Goal: Task Accomplishment & Management: Manage account settings

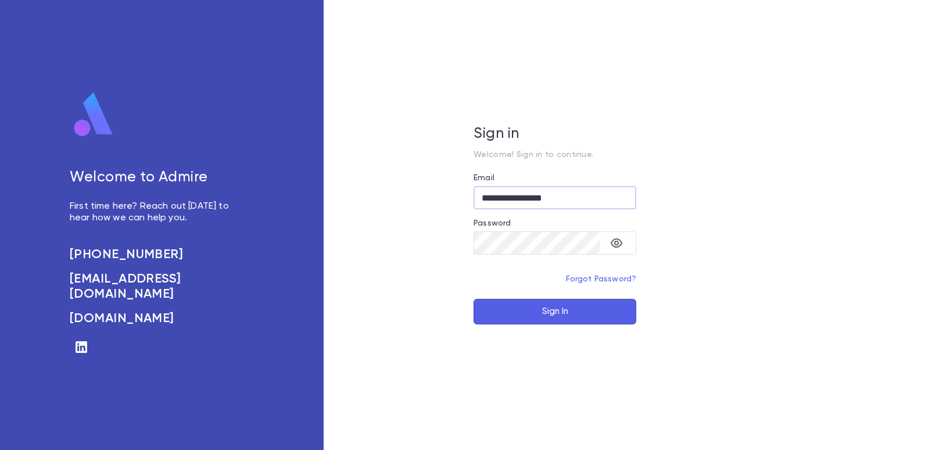
type input "**********"
click at [557, 316] on button "Sign In" at bounding box center [554, 312] width 163 height 26
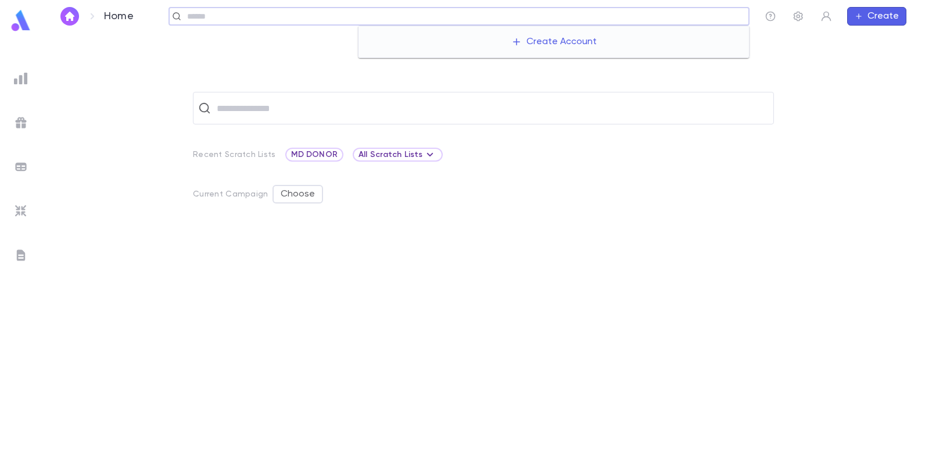
click at [696, 18] on input "text" at bounding box center [464, 16] width 560 height 11
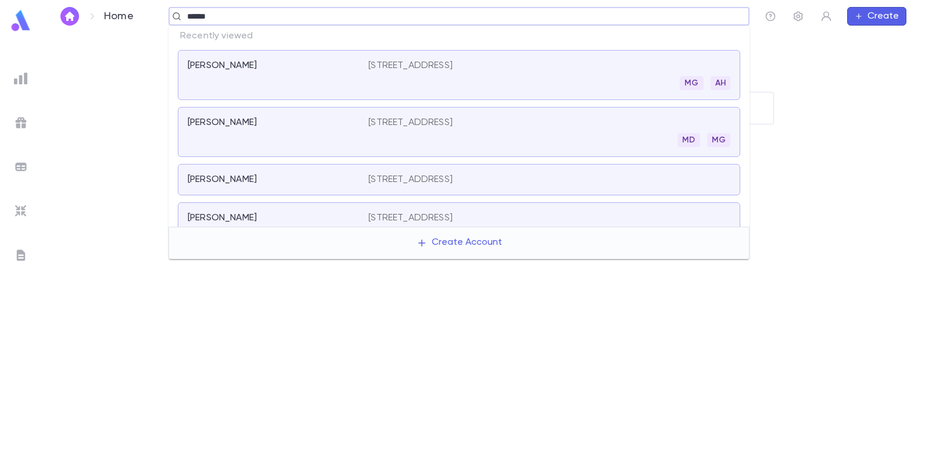
type input "******"
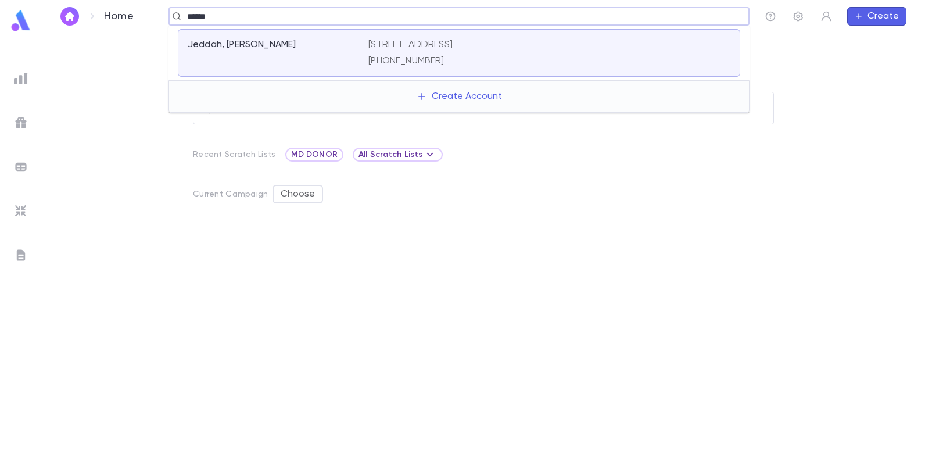
click at [396, 38] on div "Jeddah, [PERSON_NAME] [STREET_ADDRESS] [PHONE_NUMBER]" at bounding box center [459, 53] width 562 height 48
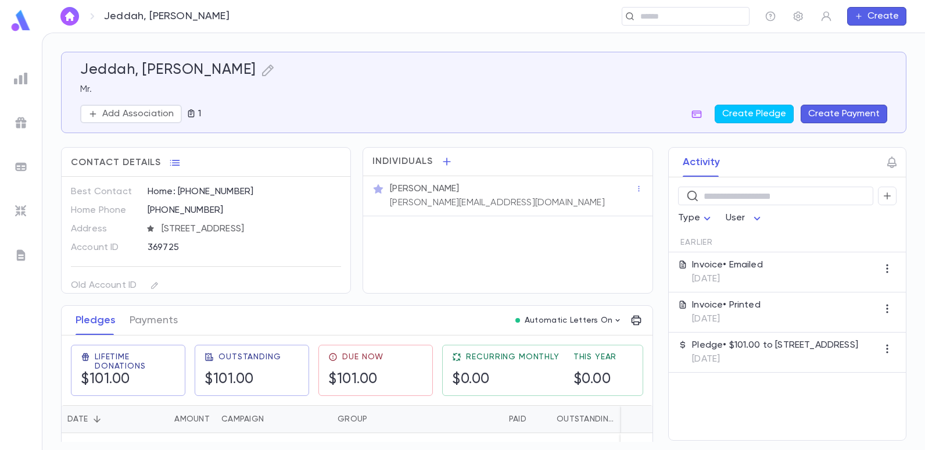
click at [835, 112] on button "Create Payment" at bounding box center [843, 114] width 87 height 19
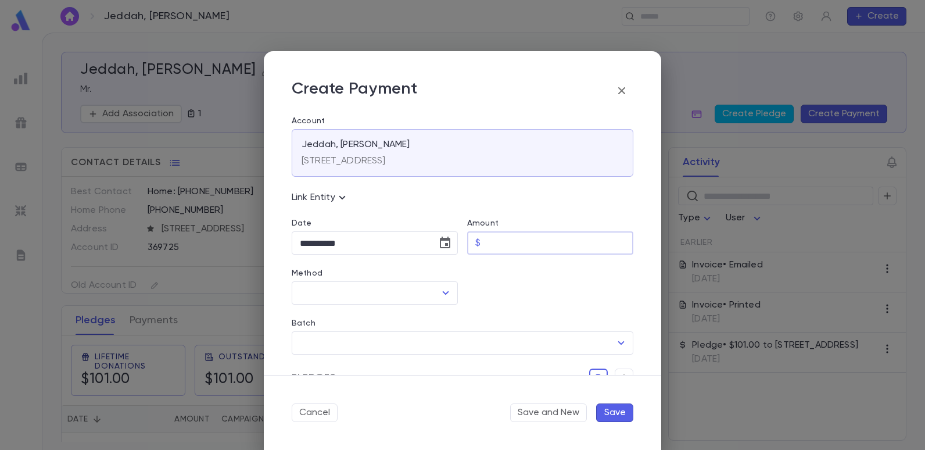
click at [512, 242] on input "Amount" at bounding box center [559, 243] width 148 height 23
type input "******"
click at [440, 288] on icon "Open" at bounding box center [446, 293] width 14 height 14
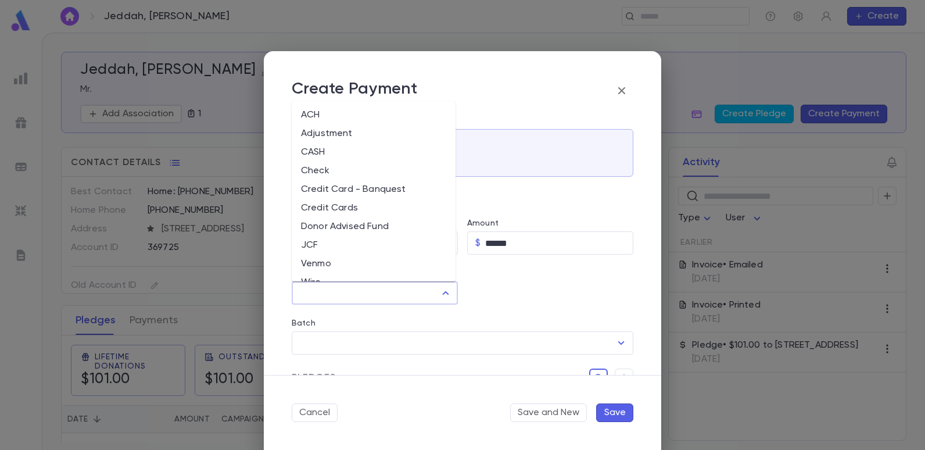
click at [333, 185] on li "Credit Card - Banquest" at bounding box center [374, 189] width 164 height 19
type input "**********"
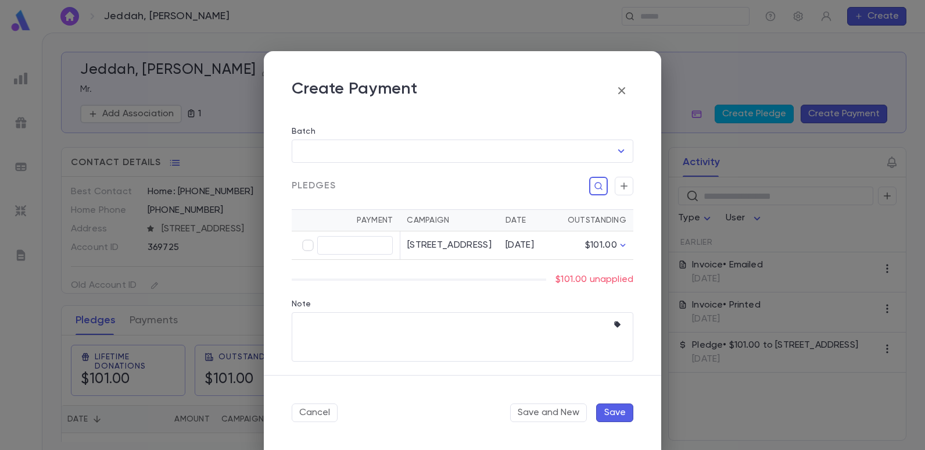
scroll to position [204, 0]
type input "******"
click at [613, 415] on button "Save" at bounding box center [614, 412] width 37 height 19
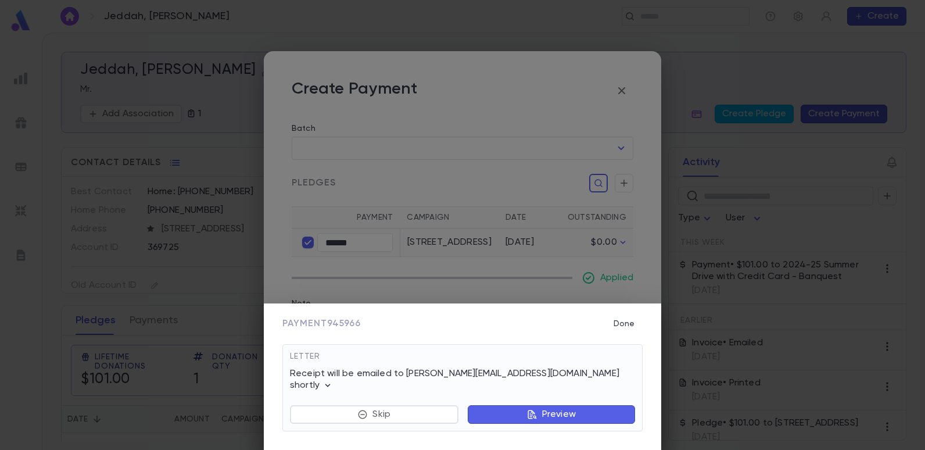
drag, startPoint x: 621, startPoint y: 335, endPoint x: 623, endPoint y: 308, distance: 26.8
click at [621, 335] on button "Done" at bounding box center [623, 323] width 37 height 22
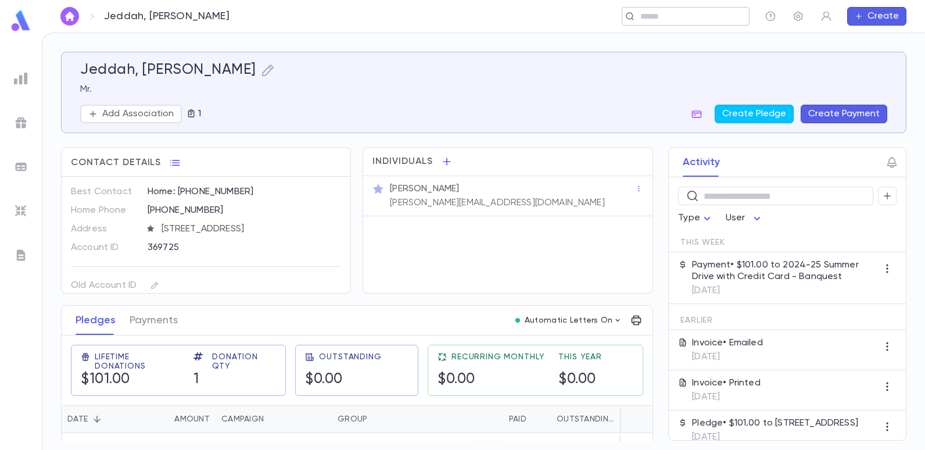
click at [685, 19] on input "text" at bounding box center [682, 16] width 90 height 11
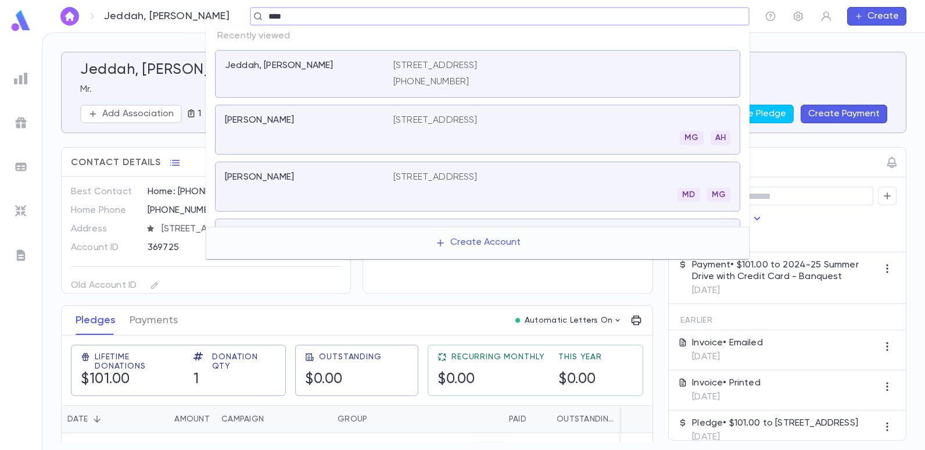
type input "****"
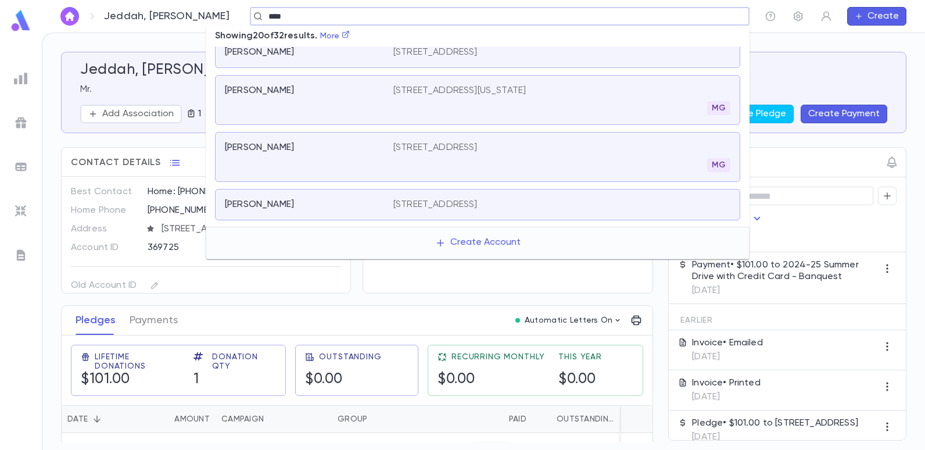
scroll to position [631, 0]
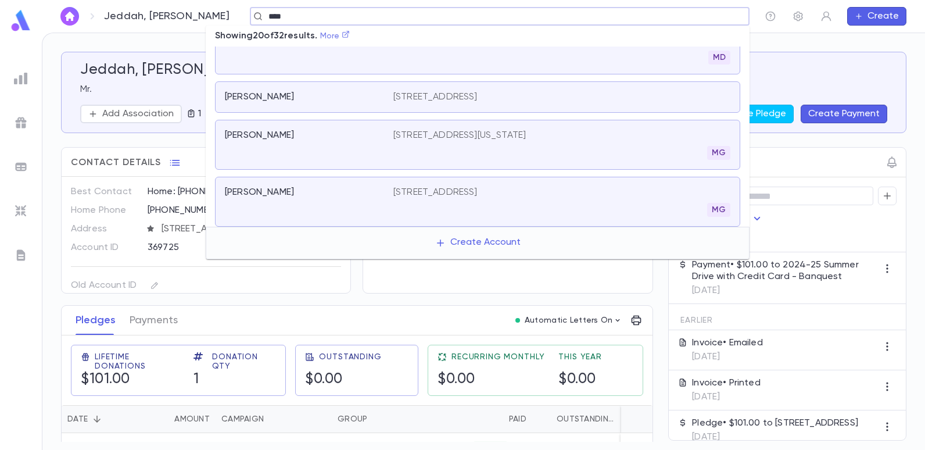
click at [329, 34] on link "More" at bounding box center [335, 36] width 30 height 8
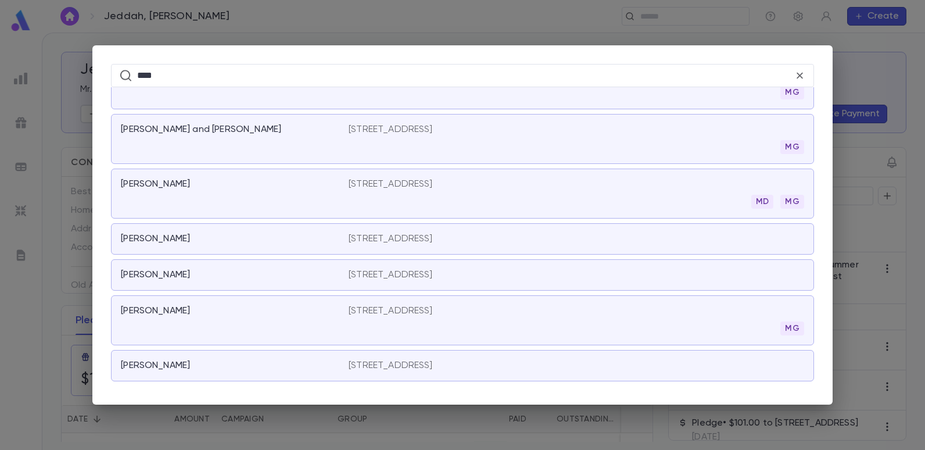
scroll to position [831, 0]
click at [798, 77] on icon at bounding box center [799, 76] width 6 height 6
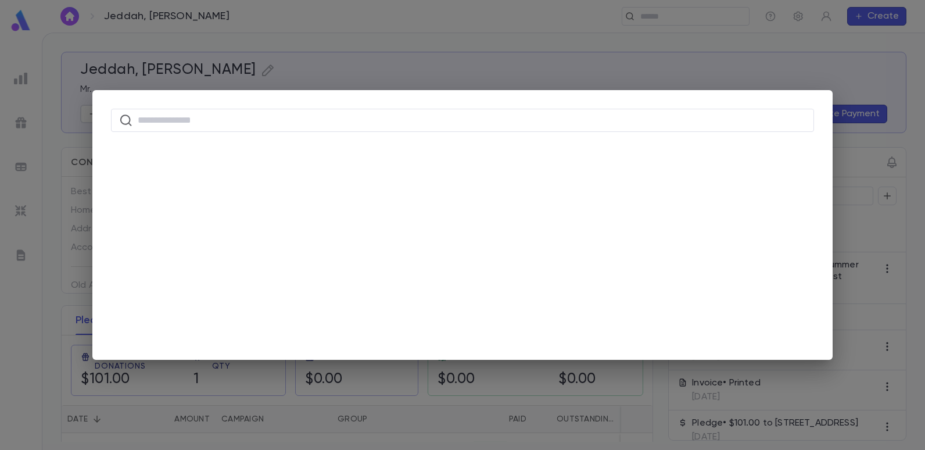
click at [608, 66] on div "​" at bounding box center [462, 225] width 925 height 450
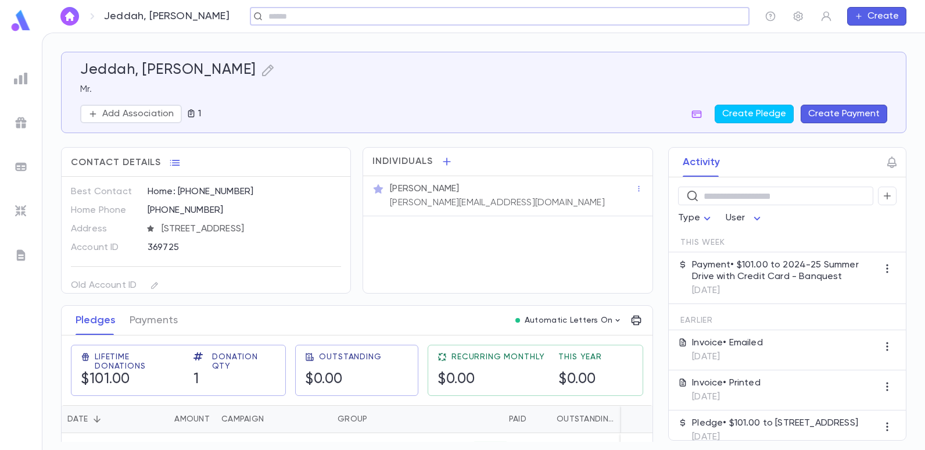
click at [302, 11] on input "text" at bounding box center [496, 16] width 462 height 11
type input "****"
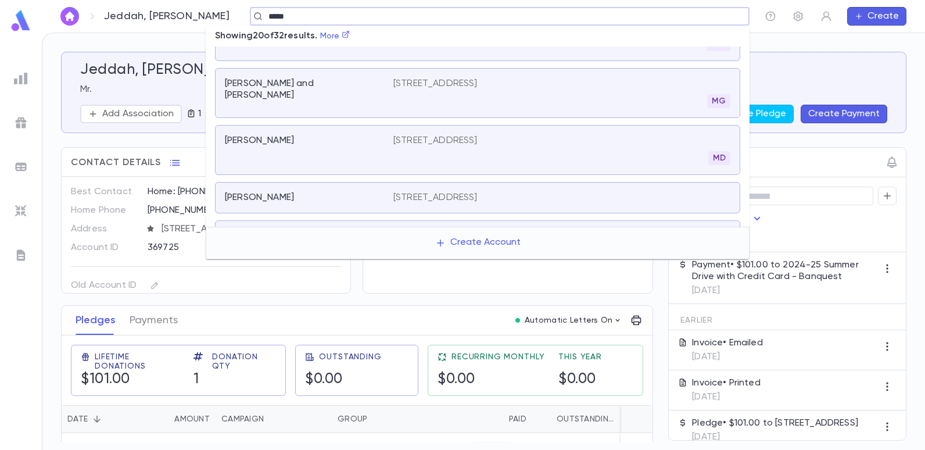
scroll to position [515, 0]
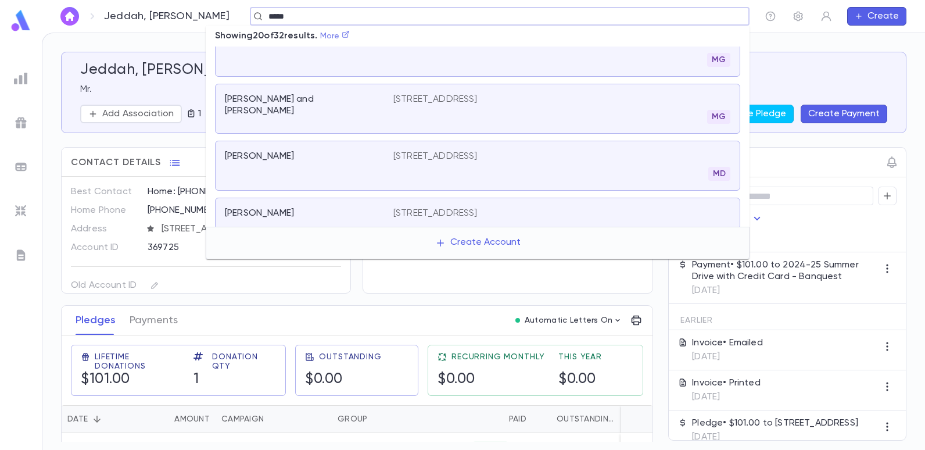
click at [350, 35] on icon at bounding box center [346, 34] width 8 height 8
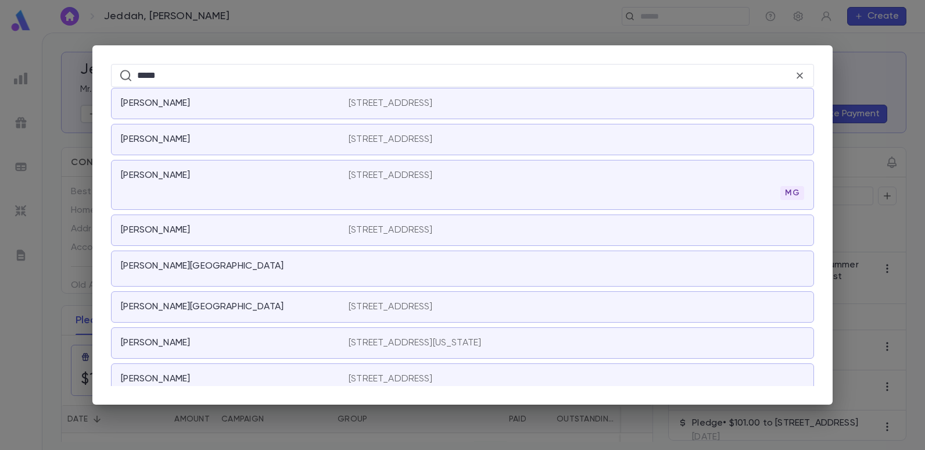
scroll to position [947, 0]
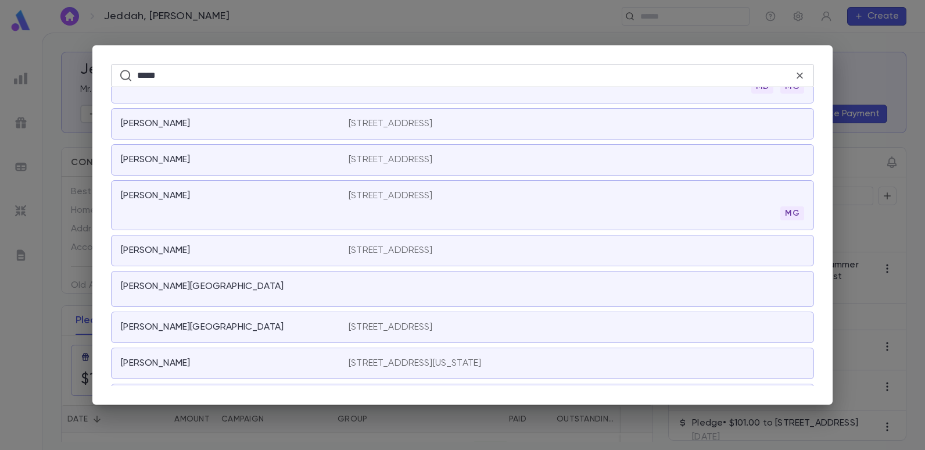
click at [188, 67] on input "****" at bounding box center [465, 75] width 656 height 23
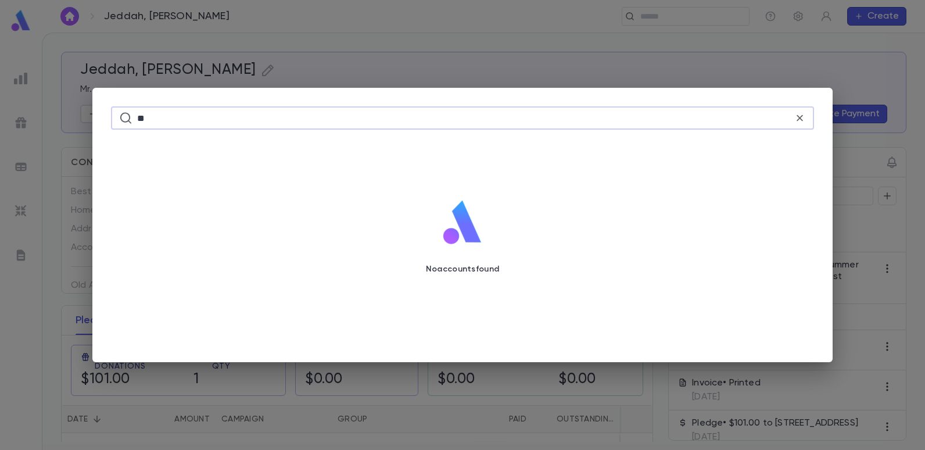
type input "*"
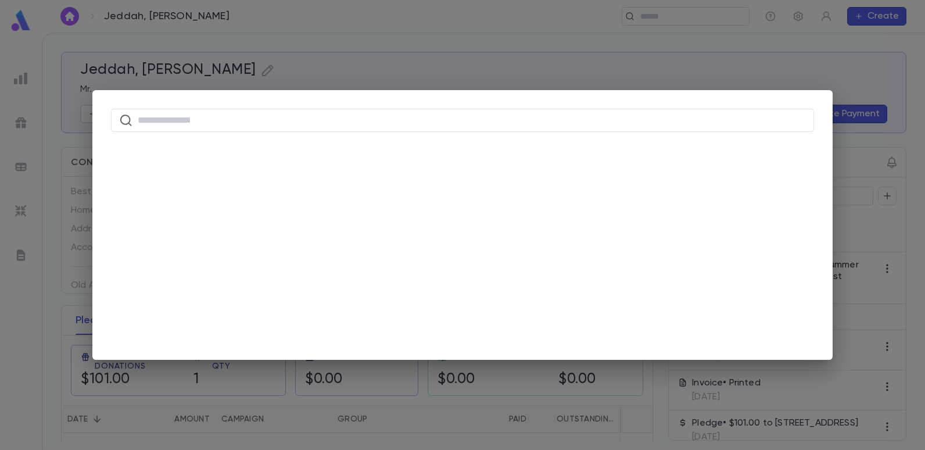
click at [318, 31] on div "​" at bounding box center [462, 225] width 925 height 450
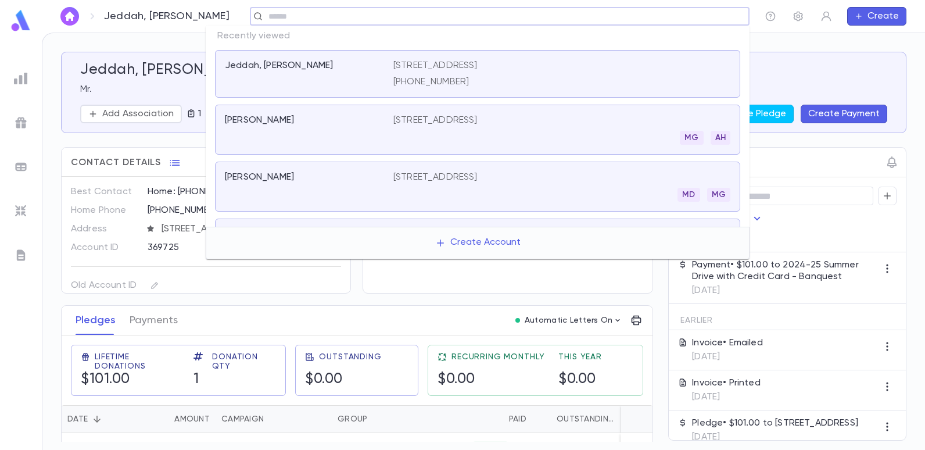
click at [379, 15] on input "text" at bounding box center [496, 16] width 462 height 11
type input "******"
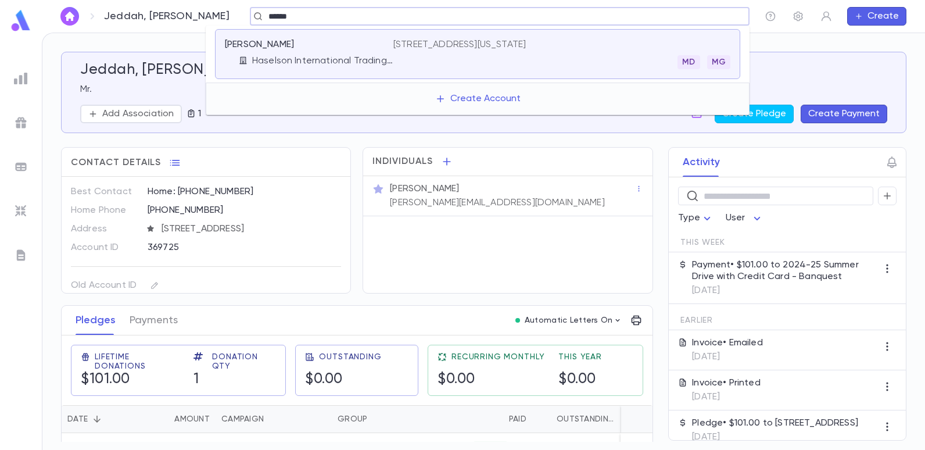
click at [411, 42] on p "[STREET_ADDRESS][US_STATE]" at bounding box center [459, 45] width 132 height 12
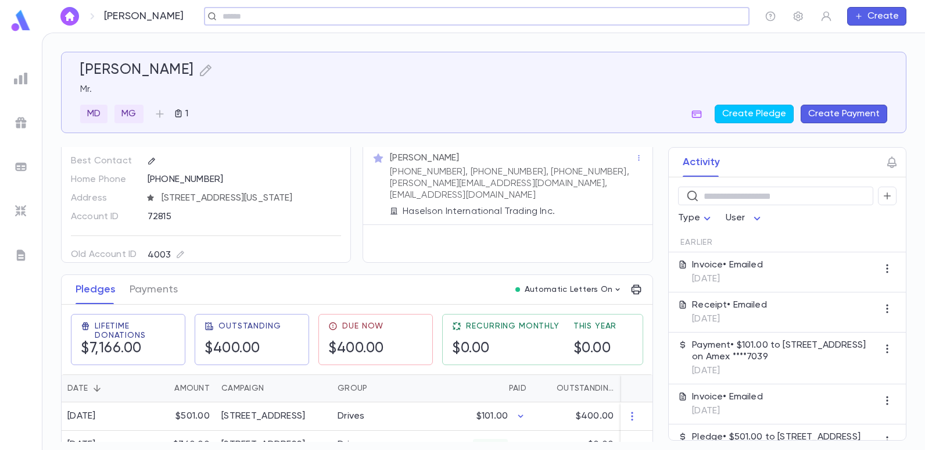
scroll to position [116, 0]
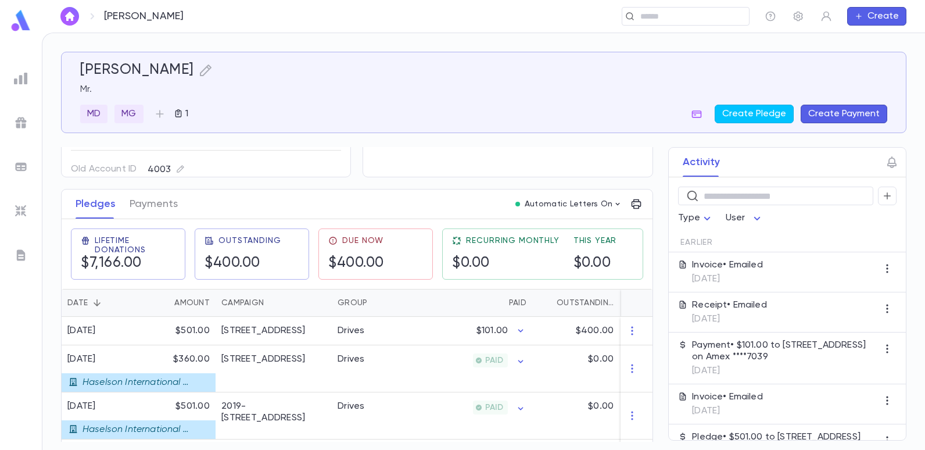
click at [827, 110] on button "Create Payment" at bounding box center [843, 114] width 87 height 19
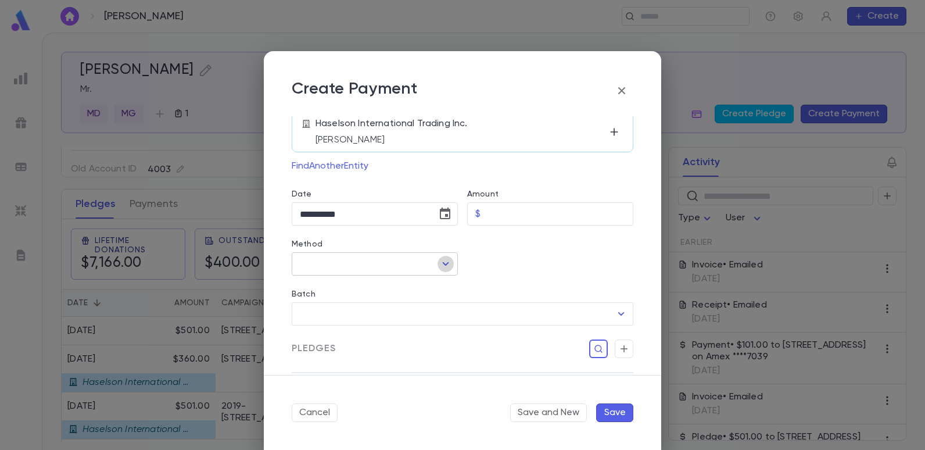
click at [444, 261] on icon "Open" at bounding box center [446, 264] width 14 height 14
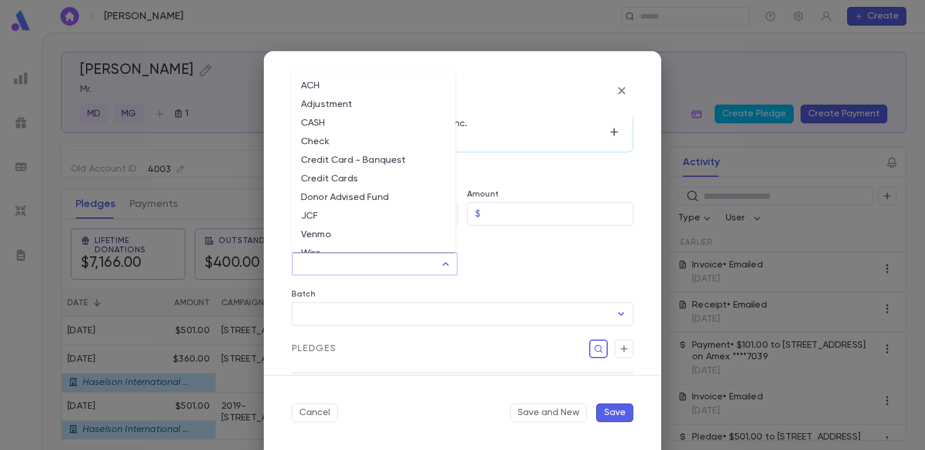
click at [324, 178] on li "Credit Cards" at bounding box center [374, 179] width 164 height 19
type input "**********"
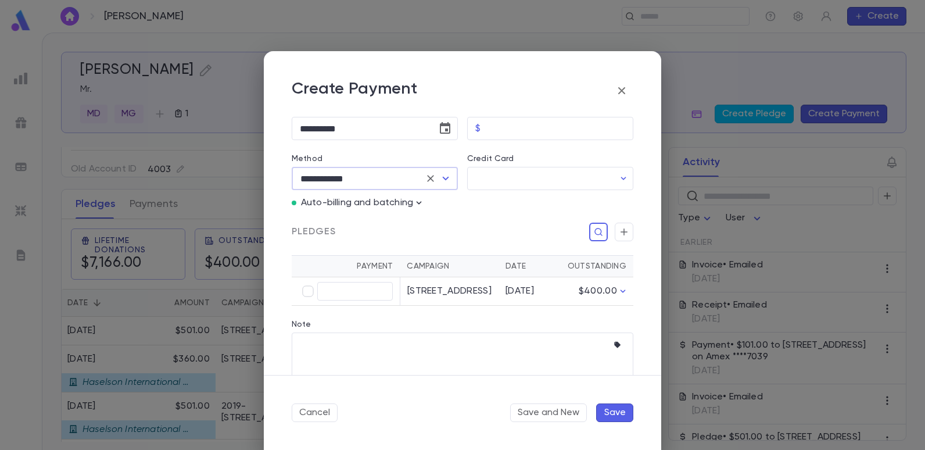
scroll to position [232, 0]
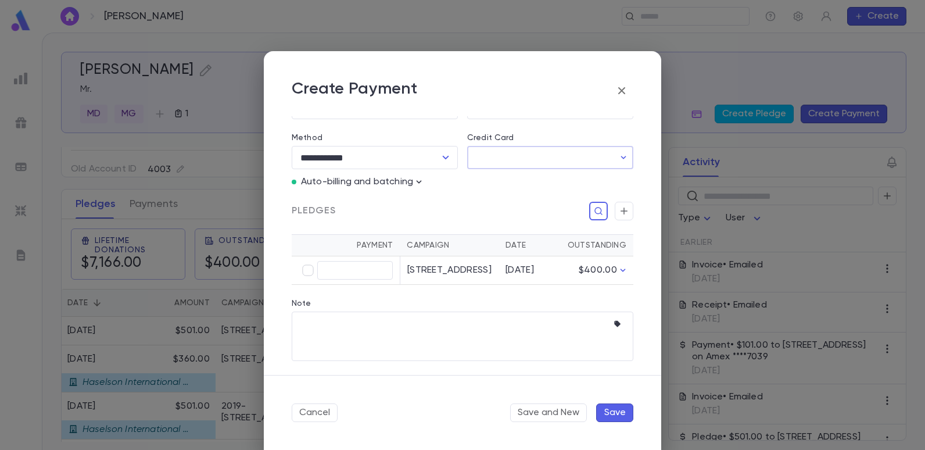
click at [527, 153] on input "Credit Card" at bounding box center [540, 157] width 147 height 23
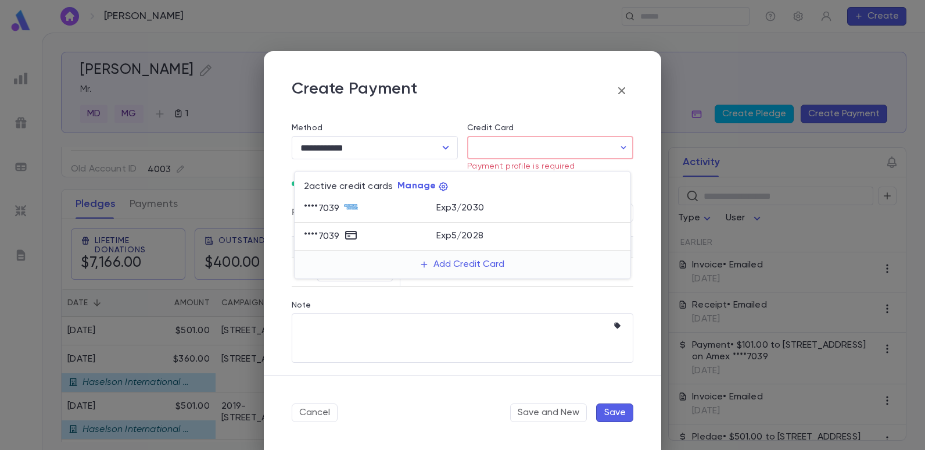
click at [620, 91] on div at bounding box center [462, 225] width 925 height 450
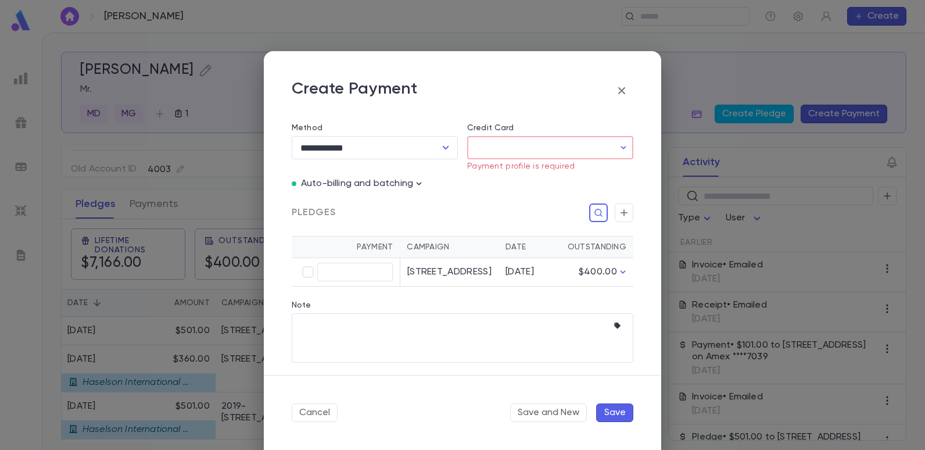
click at [620, 89] on icon "button" at bounding box center [621, 90] width 7 height 7
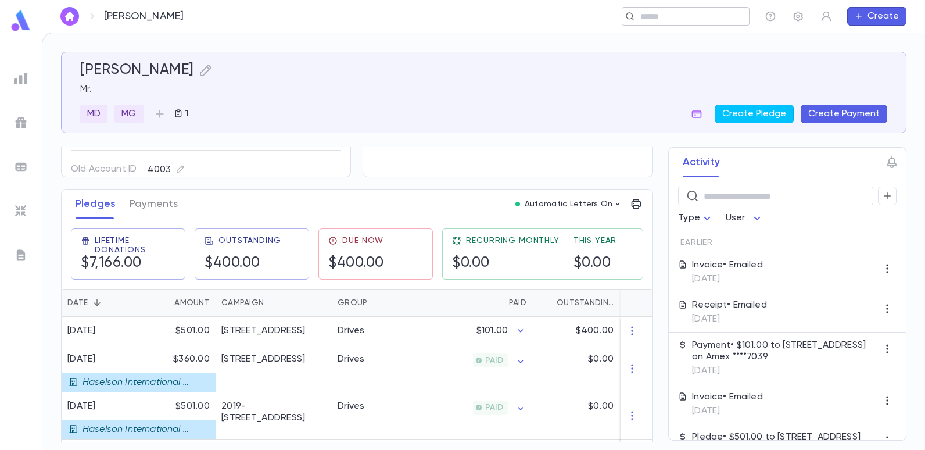
click at [646, 23] on div "​" at bounding box center [685, 16] width 128 height 19
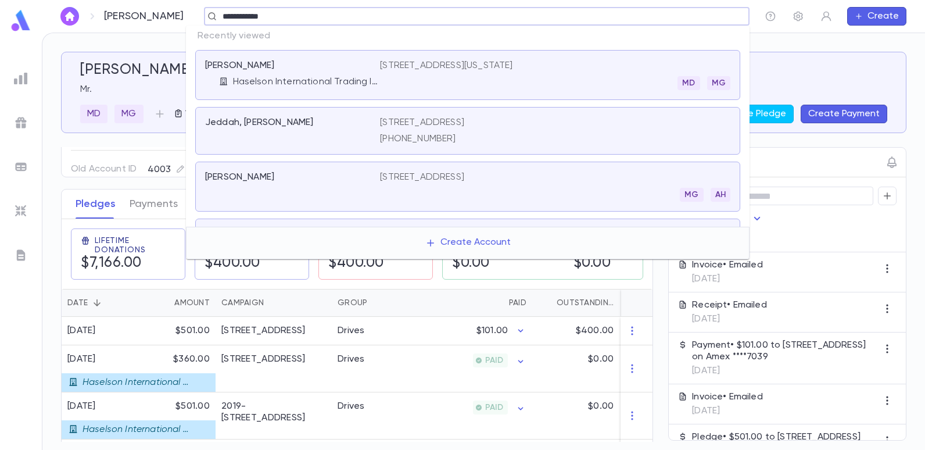
type input "**********"
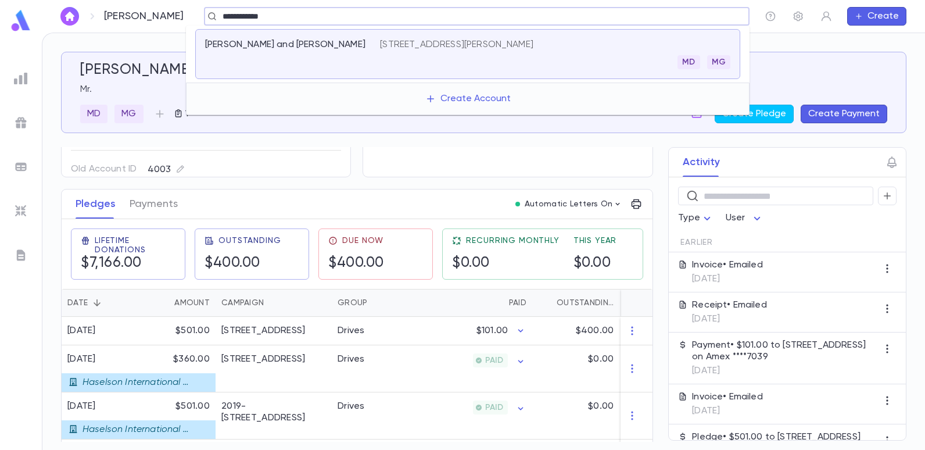
click at [426, 45] on p "[STREET_ADDRESS][PERSON_NAME]" at bounding box center [456, 45] width 153 height 12
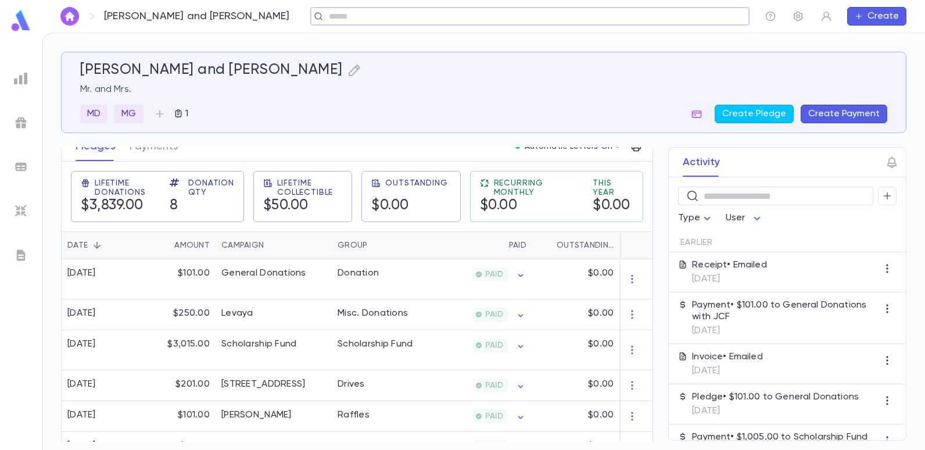
scroll to position [174, 0]
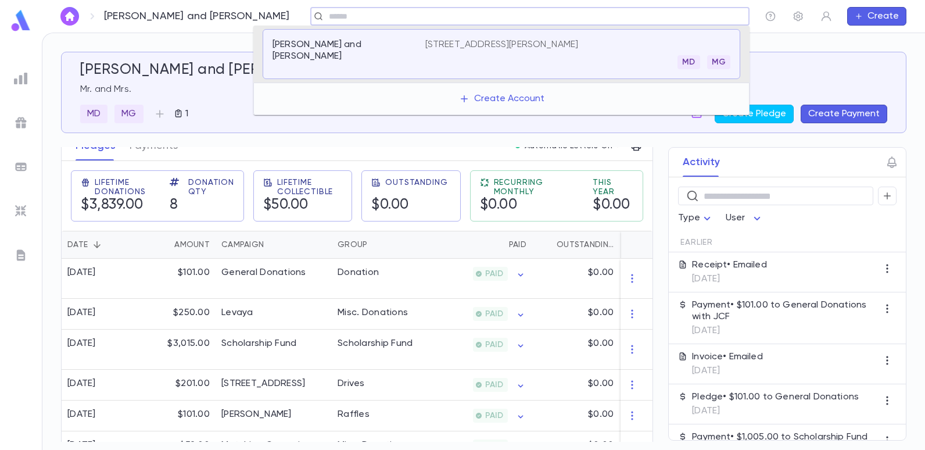
click at [346, 17] on input "text" at bounding box center [525, 16] width 401 height 11
type input "*******"
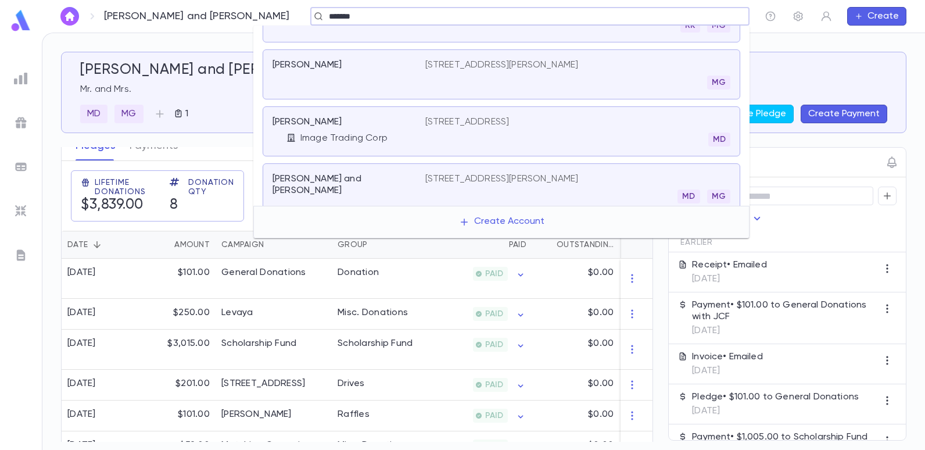
scroll to position [123, 0]
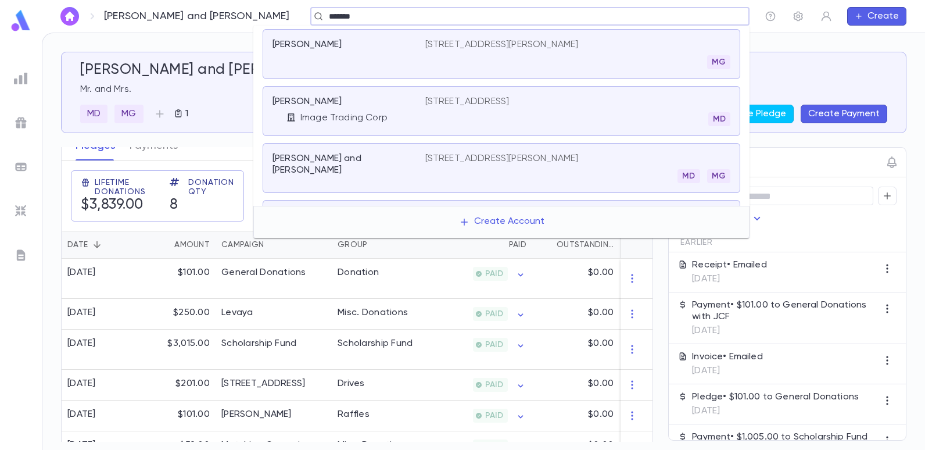
click at [482, 153] on p "[STREET_ADDRESS][PERSON_NAME]" at bounding box center [501, 159] width 153 height 12
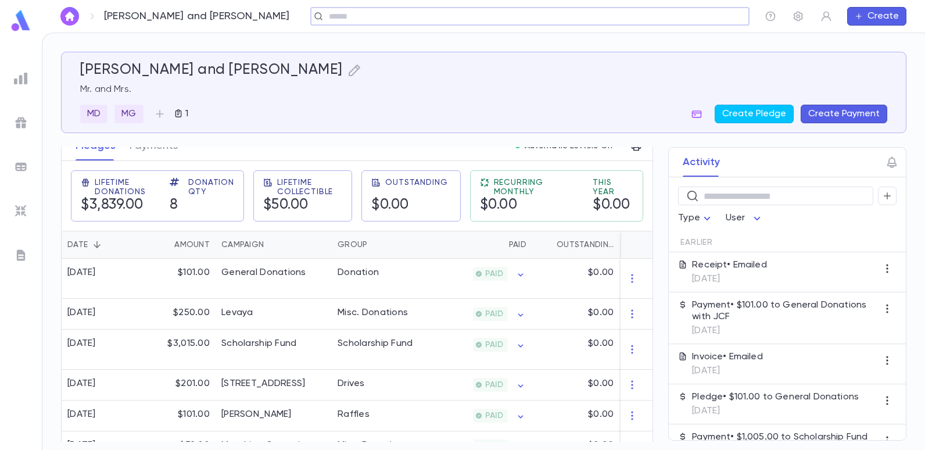
click at [735, 100] on div "Sabbagh, Coby and Junie Mr. and Mrs. MD MG 1 Create Pledge Create Payment" at bounding box center [483, 93] width 807 height 62
click at [732, 116] on button "Create Pledge" at bounding box center [753, 114] width 79 height 19
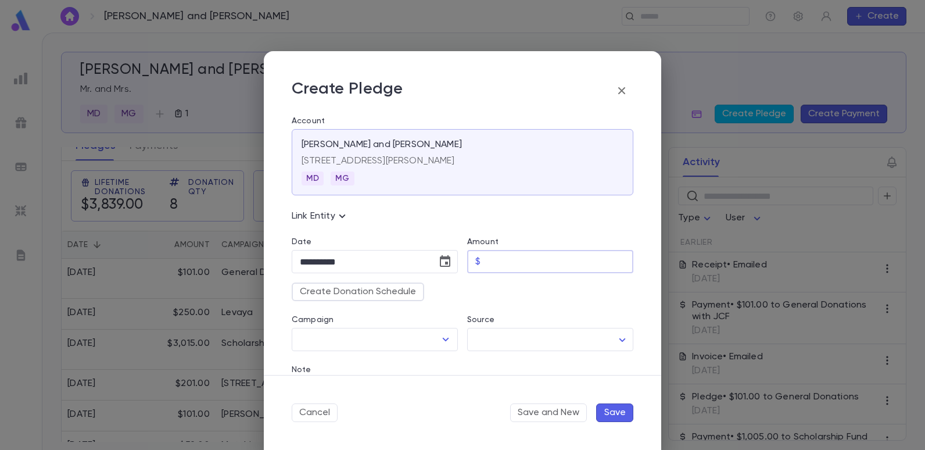
click at [515, 260] on input "Amount" at bounding box center [559, 261] width 148 height 23
type input "****"
click at [580, 288] on div "Create Donation Schedule" at bounding box center [457, 287] width 351 height 28
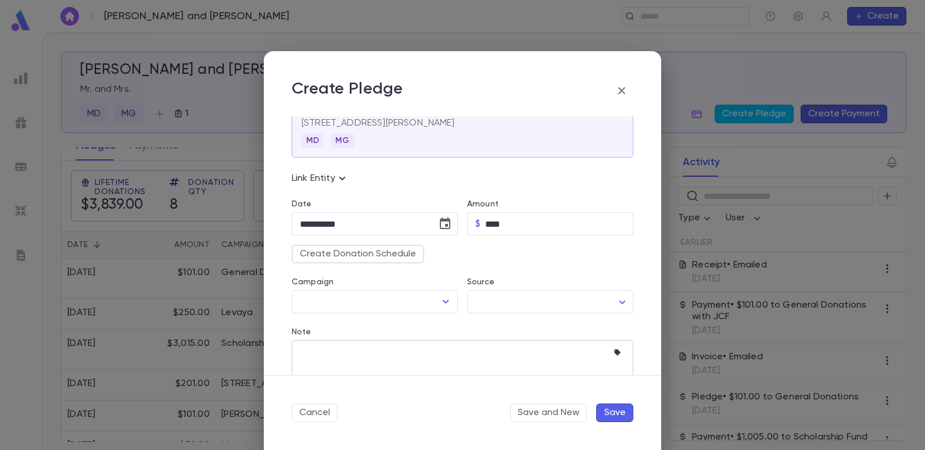
scroll to position [58, 0]
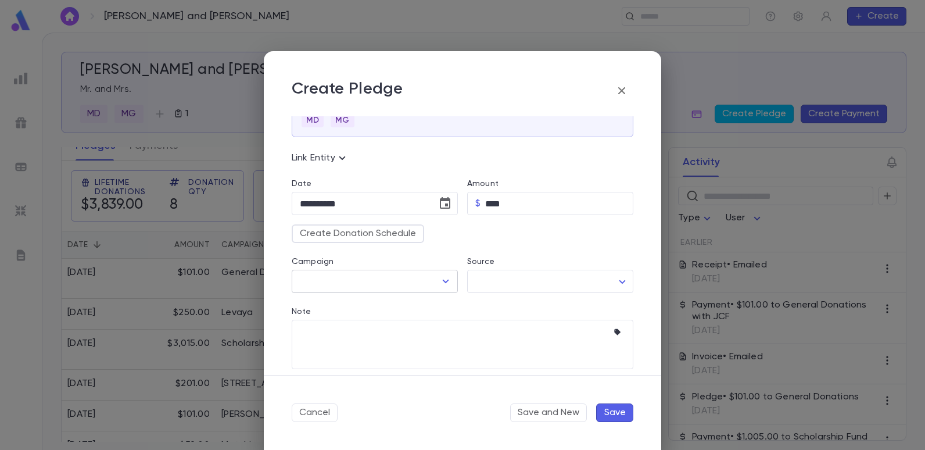
click at [441, 275] on icon "Open" at bounding box center [446, 281] width 14 height 14
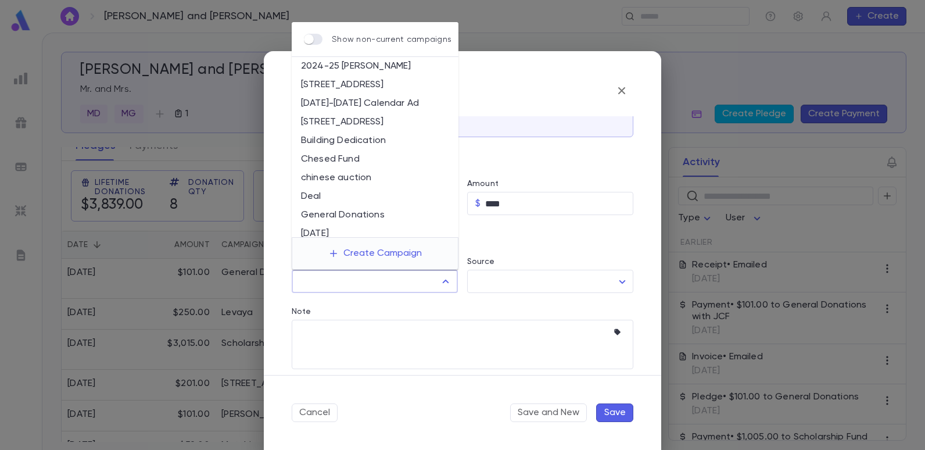
click at [330, 209] on li "General Donations" at bounding box center [375, 215] width 167 height 19
type input "**********"
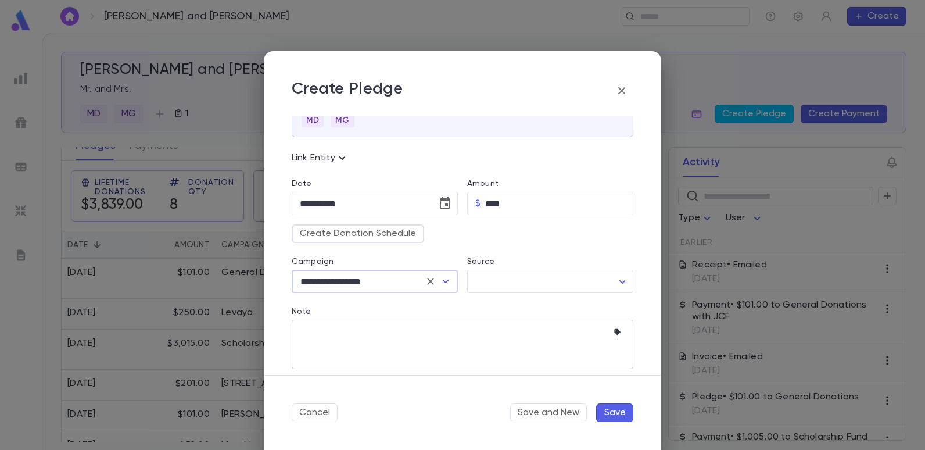
click at [321, 343] on textarea "Note" at bounding box center [454, 343] width 308 height 49
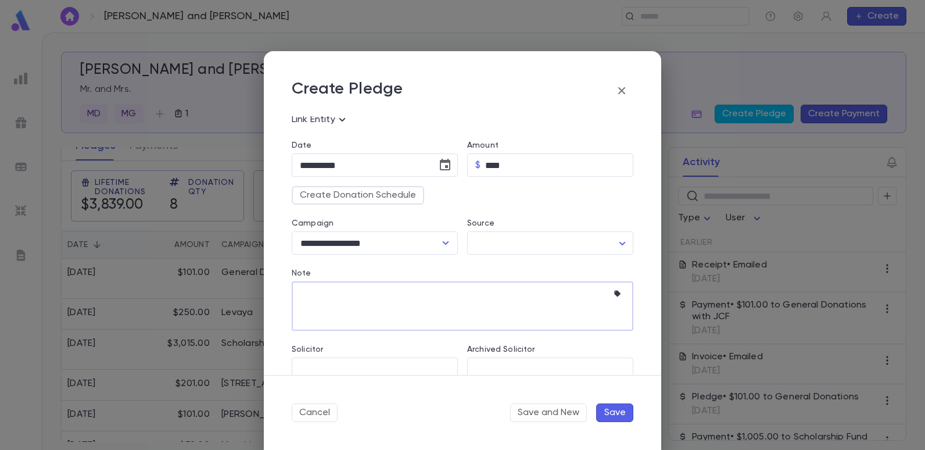
scroll to position [116, 0]
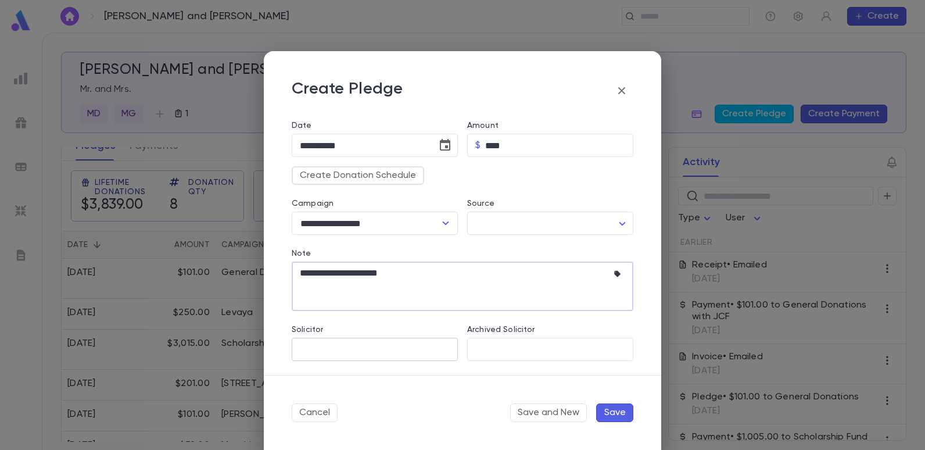
type textarea "**********"
click at [333, 352] on input "Solicitor" at bounding box center [375, 349] width 156 height 22
click at [469, 383] on div "Cancel Save and New Save" at bounding box center [462, 412] width 397 height 75
click at [608, 406] on button "Save" at bounding box center [614, 412] width 37 height 19
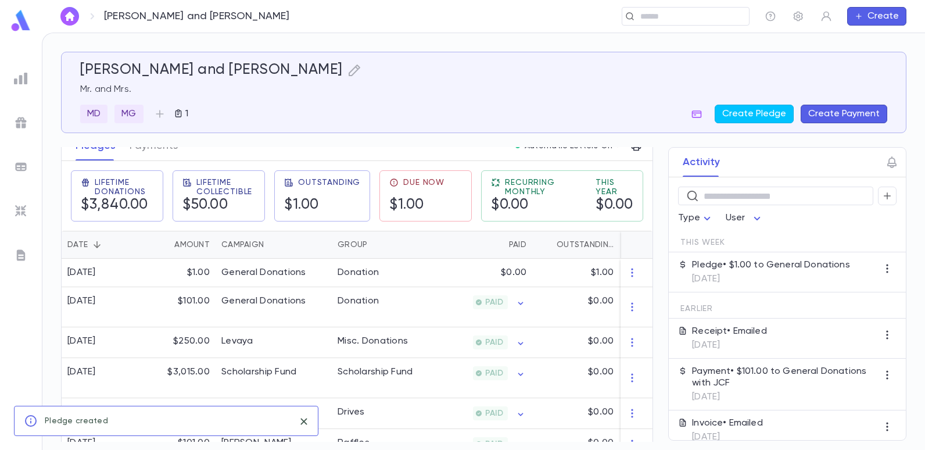
click at [838, 116] on button "Create Payment" at bounding box center [843, 114] width 87 height 19
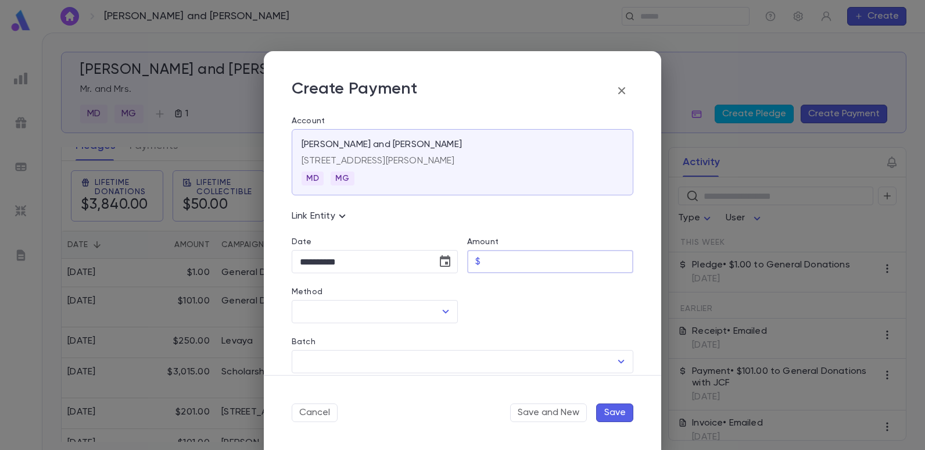
click at [508, 251] on input "Amount" at bounding box center [559, 261] width 148 height 23
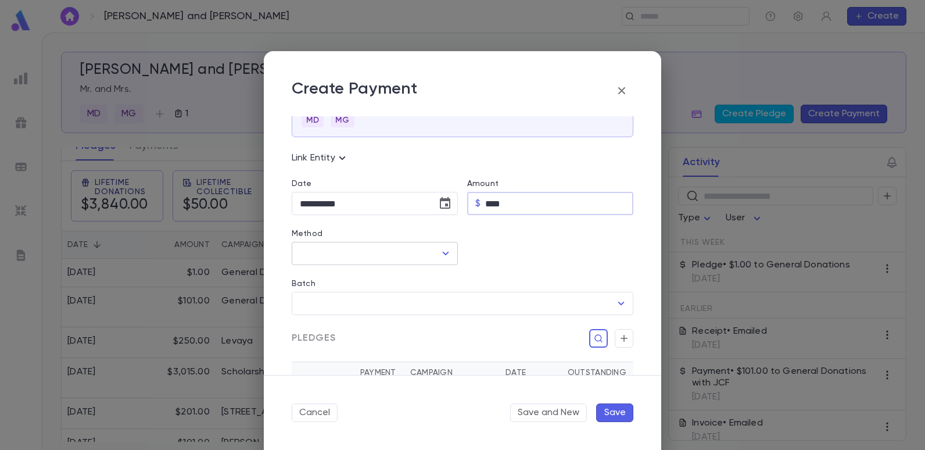
click at [442, 251] on icon "Open" at bounding box center [446, 253] width 14 height 14
type input "****"
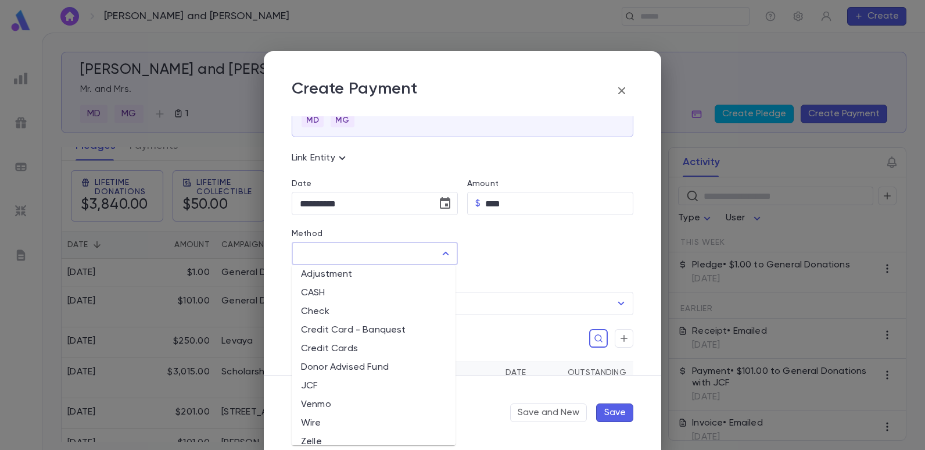
scroll to position [34, 0]
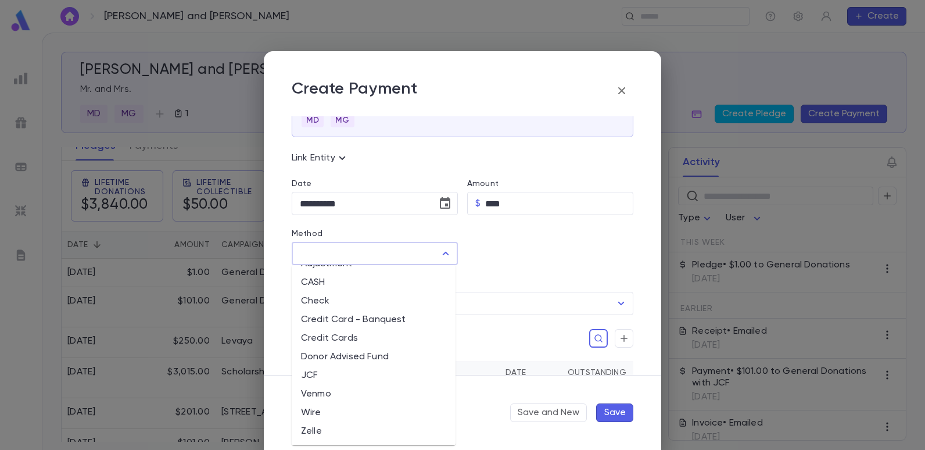
click at [321, 428] on li "Zelle" at bounding box center [374, 431] width 164 height 19
type input "*****"
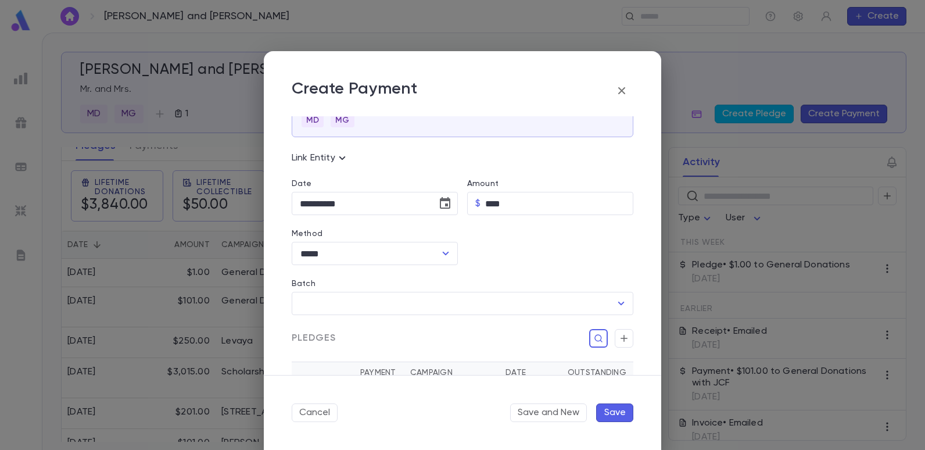
click at [614, 416] on button "Save" at bounding box center [614, 412] width 37 height 19
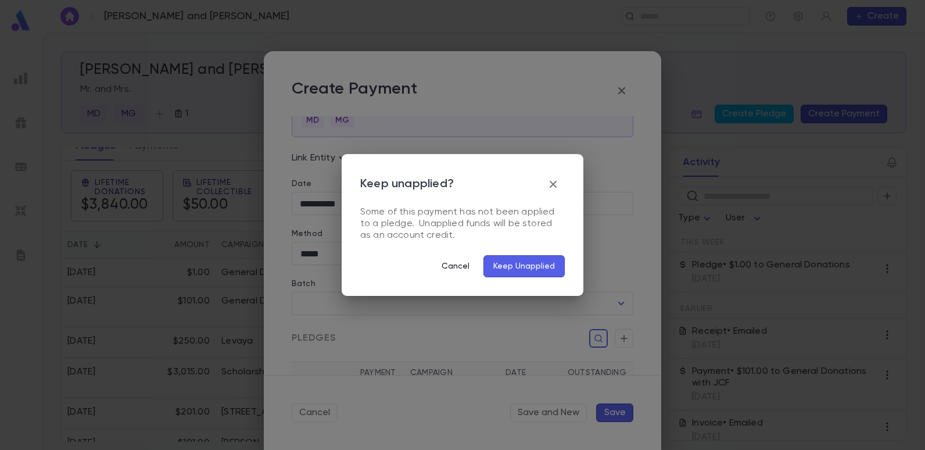
click at [457, 268] on button "Cancel" at bounding box center [455, 266] width 46 height 22
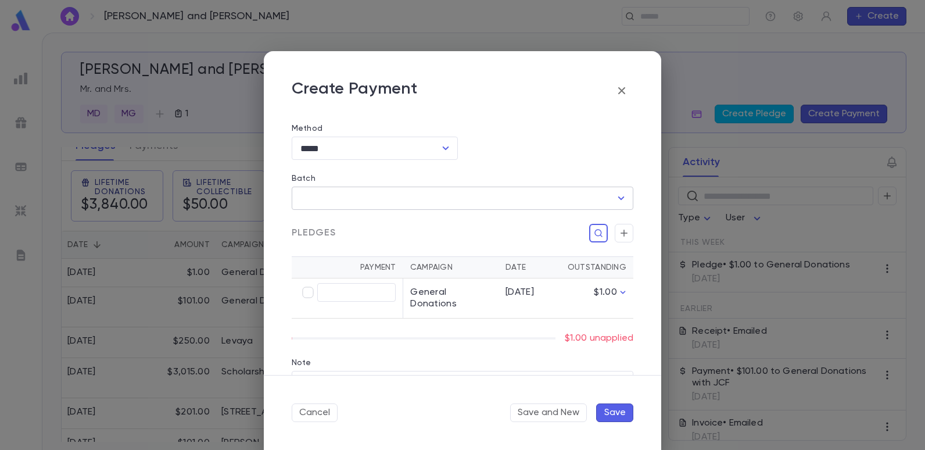
scroll to position [174, 0]
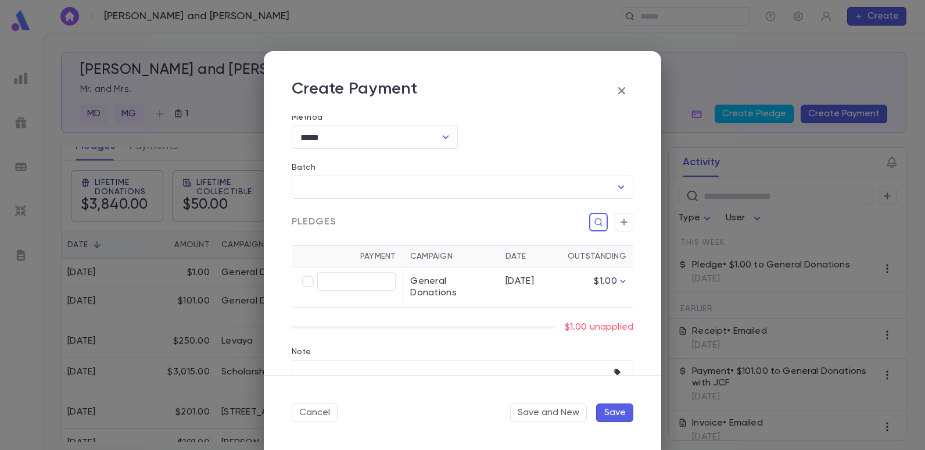
type input "****"
click at [620, 408] on button "Save" at bounding box center [614, 412] width 37 height 19
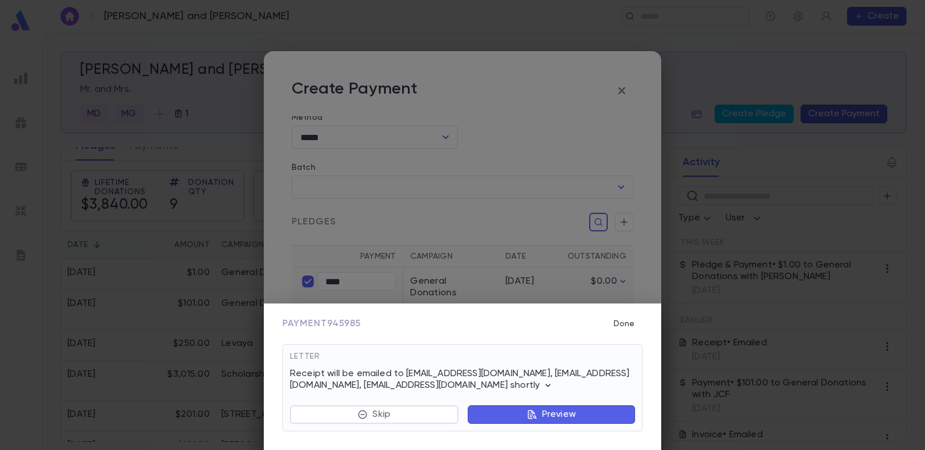
click at [555, 215] on div "Payment 945985 Done Letter Receipt will be emailed to cobysabbagh@yahoo.com, ju…" at bounding box center [462, 225] width 925 height 450
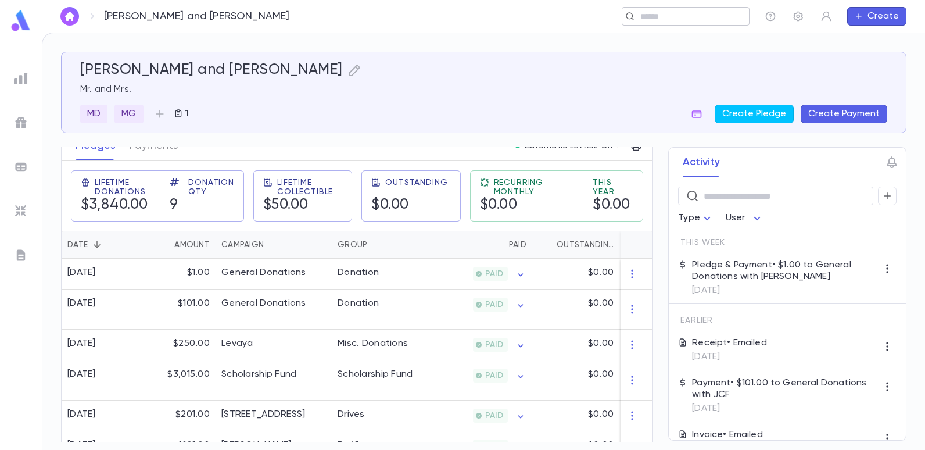
click at [714, 18] on input "text" at bounding box center [682, 16] width 90 height 11
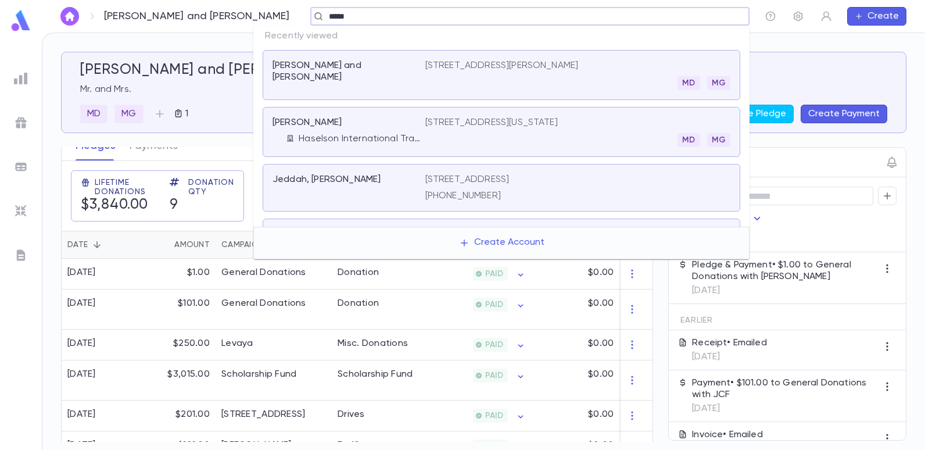
type input "****"
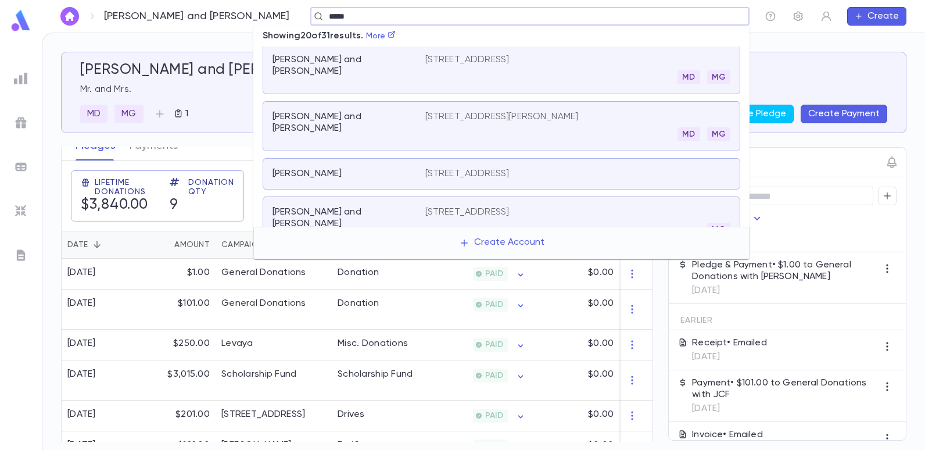
scroll to position [116, 0]
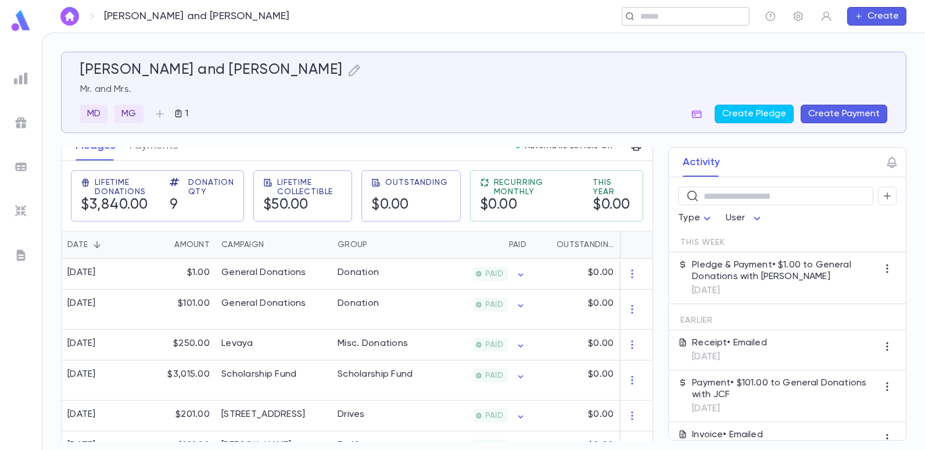
click at [698, 11] on input "text" at bounding box center [682, 16] width 90 height 11
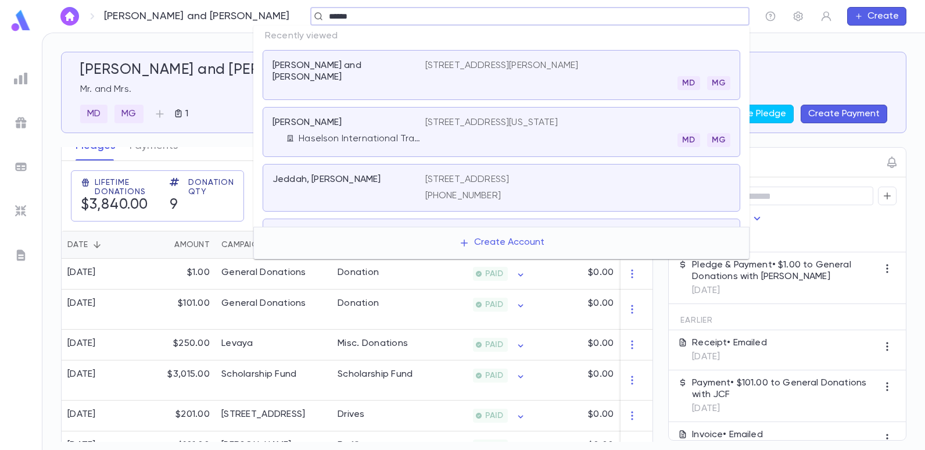
type input "******"
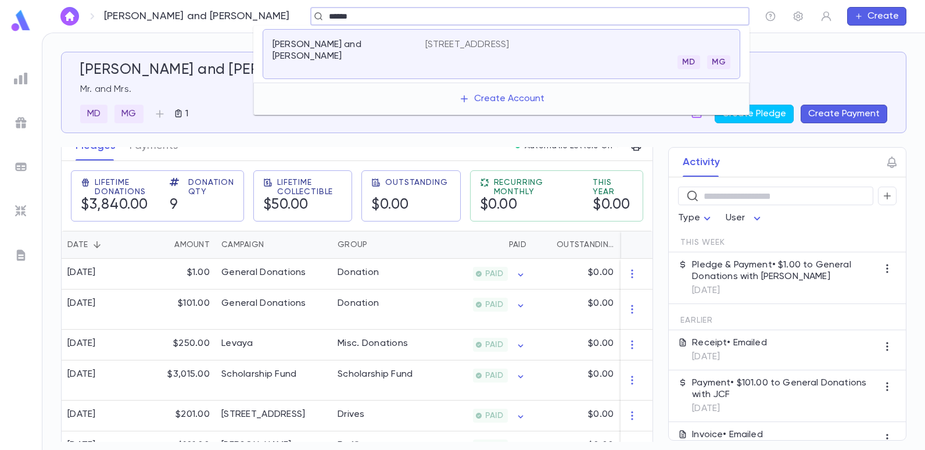
click at [509, 46] on p "[STREET_ADDRESS]" at bounding box center [467, 45] width 84 height 12
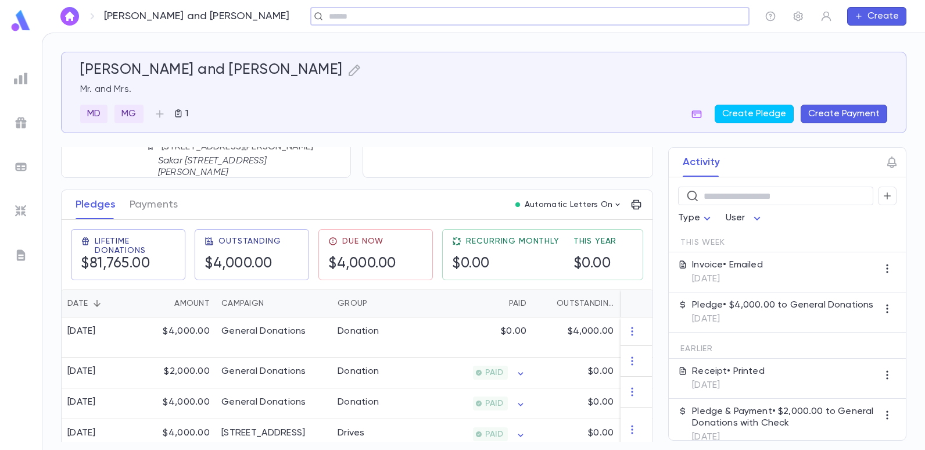
scroll to position [116, 0]
click at [698, 22] on div "​" at bounding box center [685, 16] width 128 height 19
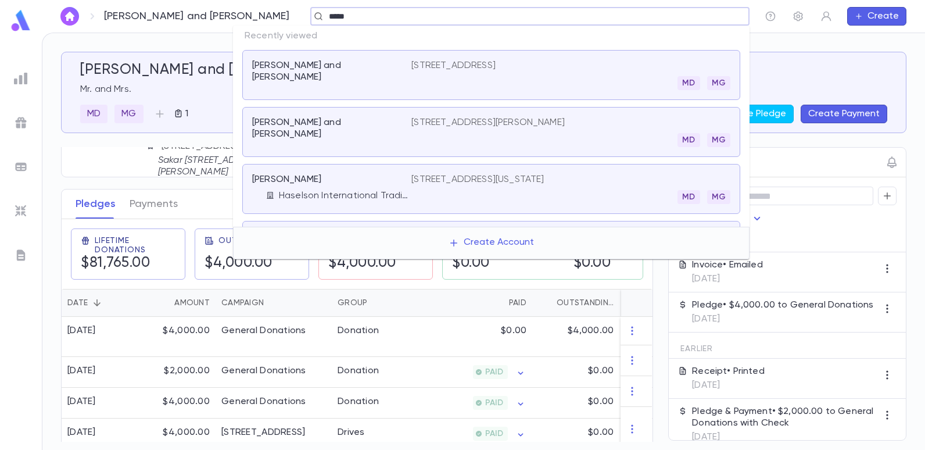
type input "****"
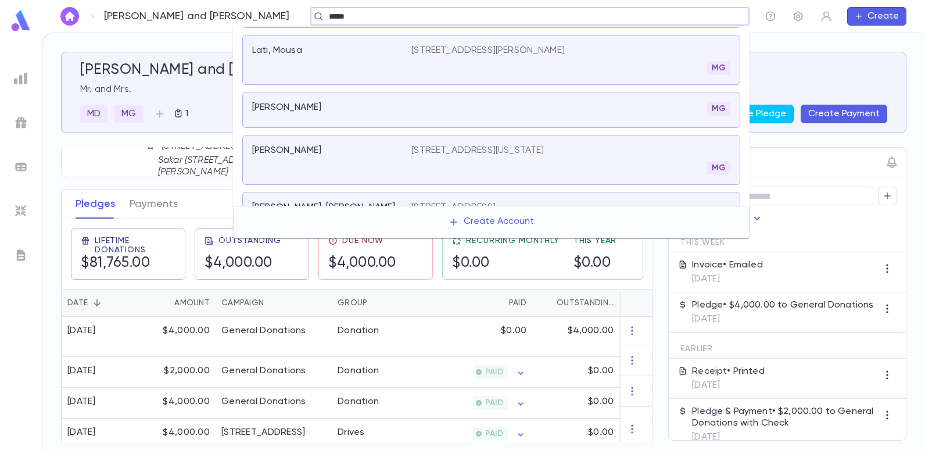
scroll to position [115, 0]
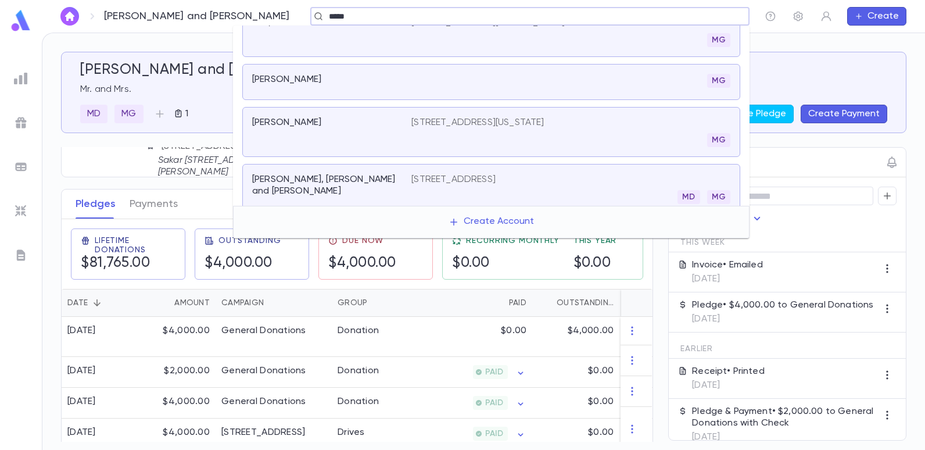
click at [426, 117] on p "[STREET_ADDRESS][US_STATE]" at bounding box center [477, 123] width 132 height 12
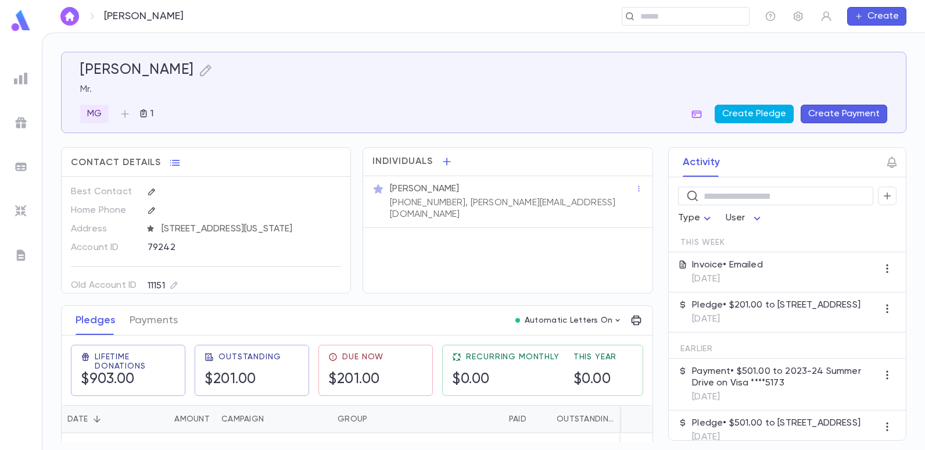
click at [758, 110] on button "Create Pledge" at bounding box center [753, 114] width 79 height 19
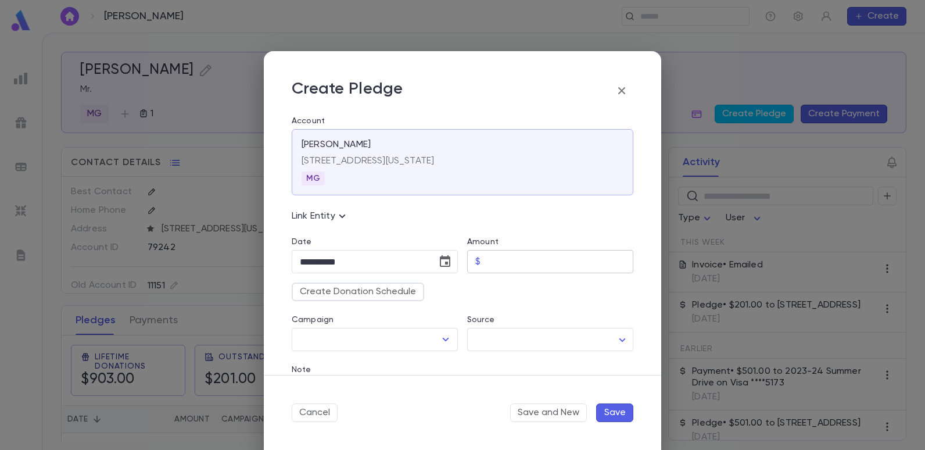
click at [487, 260] on input "Amount" at bounding box center [559, 261] width 148 height 23
type input "******"
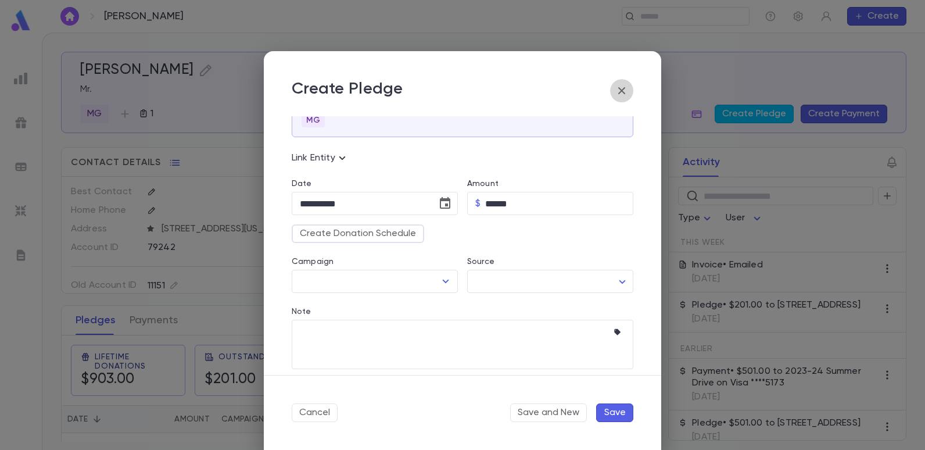
click at [622, 87] on icon "button" at bounding box center [621, 91] width 14 height 14
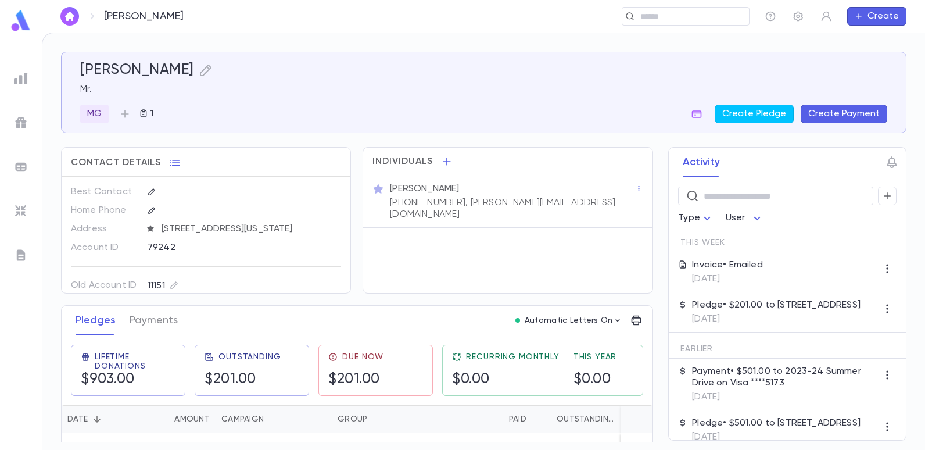
click at [818, 114] on button "Create Payment" at bounding box center [843, 114] width 87 height 19
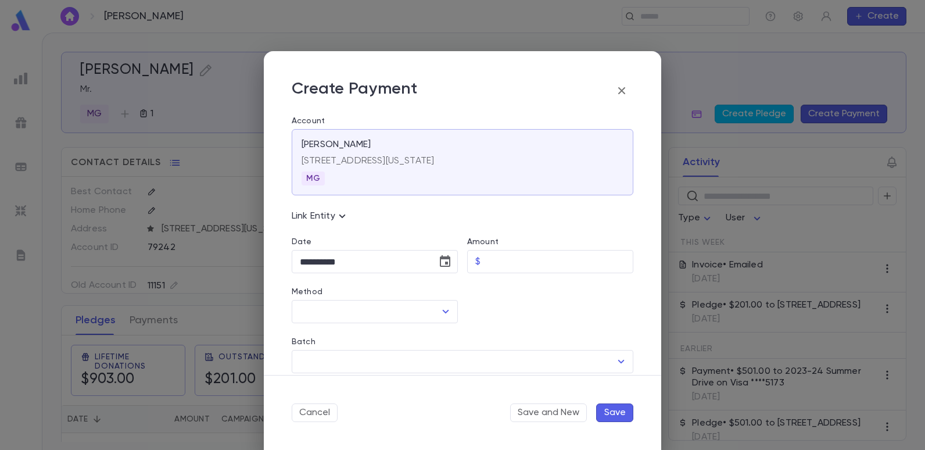
click at [618, 90] on icon "button" at bounding box center [621, 91] width 14 height 14
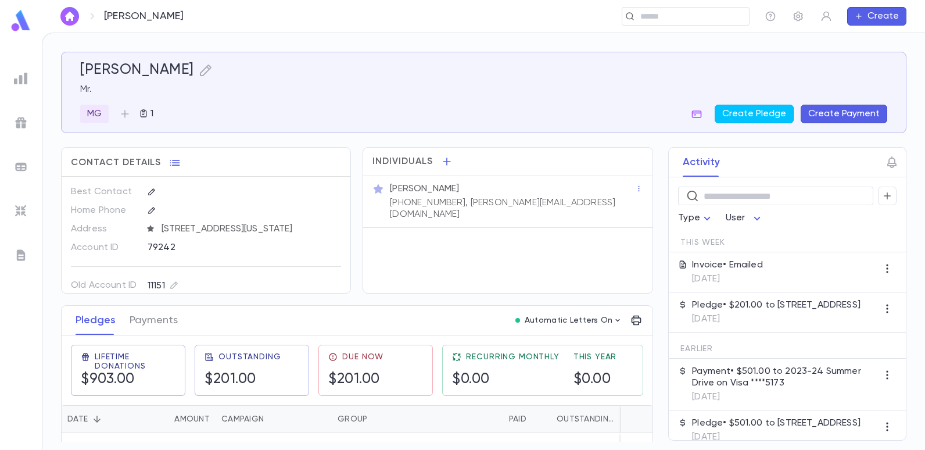
click at [822, 116] on button "Create Payment" at bounding box center [843, 114] width 87 height 19
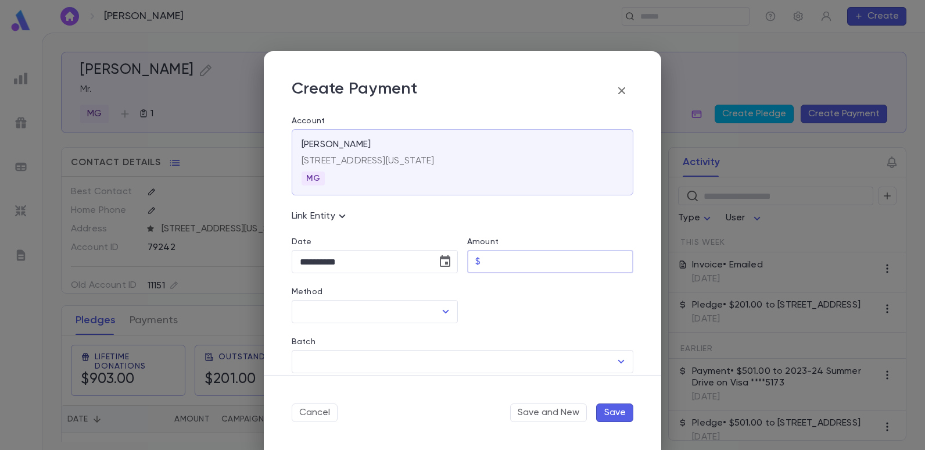
click at [512, 268] on input "Amount" at bounding box center [559, 261] width 148 height 23
type input "******"
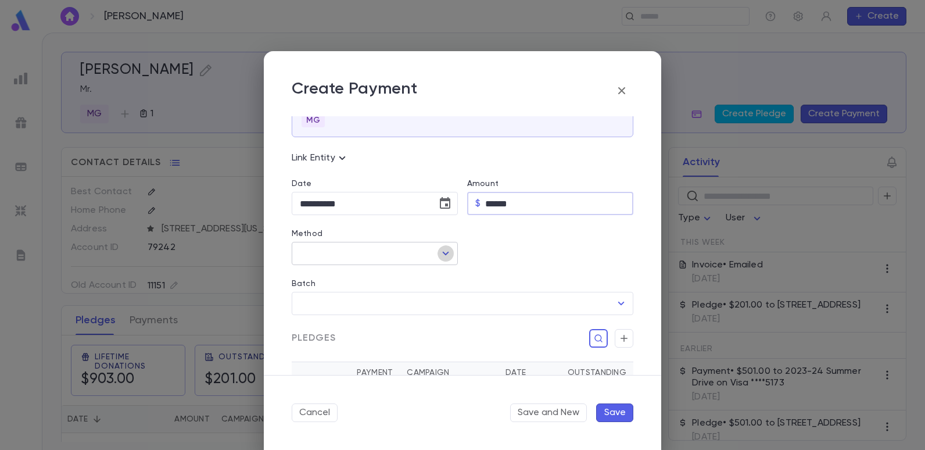
click at [445, 249] on icon "Open" at bounding box center [446, 253] width 14 height 14
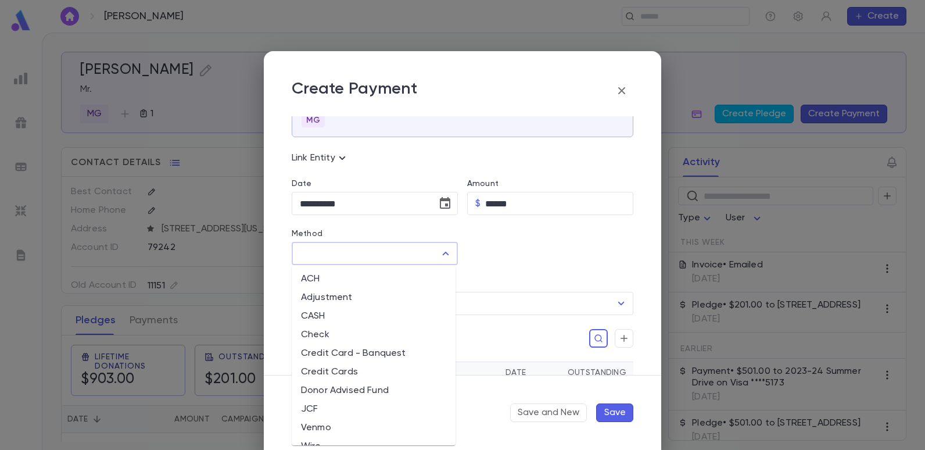
click at [383, 351] on li "Credit Card - Banquest" at bounding box center [374, 353] width 164 height 19
type input "**********"
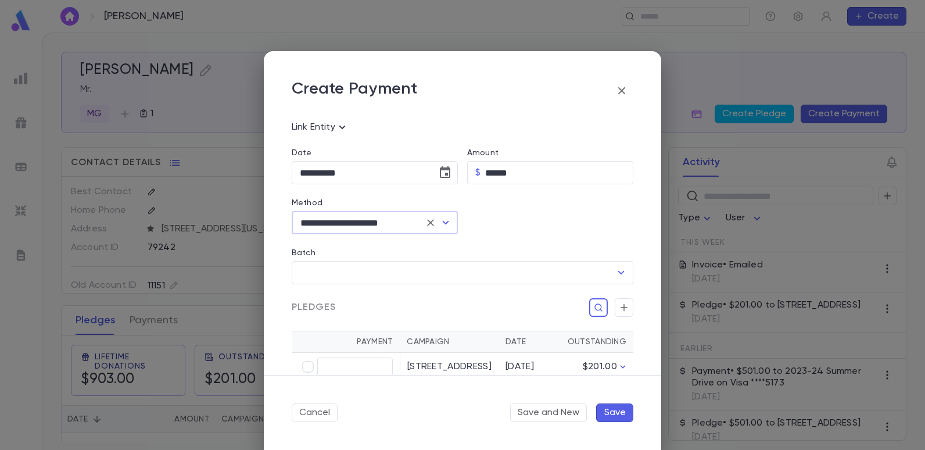
scroll to position [116, 0]
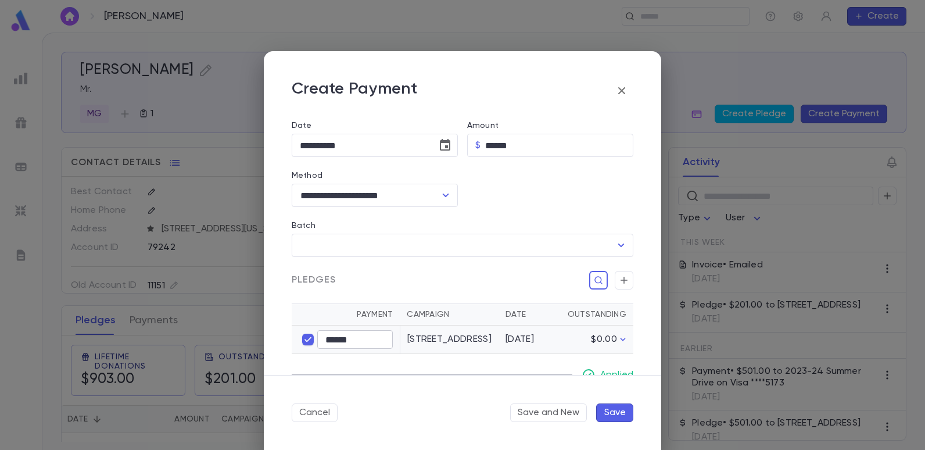
type input "******"
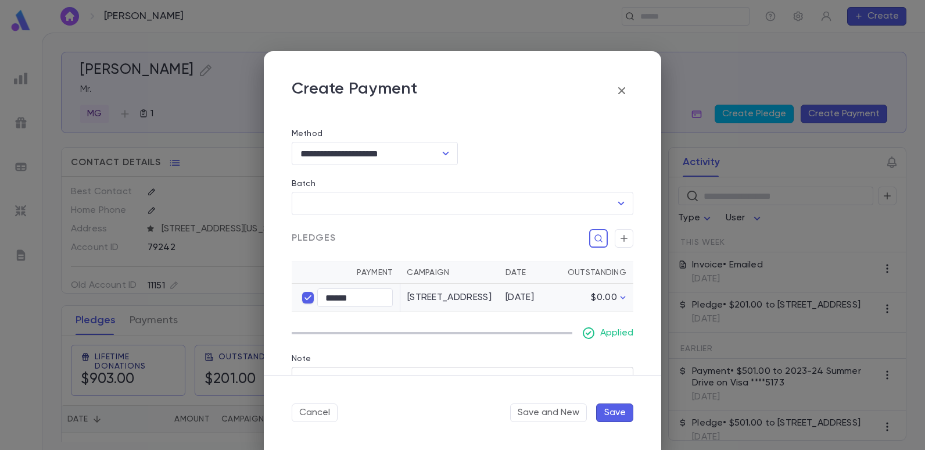
scroll to position [225, 0]
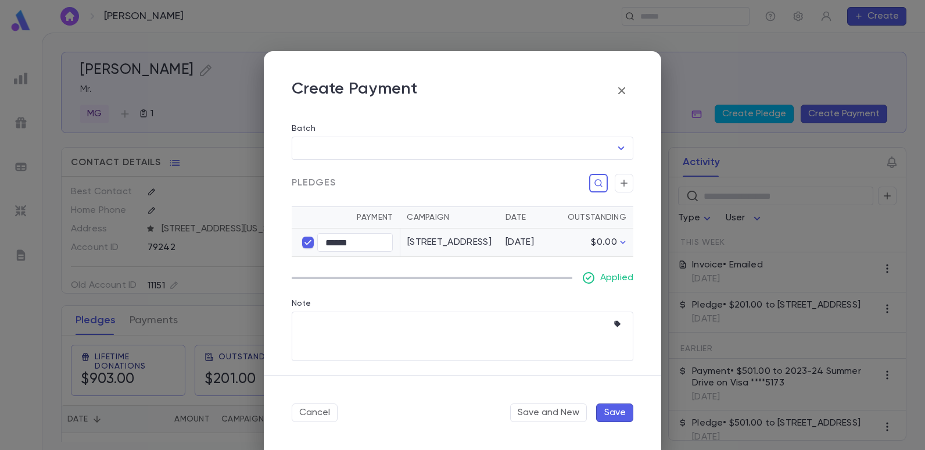
click at [608, 414] on button "Save" at bounding box center [614, 412] width 37 height 19
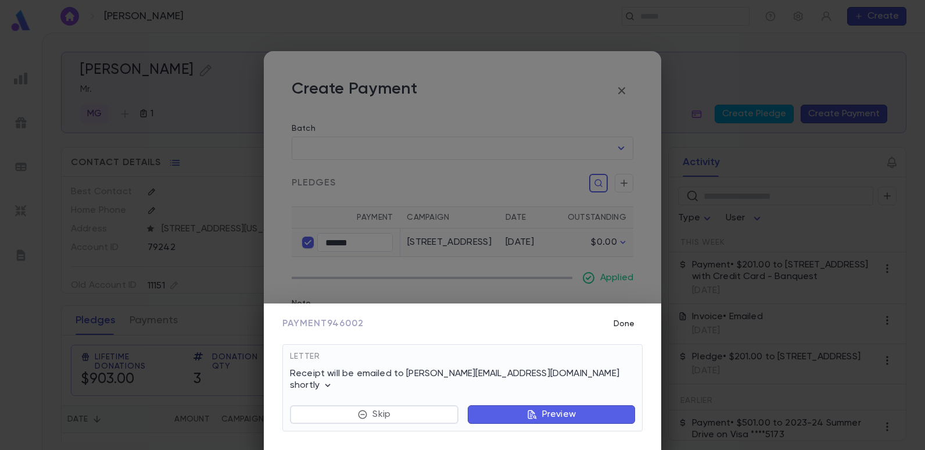
click at [623, 332] on button "Done" at bounding box center [623, 323] width 37 height 22
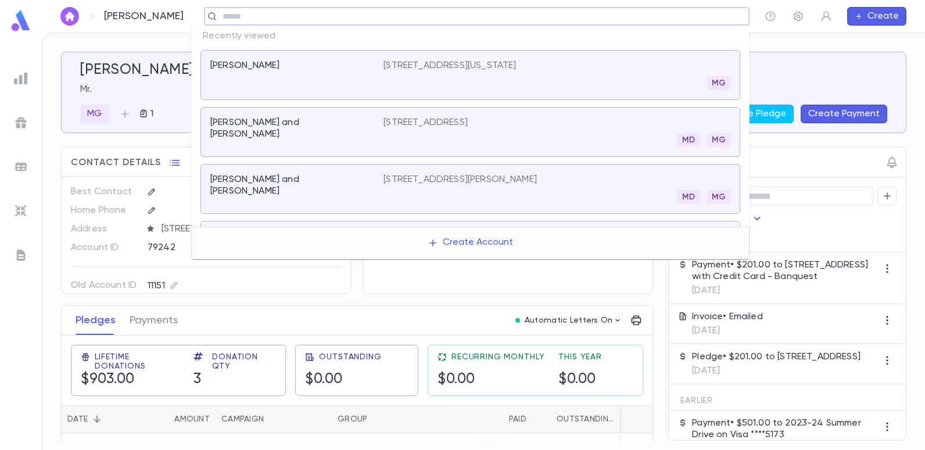
click at [652, 14] on input "text" at bounding box center [473, 16] width 508 height 11
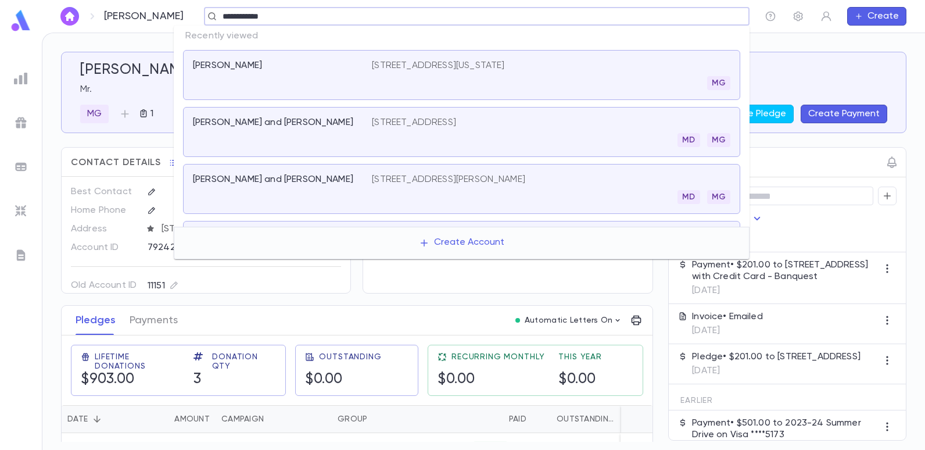
type input "**********"
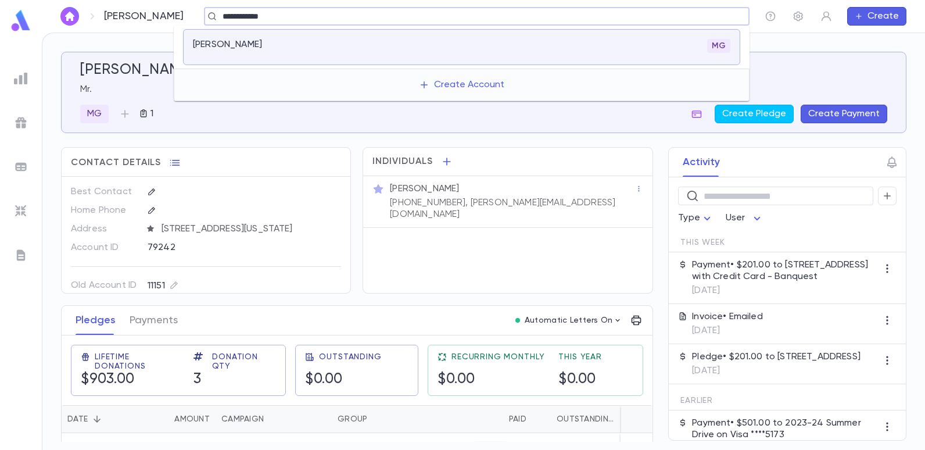
click at [252, 46] on p "[PERSON_NAME]" at bounding box center [227, 45] width 69 height 12
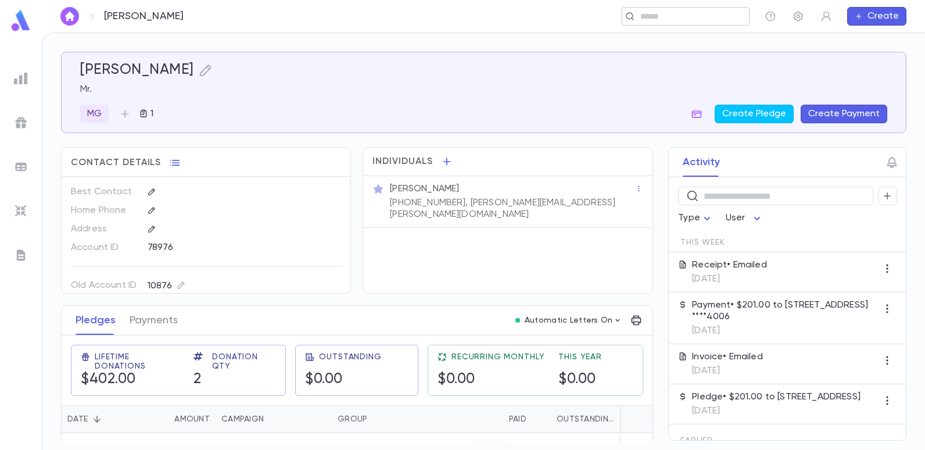
click at [645, 18] on input "text" at bounding box center [682, 16] width 90 height 11
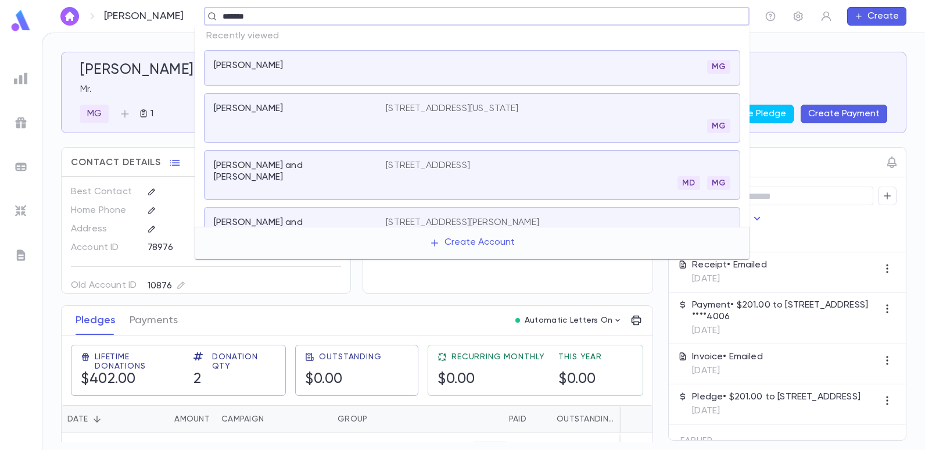
type input "*******"
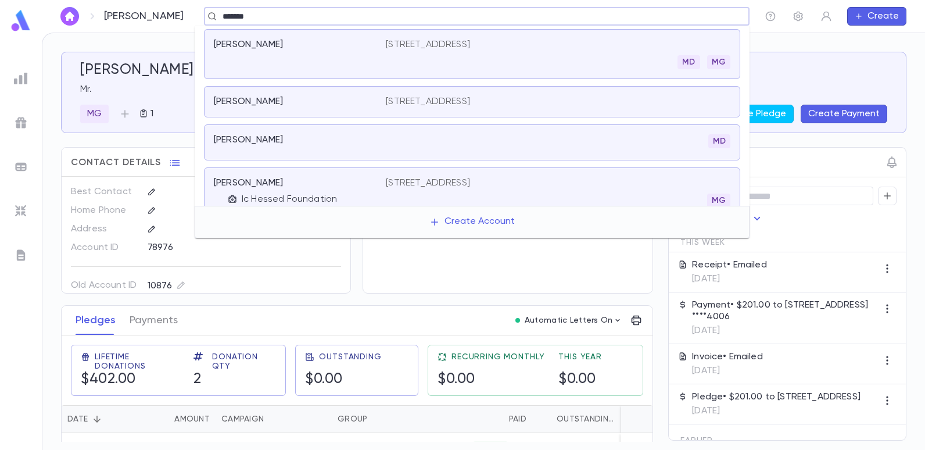
click at [489, 38] on div "Chakalo, Albert 162 Avenue T, Brooklyn NY 11223 MD MG" at bounding box center [472, 54] width 536 height 50
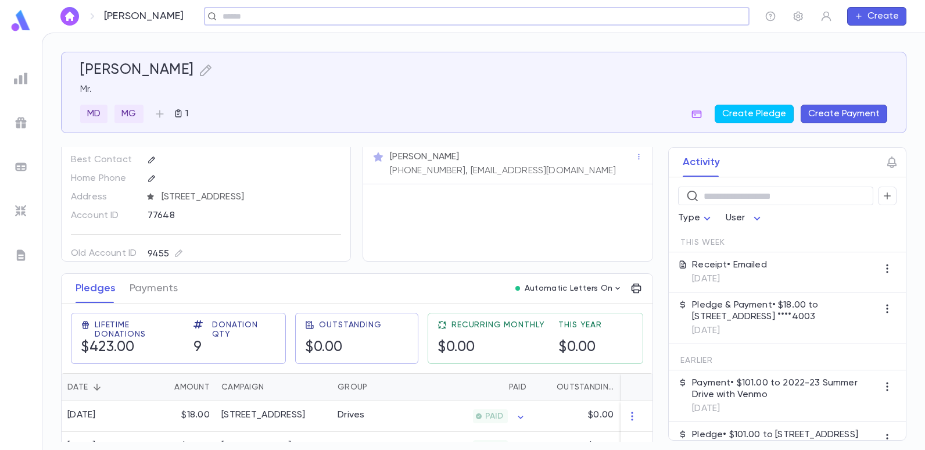
scroll to position [58, 0]
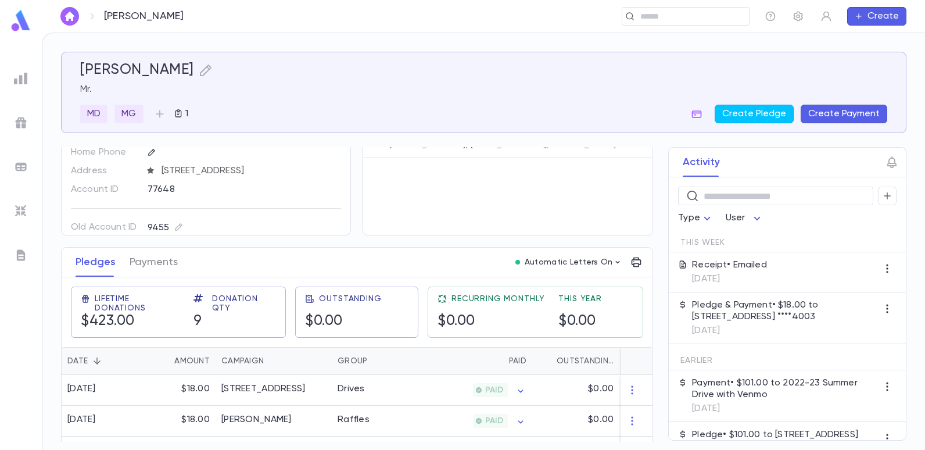
click at [701, 6] on div "Chakalo, Albert ​ Create" at bounding box center [483, 16] width 883 height 33
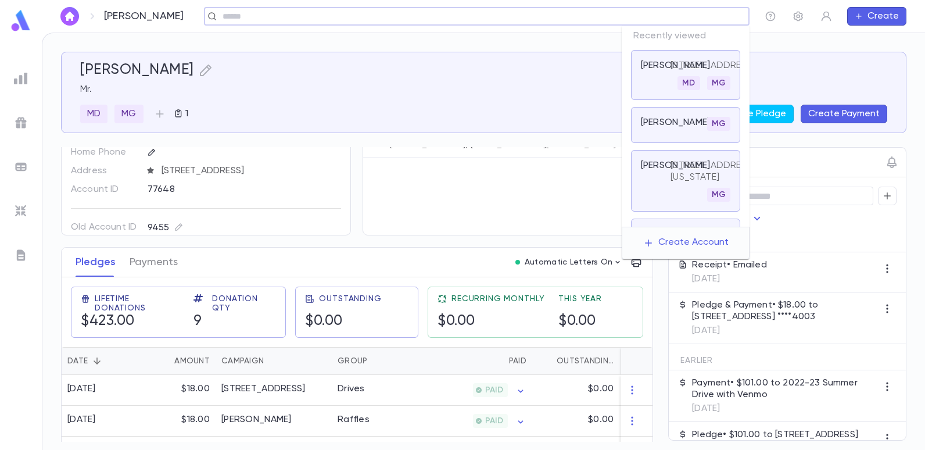
click at [668, 19] on input "text" at bounding box center [473, 16] width 508 height 11
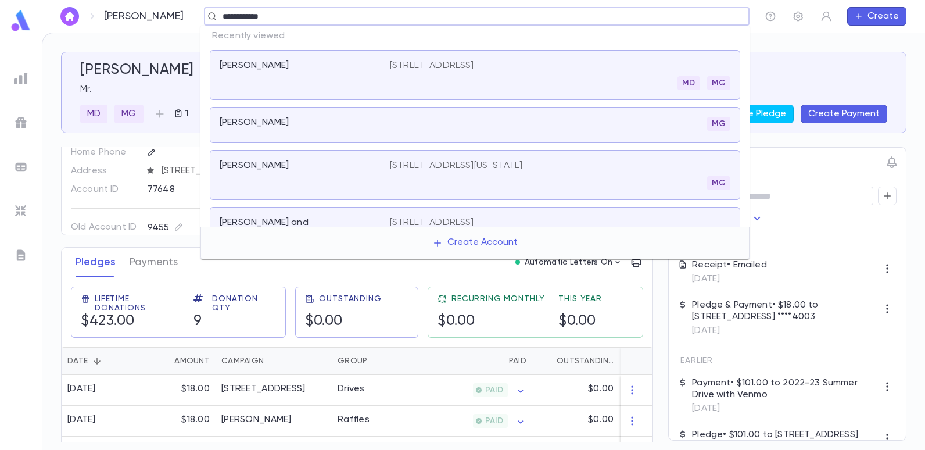
type input "**********"
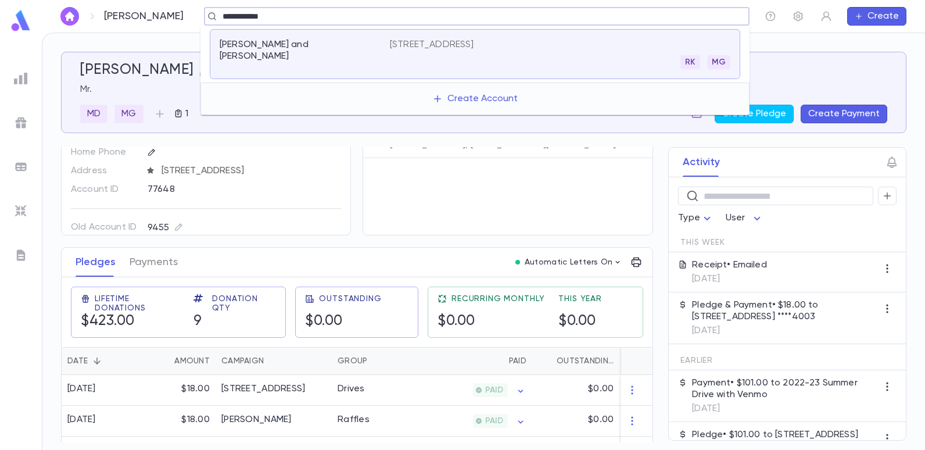
click at [569, 47] on div "1524 East 28th Street, Brooklyn NY 11229 RK MG" at bounding box center [560, 54] width 340 height 30
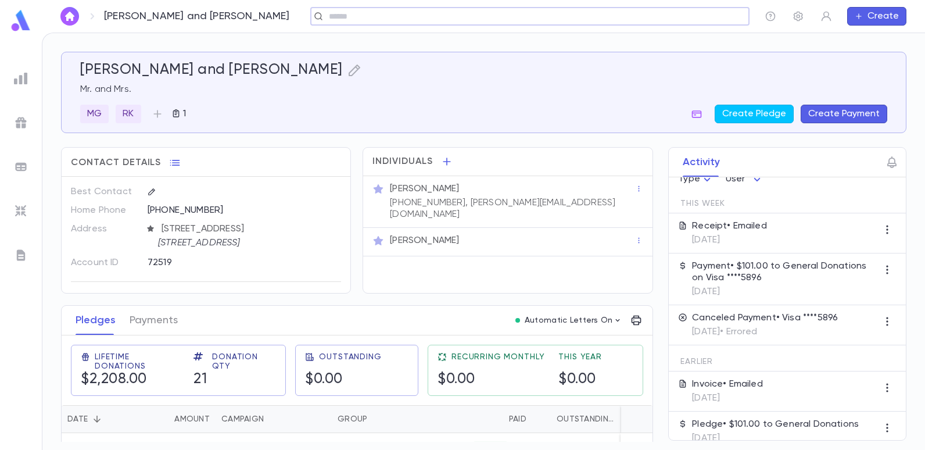
scroll to position [58, 0]
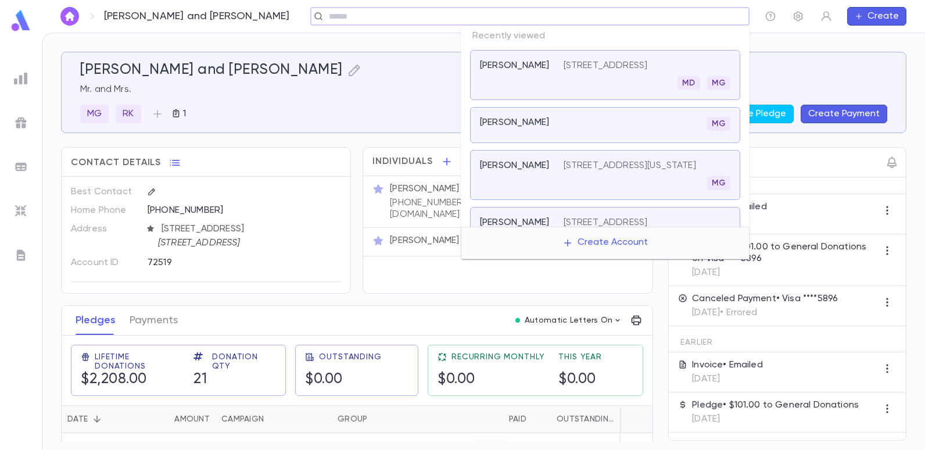
click at [654, 20] on input "text" at bounding box center [525, 16] width 401 height 11
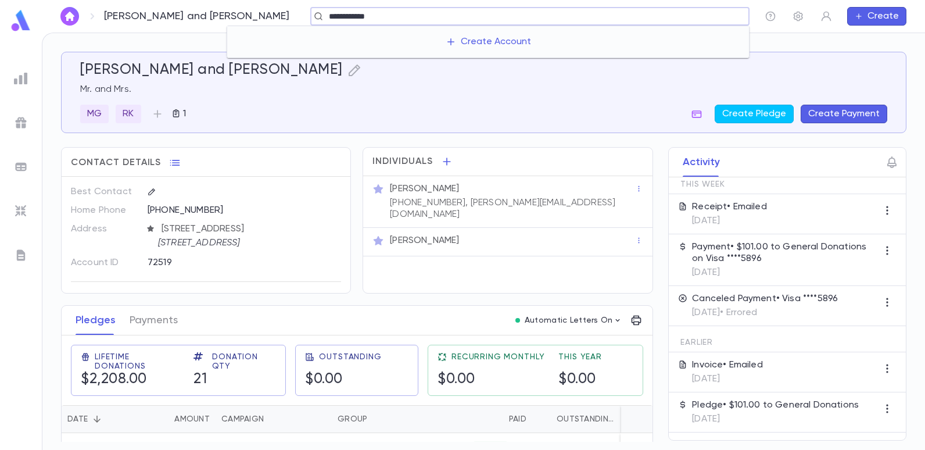
type input "**********"
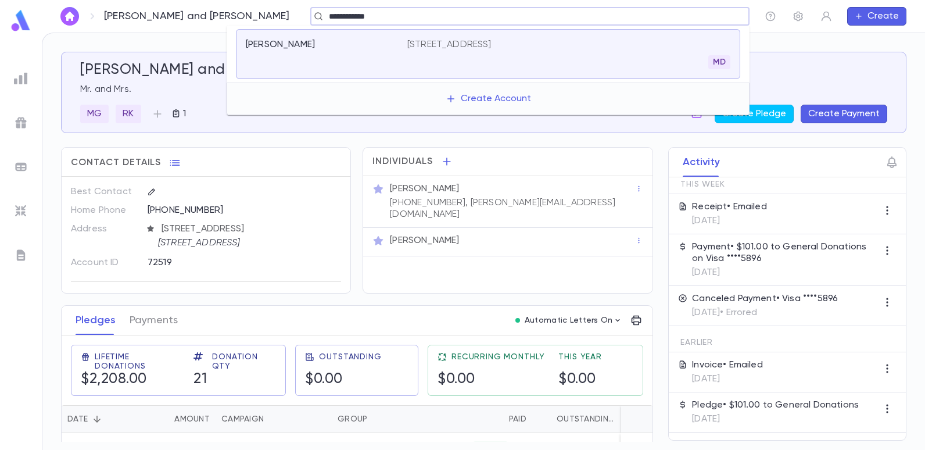
click at [491, 39] on p "[STREET_ADDRESS]" at bounding box center [449, 45] width 84 height 12
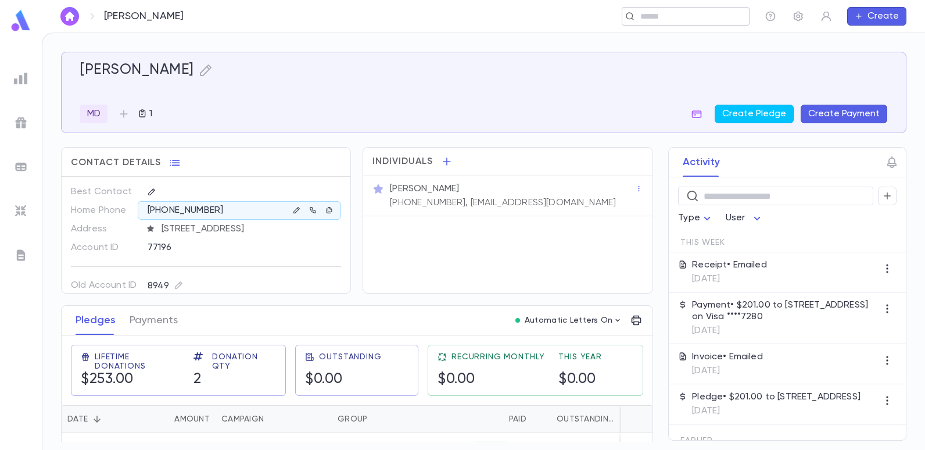
click at [686, 19] on input "text" at bounding box center [682, 16] width 90 height 11
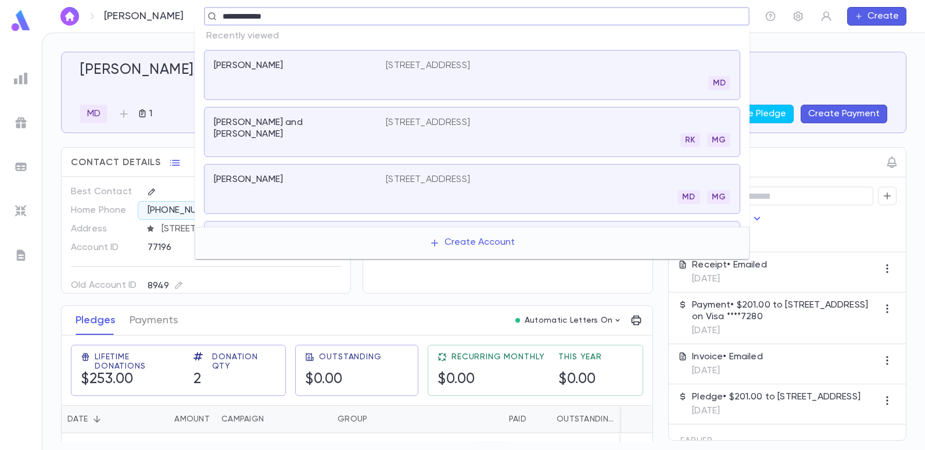
type input "**********"
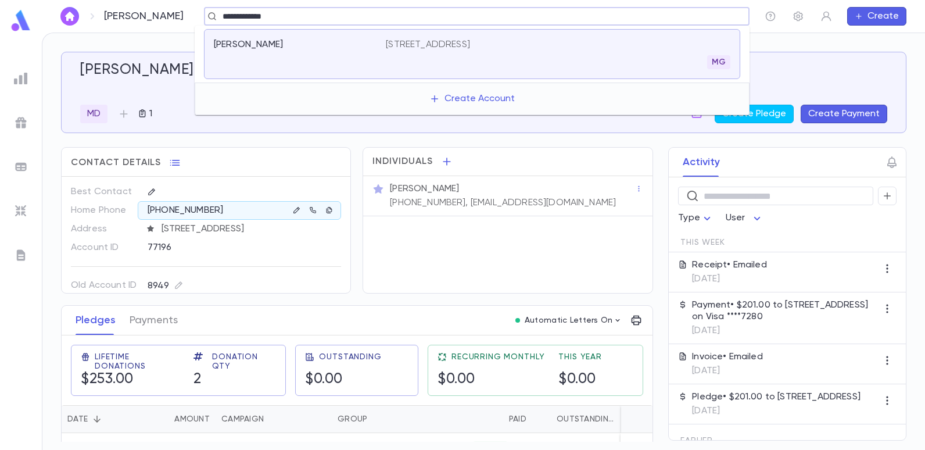
click at [491, 37] on div "Arazi, Michael 2263 West St, Brooklyn NY 11223 MG" at bounding box center [472, 54] width 536 height 50
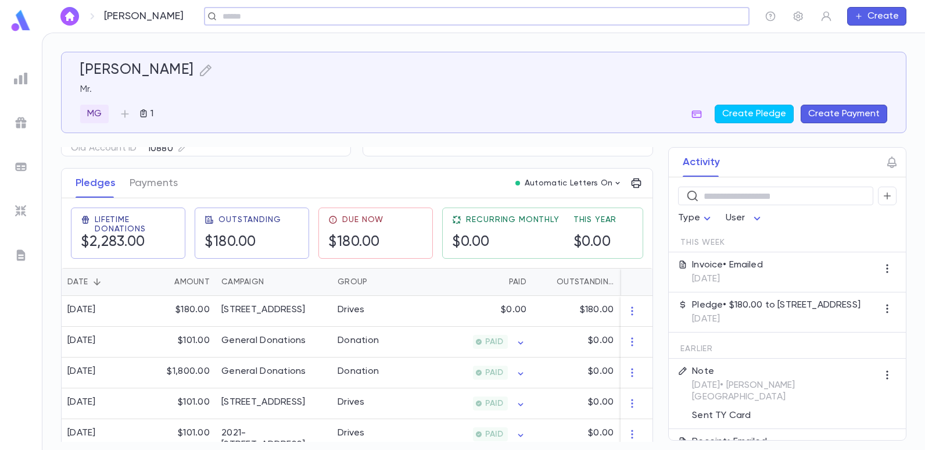
scroll to position [150, 0]
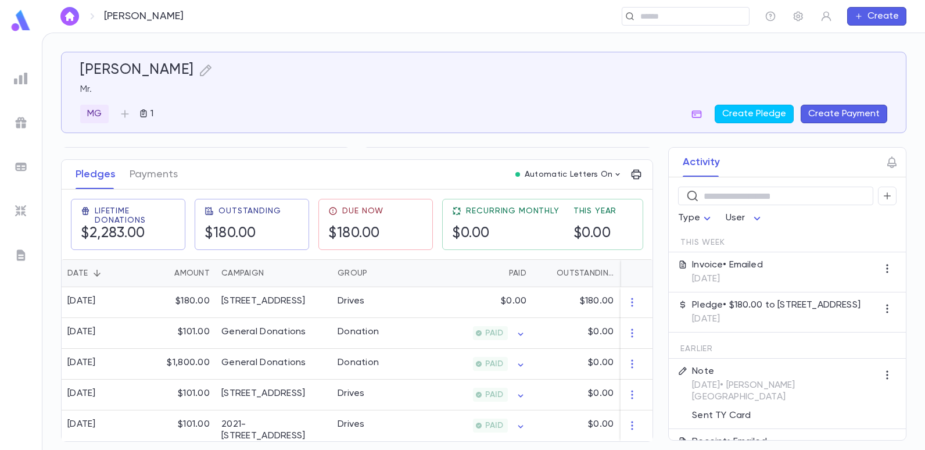
click at [826, 113] on button "Create Payment" at bounding box center [843, 114] width 87 height 19
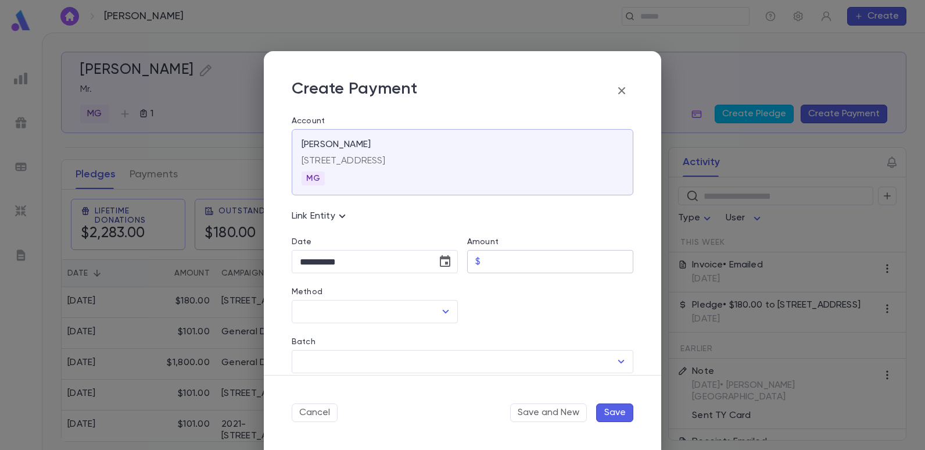
click at [506, 254] on input "Amount" at bounding box center [559, 261] width 148 height 23
click at [440, 313] on icon "Open" at bounding box center [446, 311] width 14 height 14
type input "******"
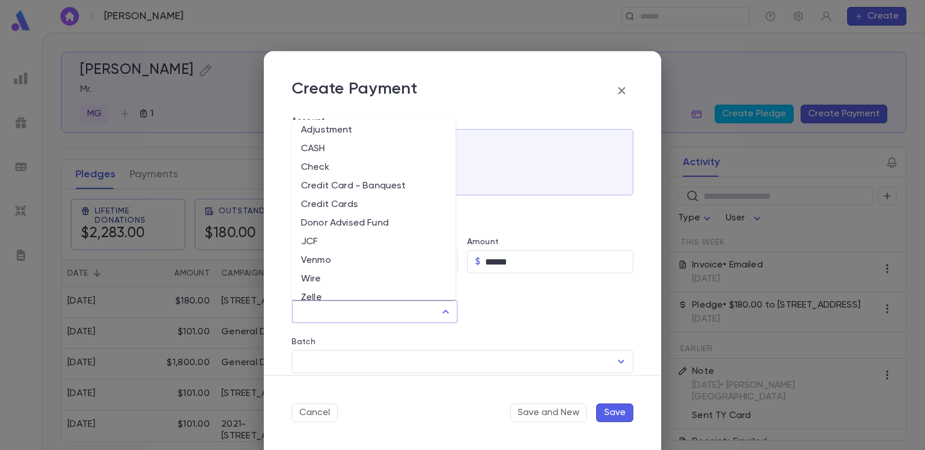
scroll to position [34, 0]
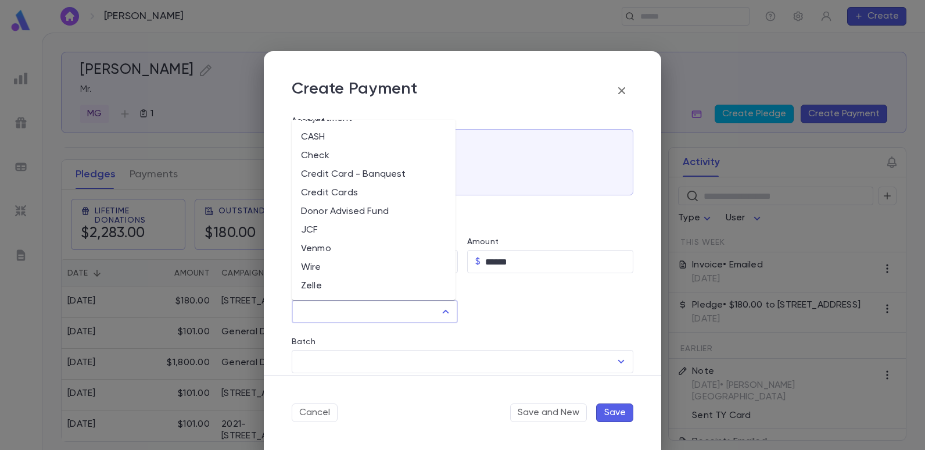
click at [314, 283] on li "Zelle" at bounding box center [374, 285] width 164 height 19
type input "*****"
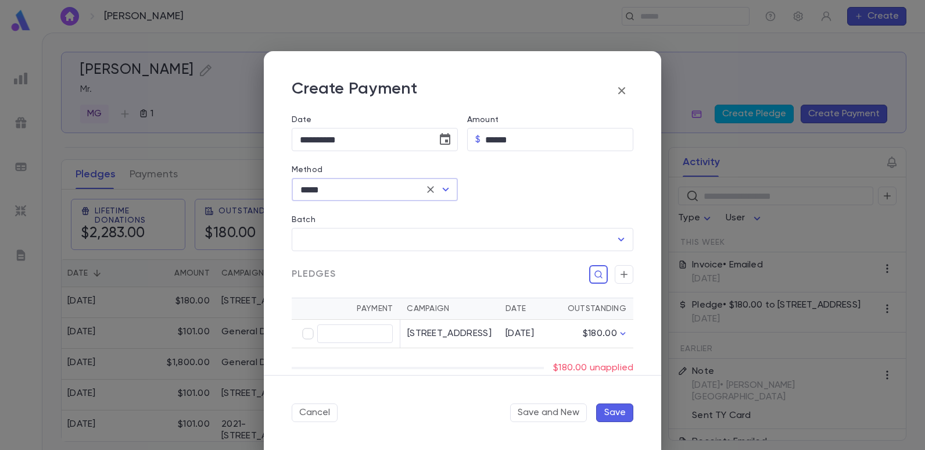
scroll to position [174, 0]
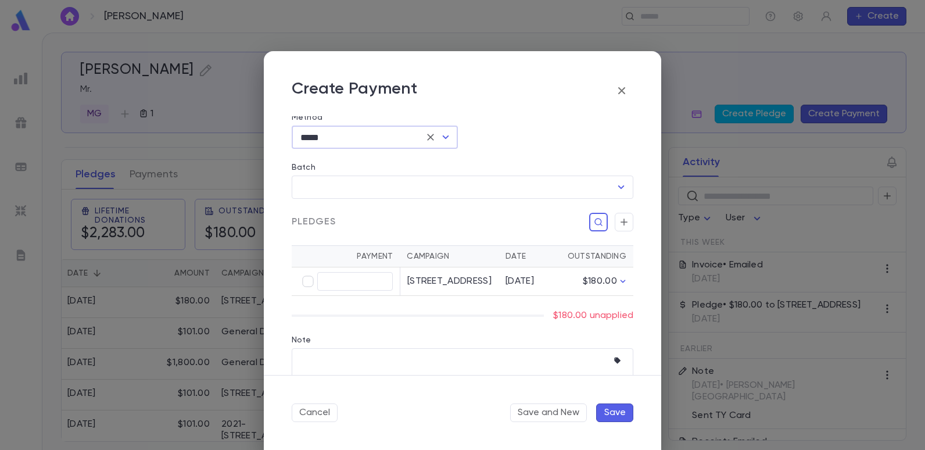
type input "******"
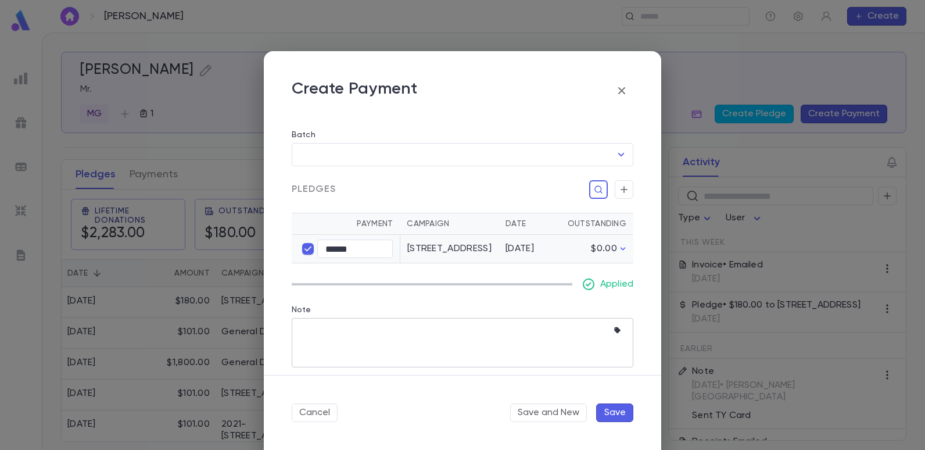
scroll to position [225, 0]
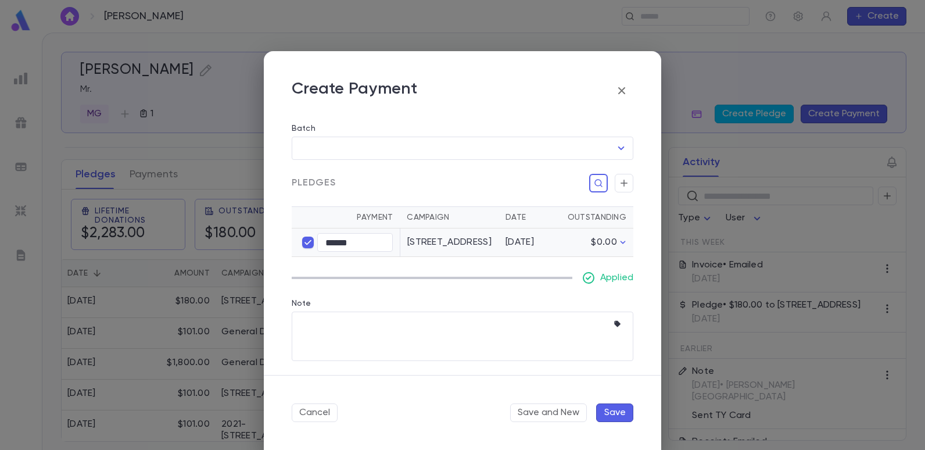
click at [610, 409] on button "Save" at bounding box center [614, 412] width 37 height 19
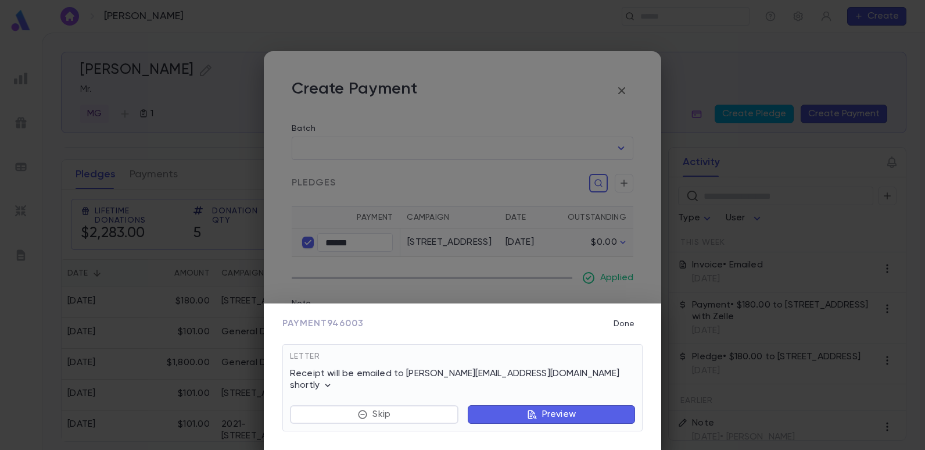
scroll to position [150, 0]
click at [627, 333] on button "Done" at bounding box center [623, 323] width 37 height 22
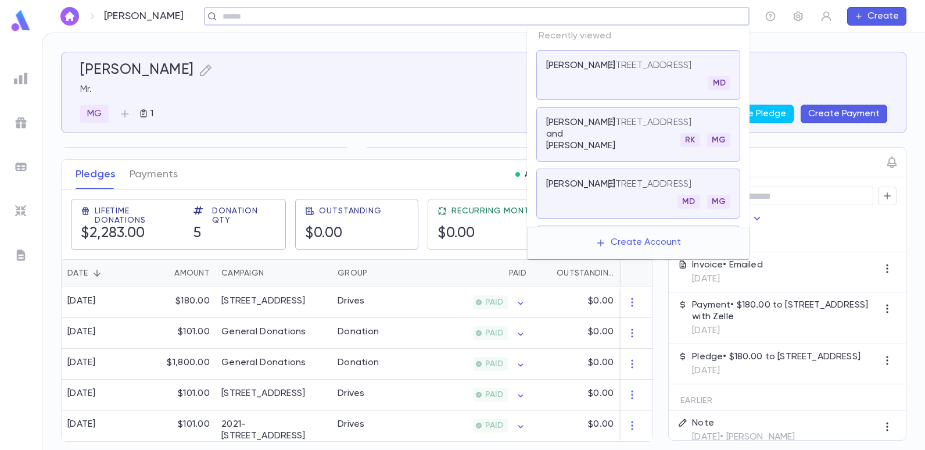
click at [657, 17] on input "text" at bounding box center [473, 16] width 508 height 11
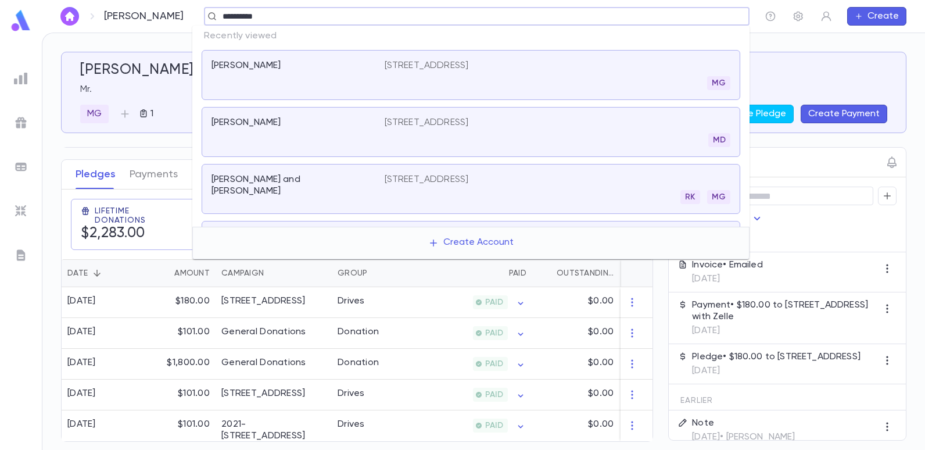
type input "**********"
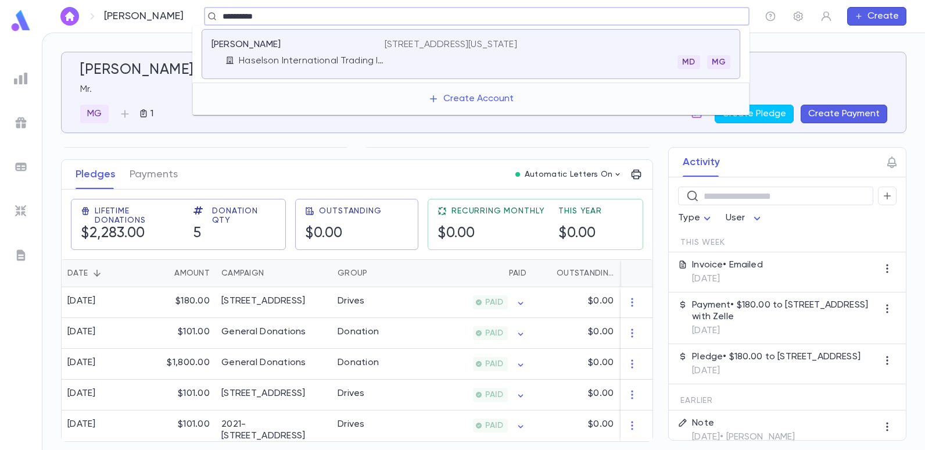
click at [398, 42] on p "[STREET_ADDRESS][US_STATE]" at bounding box center [450, 45] width 132 height 12
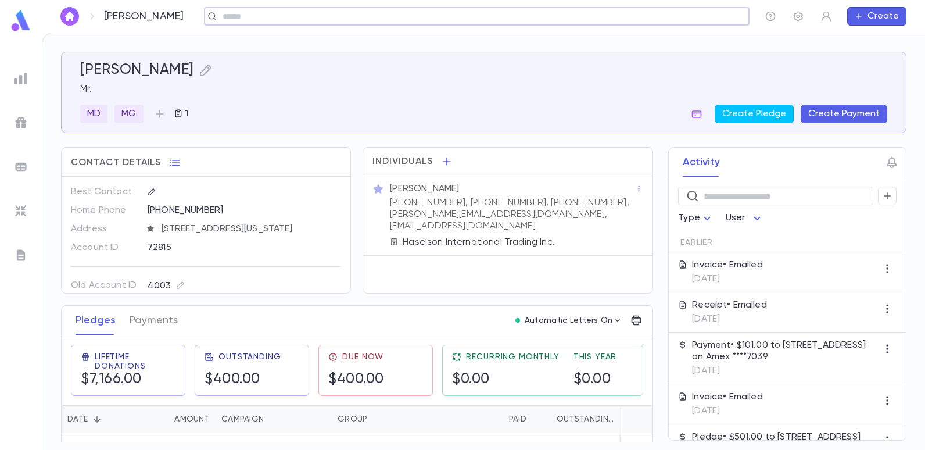
click at [453, 328] on div "Lifetime Donations $7,166.00 Outstanding $400.00 Due Now $400.00 Recurring Mont…" at bounding box center [352, 365] width 600 height 79
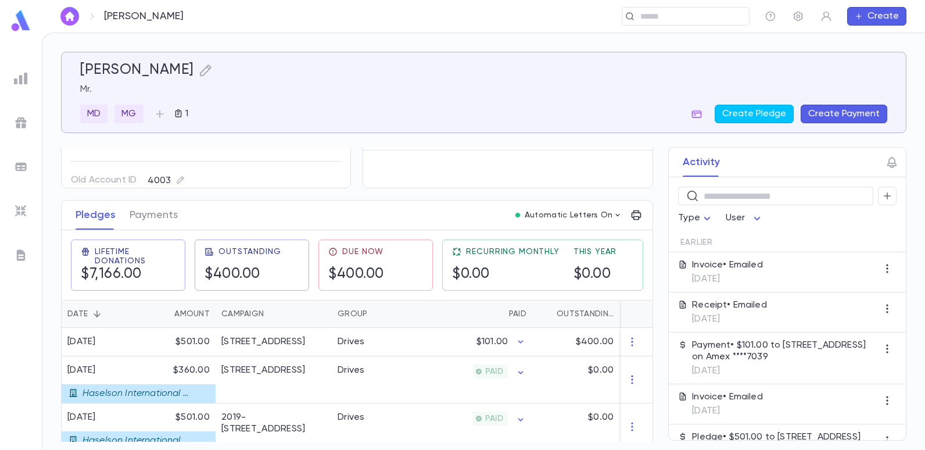
scroll to position [116, 0]
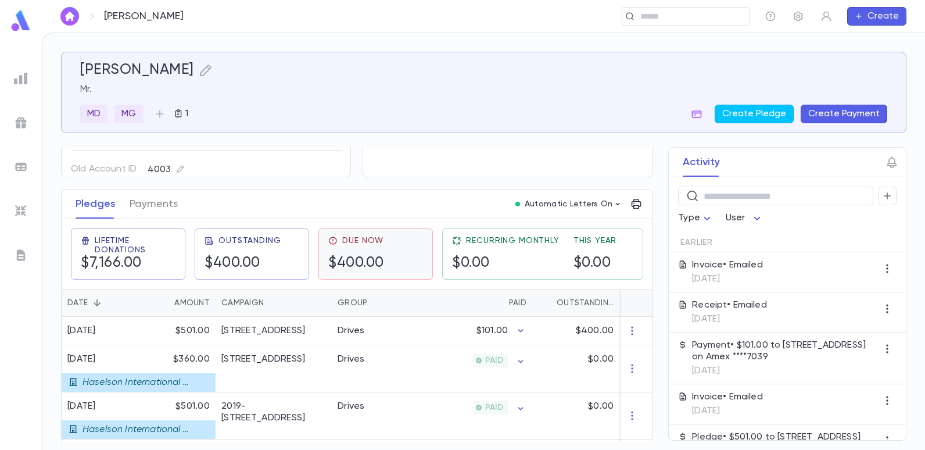
click at [382, 263] on h5 "$400.00" at bounding box center [356, 262] width 56 height 17
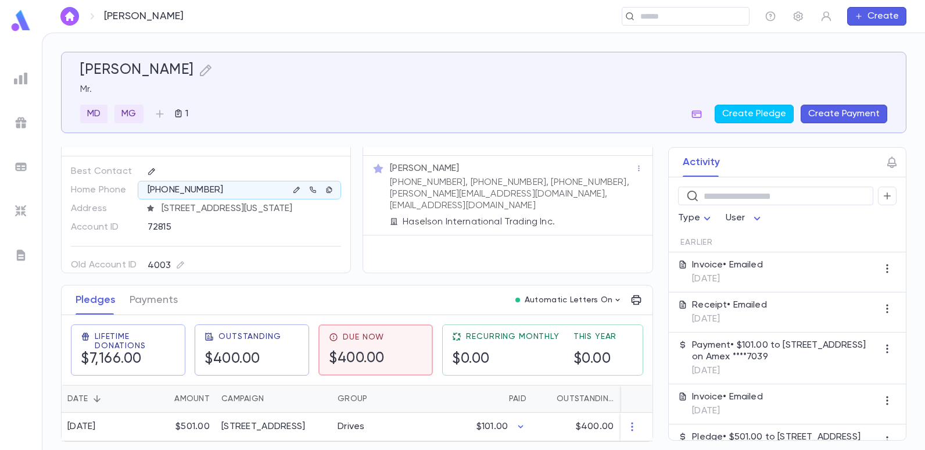
scroll to position [21, 0]
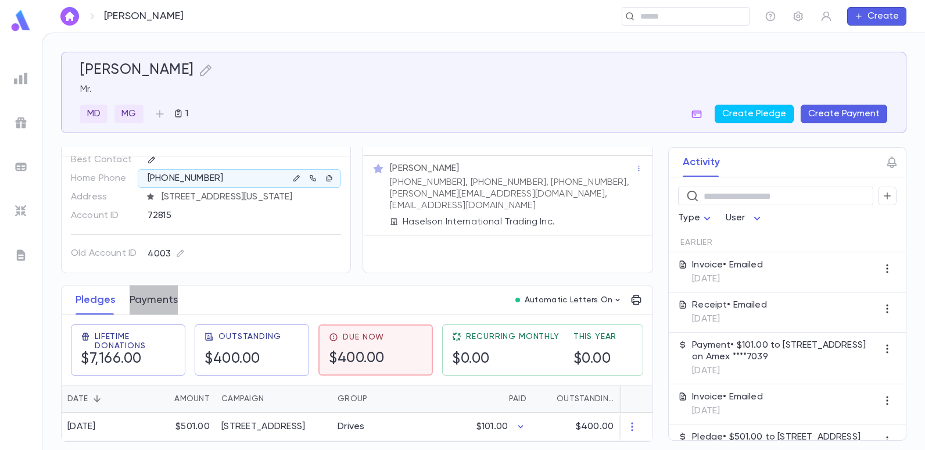
click at [168, 294] on button "Payments" at bounding box center [154, 299] width 48 height 29
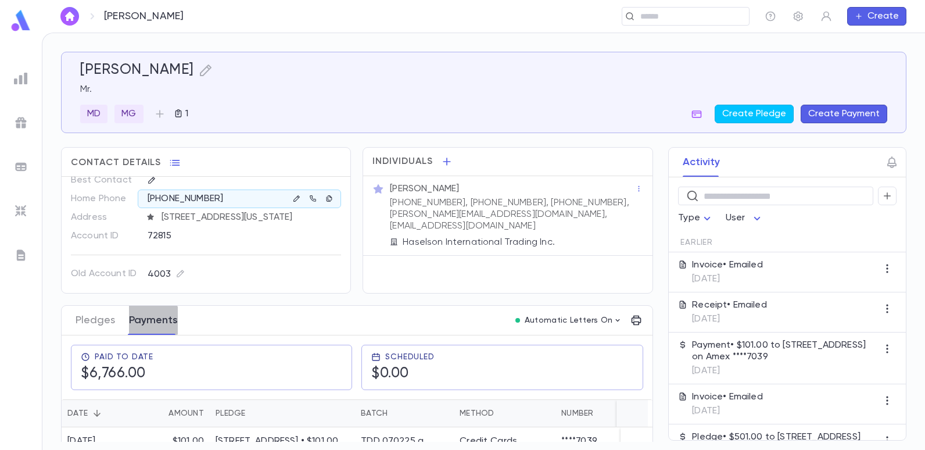
click at [148, 320] on button "Payments" at bounding box center [153, 320] width 49 height 29
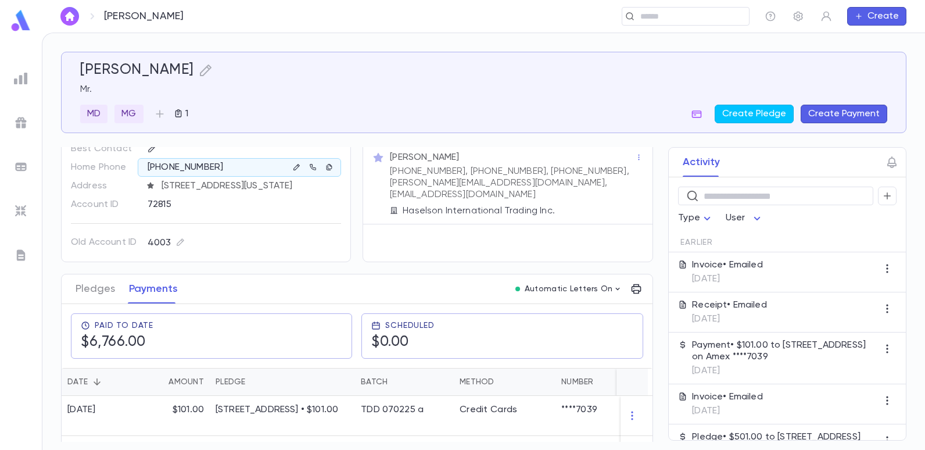
scroll to position [116, 0]
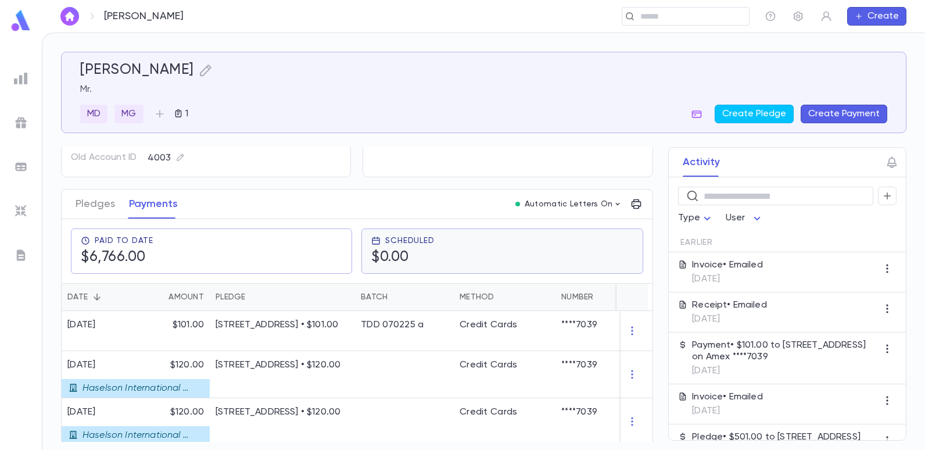
click at [396, 256] on h5 "$0.00" at bounding box center [402, 257] width 63 height 17
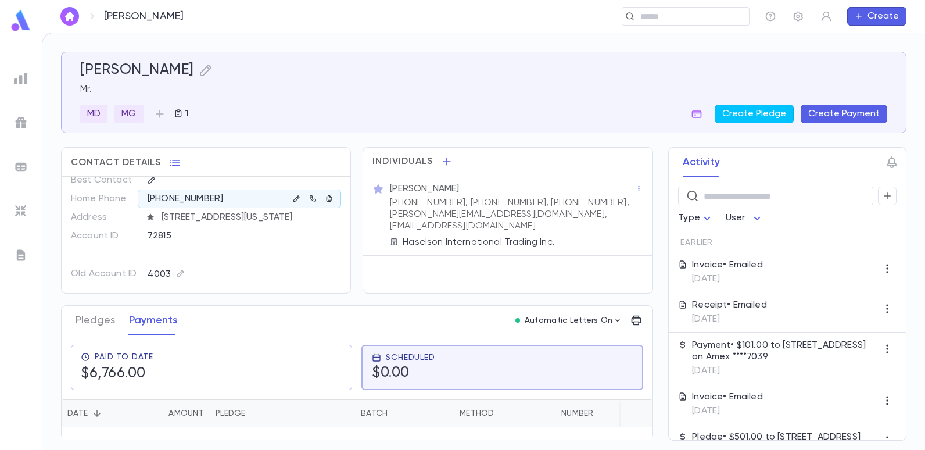
scroll to position [0, 0]
click at [346, 89] on p "Mr." at bounding box center [483, 90] width 807 height 12
click at [401, 34] on div "Ades, Moshe Mr. MD MG 1 Create Pledge Create Payment Contact Details Best Conta…" at bounding box center [483, 241] width 882 height 416
click at [495, 95] on div "[PERSON_NAME] Mr. MD MG 1 Create Pledge Create Payment" at bounding box center [483, 93] width 807 height 62
click at [204, 16] on div "​" at bounding box center [476, 16] width 545 height 19
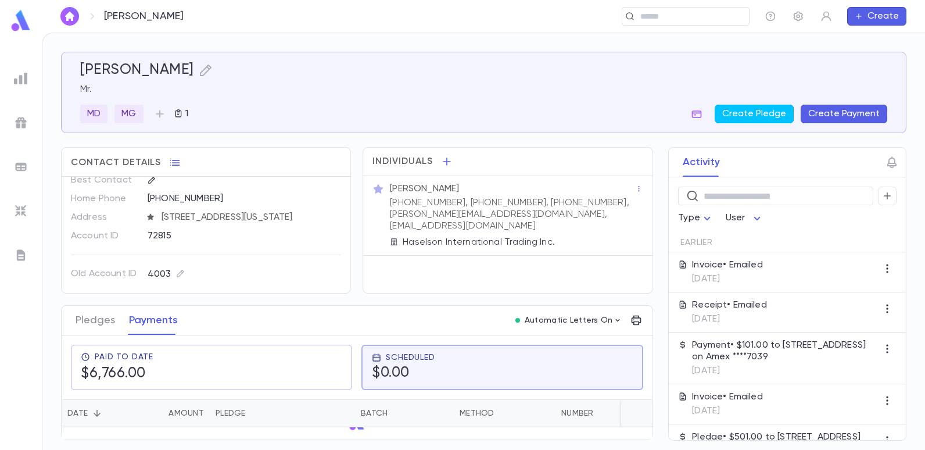
click at [22, 76] on img at bounding box center [21, 78] width 14 height 14
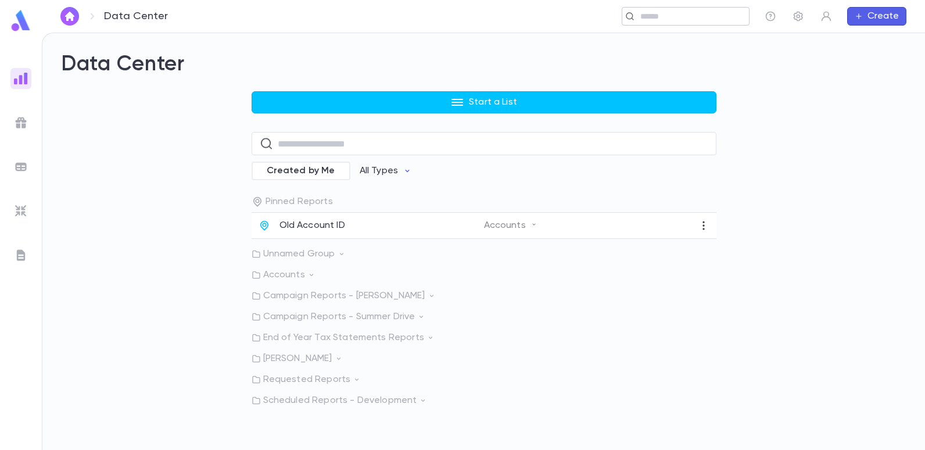
click at [678, 11] on input "text" at bounding box center [682, 16] width 90 height 11
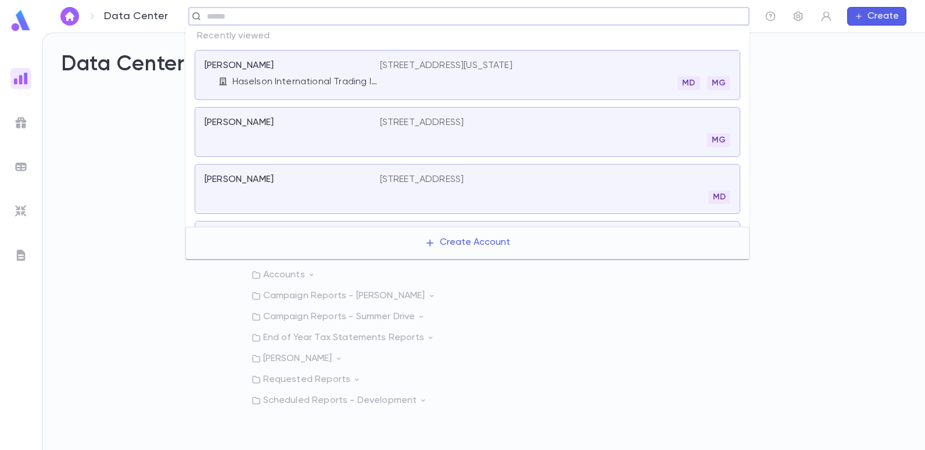
click at [512, 69] on p "[STREET_ADDRESS][US_STATE]" at bounding box center [446, 66] width 132 height 12
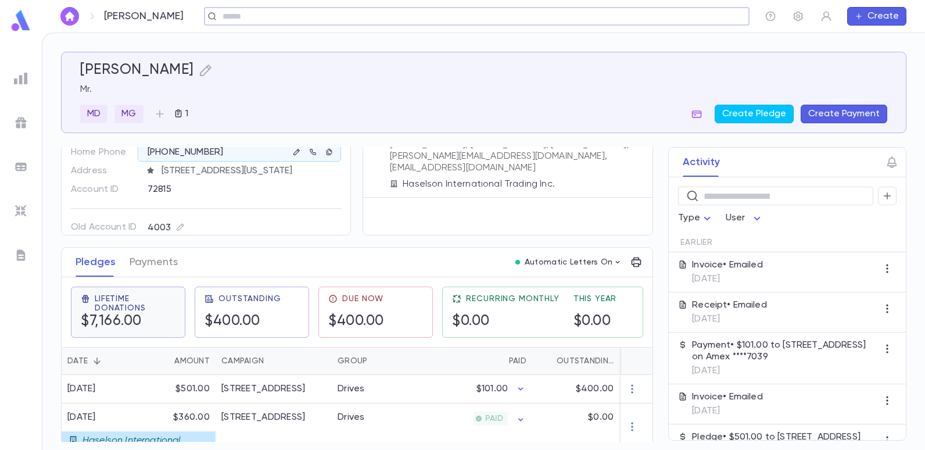
scroll to position [116, 0]
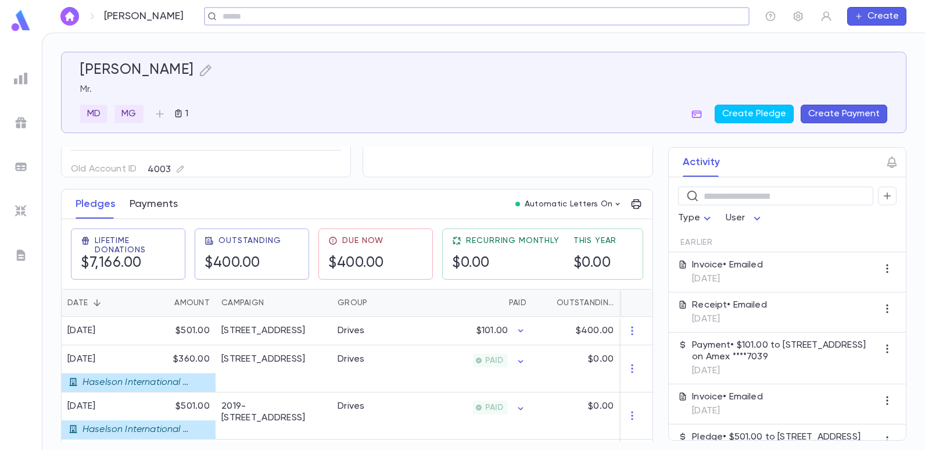
click at [152, 203] on button "Payments" at bounding box center [154, 203] width 48 height 29
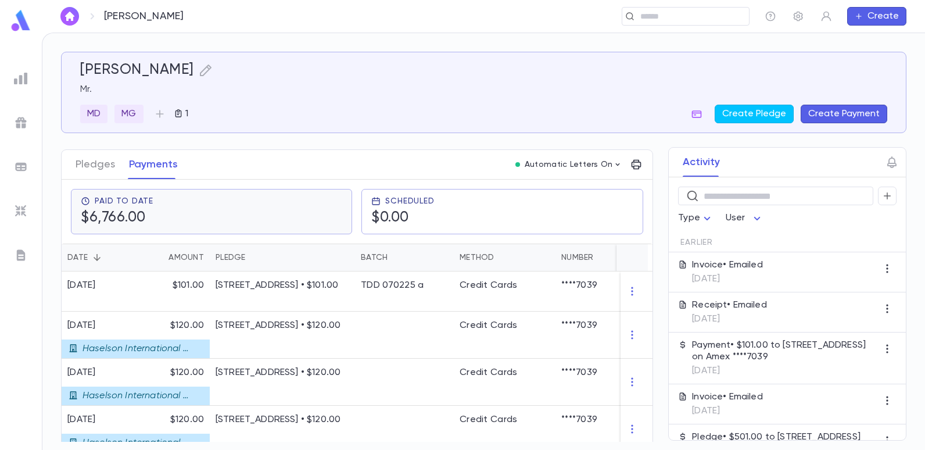
scroll to position [174, 0]
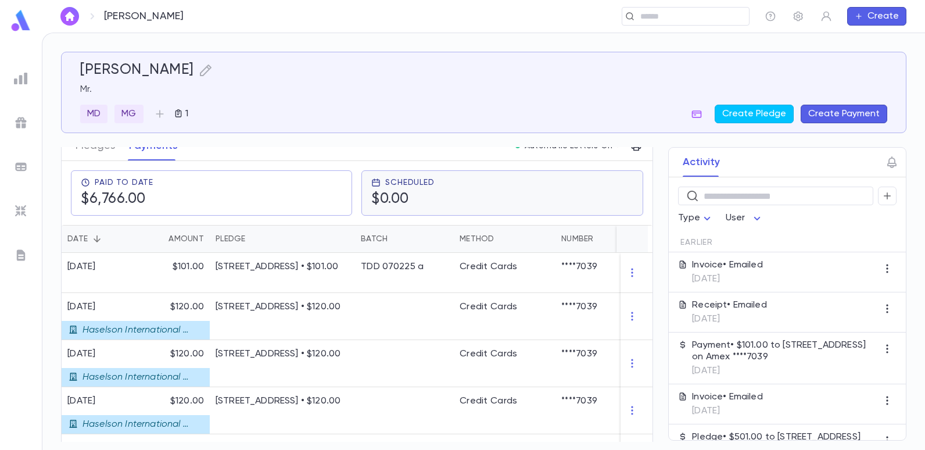
click at [396, 197] on h5 "$0.00" at bounding box center [402, 199] width 63 height 17
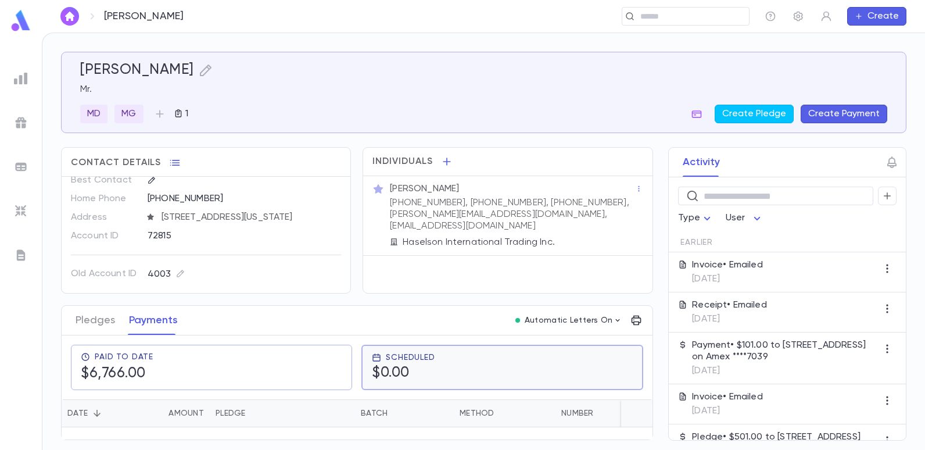
scroll to position [0, 0]
click at [406, 370] on h5 "$0.00" at bounding box center [403, 372] width 63 height 17
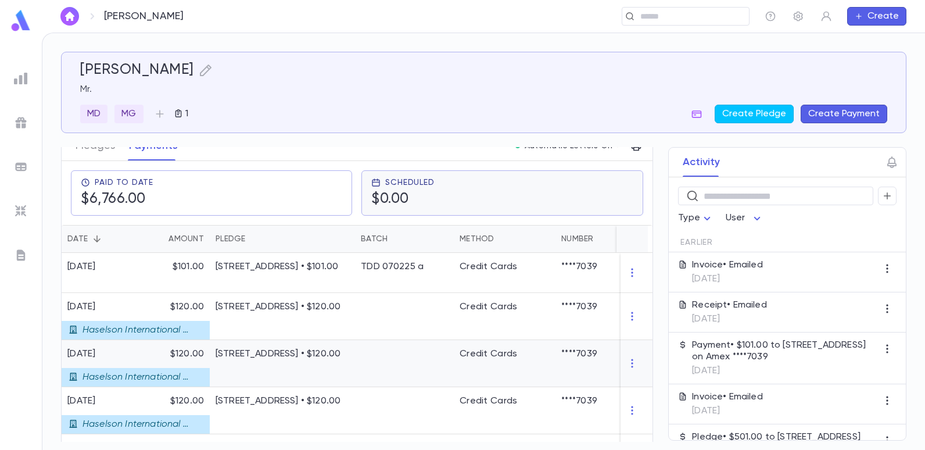
scroll to position [116, 0]
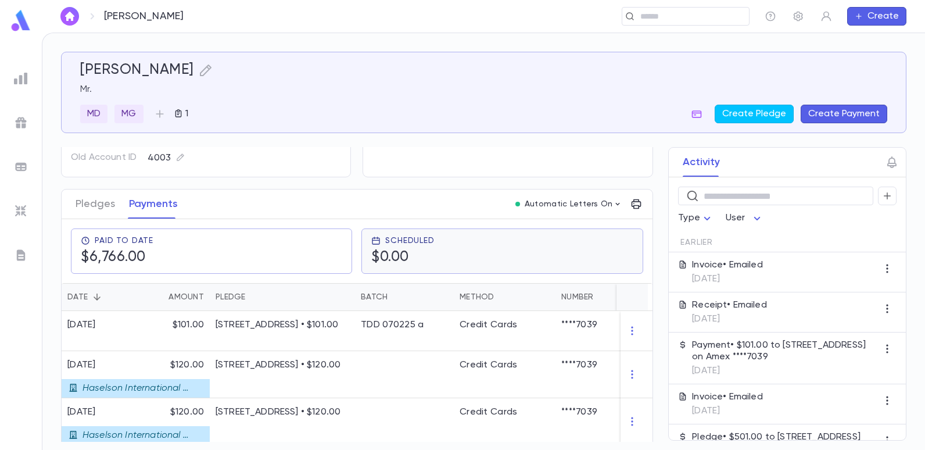
click at [396, 253] on h5 "$0.00" at bounding box center [402, 257] width 63 height 17
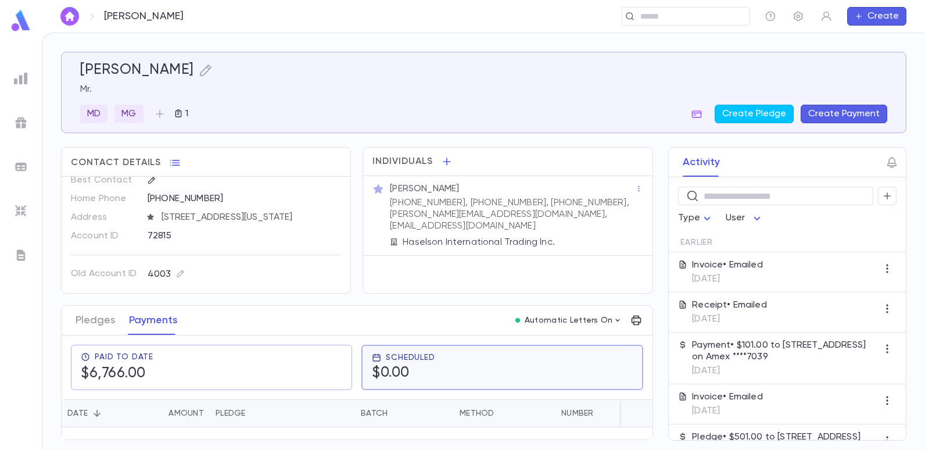
scroll to position [0, 0]
click at [375, 364] on h5 "$0.00" at bounding box center [403, 372] width 63 height 17
click at [375, 372] on h5 "$0.00" at bounding box center [402, 373] width 63 height 17
click at [412, 372] on h5 "$0.00" at bounding box center [403, 372] width 63 height 17
click at [403, 373] on h5 "$0.00" at bounding box center [402, 373] width 63 height 17
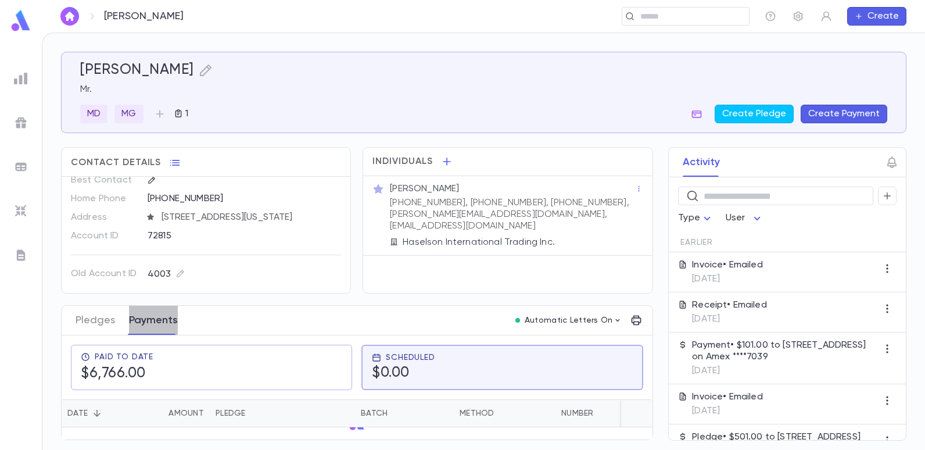
drag, startPoint x: 159, startPoint y: 318, endPoint x: 163, endPoint y: 325, distance: 8.6
click at [160, 325] on button "Payments" at bounding box center [153, 320] width 49 height 29
click at [464, 362] on div "Scheduled $0.00" at bounding box center [502, 367] width 260 height 29
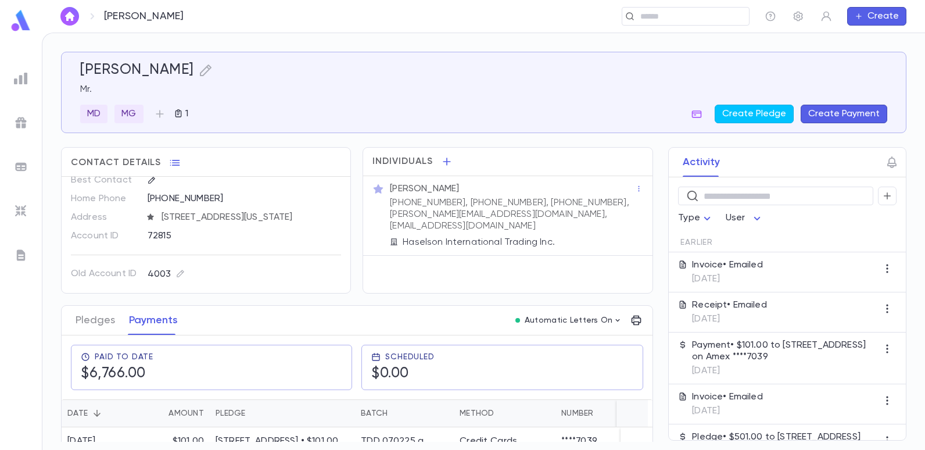
click at [466, 413] on div "Method" at bounding box center [476, 413] width 35 height 28
click at [434, 368] on div "Scheduled $0.00" at bounding box center [501, 367] width 261 height 30
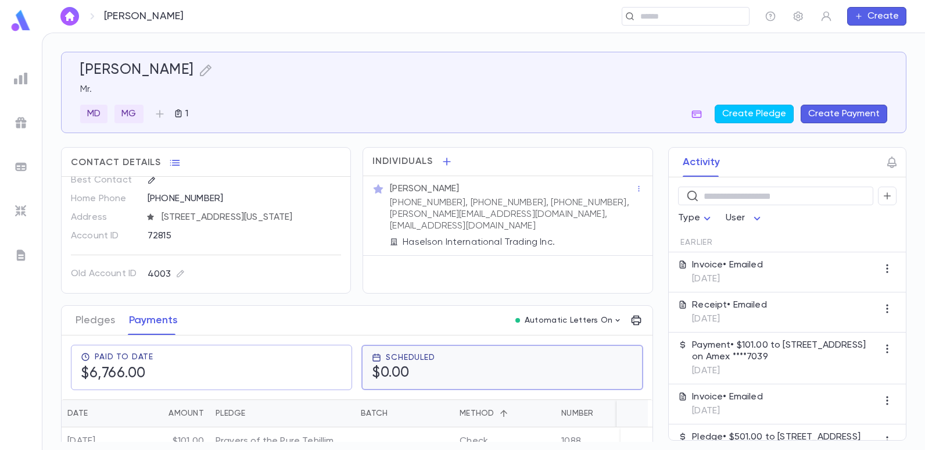
click at [400, 371] on h5 "$0.00" at bounding box center [403, 372] width 63 height 17
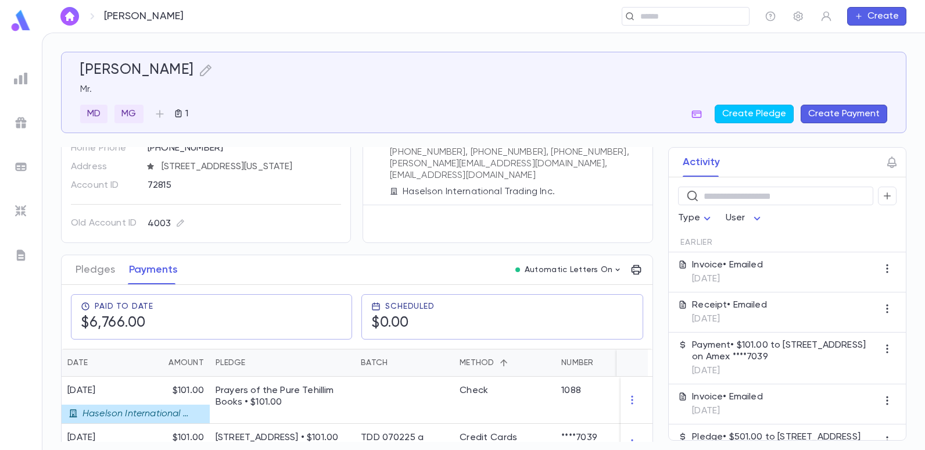
scroll to position [174, 0]
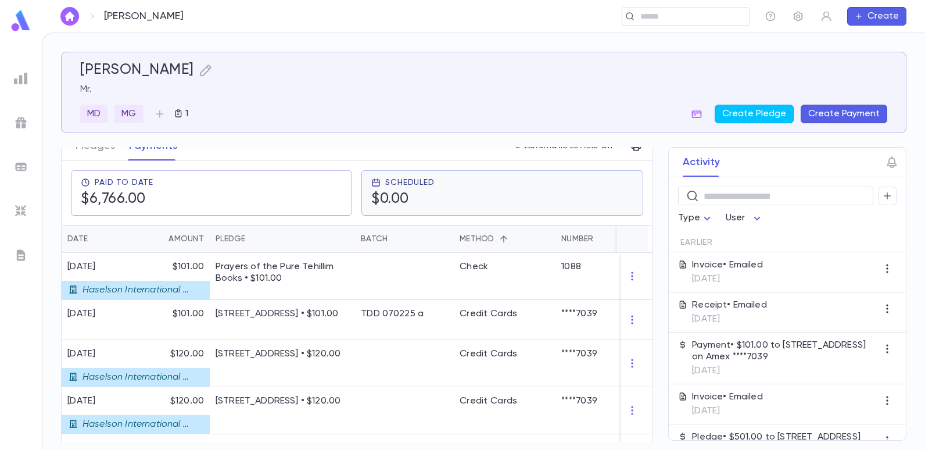
click at [404, 201] on h5 "$0.00" at bounding box center [402, 199] width 63 height 17
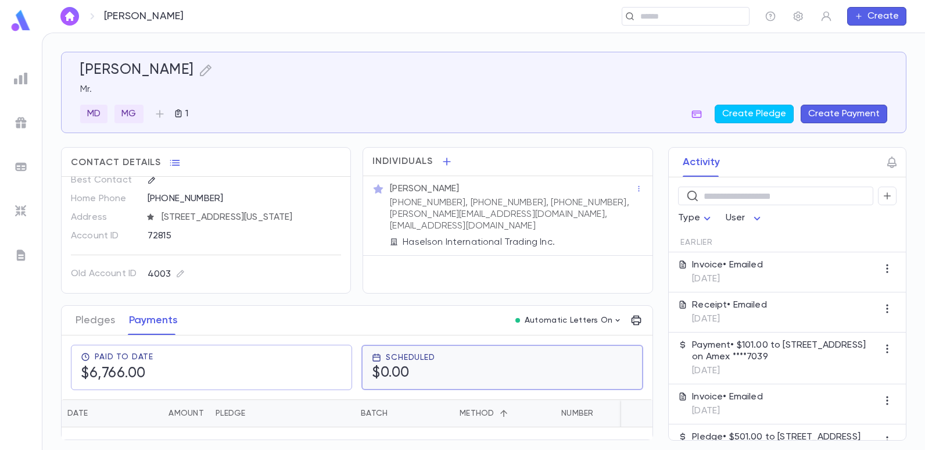
scroll to position [0, 0]
click at [387, 374] on h5 "$0.00" at bounding box center [403, 372] width 63 height 17
click at [423, 369] on h5 "$0.00" at bounding box center [402, 373] width 63 height 17
click at [568, 105] on div "MD MG 1 Create Pledge Create Payment" at bounding box center [483, 114] width 807 height 19
click at [510, 358] on div "Scheduled $0.00" at bounding box center [502, 367] width 260 height 29
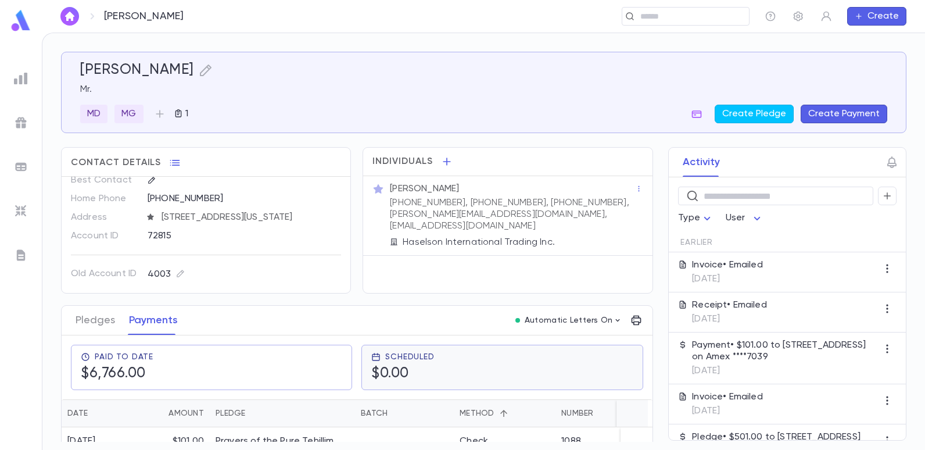
click at [439, 366] on div "Scheduled $0.00" at bounding box center [501, 367] width 261 height 30
click at [378, 412] on div "Batch" at bounding box center [374, 413] width 27 height 28
click at [419, 368] on h5 "$0.00" at bounding box center [403, 372] width 63 height 17
click at [22, 82] on img at bounding box center [21, 78] width 14 height 14
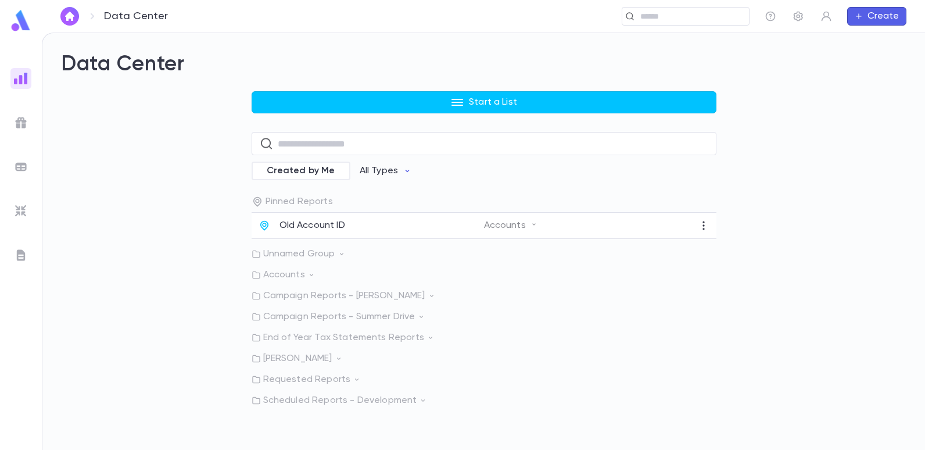
click at [457, 60] on h2 "Data Center" at bounding box center [483, 65] width 845 height 26
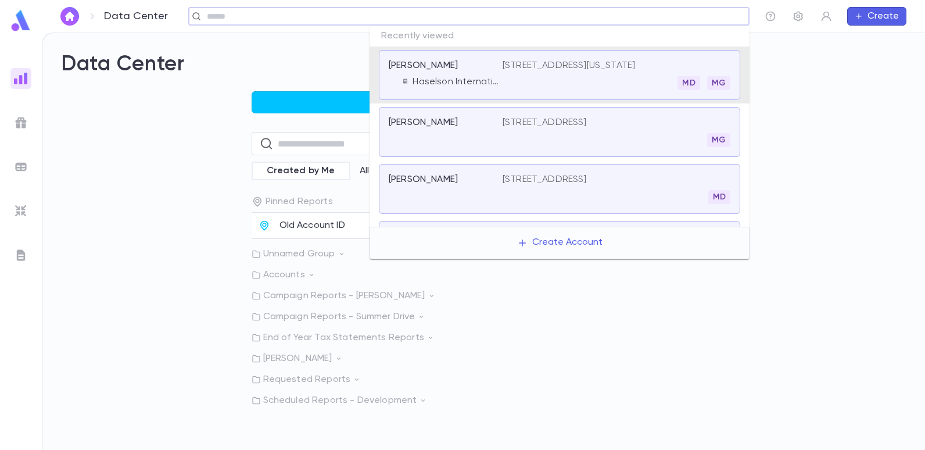
click at [650, 16] on input "text" at bounding box center [464, 16] width 523 height 11
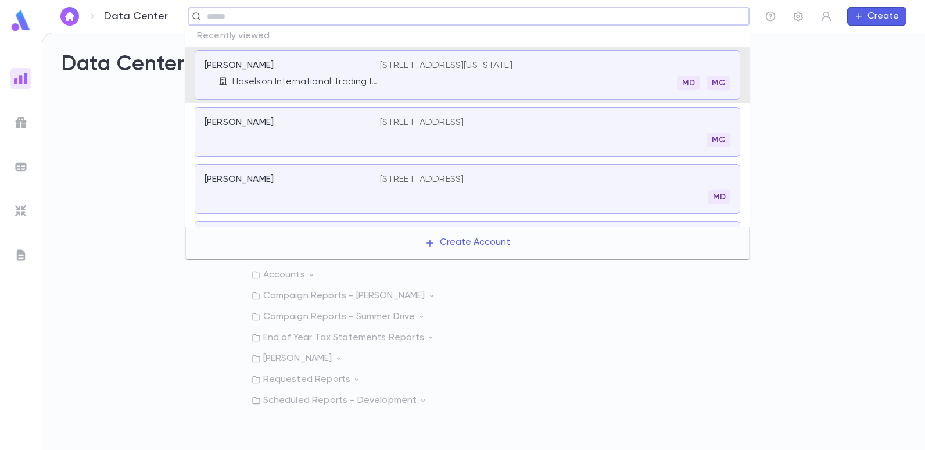
click at [488, 62] on p "[STREET_ADDRESS][US_STATE]" at bounding box center [446, 66] width 132 height 12
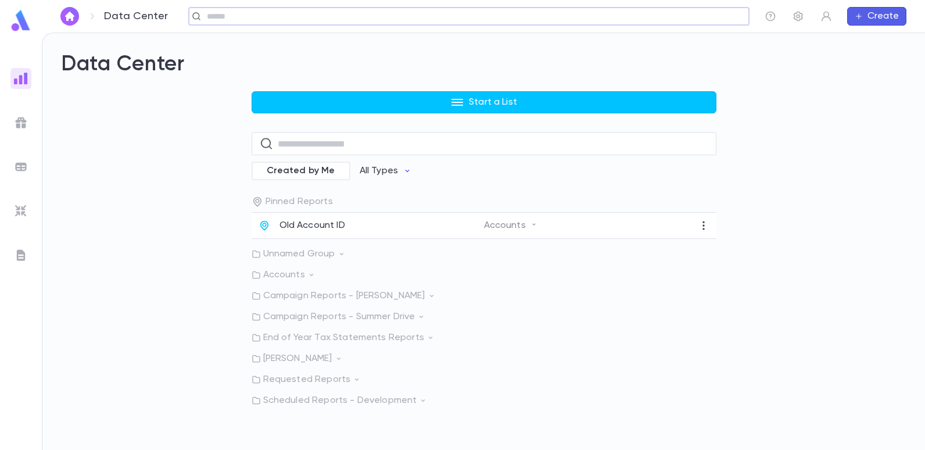
click at [296, 16] on input "text" at bounding box center [464, 16] width 523 height 11
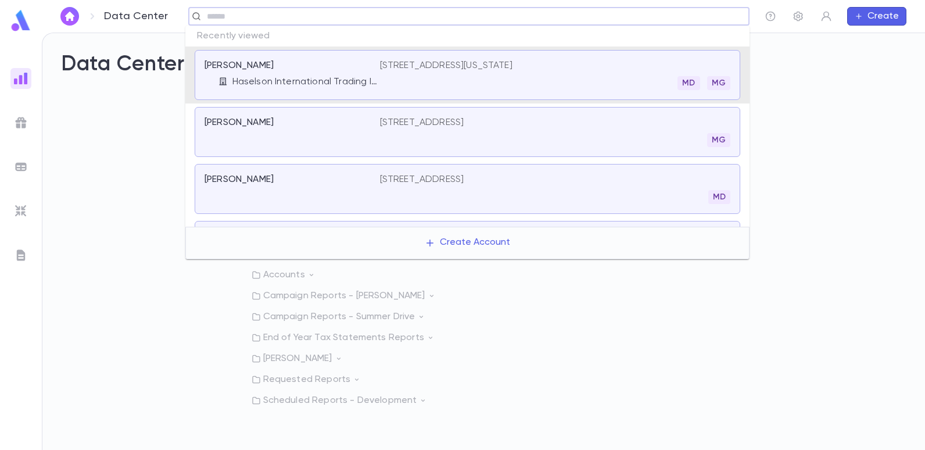
click at [235, 64] on p "[PERSON_NAME]" at bounding box center [238, 66] width 69 height 12
click at [275, 15] on input "text" at bounding box center [464, 16] width 523 height 11
click at [227, 67] on p "[PERSON_NAME]" at bounding box center [238, 66] width 69 height 12
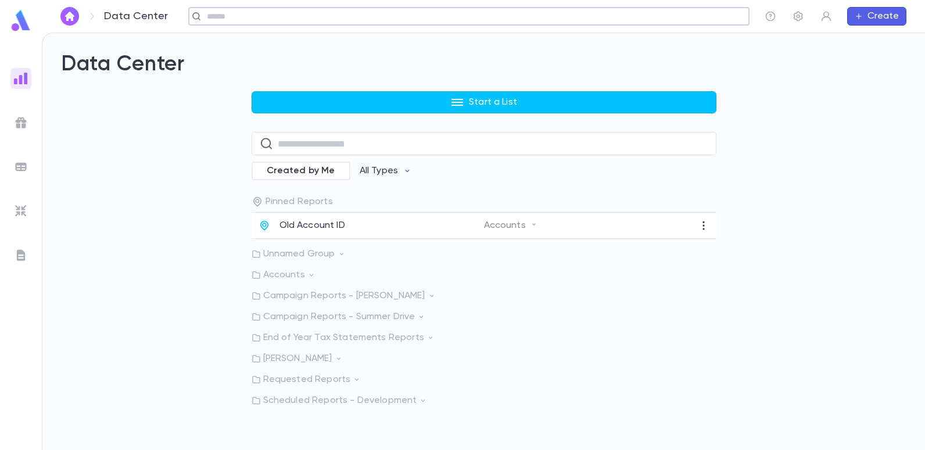
click at [24, 20] on img at bounding box center [20, 20] width 23 height 23
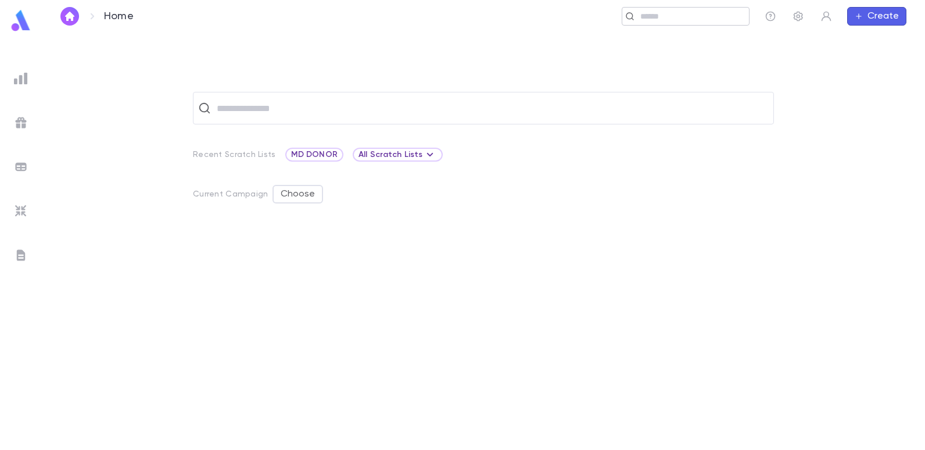
click at [714, 24] on div "​" at bounding box center [685, 16] width 128 height 19
click at [680, 11] on input "text" at bounding box center [455, 16] width 543 height 11
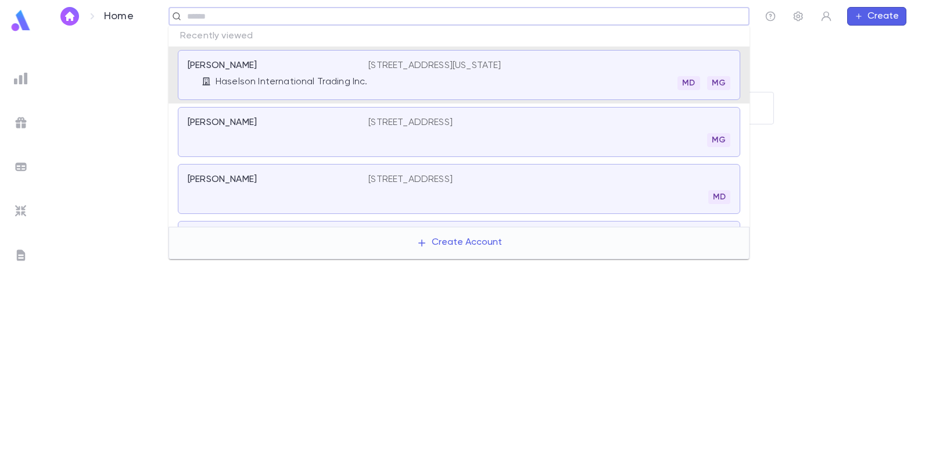
click at [573, 62] on div "32 West 39th Street, Floor 3, New York NY 10018 MD MG" at bounding box center [549, 75] width 362 height 30
click at [501, 15] on input "text" at bounding box center [455, 16] width 543 height 11
click at [281, 81] on p "Haselson International Trading Inc." at bounding box center [291, 82] width 152 height 12
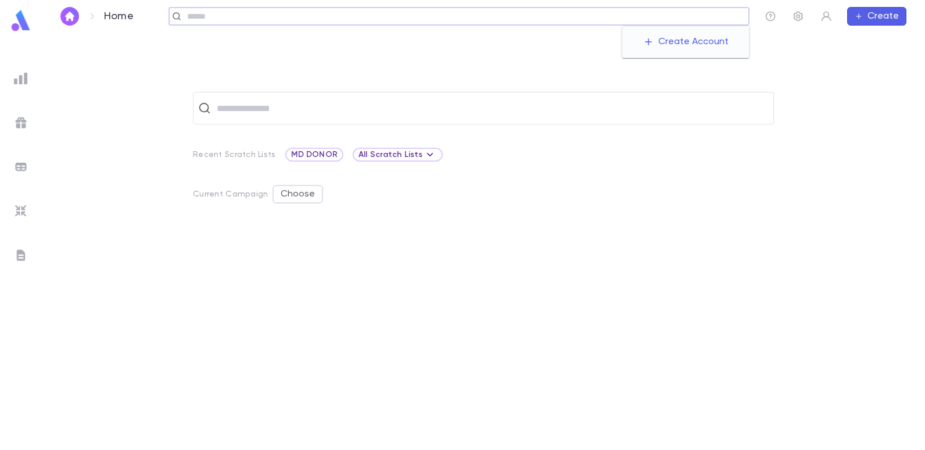
click at [648, 12] on input "text" at bounding box center [464, 16] width 560 height 11
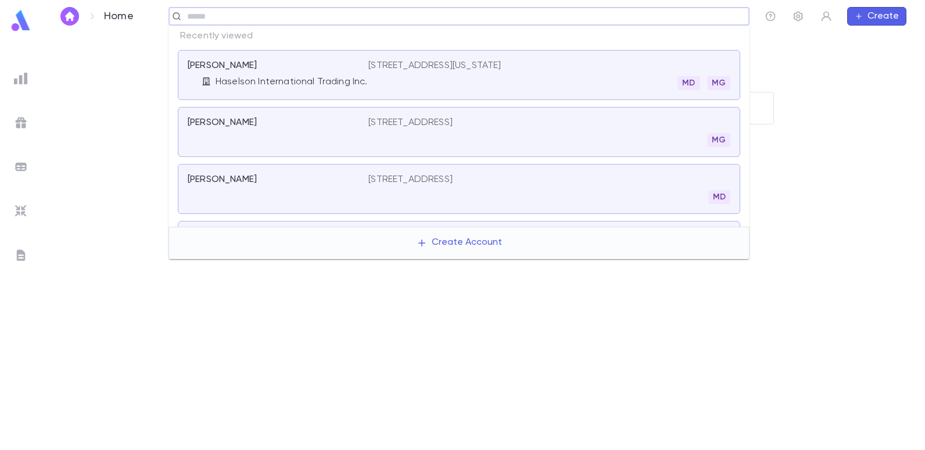
click at [486, 66] on p "[STREET_ADDRESS][US_STATE]" at bounding box center [434, 66] width 132 height 12
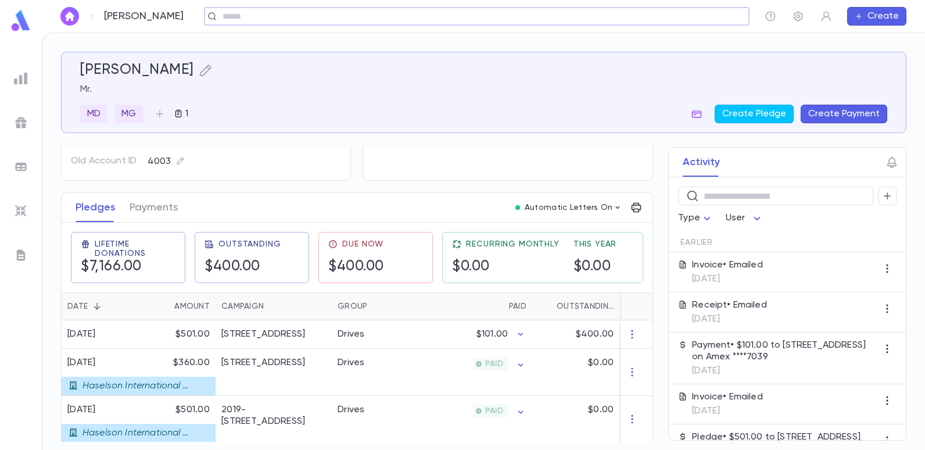
scroll to position [116, 0]
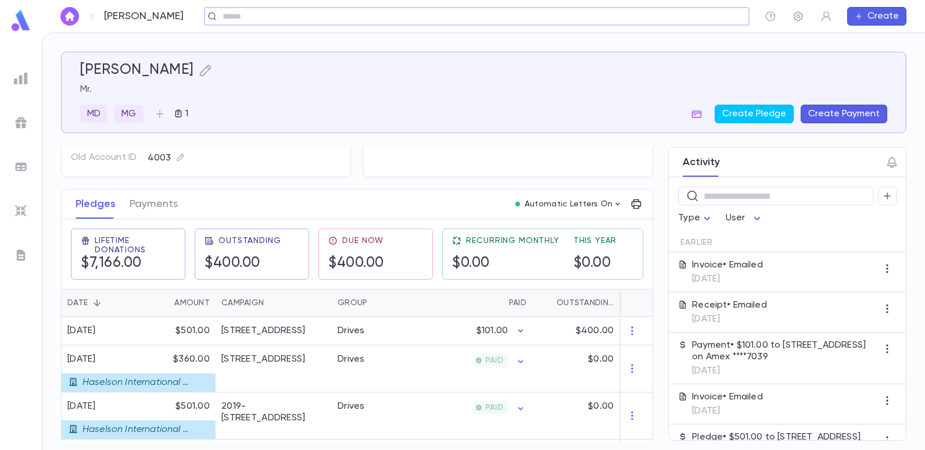
click at [695, 163] on button "Activity" at bounding box center [700, 162] width 37 height 29
click at [401, 251] on div "Due Now $400.00" at bounding box center [375, 254] width 95 height 36
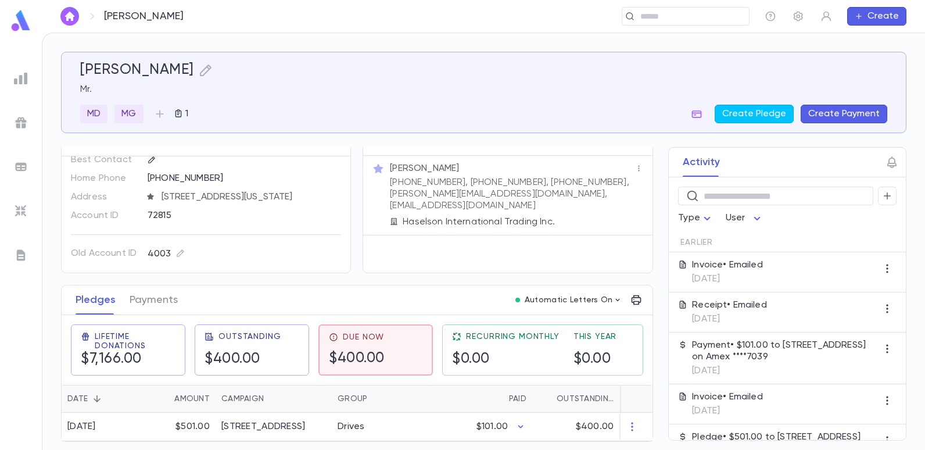
scroll to position [25, 0]
click at [145, 290] on button "Payments" at bounding box center [154, 299] width 48 height 29
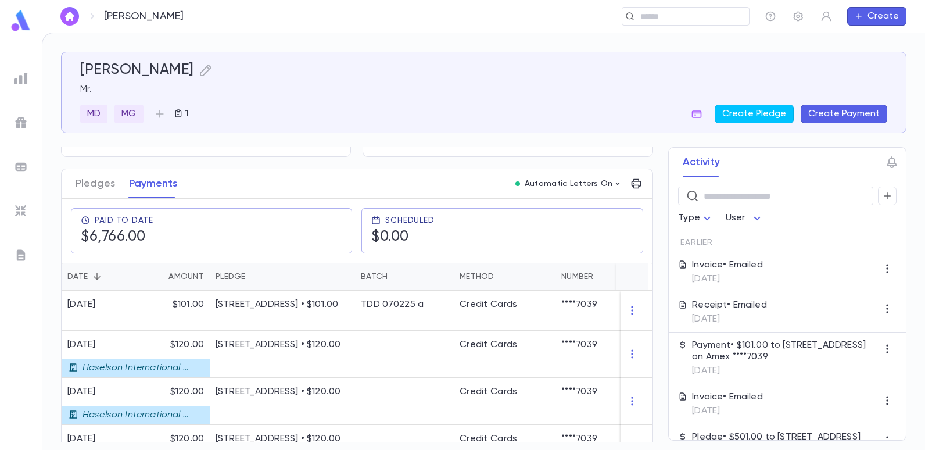
scroll to position [116, 0]
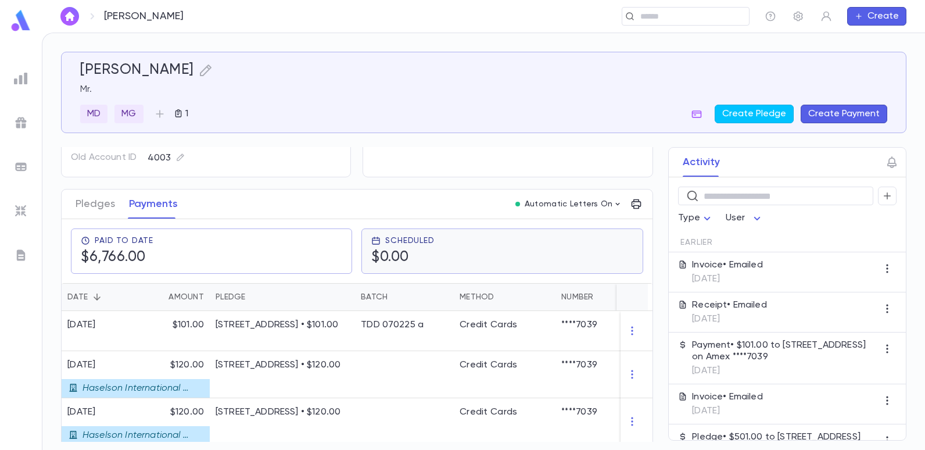
click at [372, 239] on icon at bounding box center [375, 240] width 9 height 9
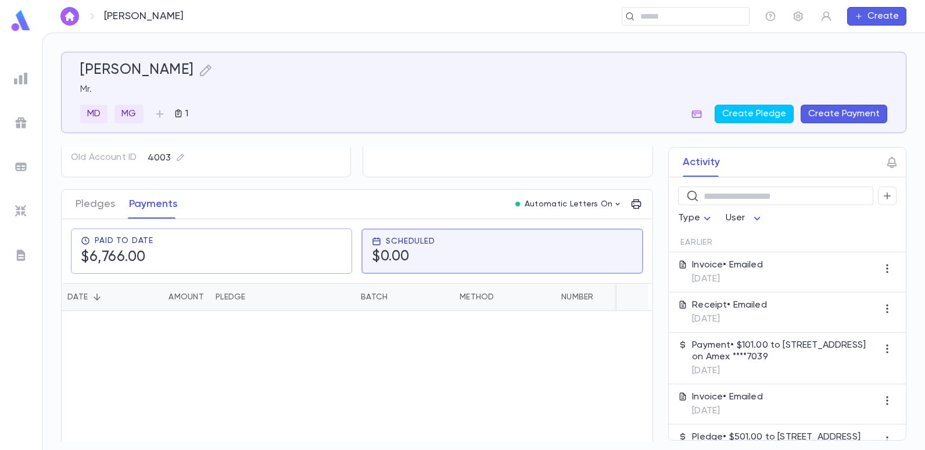
scroll to position [0, 0]
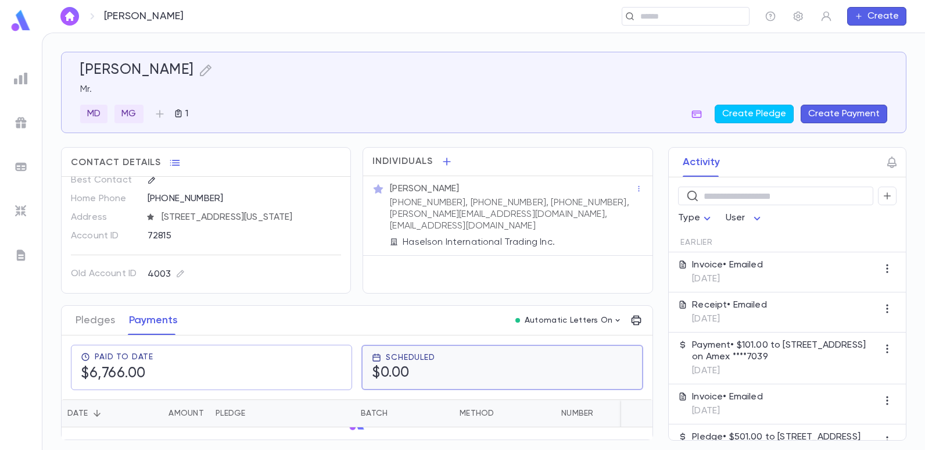
click at [415, 371] on h5 "$0.00" at bounding box center [403, 372] width 63 height 17
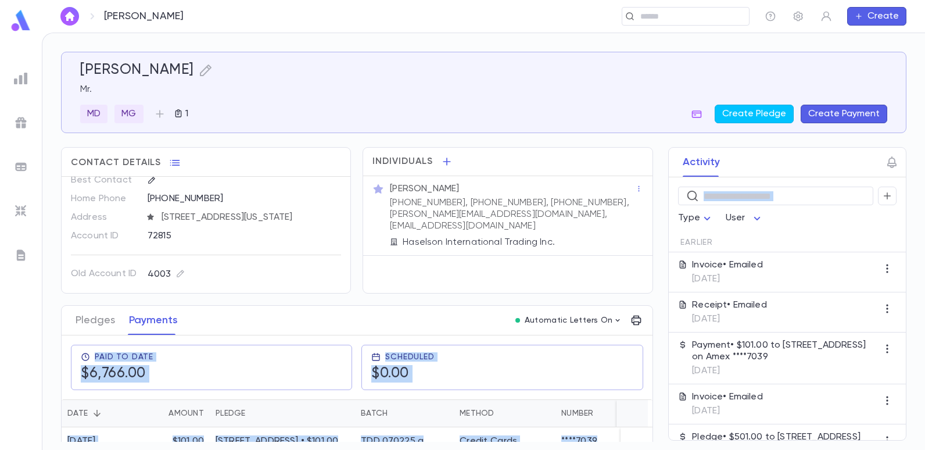
drag, startPoint x: 646, startPoint y: 184, endPoint x: 648, endPoint y: 216, distance: 32.0
click at [648, 216] on div "[PERSON_NAME] Mr. MD MG 1 Create Pledge Create Payment Contact Details Best Con…" at bounding box center [483, 247] width 845 height 390
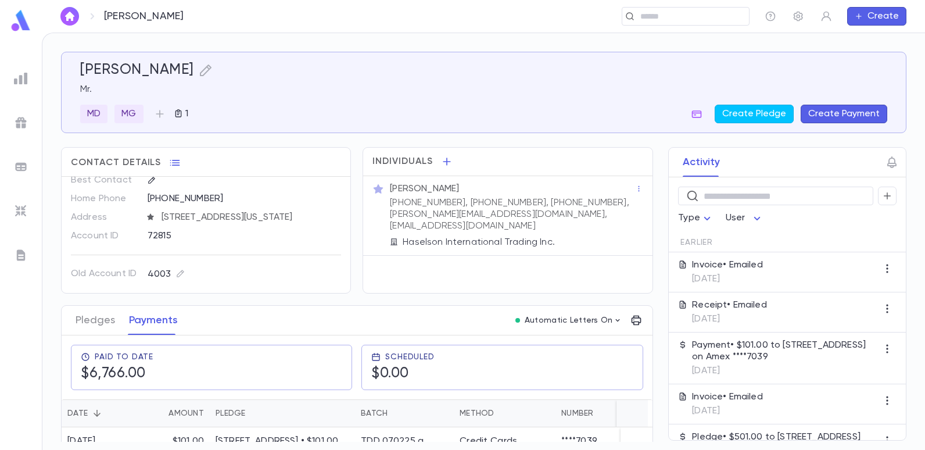
drag, startPoint x: 648, startPoint y: 216, endPoint x: 605, endPoint y: 233, distance: 46.4
click at [605, 236] on div "Haselson International Trading Inc." at bounding box center [512, 242] width 245 height 12
drag, startPoint x: 648, startPoint y: 189, endPoint x: 648, endPoint y: 197, distance: 7.6
click at [648, 197] on div "Activity ​ Type User Earlier Invoice • Emailed [DATE] Receipt • Emailed [DATE] …" at bounding box center [776, 293] width 259 height 293
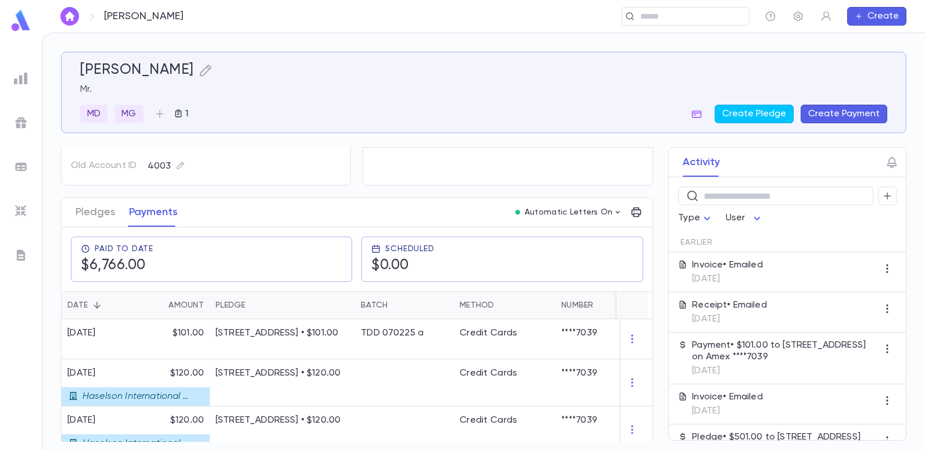
scroll to position [174, 0]
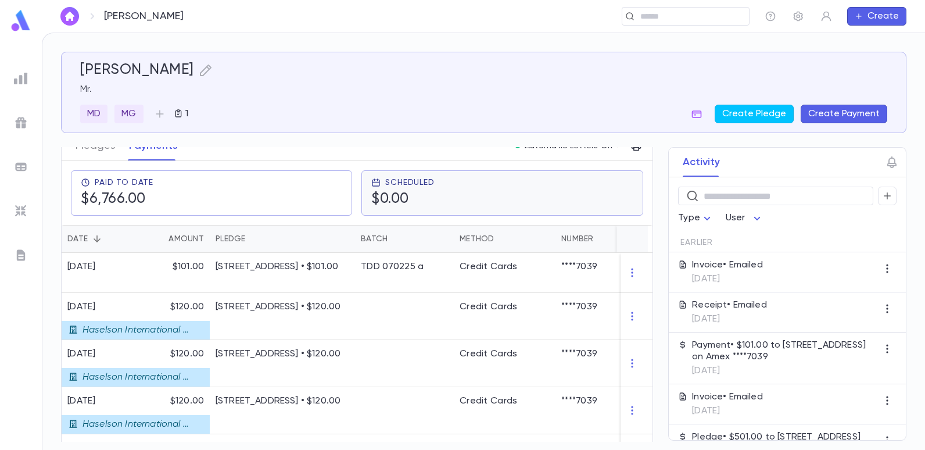
click at [388, 191] on h5 "$0.00" at bounding box center [402, 199] width 63 height 17
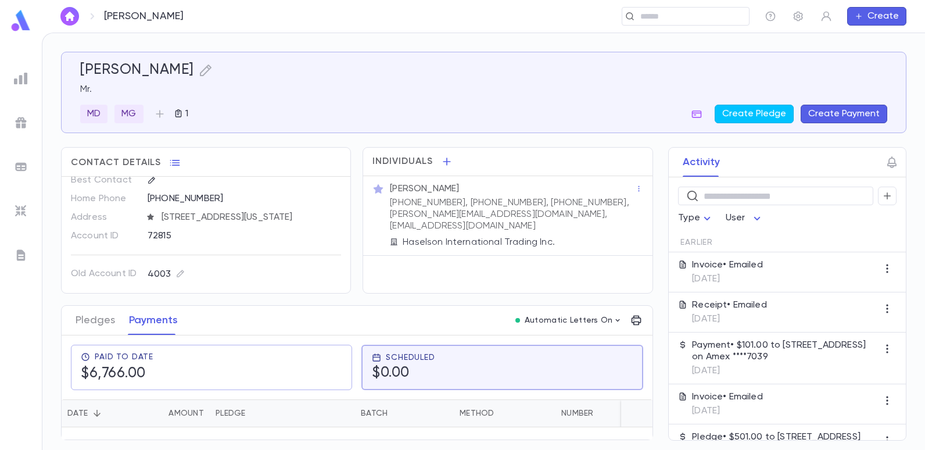
scroll to position [0, 0]
click at [619, 70] on div "[PERSON_NAME]" at bounding box center [483, 70] width 807 height 17
click at [849, 117] on button "Create Payment" at bounding box center [843, 114] width 87 height 19
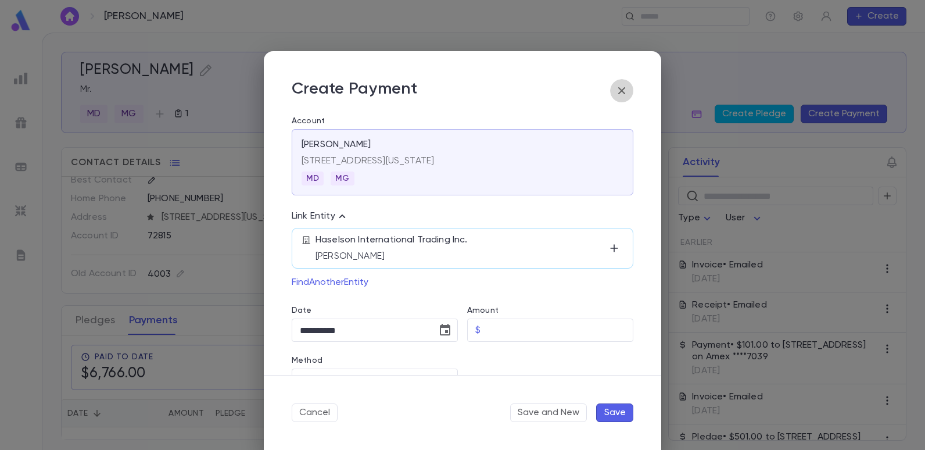
click at [613, 89] on button "button" at bounding box center [621, 90] width 23 height 23
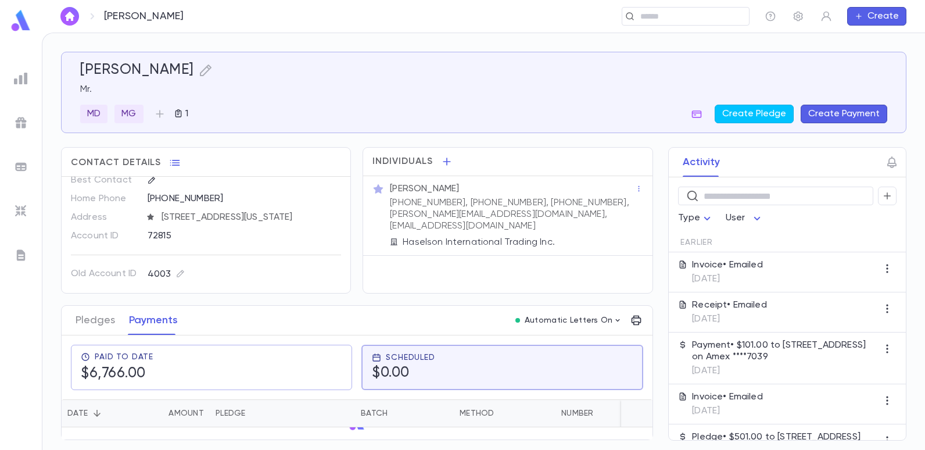
click at [840, 81] on div "[PERSON_NAME] Mr. MD MG 1 Create Pledge Create Payment" at bounding box center [483, 93] width 807 height 62
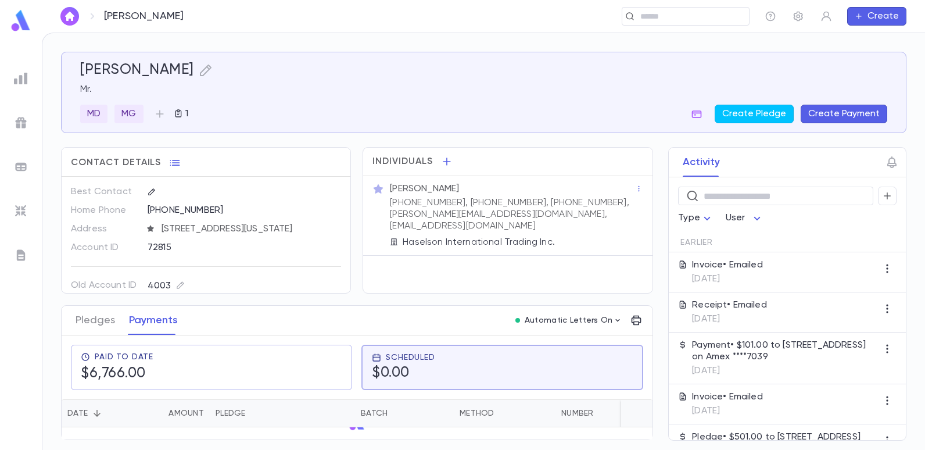
click at [76, 413] on div "Date" at bounding box center [77, 413] width 20 height 28
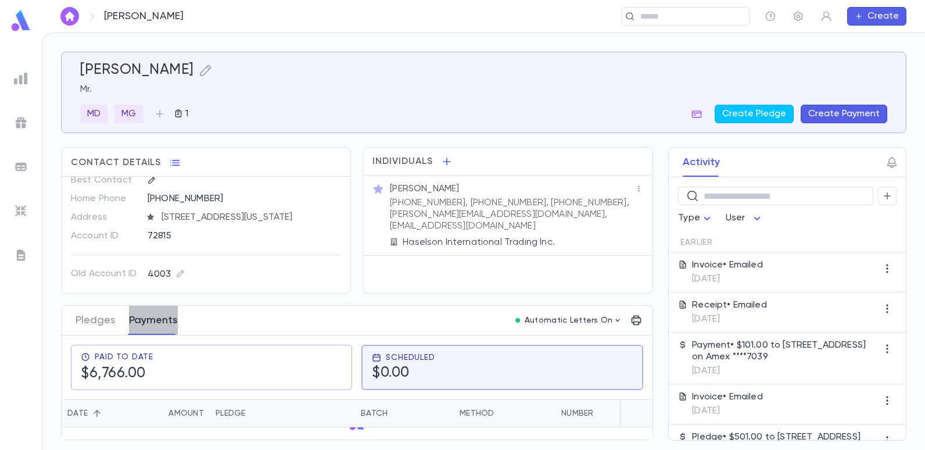
click at [155, 322] on button "Payments" at bounding box center [153, 320] width 49 height 29
click at [404, 367] on h5 "$0.00" at bounding box center [403, 372] width 63 height 17
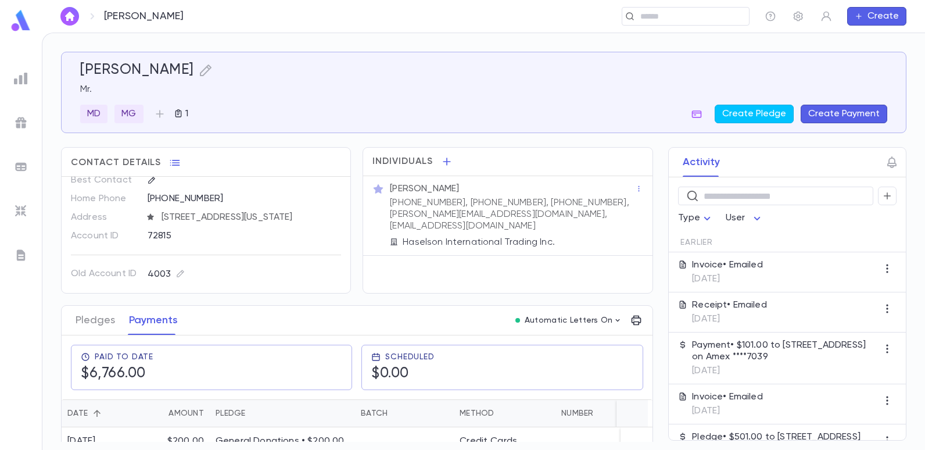
click at [481, 412] on div "Method" at bounding box center [476, 413] width 35 height 28
click at [568, 416] on div "Number" at bounding box center [577, 413] width 33 height 28
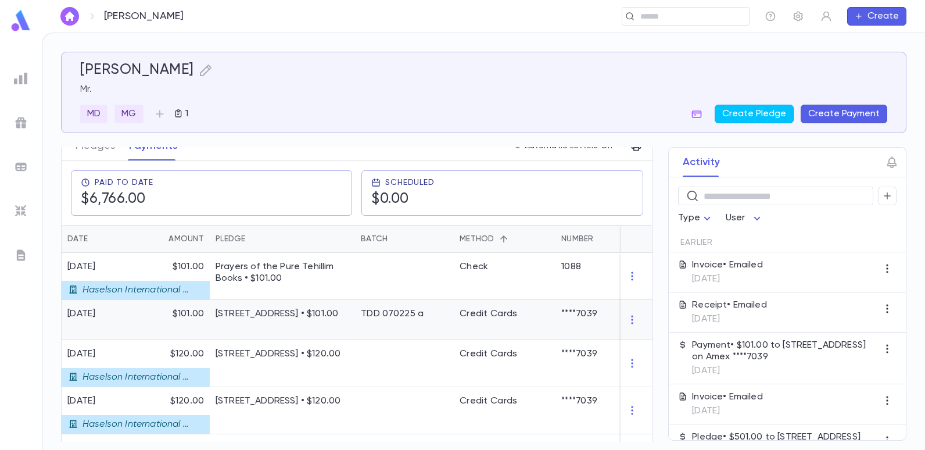
scroll to position [116, 0]
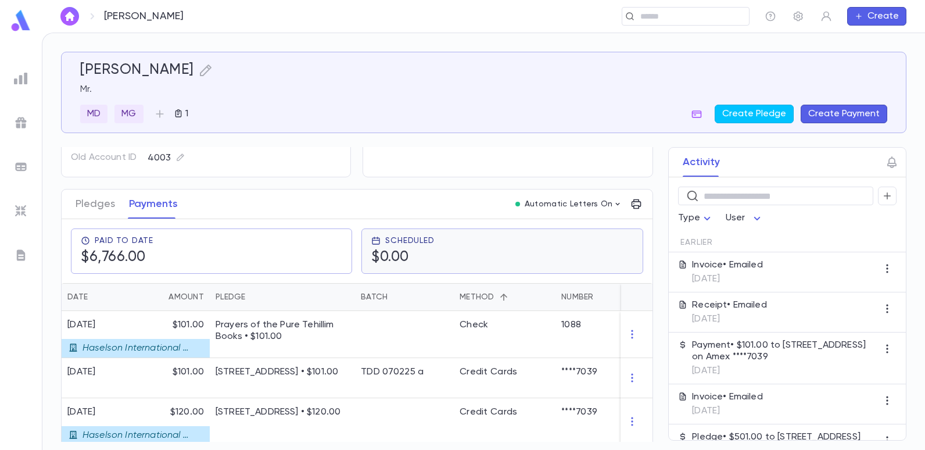
click at [400, 255] on h5 "$0.00" at bounding box center [402, 257] width 63 height 17
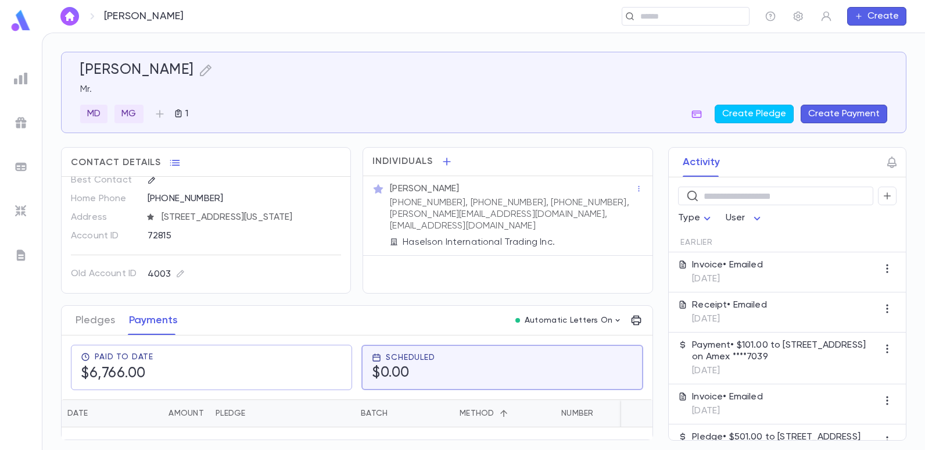
scroll to position [0, 0]
click at [431, 372] on h5 "$0.00" at bounding box center [403, 372] width 63 height 17
click at [431, 372] on h5 "$0.00" at bounding box center [402, 373] width 63 height 17
click at [432, 372] on h5 "$0.00" at bounding box center [403, 372] width 63 height 17
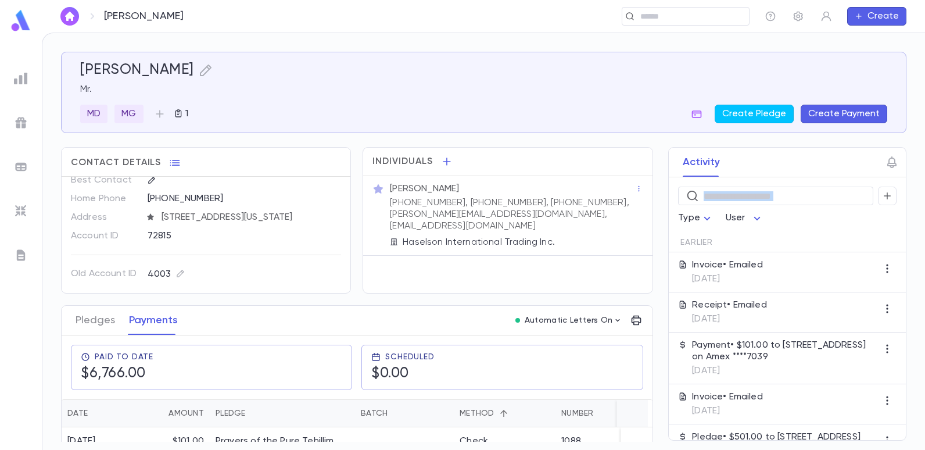
drag, startPoint x: 649, startPoint y: 181, endPoint x: 651, endPoint y: 221, distance: 40.1
click at [651, 221] on div "Activity ​ Type User Earlier Invoice • Emailed [DATE] Receipt • Emailed [DATE] …" at bounding box center [776, 293] width 259 height 293
click at [594, 91] on p "Mr." at bounding box center [483, 90] width 807 height 12
click at [718, 24] on div "​" at bounding box center [685, 16] width 128 height 19
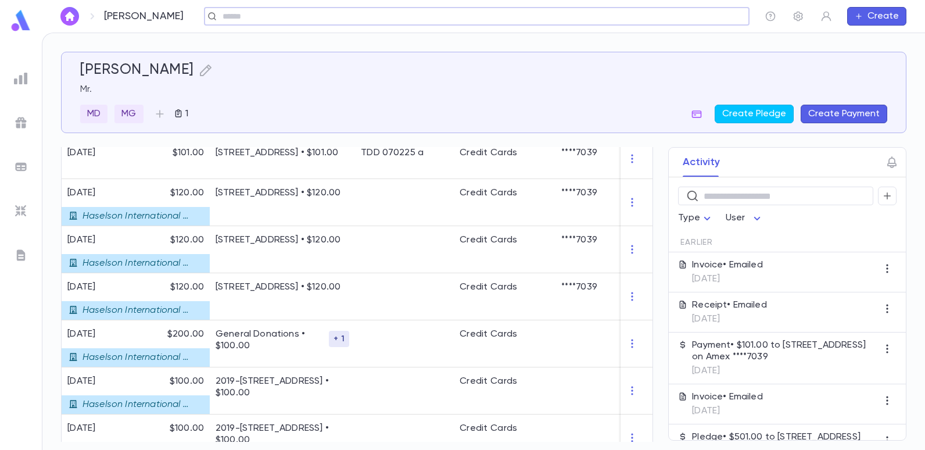
scroll to position [232, 0]
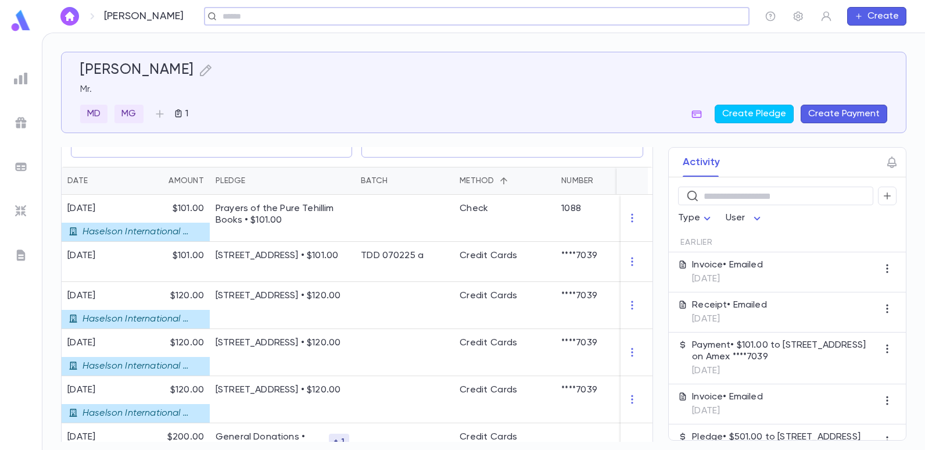
click at [386, 91] on p "Mr." at bounding box center [483, 90] width 807 height 12
click at [694, 112] on icon "button" at bounding box center [697, 114] width 12 height 12
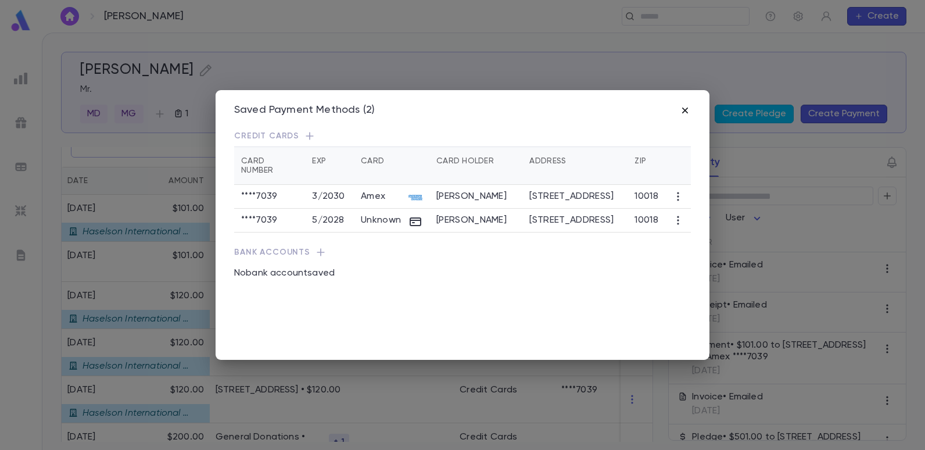
click at [685, 110] on icon "button" at bounding box center [685, 110] width 6 height 6
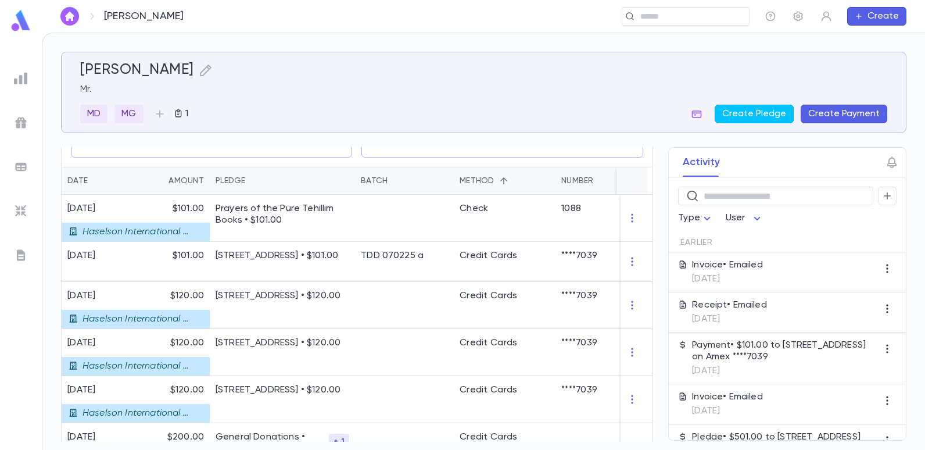
click at [617, 107] on div "MD MG 1 Create Pledge Create Payment" at bounding box center [483, 114] width 807 height 19
click at [251, 110] on div "MD MG 1 Create Pledge Create Payment" at bounding box center [483, 114] width 807 height 19
click at [249, 177] on div "Pledge" at bounding box center [282, 181] width 134 height 28
click at [250, 209] on p "Prayers of the Pure Tehillim Books • $101.00" at bounding box center [282, 214] width 134 height 23
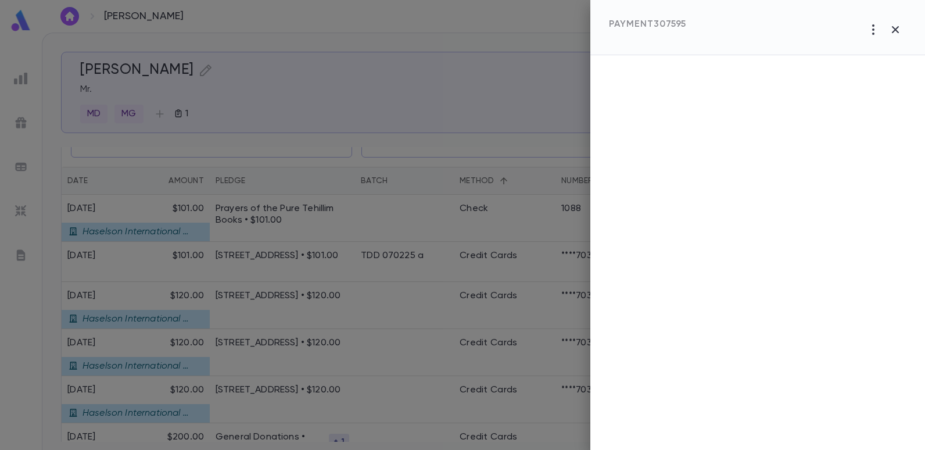
drag, startPoint x: 404, startPoint y: 150, endPoint x: 430, endPoint y: 138, distance: 29.6
click at [404, 150] on div at bounding box center [462, 225] width 925 height 450
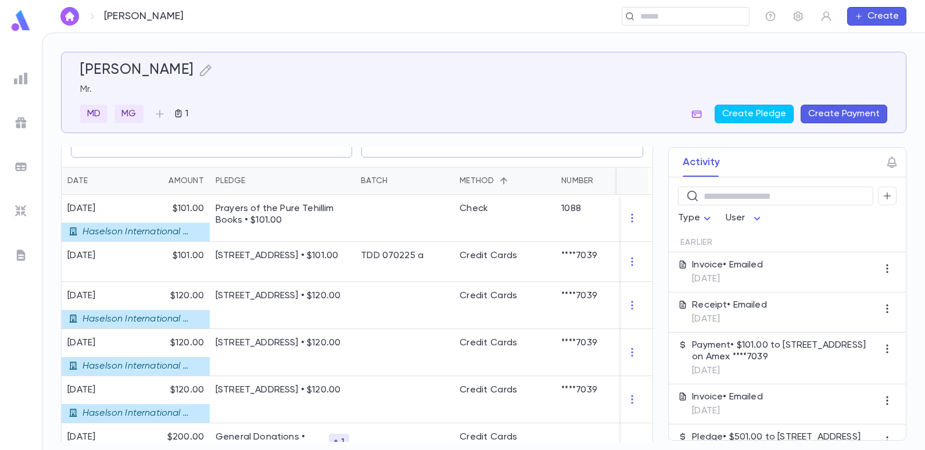
click at [470, 94] on p "Mr." at bounding box center [483, 90] width 807 height 12
drag, startPoint x: 650, startPoint y: 219, endPoint x: 664, endPoint y: 199, distance: 24.2
click at [664, 199] on div "Activity ​ Type User Earlier Invoice • Emailed [DATE] Receipt • Emailed [DATE] …" at bounding box center [776, 293] width 259 height 293
click at [603, 106] on div "MD MG 1 Create Pledge Create Payment" at bounding box center [483, 114] width 807 height 19
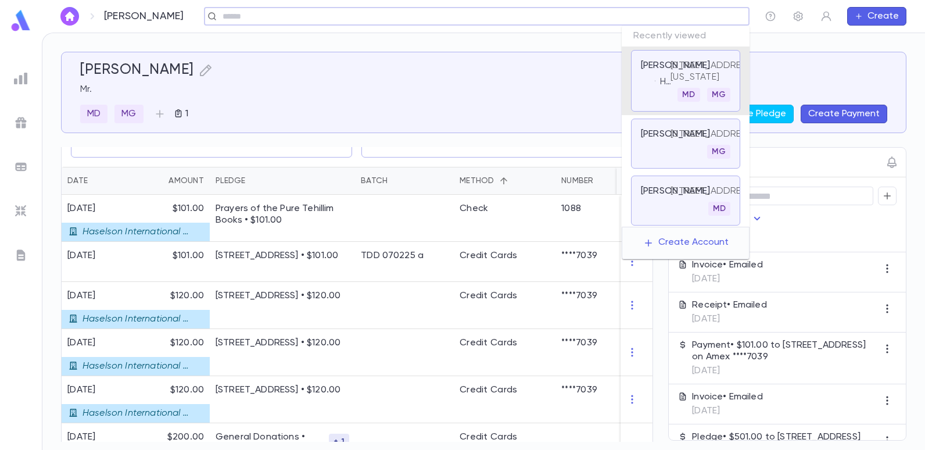
click at [685, 16] on input "text" at bounding box center [473, 16] width 508 height 11
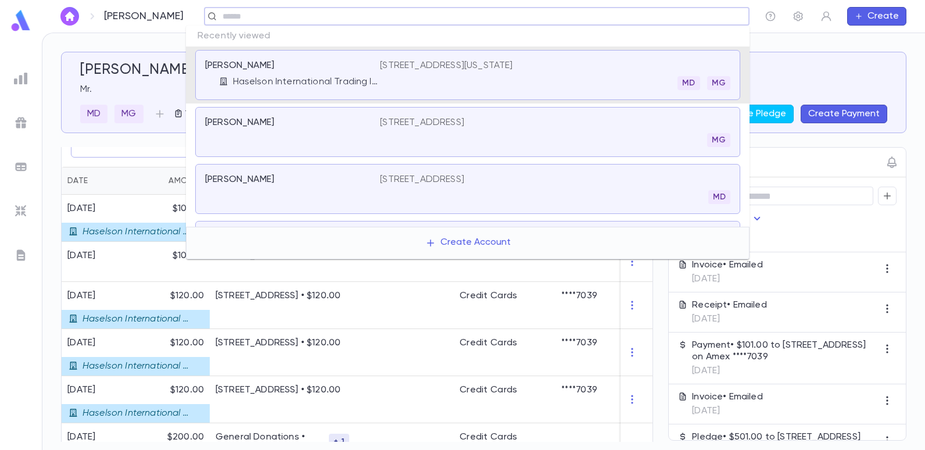
click at [220, 64] on p "[PERSON_NAME]" at bounding box center [239, 66] width 69 height 12
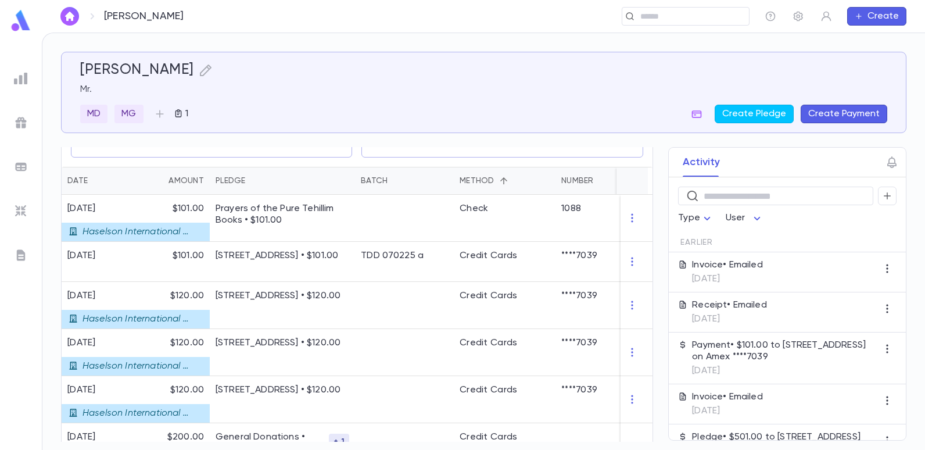
click at [206, 130] on div "[PERSON_NAME] Mr. MD MG 1 Create Pledge Create Payment" at bounding box center [483, 92] width 845 height 81
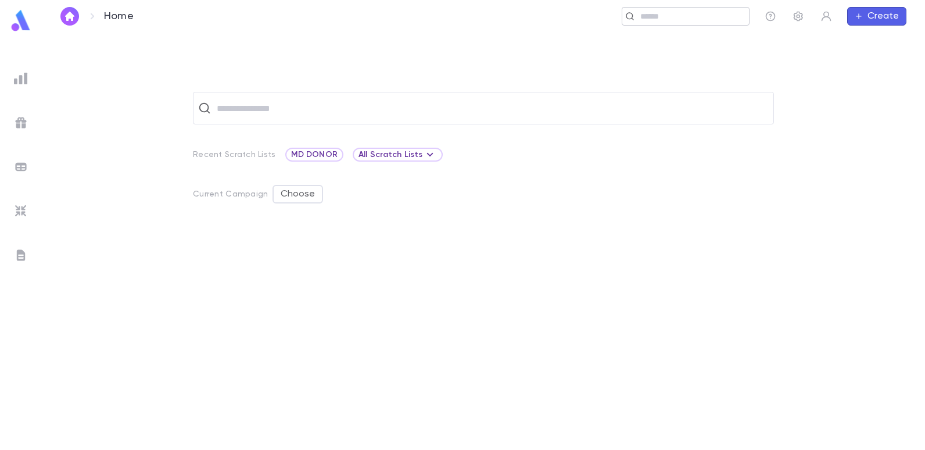
click at [642, 12] on input "text" at bounding box center [690, 16] width 107 height 11
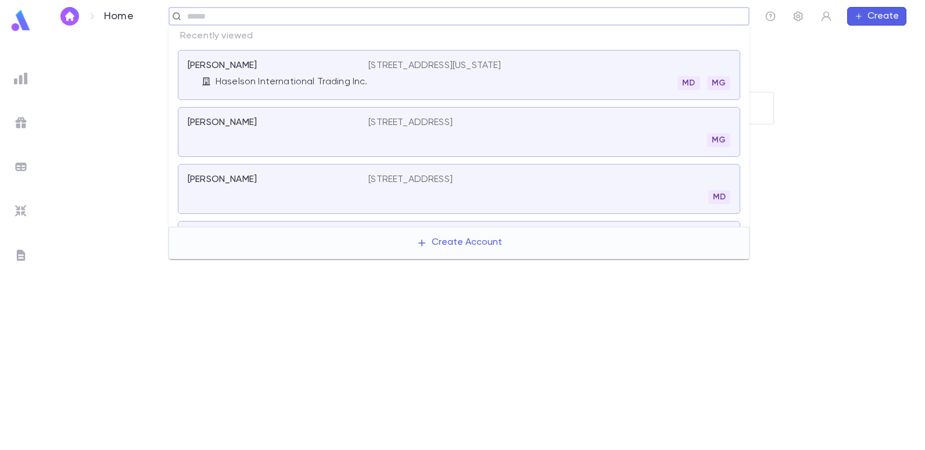
click at [489, 58] on div "[PERSON_NAME] International Trading Inc. [STREET_ADDRESS][US_STATE]" at bounding box center [459, 75] width 562 height 50
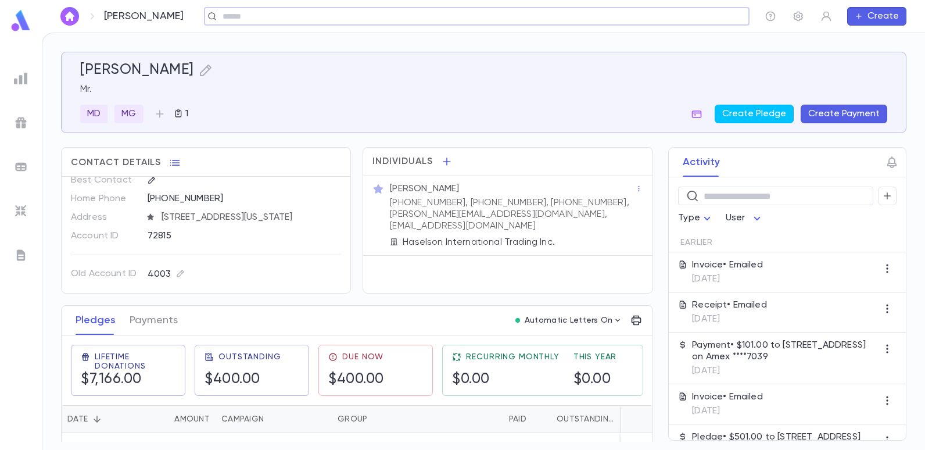
scroll to position [58, 0]
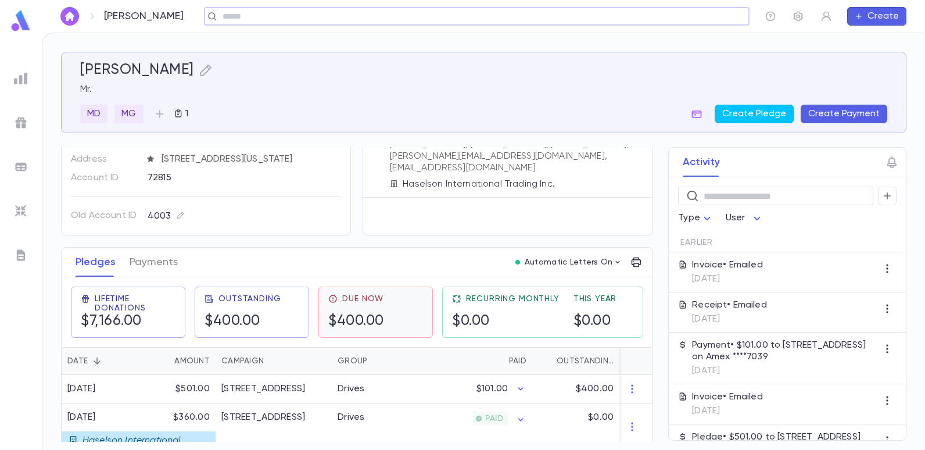
click at [357, 314] on h5 "$400.00" at bounding box center [356, 320] width 56 height 17
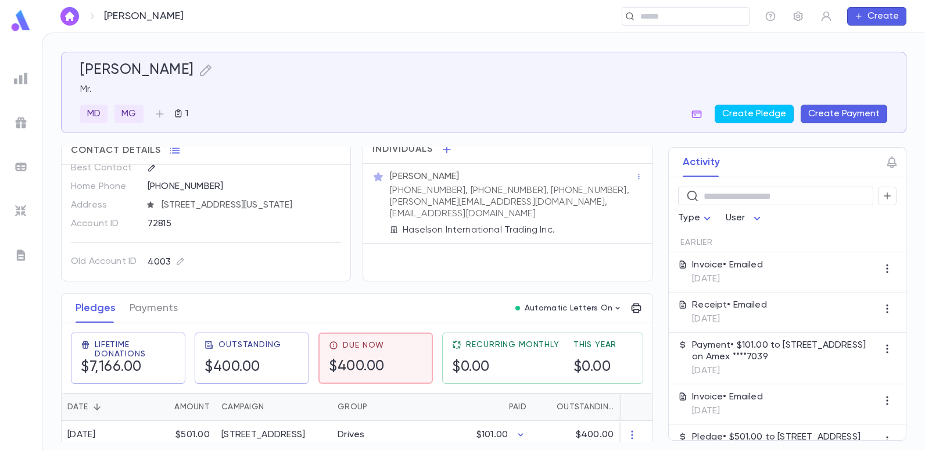
scroll to position [0, 0]
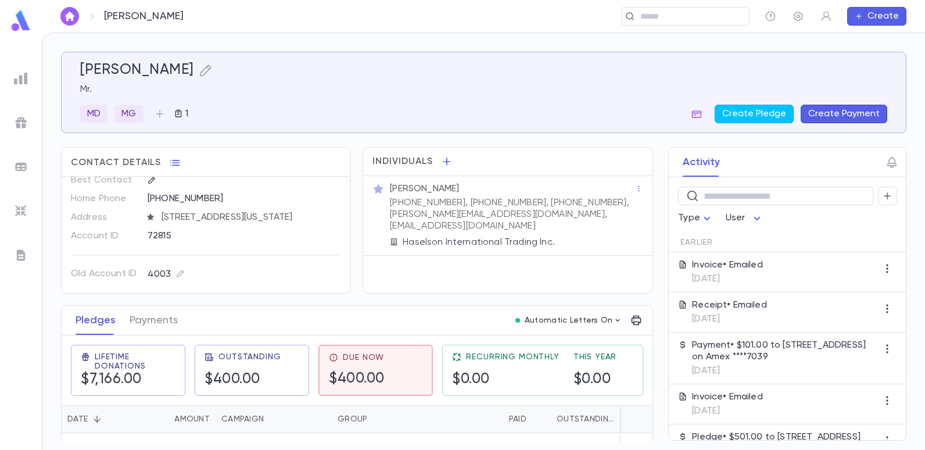
click at [828, 118] on button "Create Payment" at bounding box center [843, 114] width 87 height 19
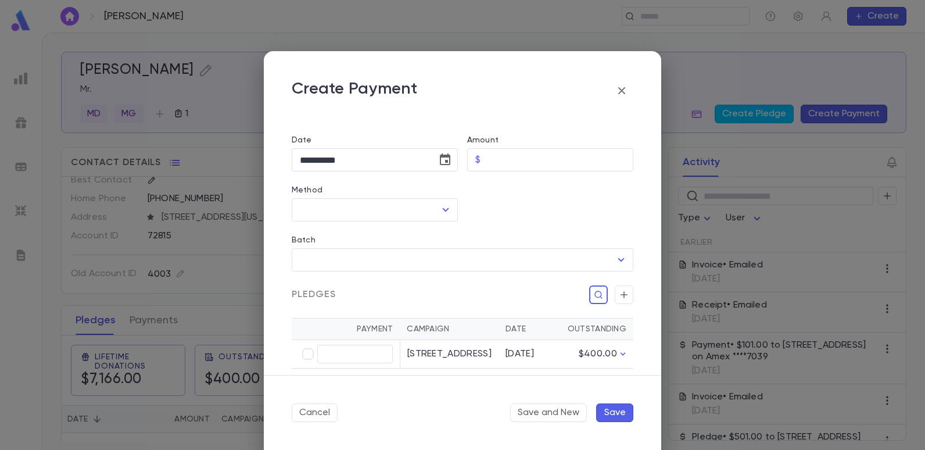
scroll to position [149, 0]
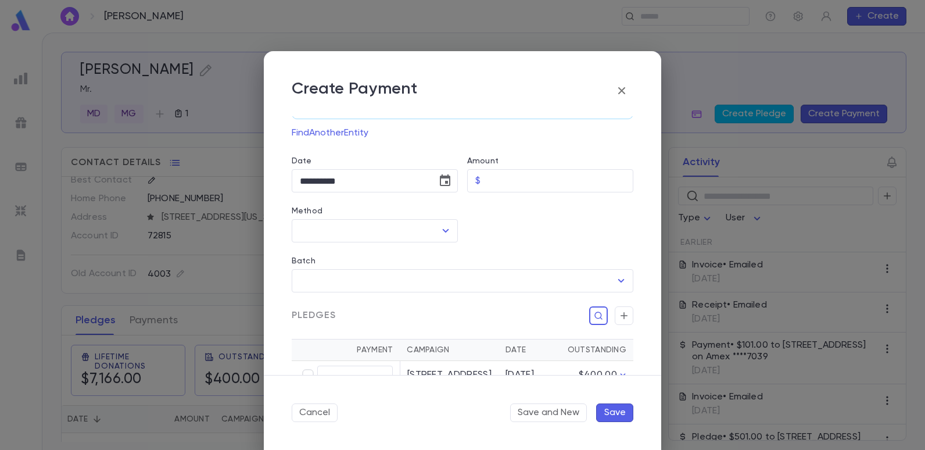
click at [622, 92] on icon "button" at bounding box center [621, 90] width 7 height 7
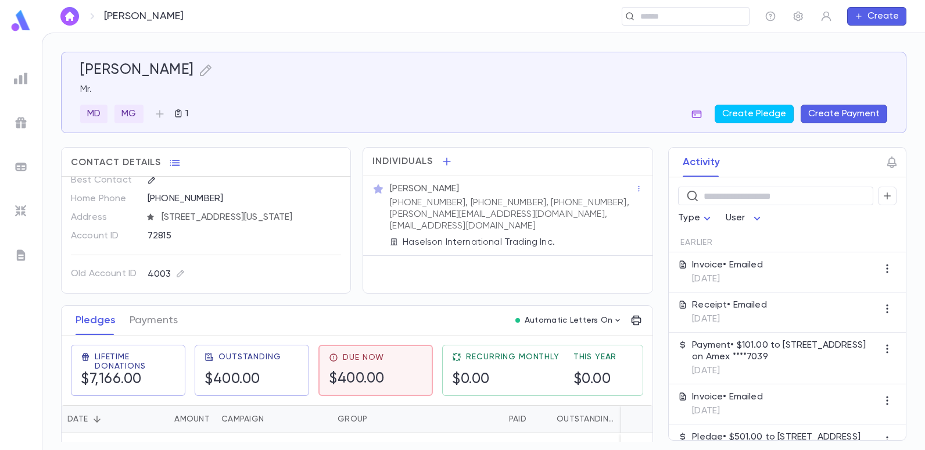
click at [698, 111] on icon "button" at bounding box center [697, 114] width 10 height 8
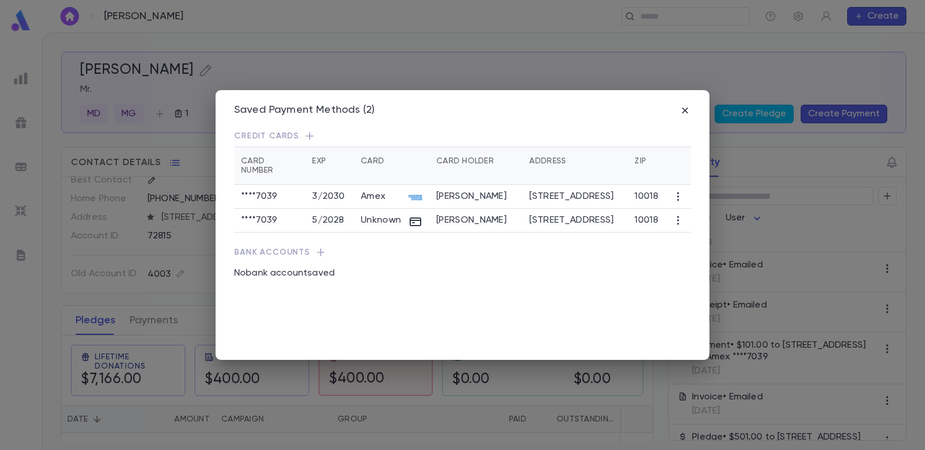
click at [495, 189] on td "[PERSON_NAME]" at bounding box center [475, 197] width 93 height 24
click at [682, 107] on icon "button" at bounding box center [685, 111] width 12 height 12
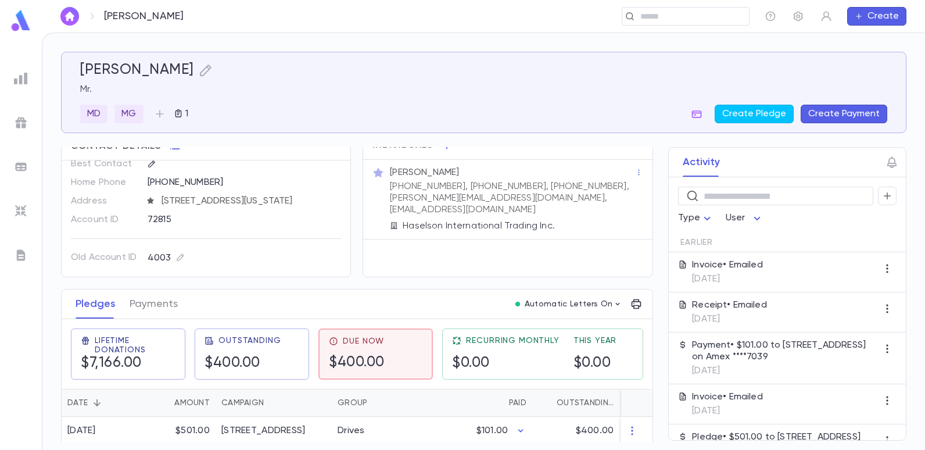
scroll to position [25, 0]
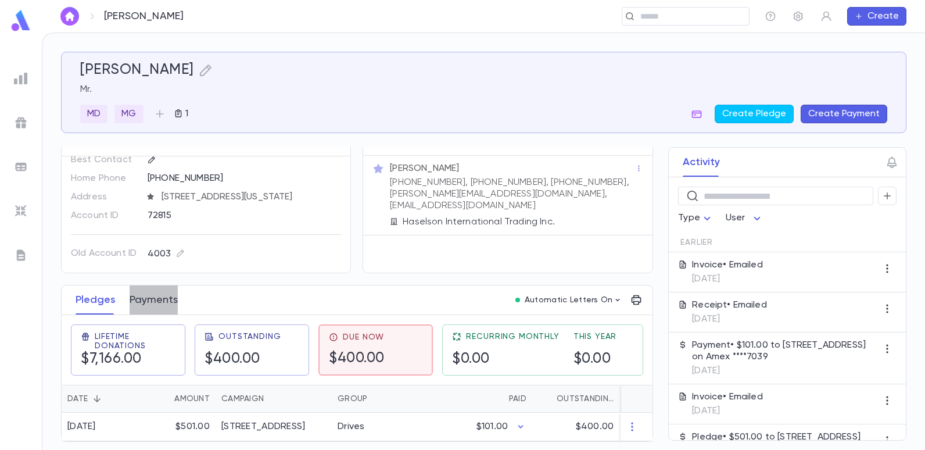
click at [164, 300] on button "Payments" at bounding box center [154, 299] width 48 height 29
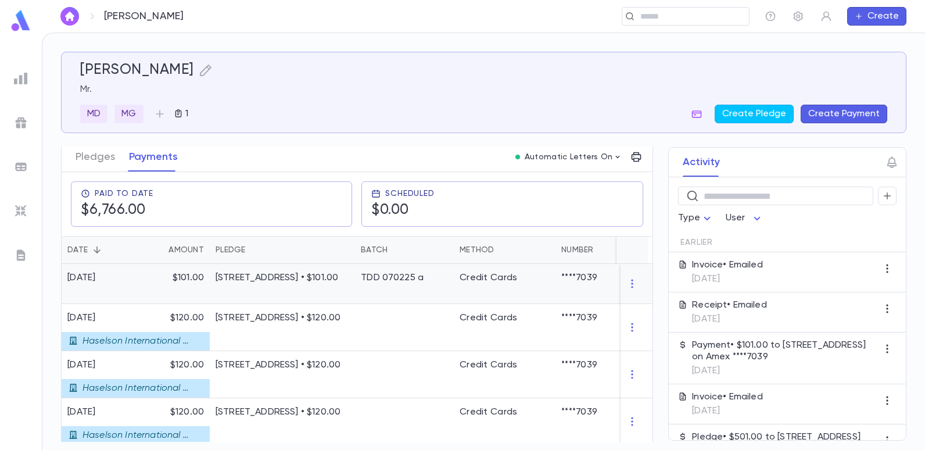
scroll to position [174, 0]
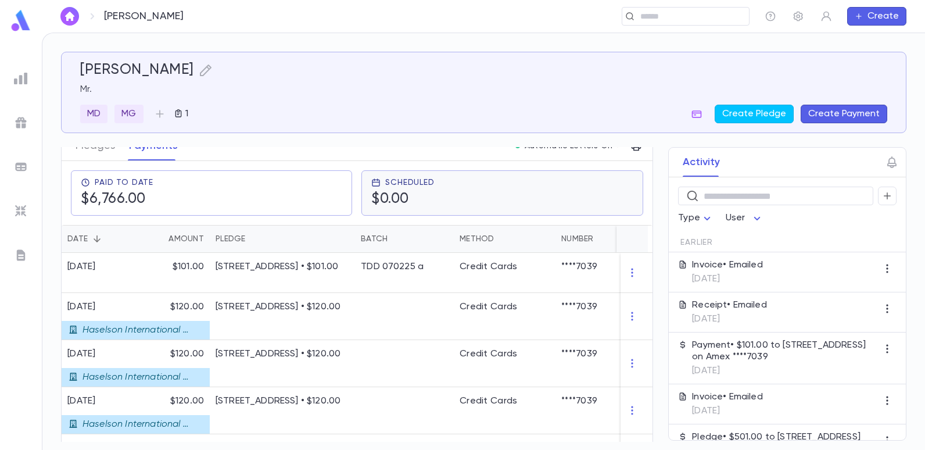
click at [399, 200] on h5 "$0.00" at bounding box center [402, 199] width 63 height 17
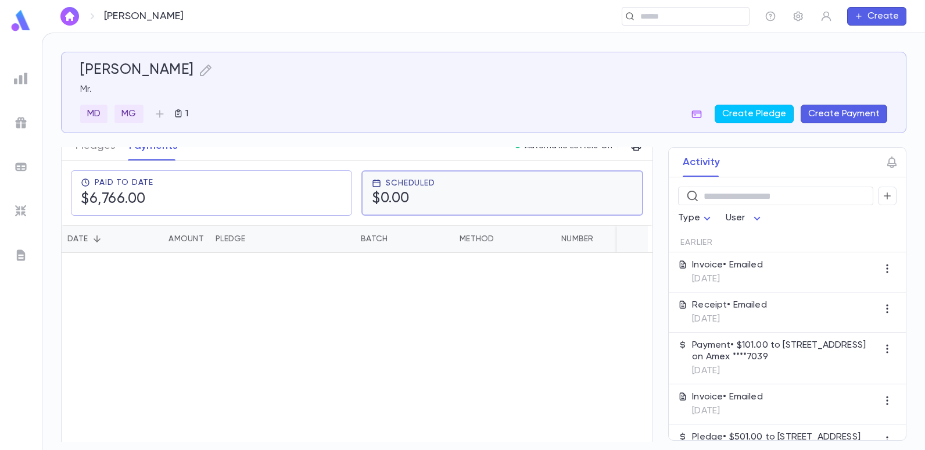
scroll to position [0, 0]
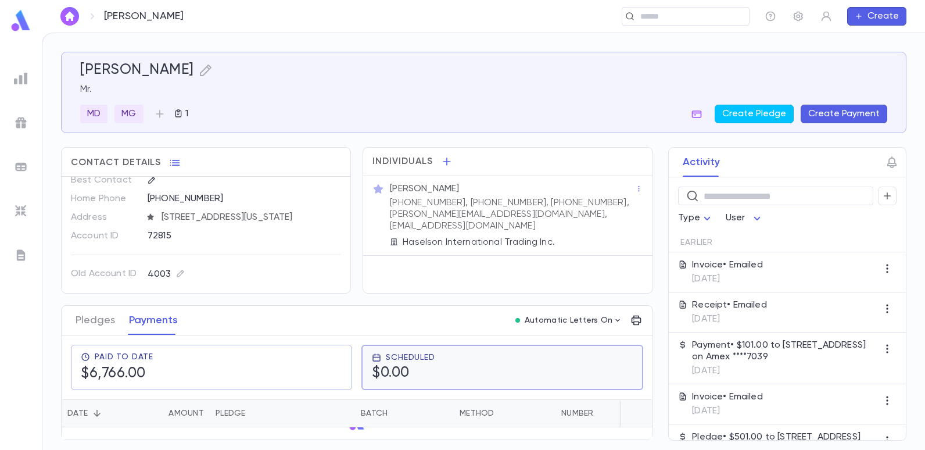
click at [415, 363] on div "Scheduled $0.00" at bounding box center [403, 367] width 63 height 29
click at [415, 371] on h5 "$0.00" at bounding box center [402, 373] width 63 height 17
click at [384, 364] on div "Scheduled $0.00" at bounding box center [403, 367] width 63 height 29
click at [387, 364] on div "Scheduled $0.00" at bounding box center [402, 367] width 63 height 30
click at [382, 372] on h5 "$0.00" at bounding box center [403, 372] width 63 height 17
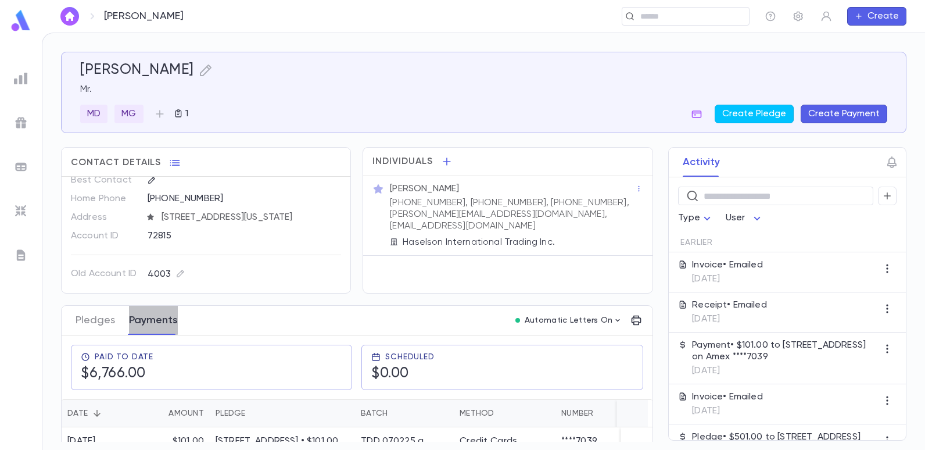
click at [150, 319] on button "Payments" at bounding box center [153, 320] width 49 height 29
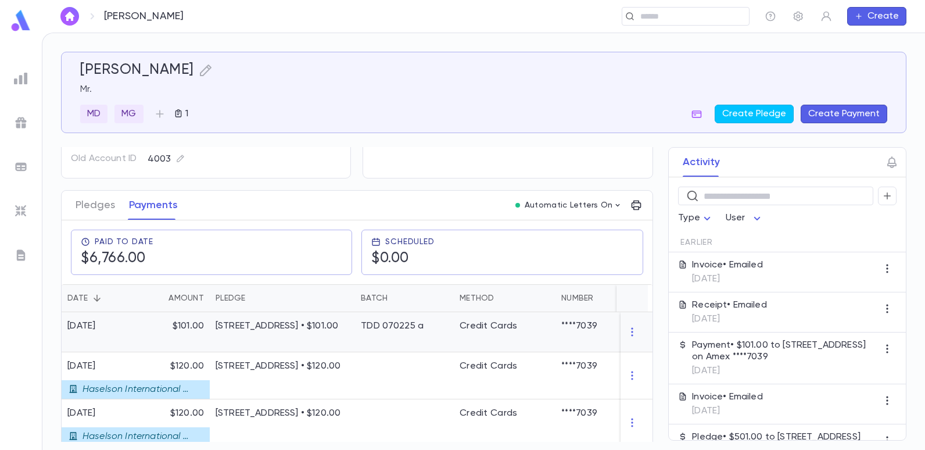
scroll to position [116, 0]
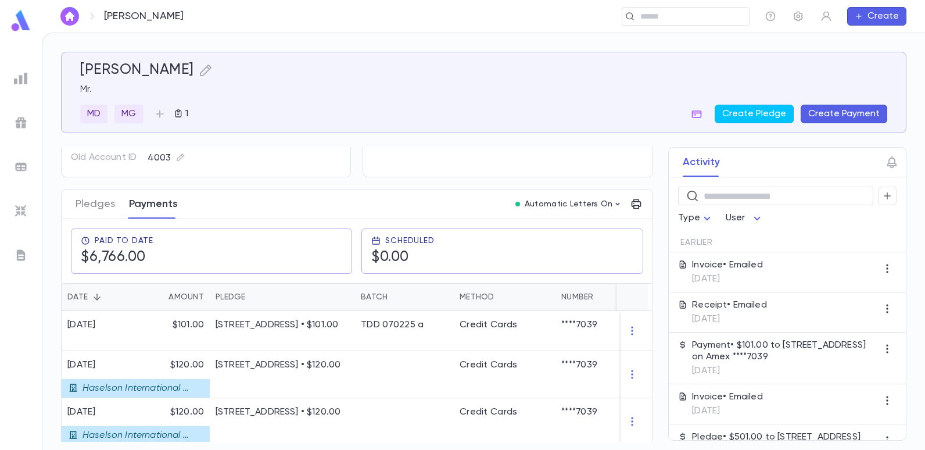
click at [167, 200] on button "Payments" at bounding box center [153, 203] width 49 height 29
click at [419, 239] on span "Scheduled" at bounding box center [409, 240] width 49 height 9
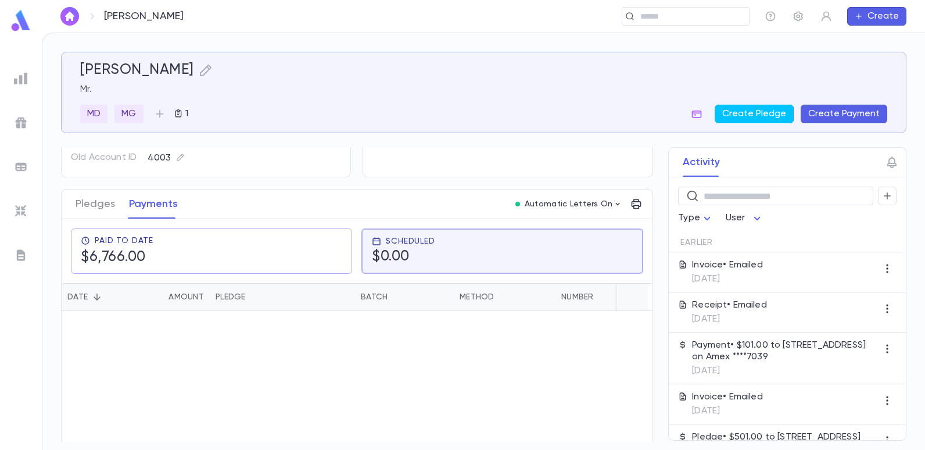
scroll to position [0, 0]
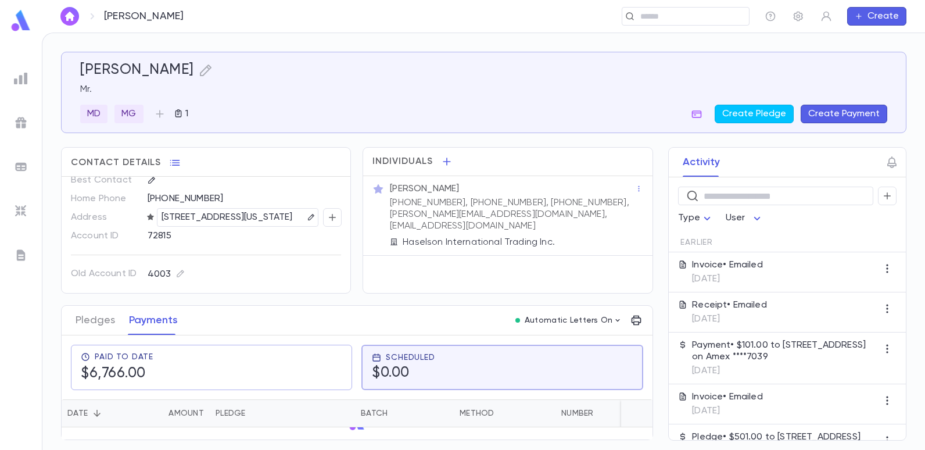
click at [337, 318] on div "Pledges Payments Automatic Letters On" at bounding box center [357, 321] width 591 height 30
click at [175, 322] on button "Payments" at bounding box center [153, 320] width 49 height 29
click at [374, 372] on h5 "$0.00" at bounding box center [403, 372] width 63 height 17
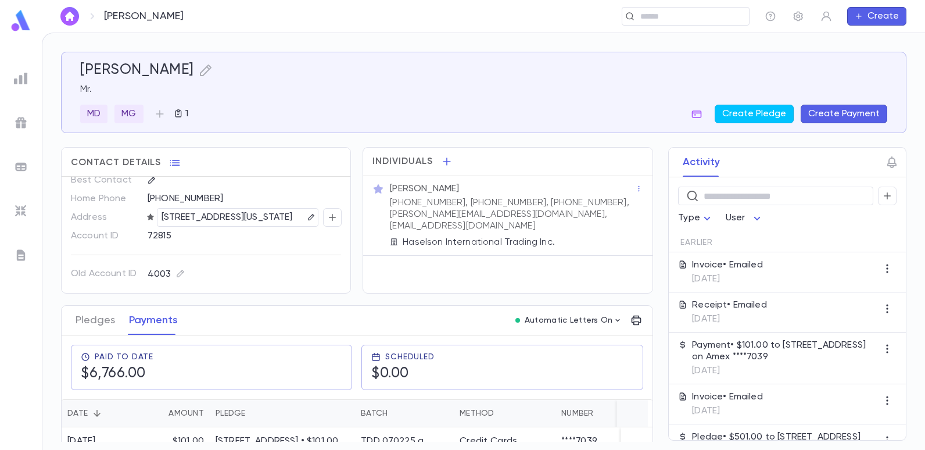
drag, startPoint x: 648, startPoint y: 161, endPoint x: 655, endPoint y: 195, distance: 34.9
click at [655, 195] on div "Activity ​ Type User Earlier Invoice • Emailed [DATE] Receipt • Emailed [DATE] …" at bounding box center [776, 293] width 259 height 293
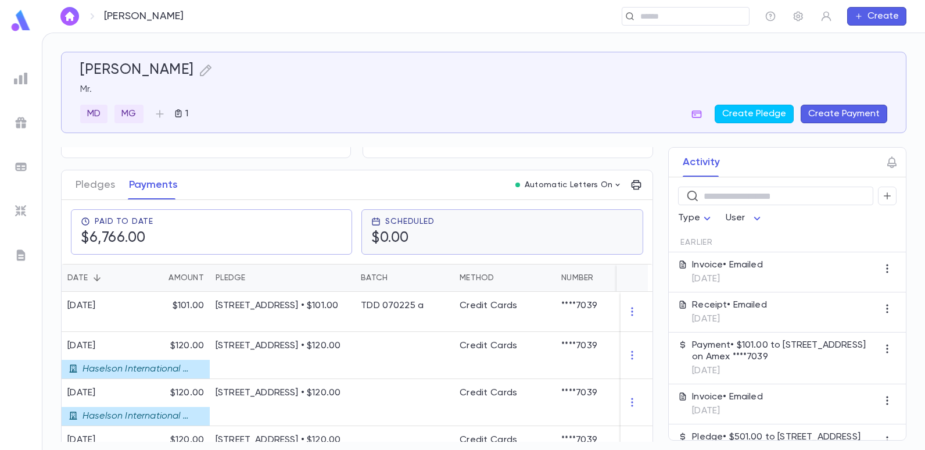
scroll to position [116, 0]
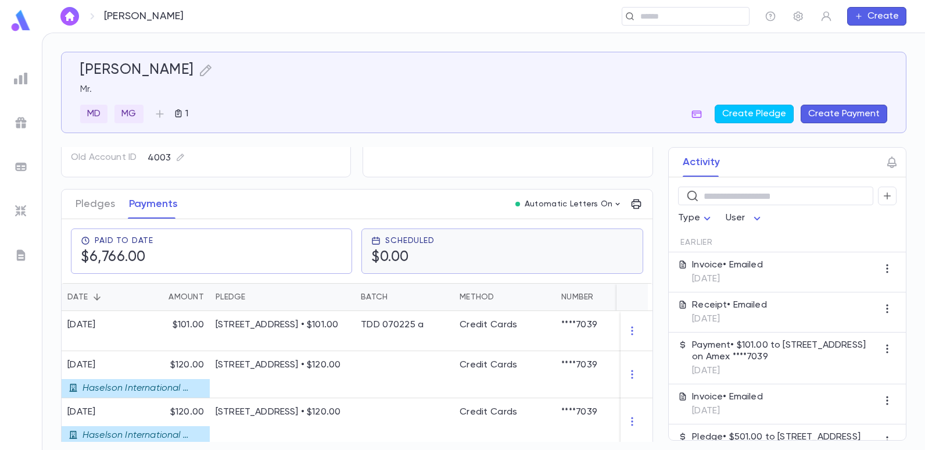
click at [419, 254] on h5 "$0.00" at bounding box center [402, 257] width 63 height 17
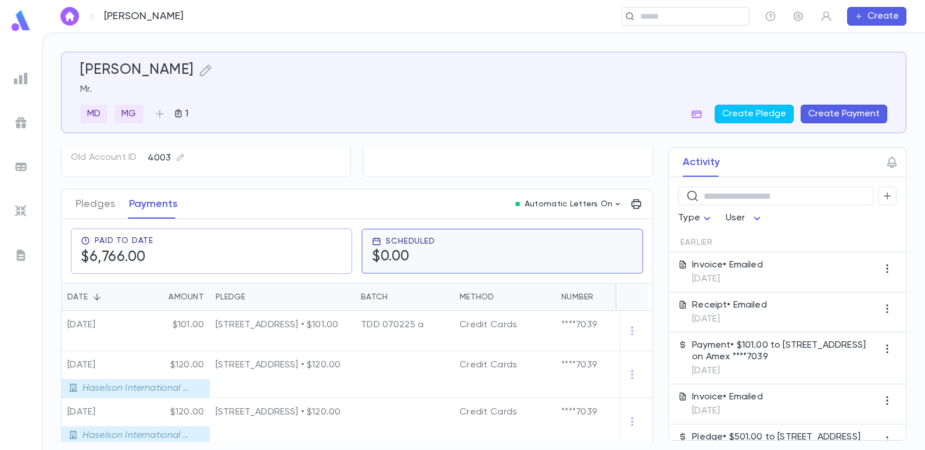
scroll to position [0, 0]
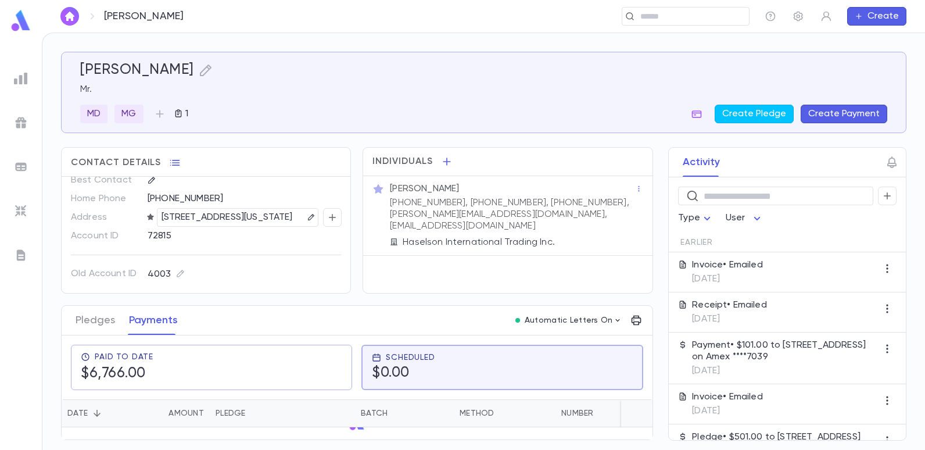
drag, startPoint x: 419, startPoint y: 254, endPoint x: 354, endPoint y: 107, distance: 161.2
click at [354, 107] on div "[PERSON_NAME] Mr. MD MG 1 Create Pledge Create Payment" at bounding box center [483, 93] width 807 height 62
click at [141, 318] on button "Payments" at bounding box center [153, 320] width 49 height 29
click at [143, 318] on button "Payments" at bounding box center [153, 320] width 49 height 29
click at [145, 319] on button "Payments" at bounding box center [153, 320] width 49 height 29
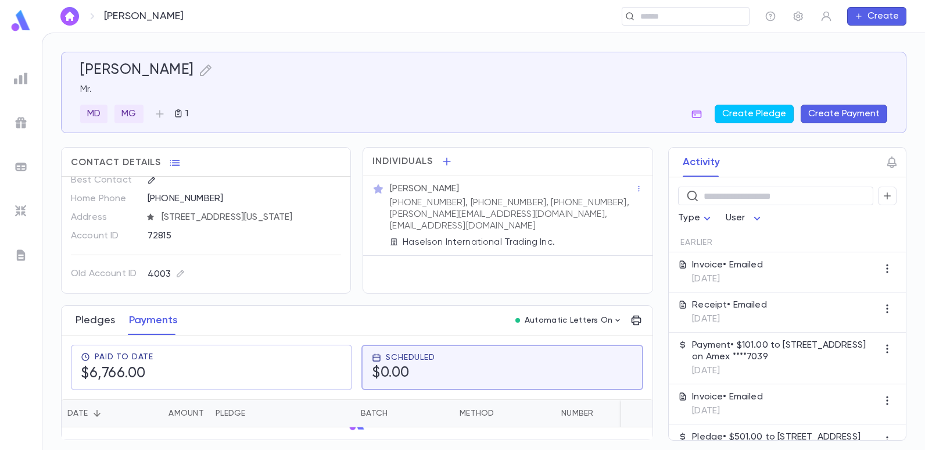
click at [91, 317] on button "Pledges" at bounding box center [95, 320] width 39 height 29
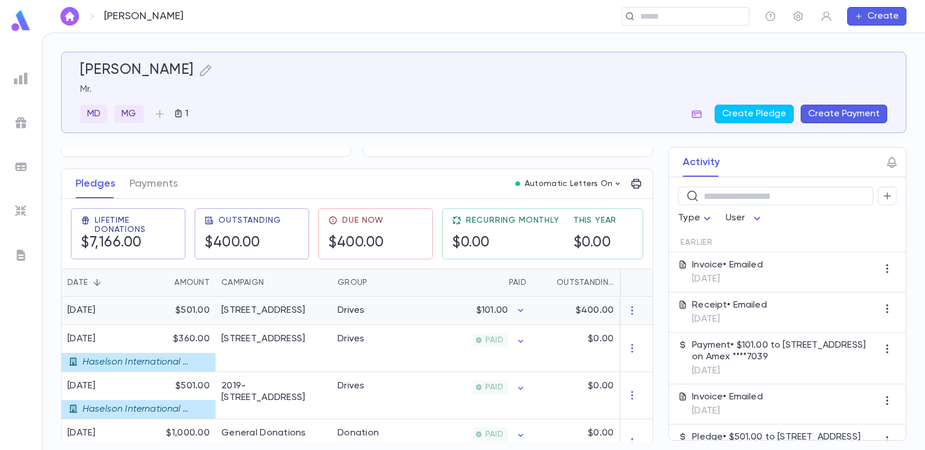
scroll to position [116, 0]
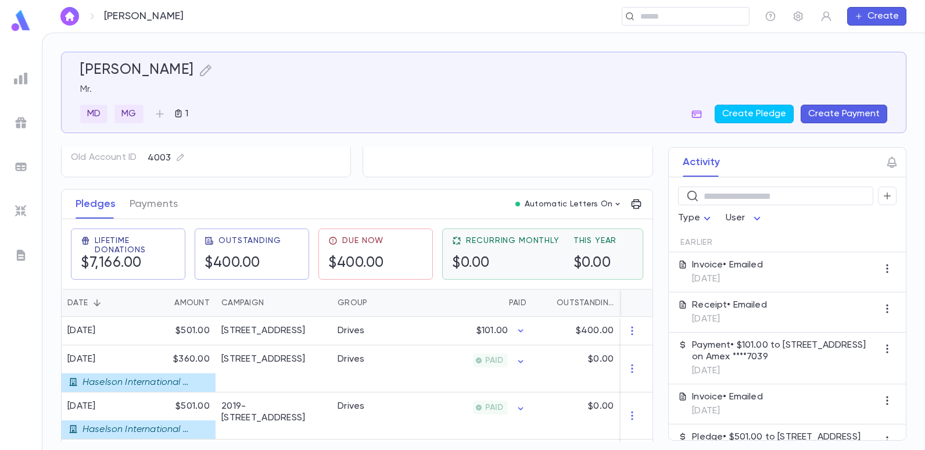
click at [580, 261] on h5 "$0.00" at bounding box center [595, 262] width 44 height 17
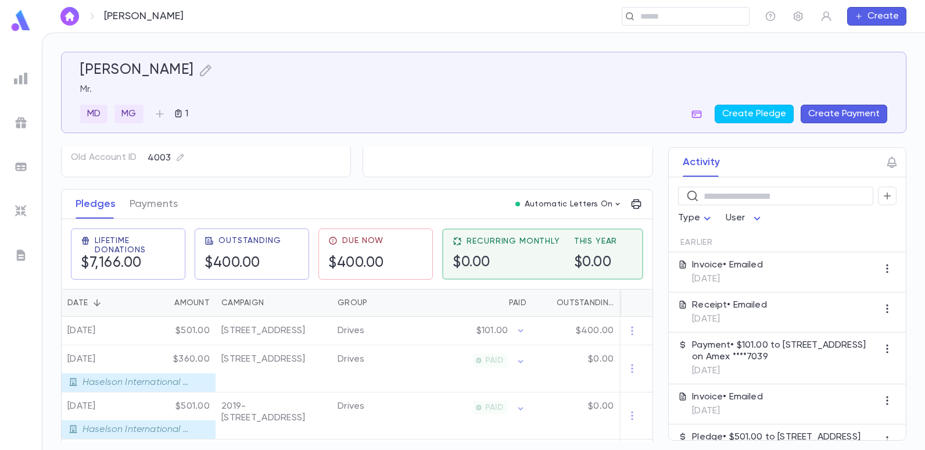
scroll to position [0, 0]
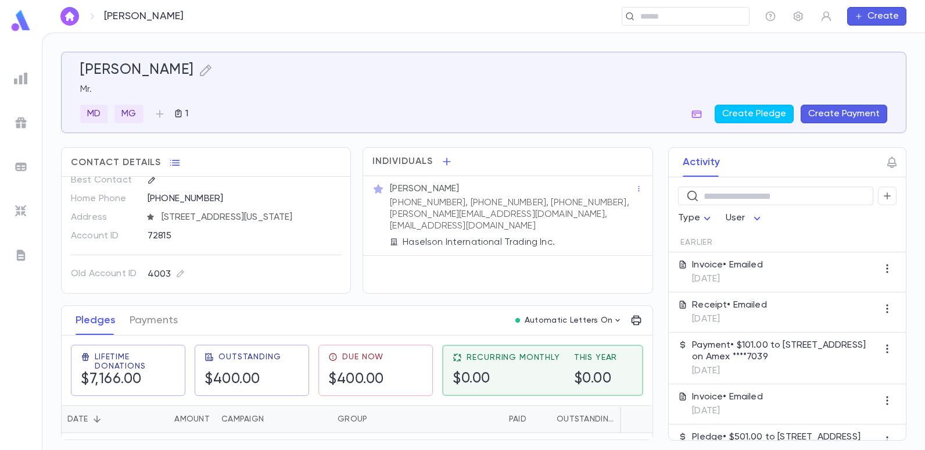
click at [808, 223] on div "Type User" at bounding box center [787, 214] width 218 height 19
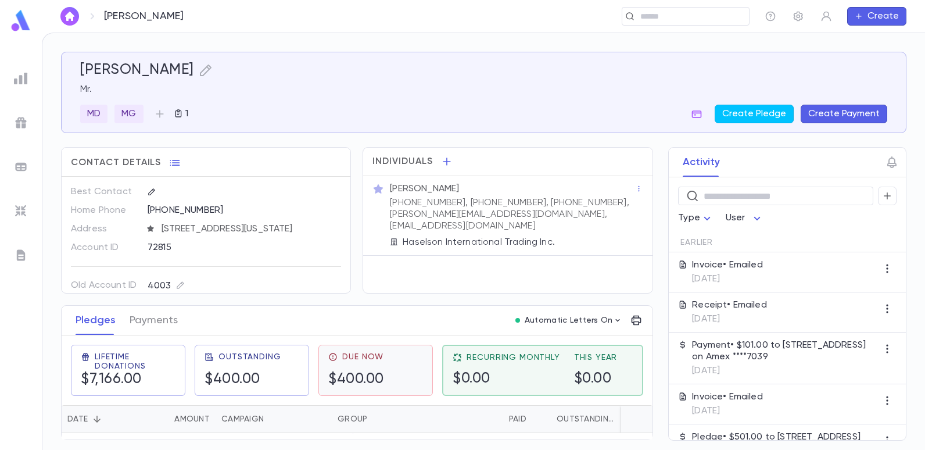
click at [340, 372] on h5 "$400.00" at bounding box center [356, 379] width 56 height 17
click at [330, 366] on div "Due Now $400.00" at bounding box center [357, 370] width 56 height 35
click at [330, 366] on div "Due Now $400.00" at bounding box center [356, 370] width 56 height 36
drag, startPoint x: 330, startPoint y: 366, endPoint x: 355, endPoint y: 377, distance: 27.1
click at [355, 377] on h5 "$400.00" at bounding box center [357, 378] width 56 height 17
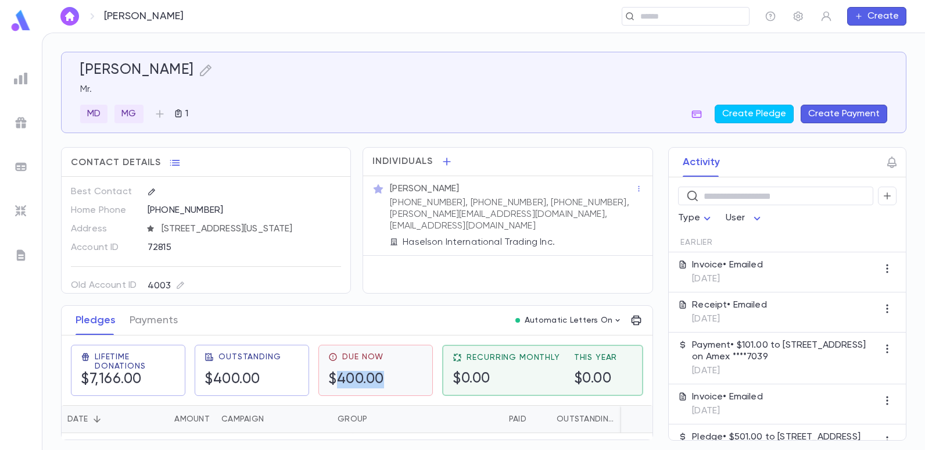
click at [355, 377] on h5 "$400.00" at bounding box center [356, 379] width 56 height 17
drag, startPoint x: 355, startPoint y: 377, endPoint x: 336, endPoint y: 286, distance: 93.2
click at [336, 286] on div "Old Account ID 4003" at bounding box center [206, 276] width 270 height 38
click at [702, 111] on icon "button" at bounding box center [697, 114] width 10 height 8
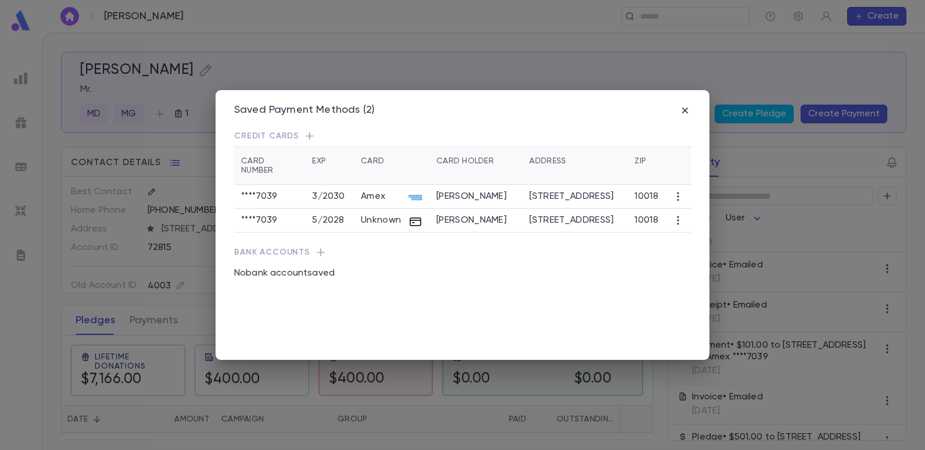
click at [677, 191] on icon "button" at bounding box center [678, 197] width 12 height 12
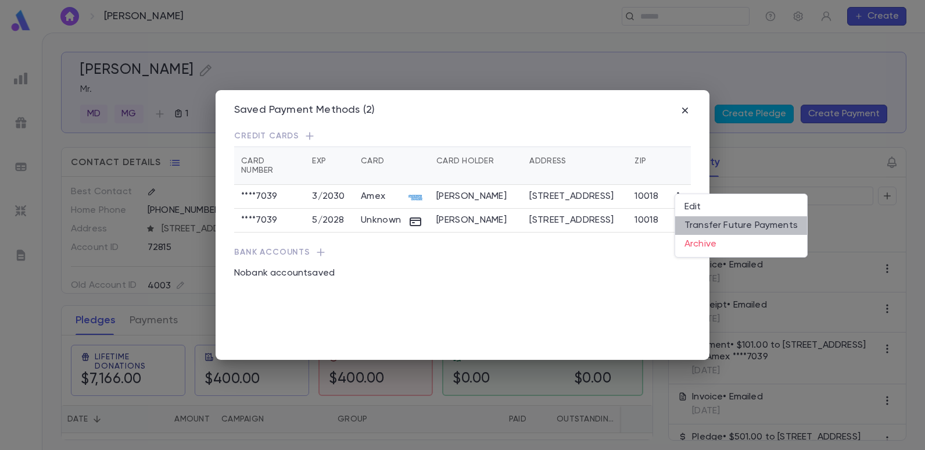
click at [753, 227] on li "Transfer Future Payments" at bounding box center [741, 225] width 132 height 19
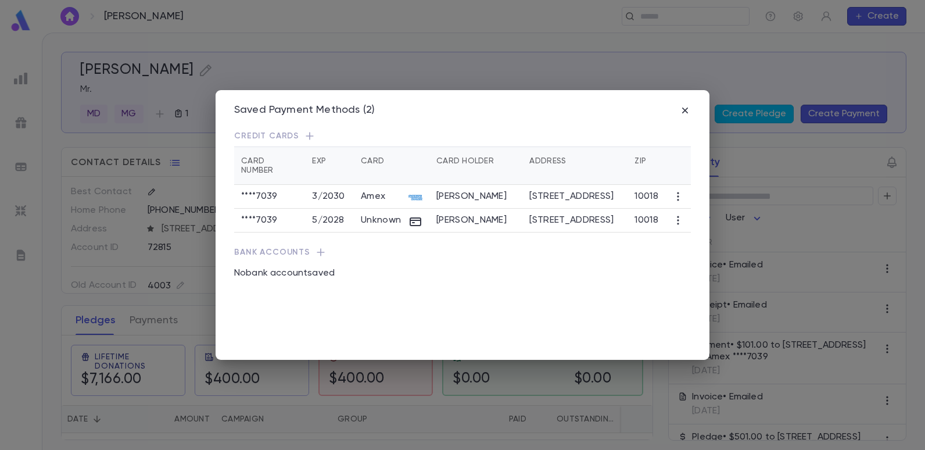
click at [459, 131] on p "Credit Cards" at bounding box center [462, 136] width 457 height 12
click at [679, 191] on icon "button" at bounding box center [678, 197] width 12 height 12
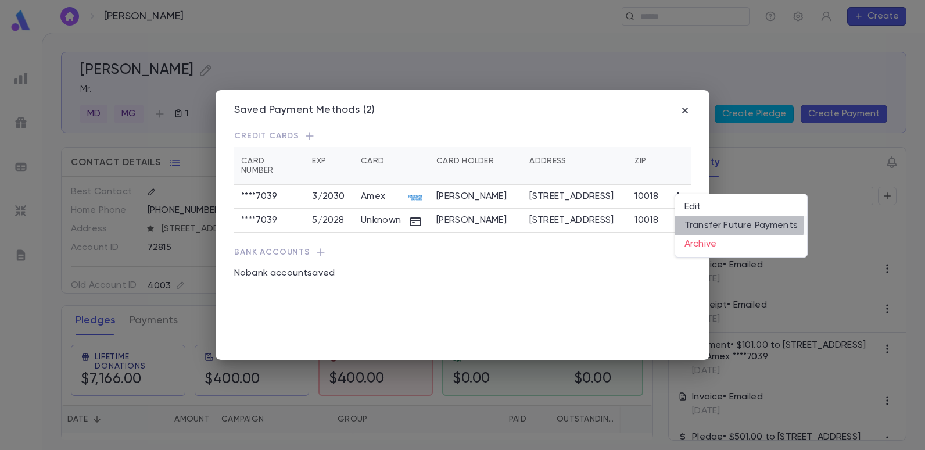
click at [698, 221] on li "Transfer Future Payments" at bounding box center [741, 225] width 132 height 19
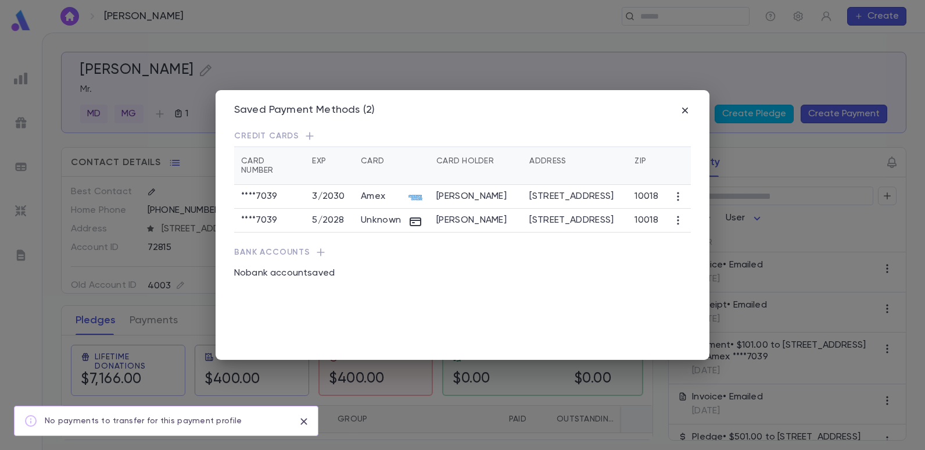
click at [304, 422] on icon "close" at bounding box center [303, 421] width 13 height 14
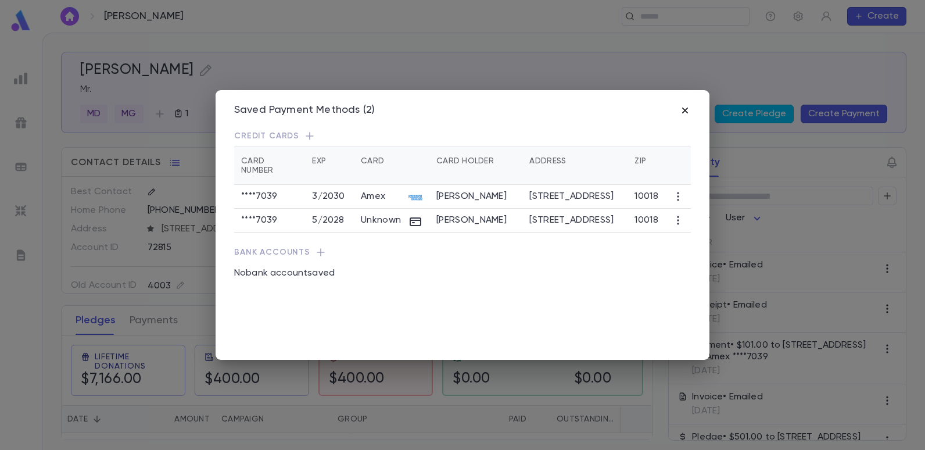
click at [687, 109] on icon "button" at bounding box center [685, 111] width 12 height 12
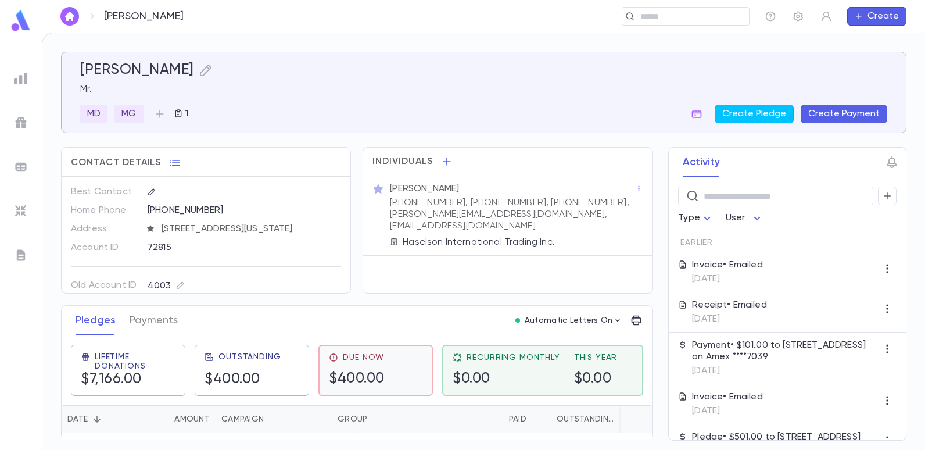
click at [339, 366] on div "Due Now $400.00" at bounding box center [357, 370] width 56 height 35
click at [353, 372] on h5 "$400.00" at bounding box center [356, 379] width 56 height 17
click at [361, 373] on h5 "$400.00" at bounding box center [357, 378] width 56 height 17
click at [172, 161] on icon "button" at bounding box center [175, 163] width 12 height 12
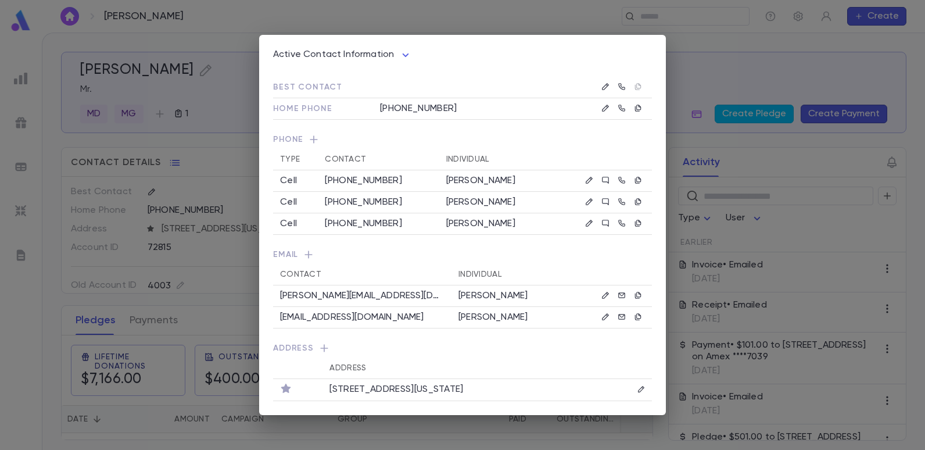
click at [196, 166] on div "Active Contact Information **** Best Contact Home Phone [PHONE_NUMBER] Phone Ty…" at bounding box center [462, 225] width 925 height 450
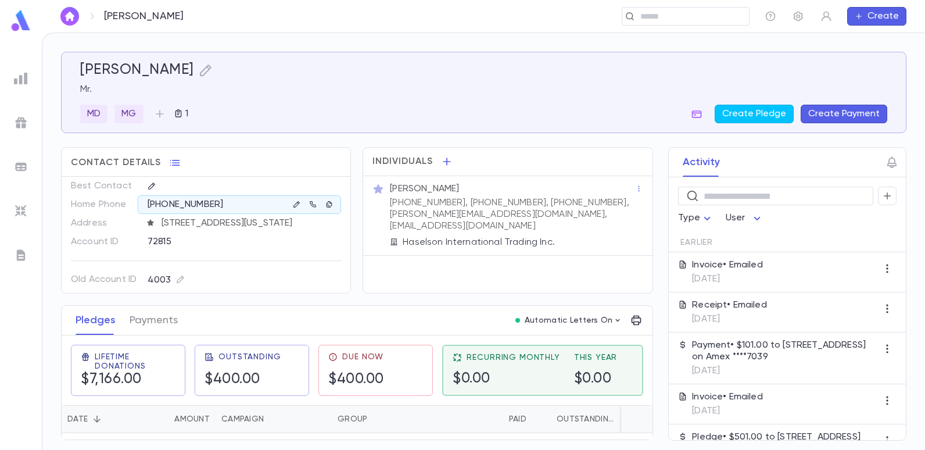
scroll to position [21, 0]
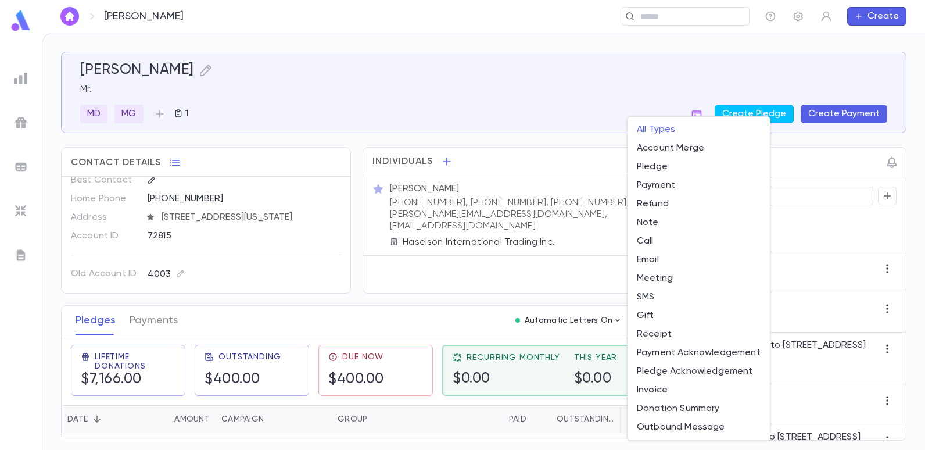
click at [710, 216] on body "[PERSON_NAME] ​ Create [PERSON_NAME] Mr. MD MG 1 Create Pledge Create Payment C…" at bounding box center [462, 241] width 925 height 417
click at [555, 265] on div at bounding box center [462, 225] width 925 height 450
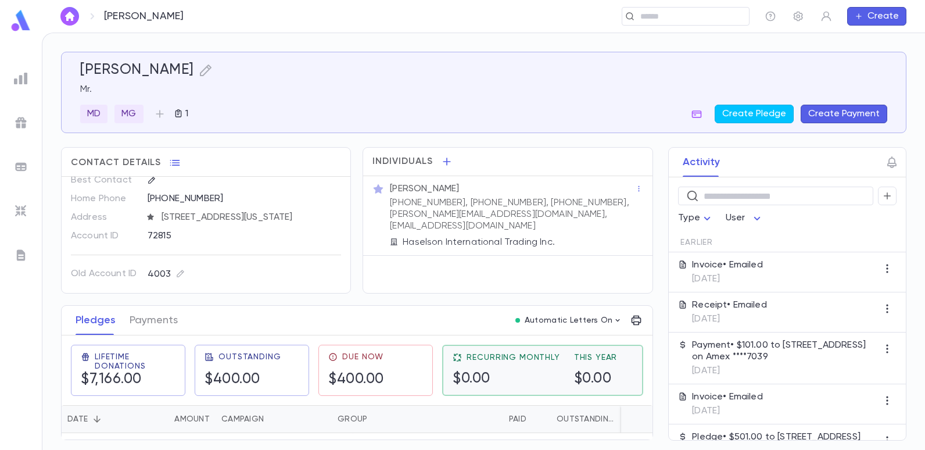
click at [584, 354] on span "This Year" at bounding box center [596, 357] width 44 height 9
click at [514, 354] on span "Recurring Monthly" at bounding box center [512, 356] width 93 height 9
click at [458, 356] on icon at bounding box center [456, 357] width 9 height 9
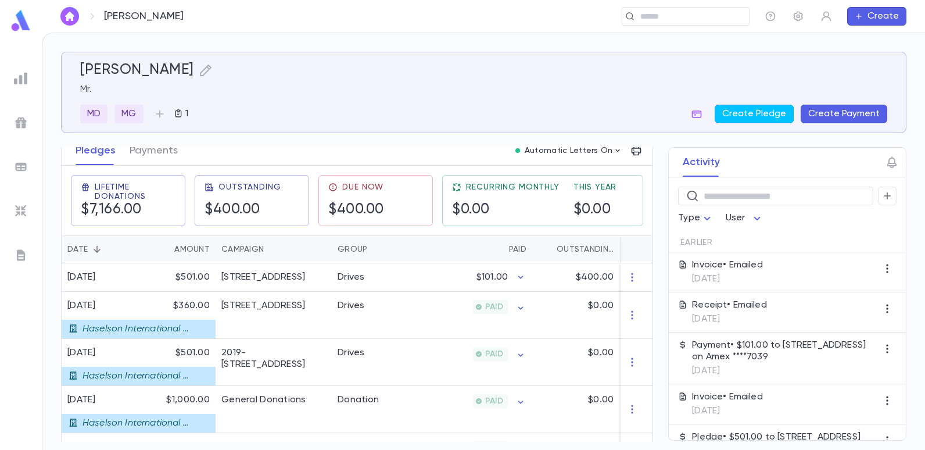
scroll to position [116, 0]
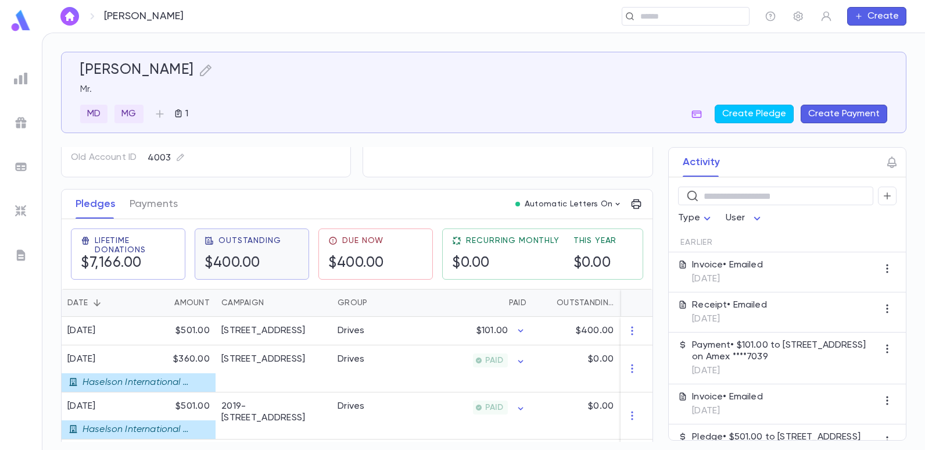
click at [244, 260] on h5 "$400.00" at bounding box center [242, 262] width 76 height 17
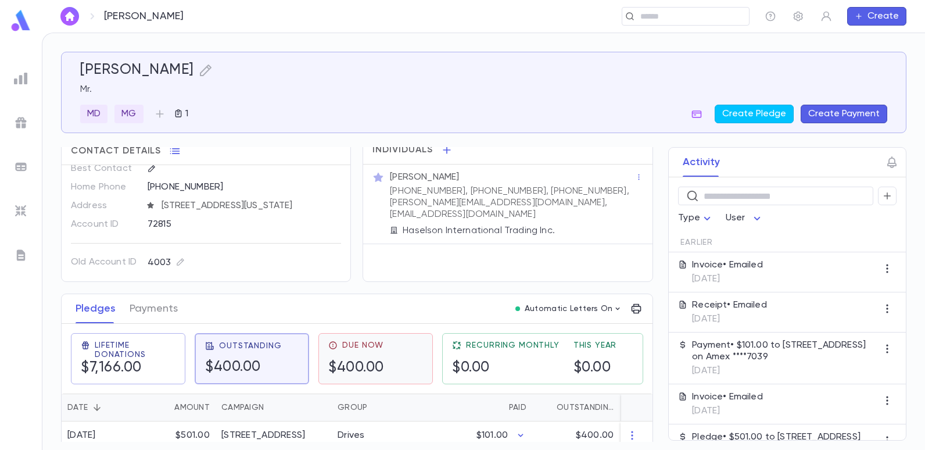
scroll to position [0, 0]
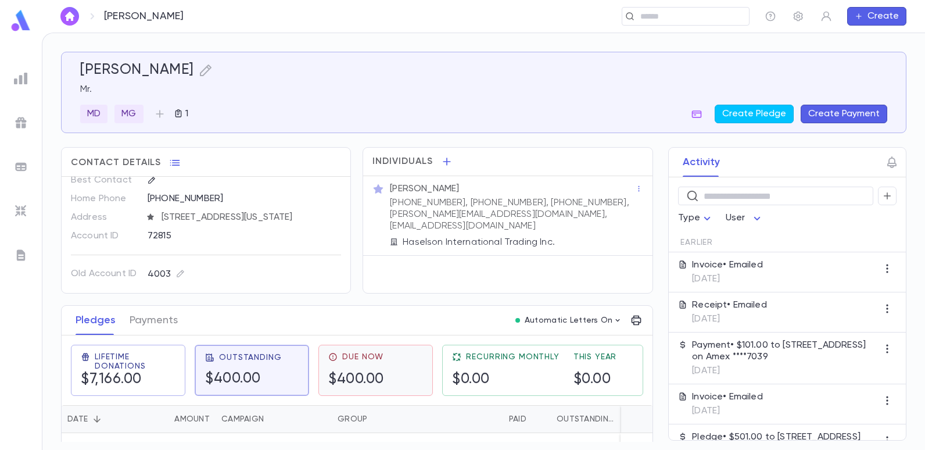
click at [346, 367] on div "Due Now $400.00" at bounding box center [356, 370] width 56 height 36
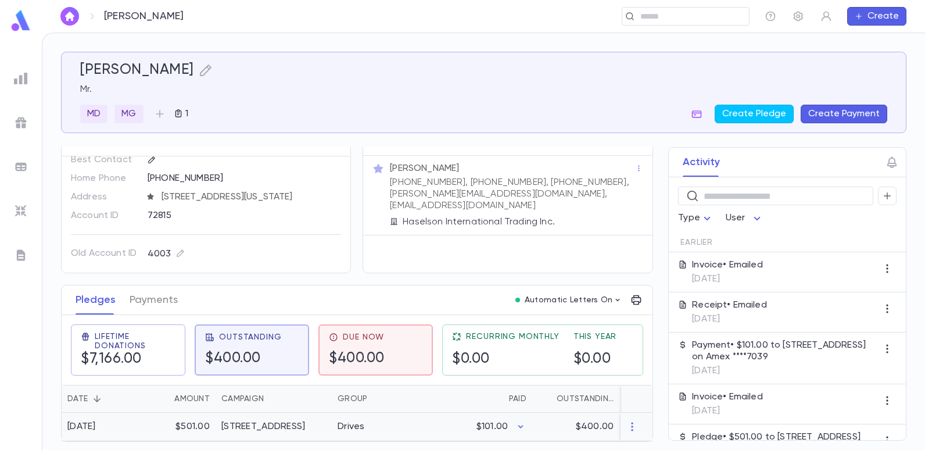
click at [348, 421] on div "Drives" at bounding box center [350, 427] width 27 height 12
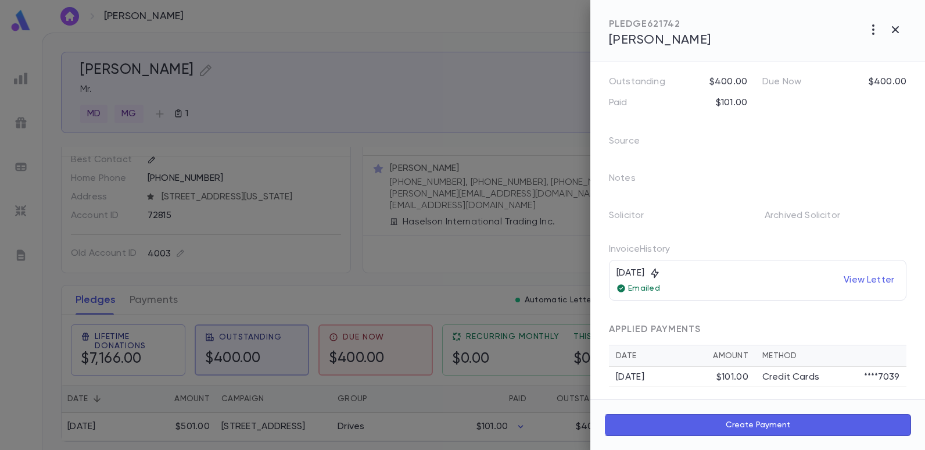
scroll to position [108, 0]
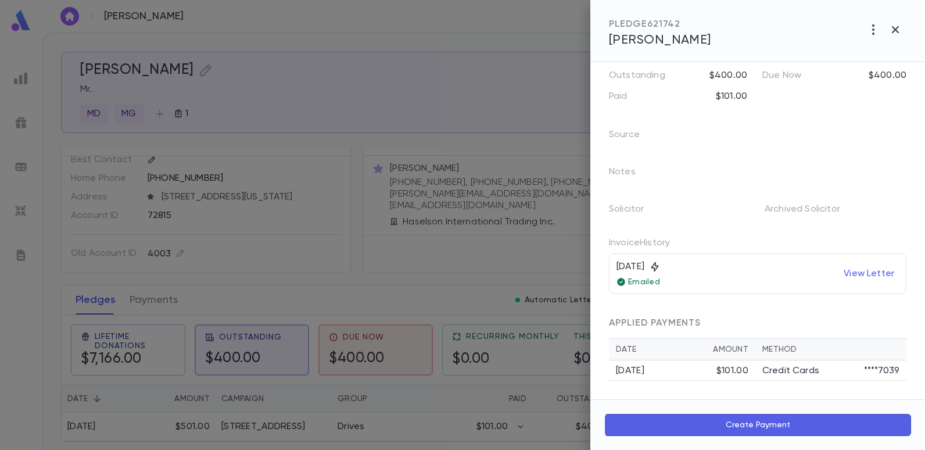
click at [633, 366] on div "[DATE]" at bounding box center [666, 371] width 100 height 12
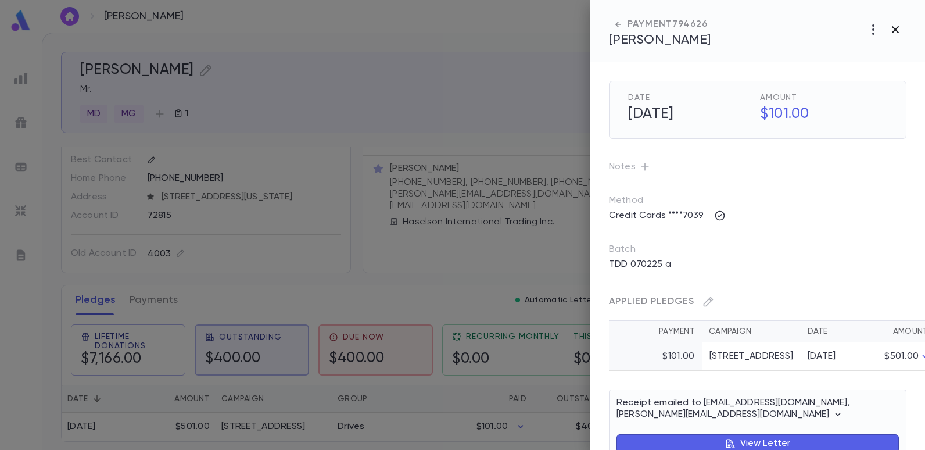
click at [898, 28] on icon "button" at bounding box center [895, 30] width 14 height 14
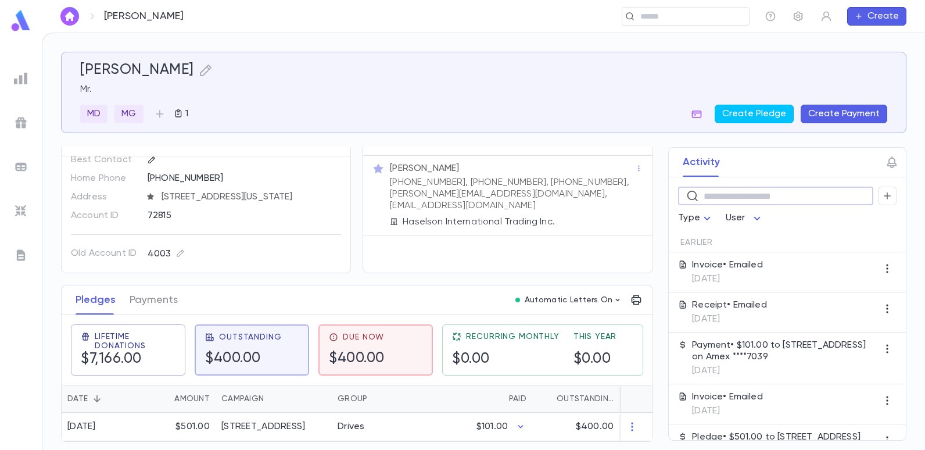
click at [703, 192] on input "text" at bounding box center [783, 196] width 161 height 18
click at [454, 294] on div "Pledges Payments Automatic Letters On" at bounding box center [357, 300] width 591 height 30
click at [352, 358] on h5 "$400.00" at bounding box center [357, 358] width 56 height 17
click at [351, 354] on h5 "$400.00" at bounding box center [356, 358] width 56 height 17
drag, startPoint x: 362, startPoint y: 346, endPoint x: 264, endPoint y: 241, distance: 144.2
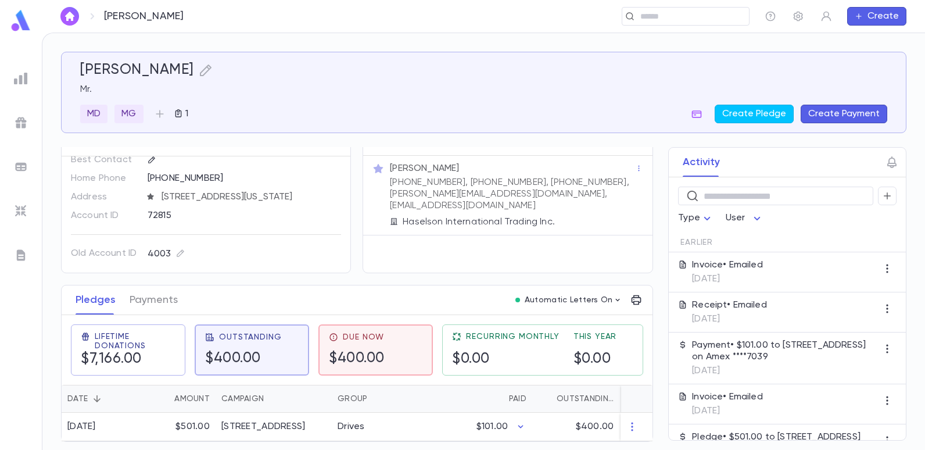
click at [264, 244] on div "4003" at bounding box center [244, 253] width 193 height 19
click at [158, 293] on button "Payments" at bounding box center [154, 299] width 48 height 29
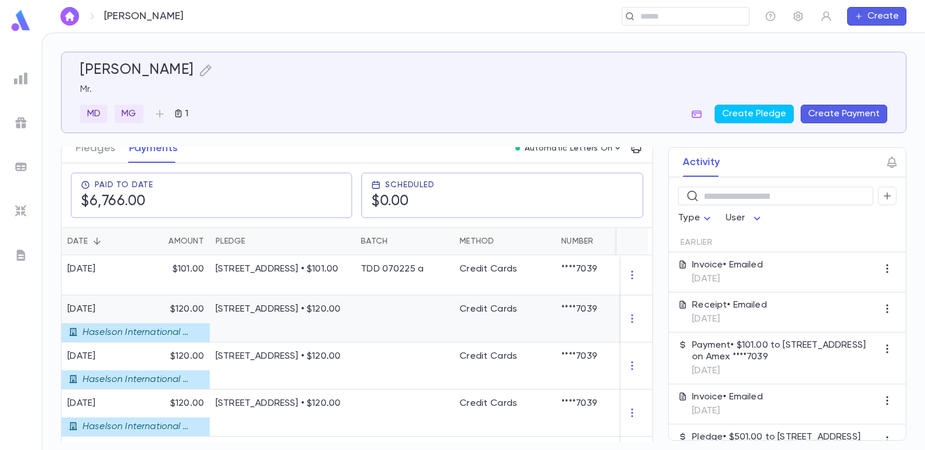
scroll to position [174, 0]
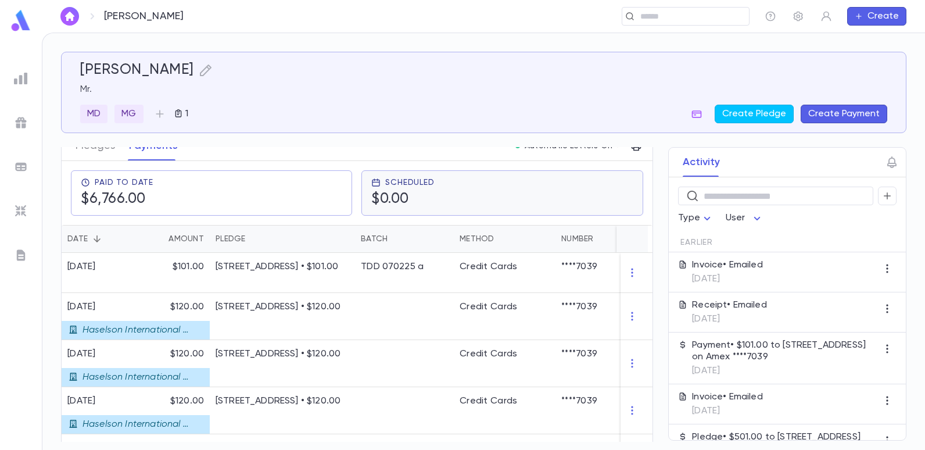
click at [422, 201] on h5 "$0.00" at bounding box center [402, 199] width 63 height 17
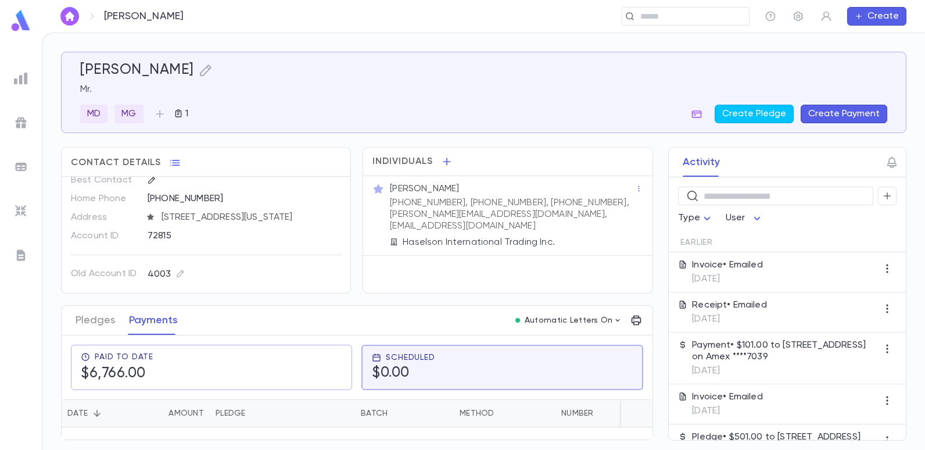
scroll to position [0, 0]
click at [384, 364] on div "Scheduled $0.00" at bounding box center [403, 367] width 63 height 29
click at [403, 383] on div "Scheduled $0.00" at bounding box center [501, 366] width 281 height 45
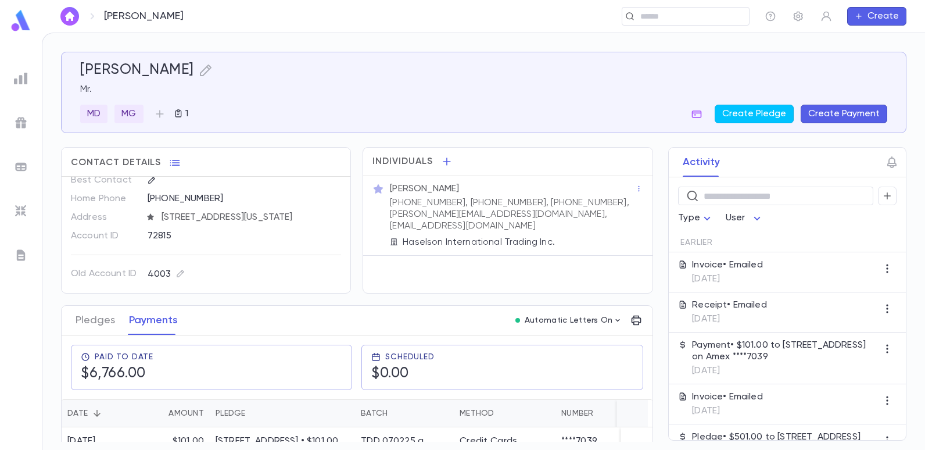
drag, startPoint x: 403, startPoint y: 383, endPoint x: 348, endPoint y: 306, distance: 94.5
click at [328, 330] on div "Paid To Date $6,766.00 Scheduled $0.00" at bounding box center [352, 362] width 600 height 73
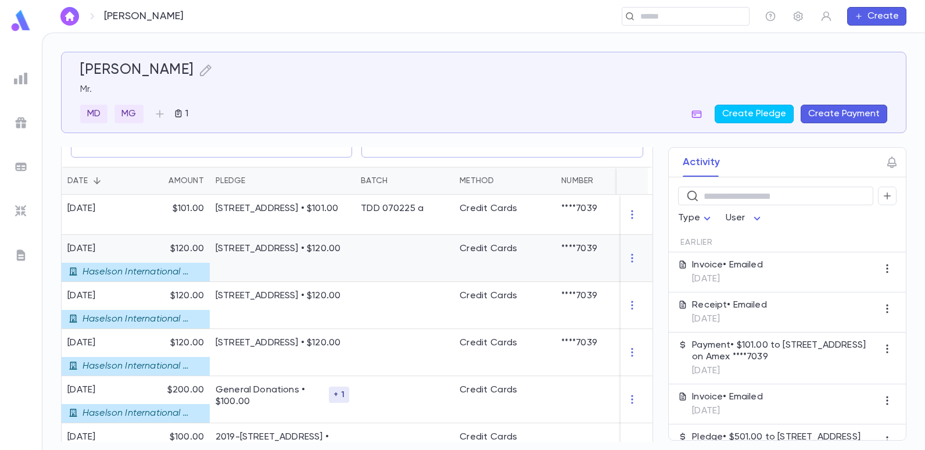
scroll to position [116, 0]
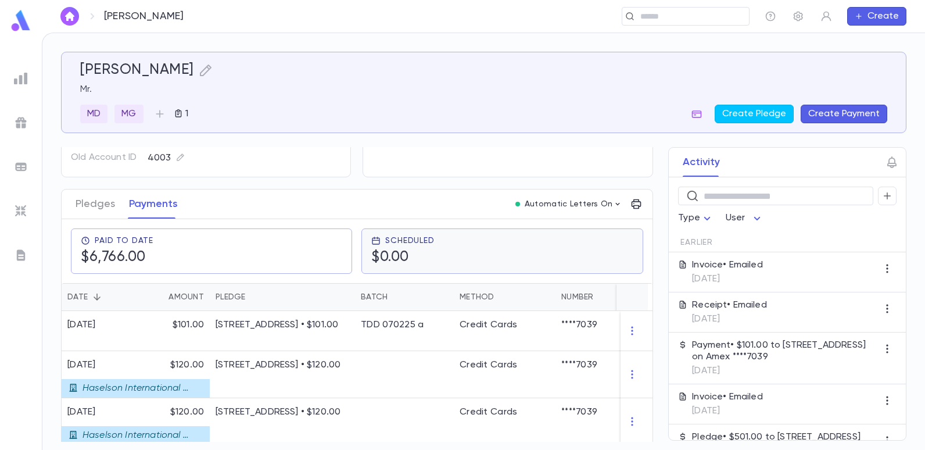
click at [387, 253] on h5 "$0.00" at bounding box center [402, 257] width 63 height 17
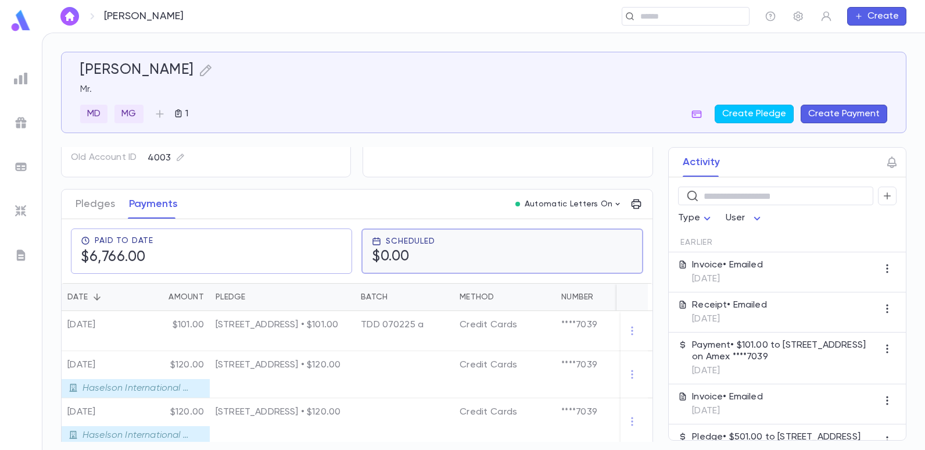
scroll to position [0, 0]
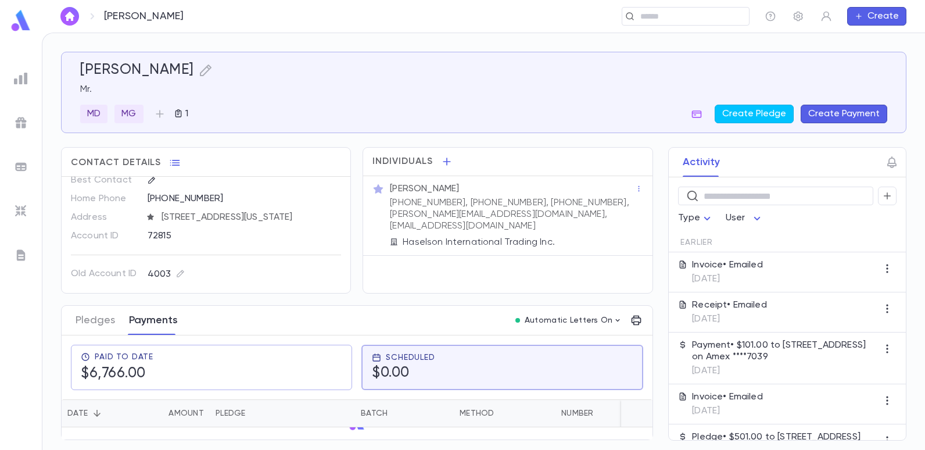
click at [160, 318] on button "Payments" at bounding box center [153, 320] width 49 height 29
click at [260, 312] on div "Pledges Payments Automatic Letters On" at bounding box center [357, 321] width 591 height 30
click at [473, 384] on div "Scheduled $0.00" at bounding box center [501, 366] width 281 height 45
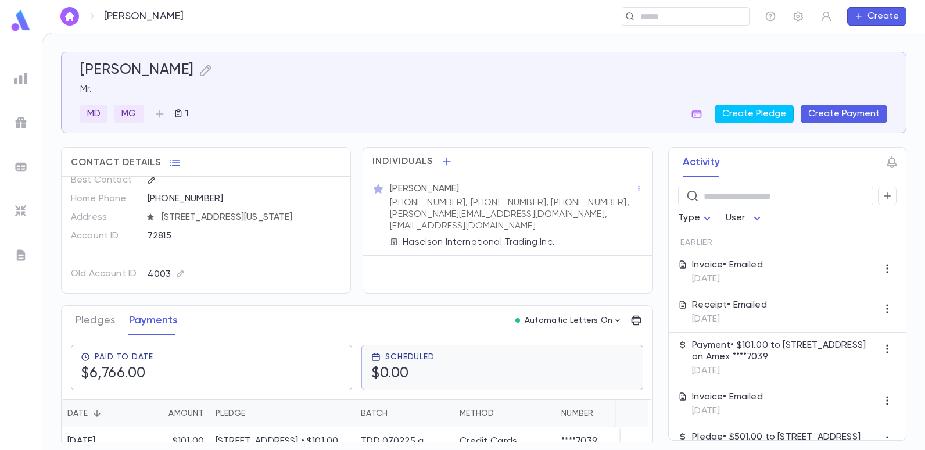
click at [461, 377] on div "Scheduled $0.00" at bounding box center [501, 367] width 261 height 30
click at [424, 382] on div "Scheduled $0.00" at bounding box center [501, 366] width 281 height 45
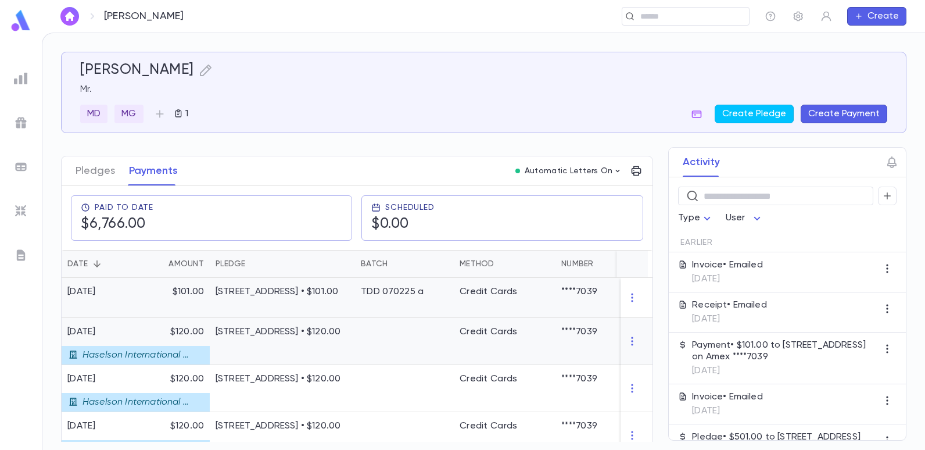
scroll to position [174, 0]
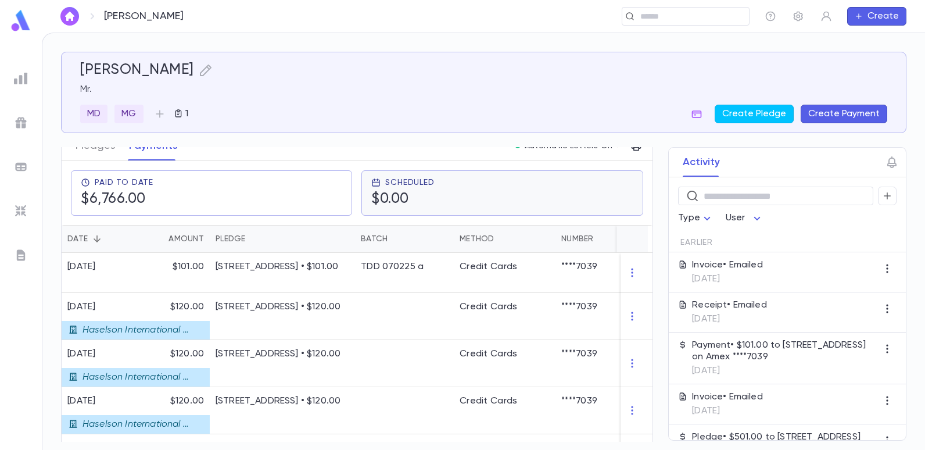
click at [433, 198] on h5 "$0.00" at bounding box center [402, 199] width 63 height 17
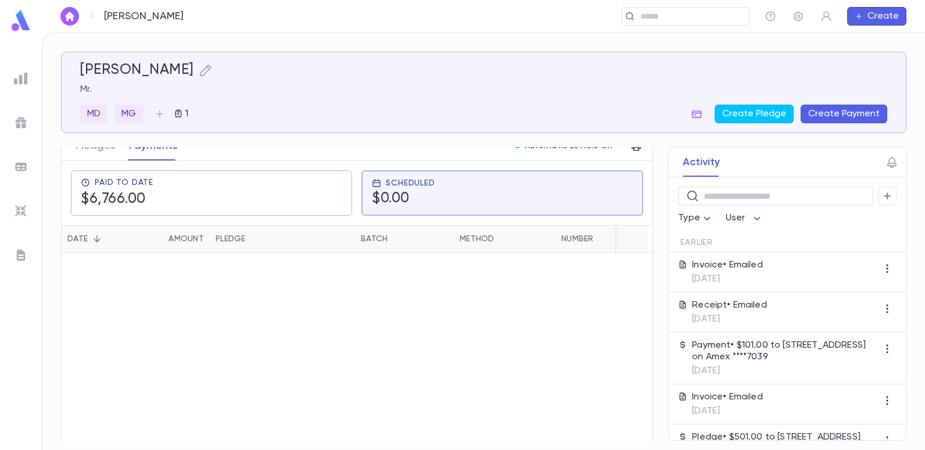
scroll to position [0, 0]
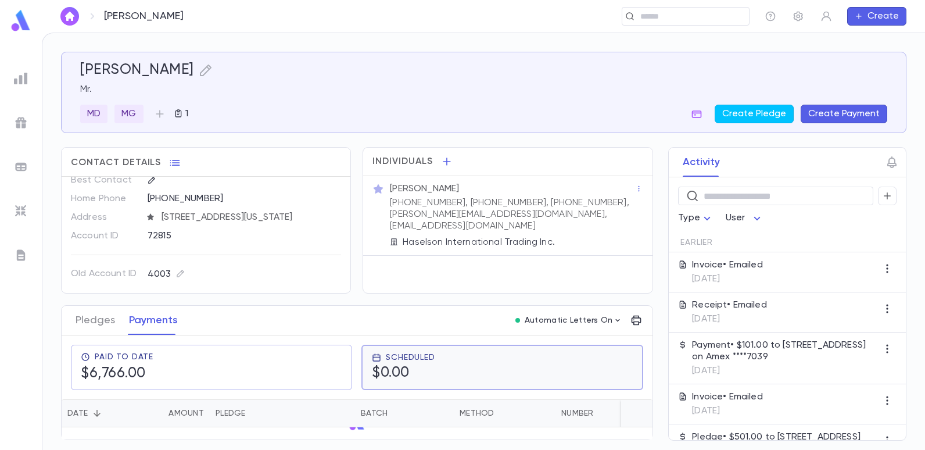
click at [397, 364] on div "Scheduled $0.00" at bounding box center [403, 367] width 63 height 29
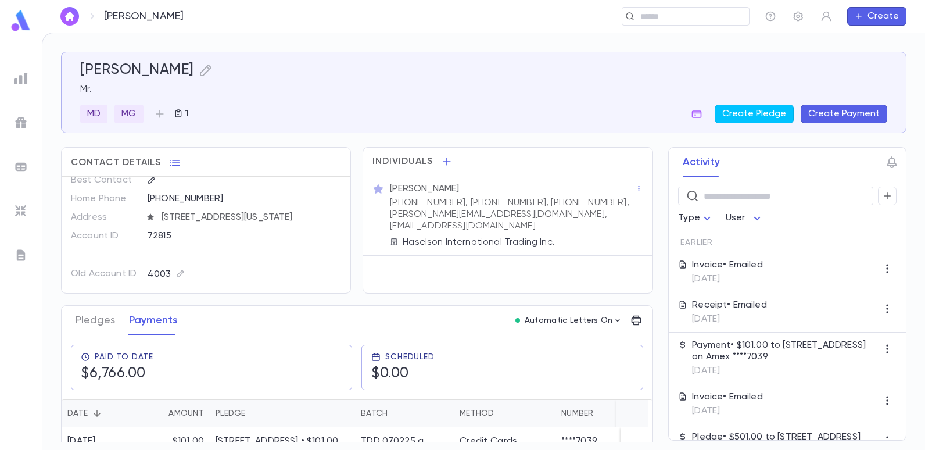
click at [132, 320] on button "Payments" at bounding box center [153, 320] width 49 height 29
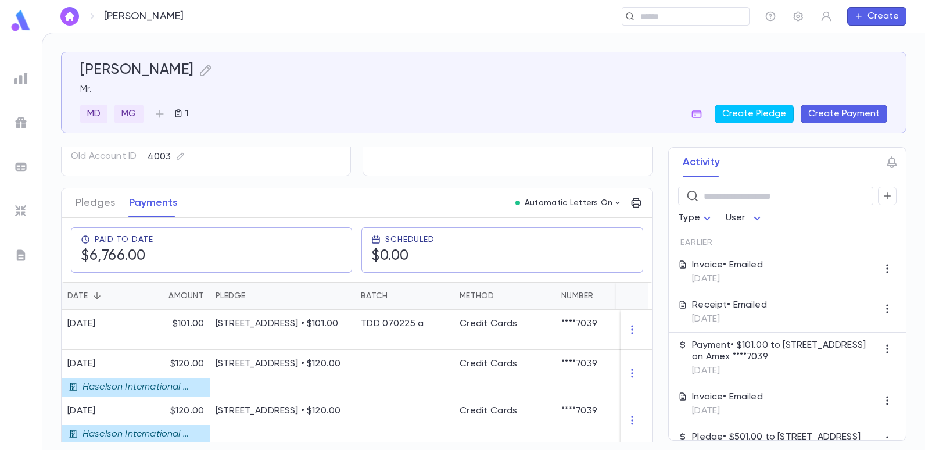
scroll to position [116, 0]
drag, startPoint x: 469, startPoint y: 254, endPoint x: 451, endPoint y: 243, distance: 21.1
click at [451, 251] on div "Scheduled $0.00" at bounding box center [501, 251] width 261 height 30
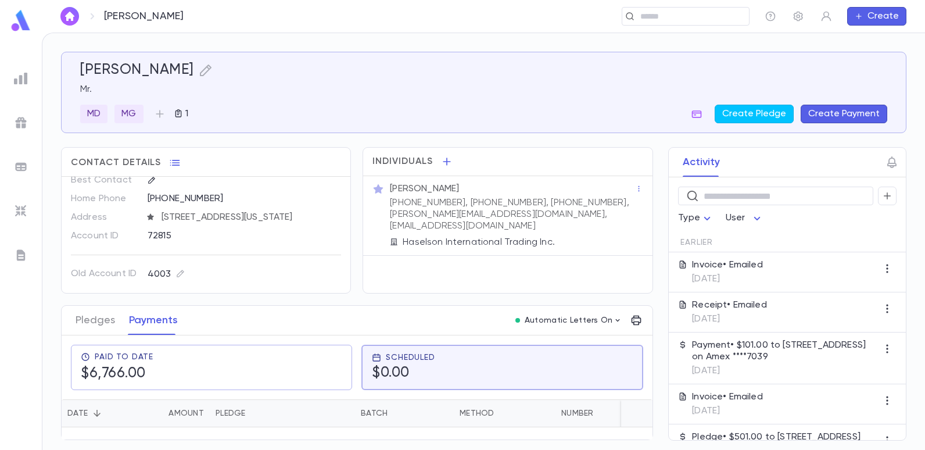
scroll to position [0, 0]
click at [513, 285] on div "Individuals [PERSON_NAME] [PHONE_NUMBER], [PHONE_NUMBER], [PHONE_NUMBER], [PERS…" at bounding box center [507, 220] width 290 height 146
click at [555, 355] on div "Scheduled $0.00" at bounding box center [502, 367] width 260 height 29
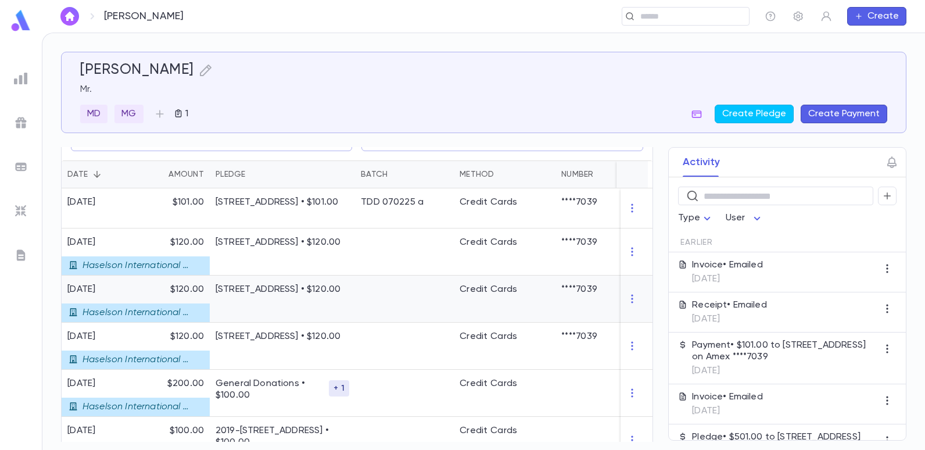
scroll to position [174, 0]
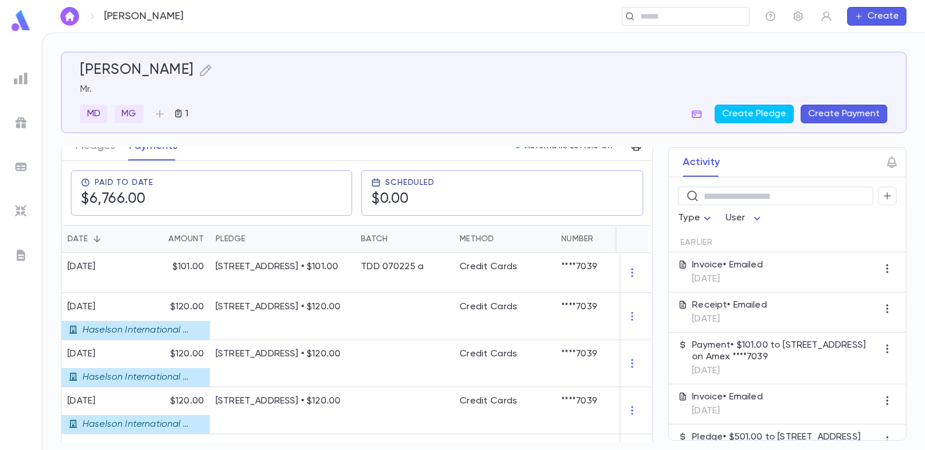
drag, startPoint x: 398, startPoint y: 196, endPoint x: 297, endPoint y: 133, distance: 119.3
click at [297, 133] on div "[PERSON_NAME] Mr. MD MG 1 Create Pledge Create Payment Contact Details Best Con…" at bounding box center [483, 247] width 845 height 390
click at [253, 159] on div "Paid To Date $6,766.00 Scheduled $0.00" at bounding box center [352, 188] width 600 height 73
click at [846, 111] on button "Create Payment" at bounding box center [843, 114] width 87 height 19
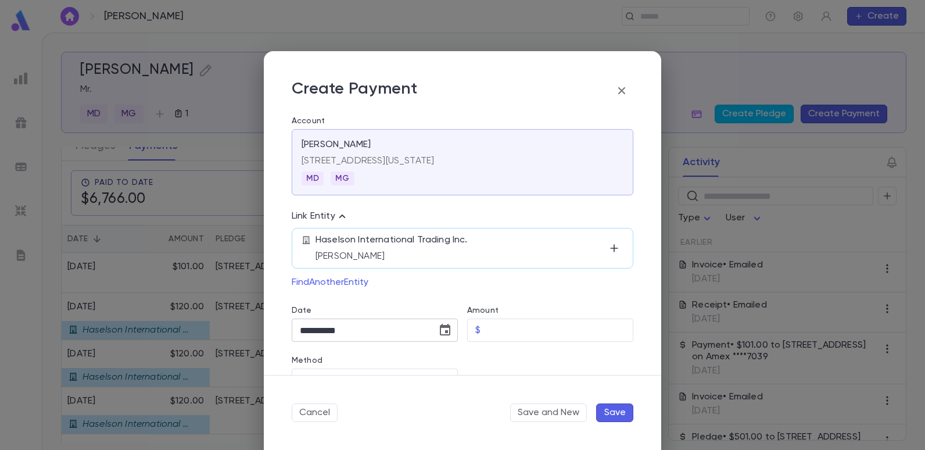
click at [440, 330] on icon "Choose date, selected date is Aug 14, 2025" at bounding box center [445, 330] width 14 height 14
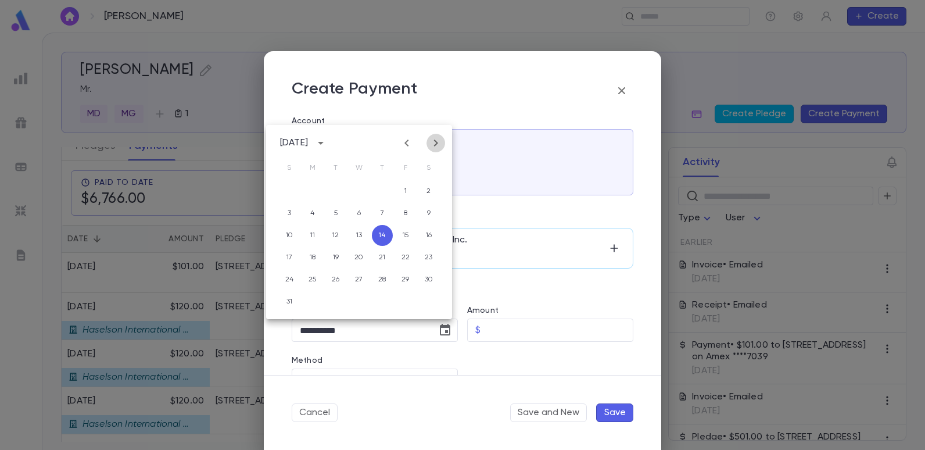
click at [436, 146] on icon "Next month" at bounding box center [436, 143] width 14 height 14
click at [312, 186] on button "1" at bounding box center [312, 191] width 21 height 21
type input "**********"
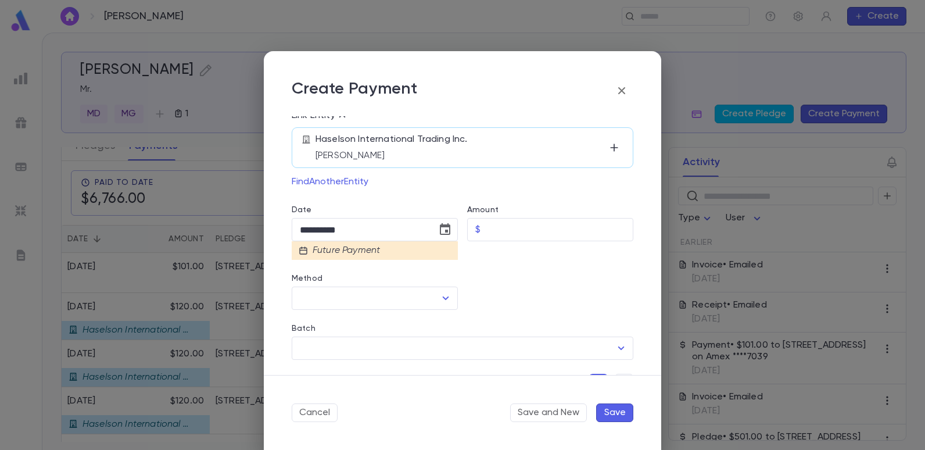
scroll to position [116, 0]
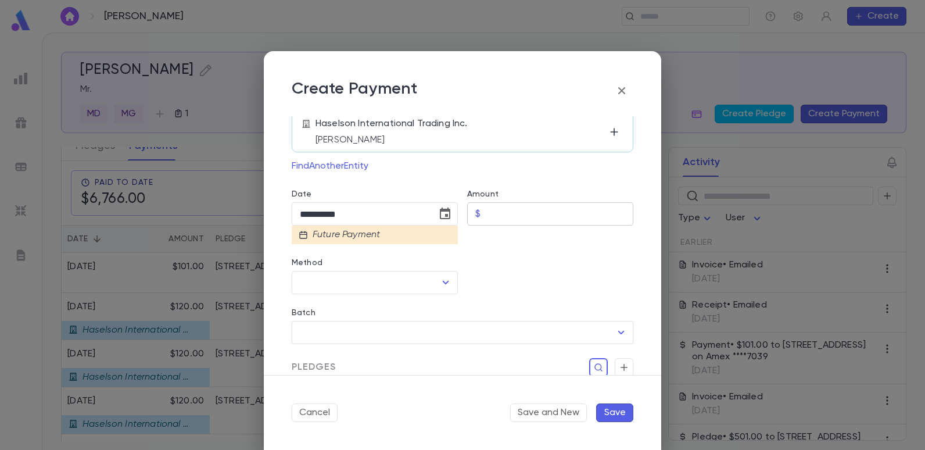
click at [511, 215] on input "Amount" at bounding box center [559, 214] width 148 height 23
type input "******"
drag, startPoint x: 519, startPoint y: 254, endPoint x: 524, endPoint y: 247, distance: 9.1
click at [519, 255] on div at bounding box center [545, 269] width 175 height 50
click at [445, 283] on icon "Open" at bounding box center [446, 282] width 14 height 14
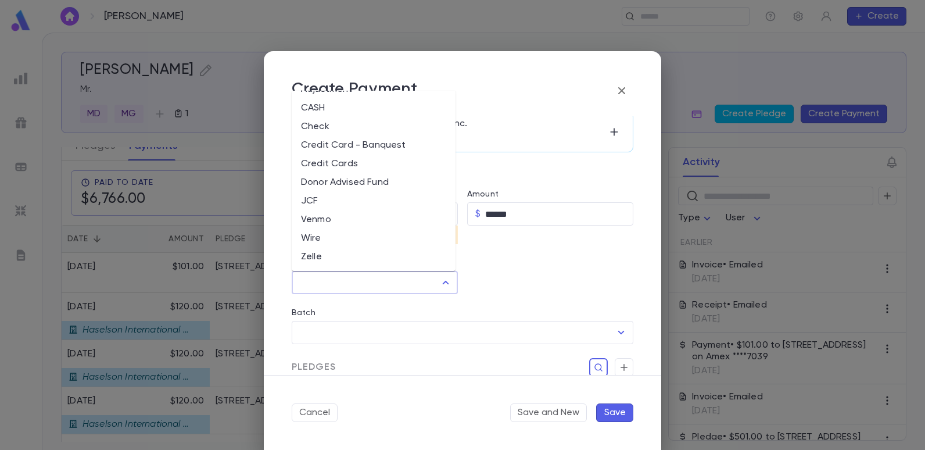
scroll to position [174, 0]
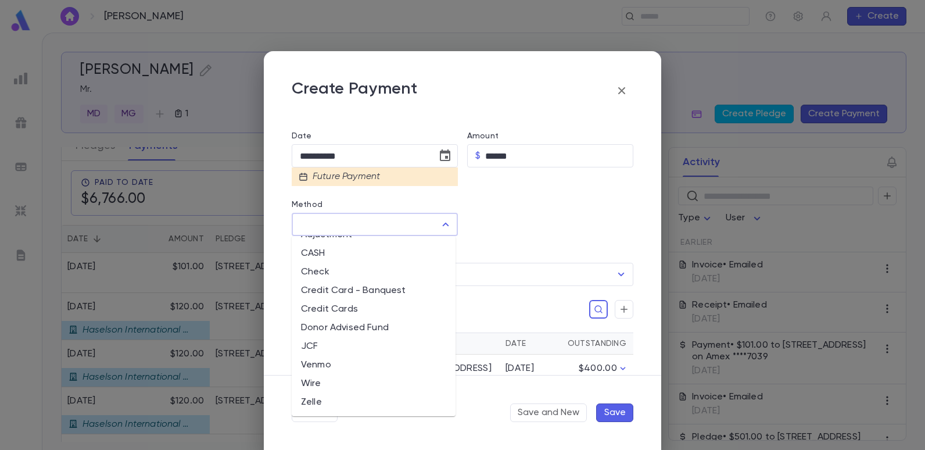
click at [441, 226] on icon "Close" at bounding box center [446, 224] width 14 height 14
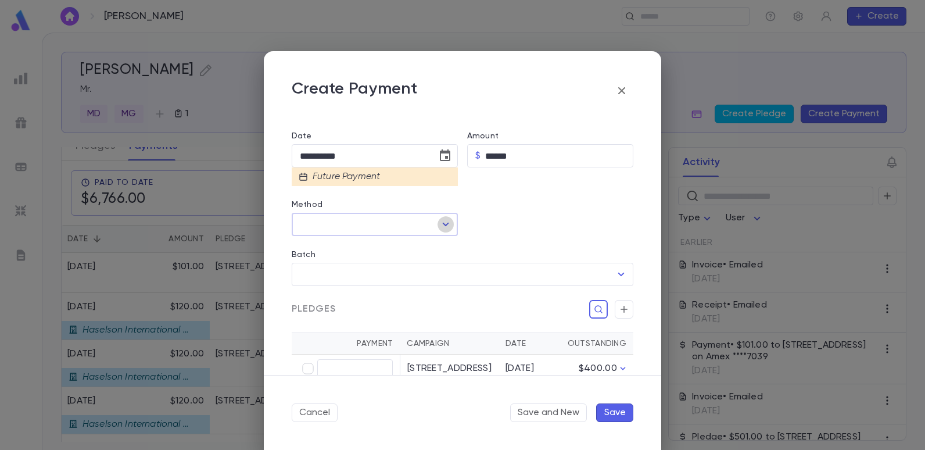
click at [439, 221] on icon "Open" at bounding box center [446, 224] width 14 height 14
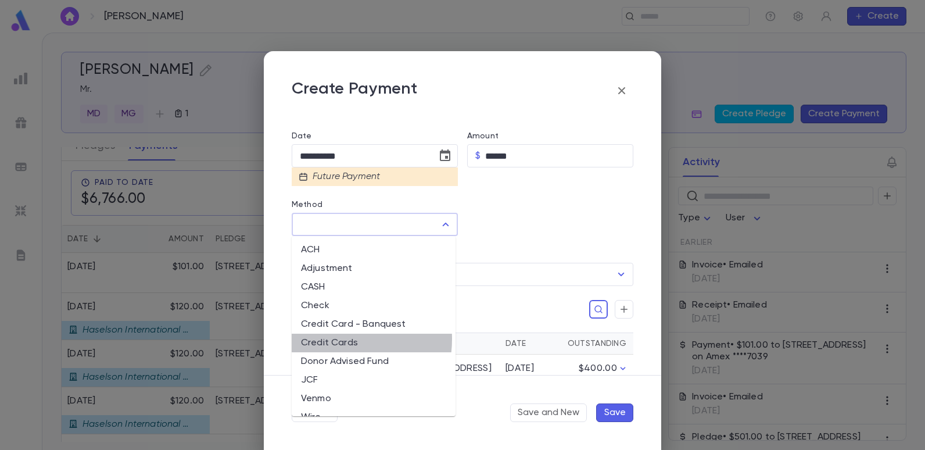
click at [328, 339] on li "Credit Cards" at bounding box center [374, 342] width 164 height 19
type input "**********"
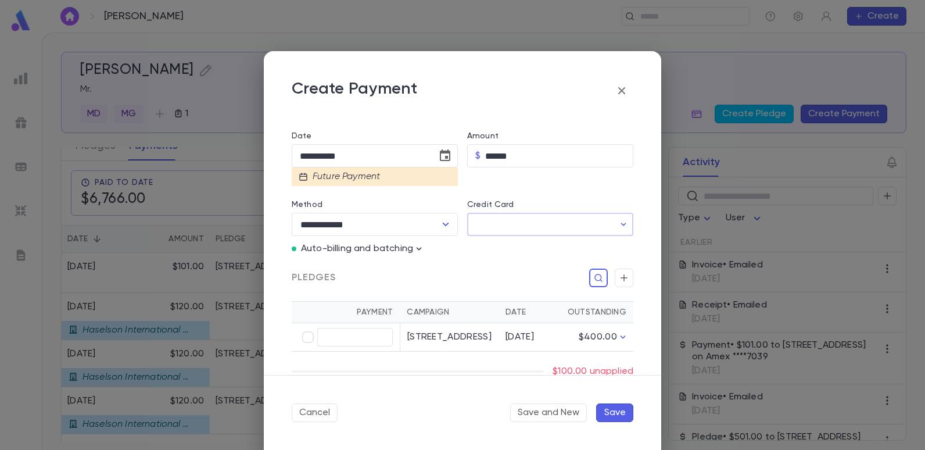
click at [519, 225] on input "Credit Card" at bounding box center [540, 224] width 147 height 23
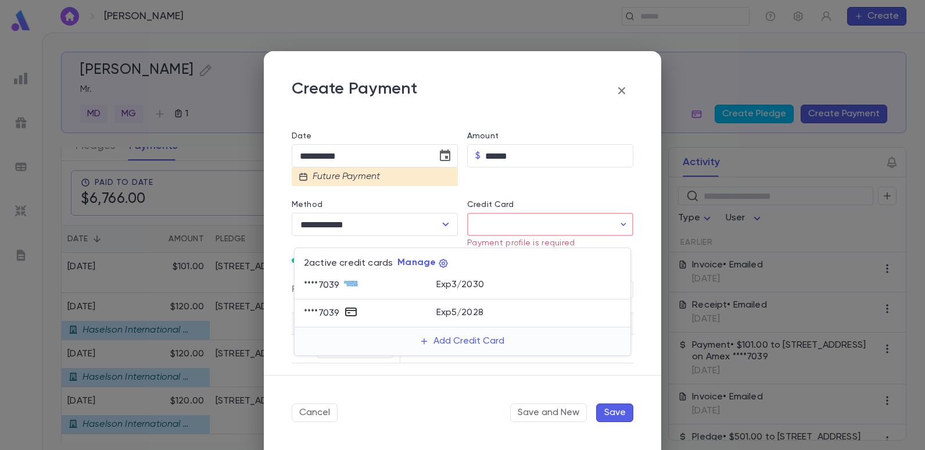
click at [462, 278] on div "Exp 3 / 2030" at bounding box center [528, 283] width 185 height 14
type input "********"
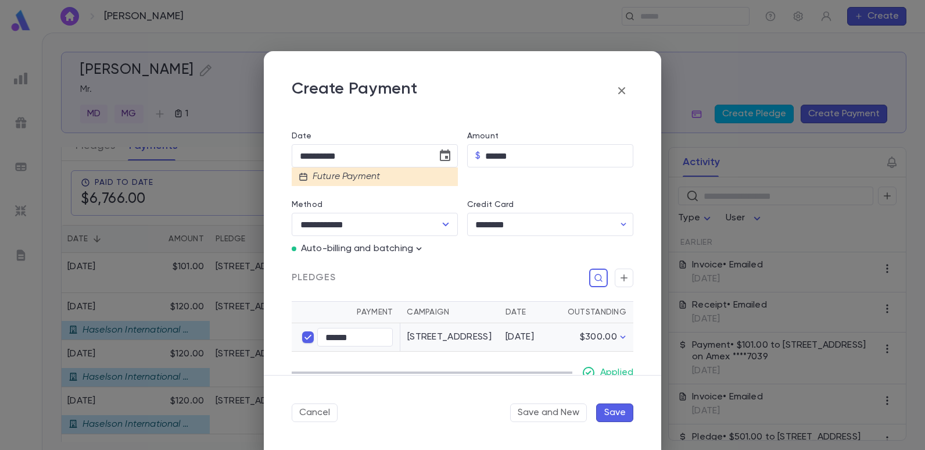
type input "******"
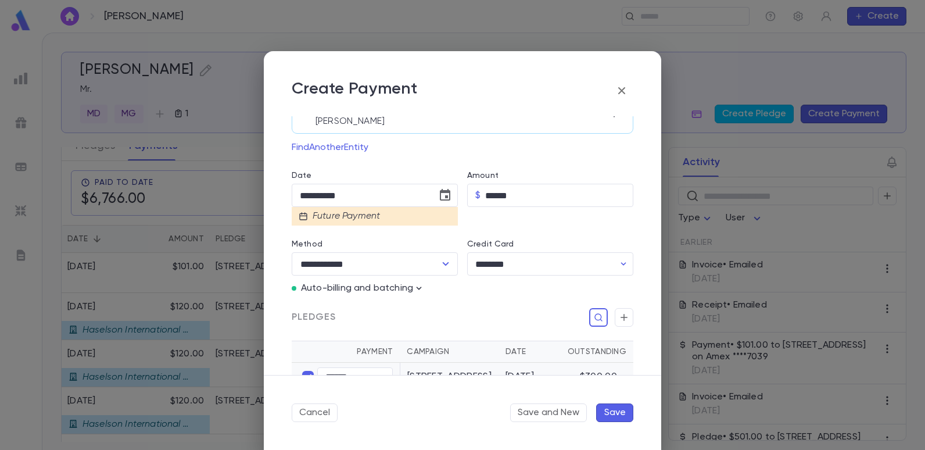
scroll to position [106, 0]
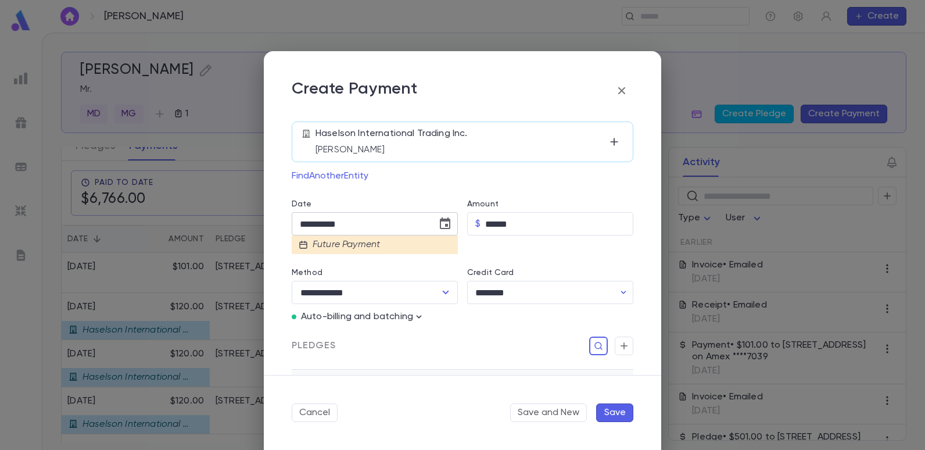
click at [404, 226] on input "**********" at bounding box center [360, 224] width 137 height 23
click at [443, 224] on icon "Choose date, selected date is Sep 1, 2025" at bounding box center [445, 223] width 10 height 12
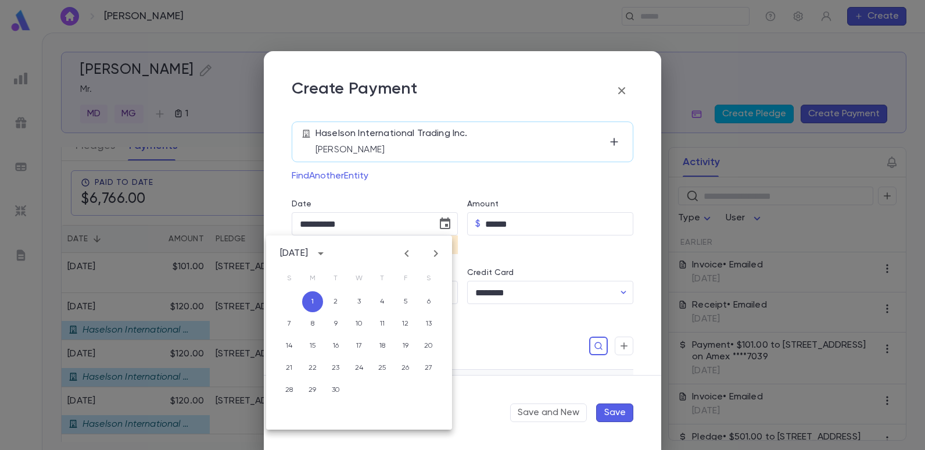
click at [481, 348] on div "Pledges" at bounding box center [463, 345] width 342 height 19
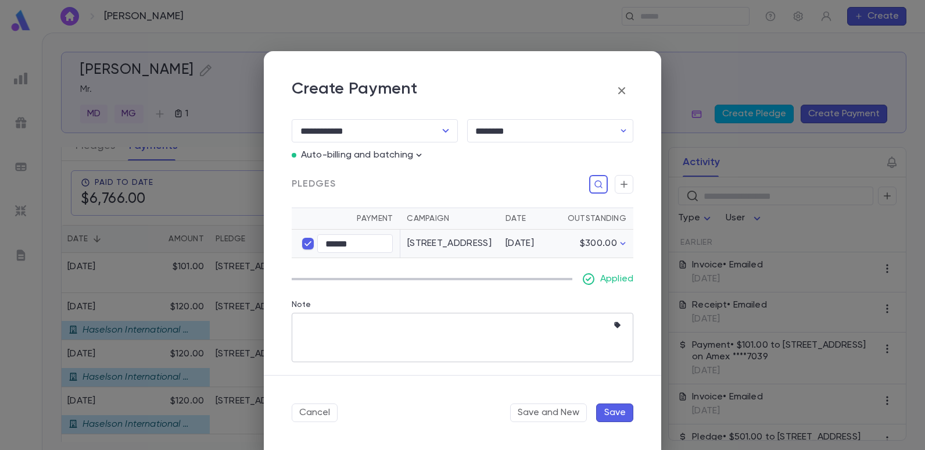
scroll to position [281, 0]
click at [343, 335] on textarea "Note" at bounding box center [454, 335] width 308 height 49
type textarea "*"
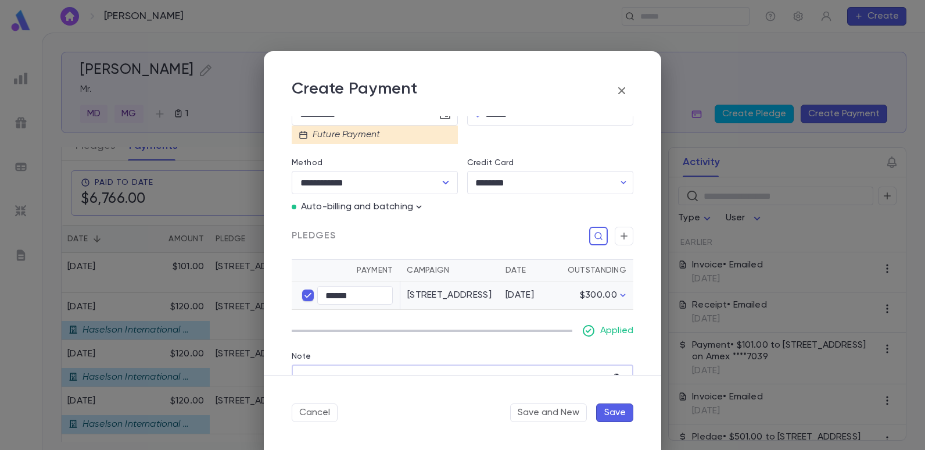
scroll to position [222, 0]
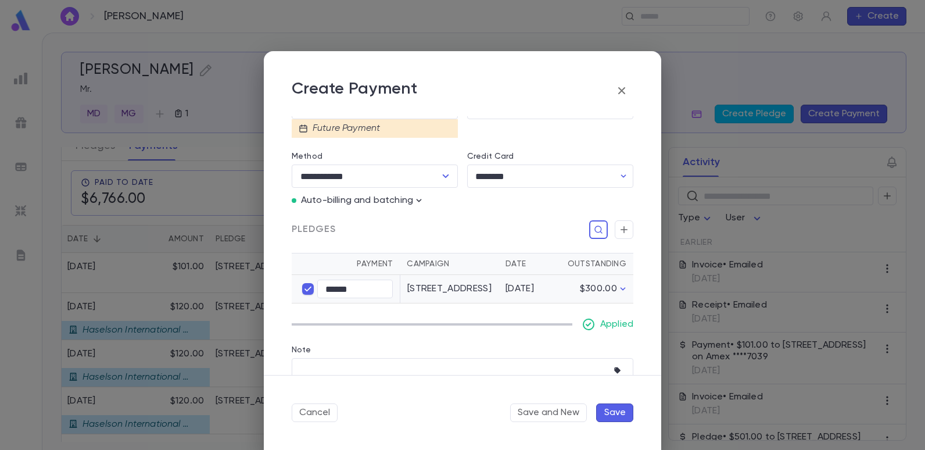
click at [369, 130] on div "Future Payment" at bounding box center [344, 129] width 72 height 12
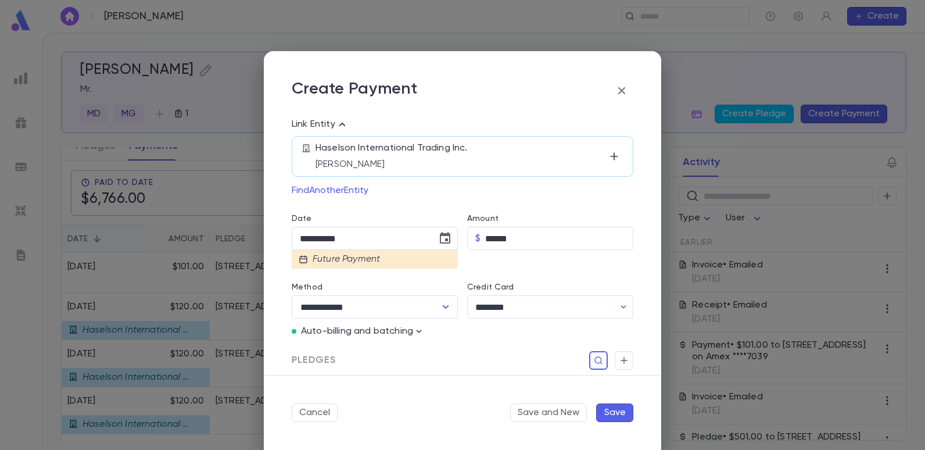
scroll to position [48, 0]
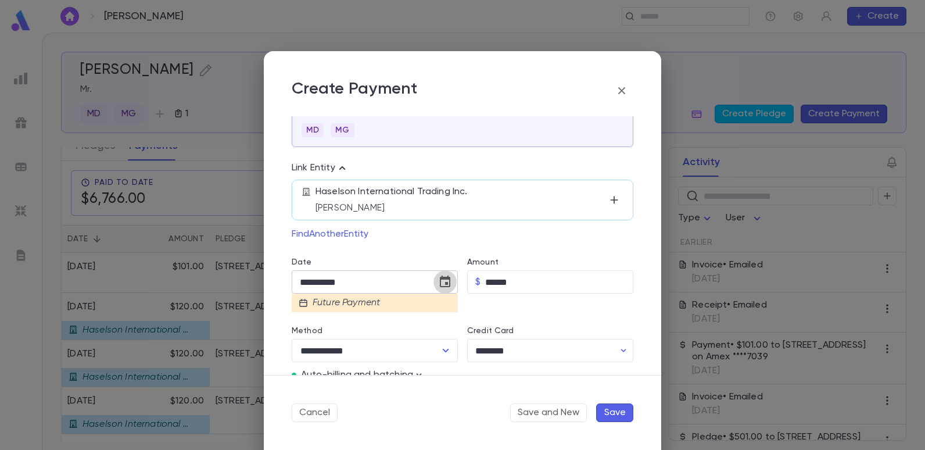
click at [440, 280] on icon "Choose date, selected date is Sep 1, 2025" at bounding box center [445, 281] width 10 height 12
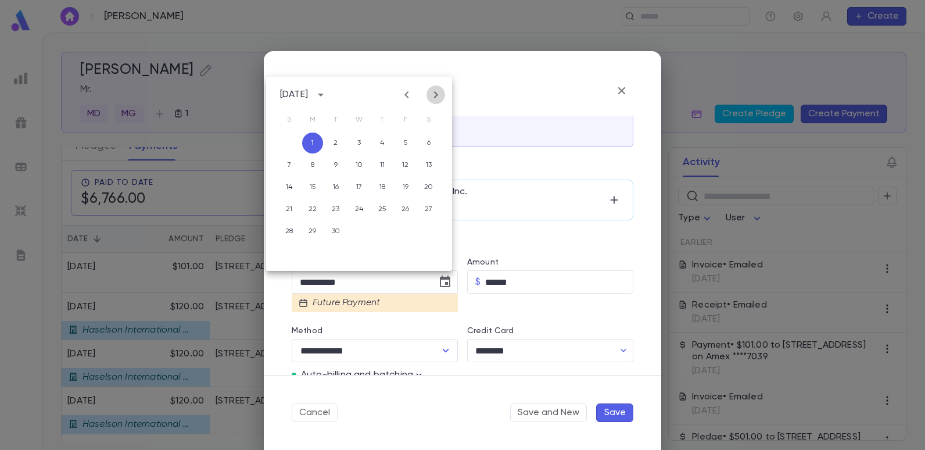
click at [439, 96] on icon "Next month" at bounding box center [436, 95] width 14 height 14
click at [357, 140] on button "1" at bounding box center [358, 142] width 21 height 21
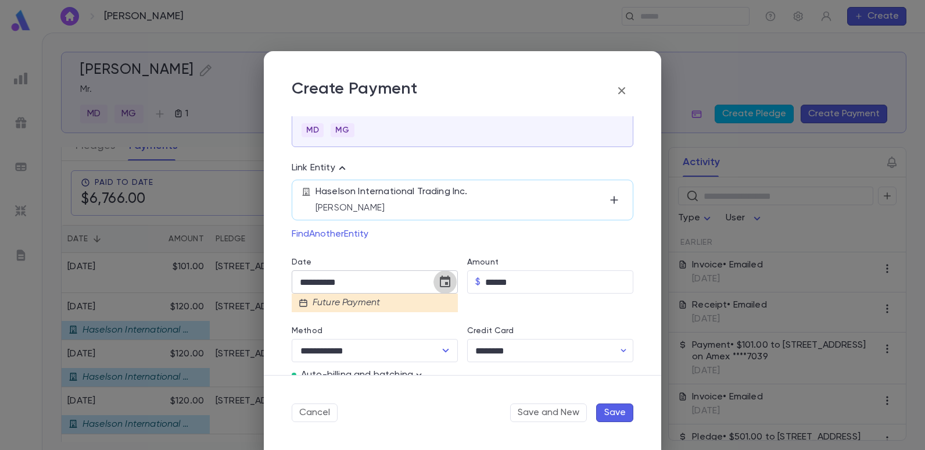
click at [441, 281] on icon "Choose date, selected date is Oct 1, 2025" at bounding box center [445, 282] width 14 height 14
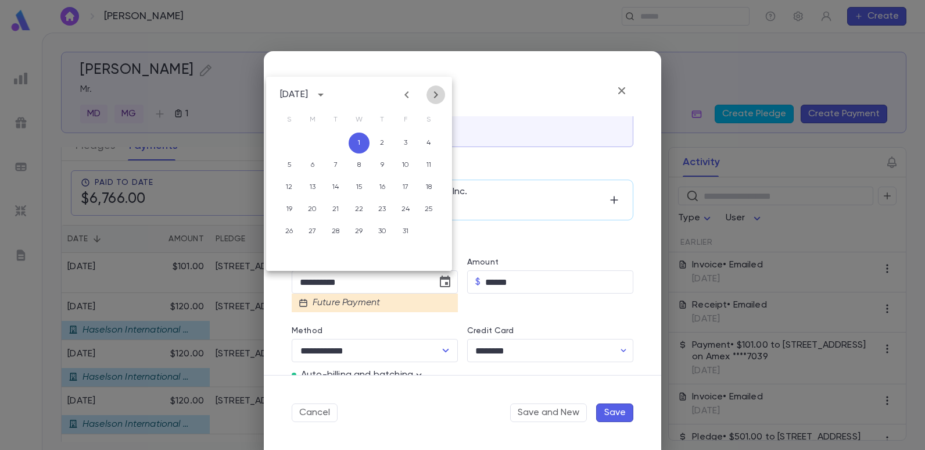
click at [437, 94] on icon "Next month" at bounding box center [436, 95] width 14 height 14
click at [425, 141] on button "1" at bounding box center [428, 142] width 21 height 21
type input "**********"
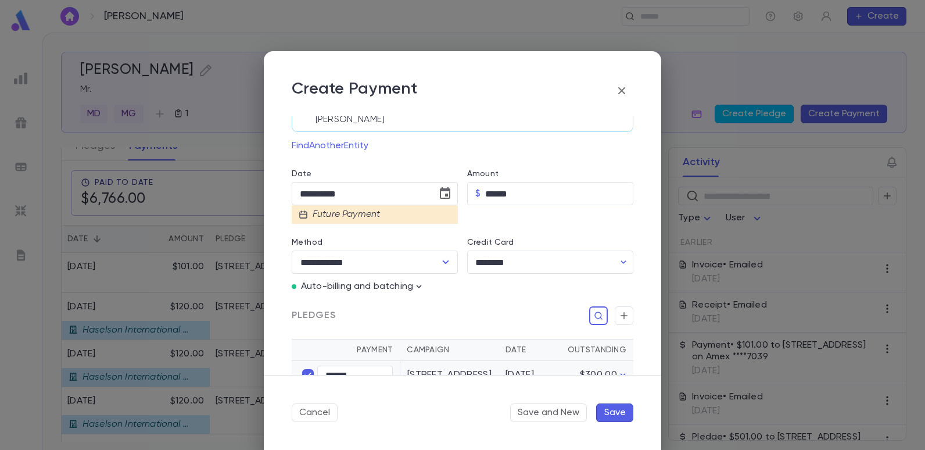
scroll to position [164, 0]
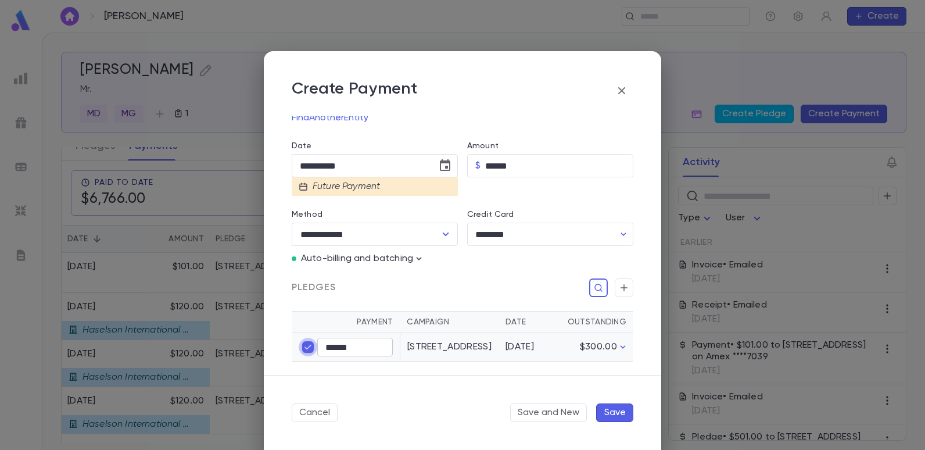
type input "****"
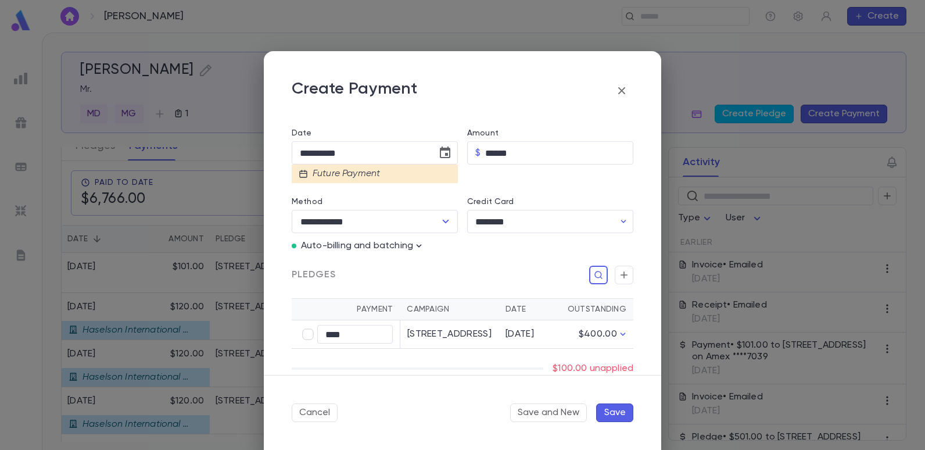
scroll to position [106, 0]
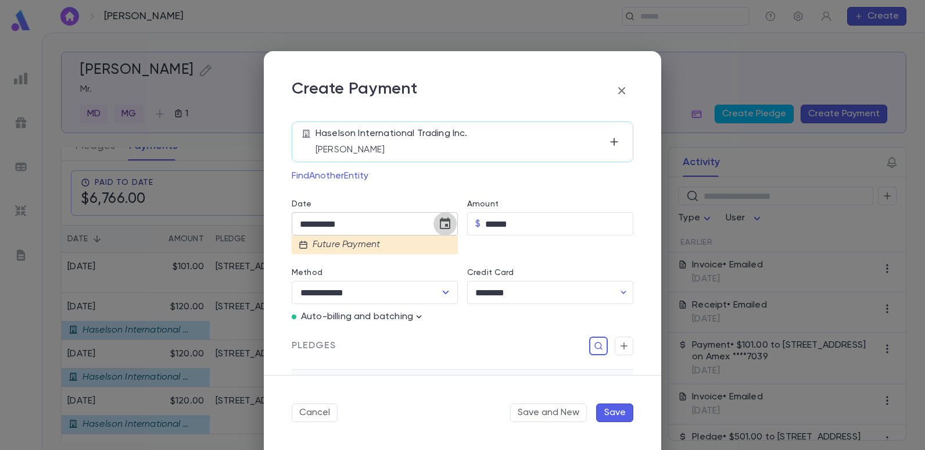
click at [444, 219] on icon "Choose date, selected date is Nov 1, 2025" at bounding box center [445, 223] width 10 height 12
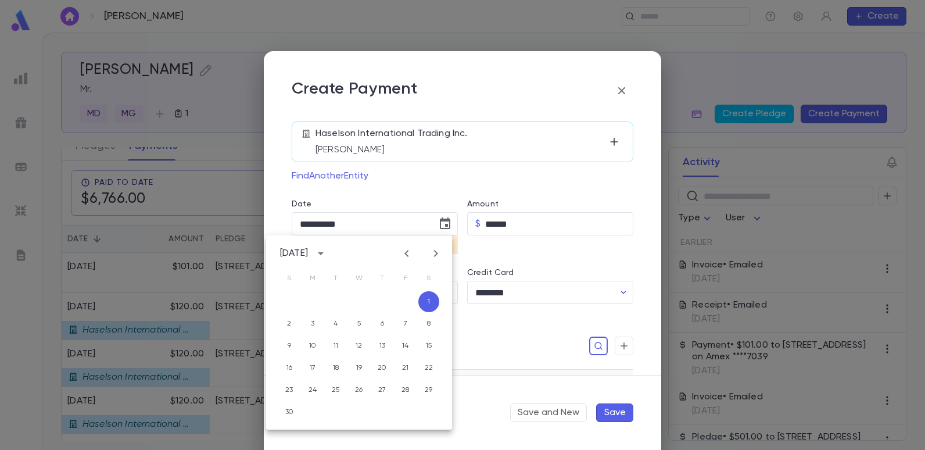
click at [407, 256] on icon "Previous month" at bounding box center [406, 253] width 4 height 7
click at [354, 299] on button "1" at bounding box center [358, 301] width 21 height 21
type input "**********"
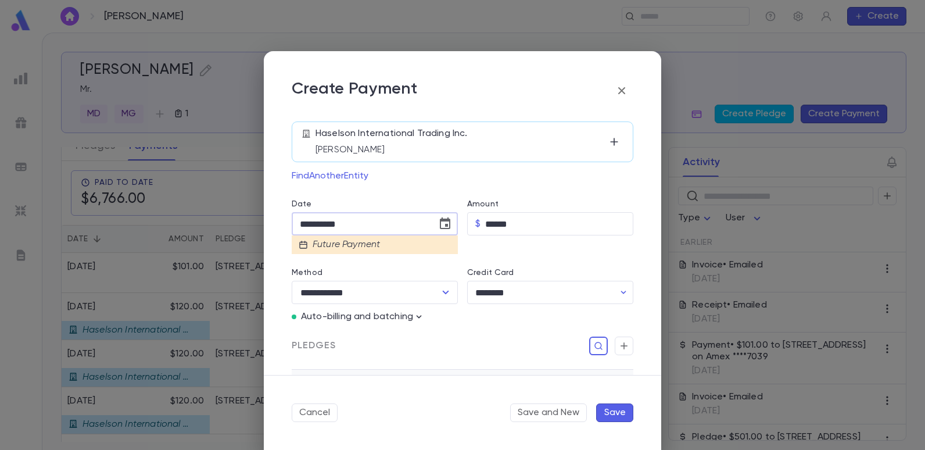
click at [375, 227] on input "**********" at bounding box center [360, 224] width 137 height 23
click at [618, 91] on icon "button" at bounding box center [621, 91] width 14 height 14
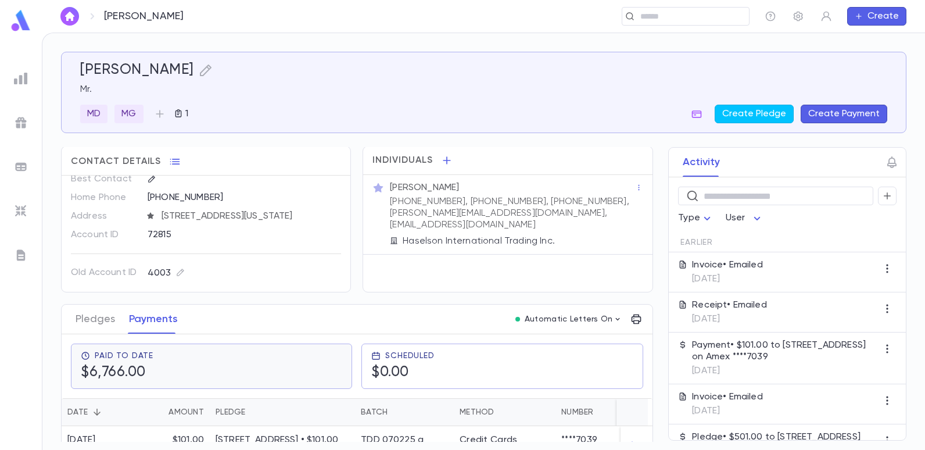
scroll to position [0, 0]
click at [699, 114] on icon "button" at bounding box center [697, 114] width 12 height 12
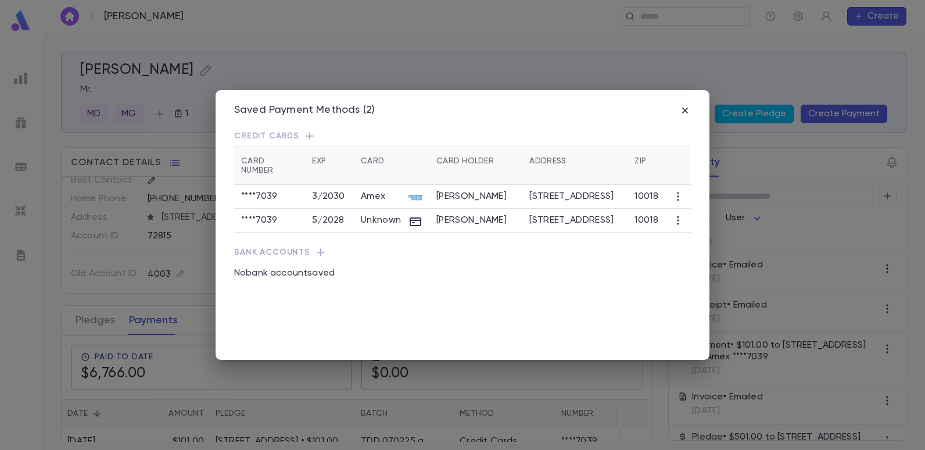
click at [679, 191] on icon "button" at bounding box center [678, 197] width 12 height 12
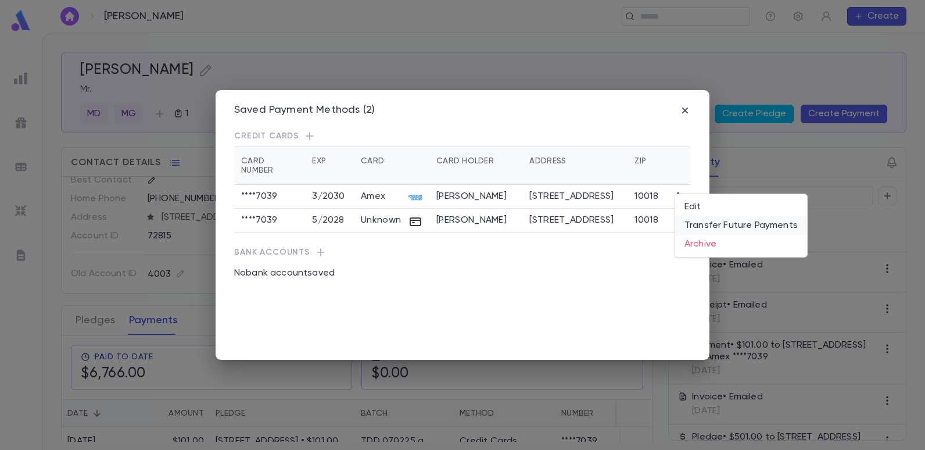
click at [697, 225] on li "Transfer Future Payments" at bounding box center [741, 225] width 132 height 19
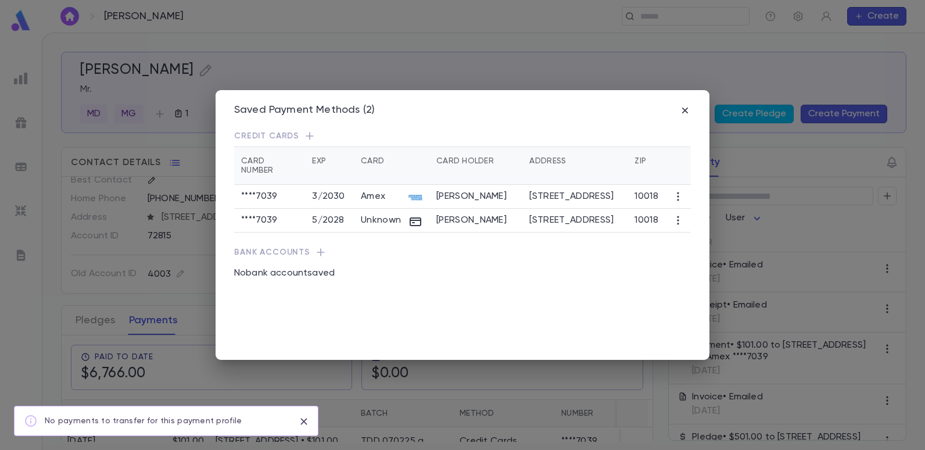
click at [305, 420] on icon "close" at bounding box center [303, 421] width 6 height 6
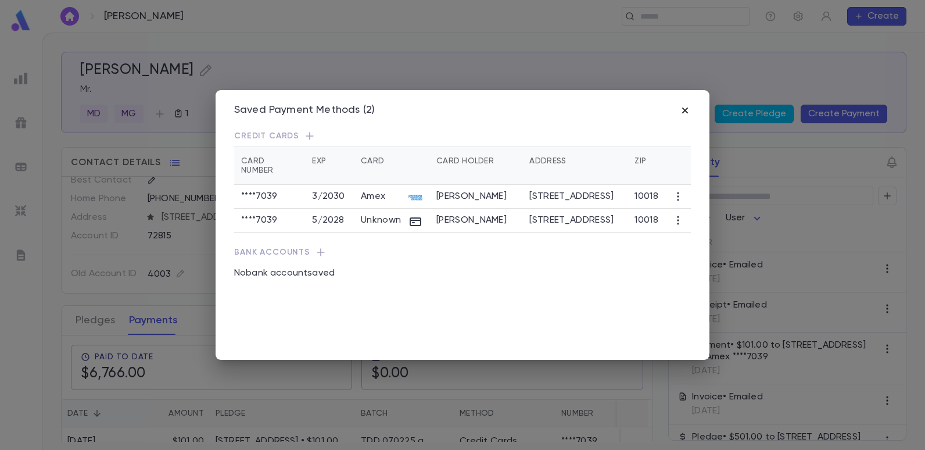
click at [685, 110] on icon "button" at bounding box center [685, 110] width 6 height 6
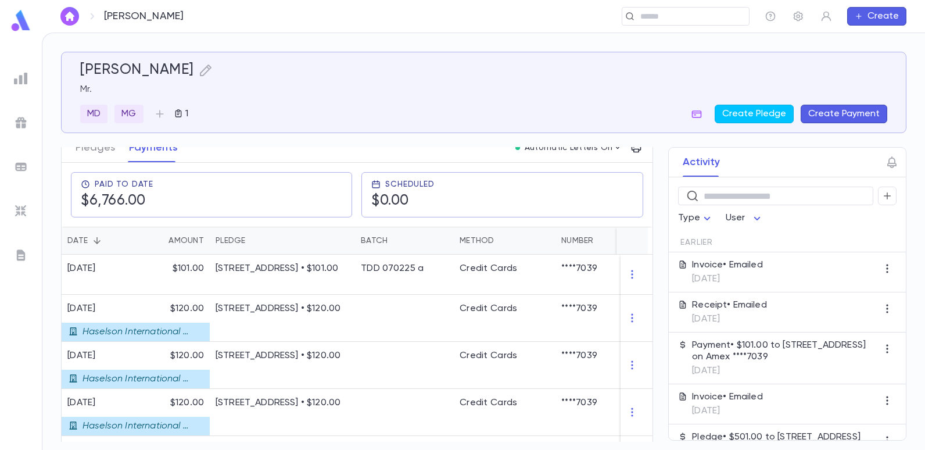
scroll to position [58, 0]
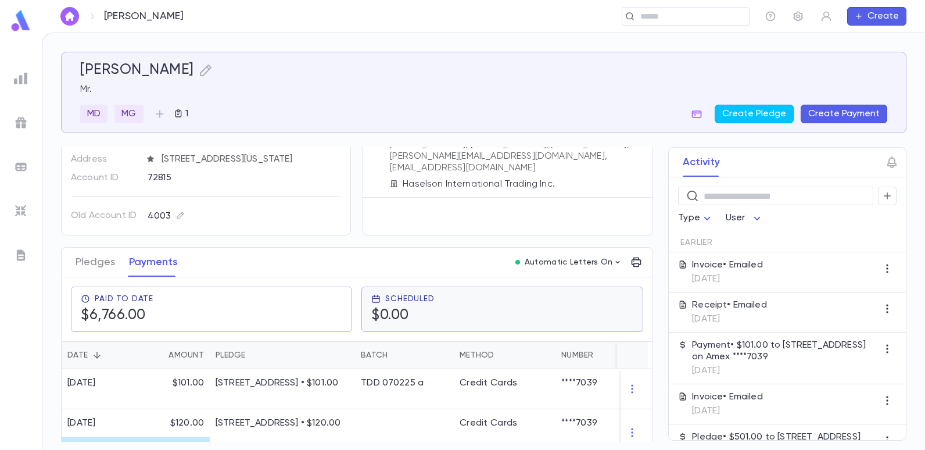
click at [390, 310] on h5 "$0.00" at bounding box center [402, 315] width 63 height 17
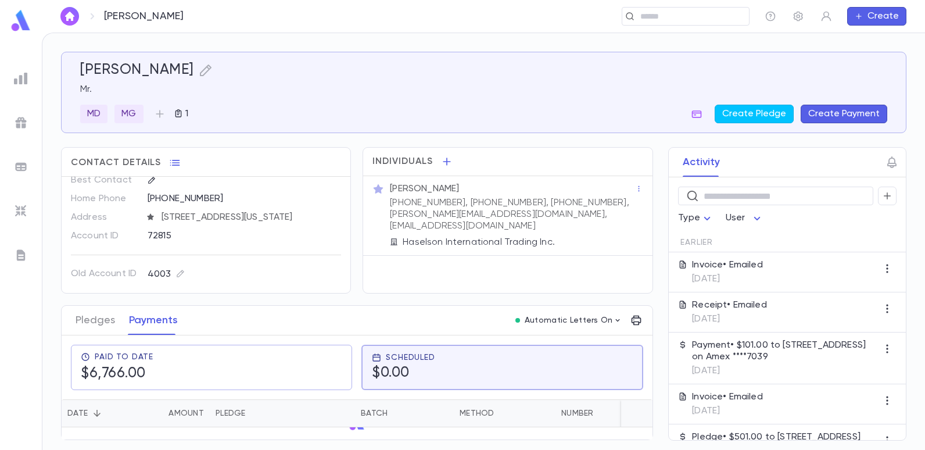
scroll to position [0, 0]
click at [835, 116] on button "Create Payment" at bounding box center [843, 114] width 87 height 19
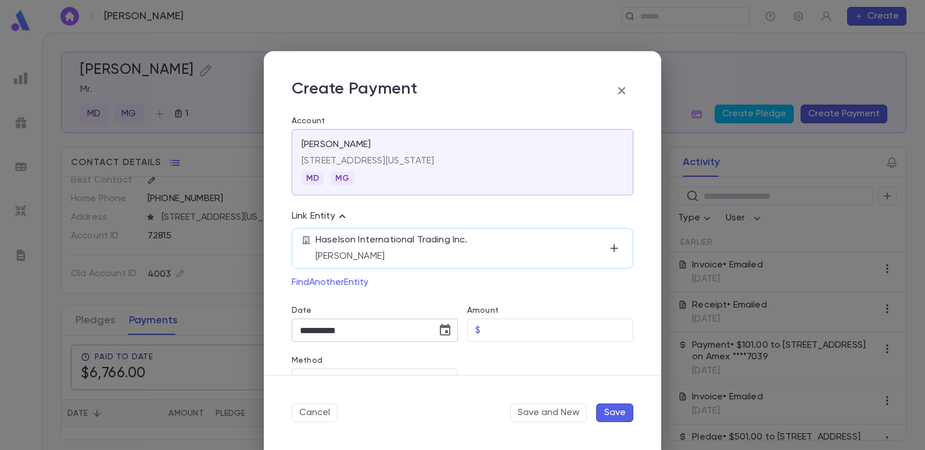
click at [358, 330] on input "**********" at bounding box center [360, 330] width 137 height 23
click at [444, 326] on icon "Choose date, selected date is Aug 14, 2025" at bounding box center [445, 330] width 10 height 12
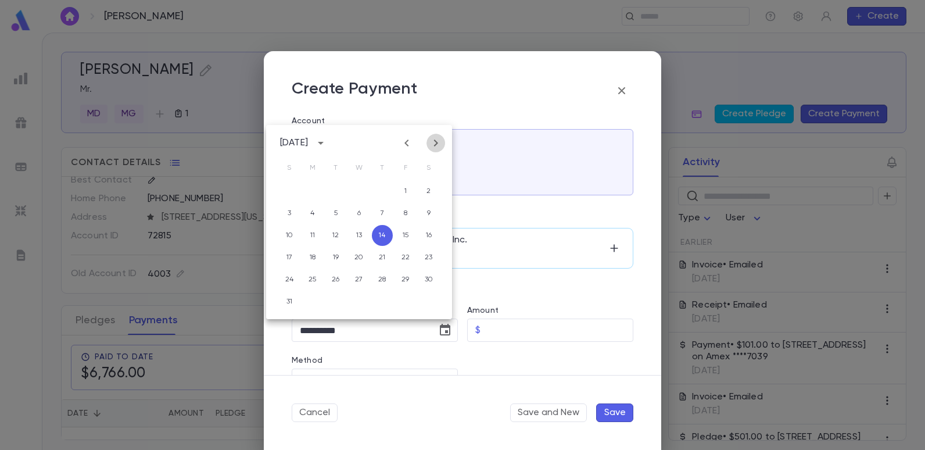
click at [433, 143] on icon "Next month" at bounding box center [436, 143] width 14 height 14
click at [622, 93] on icon "button" at bounding box center [621, 91] width 14 height 14
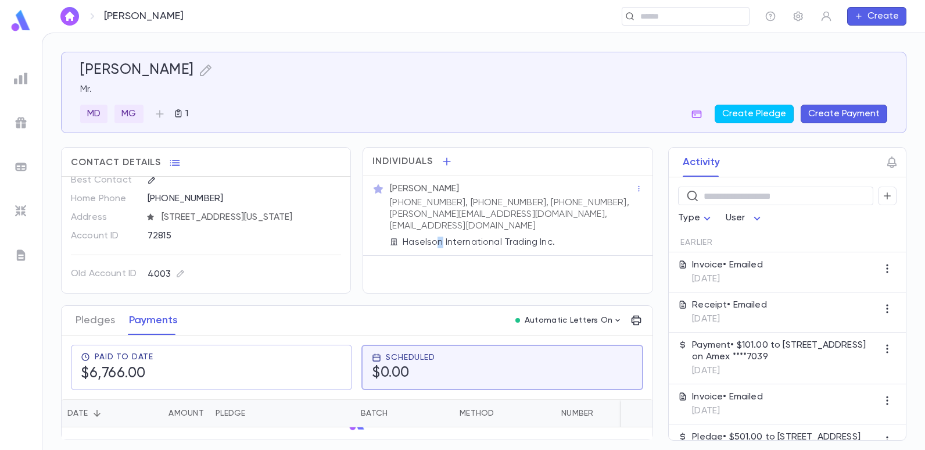
click at [440, 291] on div "Individuals [PERSON_NAME] [PHONE_NUMBER], [PHONE_NUMBER], [PHONE_NUMBER], [PERS…" at bounding box center [507, 220] width 290 height 146
click at [632, 290] on div "Individuals [PERSON_NAME] [PHONE_NUMBER], [PHONE_NUMBER], [PHONE_NUMBER], [PERS…" at bounding box center [507, 220] width 290 height 146
click at [428, 312] on div "Pledges Payments Automatic Letters On" at bounding box center [357, 321] width 591 height 30
click at [367, 400] on div "Batch" at bounding box center [374, 413] width 27 height 28
click at [282, 368] on div "Paid To Date $6,766.00" at bounding box center [211, 367] width 261 height 30
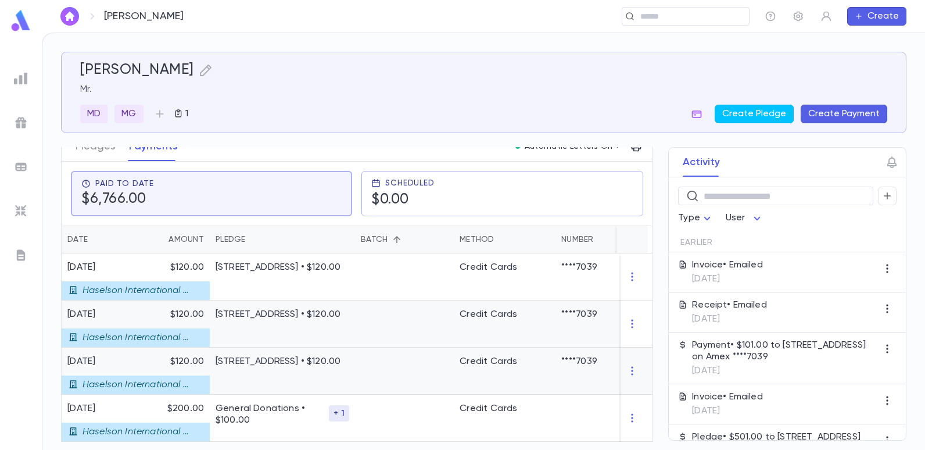
scroll to position [174, 0]
click at [407, 179] on span "Scheduled" at bounding box center [409, 182] width 49 height 9
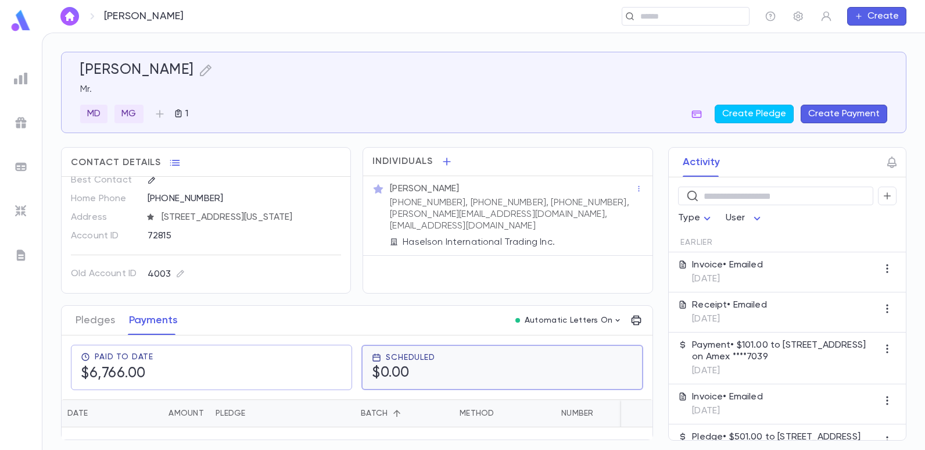
scroll to position [0, 0]
click at [402, 366] on h5 "$0.00" at bounding box center [403, 372] width 63 height 17
click at [419, 374] on h5 "$0.00" at bounding box center [402, 373] width 63 height 17
click at [396, 377] on h5 "$0.00" at bounding box center [403, 372] width 63 height 17
click at [365, 358] on div "Scheduled $0.00" at bounding box center [501, 366] width 281 height 45
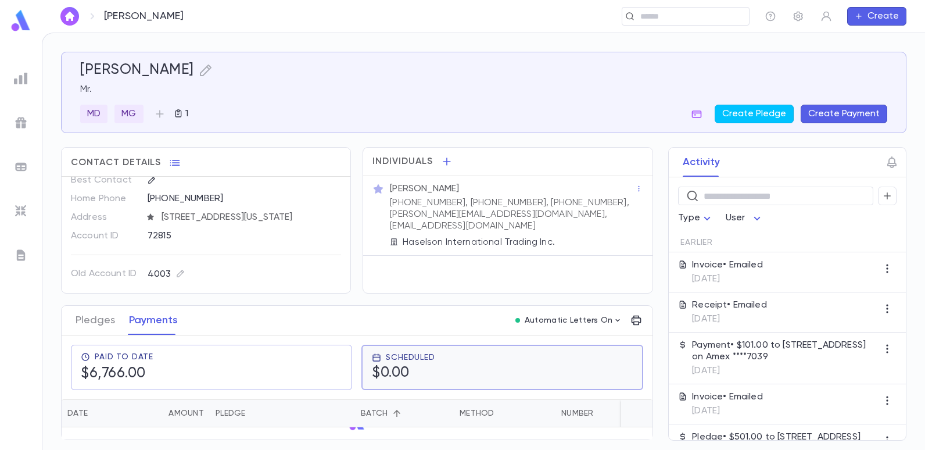
click at [389, 382] on div "Scheduled $0.00" at bounding box center [501, 366] width 281 height 45
click at [389, 378] on h5 "$0.00" at bounding box center [402, 373] width 63 height 17
click at [603, 128] on div "[PERSON_NAME] Mr. MD MG 1 Create Pledge Create Payment" at bounding box center [483, 92] width 845 height 81
click at [318, 332] on div "Paid To Date $6,766.00 Scheduled $0.00" at bounding box center [352, 362] width 600 height 73
click at [255, 419] on div "Pledge" at bounding box center [282, 413] width 134 height 28
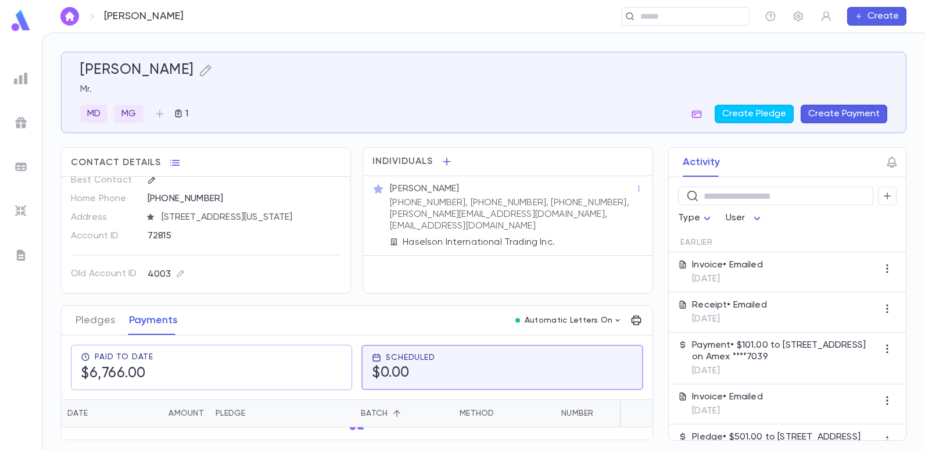
click at [627, 81] on div "[PERSON_NAME] Mr. MD MG 1 Create Pledge Create Payment" at bounding box center [483, 93] width 807 height 62
click at [898, 189] on div "​ Type User" at bounding box center [787, 200] width 237 height 46
click at [740, 222] on body "[PERSON_NAME] ​ Create [PERSON_NAME] Mr. MD MG 1 Create Pledge Create Payment C…" at bounding box center [462, 241] width 925 height 417
click at [865, 213] on div at bounding box center [462, 225] width 925 height 450
click at [642, 346] on div "Scheduled $0.00" at bounding box center [501, 366] width 281 height 45
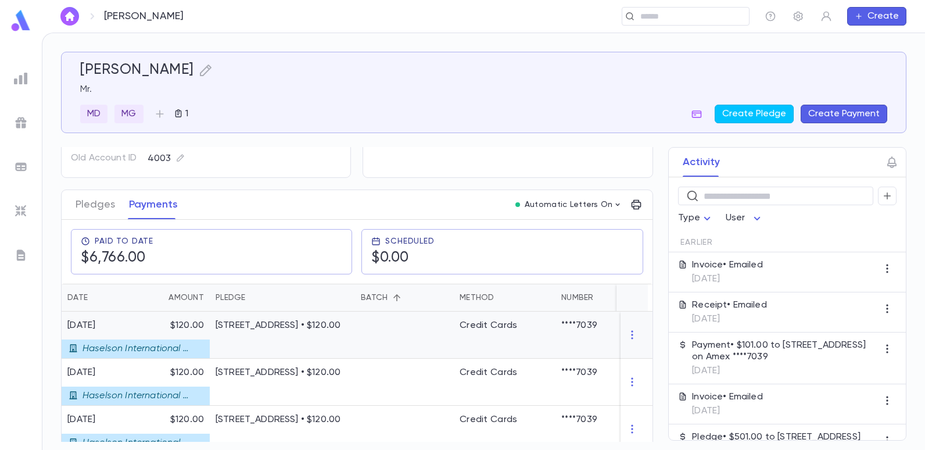
scroll to position [116, 0]
click at [142, 203] on button "Payments" at bounding box center [153, 203] width 49 height 29
click at [857, 111] on button "Create Payment" at bounding box center [843, 114] width 87 height 19
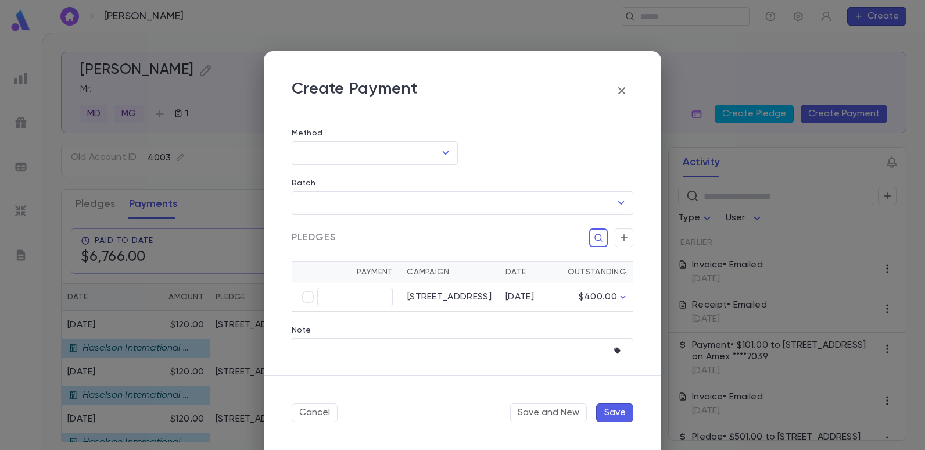
scroll to position [265, 0]
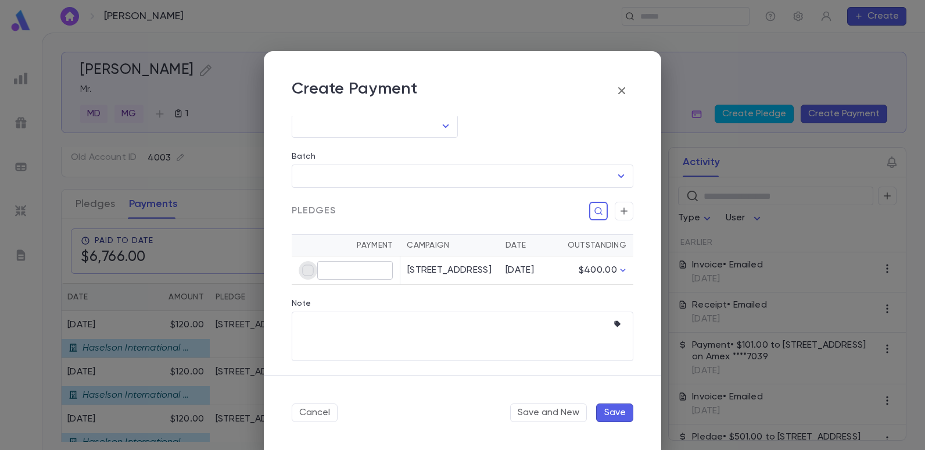
type input "****"
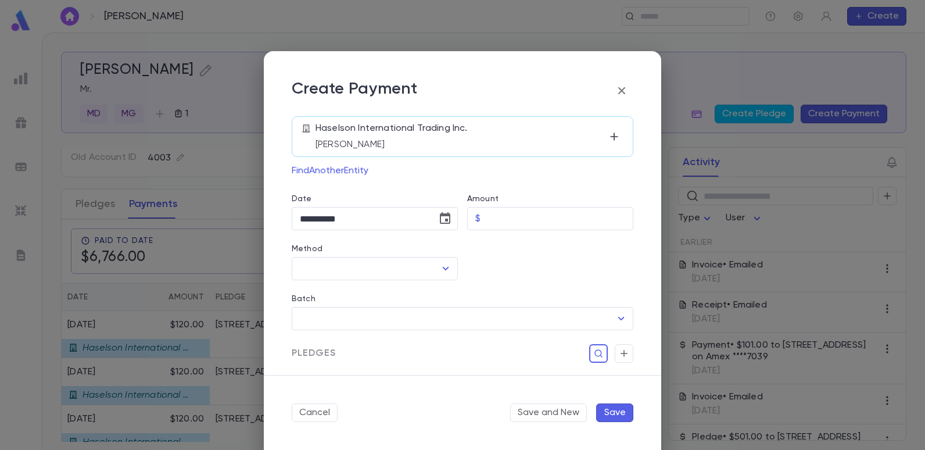
scroll to position [91, 0]
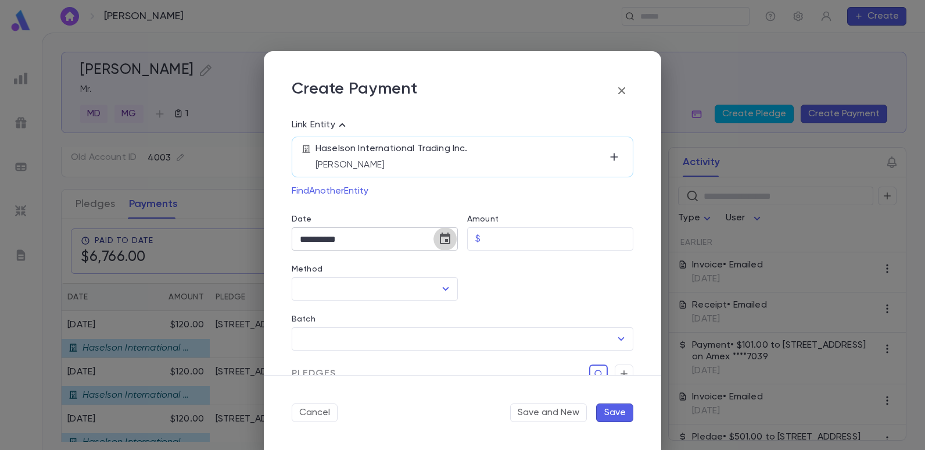
click at [444, 239] on icon "Choose date, selected date is Aug 14, 2025" at bounding box center [445, 238] width 10 height 12
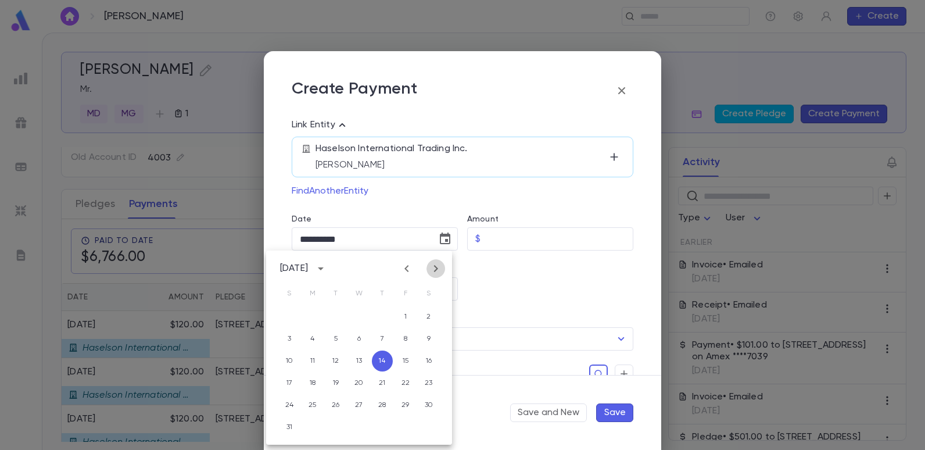
click at [437, 270] on icon "Next month" at bounding box center [436, 268] width 14 height 14
click at [310, 319] on button "1" at bounding box center [312, 316] width 21 height 21
type input "**********"
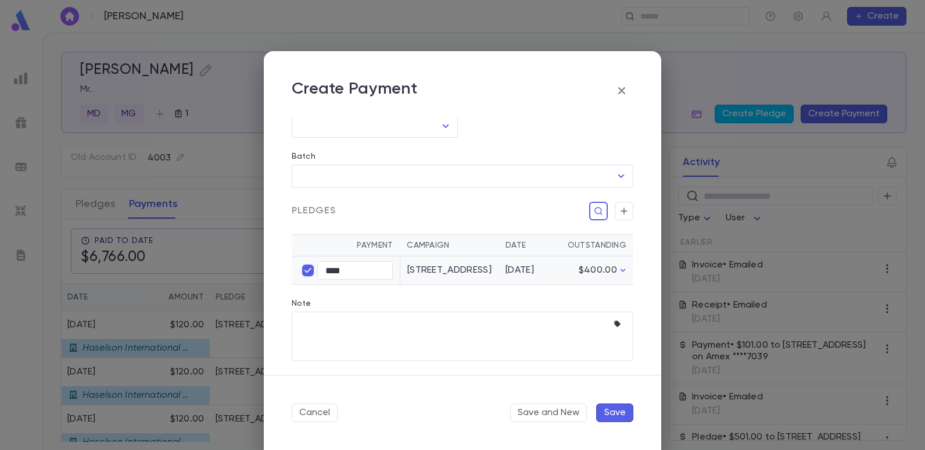
scroll to position [284, 0]
click at [345, 261] on input "****" at bounding box center [355, 270] width 76 height 18
type input "****"
click at [333, 314] on textarea "Note" at bounding box center [454, 335] width 308 height 49
click at [623, 89] on icon "button" at bounding box center [621, 90] width 7 height 7
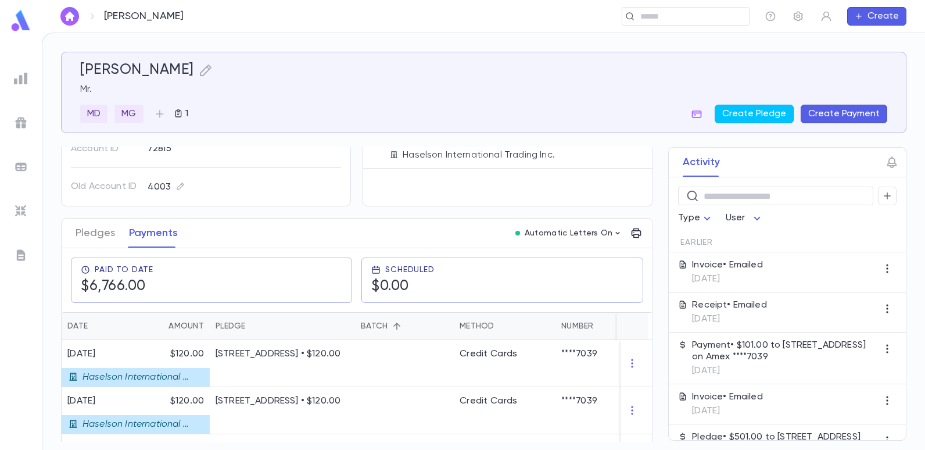
scroll to position [116, 0]
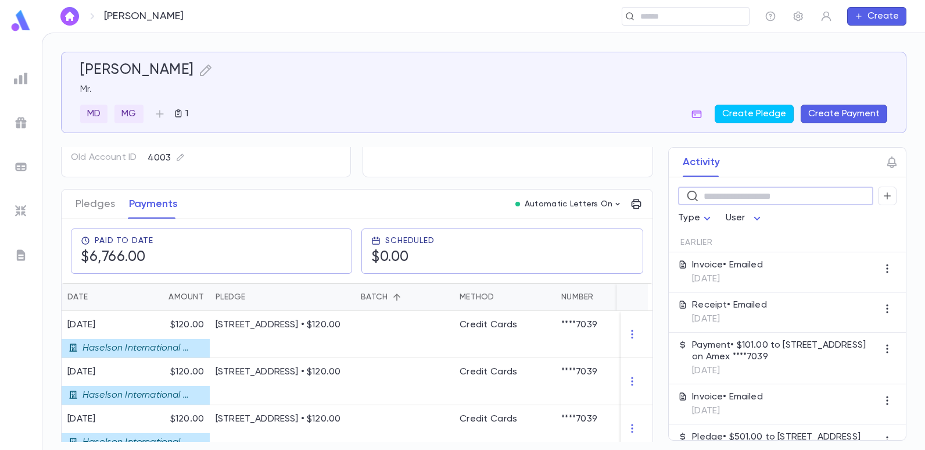
click at [707, 202] on input "text" at bounding box center [783, 196] width 161 height 18
click at [811, 115] on button "Create Payment" at bounding box center [843, 114] width 87 height 19
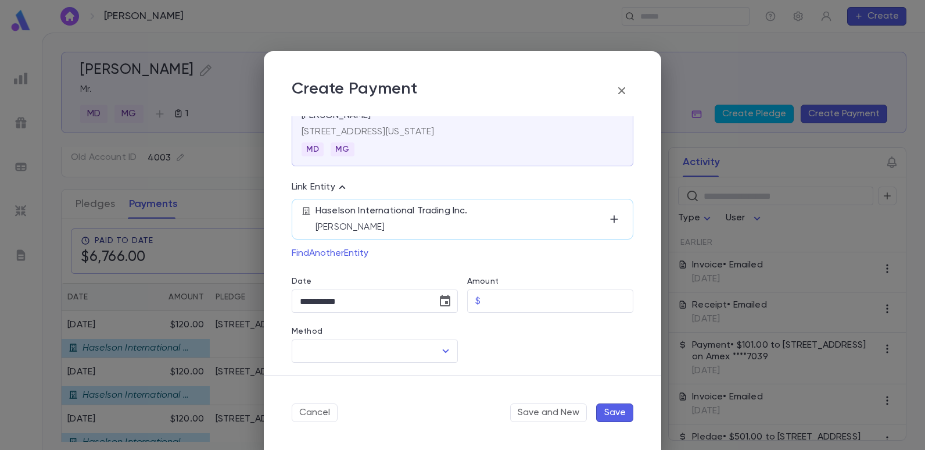
scroll to position [58, 0]
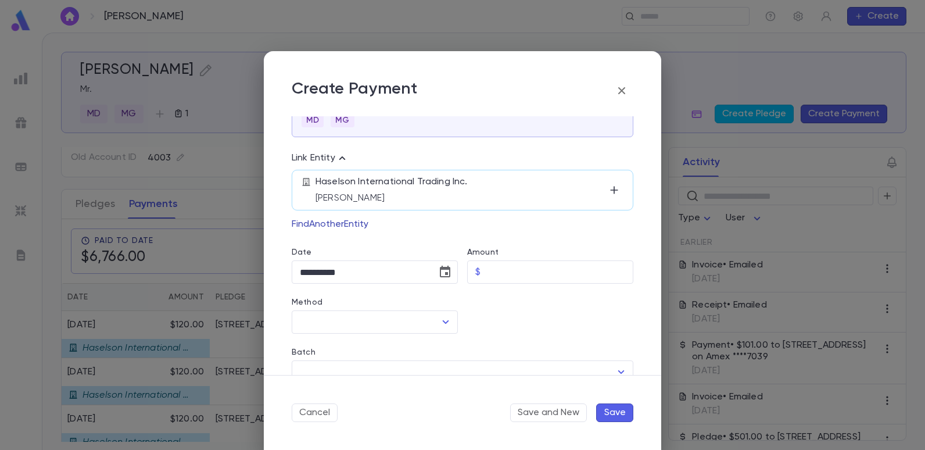
click at [320, 226] on button "Find Another Entity" at bounding box center [330, 224] width 77 height 19
click at [424, 303] on div "​" at bounding box center [453, 288] width 319 height 37
click at [630, 286] on div at bounding box center [462, 225] width 925 height 450
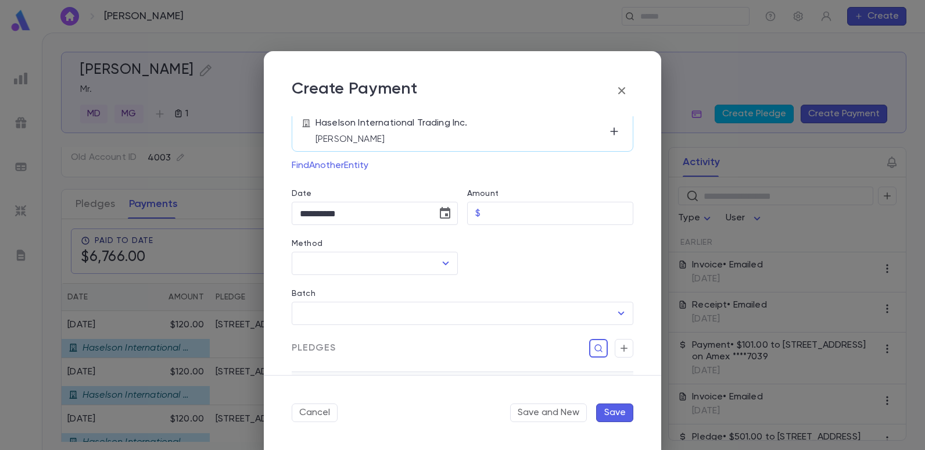
scroll to position [0, 0]
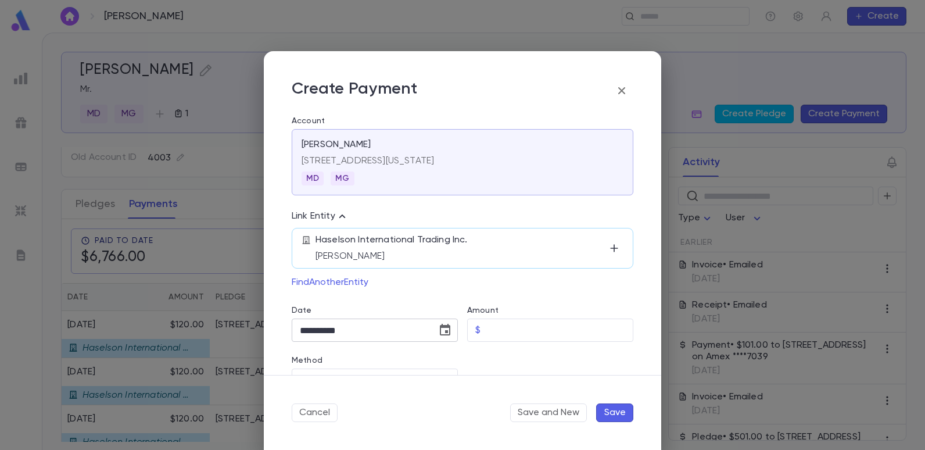
click at [427, 329] on div "**********" at bounding box center [375, 329] width 166 height 23
click at [619, 88] on icon "button" at bounding box center [621, 90] width 7 height 7
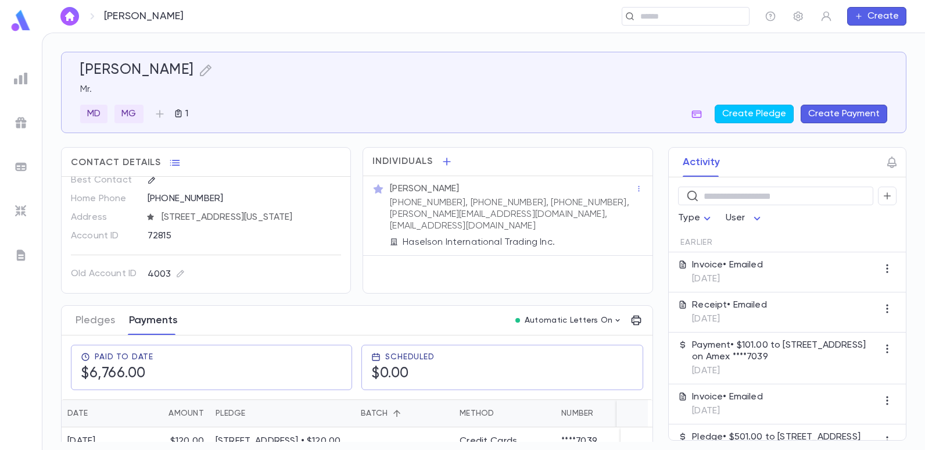
click at [156, 325] on button "Payments" at bounding box center [153, 320] width 49 height 29
click at [161, 321] on button "Payments" at bounding box center [153, 320] width 49 height 29
click at [161, 320] on button "Payments" at bounding box center [153, 320] width 49 height 29
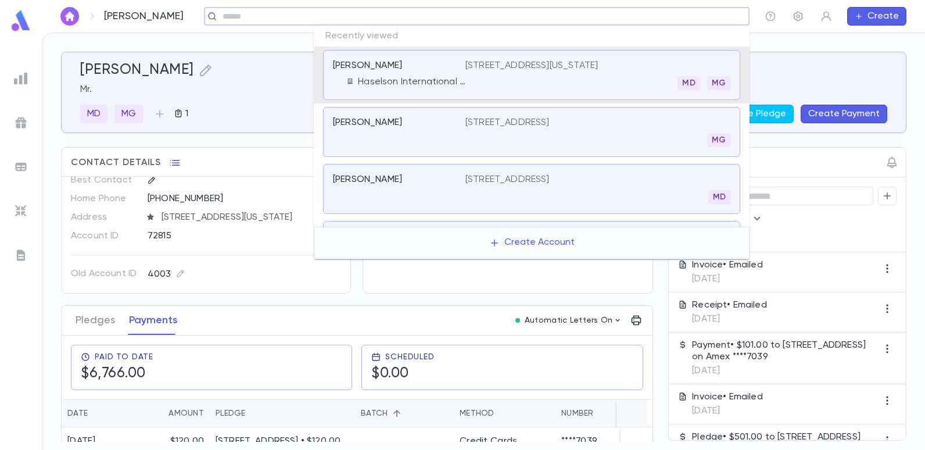
click at [642, 15] on input "text" at bounding box center [473, 16] width 508 height 11
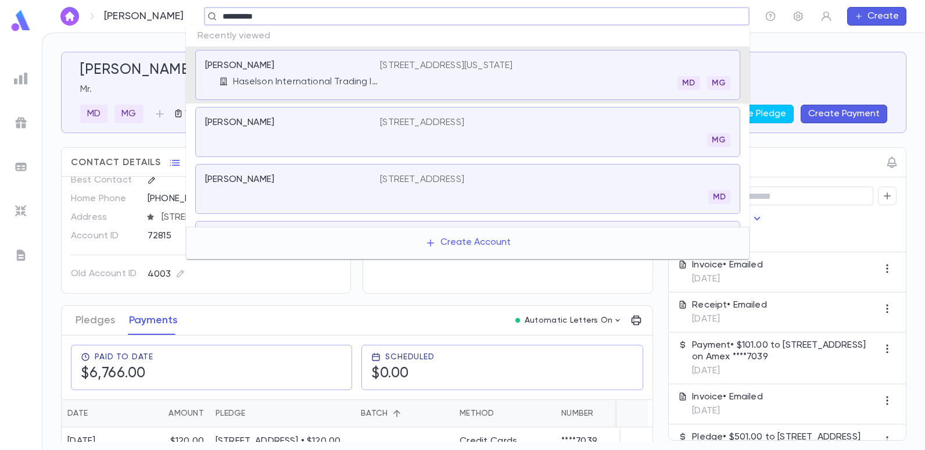
type input "**********"
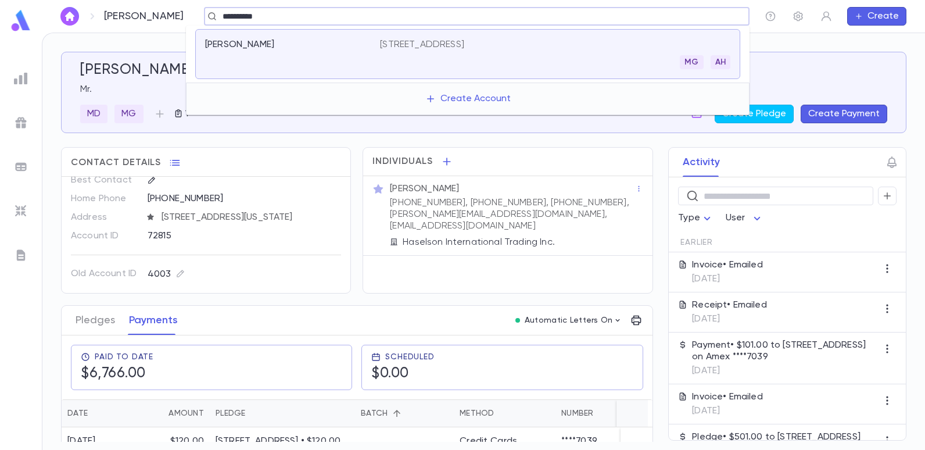
click at [464, 47] on p "[STREET_ADDRESS]" at bounding box center [422, 45] width 84 height 12
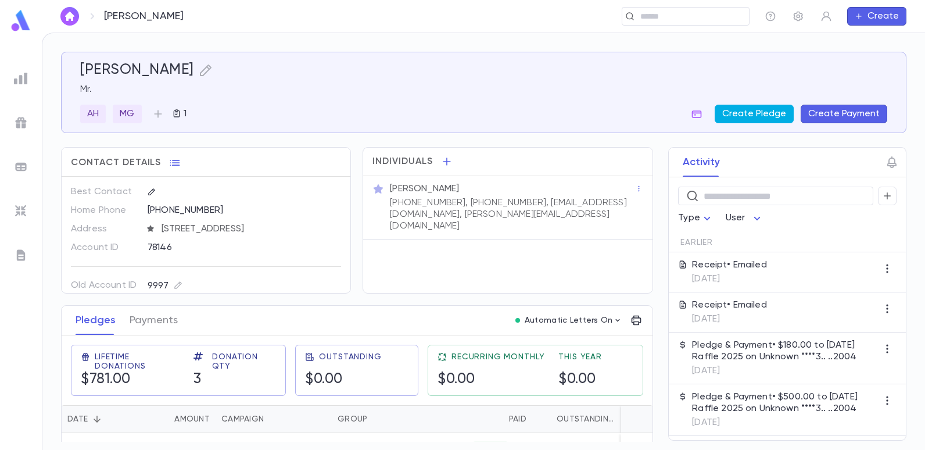
click at [761, 114] on button "Create Pledge" at bounding box center [753, 114] width 79 height 19
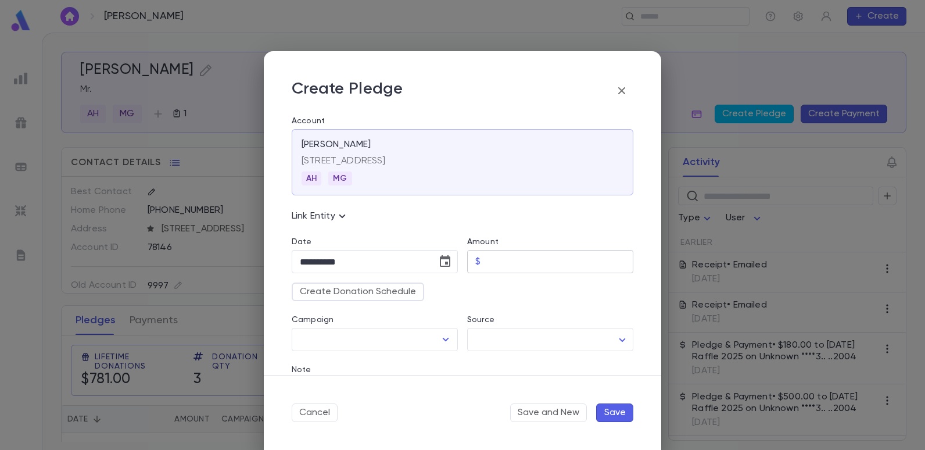
click at [509, 265] on input "Amount" at bounding box center [559, 261] width 148 height 23
type input "******"
click at [508, 292] on div "Create Donation Schedule" at bounding box center [457, 287] width 351 height 28
click at [442, 342] on icon "Open" at bounding box center [446, 339] width 14 height 14
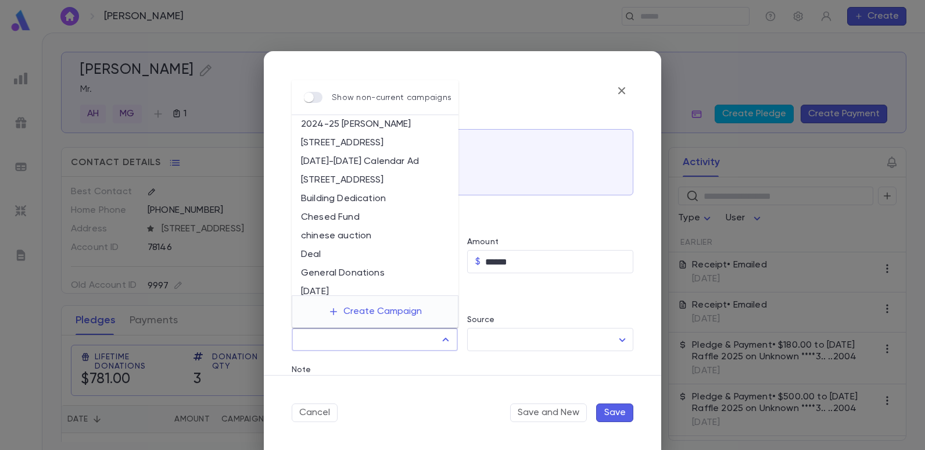
click at [334, 179] on li "[STREET_ADDRESS]" at bounding box center [375, 180] width 167 height 19
type input "**********"
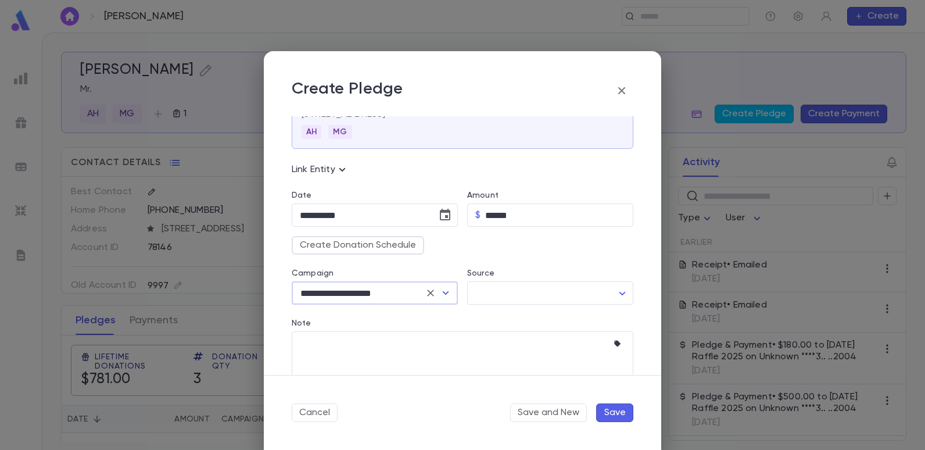
scroll to position [116, 0]
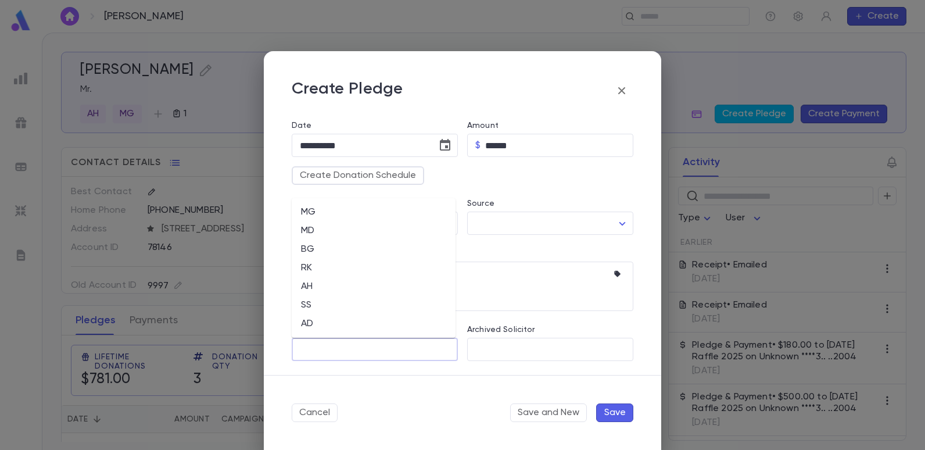
click at [340, 346] on input "Solicitor" at bounding box center [375, 349] width 156 height 22
click at [316, 211] on li "MG" at bounding box center [374, 212] width 164 height 19
type input "**"
click at [615, 274] on icon "button" at bounding box center [617, 274] width 6 height 6
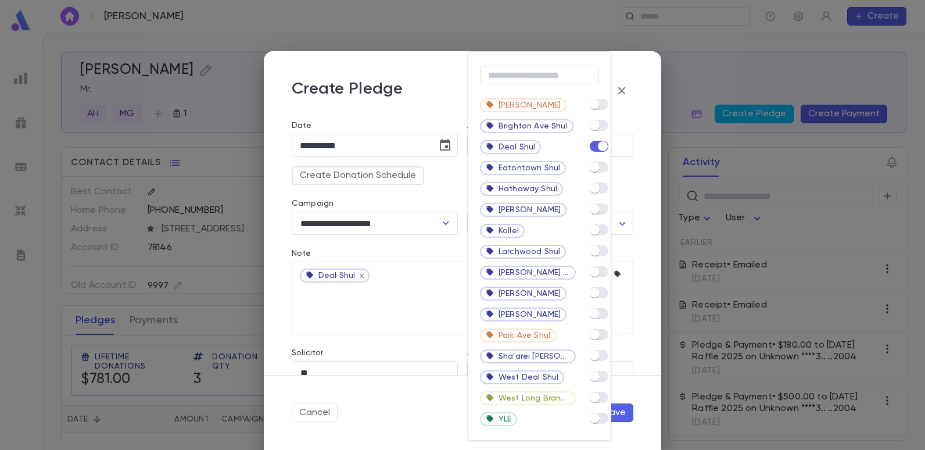
click at [410, 408] on div at bounding box center [462, 225] width 925 height 450
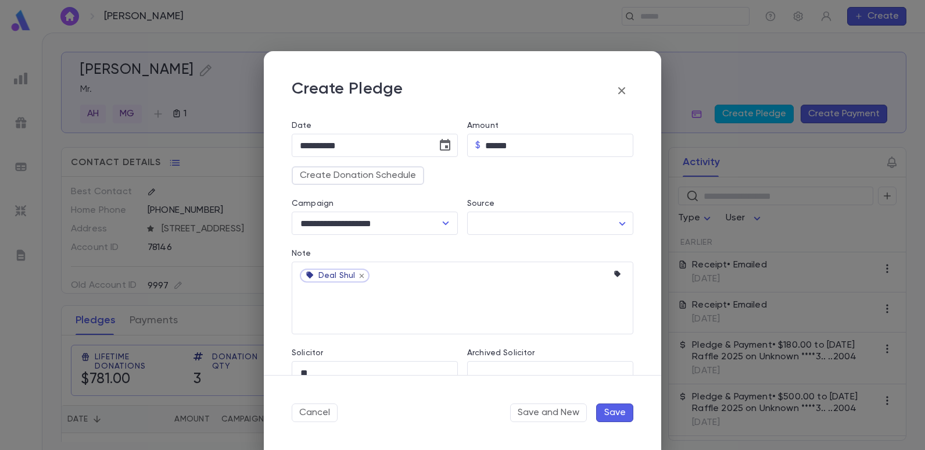
scroll to position [139, 0]
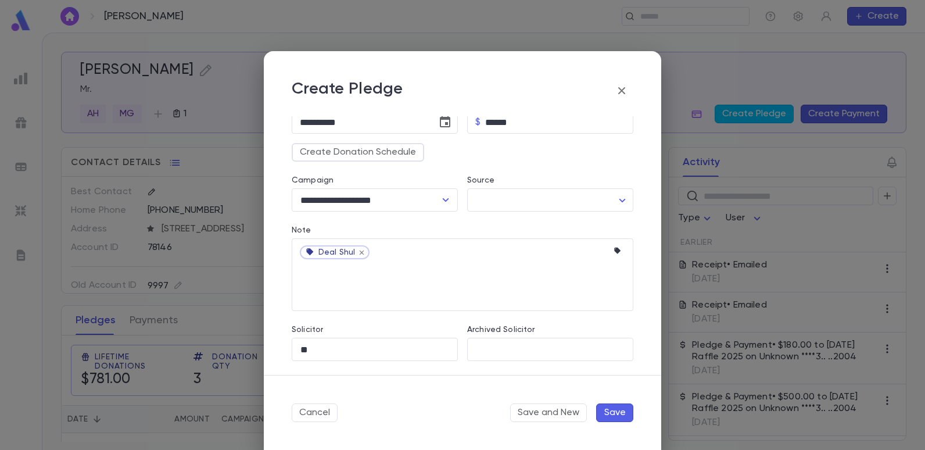
click at [620, 410] on button "Save" at bounding box center [614, 412] width 37 height 19
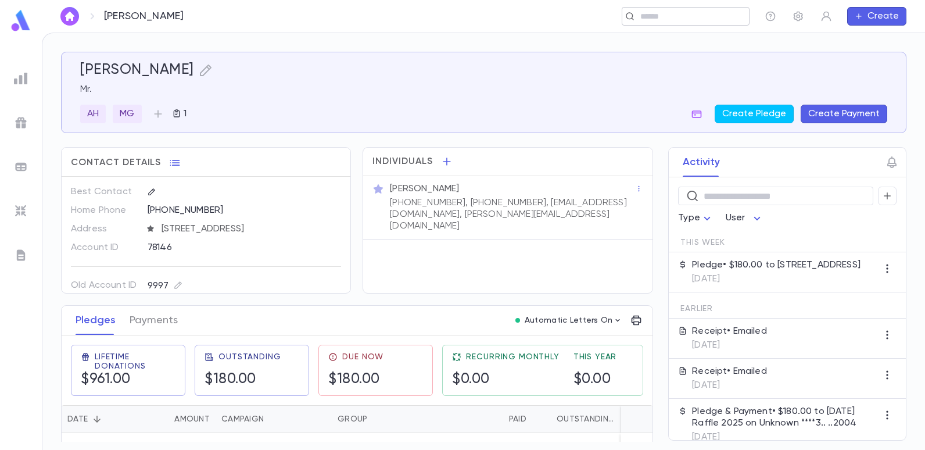
click at [666, 23] on div "​" at bounding box center [685, 16] width 128 height 19
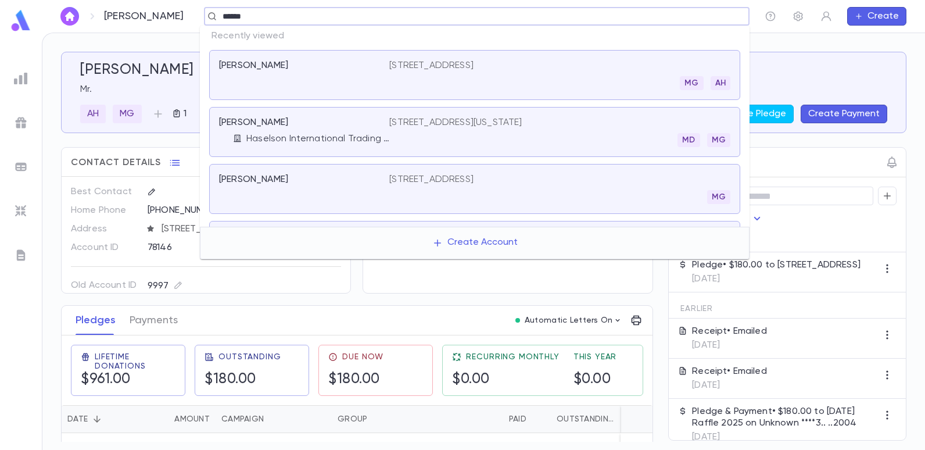
type input "******"
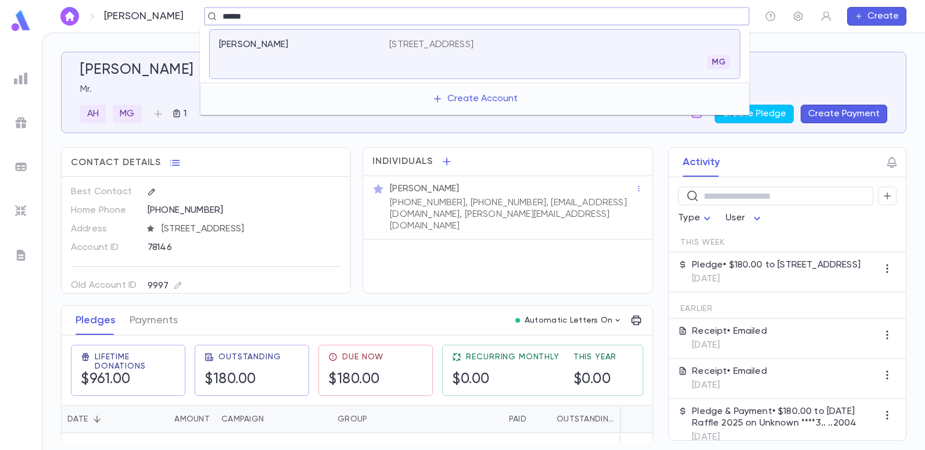
click at [473, 40] on p "[STREET_ADDRESS]" at bounding box center [431, 45] width 84 height 12
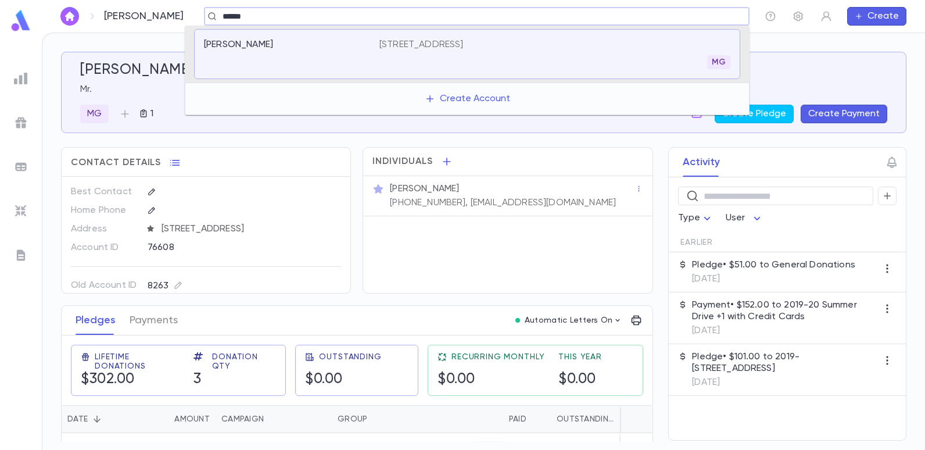
type input "******"
click at [416, 38] on div "[PERSON_NAME] and [PERSON_NAME] [STREET_ADDRESS]" at bounding box center [467, 54] width 546 height 50
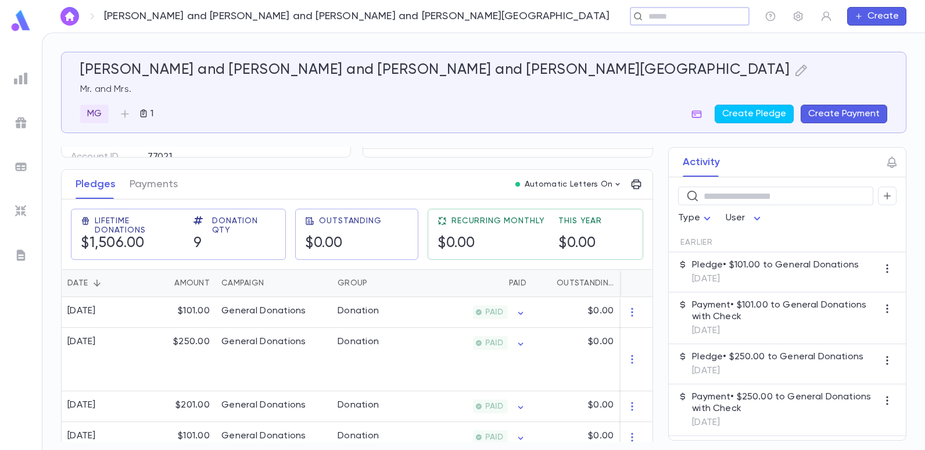
scroll to position [116, 0]
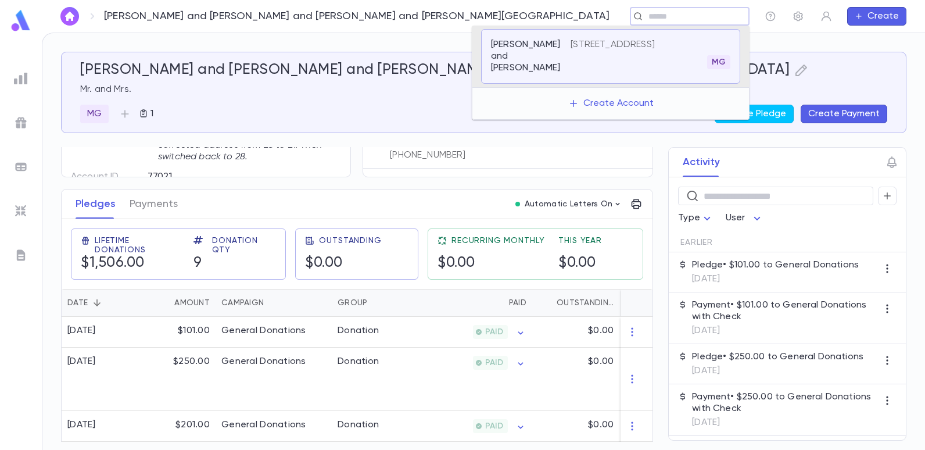
click at [645, 19] on input "text" at bounding box center [686, 16] width 82 height 11
type input "**********"
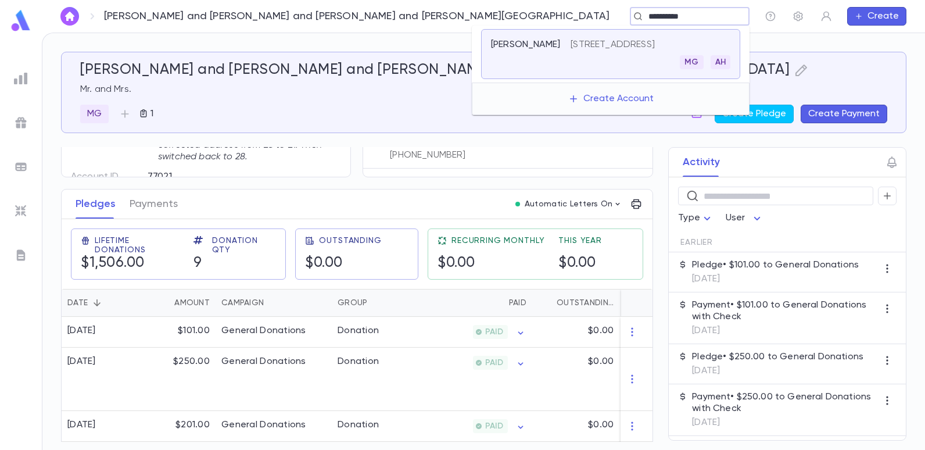
click at [574, 45] on p "[STREET_ADDRESS]" at bounding box center [612, 45] width 84 height 12
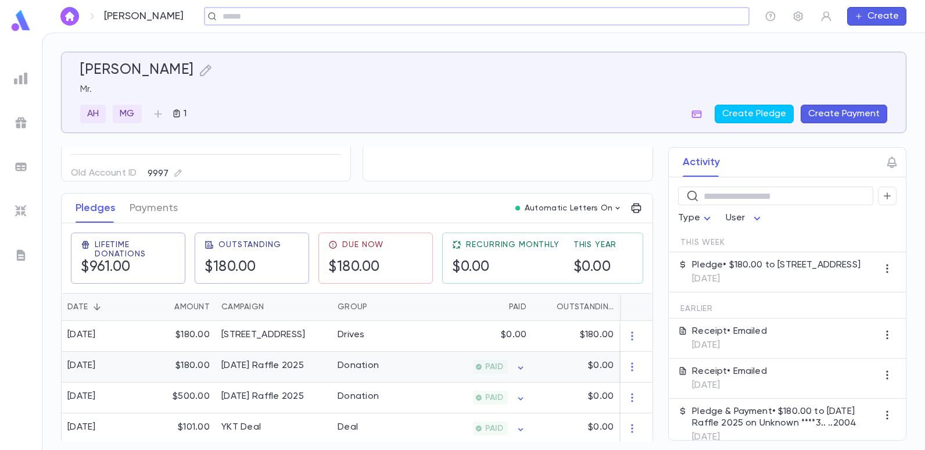
scroll to position [120, 0]
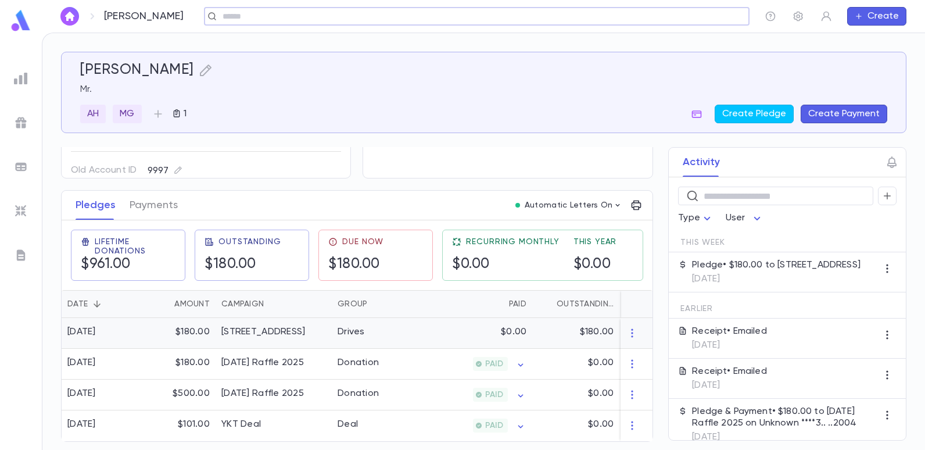
click at [354, 329] on div "Drives" at bounding box center [350, 332] width 27 height 12
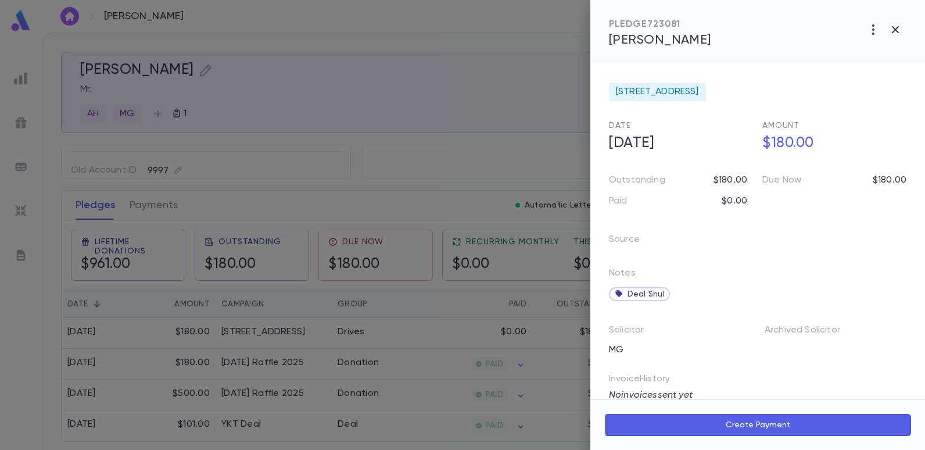
scroll to position [0, 0]
click at [872, 31] on icon "button" at bounding box center [873, 30] width 14 height 14
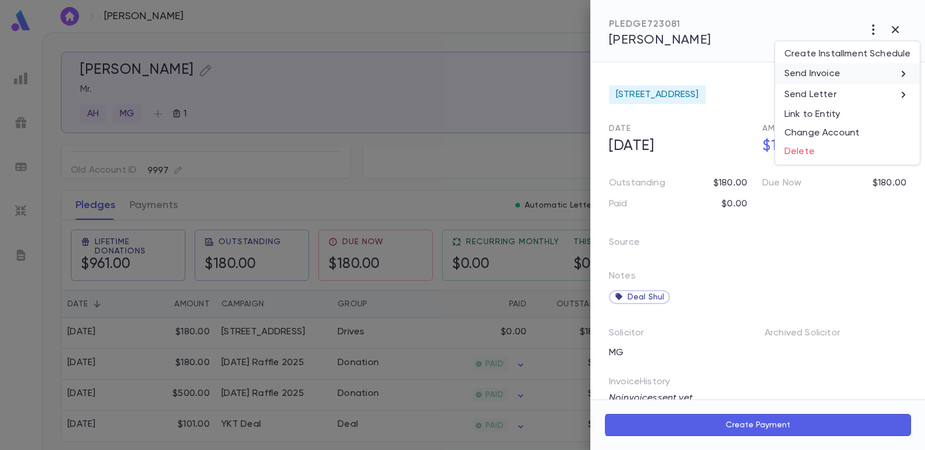
click at [824, 70] on p "Send Invoice" at bounding box center [812, 74] width 56 height 12
click at [899, 71] on li "Email" at bounding box center [895, 74] width 41 height 21
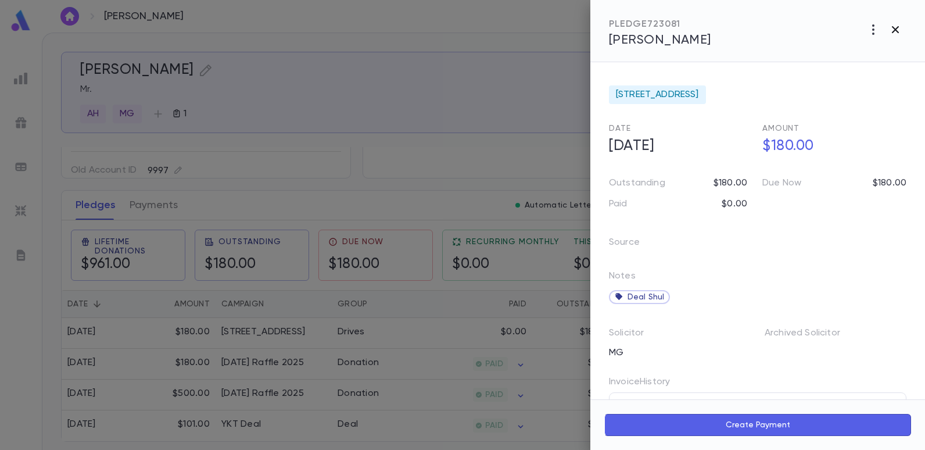
click at [892, 31] on icon "button" at bounding box center [895, 30] width 14 height 14
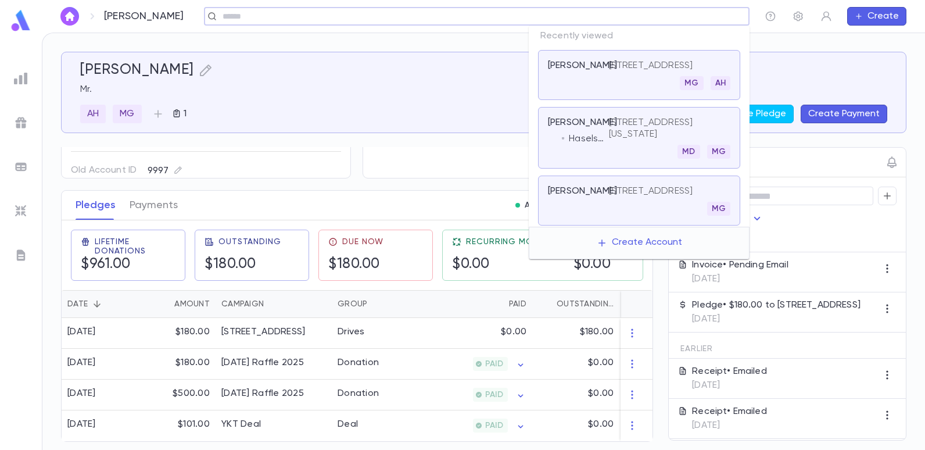
click at [660, 12] on input "text" at bounding box center [473, 16] width 508 height 11
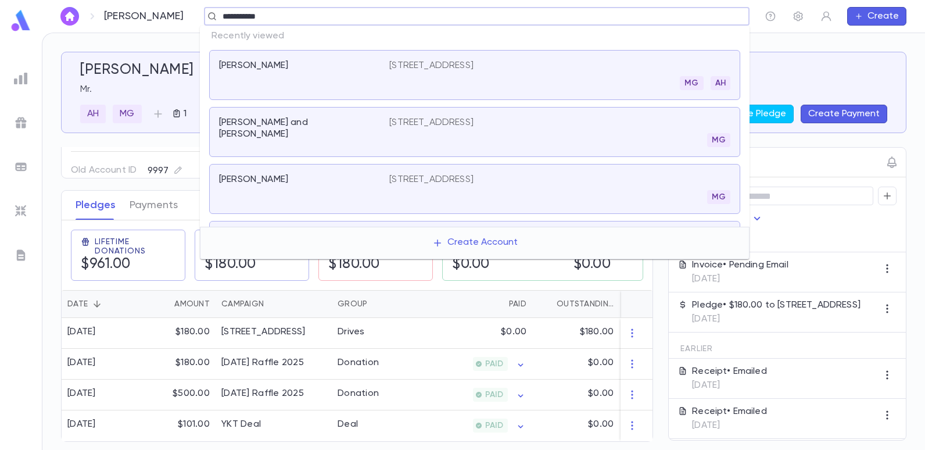
type input "**********"
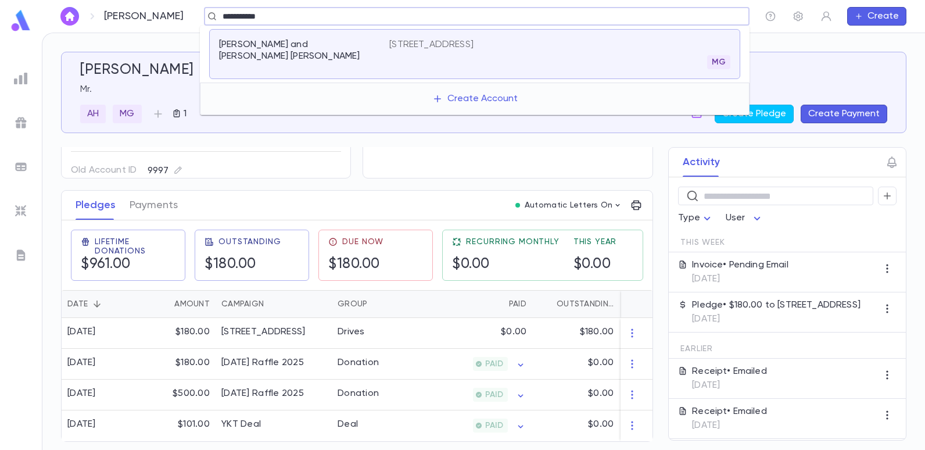
click at [477, 35] on div "[PERSON_NAME] and [PERSON_NAME] [PERSON_NAME] [STREET_ADDRESS]" at bounding box center [474, 54] width 531 height 50
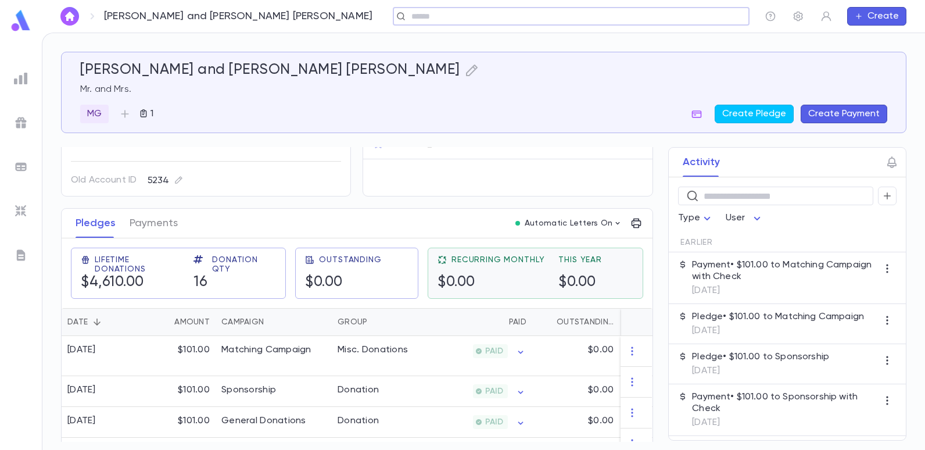
scroll to position [116, 0]
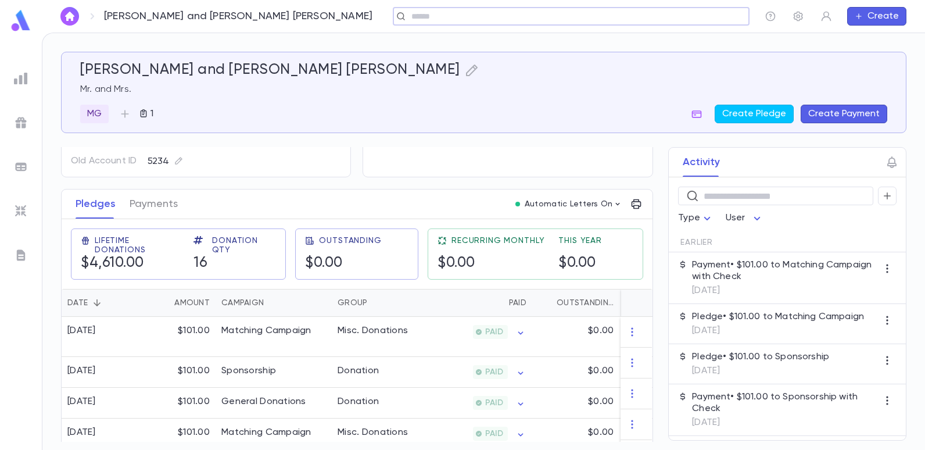
click at [408, 18] on input "text" at bounding box center [567, 16] width 319 height 11
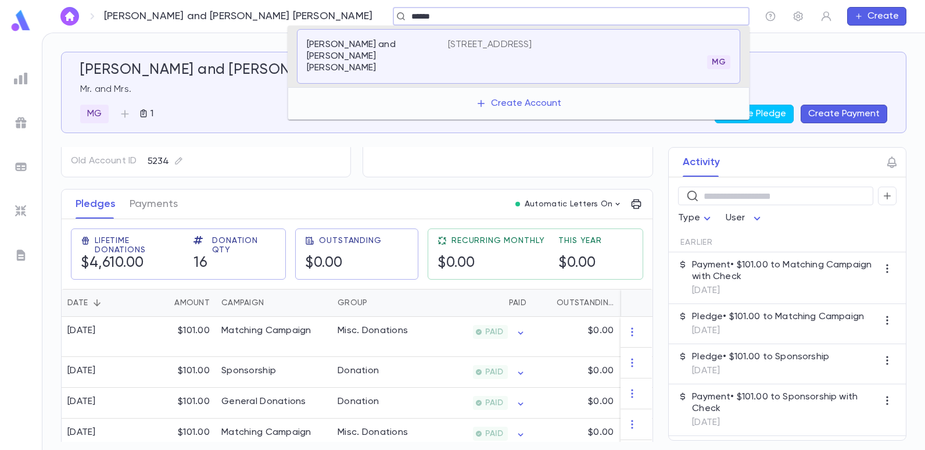
type input "******"
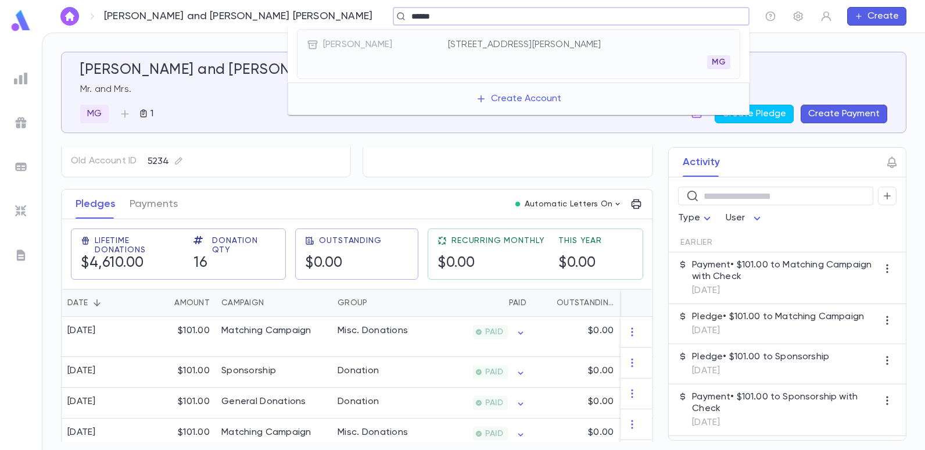
click at [476, 41] on p "[STREET_ADDRESS][PERSON_NAME]" at bounding box center [524, 45] width 153 height 12
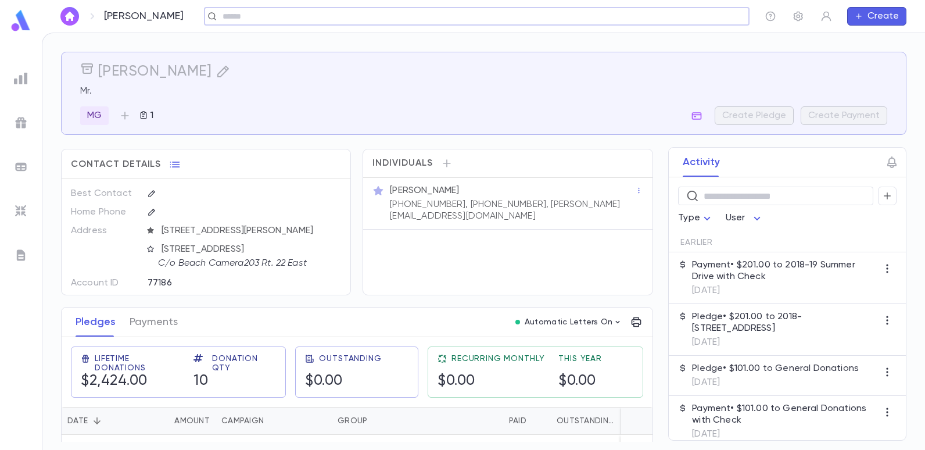
click at [475, 109] on div "MG 1 Create Pledge Create Payment" at bounding box center [483, 115] width 807 height 19
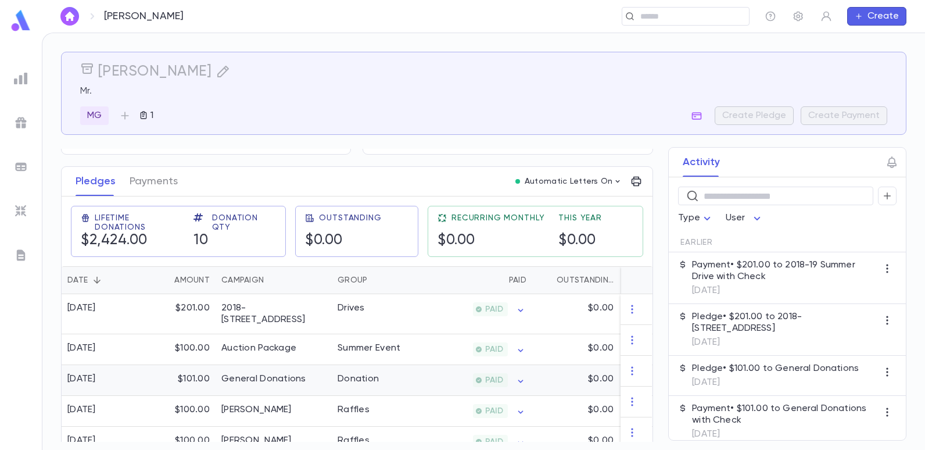
scroll to position [174, 0]
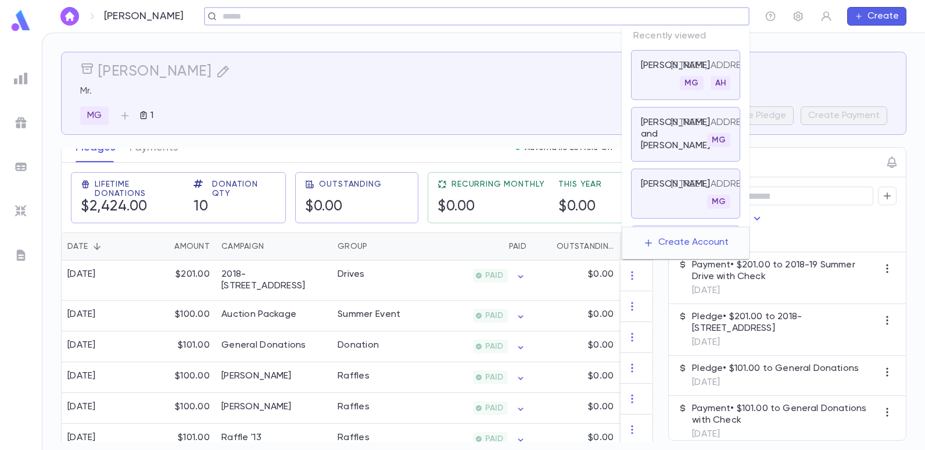
click at [716, 15] on input "text" at bounding box center [473, 16] width 508 height 11
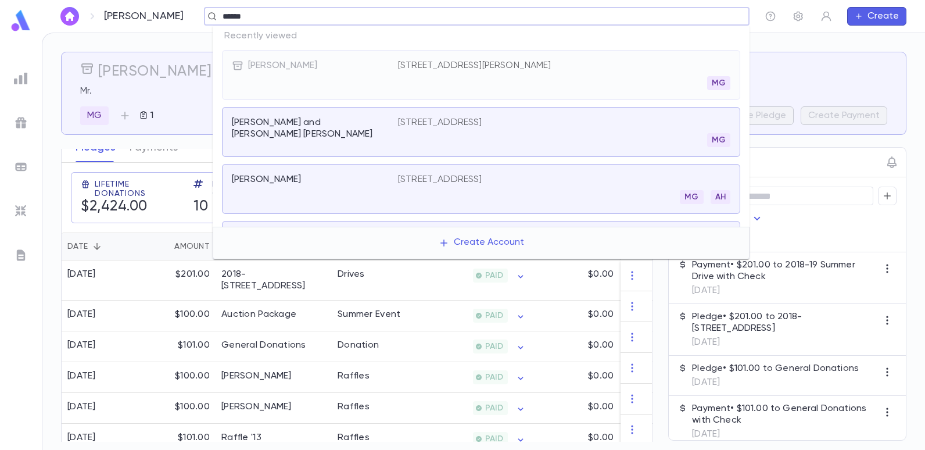
type input "******"
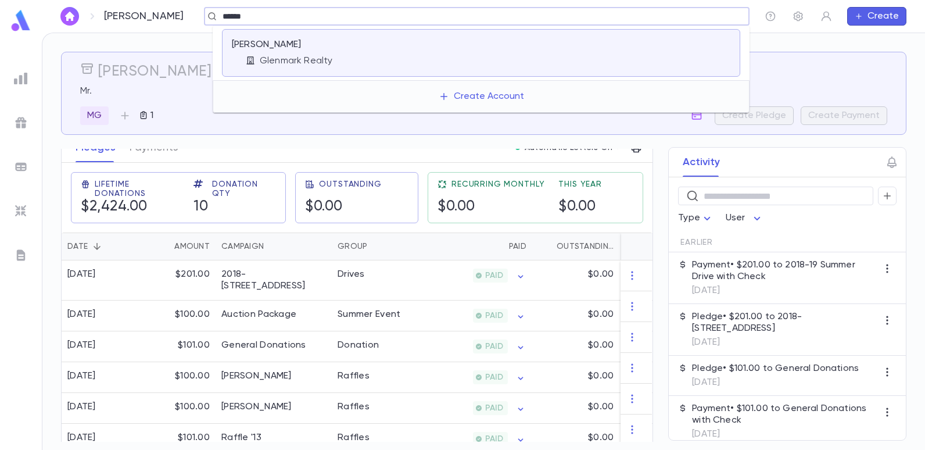
click at [245, 55] on div "[PERSON_NAME] Realty" at bounding box center [315, 53] width 166 height 28
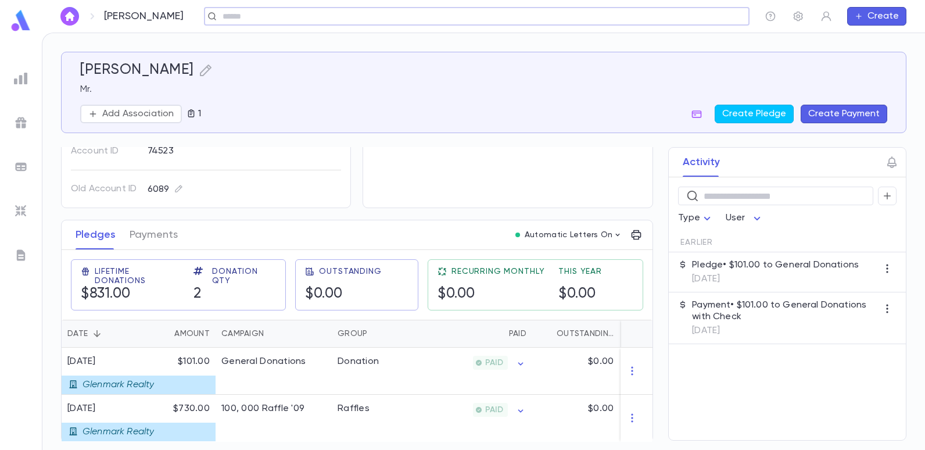
scroll to position [91, 0]
click at [662, 13] on input "text" at bounding box center [682, 16] width 90 height 11
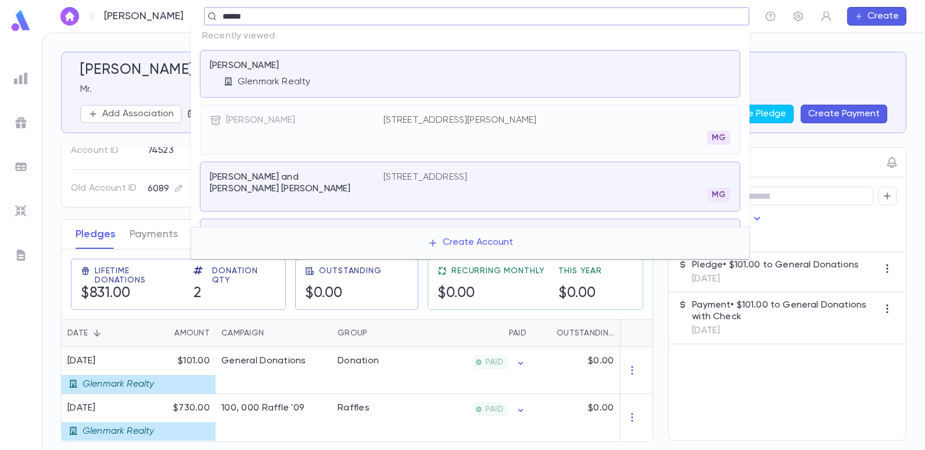
type input "******"
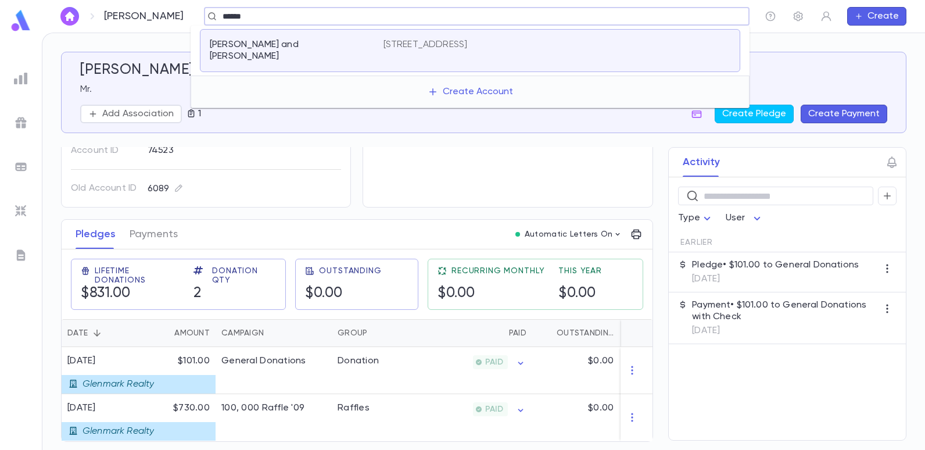
click at [468, 48] on p "[STREET_ADDRESS]" at bounding box center [425, 45] width 84 height 12
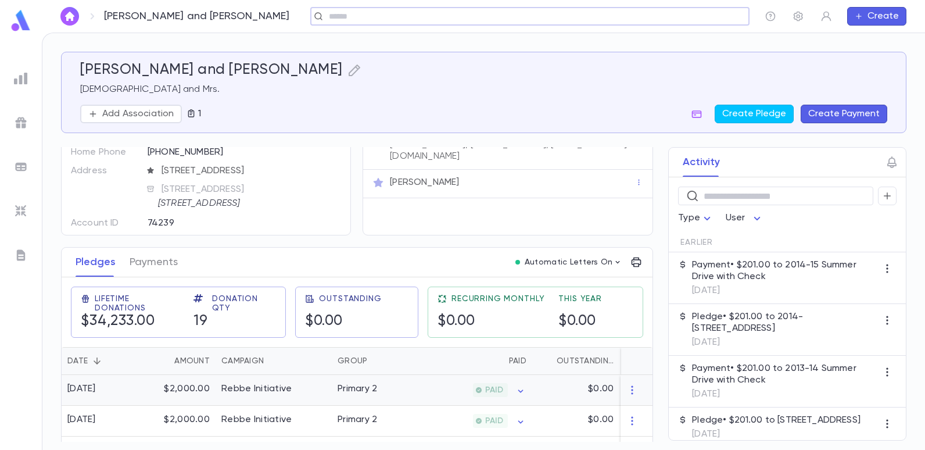
scroll to position [116, 0]
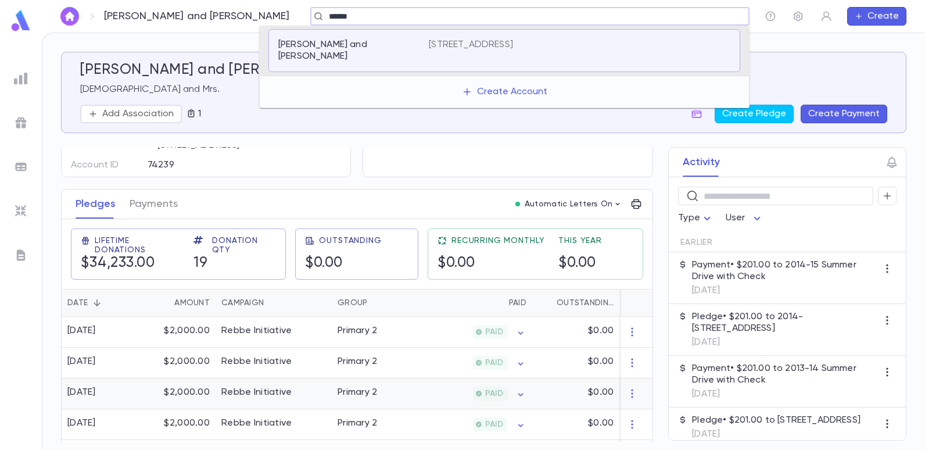
type input "******"
click at [480, 48] on p "[STREET_ADDRESS]" at bounding box center [471, 45] width 84 height 12
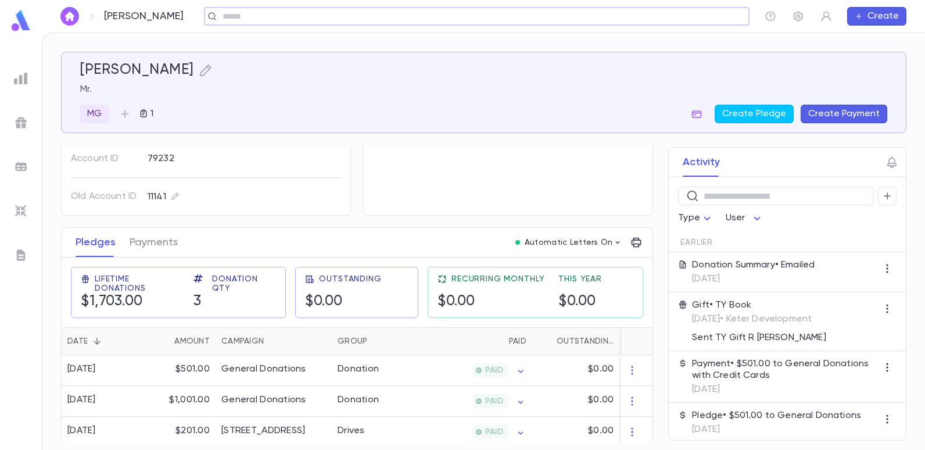
scroll to position [89, 0]
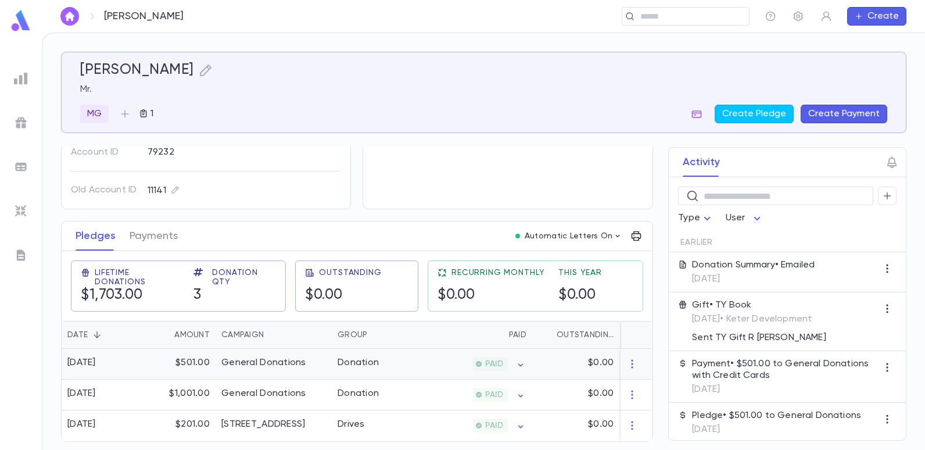
click at [267, 357] on div "General Donations" at bounding box center [263, 363] width 85 height 12
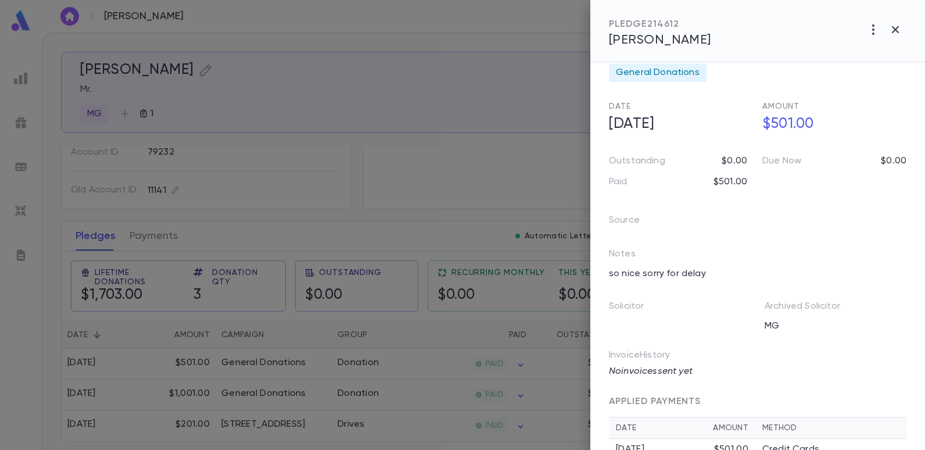
scroll to position [0, 0]
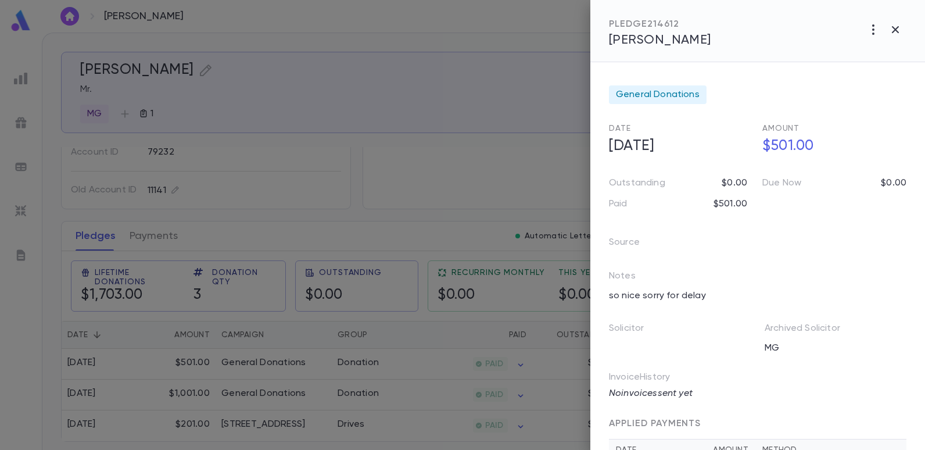
click at [433, 125] on div at bounding box center [462, 225] width 925 height 450
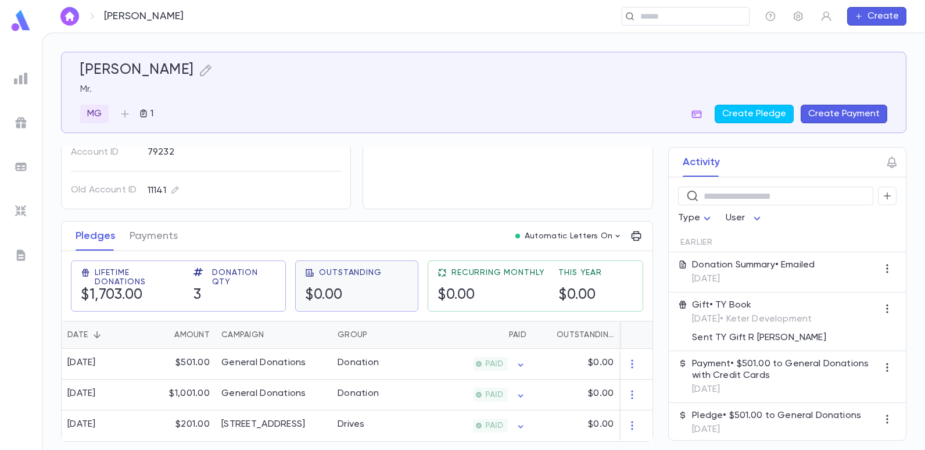
scroll to position [89, 0]
click at [325, 416] on div "[STREET_ADDRESS]" at bounding box center [273, 425] width 116 height 31
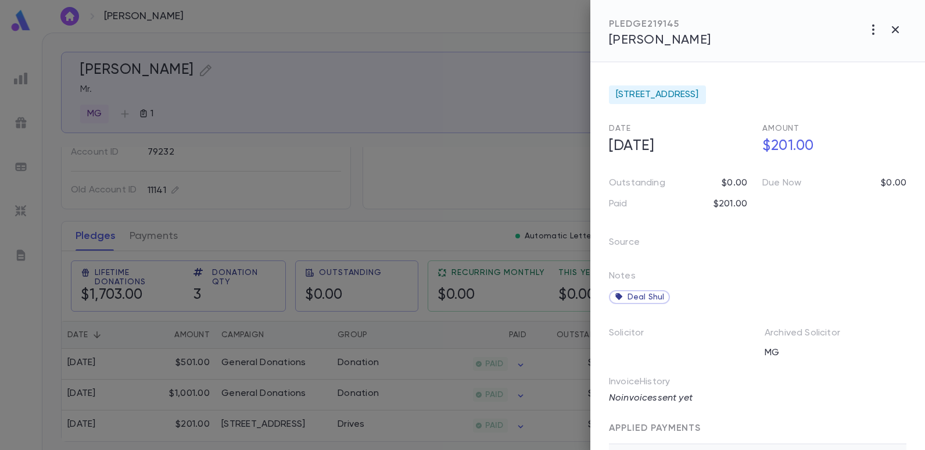
click at [426, 125] on div at bounding box center [462, 225] width 925 height 450
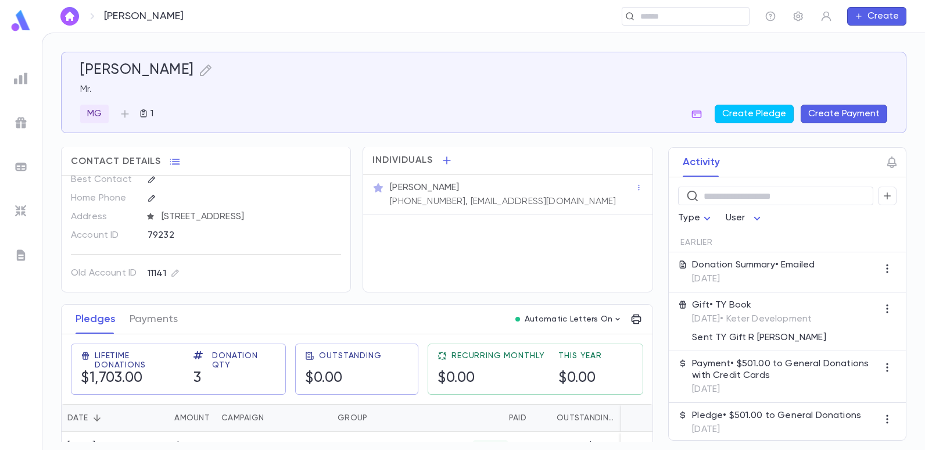
scroll to position [0, 0]
click at [644, 22] on div "​" at bounding box center [685, 16] width 128 height 19
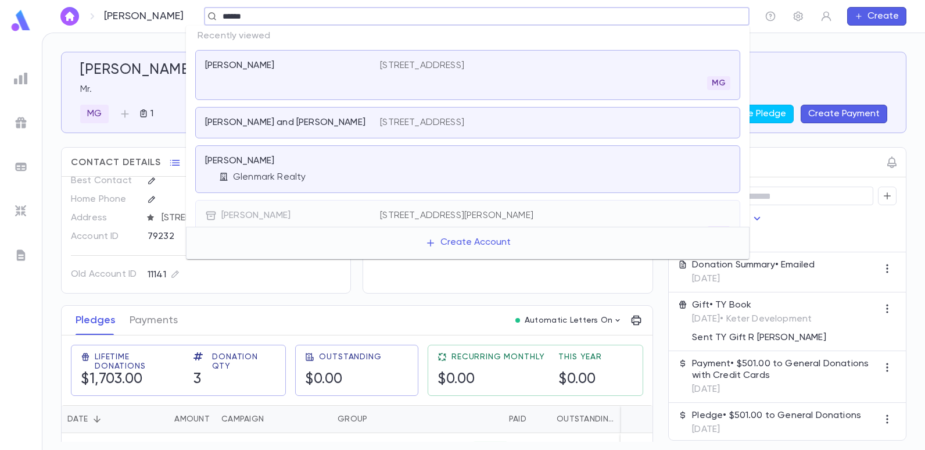
type input "******"
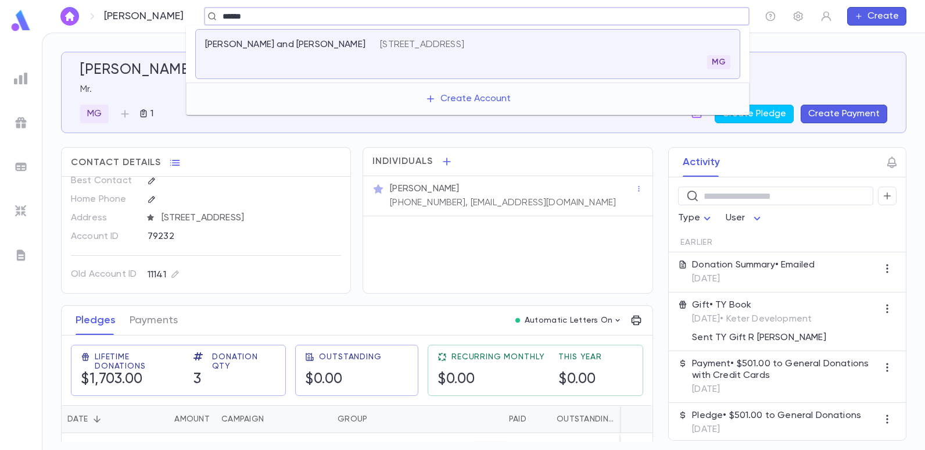
click at [403, 42] on p "[STREET_ADDRESS]" at bounding box center [422, 45] width 84 height 12
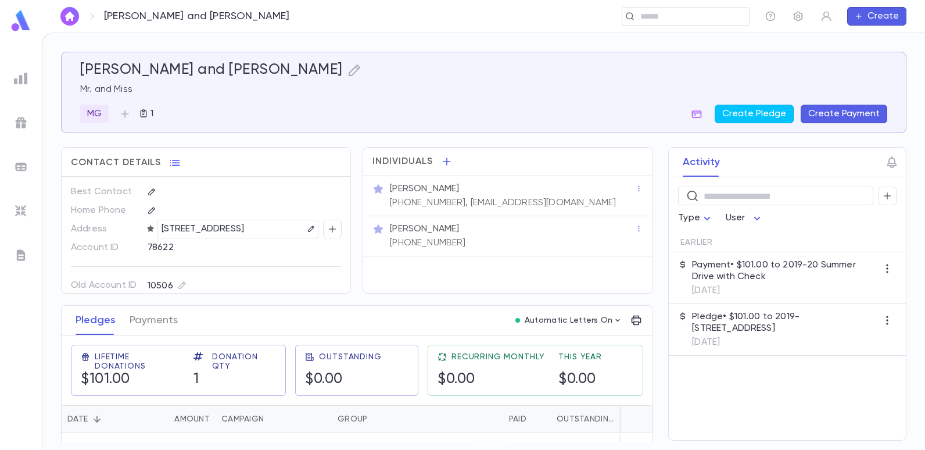
drag, startPoint x: 456, startPoint y: 200, endPoint x: 567, endPoint y: 209, distance: 111.9
click at [567, 209] on div "[PERSON_NAME] [PHONE_NUMBER], [EMAIL_ADDRESS][DOMAIN_NAME]" at bounding box center [507, 196] width 289 height 40
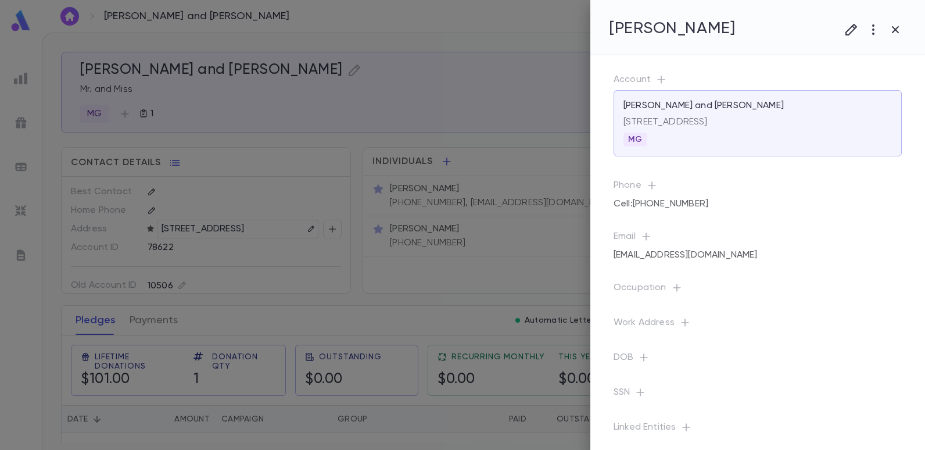
drag, startPoint x: 567, startPoint y: 209, endPoint x: 548, endPoint y: 221, distance: 22.4
click at [542, 250] on div at bounding box center [462, 225] width 925 height 450
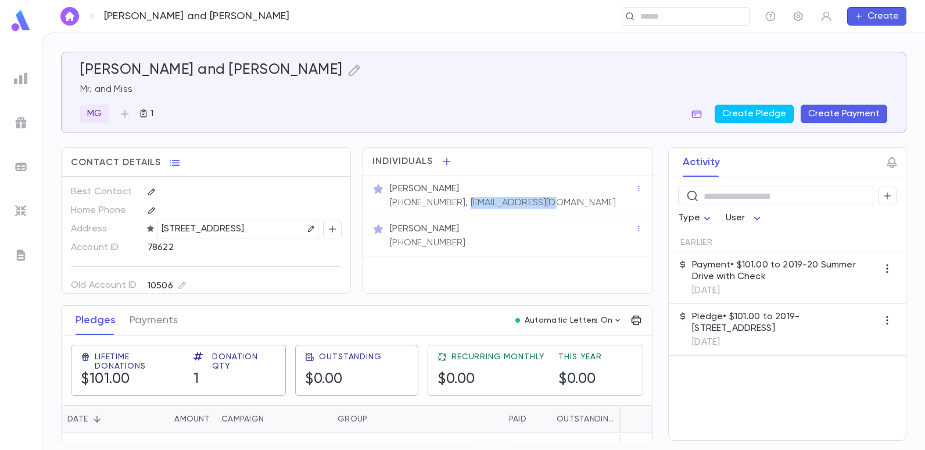
drag, startPoint x: 537, startPoint y: 206, endPoint x: 454, endPoint y: 204, distance: 83.1
click at [454, 204] on div "[PERSON_NAME] [PHONE_NUMBER], [EMAIL_ADDRESS][DOMAIN_NAME]" at bounding box center [510, 195] width 247 height 28
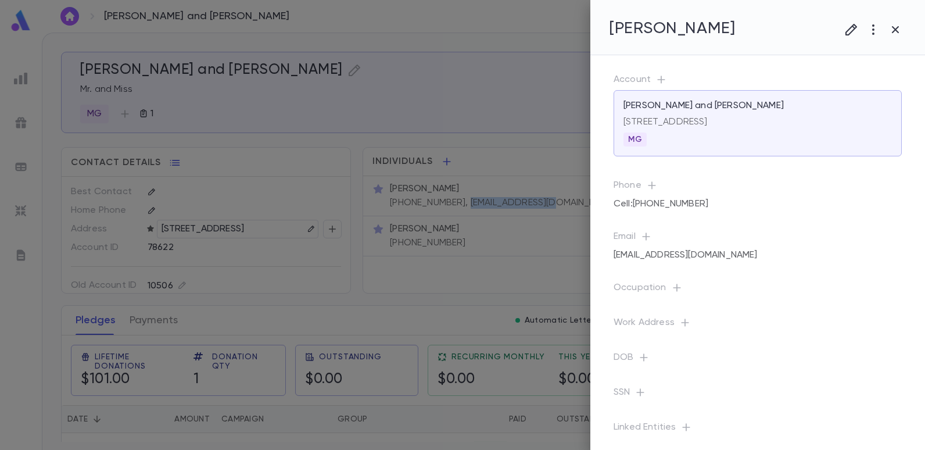
copy p "[EMAIL_ADDRESS][DOMAIN_NAME]"
click at [452, 32] on div at bounding box center [462, 225] width 925 height 450
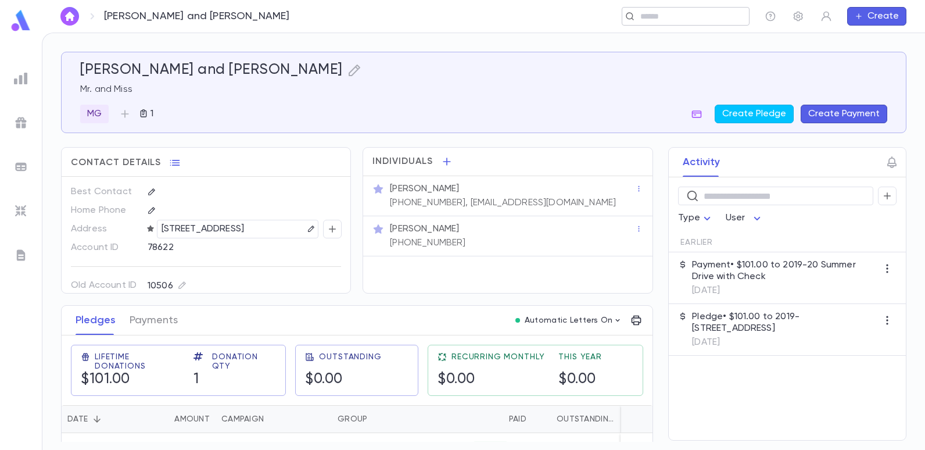
click at [705, 23] on div "​" at bounding box center [685, 16] width 128 height 19
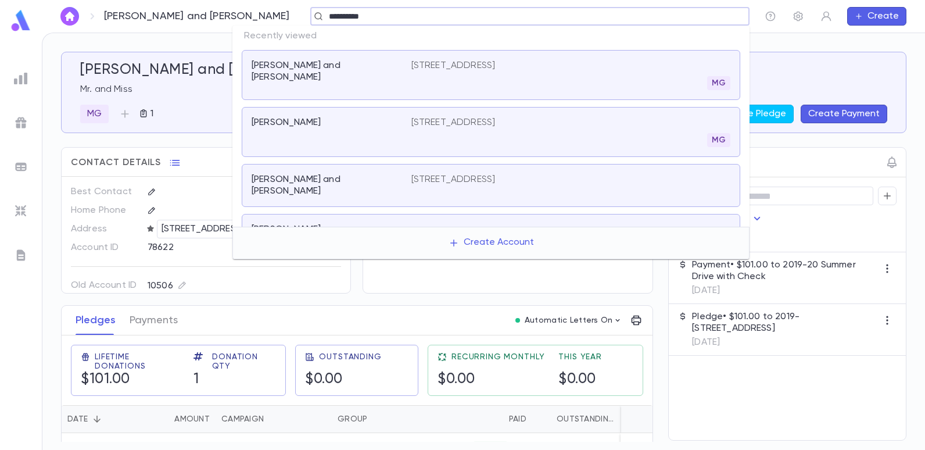
type input "**********"
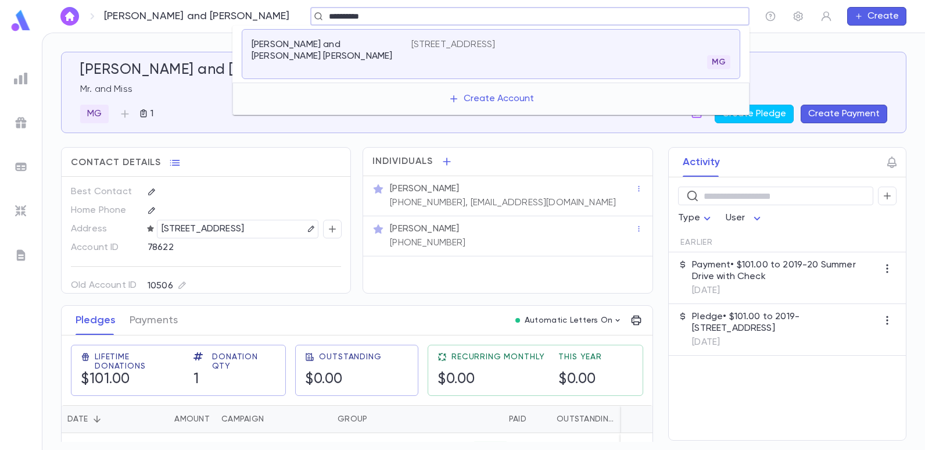
click at [374, 43] on p "[PERSON_NAME] and [PERSON_NAME] [PERSON_NAME]" at bounding box center [324, 50] width 146 height 23
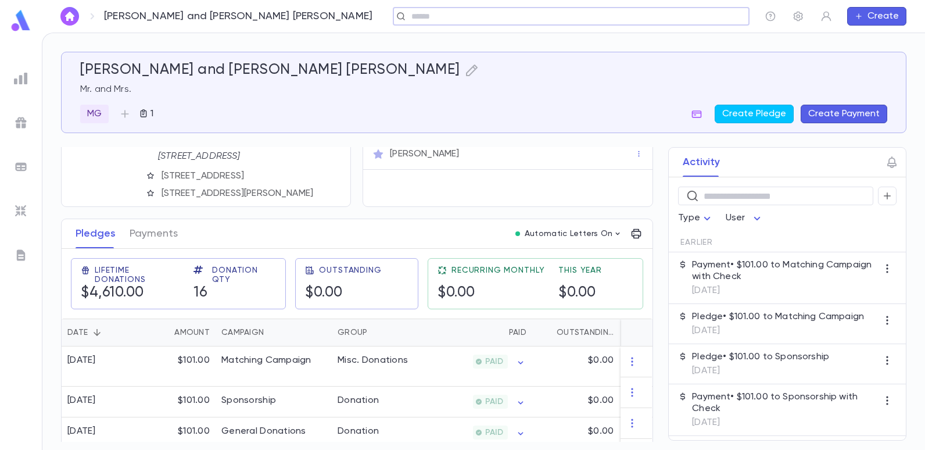
scroll to position [58, 0]
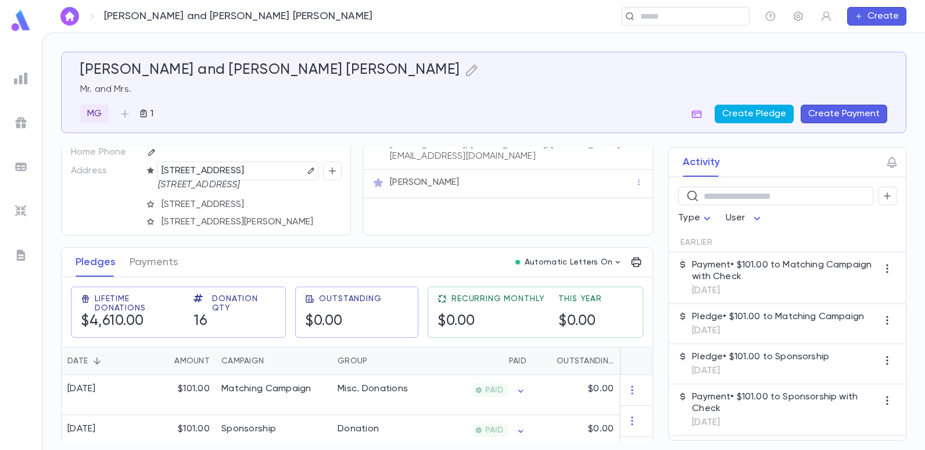
click at [770, 115] on button "Create Pledge" at bounding box center [753, 114] width 79 height 19
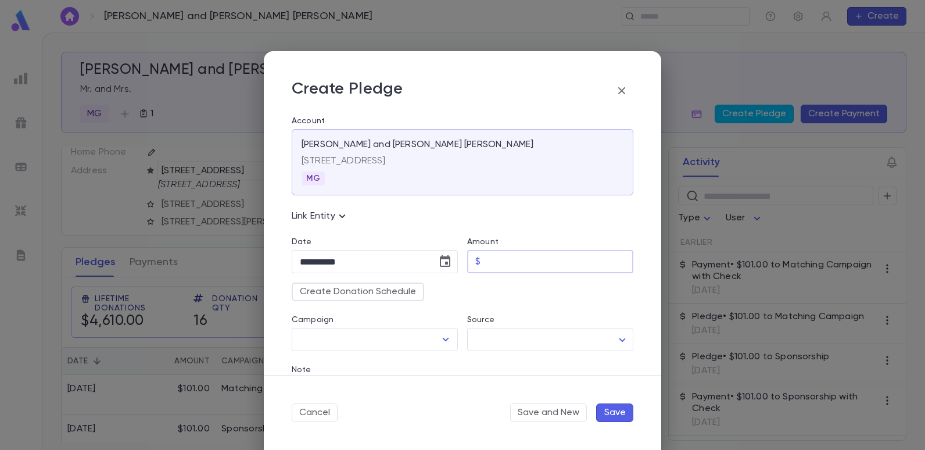
click at [487, 258] on input "Amount" at bounding box center [559, 261] width 148 height 23
type input "******"
click at [440, 339] on icon "Open" at bounding box center [446, 339] width 14 height 14
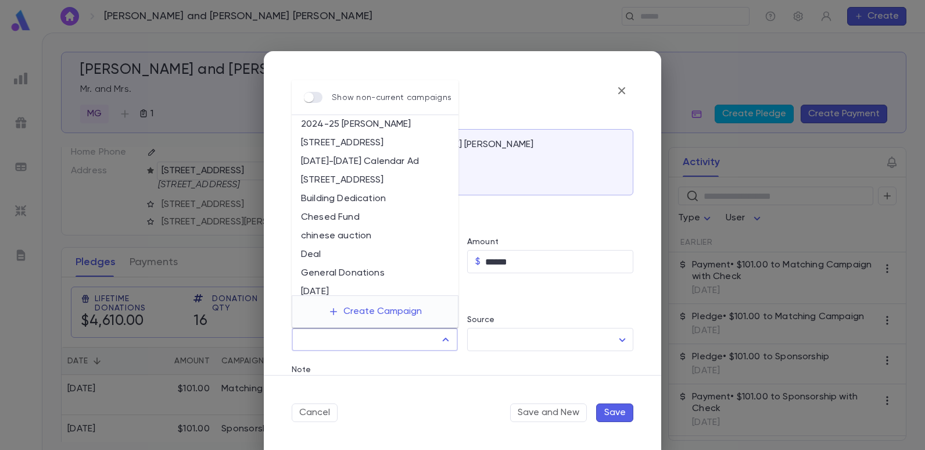
click at [364, 185] on li "[STREET_ADDRESS]" at bounding box center [375, 180] width 167 height 19
type input "**********"
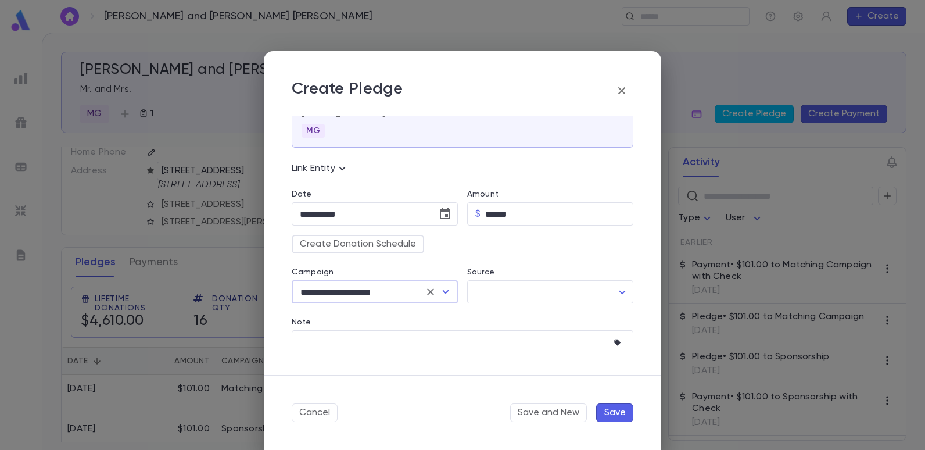
scroll to position [116, 0]
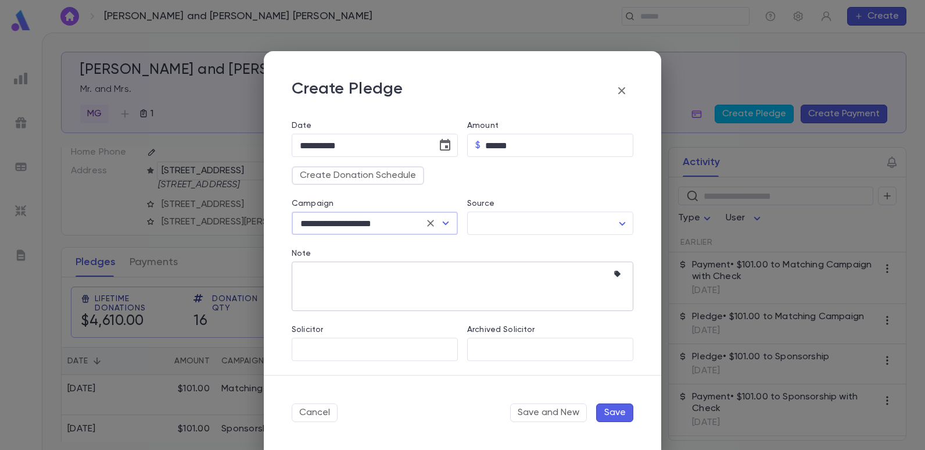
click at [404, 281] on textarea "Note" at bounding box center [454, 285] width 308 height 49
click at [613, 269] on icon "button" at bounding box center [619, 274] width 12 height 12
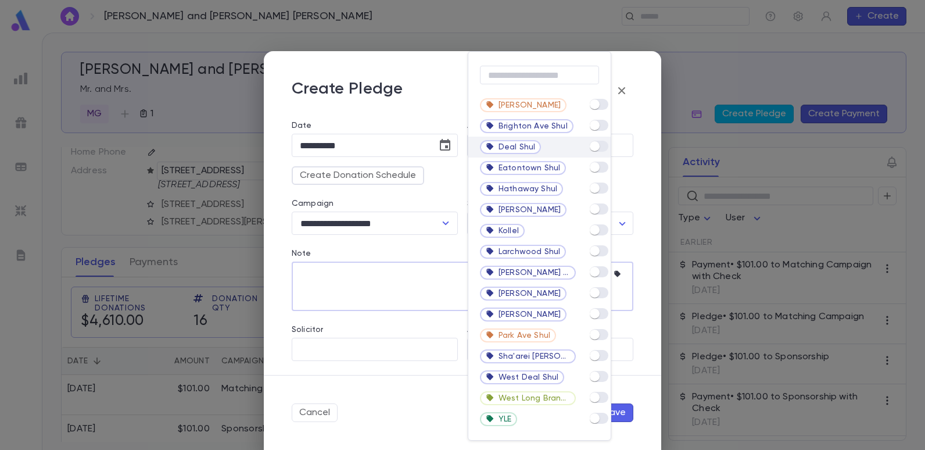
click at [584, 142] on div "Deal Shul" at bounding box center [539, 146] width 142 height 21
click at [382, 306] on div at bounding box center [462, 225] width 925 height 450
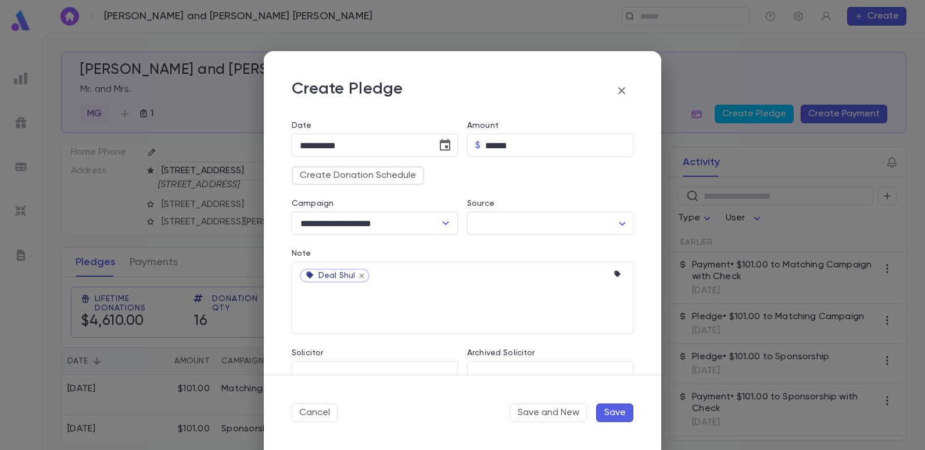
scroll to position [139, 0]
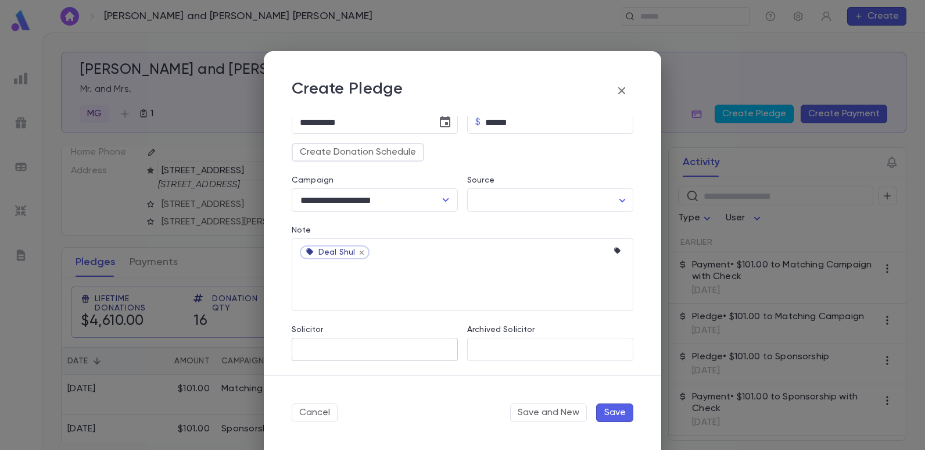
click at [379, 358] on input "Solicitor" at bounding box center [375, 349] width 156 height 22
click at [311, 212] on li "MG" at bounding box center [374, 212] width 164 height 19
type input "**"
click at [606, 409] on button "Save" at bounding box center [614, 412] width 37 height 19
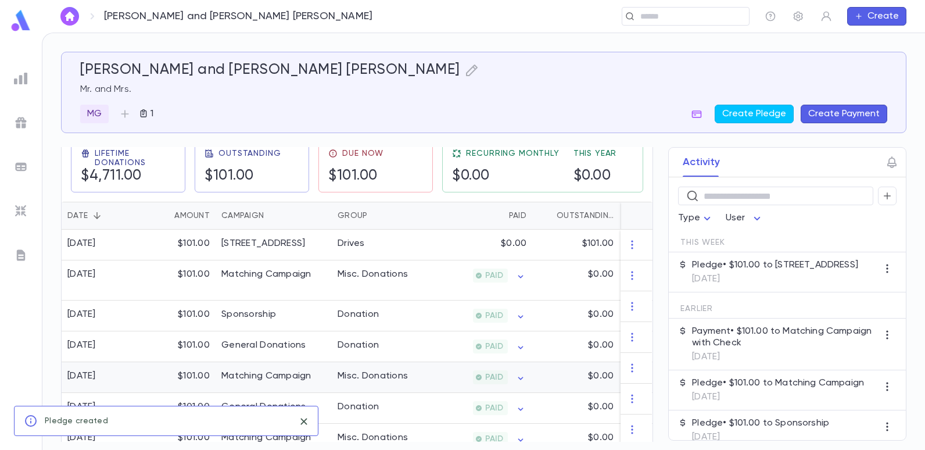
scroll to position [232, 0]
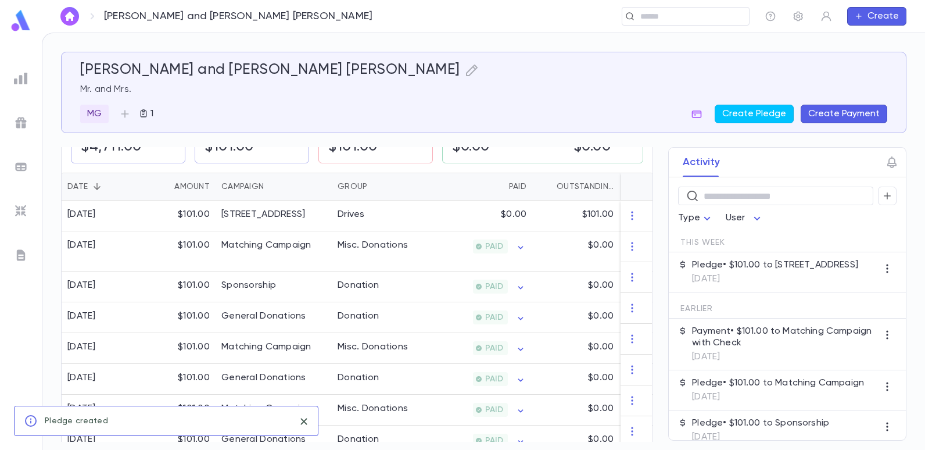
click at [304, 419] on icon "close" at bounding box center [303, 421] width 13 height 14
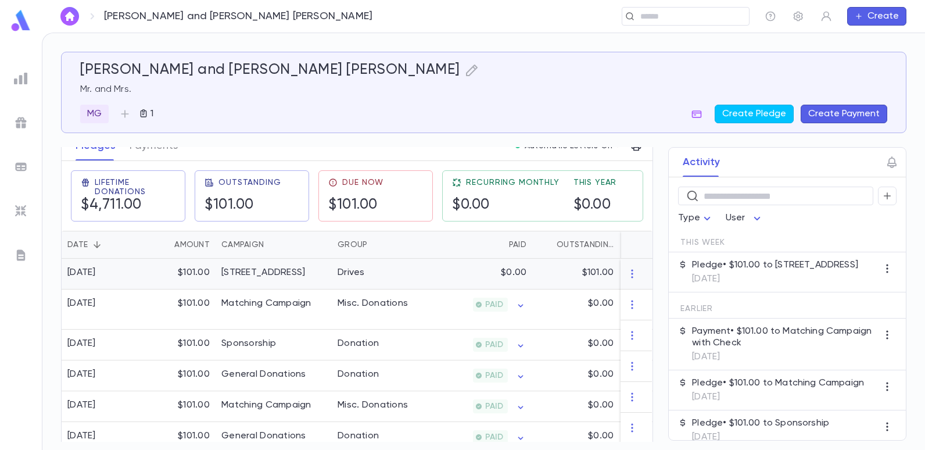
click at [355, 272] on div "Drives" at bounding box center [350, 273] width 27 height 12
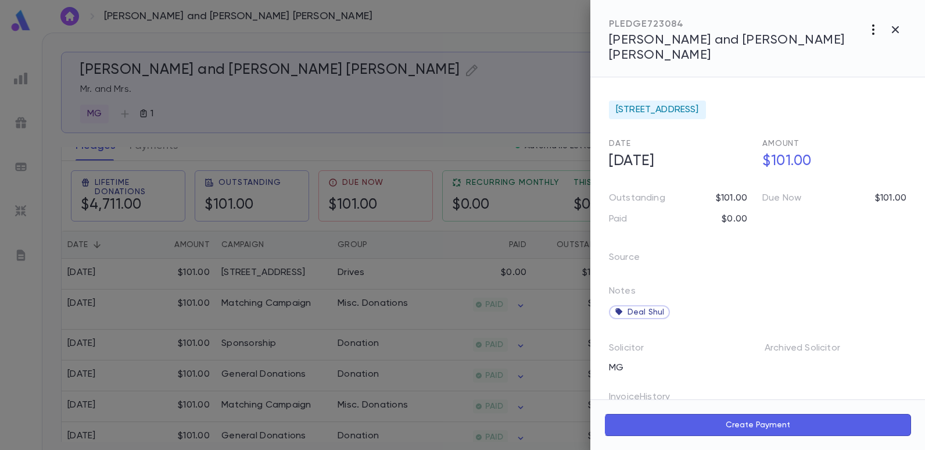
click at [872, 31] on icon "button" at bounding box center [873, 30] width 14 height 14
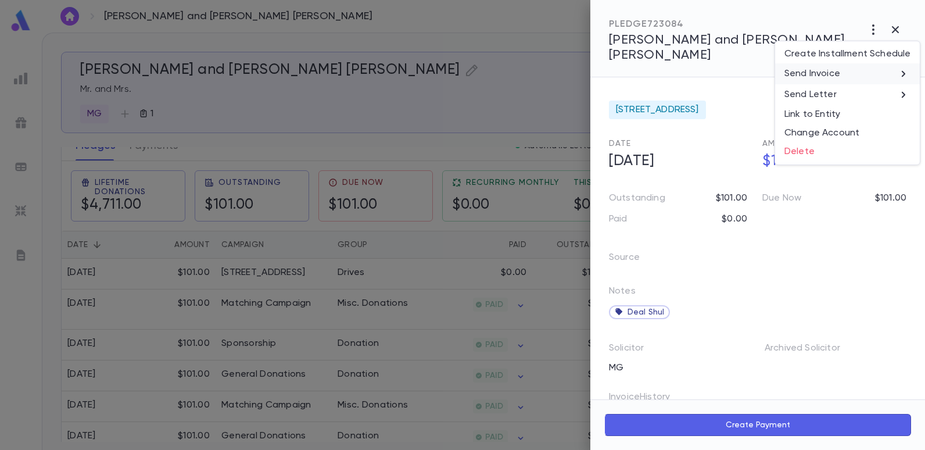
click at [816, 73] on p "Send Invoice" at bounding box center [812, 74] width 56 height 12
click at [893, 70] on li "Email" at bounding box center [895, 74] width 41 height 21
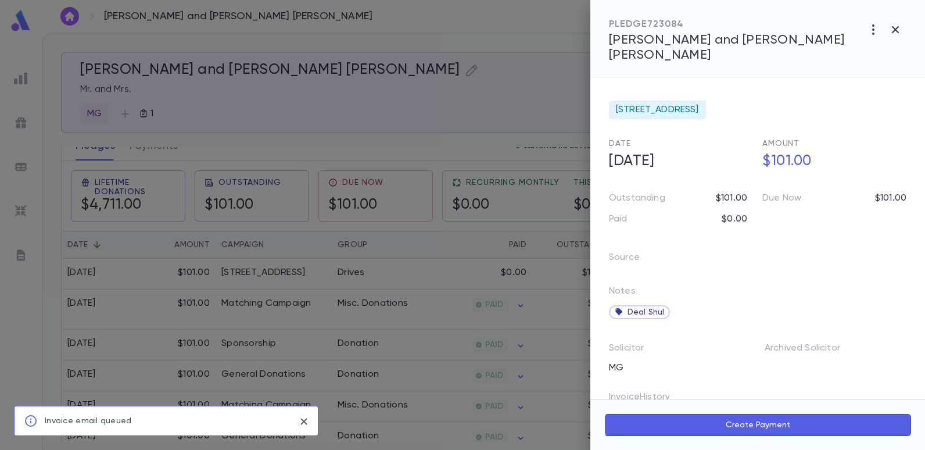
click at [537, 44] on div at bounding box center [462, 225] width 925 height 450
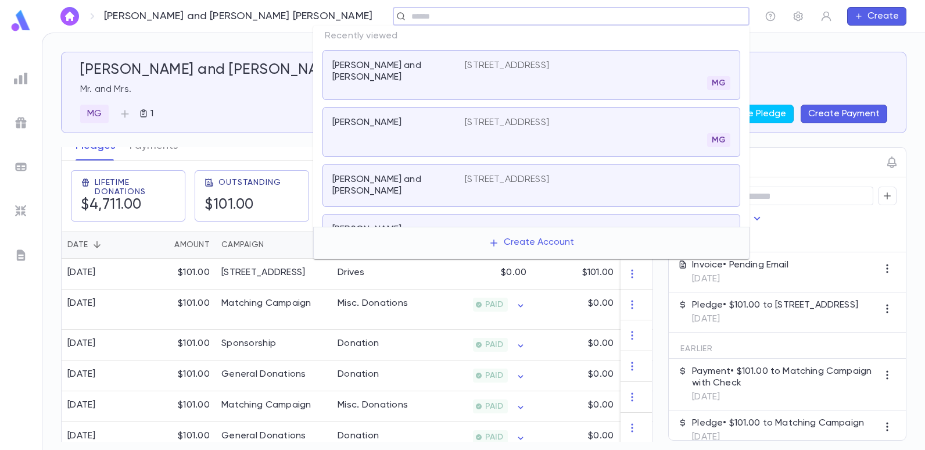
click at [656, 14] on input "text" at bounding box center [567, 16] width 319 height 11
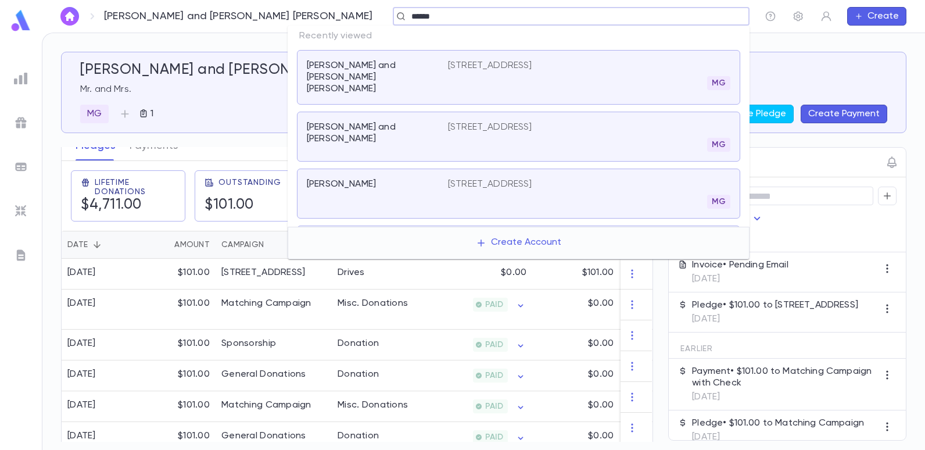
type input "******"
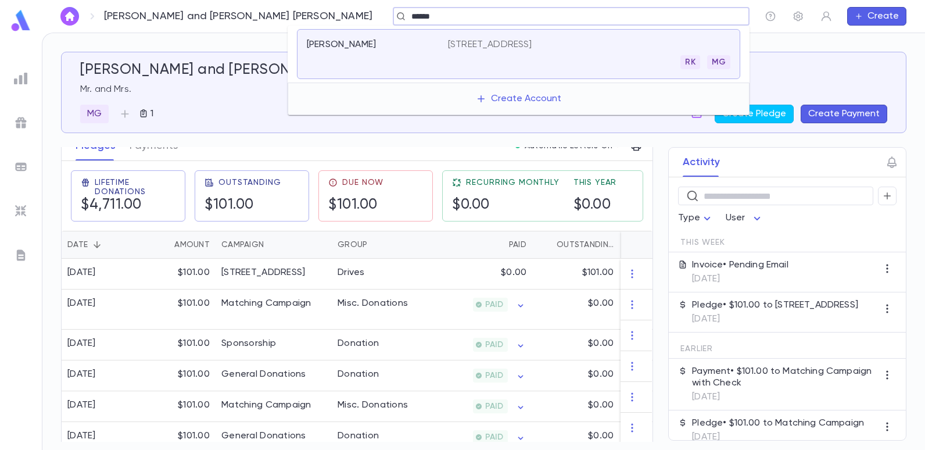
click at [508, 44] on p "[STREET_ADDRESS]" at bounding box center [490, 45] width 84 height 12
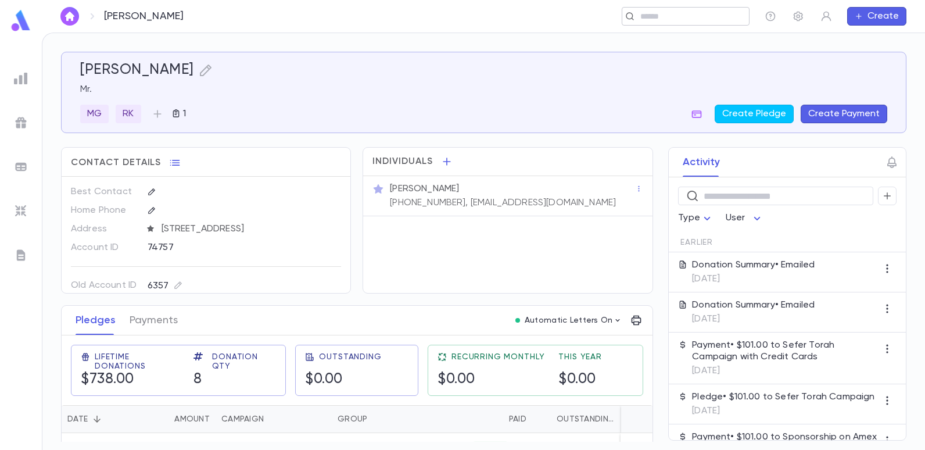
click at [652, 20] on input "text" at bounding box center [682, 16] width 90 height 11
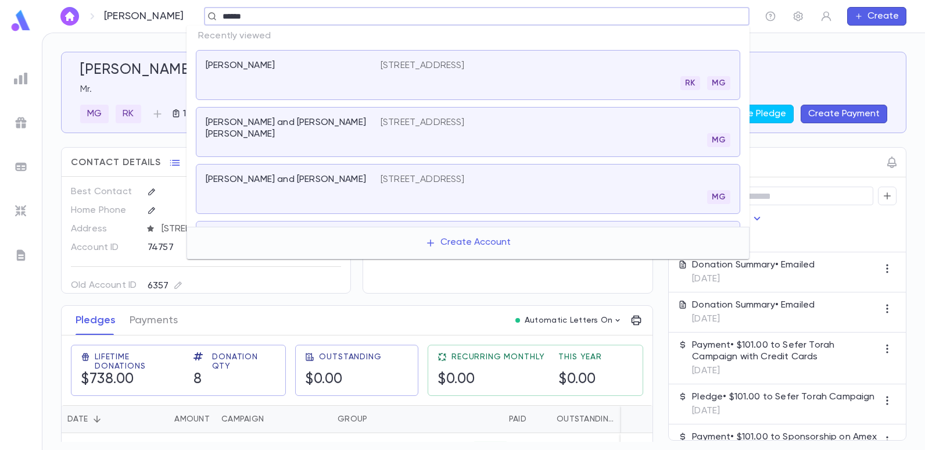
type input "******"
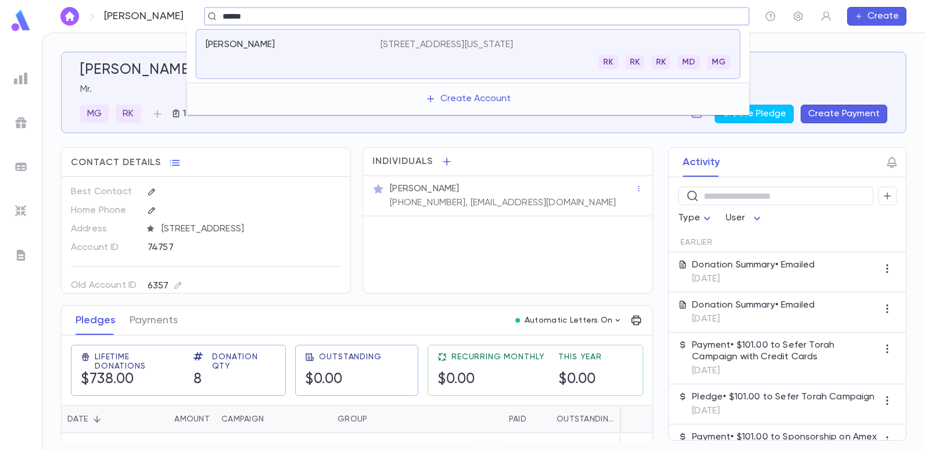
click at [511, 39] on p "[STREET_ADDRESS][US_STATE]" at bounding box center [446, 45] width 132 height 12
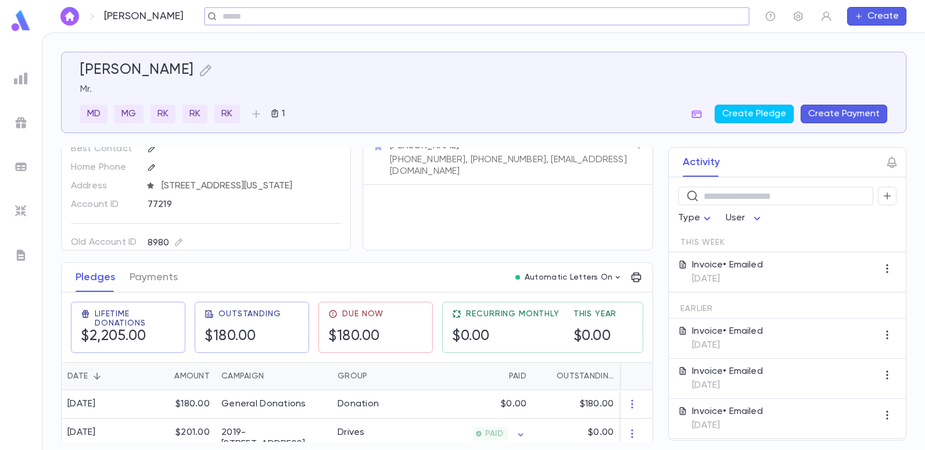
scroll to position [116, 0]
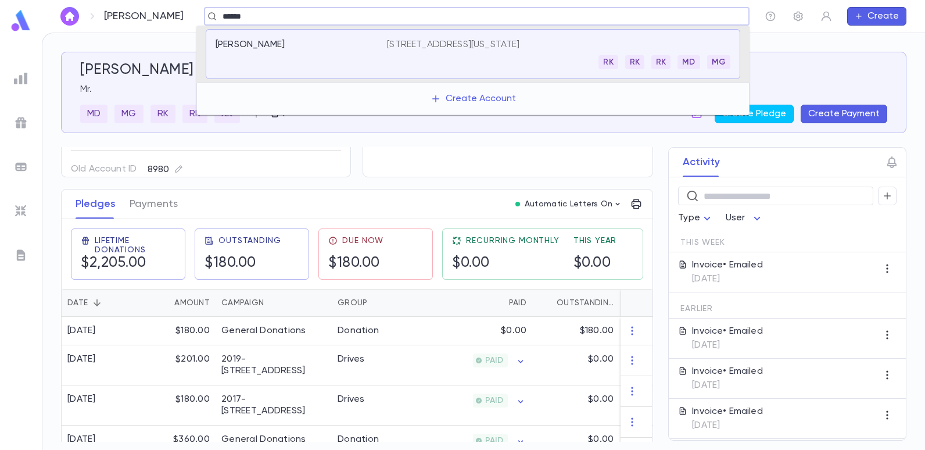
type input "******"
click at [519, 45] on p "[STREET_ADDRESS][US_STATE]" at bounding box center [453, 45] width 132 height 12
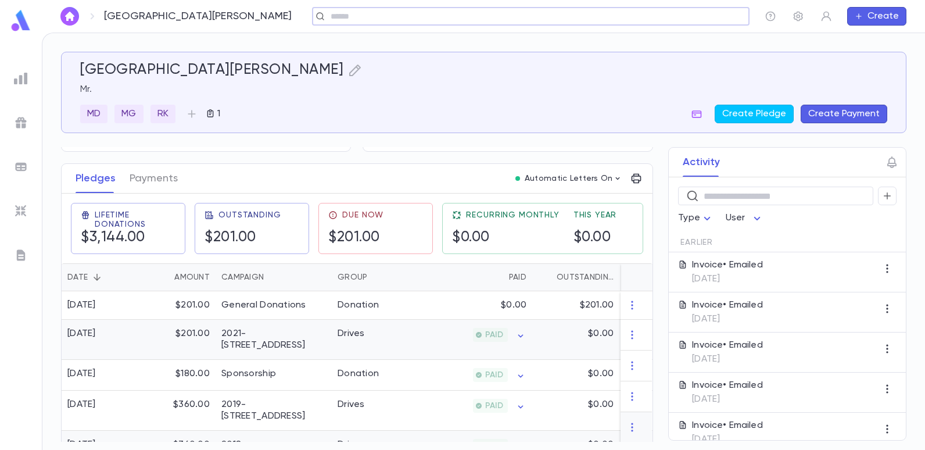
scroll to position [100, 0]
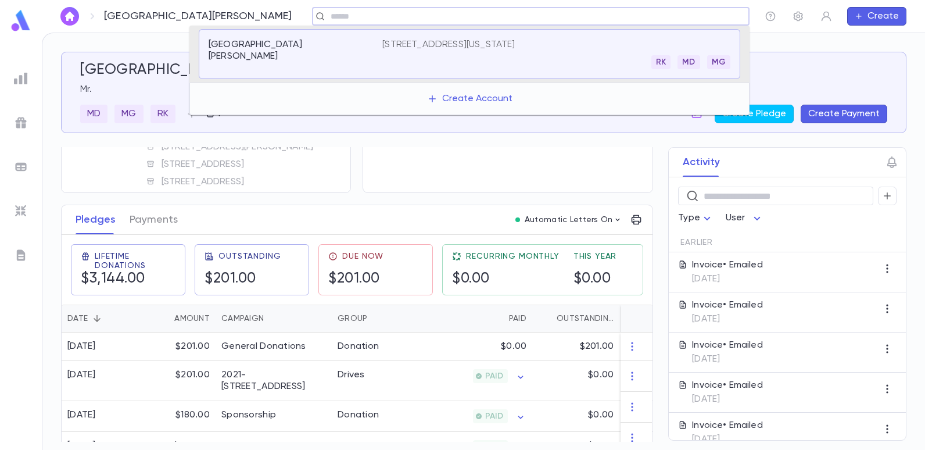
click at [327, 20] on input "text" at bounding box center [527, 16] width 400 height 11
type input "******"
click at [456, 51] on div "[STREET_ADDRESS]" at bounding box center [556, 54] width 348 height 30
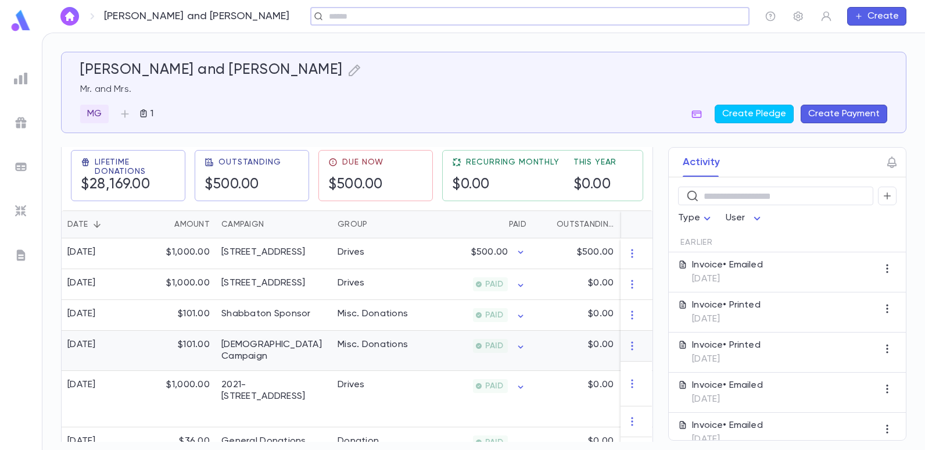
scroll to position [174, 0]
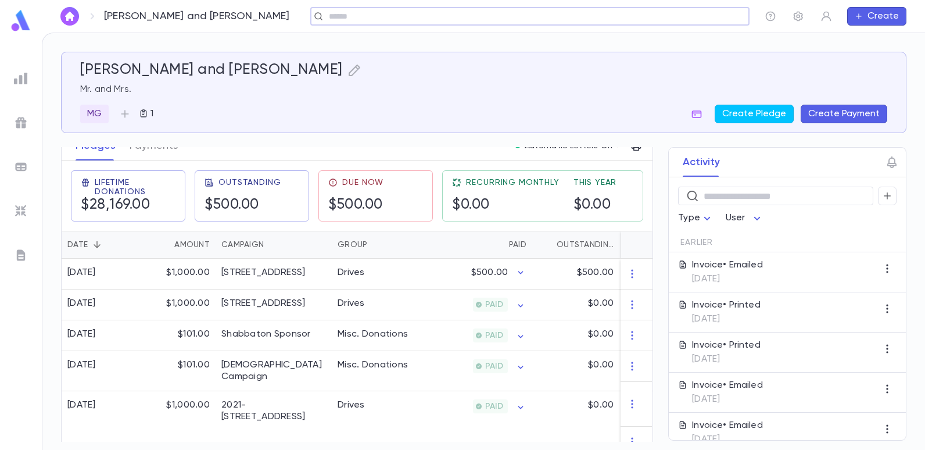
click at [325, 20] on input "text" at bounding box center [525, 16] width 401 height 11
type input "*"
type input "******"
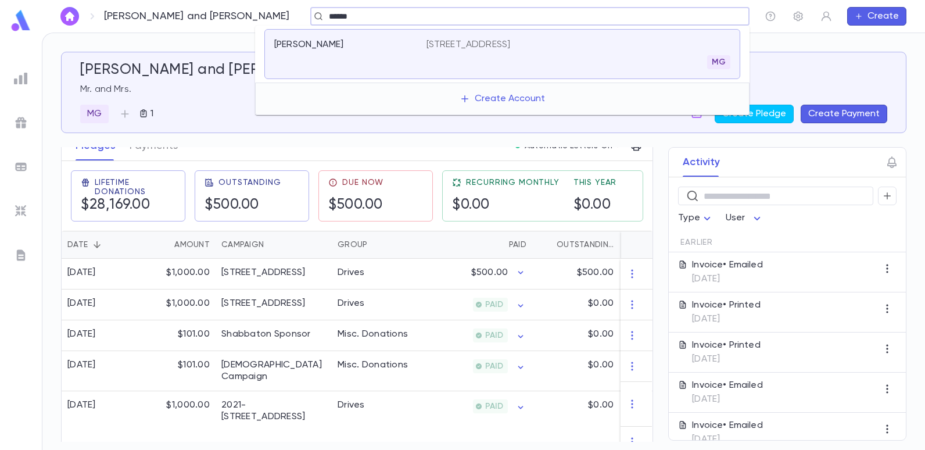
click at [442, 37] on div "[PERSON_NAME] [STREET_ADDRESS]" at bounding box center [502, 54] width 476 height 50
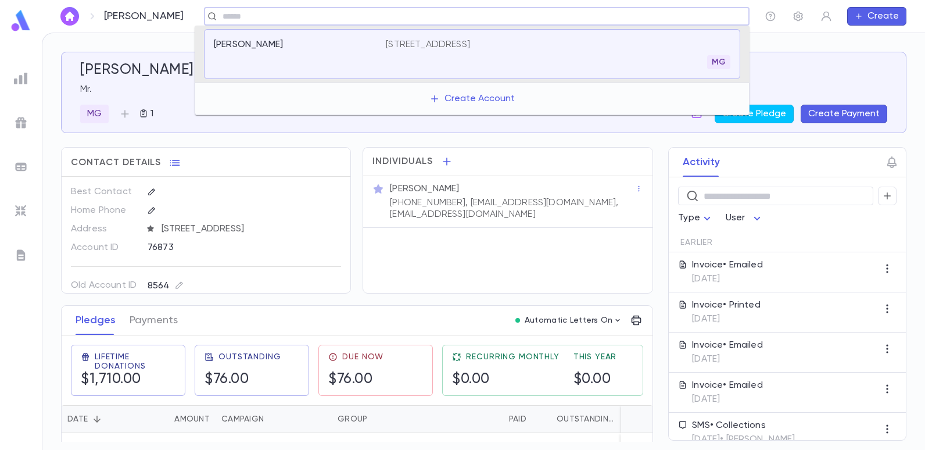
click at [310, 19] on input "text" at bounding box center [473, 16] width 508 height 11
type input "******"
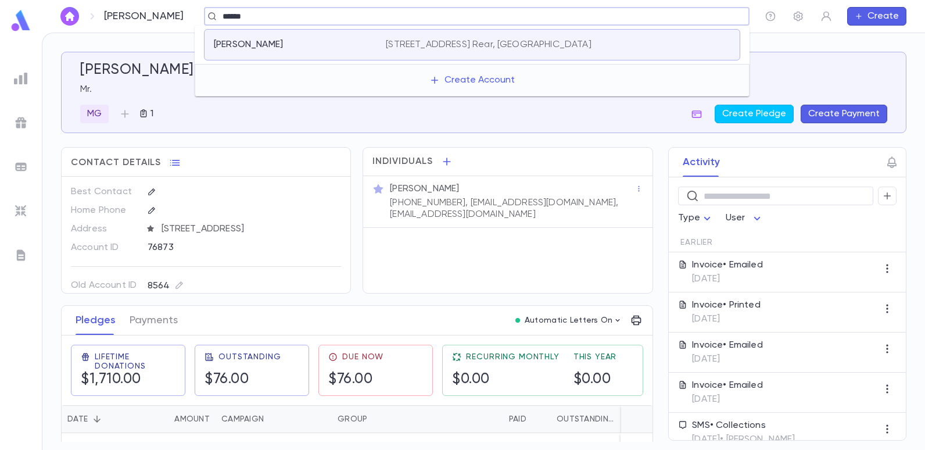
click at [404, 37] on div "[PERSON_NAME] [STREET_ADDRESS] Rear, [GEOGRAPHIC_DATA]" at bounding box center [472, 44] width 536 height 31
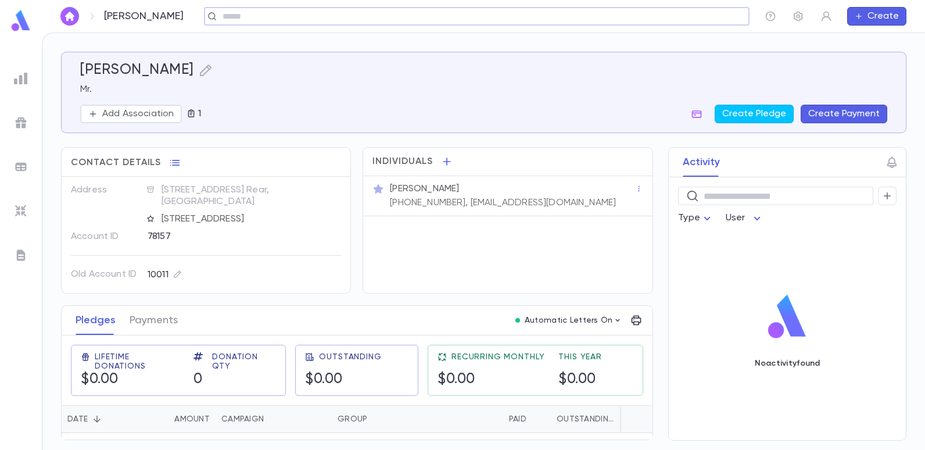
scroll to position [18, 0]
click at [691, 288] on div "​ Type User No activity found" at bounding box center [787, 308] width 237 height 263
click at [662, 332] on div "Activity ​ Type User No activity found" at bounding box center [776, 293] width 259 height 293
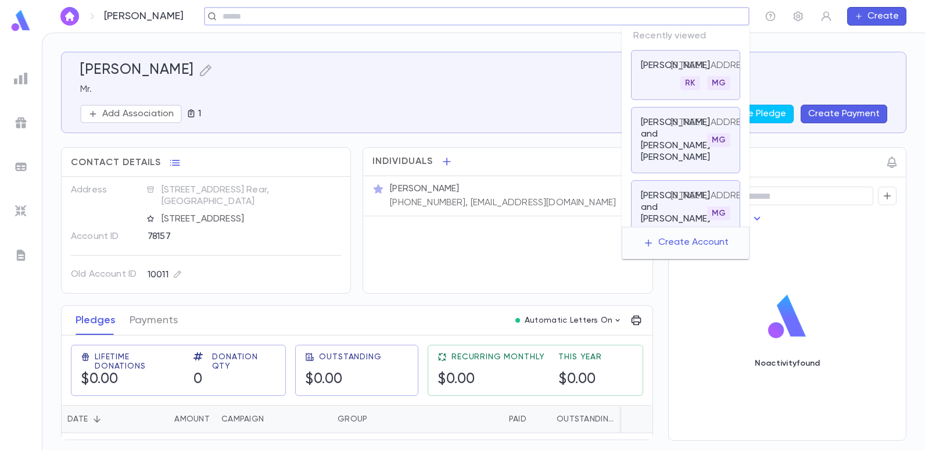
click at [674, 13] on input "text" at bounding box center [473, 16] width 508 height 11
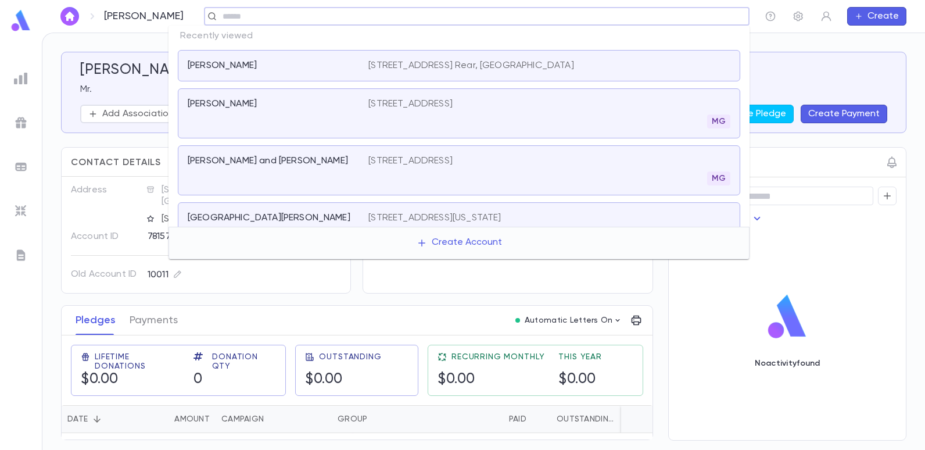
type input "*"
type input "*****"
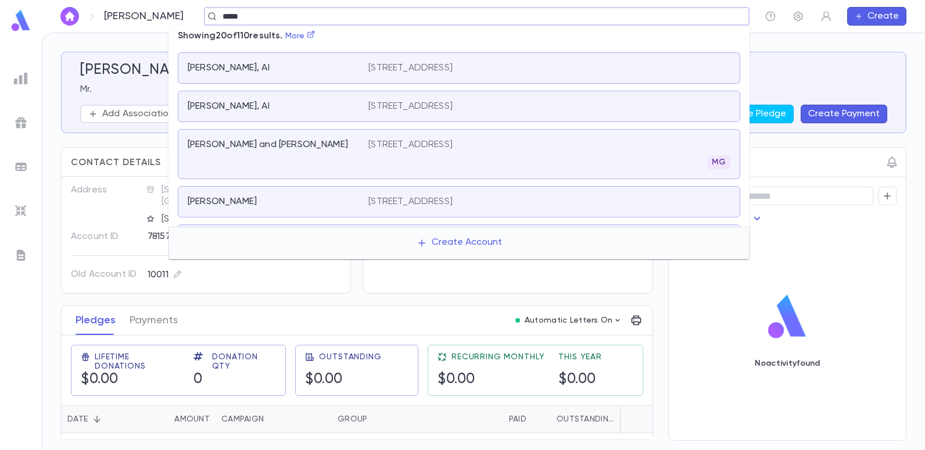
scroll to position [503, 0]
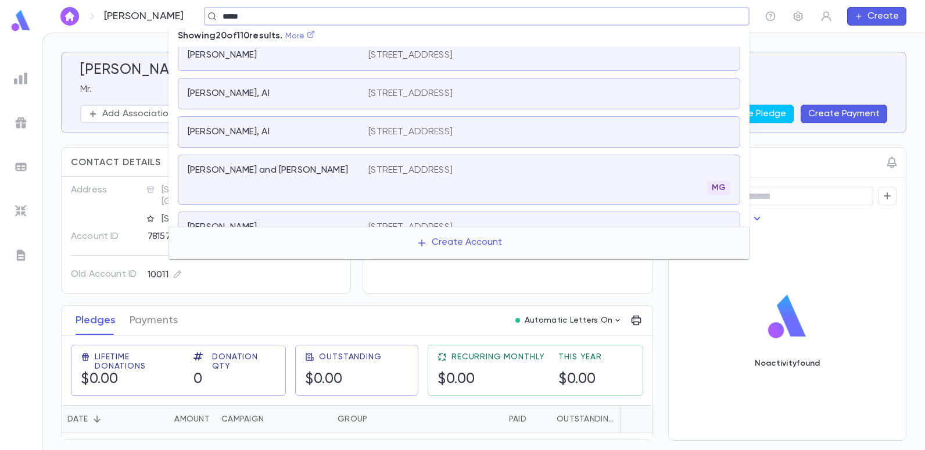
click at [297, 37] on link "More" at bounding box center [300, 36] width 30 height 8
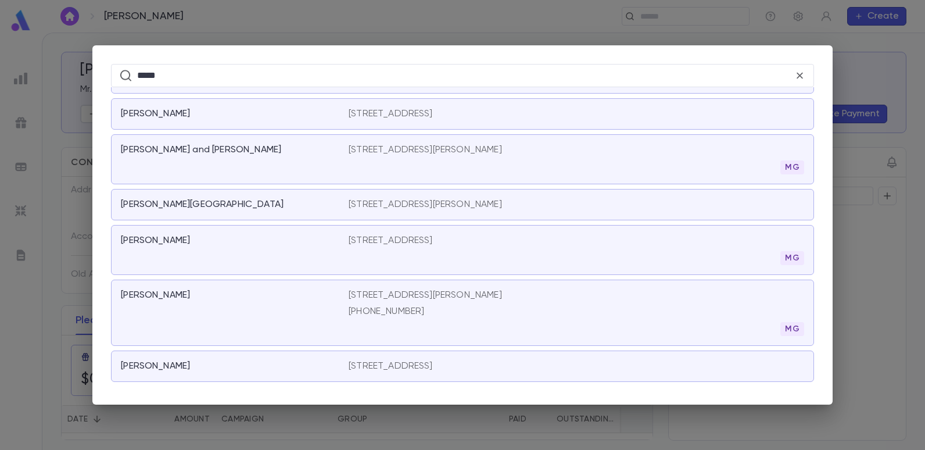
scroll to position [4799, 0]
click at [375, 50] on div "***** ​ [PERSON_NAME] and [PERSON_NAME] Associates Inc. [STREET_ADDRESS][PERSON…" at bounding box center [462, 224] width 740 height 359
click at [389, 2] on div "***** ​ [PERSON_NAME] and [PERSON_NAME] Associates Inc. [STREET_ADDRESS][PERSON…" at bounding box center [462, 225] width 925 height 450
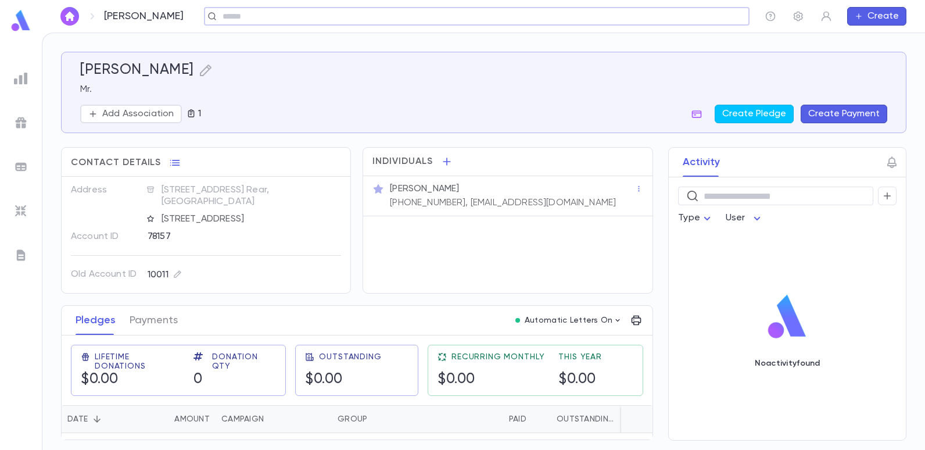
click at [308, 18] on input "text" at bounding box center [481, 16] width 525 height 11
type input "*"
type input "******"
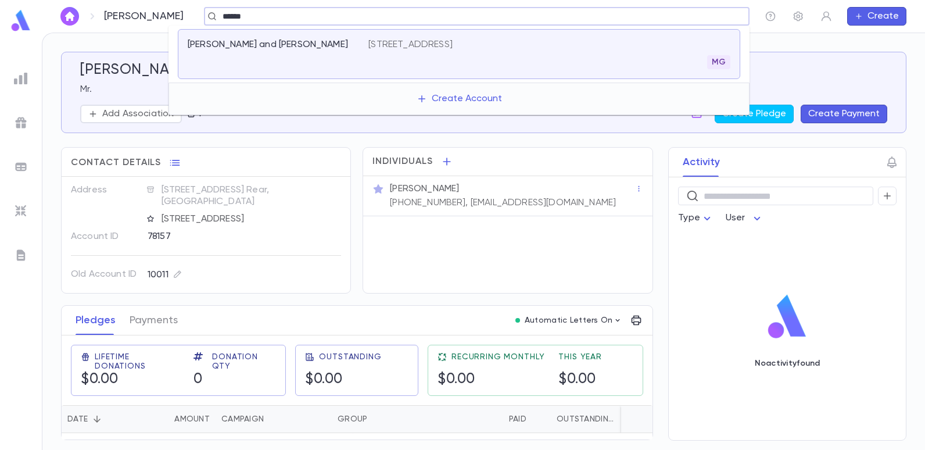
click at [393, 37] on div "[PERSON_NAME] and [PERSON_NAME] [STREET_ADDRESS]" at bounding box center [459, 54] width 562 height 50
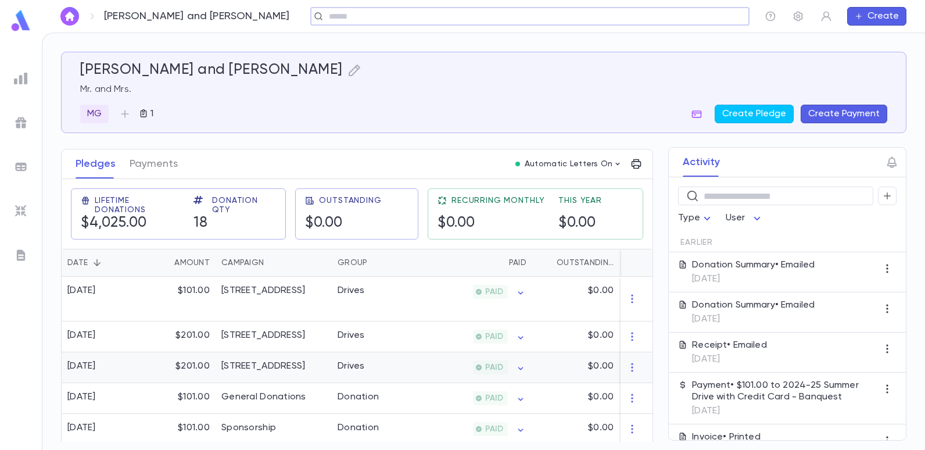
scroll to position [174, 0]
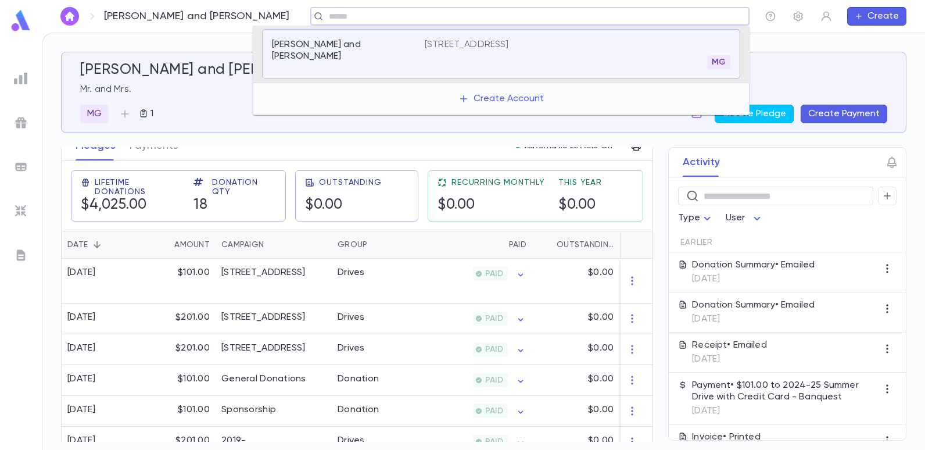
click at [325, 14] on input "text" at bounding box center [525, 16] width 401 height 11
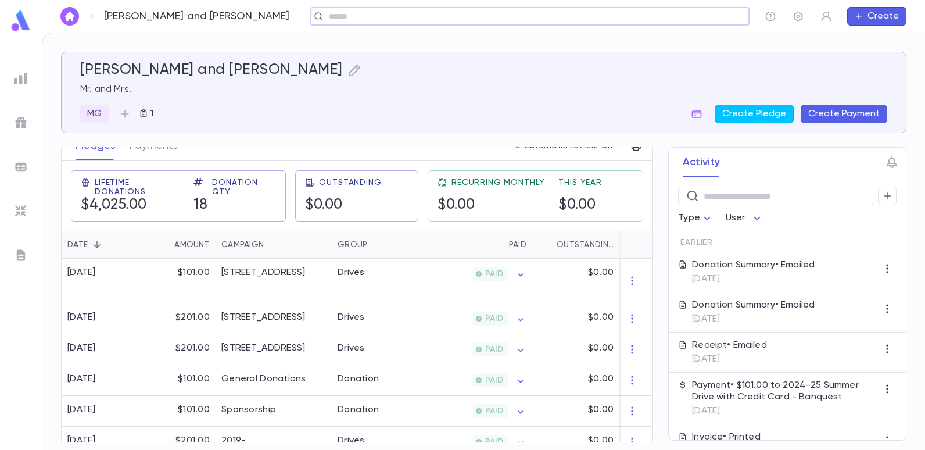
click at [325, 15] on input "text" at bounding box center [525, 16] width 401 height 11
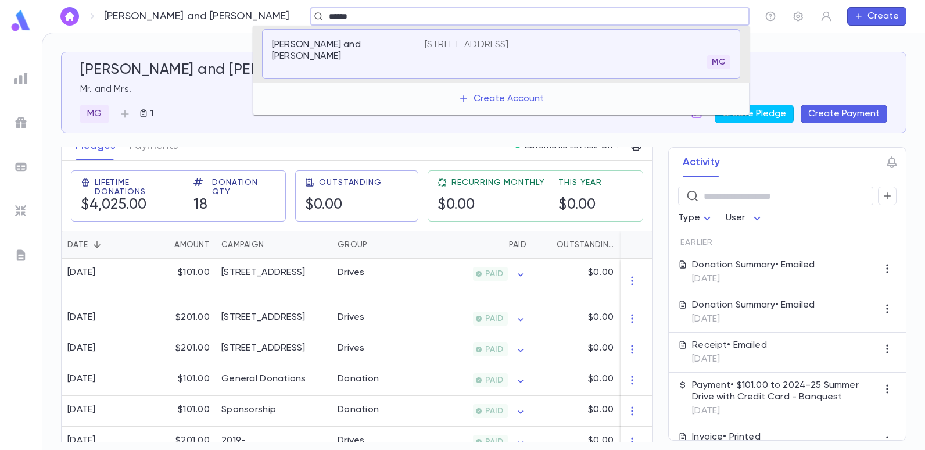
type input "******"
click at [358, 48] on p "[PERSON_NAME] and [PERSON_NAME]" at bounding box center [341, 50] width 139 height 23
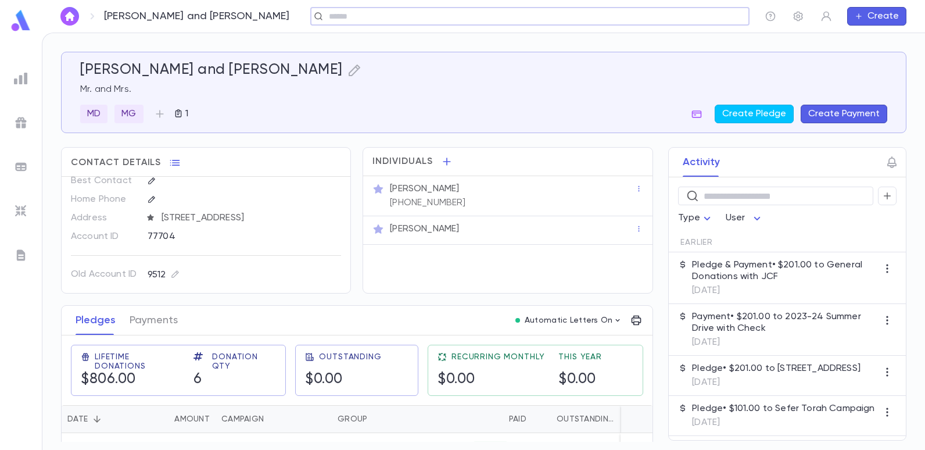
click at [359, 19] on input "text" at bounding box center [525, 16] width 401 height 11
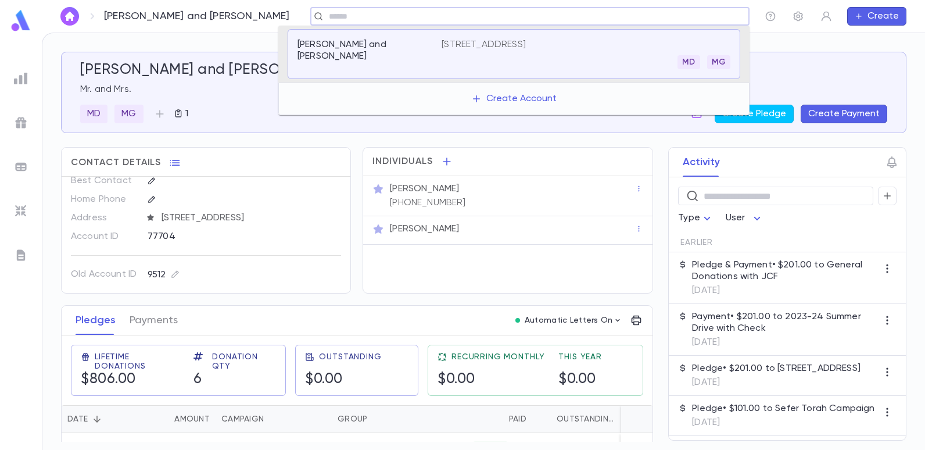
type input "*"
type input "******"
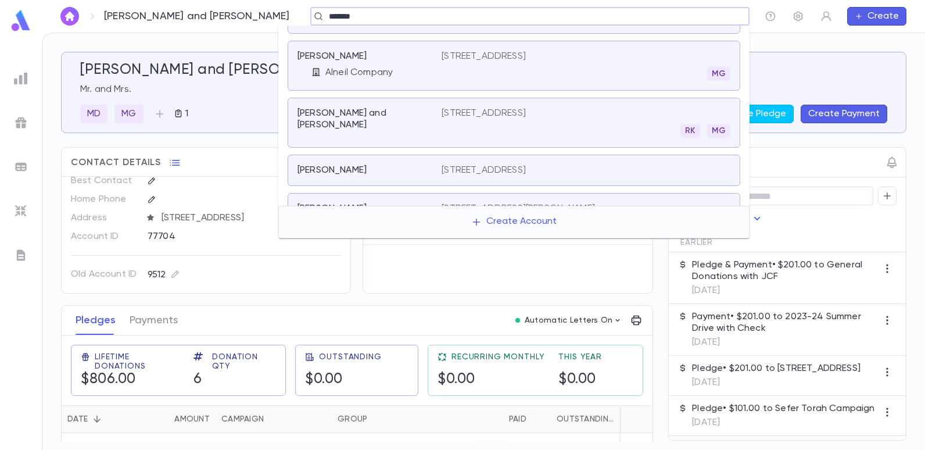
scroll to position [465, 0]
click at [461, 96] on div "[PERSON_NAME] and [PERSON_NAME] [STREET_ADDRESS] RK MG" at bounding box center [513, 121] width 452 height 50
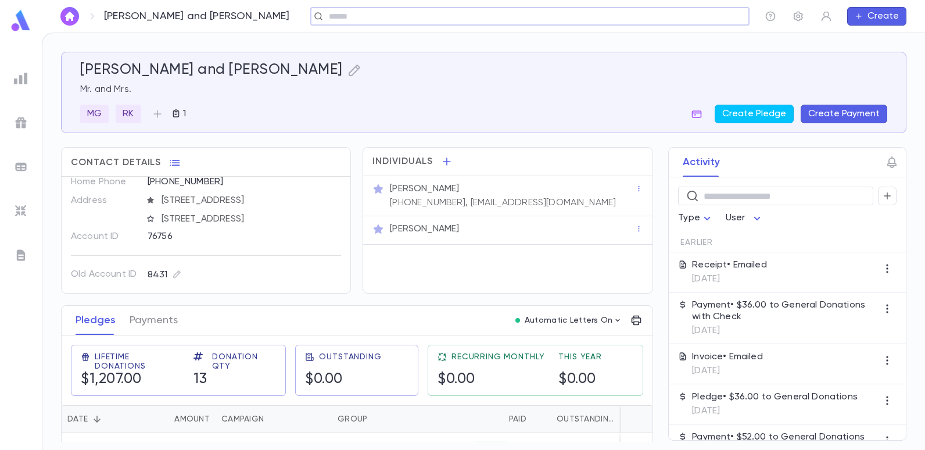
click at [310, 22] on div "​" at bounding box center [529, 16] width 439 height 19
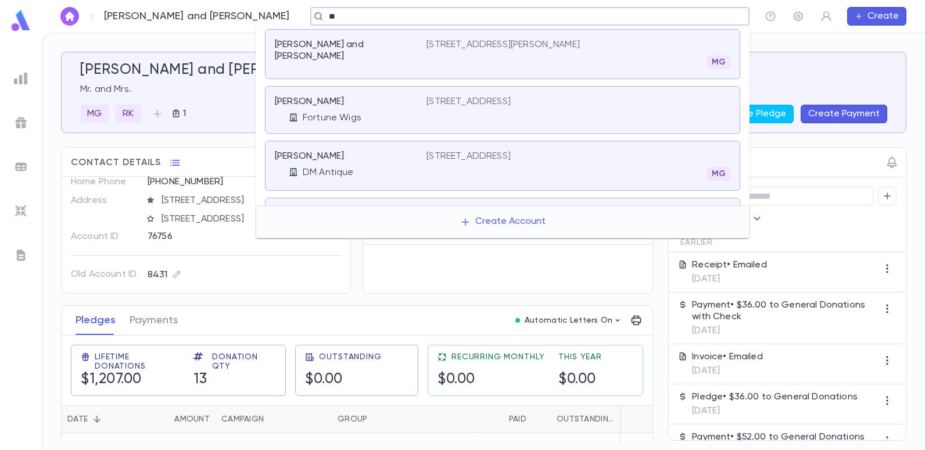
scroll to position [386, 0]
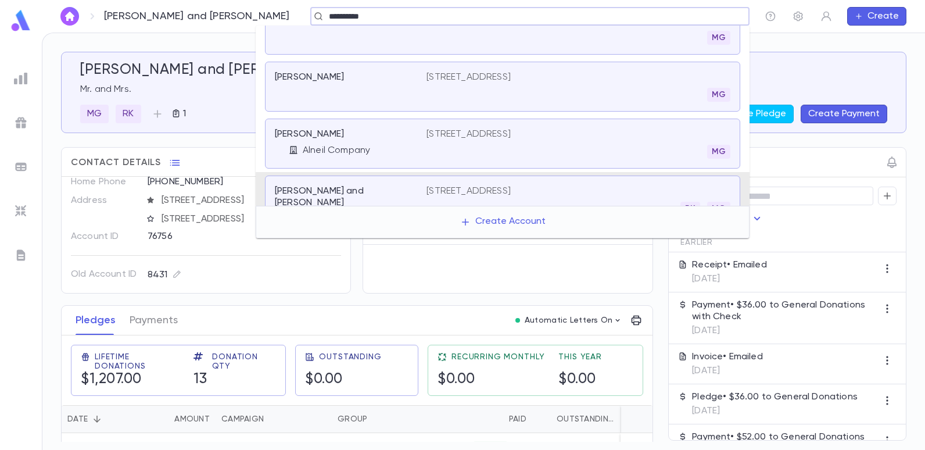
type input "**********"
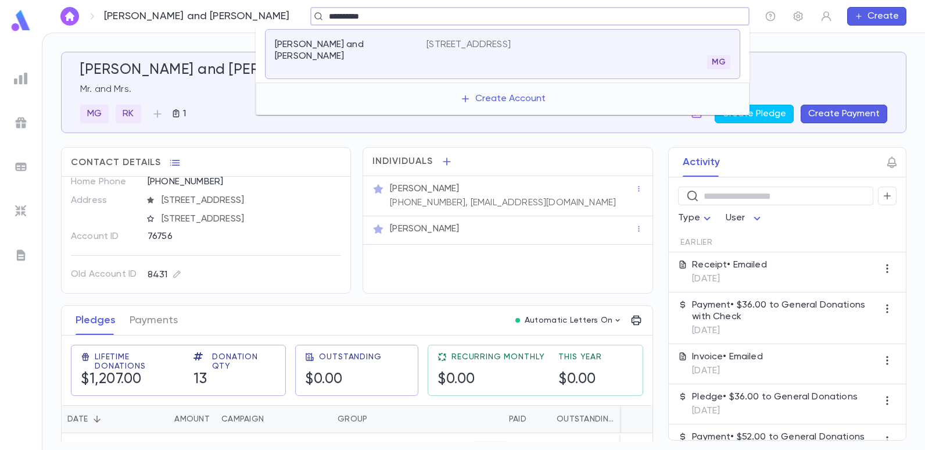
click at [423, 46] on div "[PERSON_NAME] and [PERSON_NAME]" at bounding box center [351, 54] width 152 height 30
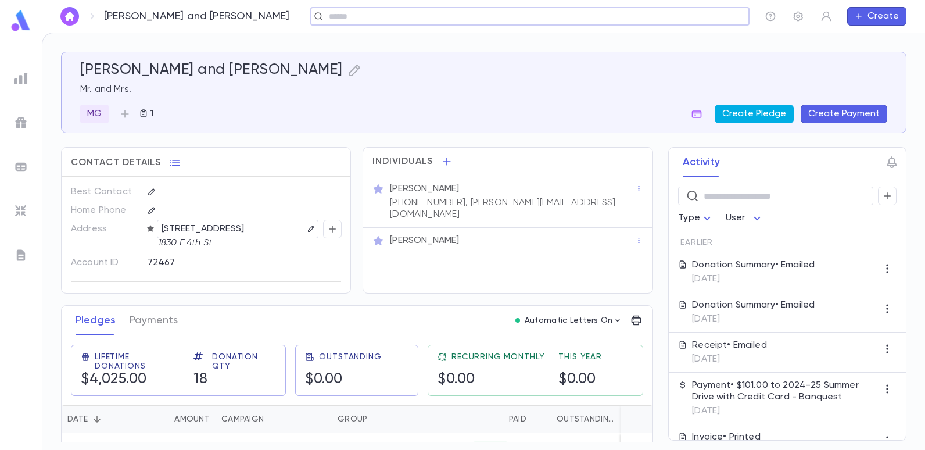
click at [756, 114] on button "Create Pledge" at bounding box center [753, 114] width 79 height 19
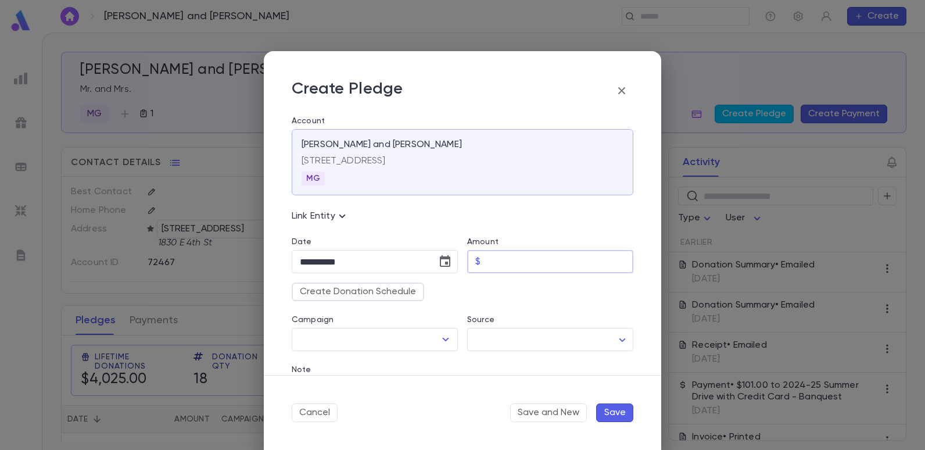
click at [489, 263] on input "Amount" at bounding box center [559, 261] width 148 height 23
type input "******"
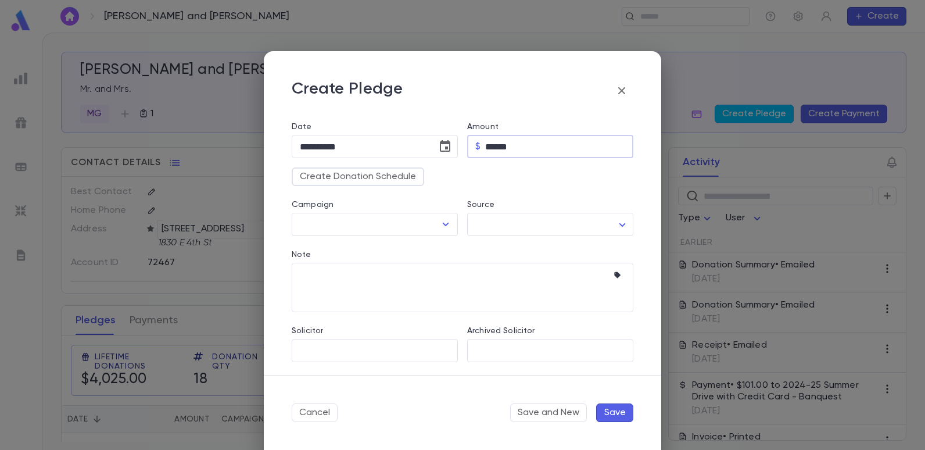
scroll to position [116, 0]
click at [446, 220] on icon "Open" at bounding box center [446, 223] width 14 height 14
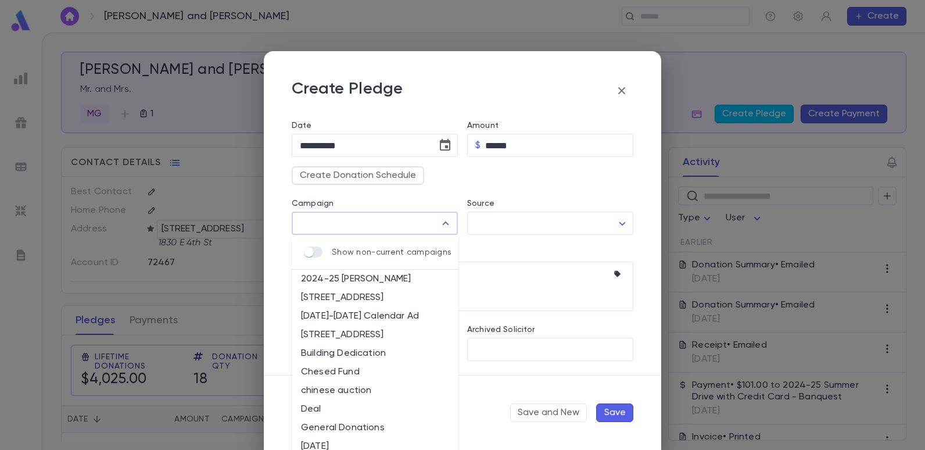
click at [364, 330] on li "[STREET_ADDRESS]" at bounding box center [375, 334] width 167 height 19
type input "**********"
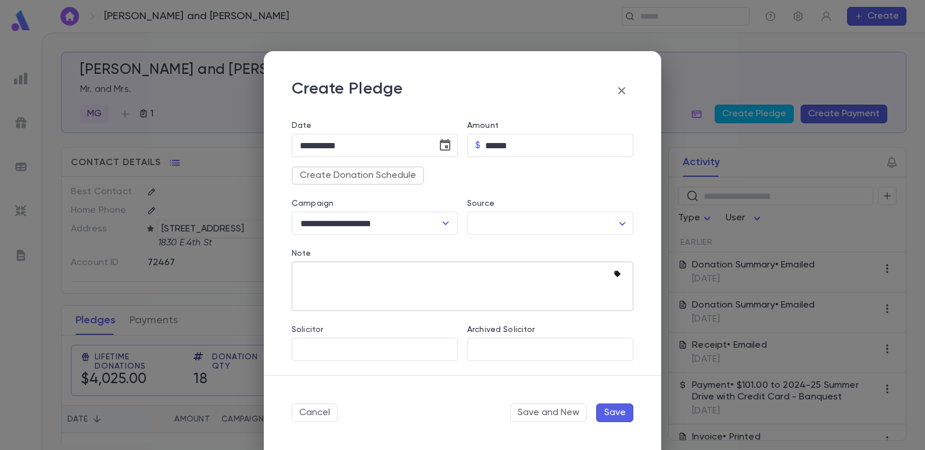
click at [614, 275] on icon "button" at bounding box center [617, 274] width 6 height 6
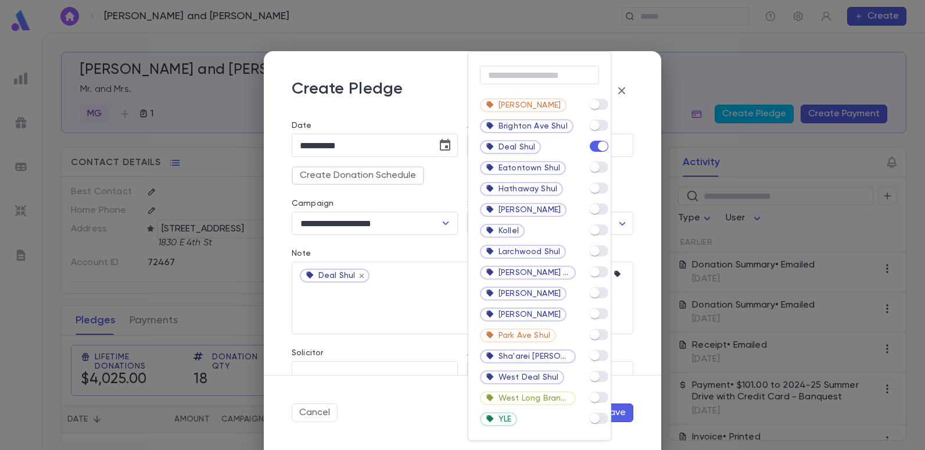
click at [375, 303] on div at bounding box center [462, 225] width 925 height 450
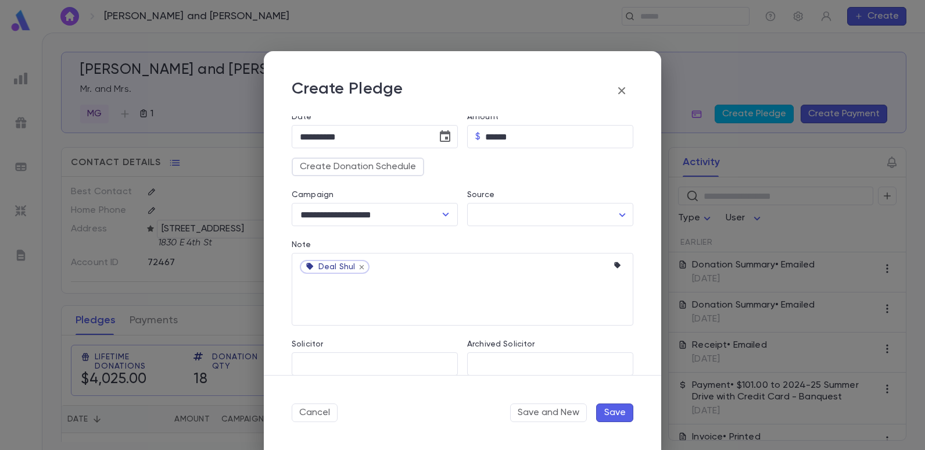
scroll to position [139, 0]
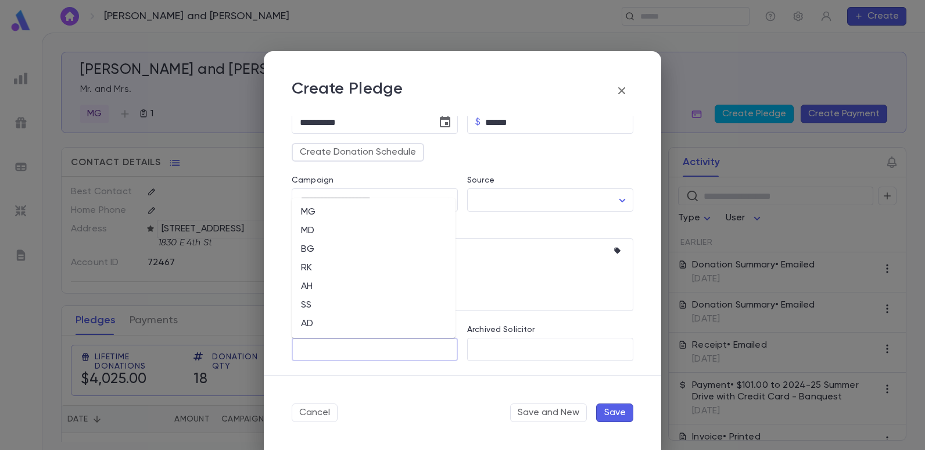
click at [365, 348] on input "Solicitor" at bounding box center [375, 349] width 156 height 22
click at [327, 210] on li "MG" at bounding box center [374, 212] width 164 height 19
type input "**"
click at [624, 416] on button "Save" at bounding box center [614, 412] width 37 height 19
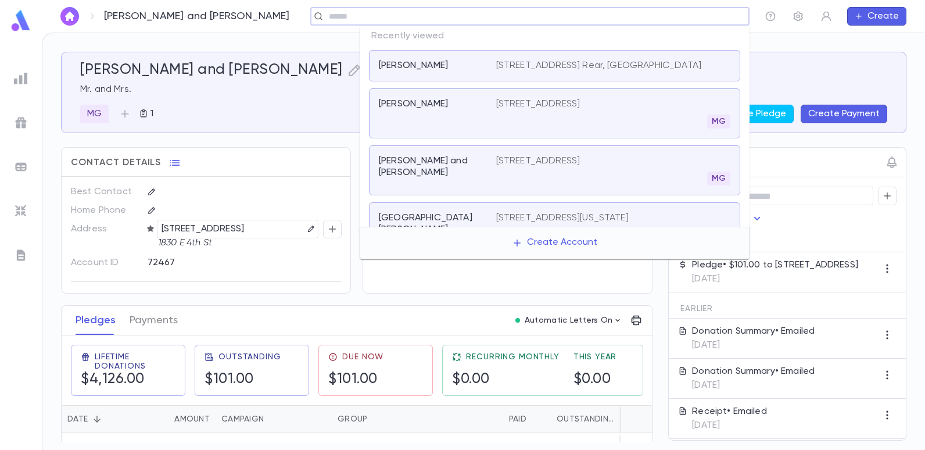
click at [656, 17] on input "text" at bounding box center [525, 16] width 401 height 11
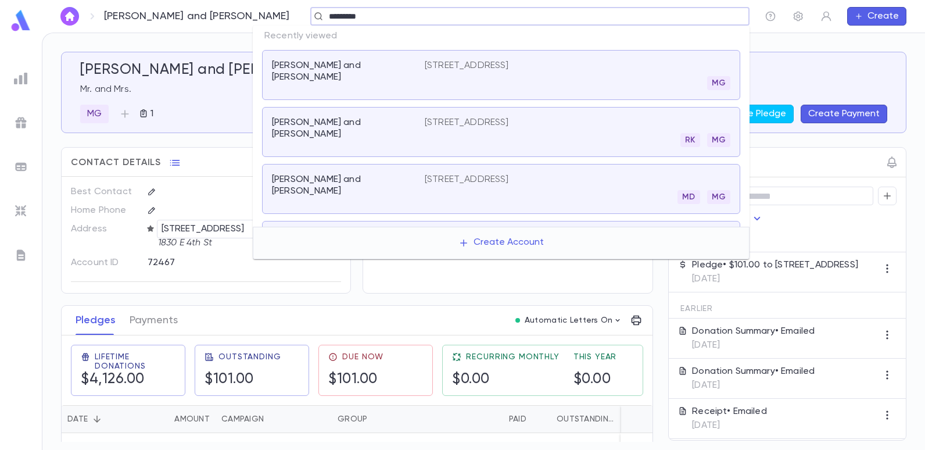
type input "*********"
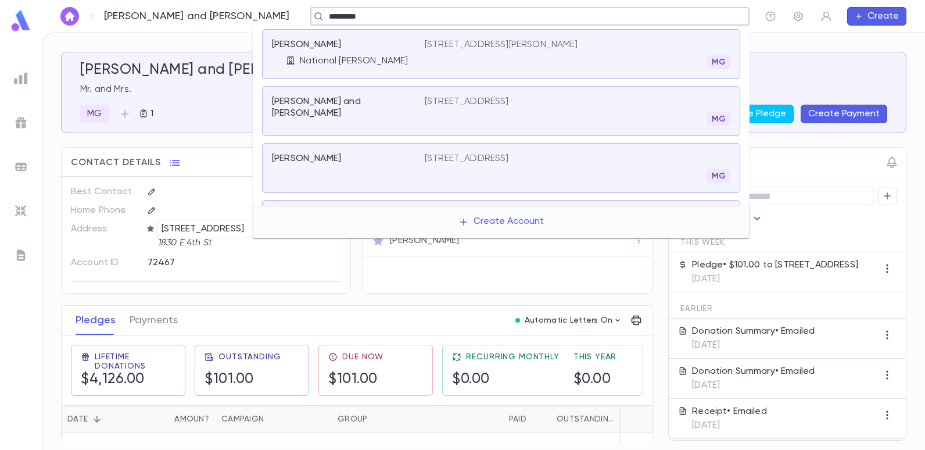
click at [539, 48] on p "[STREET_ADDRESS][PERSON_NAME]" at bounding box center [501, 45] width 153 height 12
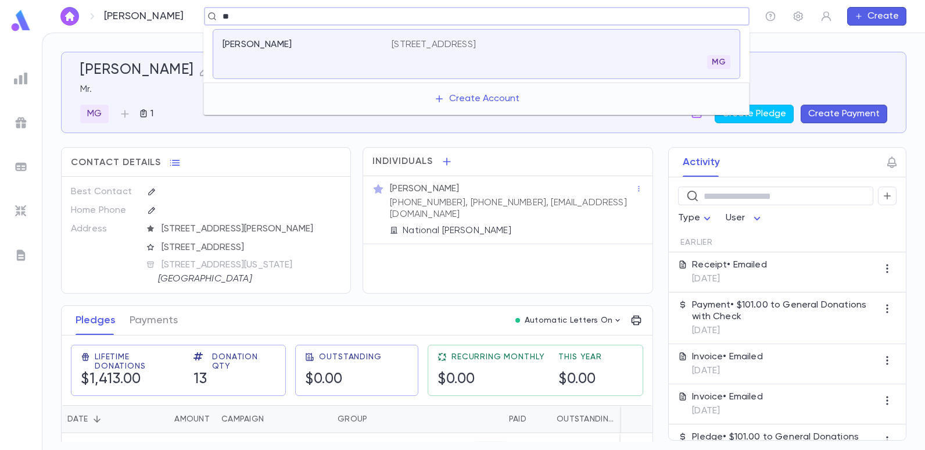
type input "*"
type input "*****"
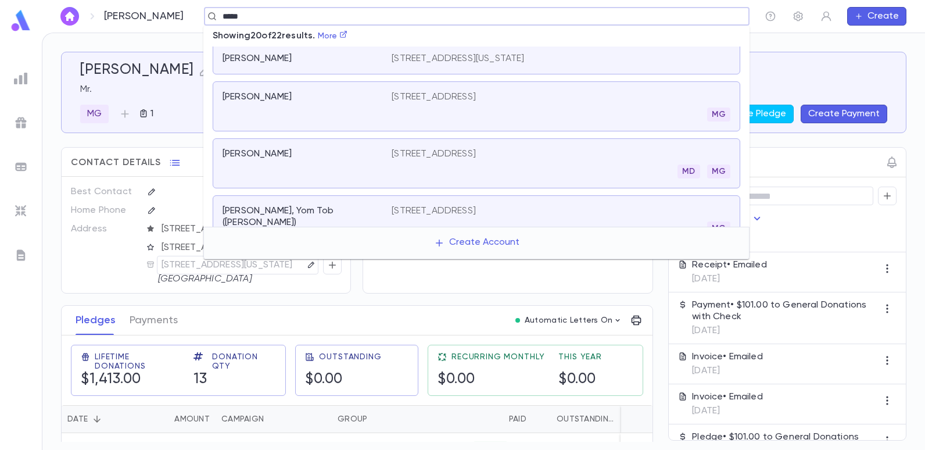
scroll to position [581, 0]
click at [411, 204] on p "[STREET_ADDRESS]" at bounding box center [433, 210] width 84 height 12
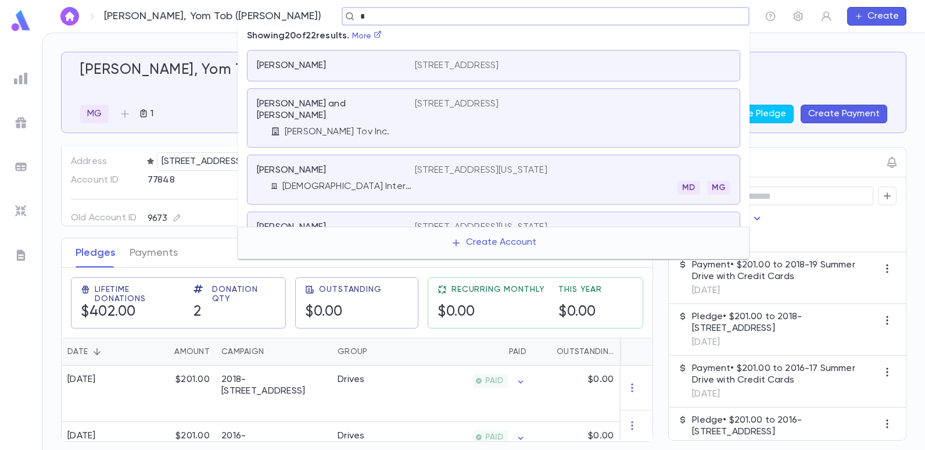
scroll to position [600, 0]
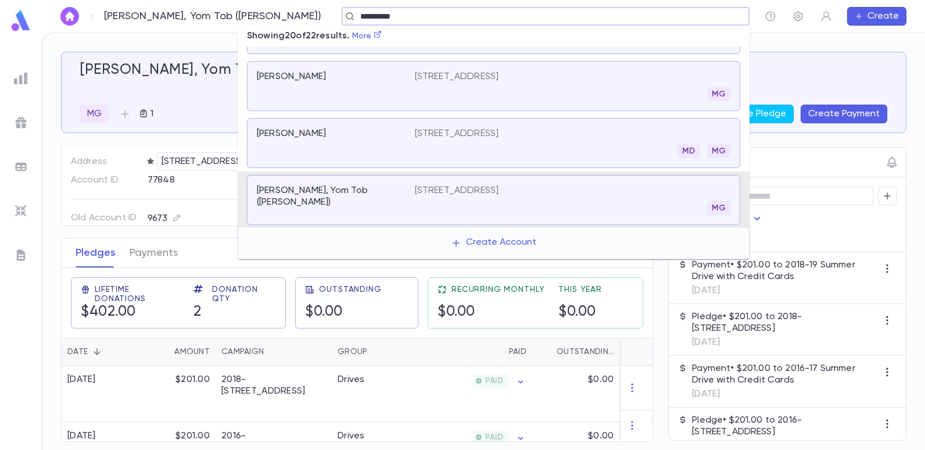
type input "**********"
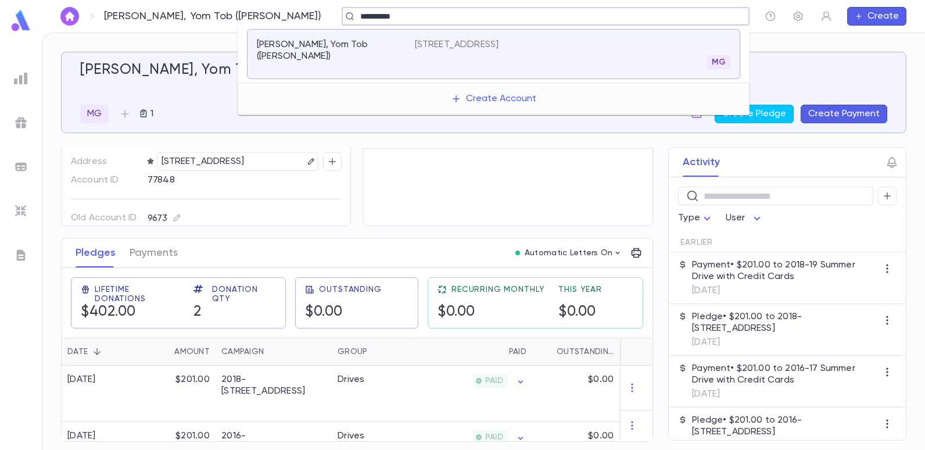
scroll to position [0, 0]
click at [777, 76] on div "[PERSON_NAME], Yom Tob ([PERSON_NAME])" at bounding box center [483, 70] width 807 height 17
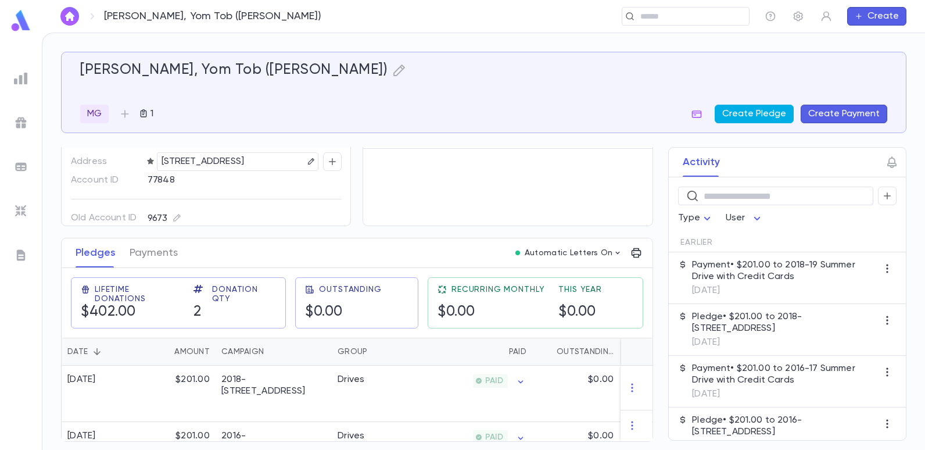
click at [757, 116] on button "Create Pledge" at bounding box center [753, 114] width 79 height 19
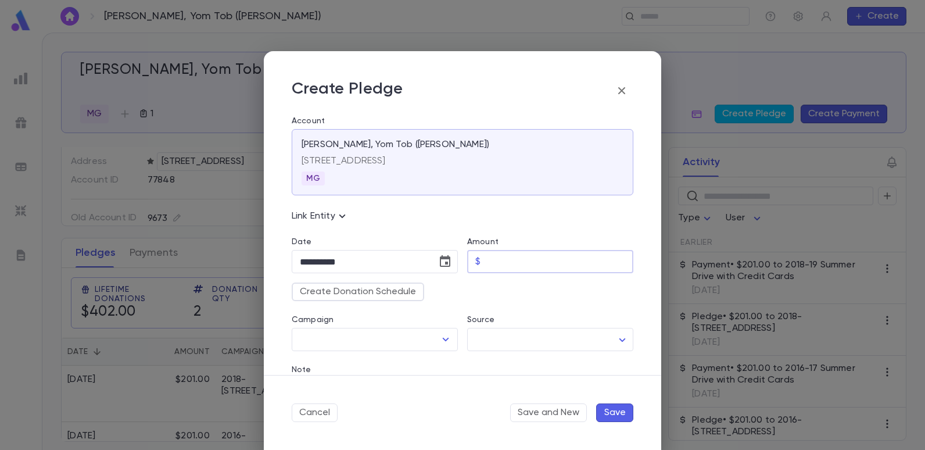
click at [516, 263] on input "Amount" at bounding box center [559, 261] width 148 height 23
type input "******"
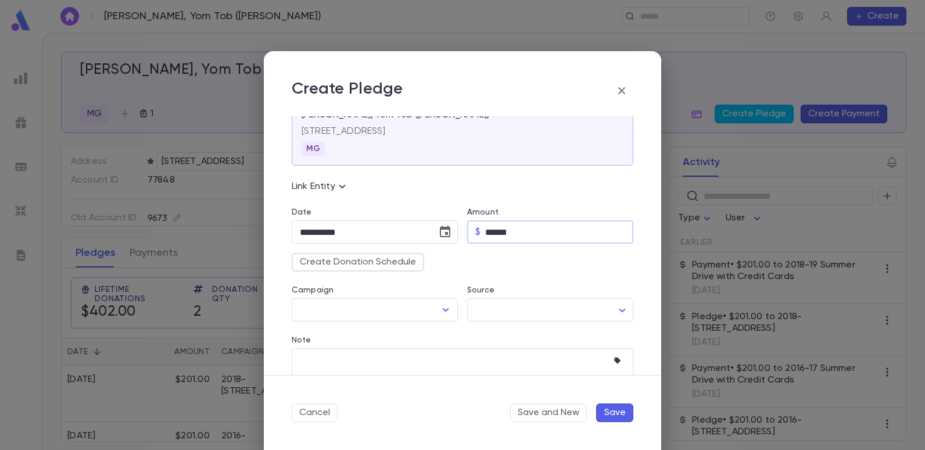
scroll to position [58, 0]
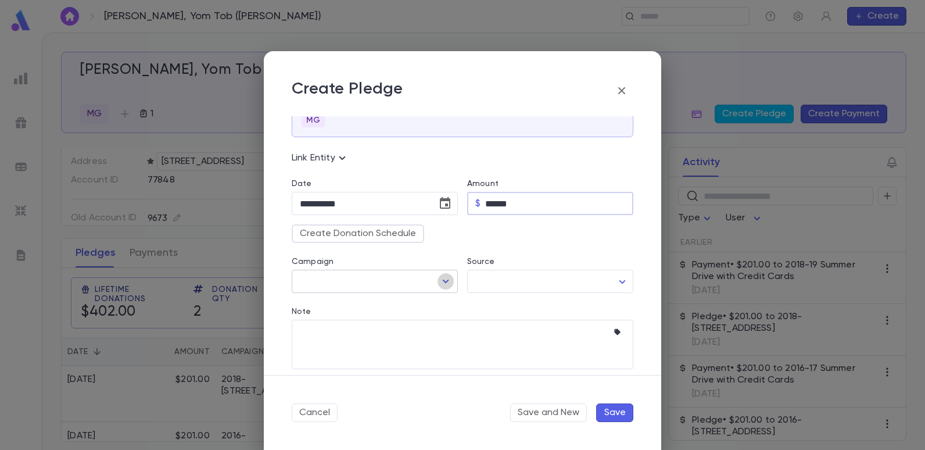
click at [445, 275] on icon "Open" at bounding box center [446, 281] width 14 height 14
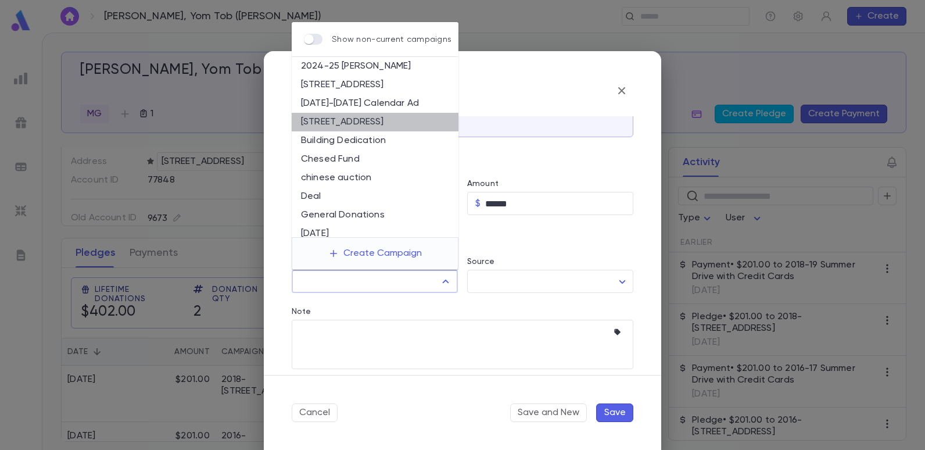
click at [390, 117] on li "[STREET_ADDRESS]" at bounding box center [375, 122] width 167 height 19
type input "**********"
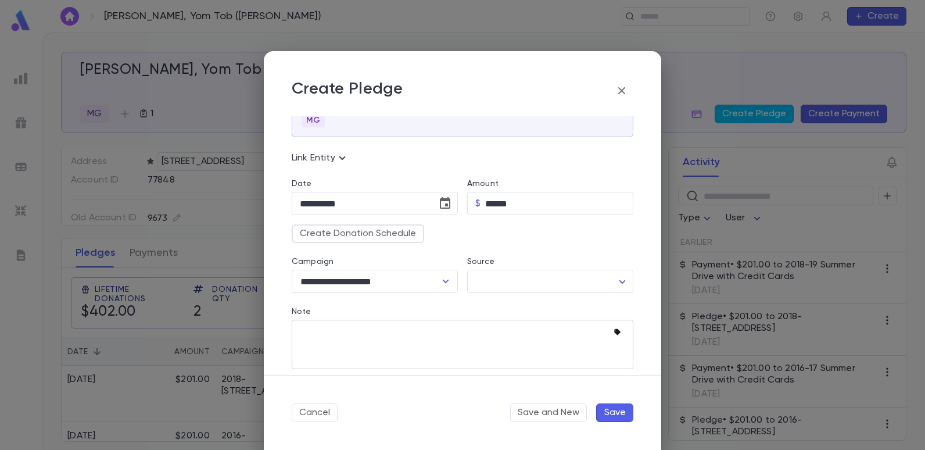
click at [614, 329] on icon "button" at bounding box center [617, 332] width 6 height 6
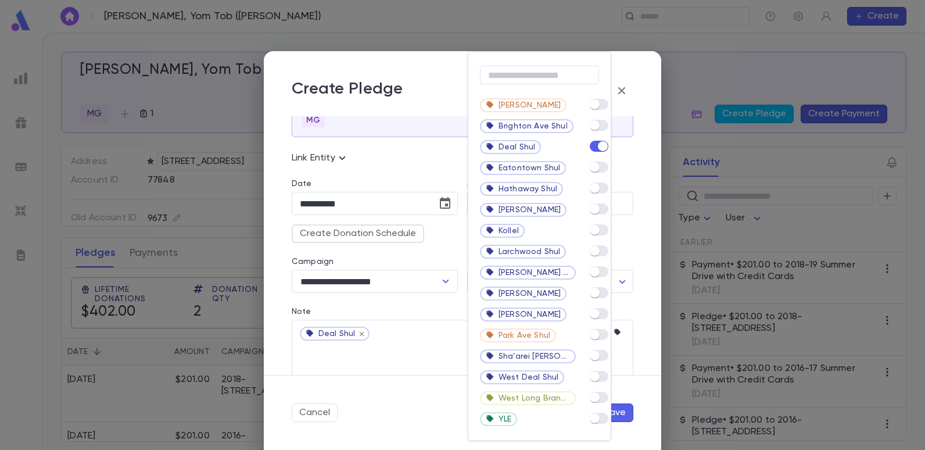
click at [401, 356] on div at bounding box center [462, 225] width 925 height 450
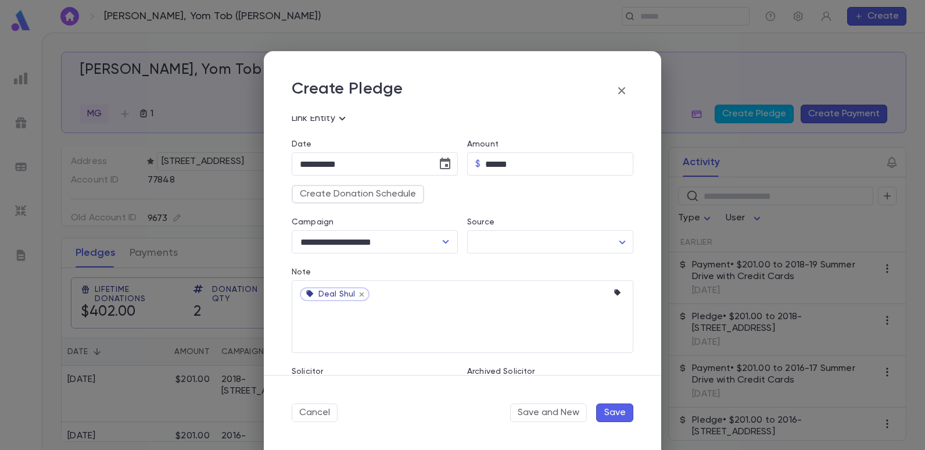
scroll to position [139, 0]
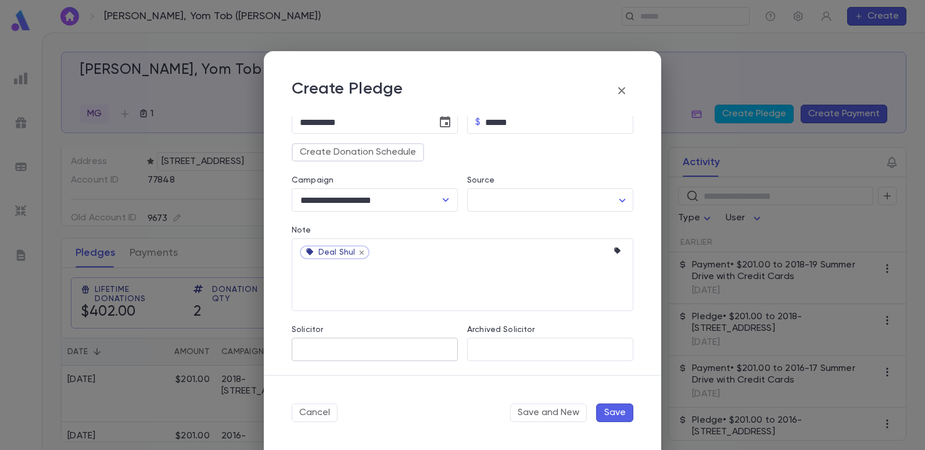
click at [376, 350] on input "Solicitor" at bounding box center [375, 349] width 156 height 22
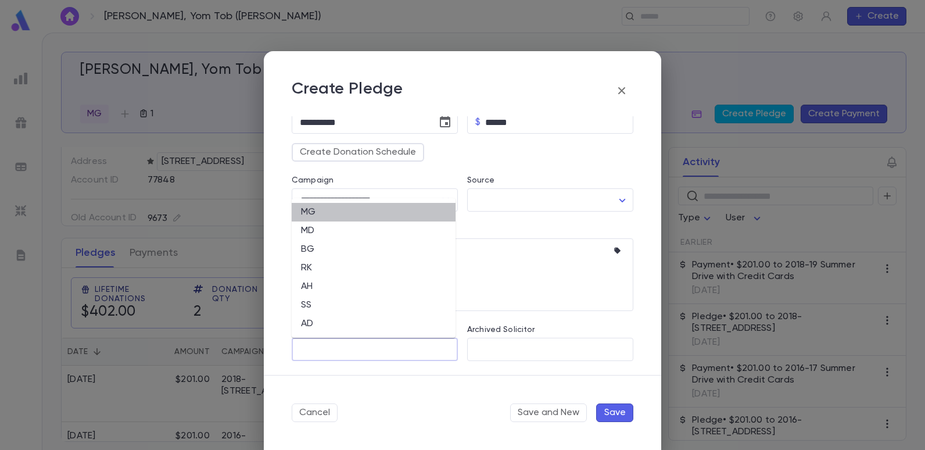
click at [312, 213] on li "MG" at bounding box center [374, 212] width 164 height 19
type input "**"
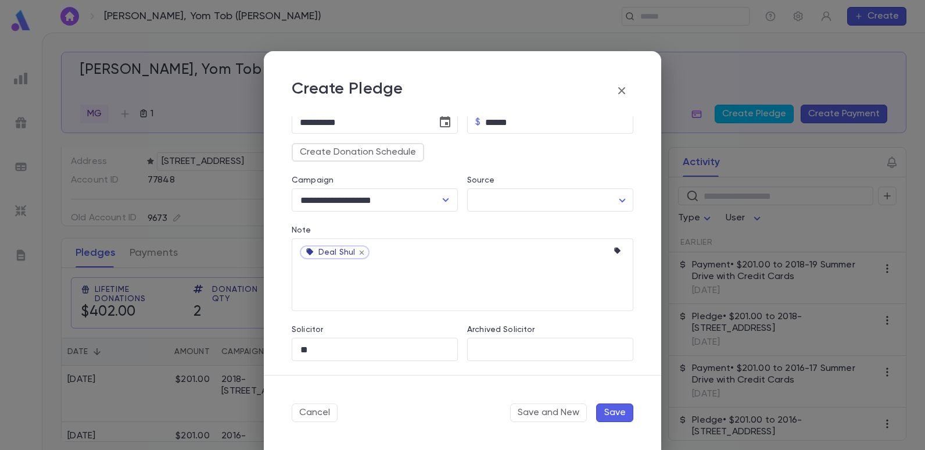
click at [613, 408] on button "Save" at bounding box center [614, 412] width 37 height 19
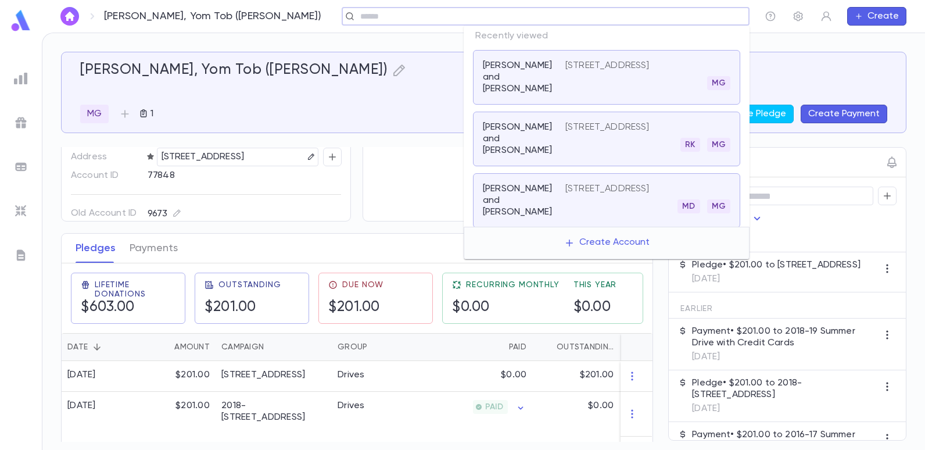
click at [671, 14] on input "text" at bounding box center [542, 16] width 370 height 11
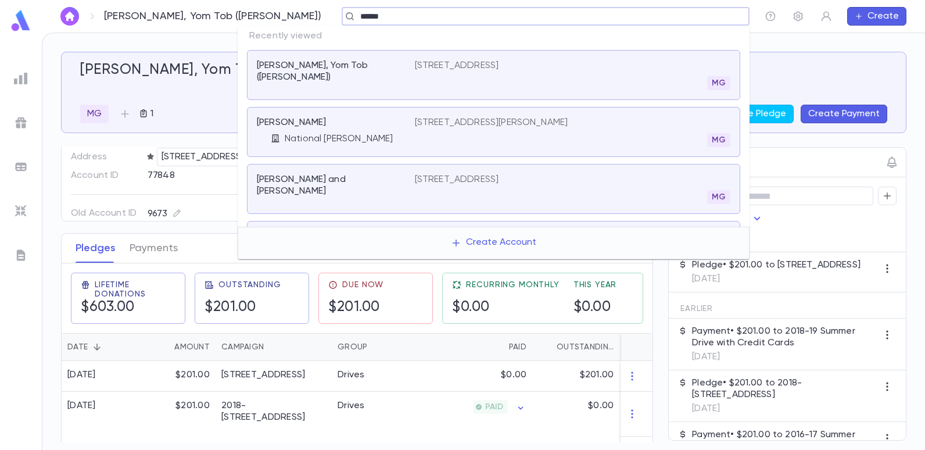
type input "******"
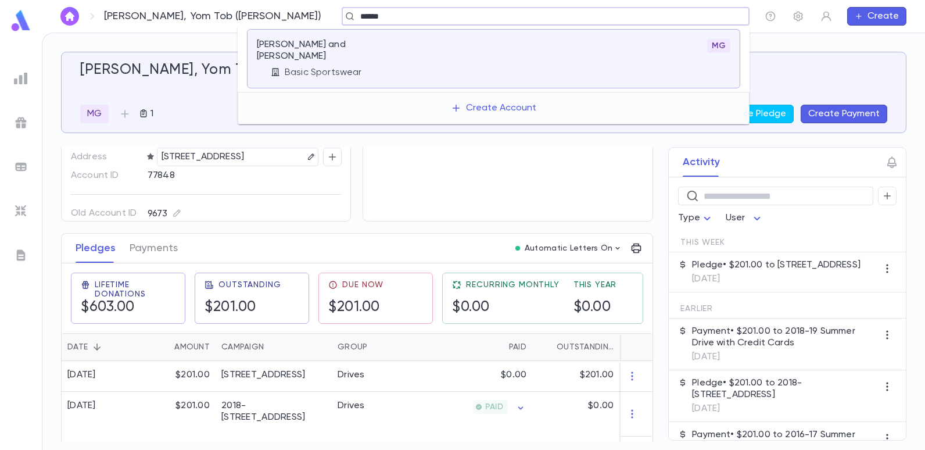
click at [294, 43] on p "[PERSON_NAME] and [PERSON_NAME]" at bounding box center [329, 50] width 144 height 23
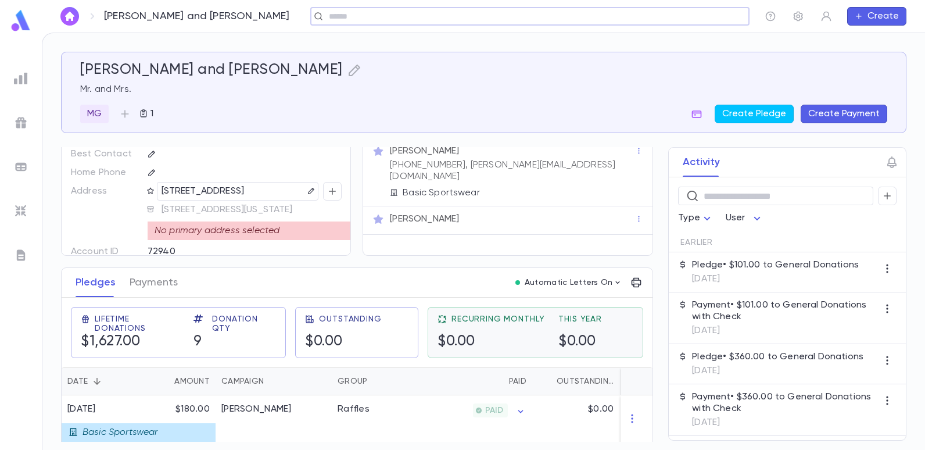
scroll to position [58, 0]
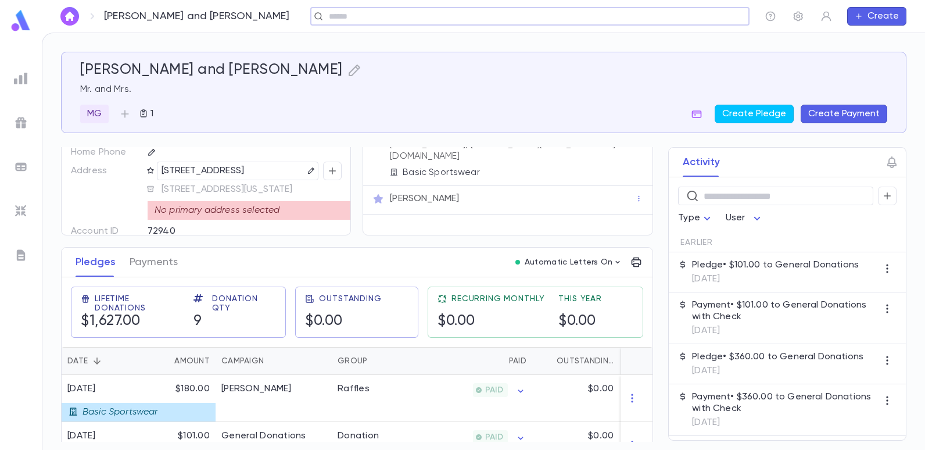
click at [352, 19] on input "text" at bounding box center [525, 16] width 401 height 11
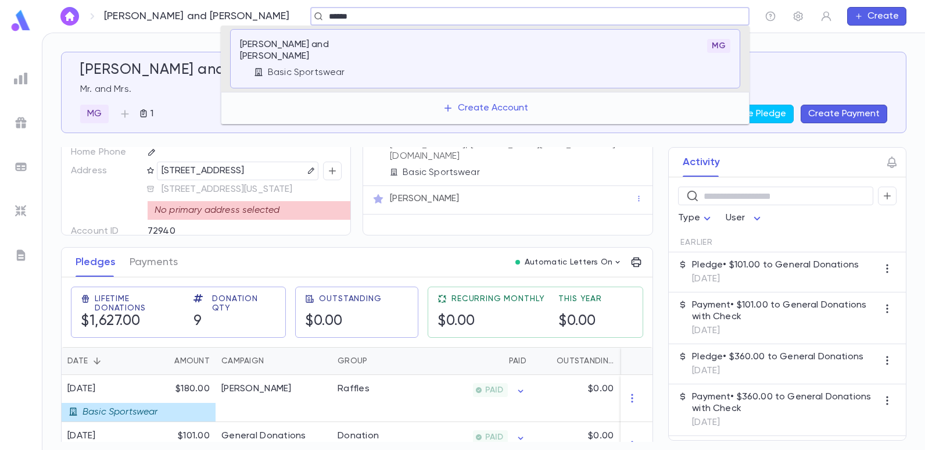
type input "******"
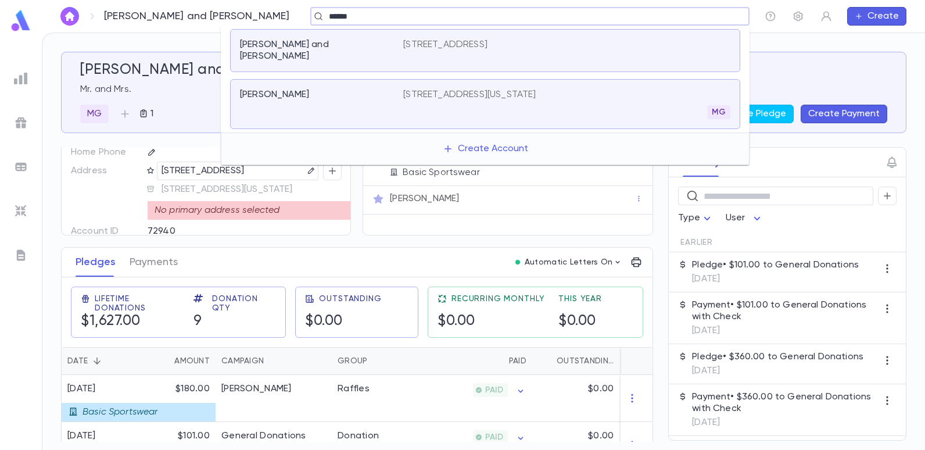
click at [411, 44] on p "[STREET_ADDRESS]" at bounding box center [445, 45] width 84 height 12
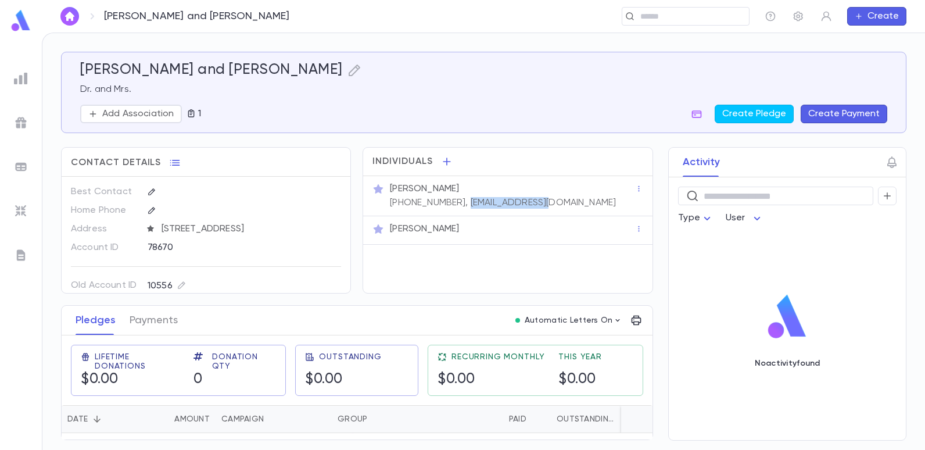
drag, startPoint x: 455, startPoint y: 202, endPoint x: 535, endPoint y: 210, distance: 80.5
click at [535, 210] on div "[PERSON_NAME] [PHONE_NUMBER], [EMAIL_ADDRESS][DOMAIN_NAME]" at bounding box center [507, 196] width 289 height 40
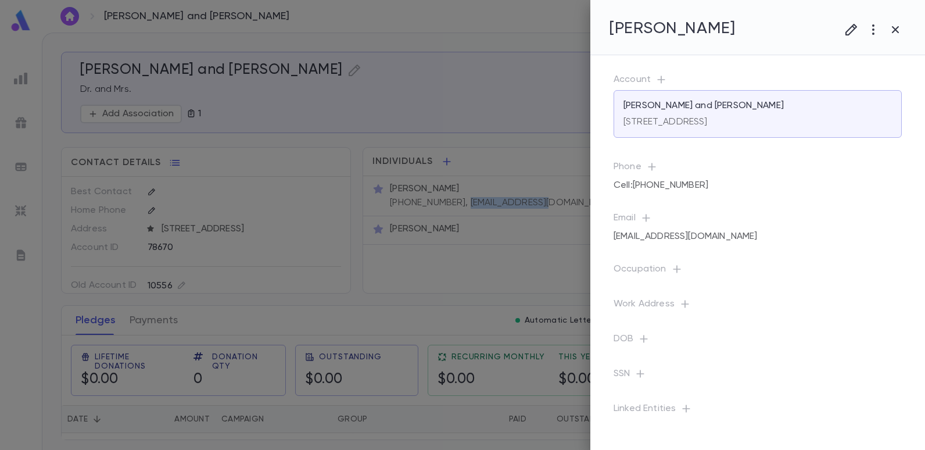
copy p "[EMAIL_ADDRESS][DOMAIN_NAME]"
click at [516, 86] on div at bounding box center [462, 225] width 925 height 450
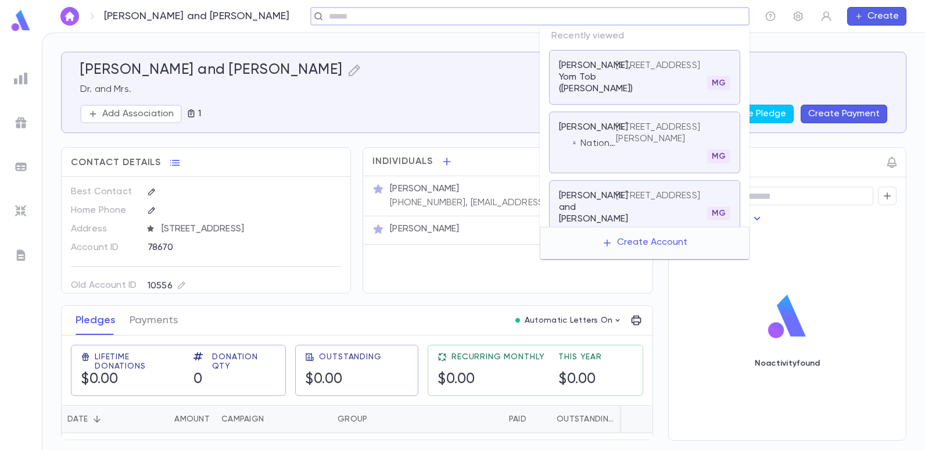
click at [665, 13] on input "text" at bounding box center [525, 16] width 401 height 11
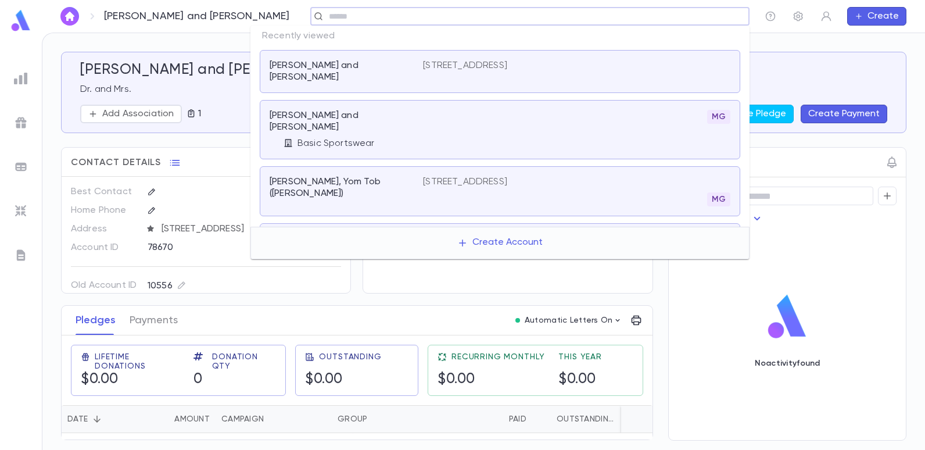
click at [310, 10] on div "​" at bounding box center [529, 16] width 439 height 19
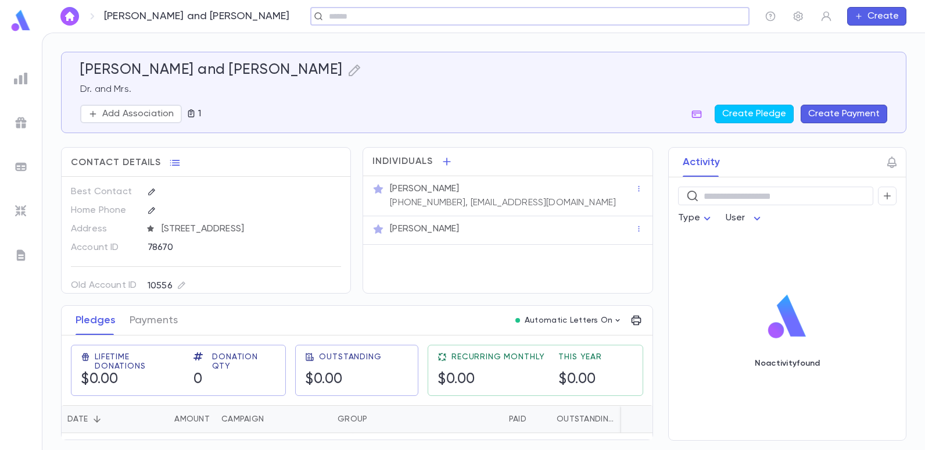
click at [329, 11] on input "text" at bounding box center [525, 16] width 401 height 11
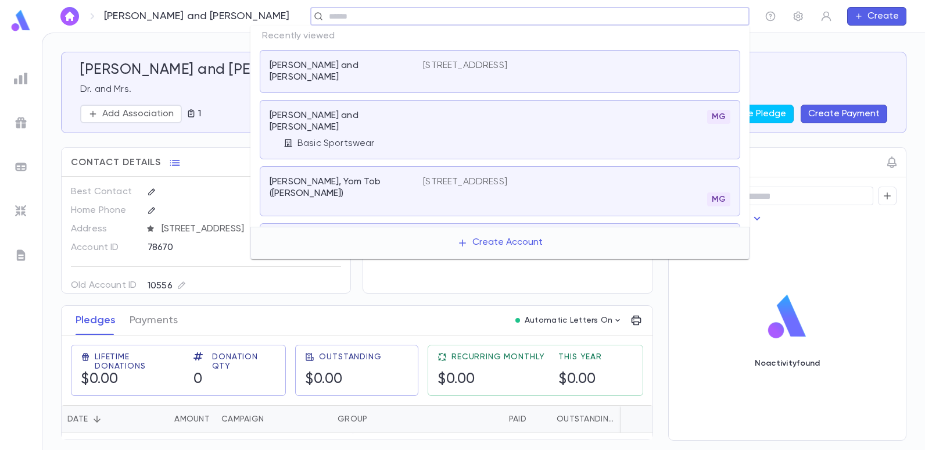
click at [328, 15] on input "text" at bounding box center [525, 16] width 401 height 11
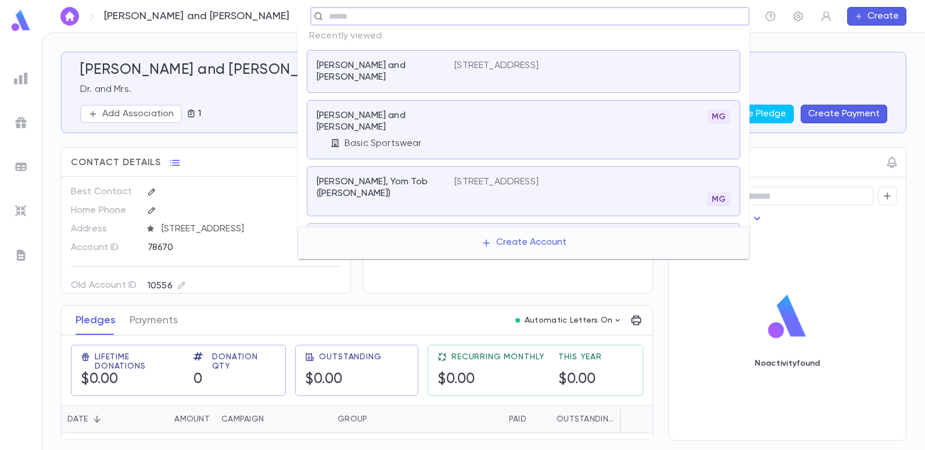
click at [667, 20] on input "text" at bounding box center [525, 16] width 401 height 11
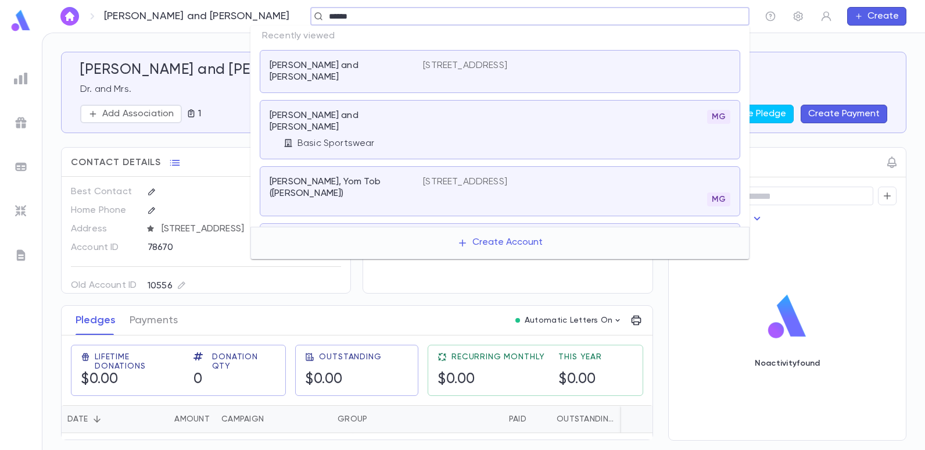
type input "******"
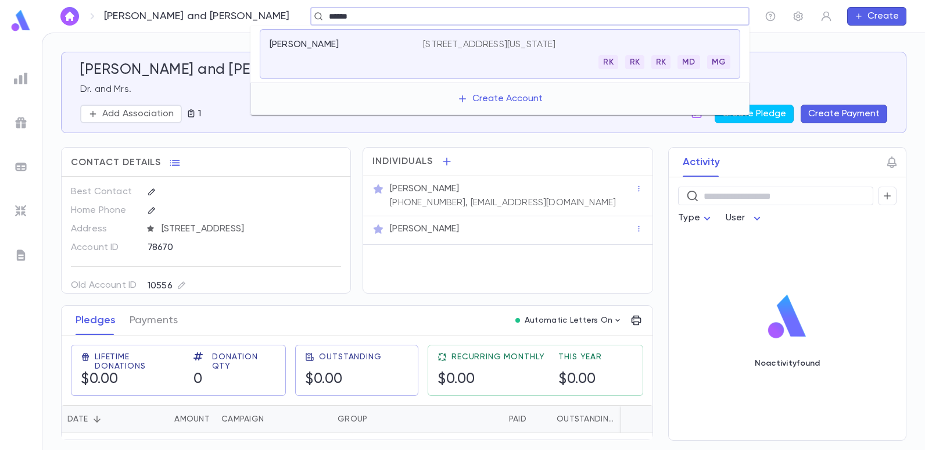
click at [475, 42] on p "[STREET_ADDRESS][US_STATE]" at bounding box center [489, 45] width 132 height 12
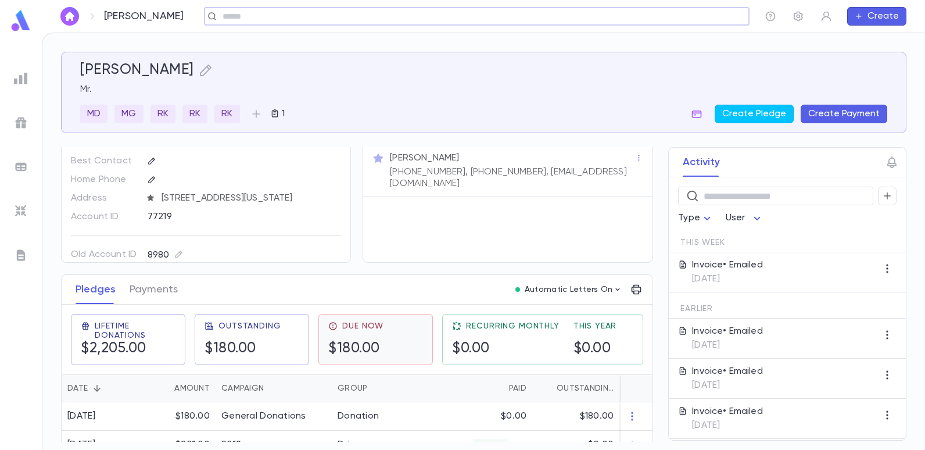
scroll to position [58, 0]
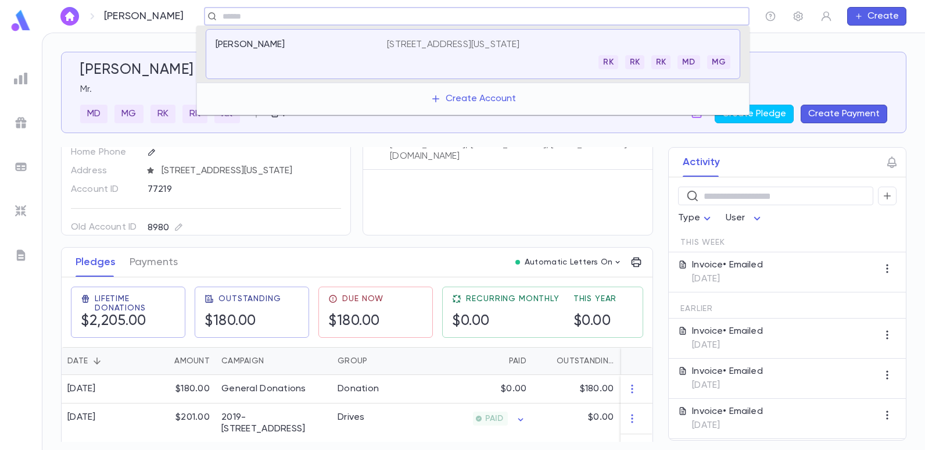
click at [318, 20] on input "text" at bounding box center [473, 16] width 508 height 11
type input "******"
click at [427, 45] on p "[STREET_ADDRESS][US_STATE]" at bounding box center [453, 45] width 132 height 12
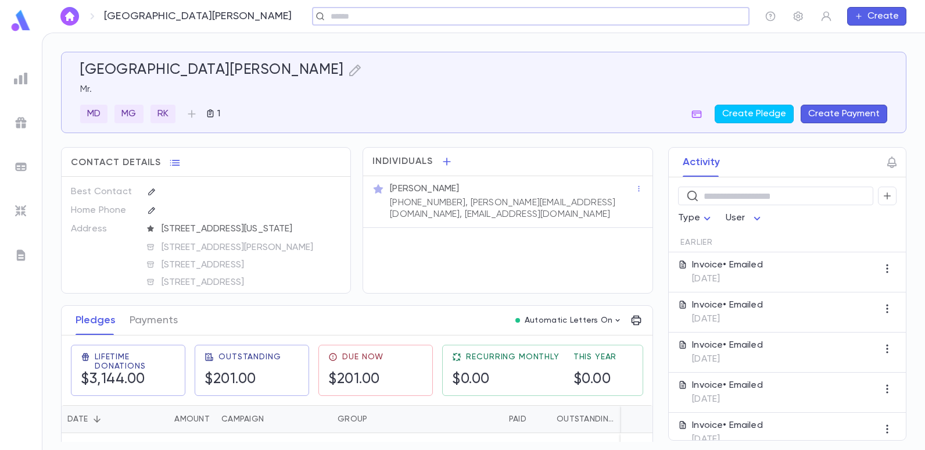
click at [357, 24] on div "​" at bounding box center [530, 16] width 437 height 19
click at [358, 19] on input "text" at bounding box center [527, 16] width 400 height 11
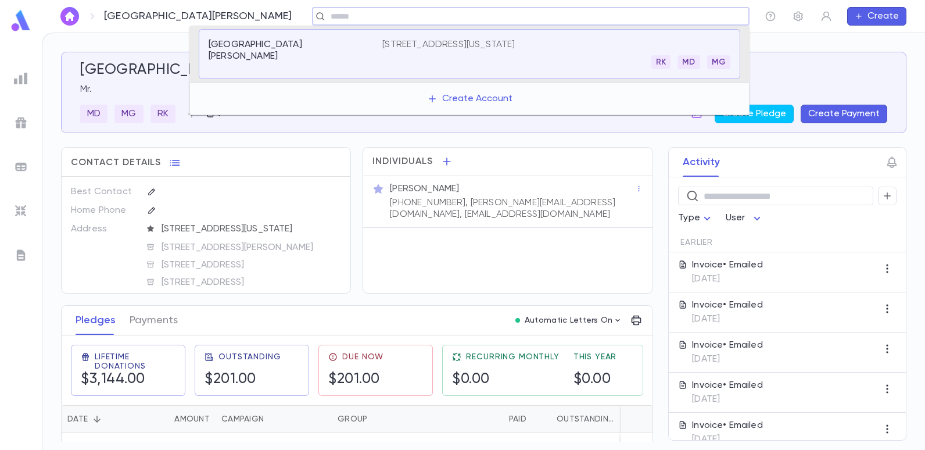
click at [529, 247] on div "Individuals [PERSON_NAME] [PHONE_NUMBER], [PERSON_NAME][EMAIL_ADDRESS][DOMAIN_N…" at bounding box center [507, 220] width 290 height 146
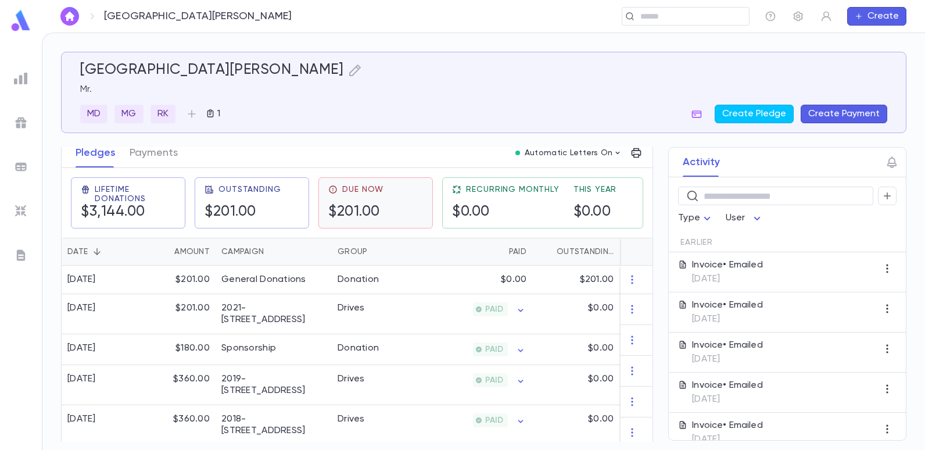
scroll to position [174, 0]
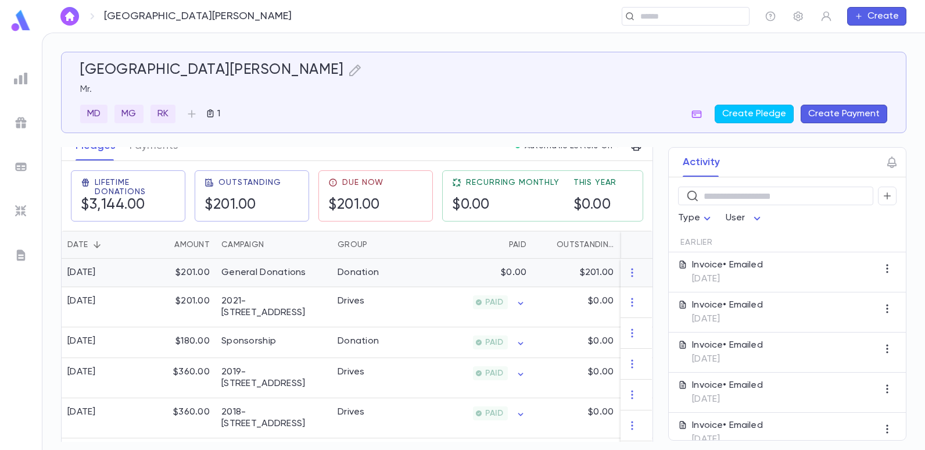
click at [394, 279] on div "Donation" at bounding box center [375, 272] width 87 height 28
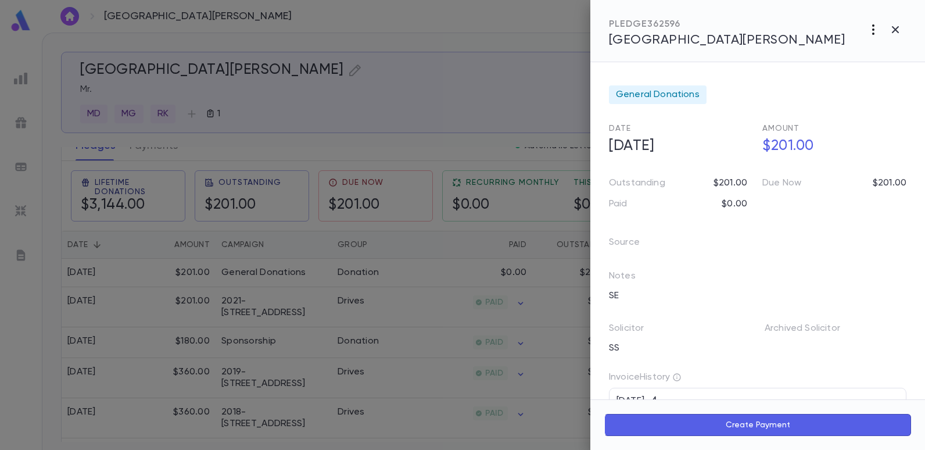
click at [871, 23] on icon "button" at bounding box center [873, 30] width 14 height 14
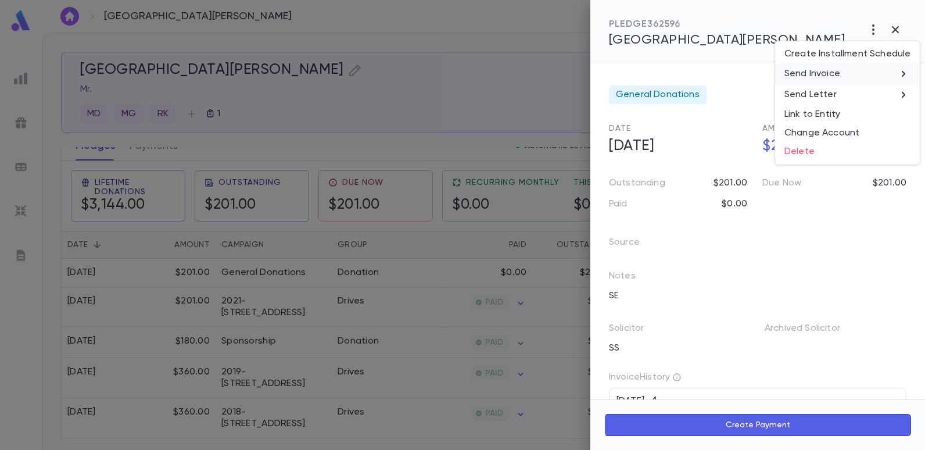
click at [821, 72] on p "Send Invoice" at bounding box center [812, 74] width 56 height 12
click at [894, 69] on li "Email" at bounding box center [895, 74] width 41 height 21
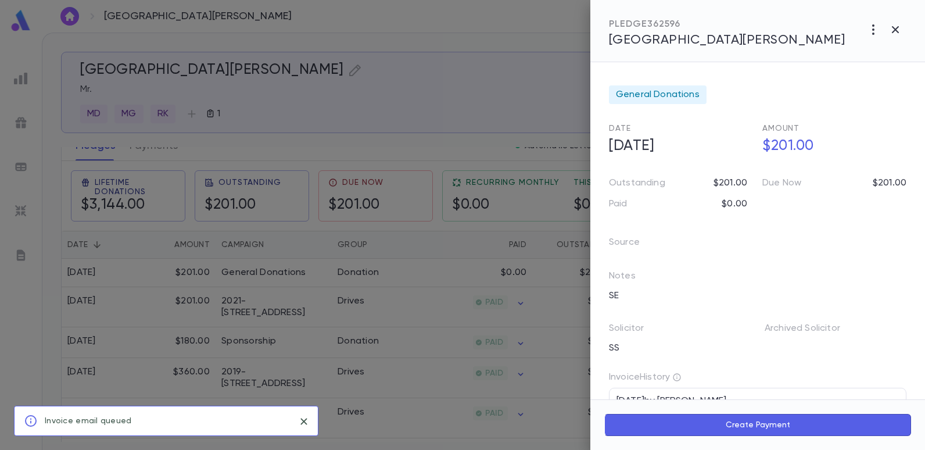
click at [299, 420] on icon "close" at bounding box center [303, 421] width 13 height 14
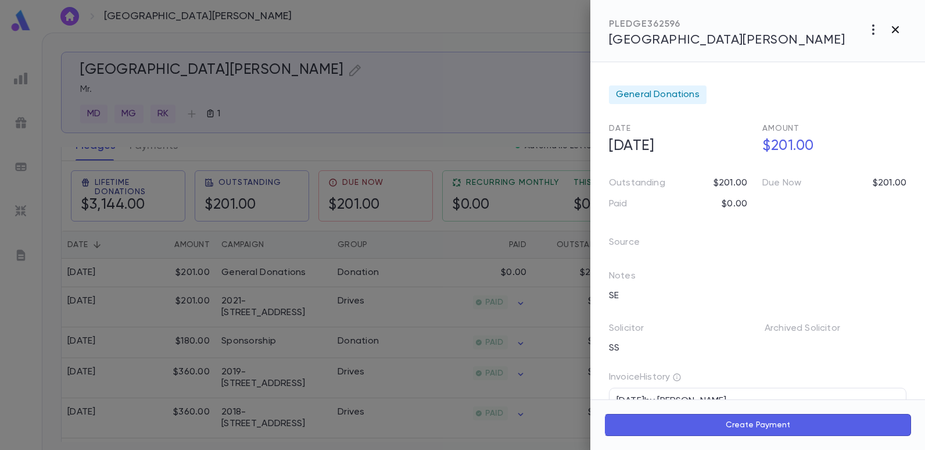
click at [896, 28] on icon "button" at bounding box center [895, 29] width 7 height 7
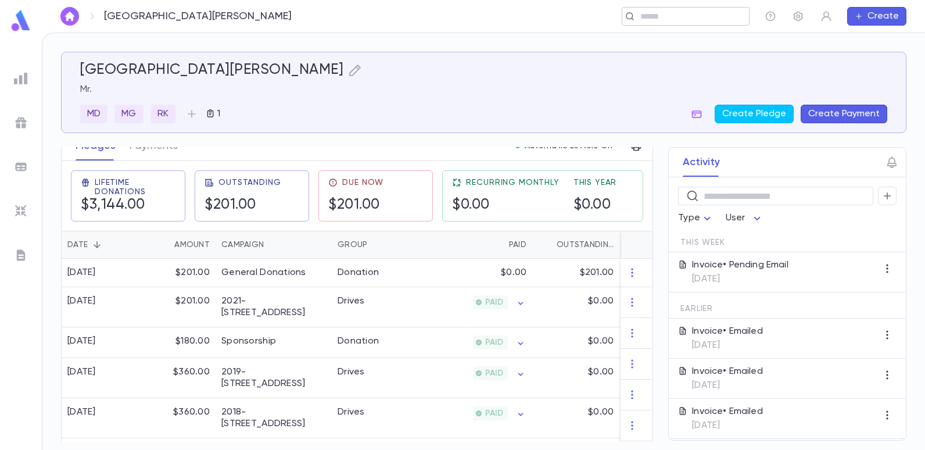
click at [685, 20] on input "text" at bounding box center [682, 16] width 90 height 11
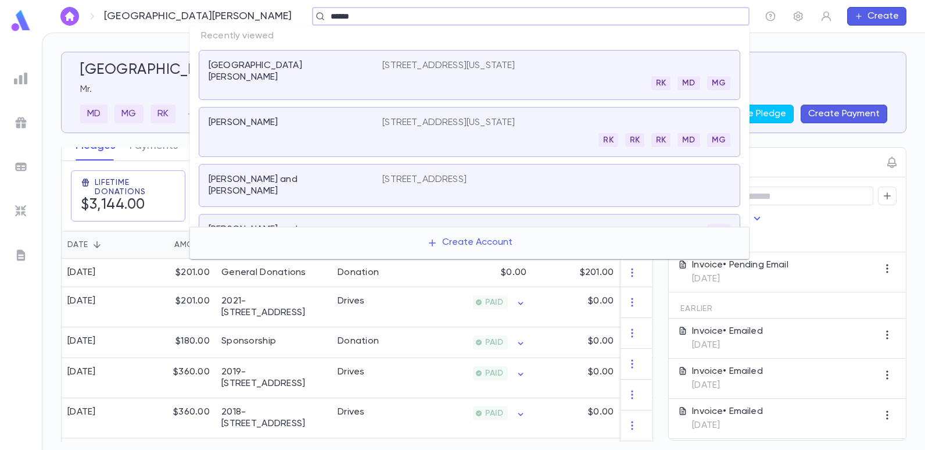
type input "******"
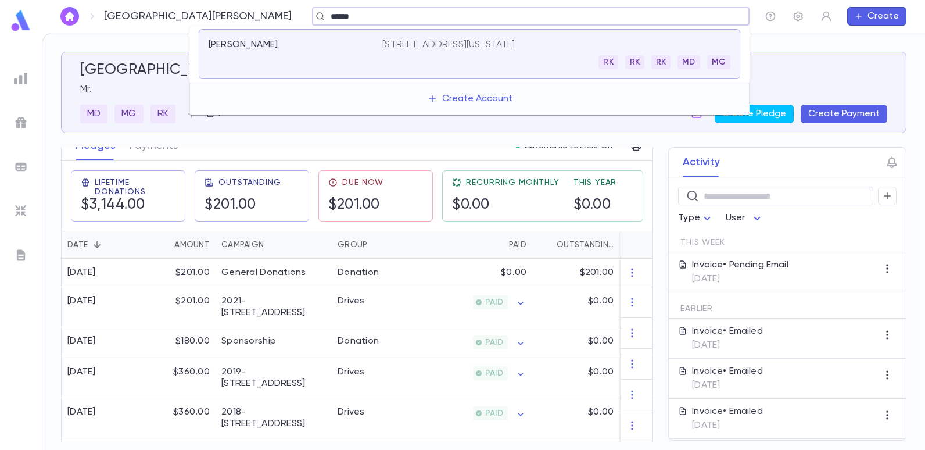
click at [515, 46] on p "[STREET_ADDRESS][US_STATE]" at bounding box center [448, 45] width 132 height 12
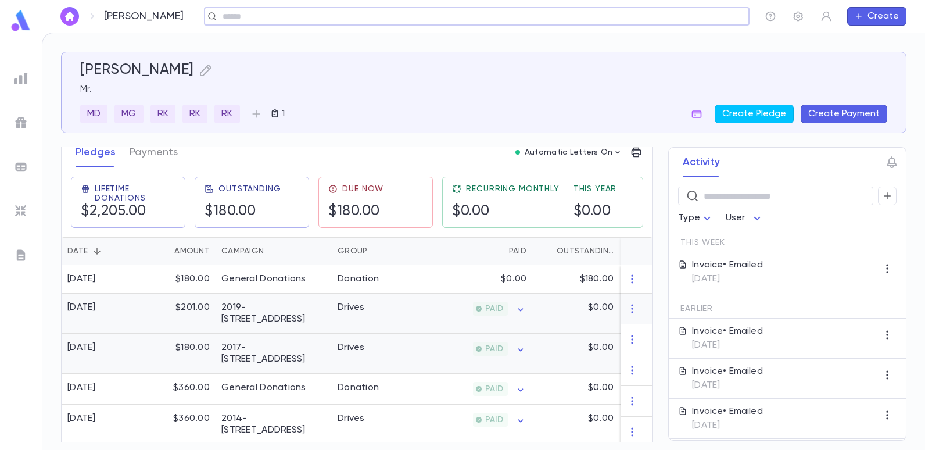
scroll to position [174, 0]
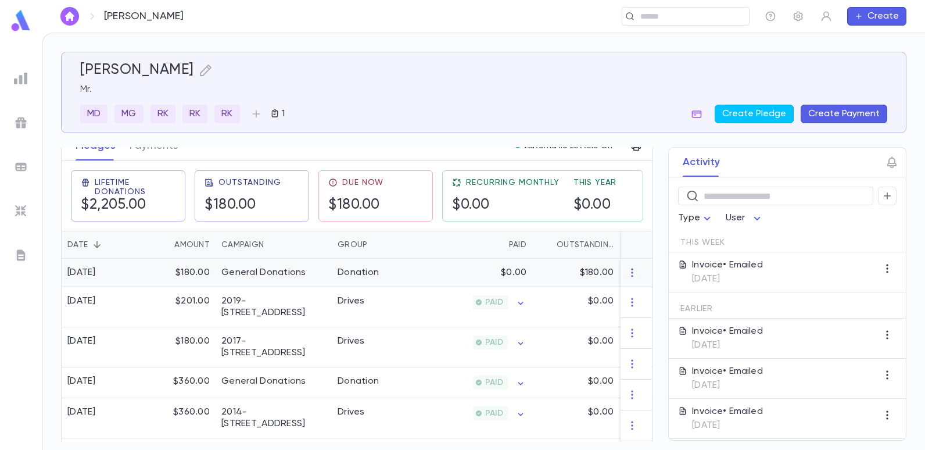
click at [397, 276] on div "Donation" at bounding box center [375, 272] width 87 height 28
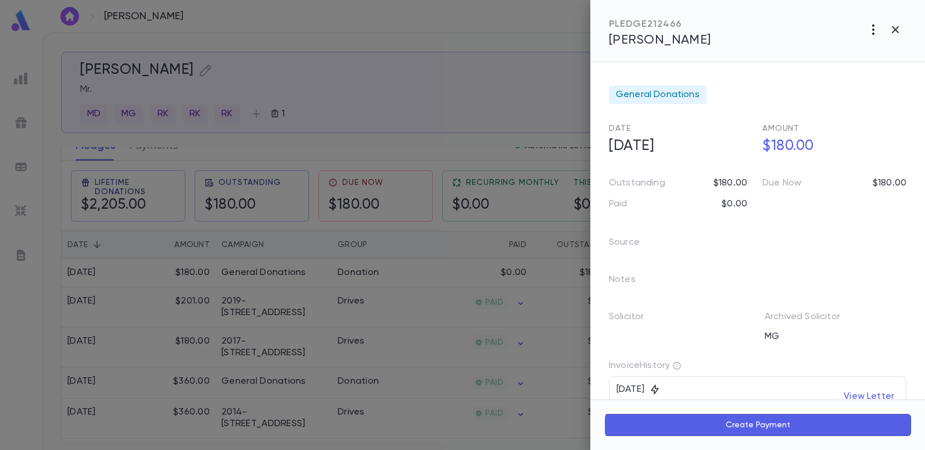
click at [873, 24] on icon "button" at bounding box center [873, 29] width 2 height 10
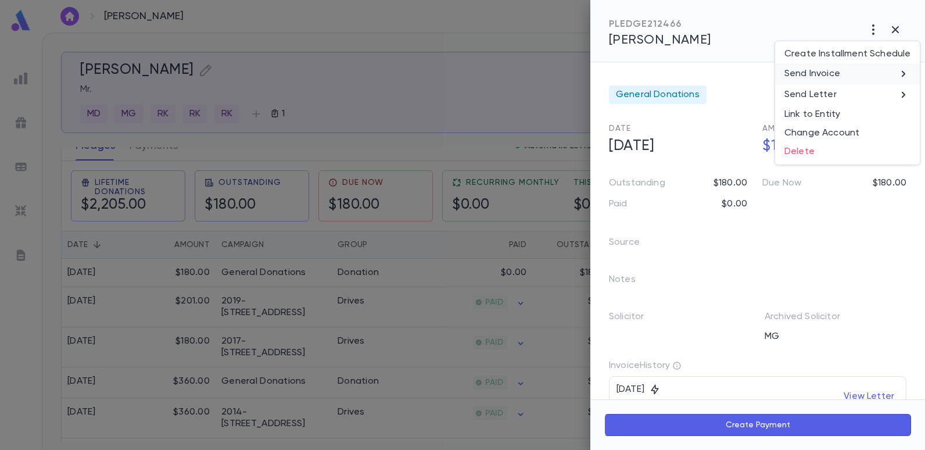
click at [834, 74] on p "Send Invoice" at bounding box center [812, 74] width 56 height 12
click at [892, 73] on li "Email" at bounding box center [895, 74] width 41 height 21
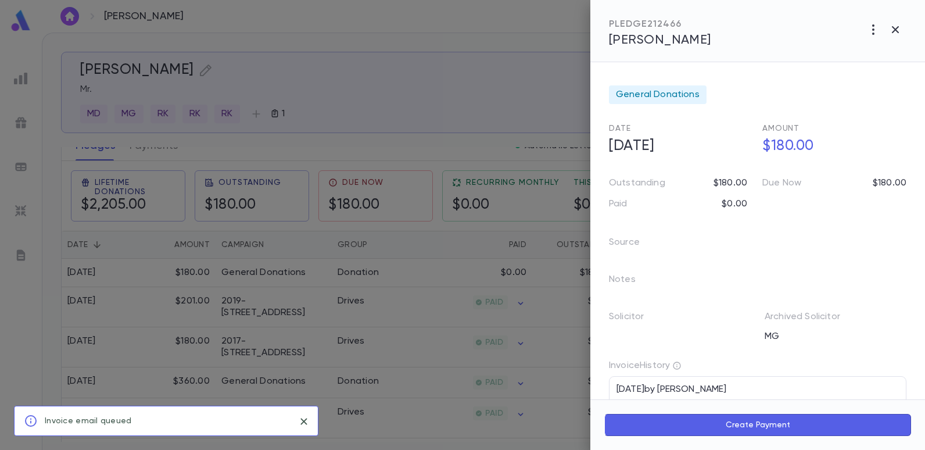
click at [306, 419] on icon "close" at bounding box center [303, 421] width 6 height 6
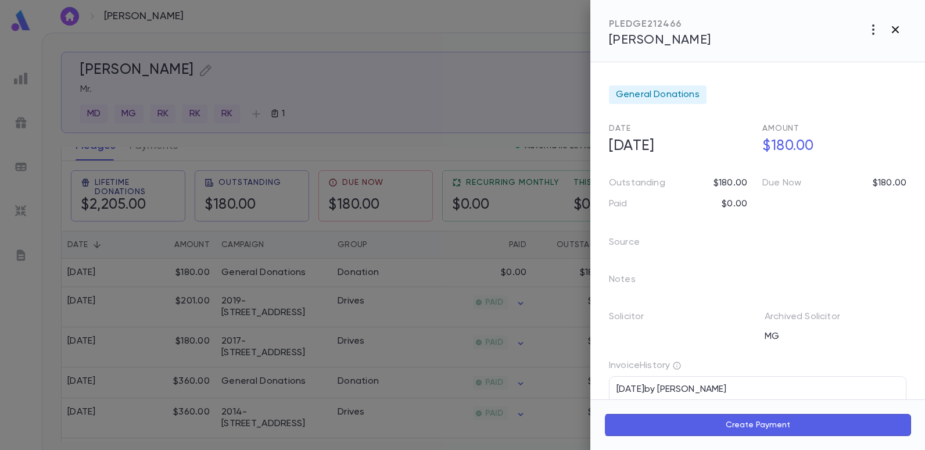
click at [893, 27] on icon "button" at bounding box center [895, 29] width 7 height 7
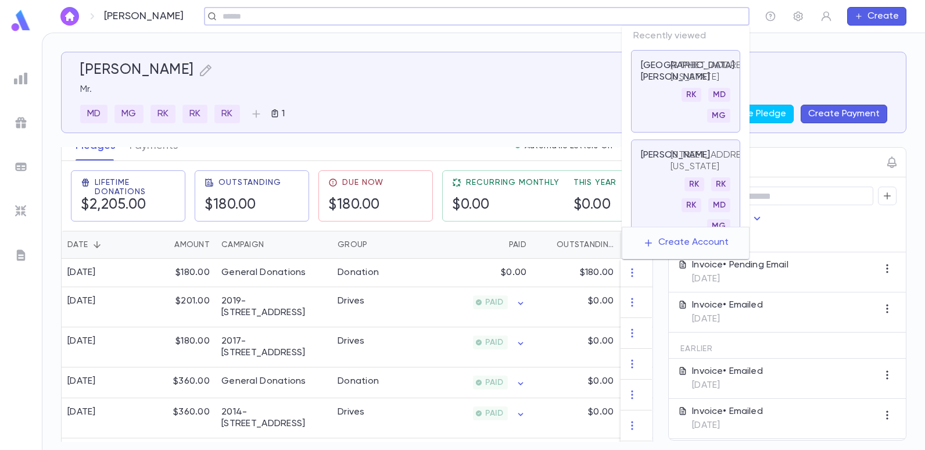
click at [660, 15] on input "text" at bounding box center [473, 16] width 508 height 11
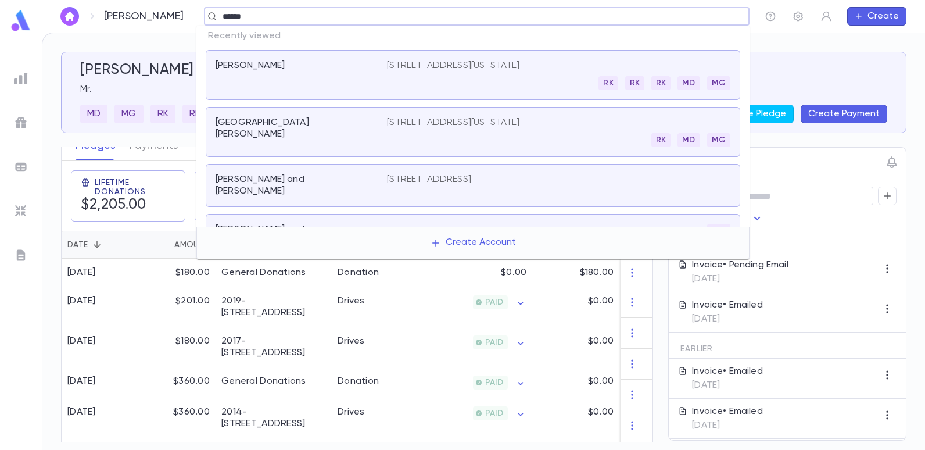
type input "******"
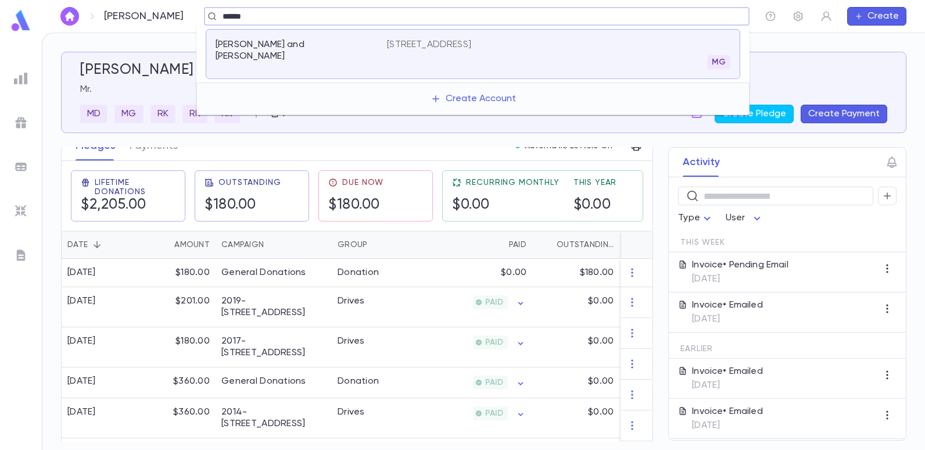
click at [471, 39] on p "[STREET_ADDRESS]" at bounding box center [429, 45] width 84 height 12
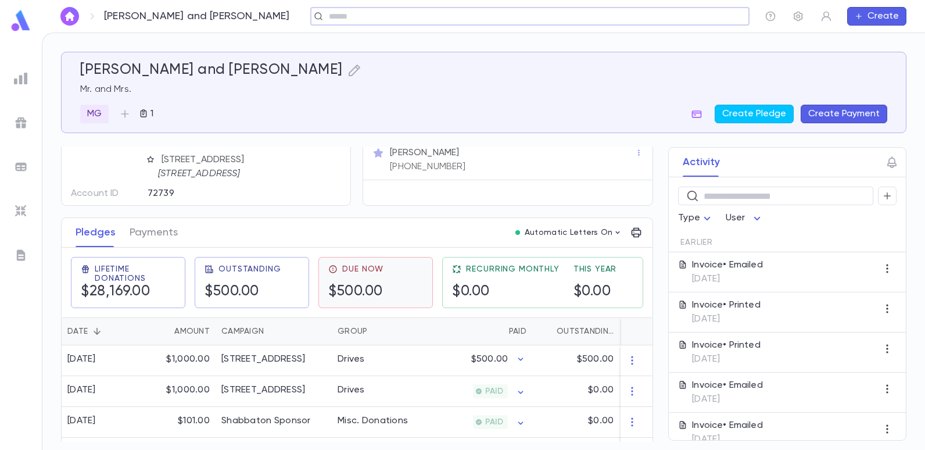
scroll to position [116, 0]
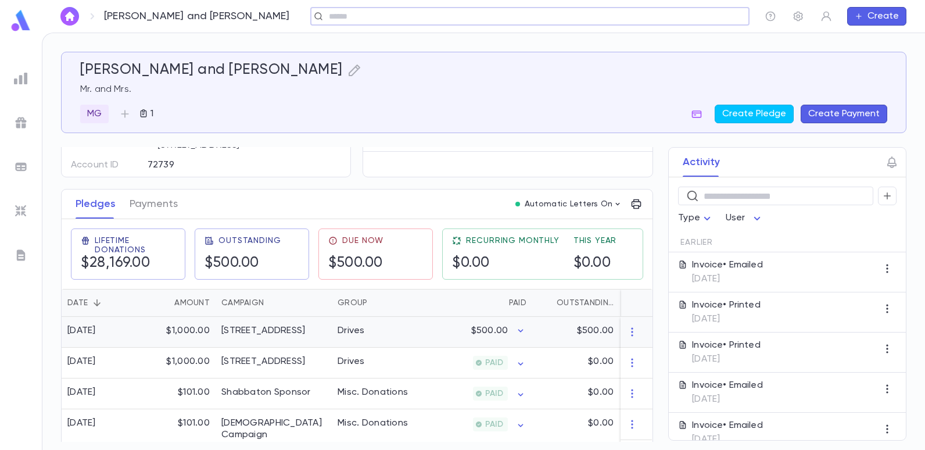
click at [394, 331] on div "Drives" at bounding box center [375, 332] width 87 height 31
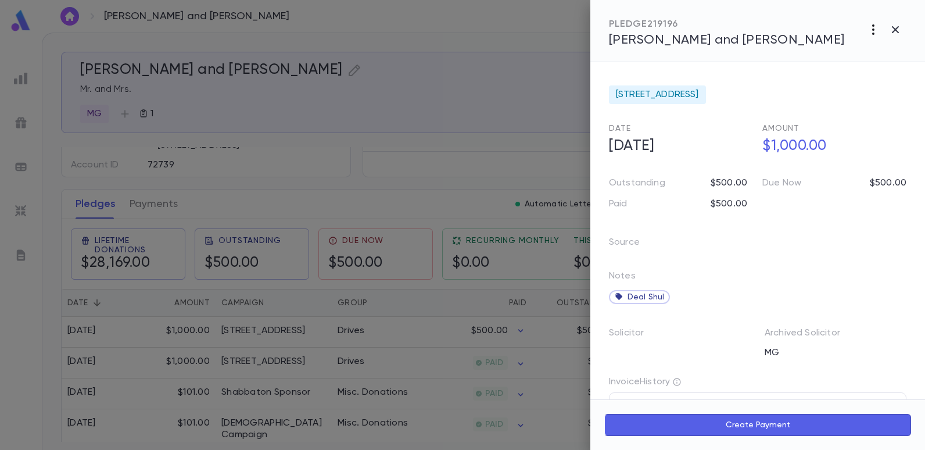
click at [877, 23] on icon "button" at bounding box center [873, 30] width 14 height 14
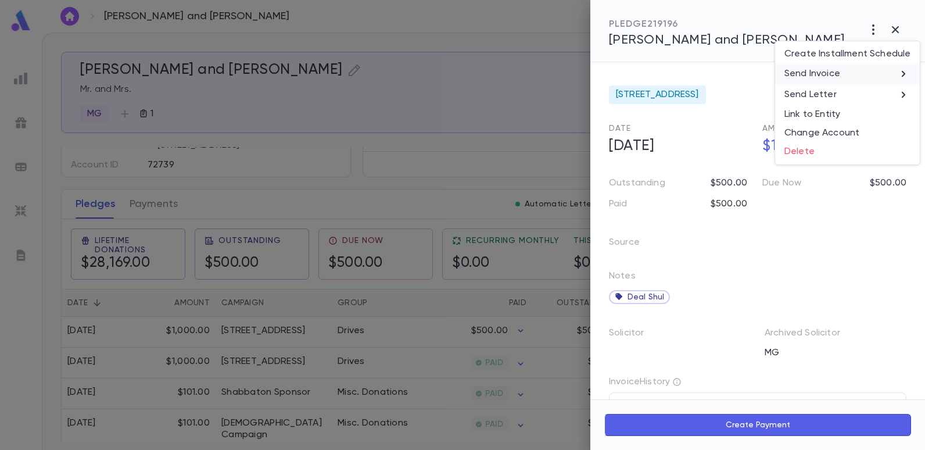
click at [831, 74] on p "Send Invoice" at bounding box center [812, 74] width 56 height 12
click at [897, 78] on li "Email" at bounding box center [895, 74] width 41 height 21
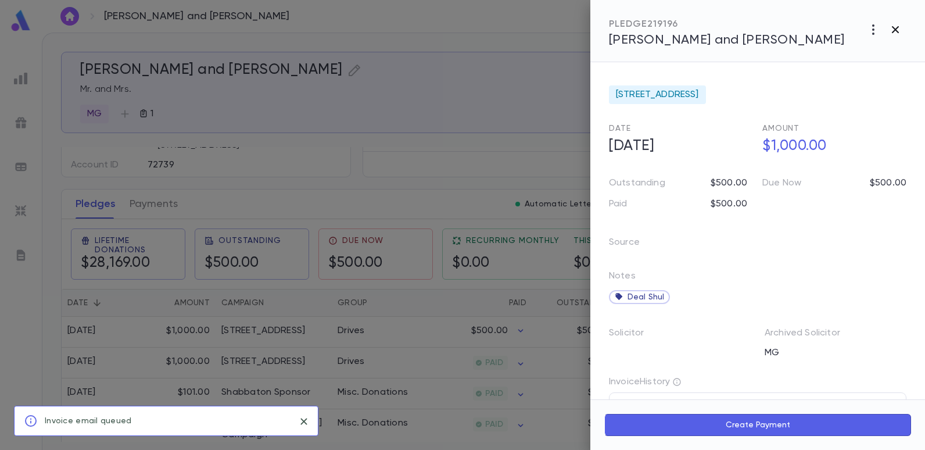
click at [898, 28] on icon "button" at bounding box center [895, 30] width 14 height 14
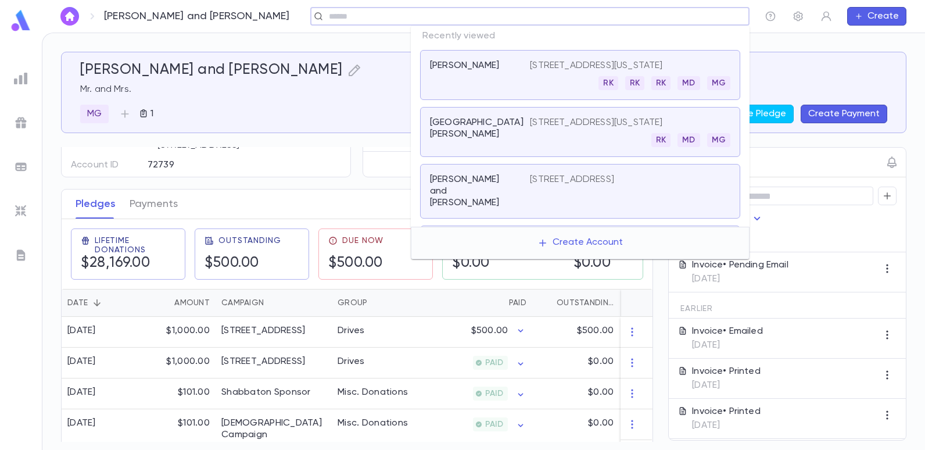
click at [674, 14] on input "text" at bounding box center [525, 16] width 401 height 11
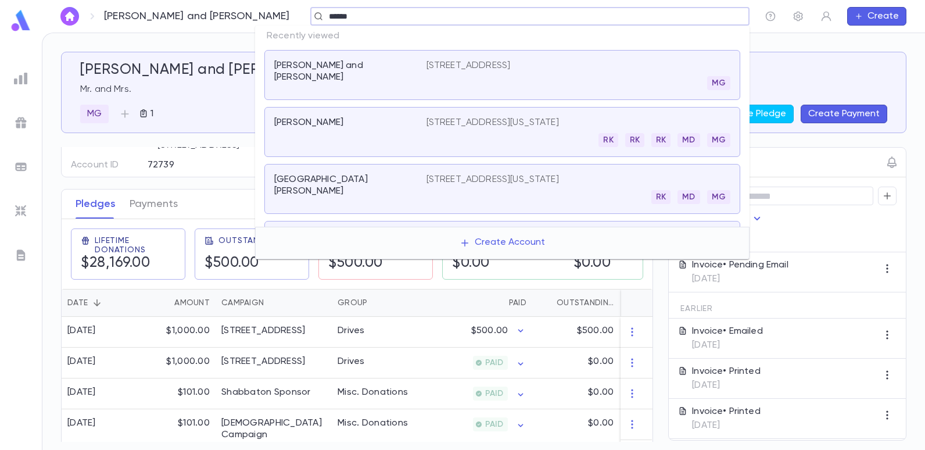
type input "******"
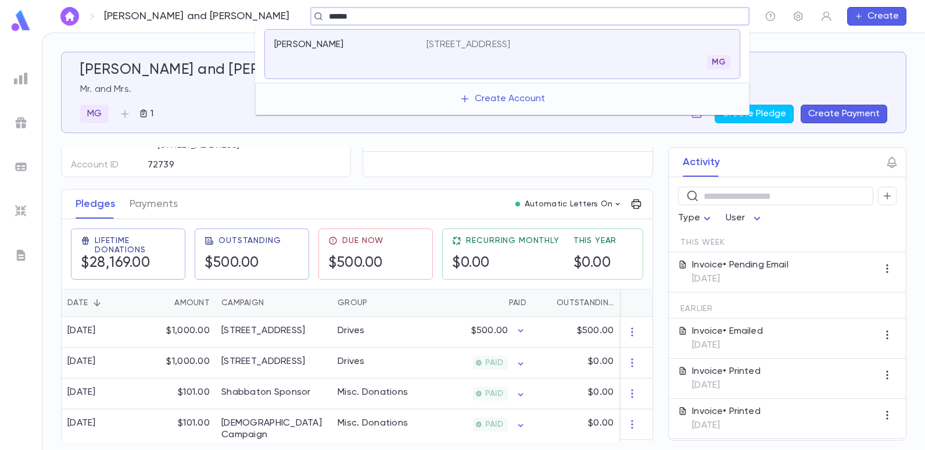
click at [517, 37] on div "[PERSON_NAME] [STREET_ADDRESS]" at bounding box center [502, 54] width 476 height 50
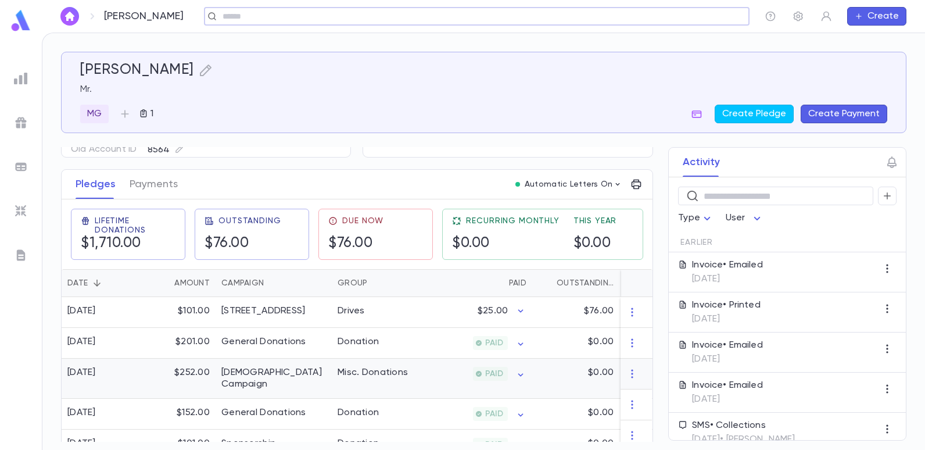
scroll to position [116, 0]
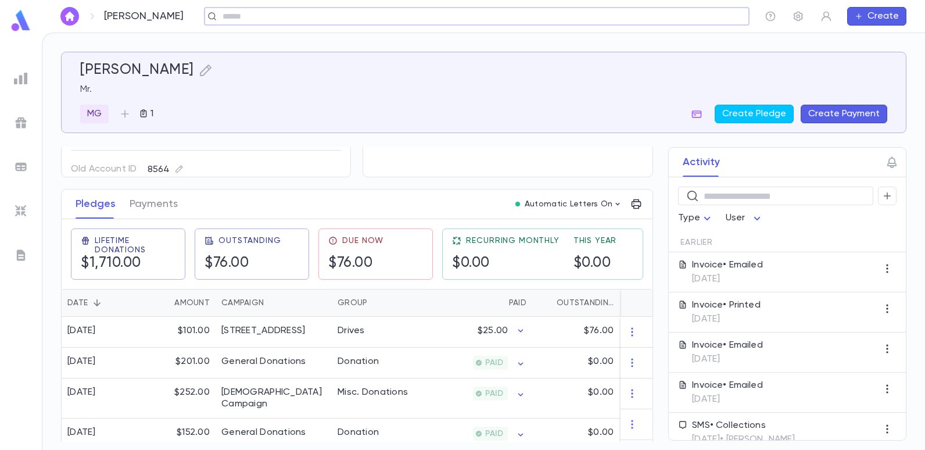
click at [342, 27] on div "[PERSON_NAME] ​ Create" at bounding box center [483, 16] width 883 height 33
click at [724, 19] on input "text" at bounding box center [682, 16] width 90 height 11
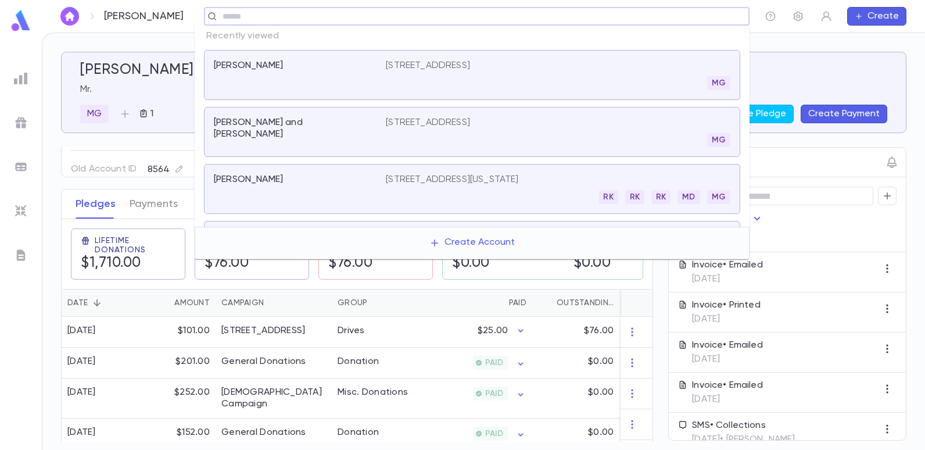
type input "*"
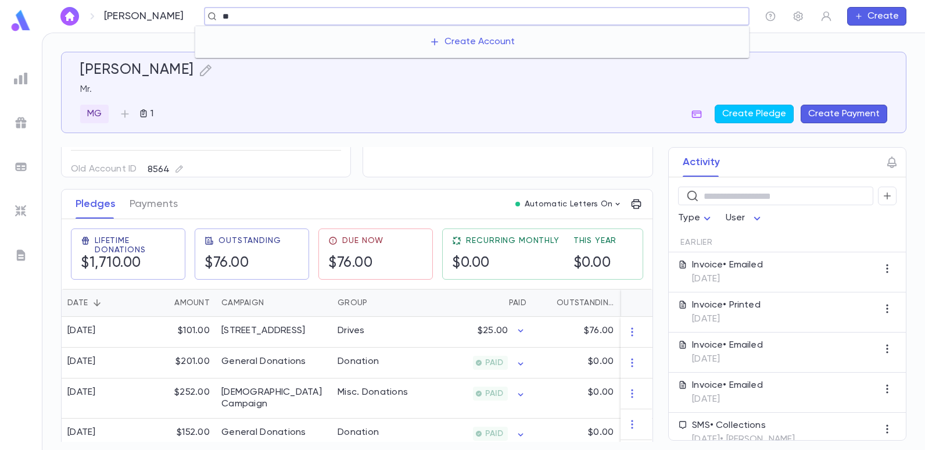
type input "*"
type input "******"
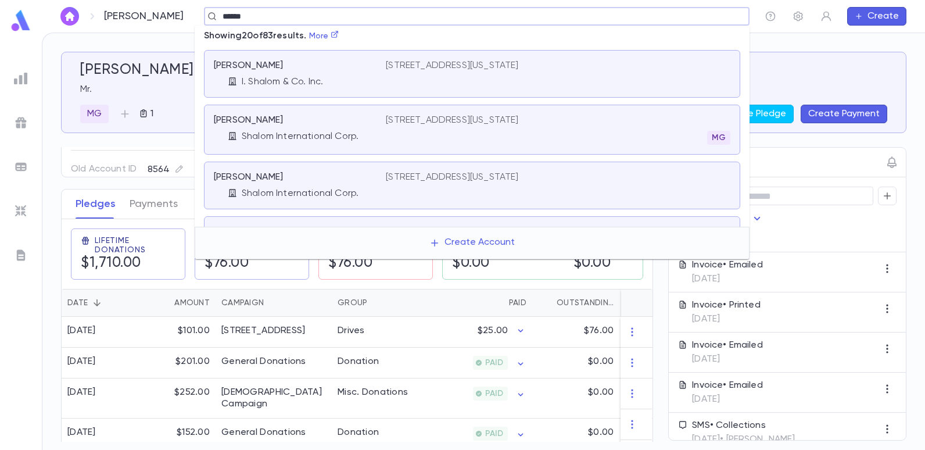
click at [518, 67] on p "[STREET_ADDRESS][US_STATE]" at bounding box center [452, 66] width 132 height 12
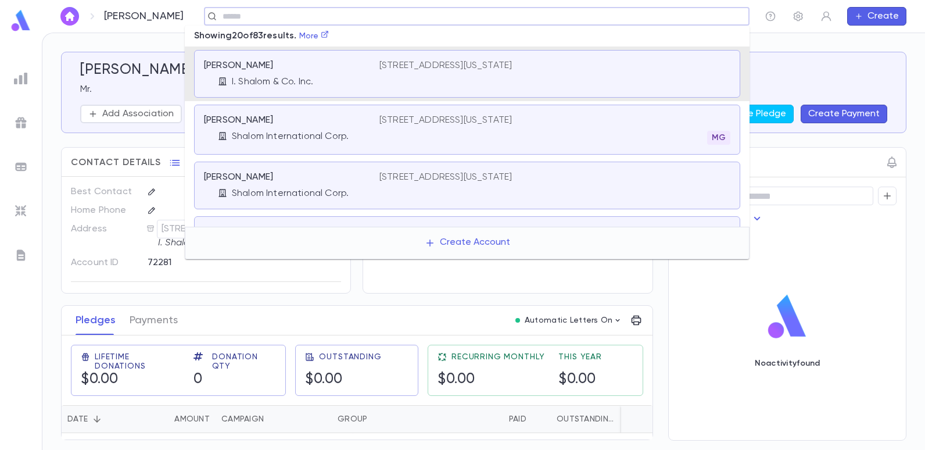
click at [283, 15] on input "text" at bounding box center [473, 16] width 508 height 11
type input "******"
click at [272, 124] on div "[PERSON_NAME]" at bounding box center [284, 120] width 161 height 12
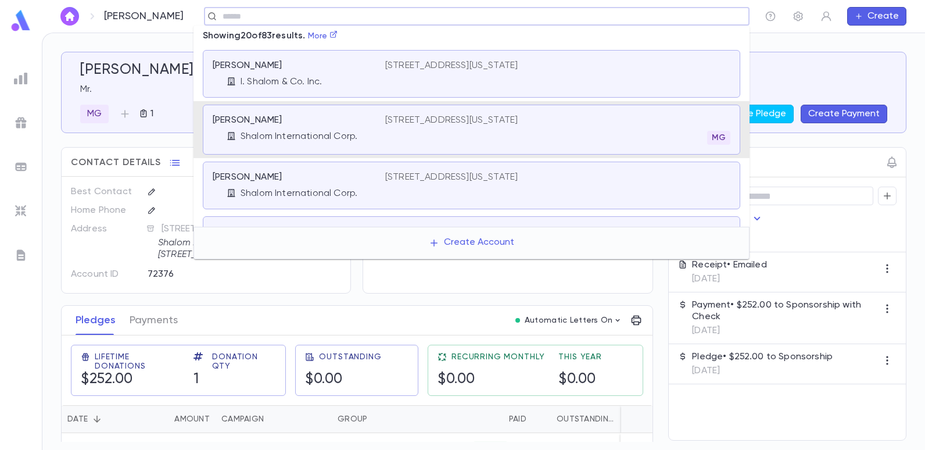
click at [306, 17] on input "text" at bounding box center [473, 16] width 508 height 11
type input "*"
type input "**********"
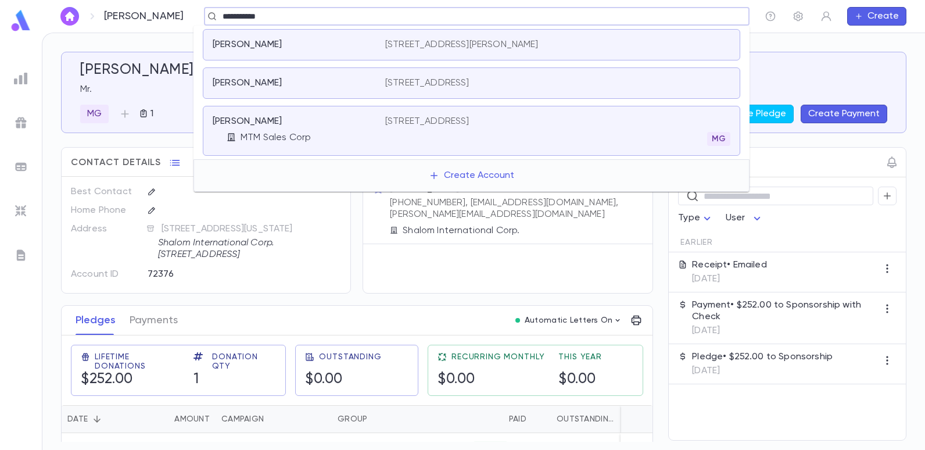
click at [493, 42] on p "[STREET_ADDRESS][PERSON_NAME]" at bounding box center [461, 45] width 153 height 12
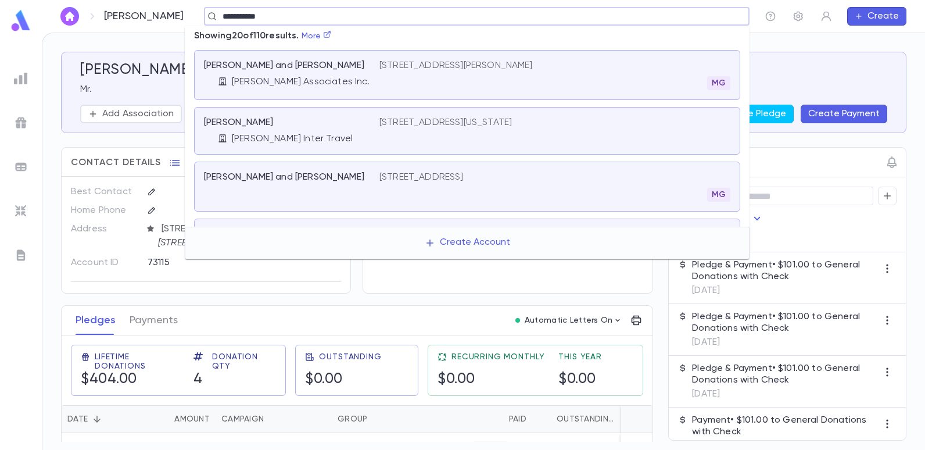
type input "**********"
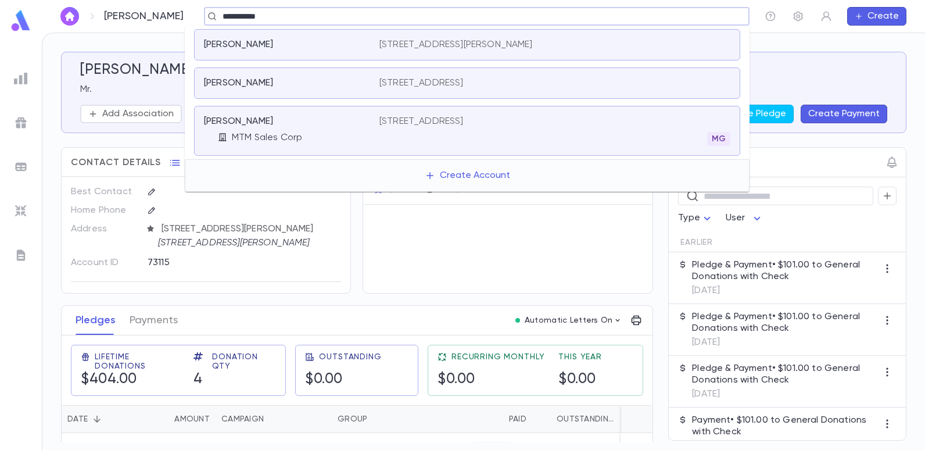
click at [443, 117] on p "[STREET_ADDRESS]" at bounding box center [421, 122] width 84 height 12
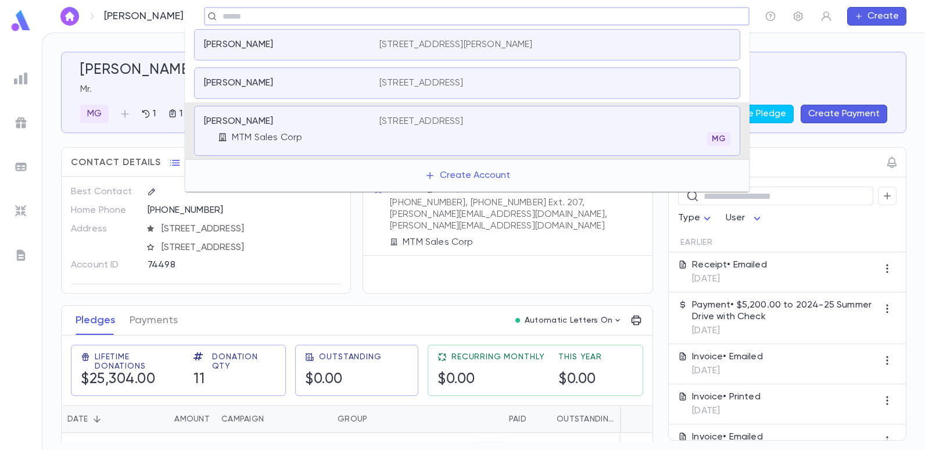
click at [349, 11] on input "text" at bounding box center [473, 16] width 508 height 11
type input "*****"
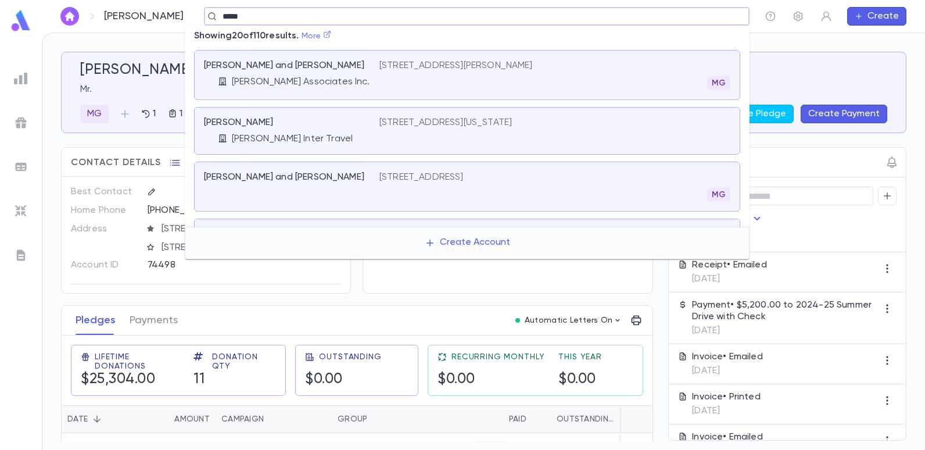
click at [330, 32] on icon at bounding box center [327, 34] width 8 height 8
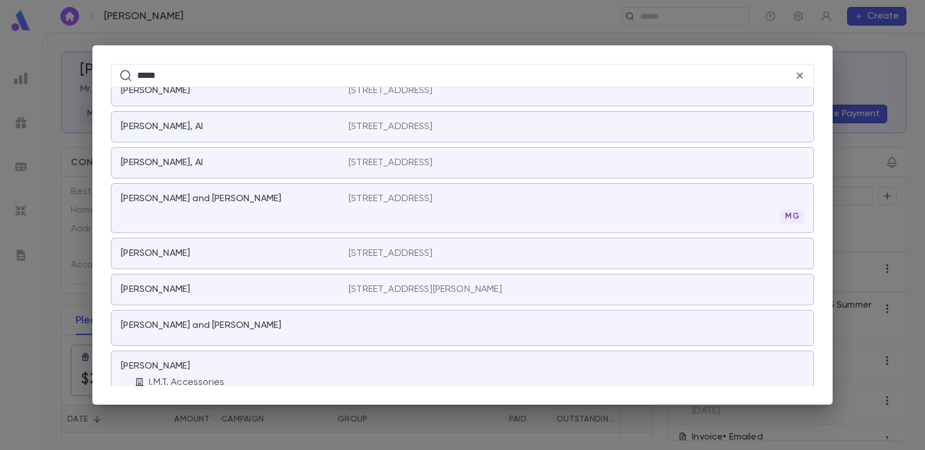
scroll to position [523, 0]
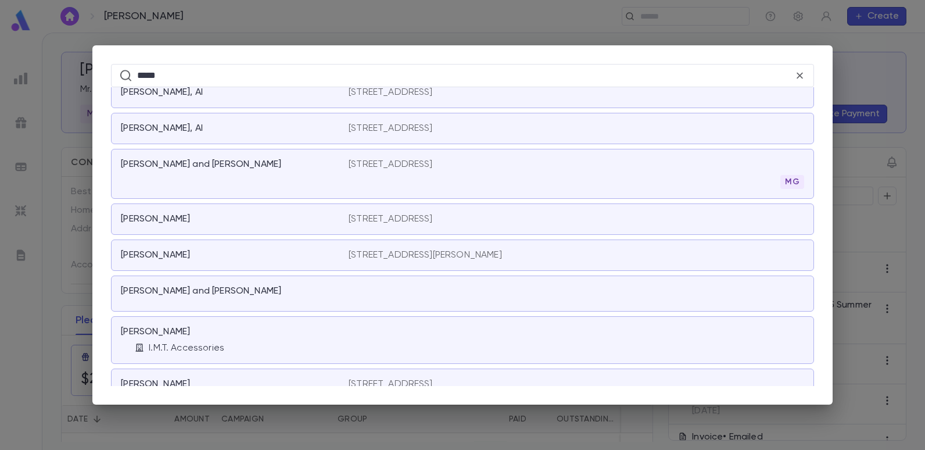
click at [454, 249] on p "[STREET_ADDRESS][PERSON_NAME]" at bounding box center [424, 255] width 153 height 12
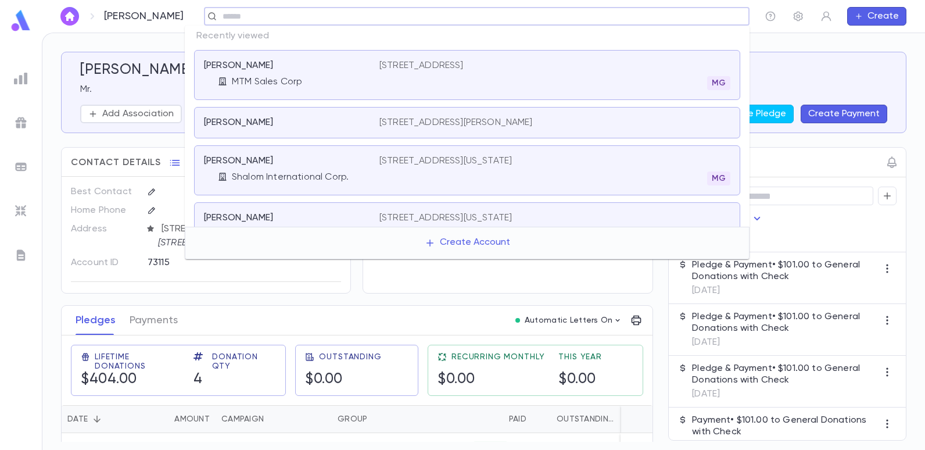
click at [423, 20] on input "text" at bounding box center [473, 16] width 508 height 11
type input "*****"
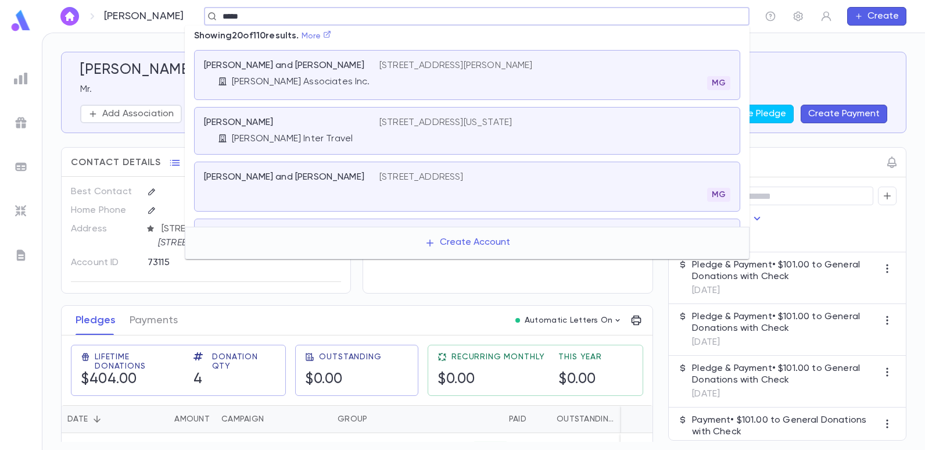
click at [317, 37] on link "More" at bounding box center [316, 36] width 30 height 8
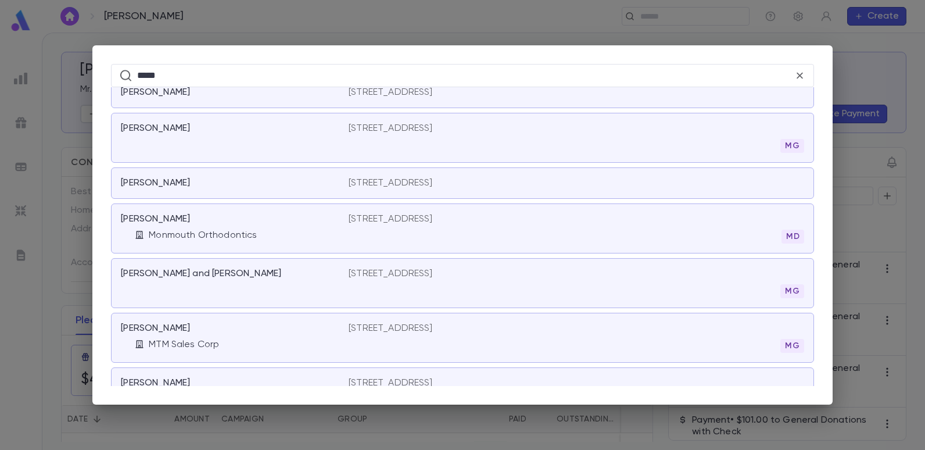
scroll to position [2485, 0]
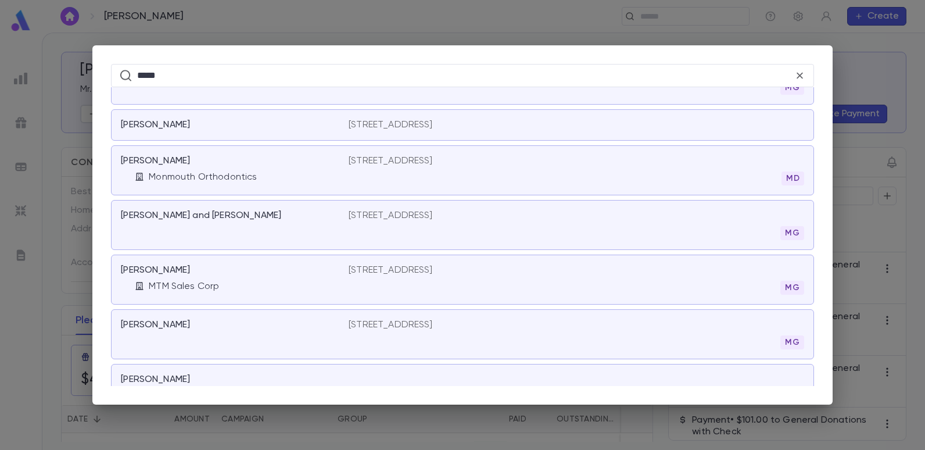
click at [433, 266] on p "[STREET_ADDRESS]" at bounding box center [390, 270] width 84 height 12
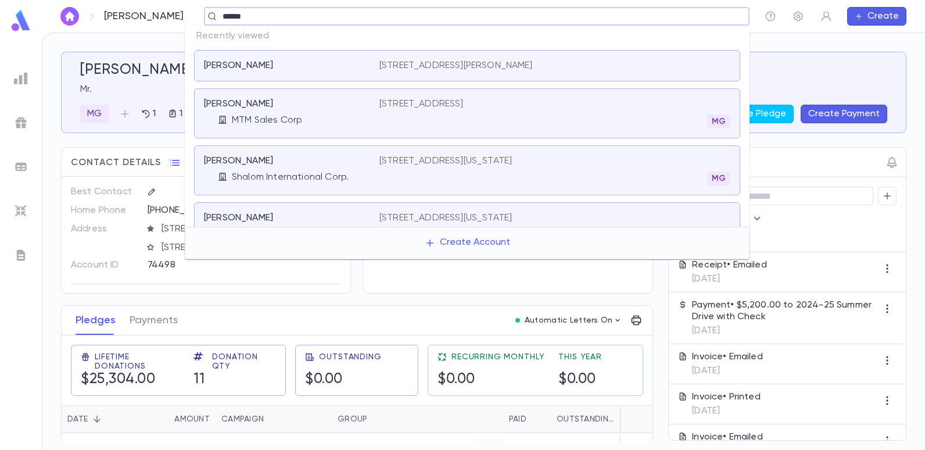
type input "*****"
click at [808, 80] on div "[PERSON_NAME] Mr. MG 1 1 Create Pledge Create Payment" at bounding box center [483, 93] width 807 height 62
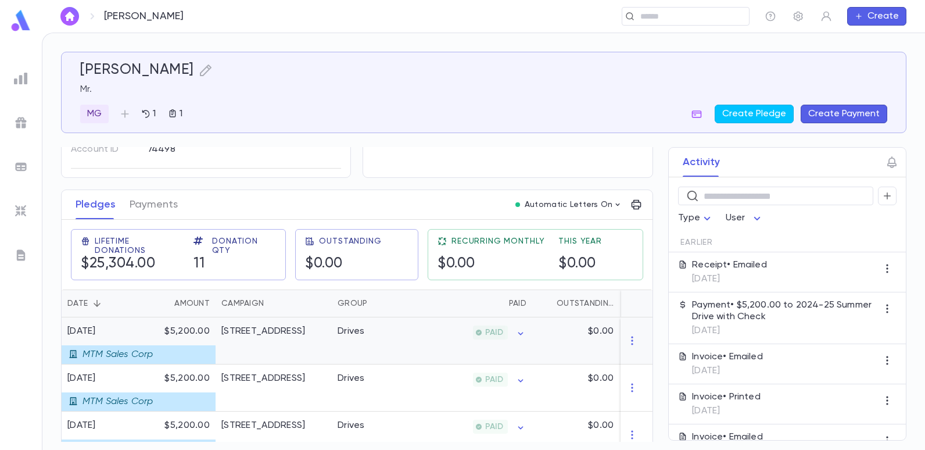
scroll to position [116, 0]
click at [269, 333] on div "[STREET_ADDRESS]" at bounding box center [263, 331] width 84 height 12
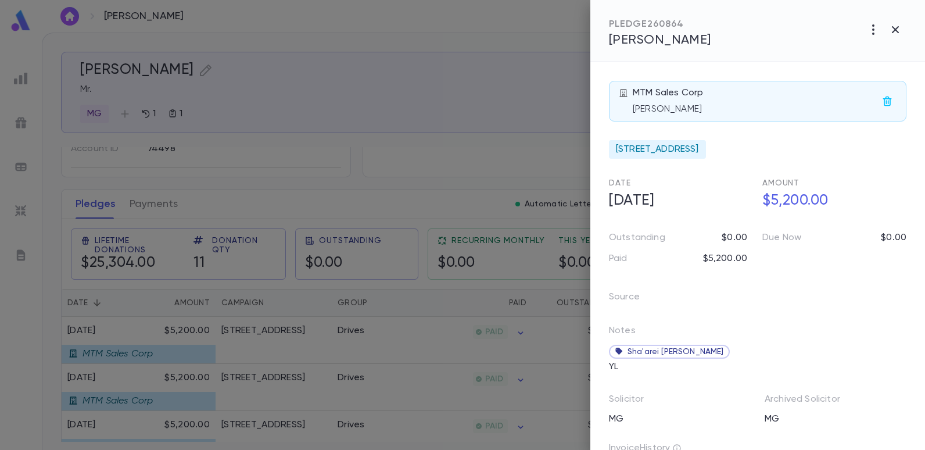
click at [544, 162] on div at bounding box center [462, 225] width 925 height 450
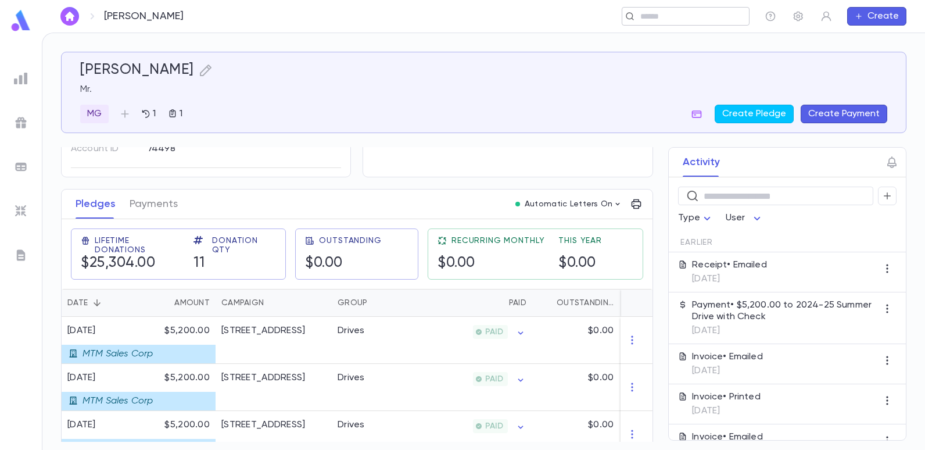
click at [684, 8] on div "​" at bounding box center [685, 16] width 128 height 19
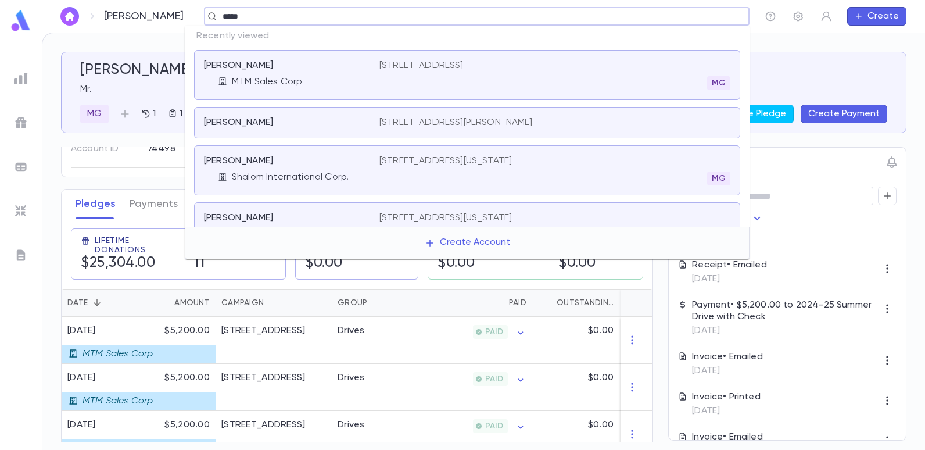
type input "*****"
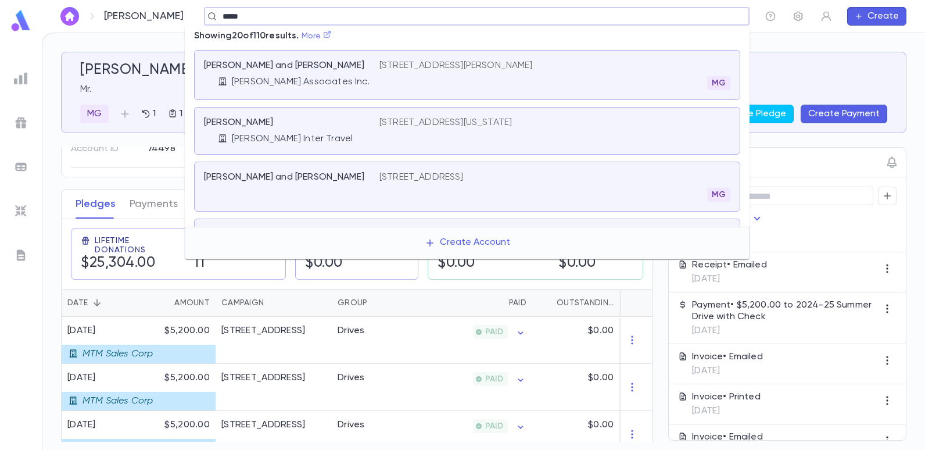
click at [331, 33] on icon at bounding box center [327, 34] width 8 height 8
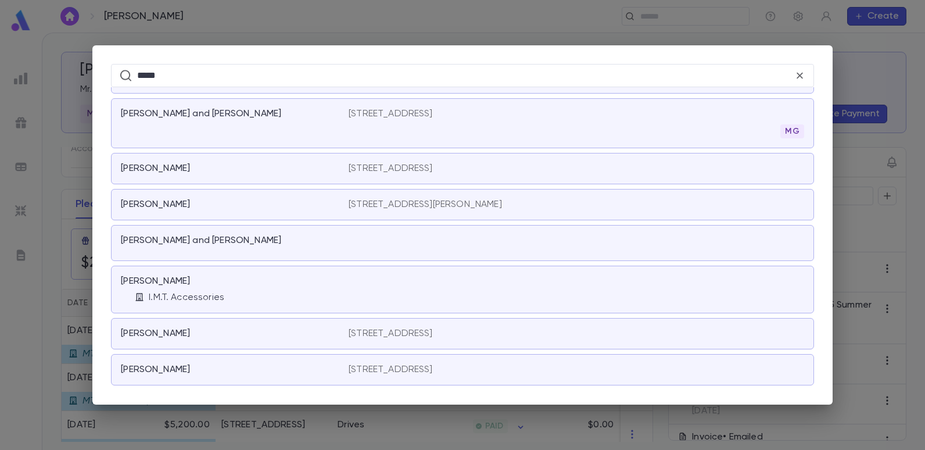
scroll to position [559, 0]
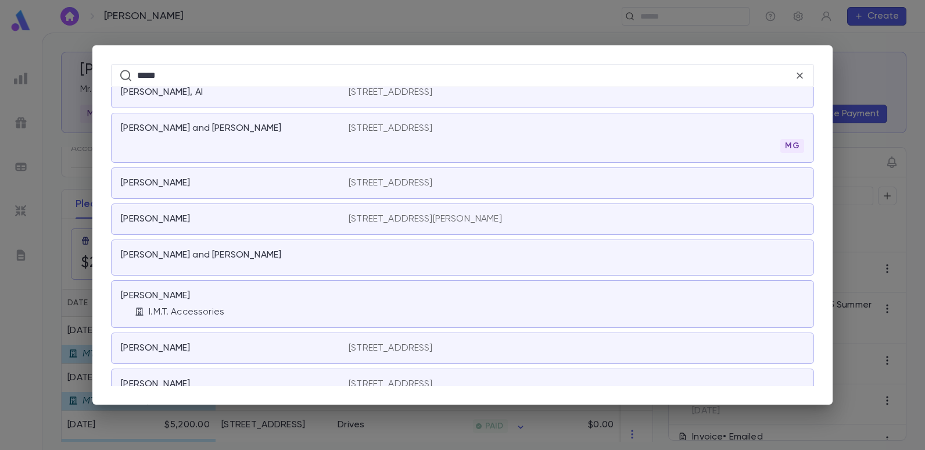
click at [401, 218] on p "[STREET_ADDRESS][PERSON_NAME]" at bounding box center [424, 219] width 153 height 12
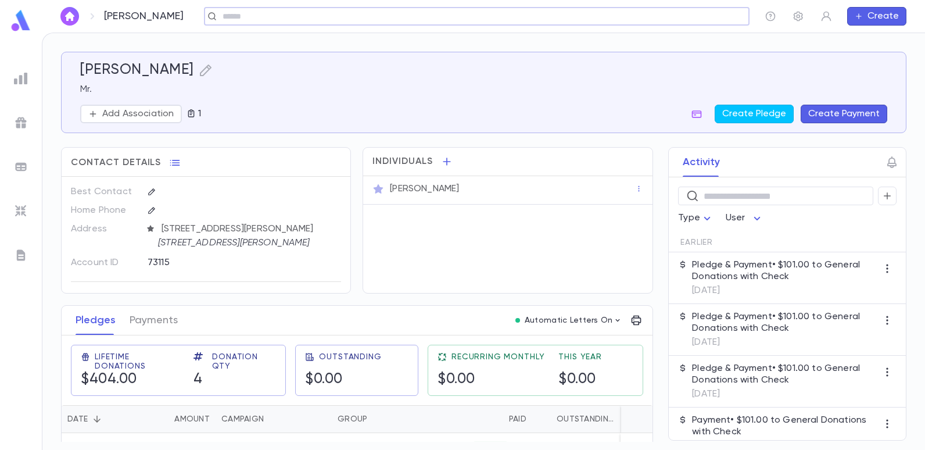
click at [370, 30] on div "[PERSON_NAME] ​ Create" at bounding box center [483, 16] width 883 height 33
click at [664, 15] on input "text" at bounding box center [682, 16] width 90 height 11
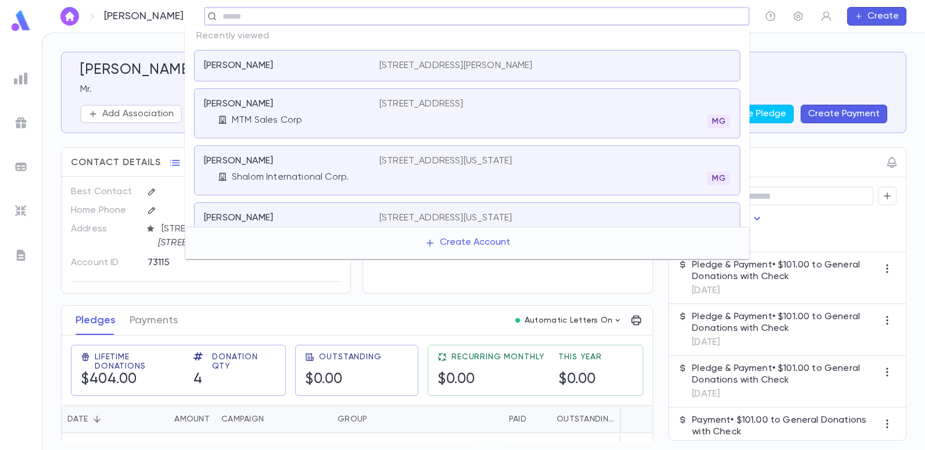
click at [463, 100] on p "[STREET_ADDRESS]" at bounding box center [421, 104] width 84 height 12
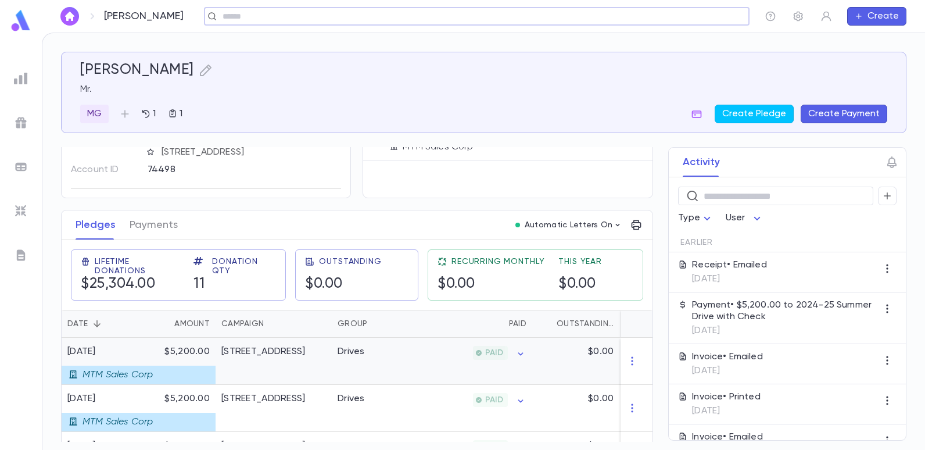
scroll to position [116, 0]
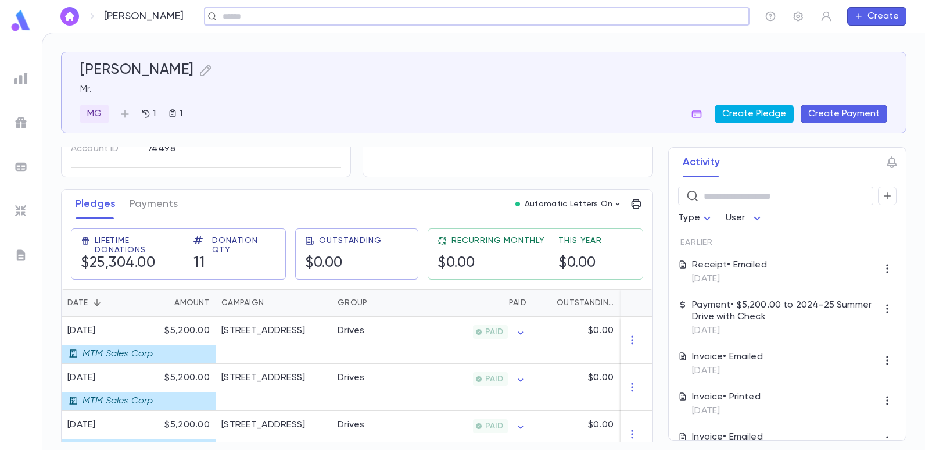
click at [749, 107] on button "Create Pledge" at bounding box center [753, 114] width 79 height 19
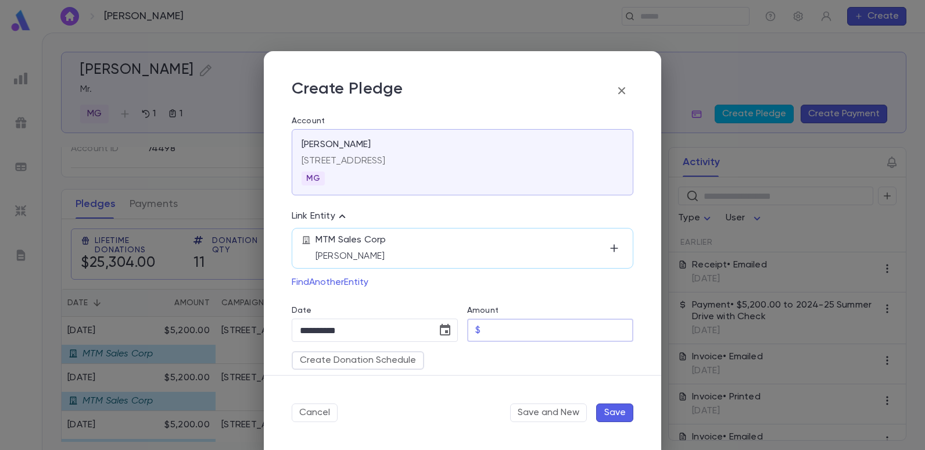
click at [491, 328] on input "Amount" at bounding box center [559, 330] width 148 height 23
type input "********"
click at [475, 360] on div "Create Donation Schedule" at bounding box center [457, 356] width 351 height 28
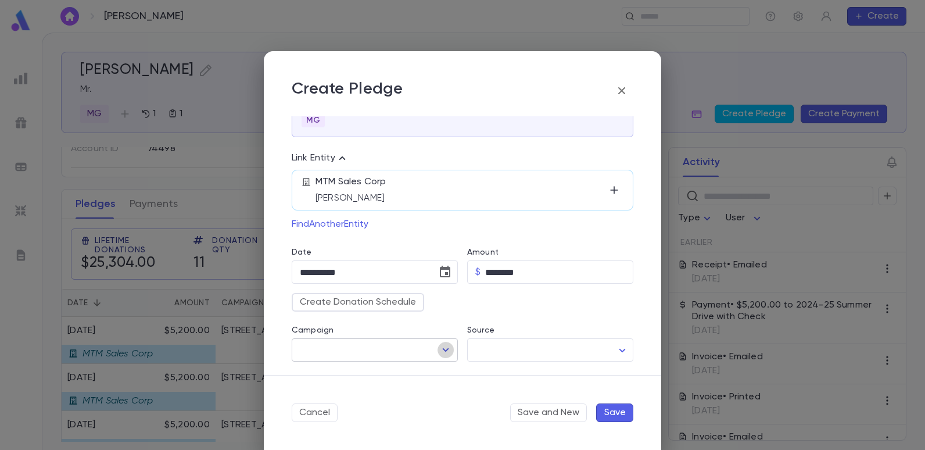
click at [440, 347] on icon "Open" at bounding box center [446, 350] width 14 height 14
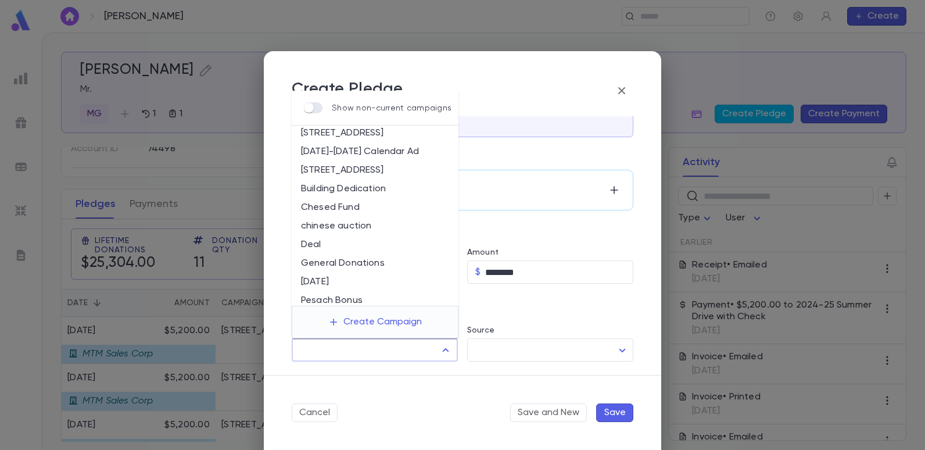
scroll to position [0, 0]
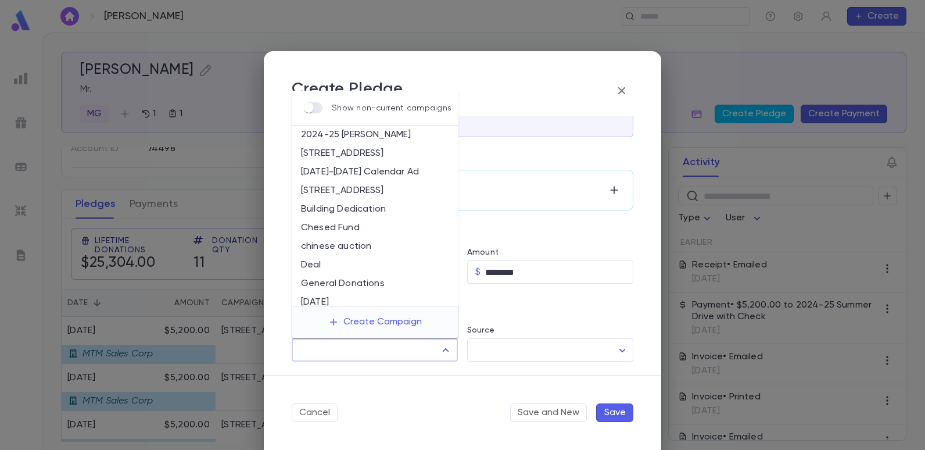
click at [373, 187] on li "[STREET_ADDRESS]" at bounding box center [375, 190] width 167 height 19
type input "**********"
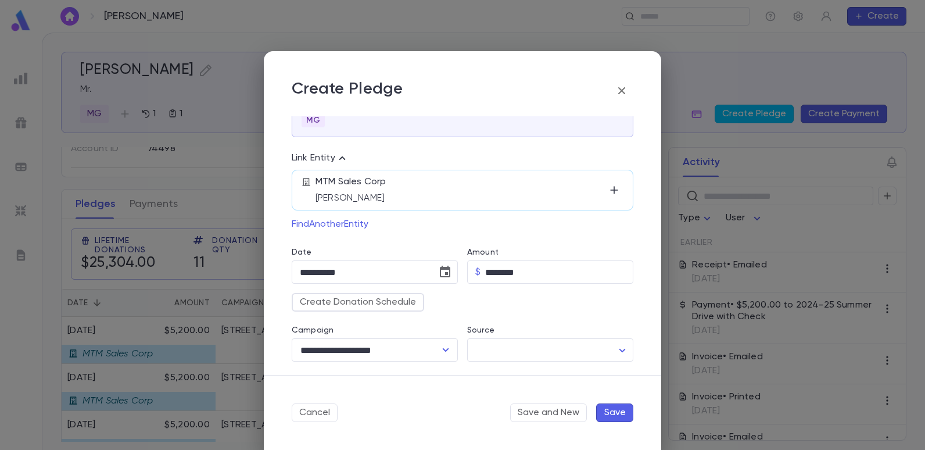
drag, startPoint x: 495, startPoint y: 109, endPoint x: 566, endPoint y: 113, distance: 71.6
click at [566, 113] on h2 "Create Pledge" at bounding box center [462, 83] width 397 height 65
click at [622, 91] on icon "button" at bounding box center [621, 90] width 7 height 7
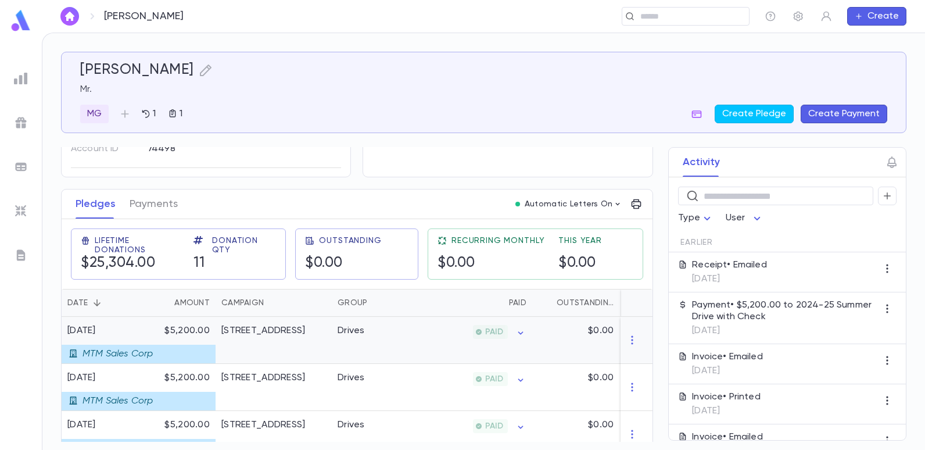
click at [274, 336] on div "[STREET_ADDRESS]" at bounding box center [273, 340] width 116 height 47
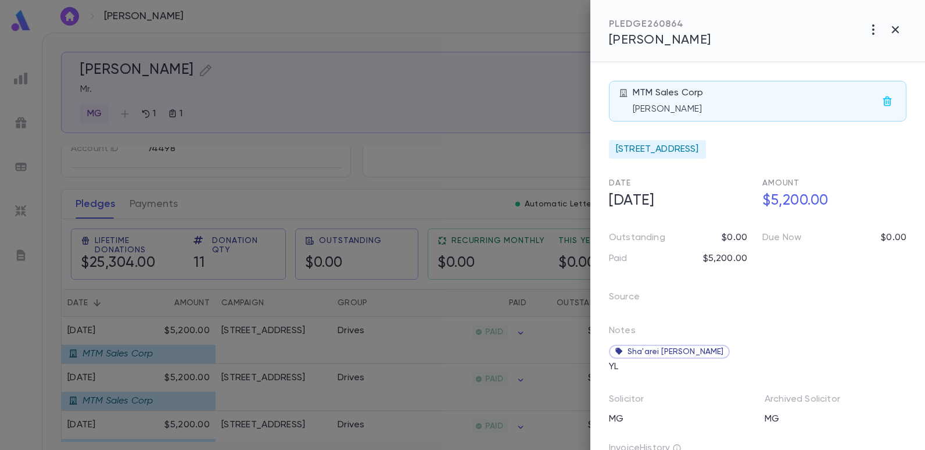
click at [454, 90] on div at bounding box center [462, 225] width 925 height 450
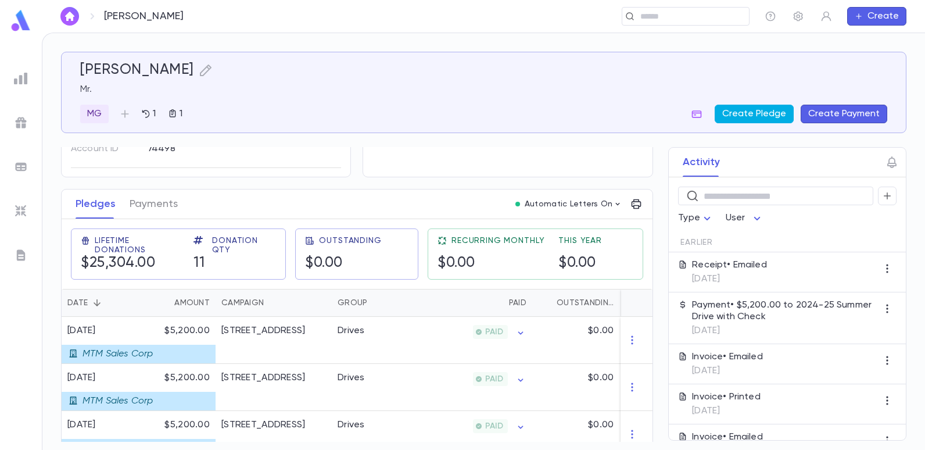
click at [762, 113] on button "Create Pledge" at bounding box center [753, 114] width 79 height 19
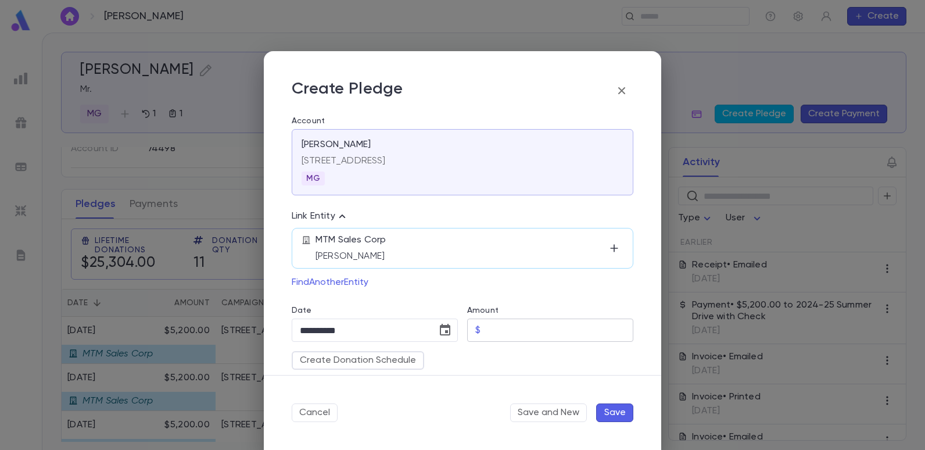
click at [488, 330] on input "Amount" at bounding box center [559, 330] width 148 height 23
click at [494, 326] on input "Amount" at bounding box center [559, 330] width 148 height 23
type input "********"
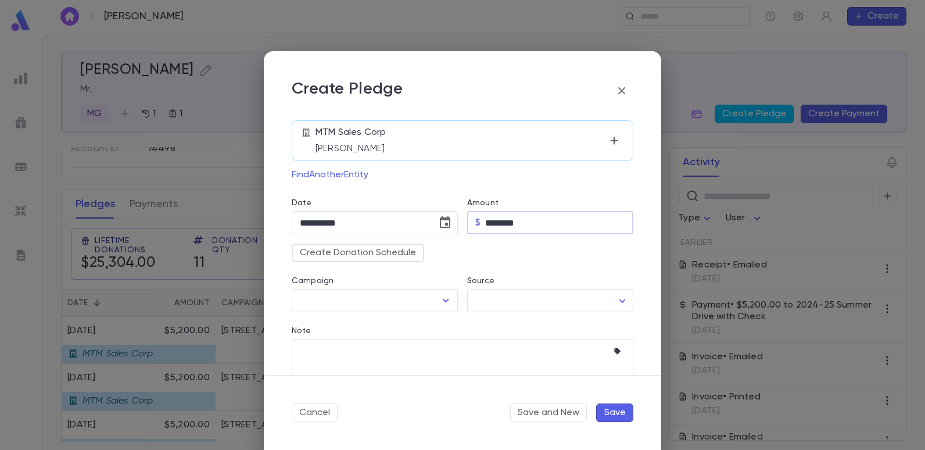
scroll to position [116, 0]
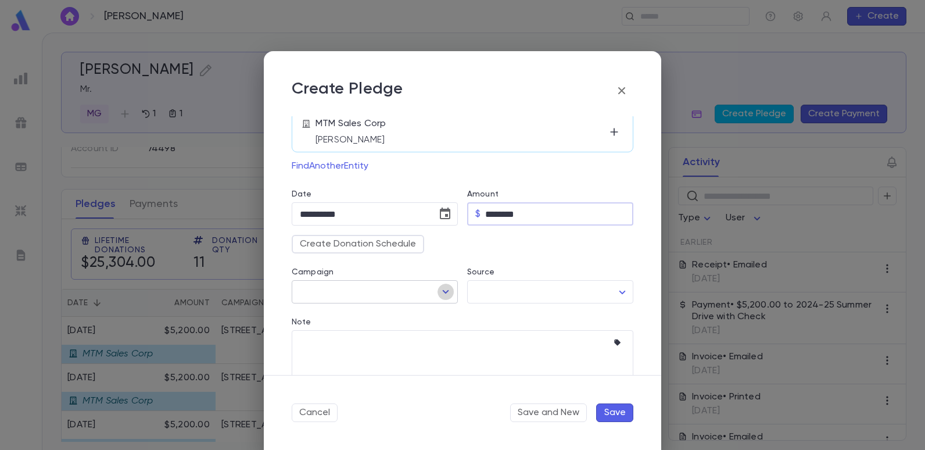
click at [444, 289] on icon "Open" at bounding box center [446, 292] width 14 height 14
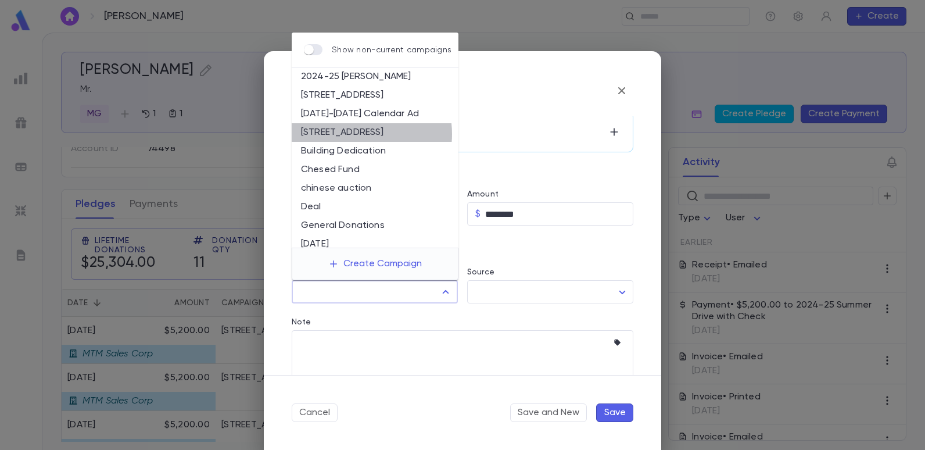
click at [362, 134] on li "[STREET_ADDRESS]" at bounding box center [375, 132] width 167 height 19
type input "**********"
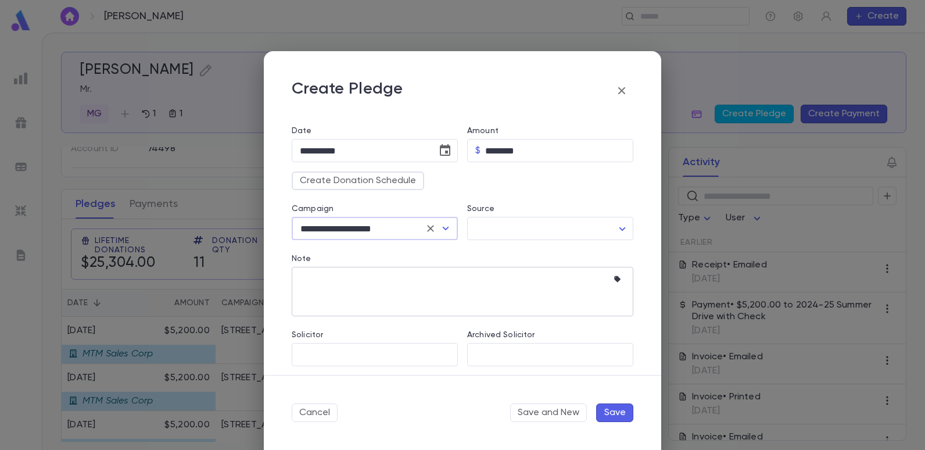
scroll to position [185, 0]
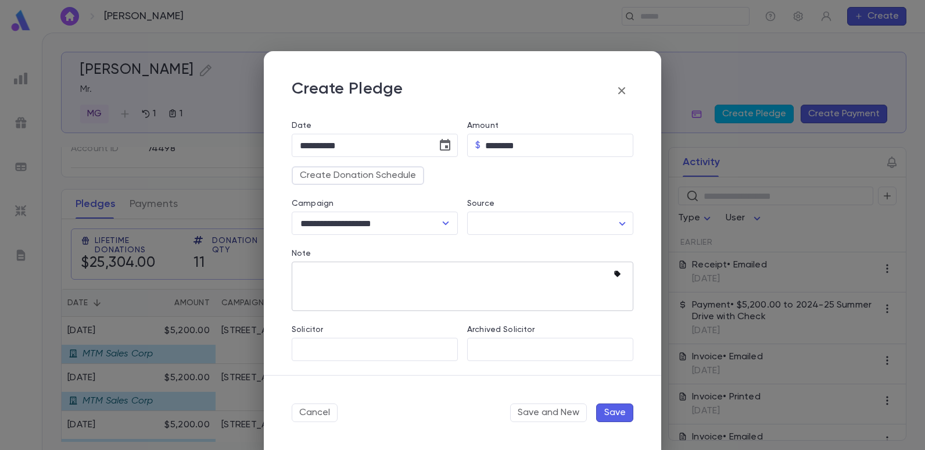
click at [614, 272] on icon "button" at bounding box center [617, 274] width 6 height 6
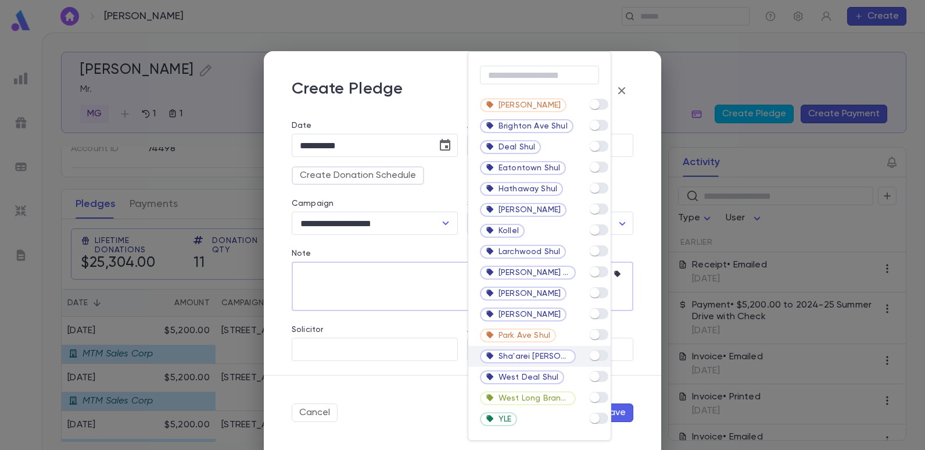
click at [597, 350] on span at bounding box center [599, 355] width 19 height 11
click at [371, 345] on div at bounding box center [462, 225] width 925 height 450
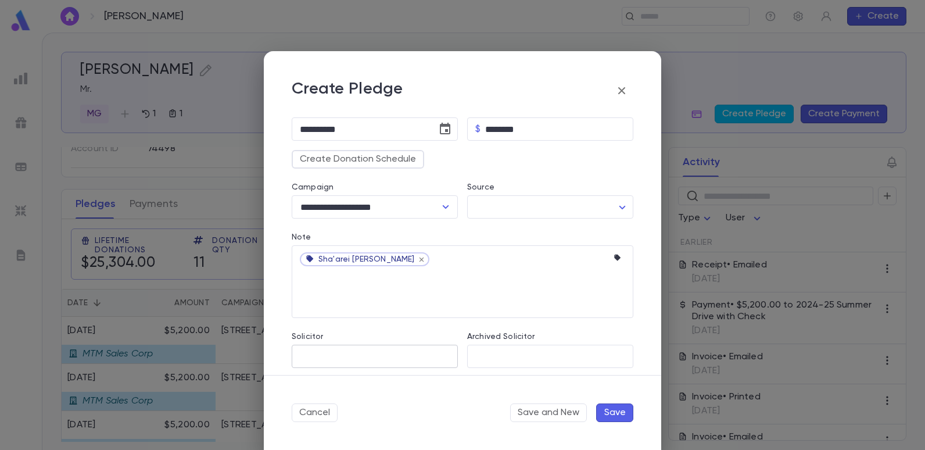
scroll to position [208, 0]
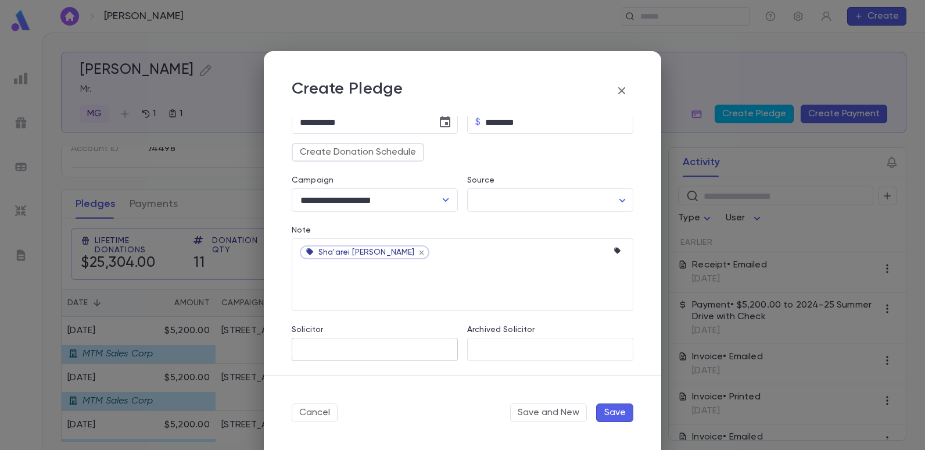
click at [408, 354] on input "Solicitor" at bounding box center [375, 349] width 156 height 22
click at [318, 213] on li "MG" at bounding box center [374, 212] width 164 height 19
type input "**"
click at [610, 414] on button "Save" at bounding box center [614, 412] width 37 height 19
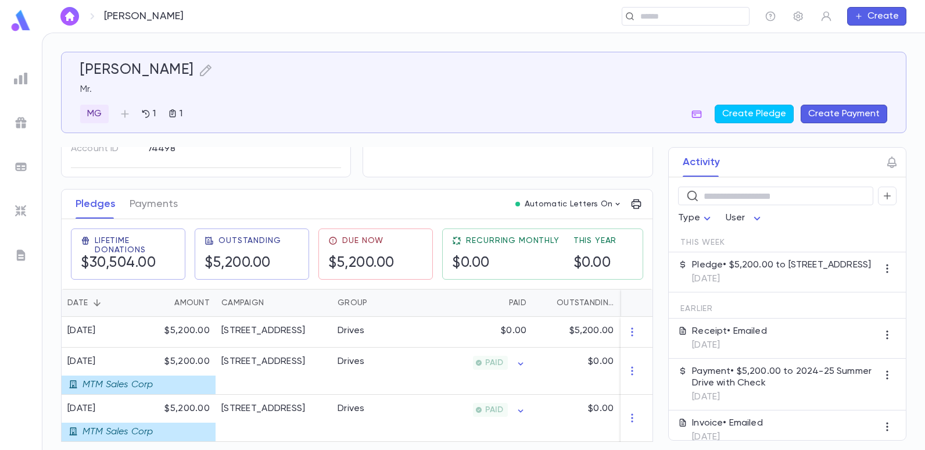
click at [843, 113] on button "Create Payment" at bounding box center [843, 114] width 87 height 19
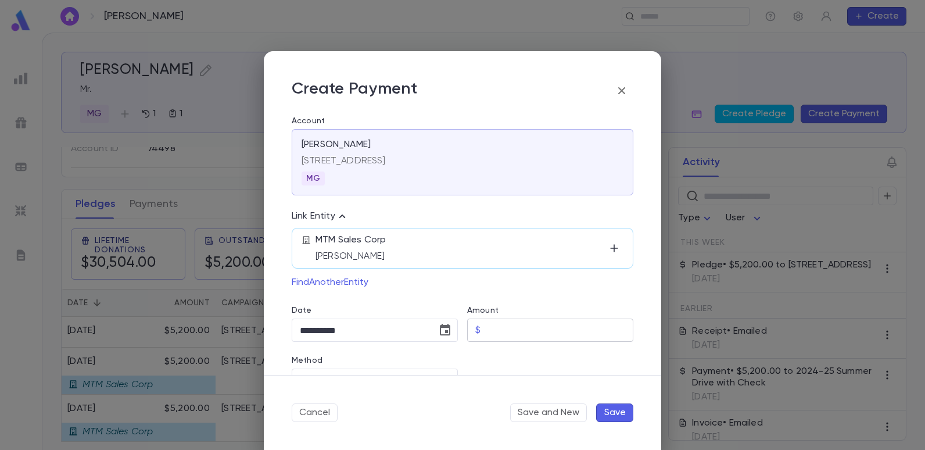
click at [518, 329] on input "Amount" at bounding box center [559, 330] width 148 height 23
type input "********"
click at [422, 290] on div "MTM Sales Corp [PERSON_NAME] Find Another Entity" at bounding box center [463, 257] width 342 height 69
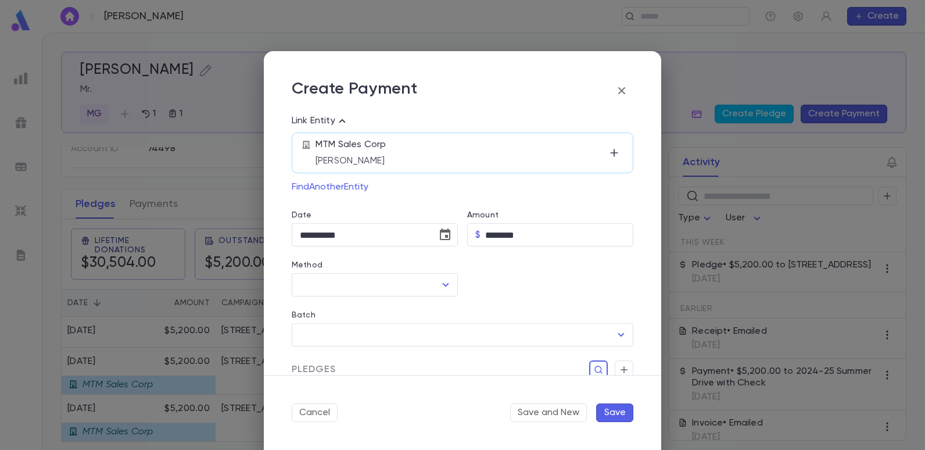
scroll to position [116, 0]
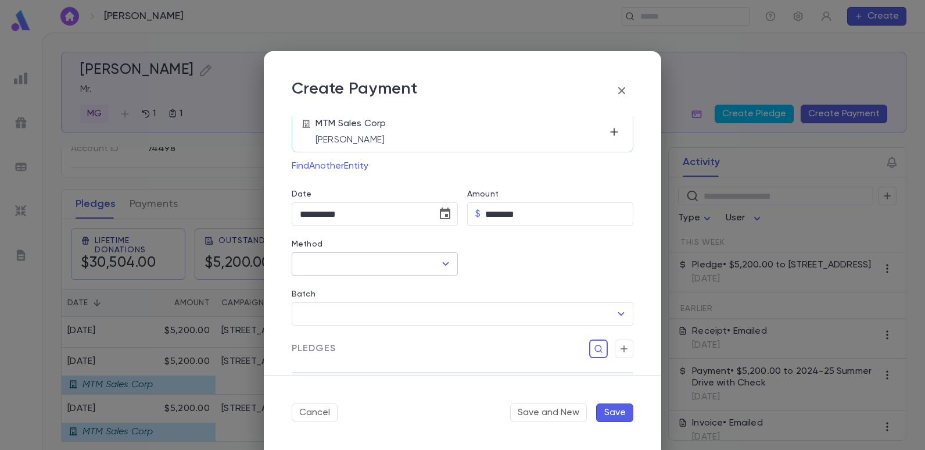
click at [445, 261] on icon "Open" at bounding box center [446, 264] width 14 height 14
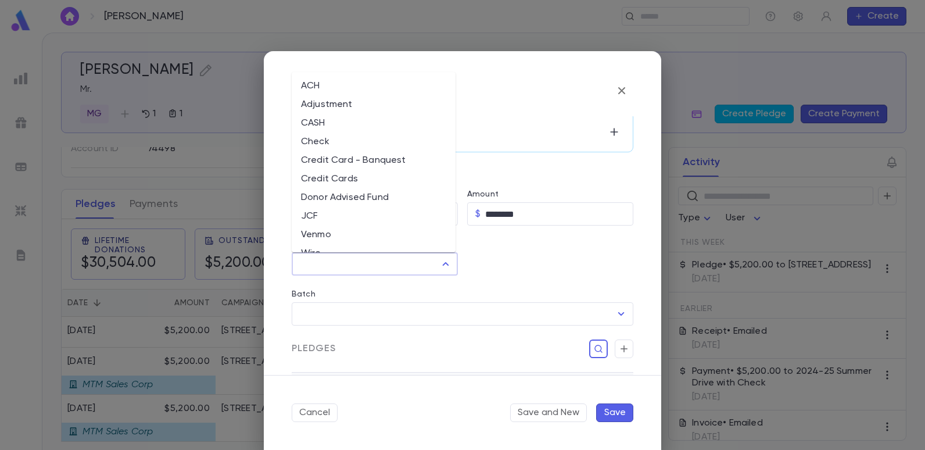
click at [314, 145] on li "Check" at bounding box center [374, 141] width 164 height 19
type input "*****"
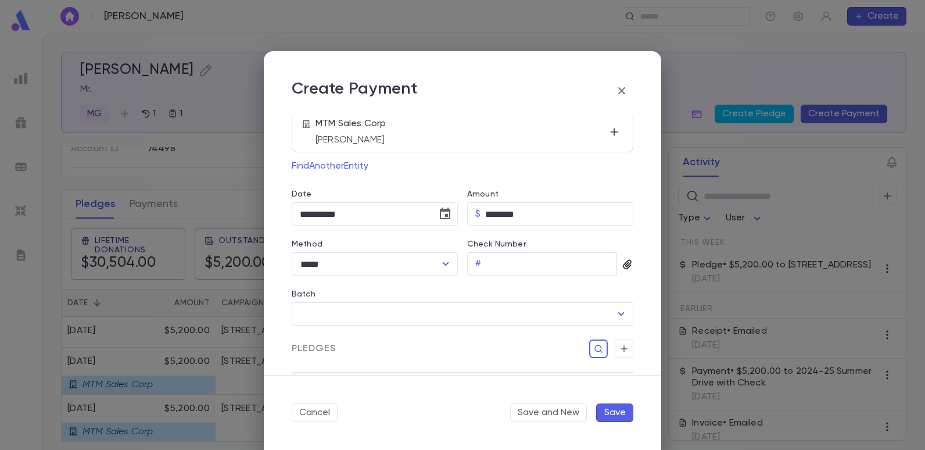
click at [626, 265] on icon "button" at bounding box center [627, 264] width 8 height 9
click at [656, 279] on div "Upload Front Image" at bounding box center [672, 284] width 87 height 12
click at [0, 0] on input "Upload Front Image" at bounding box center [0, 0] width 0 height 0
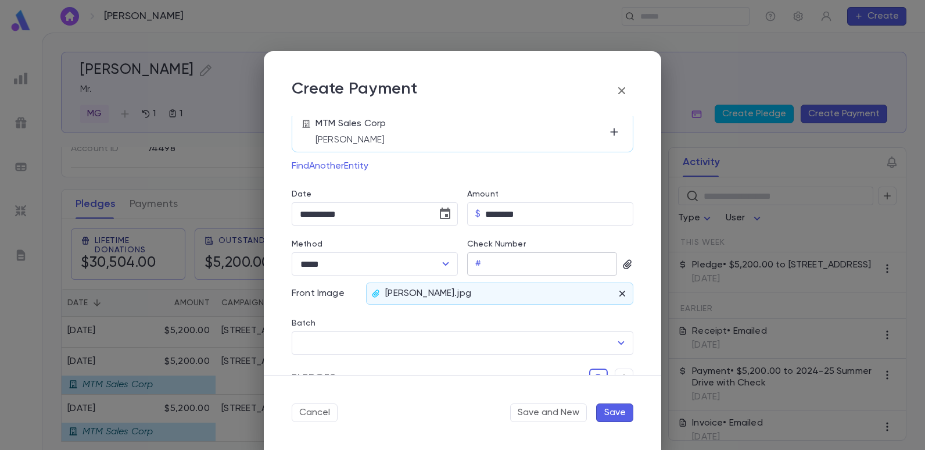
click at [480, 260] on div "# ​" at bounding box center [542, 263] width 150 height 23
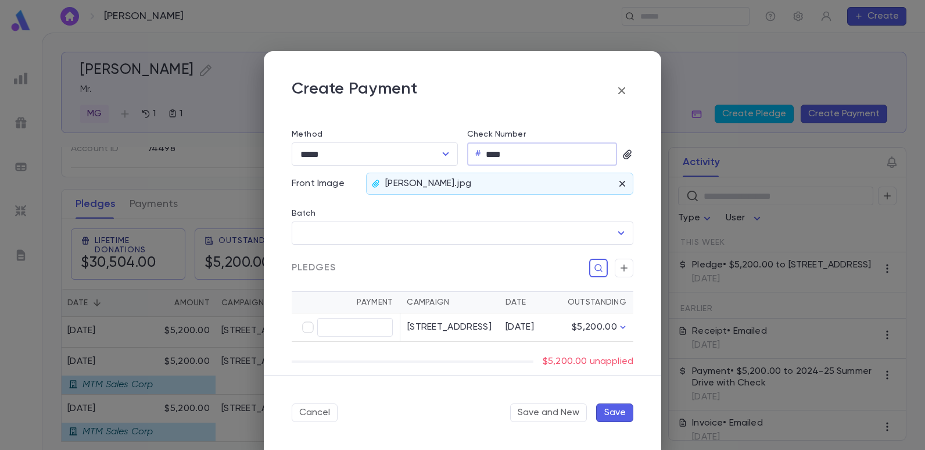
scroll to position [232, 0]
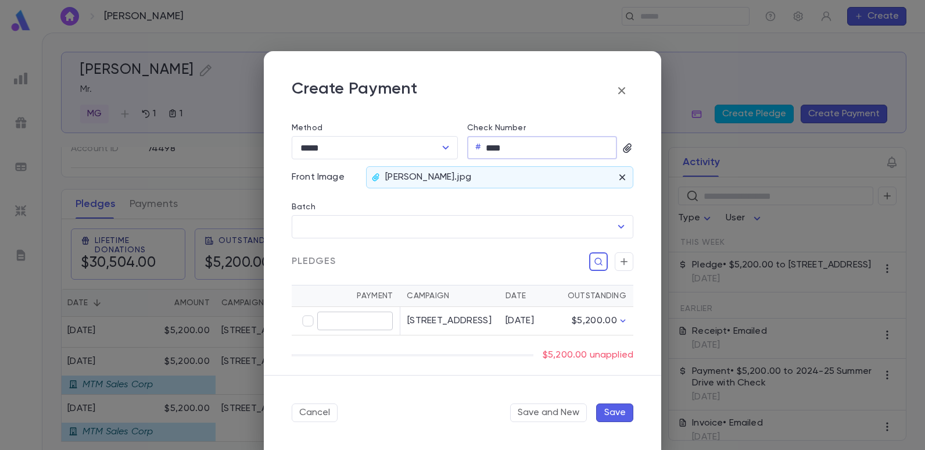
type input "****"
type input "********"
click at [601, 412] on button "Save" at bounding box center [614, 412] width 37 height 19
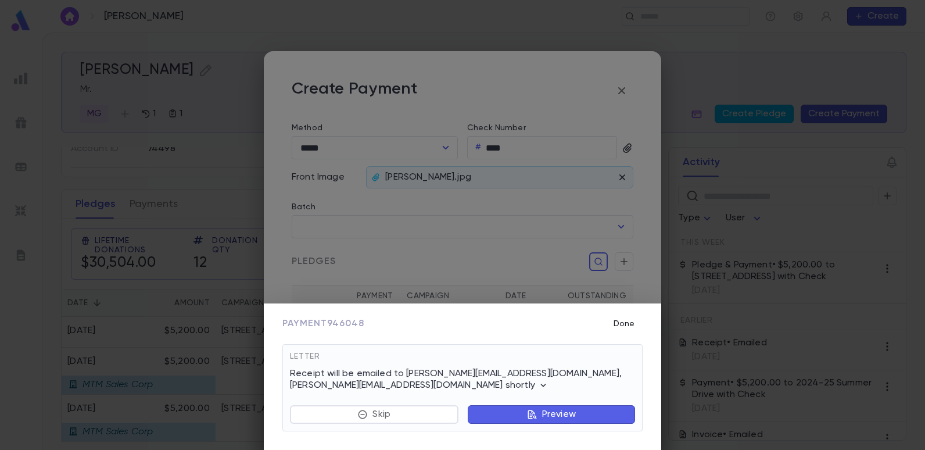
click at [627, 320] on button "Done" at bounding box center [623, 323] width 37 height 22
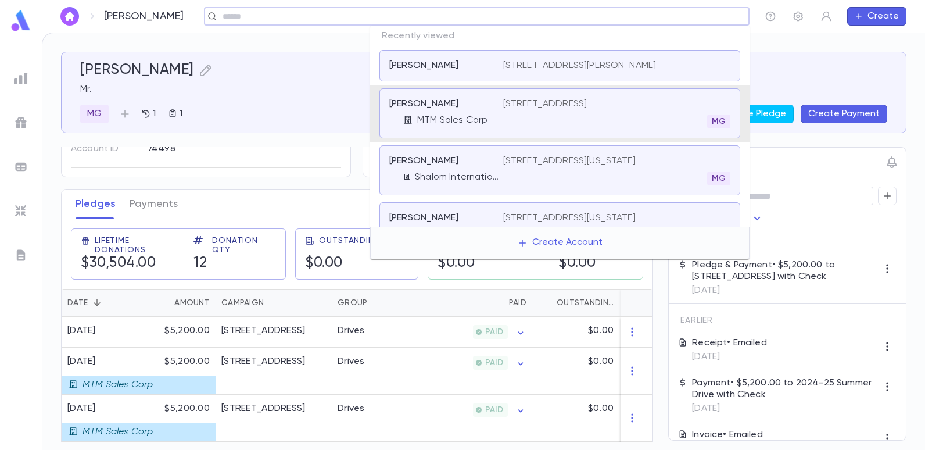
click at [660, 21] on input "text" at bounding box center [473, 16] width 508 height 11
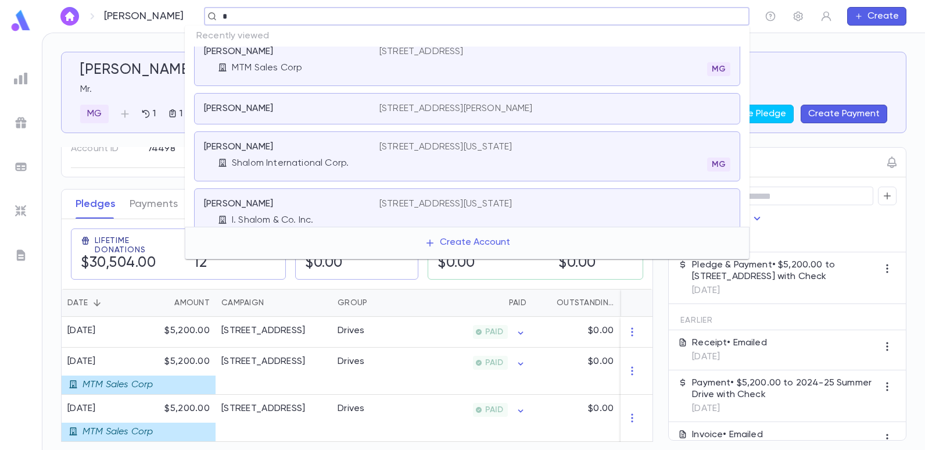
scroll to position [0, 0]
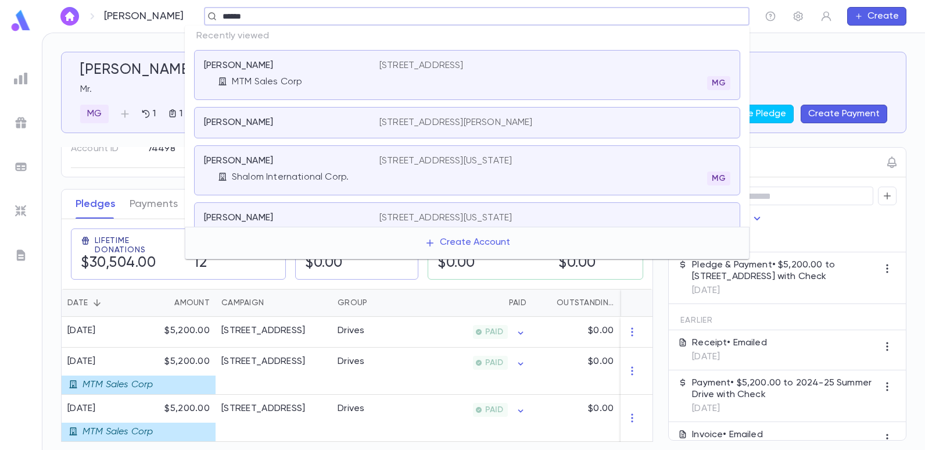
type input "******"
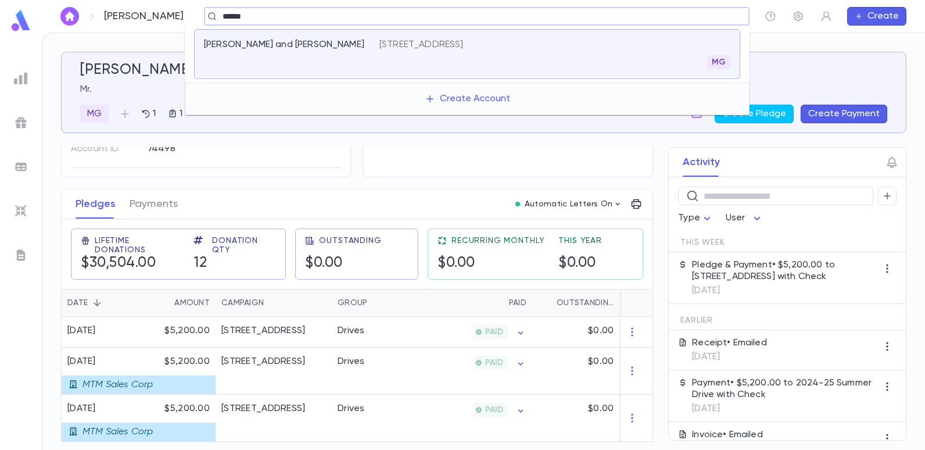
click at [463, 44] on p "[STREET_ADDRESS]" at bounding box center [421, 45] width 84 height 12
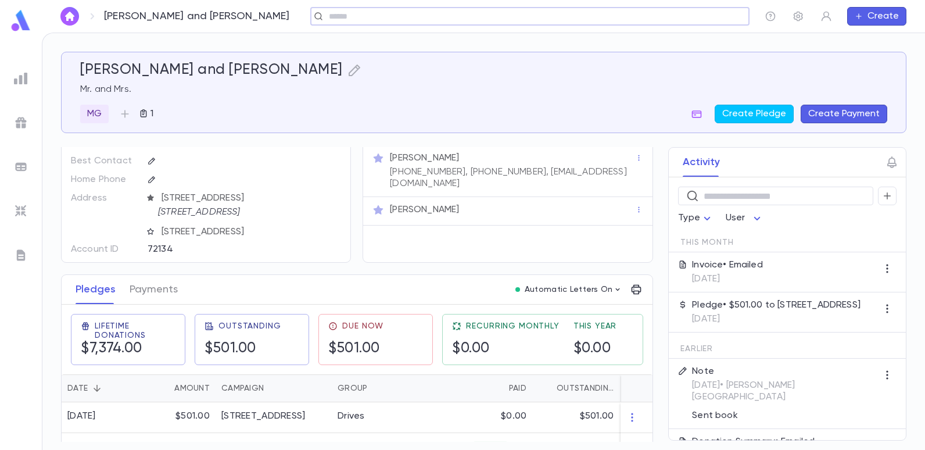
scroll to position [58, 0]
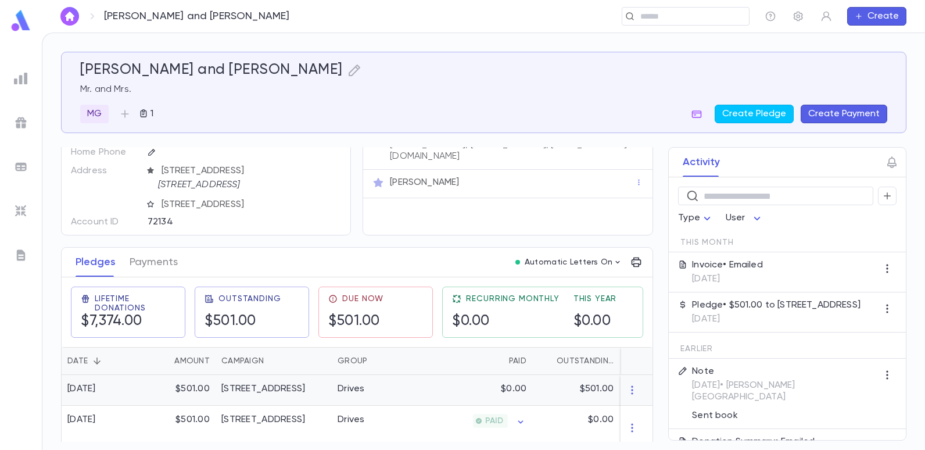
click at [332, 386] on div "Drives" at bounding box center [375, 390] width 87 height 31
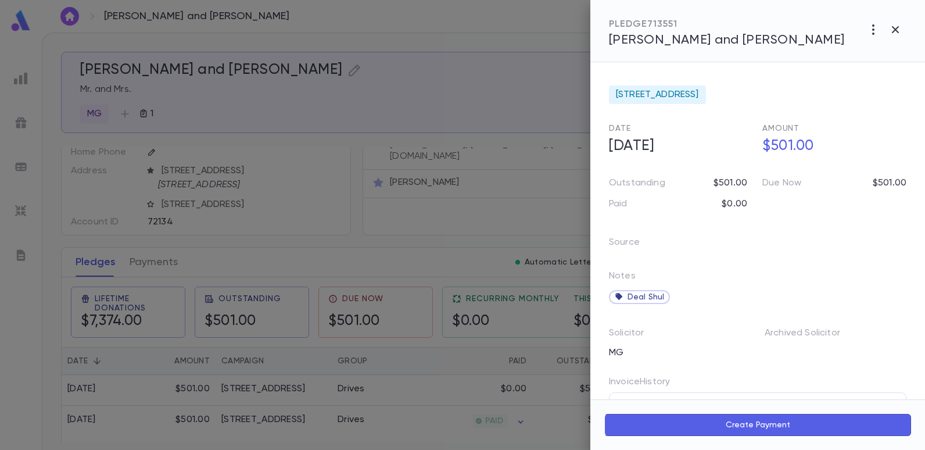
drag, startPoint x: 319, startPoint y: 9, endPoint x: 310, endPoint y: 9, distance: 9.9
click at [319, 9] on div at bounding box center [462, 225] width 925 height 450
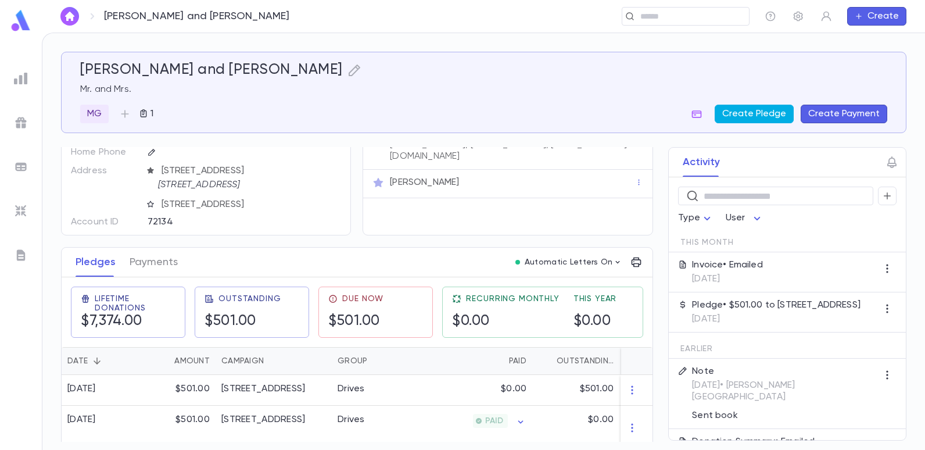
click at [765, 112] on button "Create Pledge" at bounding box center [753, 114] width 79 height 19
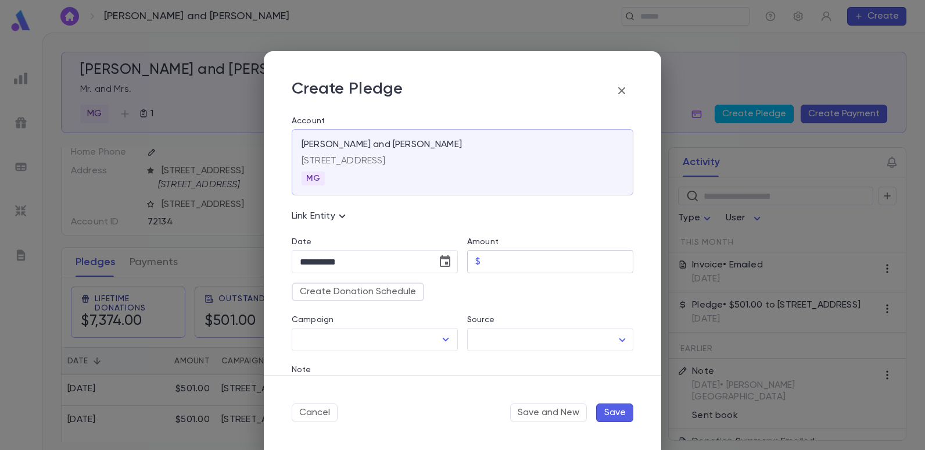
click at [487, 263] on input "Amount" at bounding box center [559, 261] width 148 height 23
type input "******"
click at [443, 339] on icon "Open" at bounding box center [446, 338] width 6 height 3
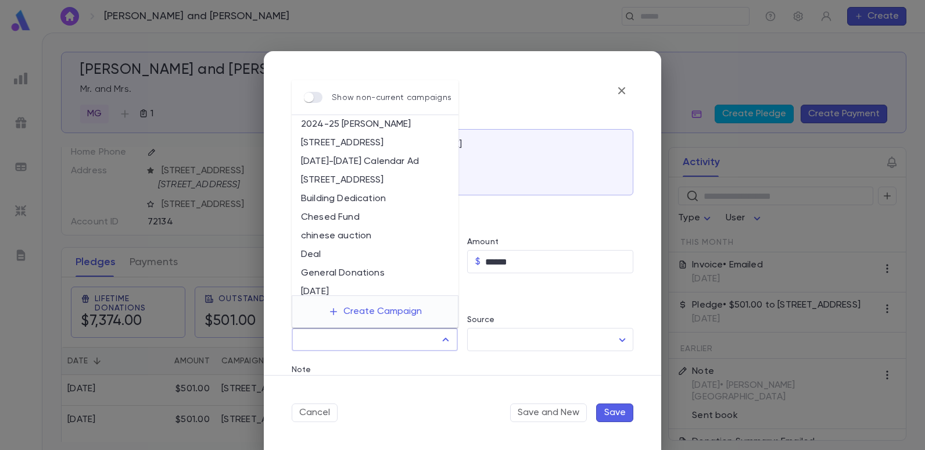
click at [542, 227] on div "Amount $ ****** ​" at bounding box center [545, 248] width 175 height 50
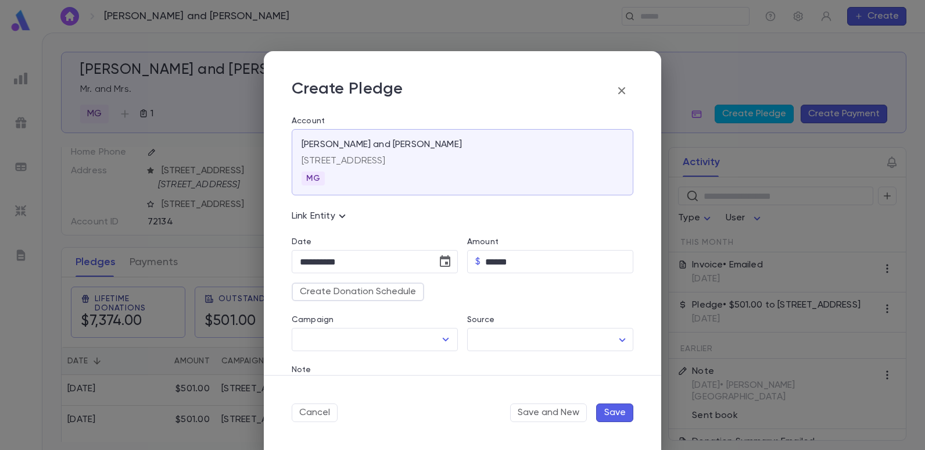
click at [620, 91] on icon "button" at bounding box center [621, 90] width 7 height 7
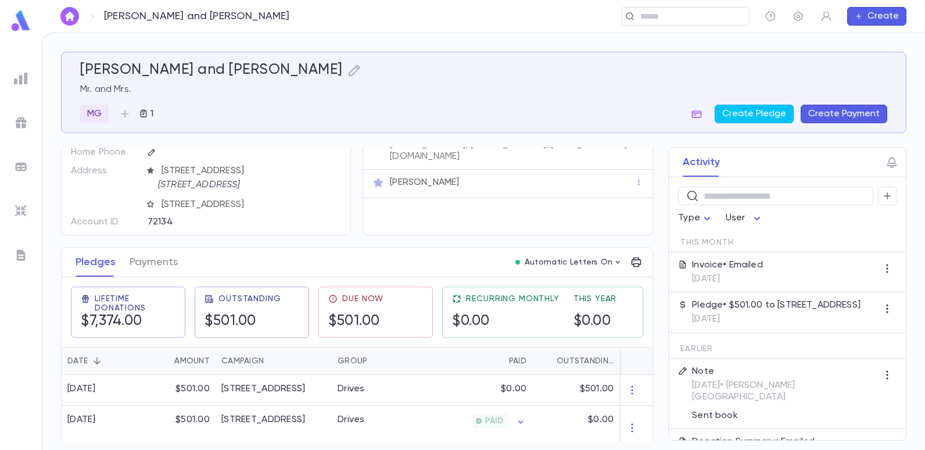
click at [850, 112] on button "Create Payment" at bounding box center [843, 114] width 87 height 19
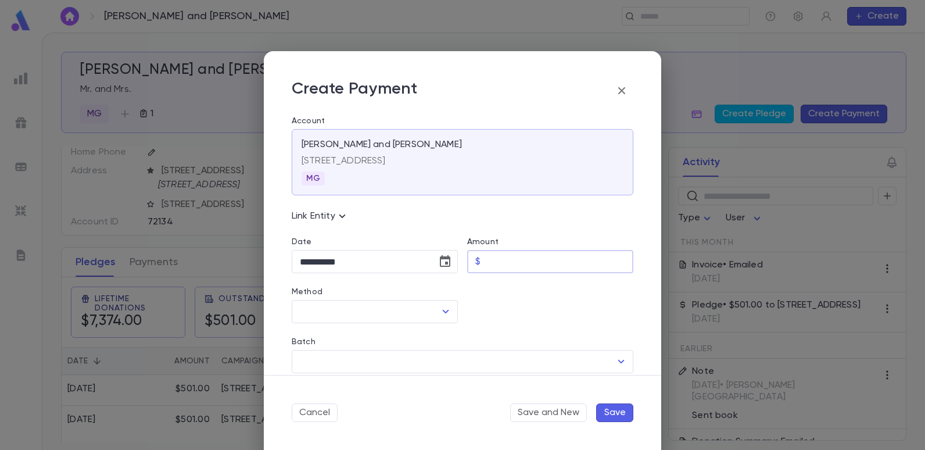
click at [494, 260] on input "Amount" at bounding box center [559, 261] width 148 height 23
type input "******"
click at [445, 311] on icon "Open" at bounding box center [446, 311] width 6 height 3
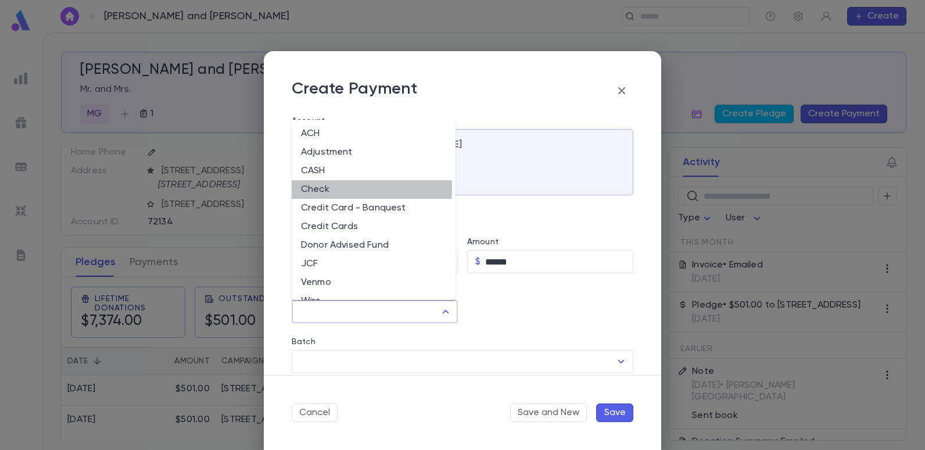
click at [333, 186] on li "Check" at bounding box center [374, 189] width 164 height 19
type input "*****"
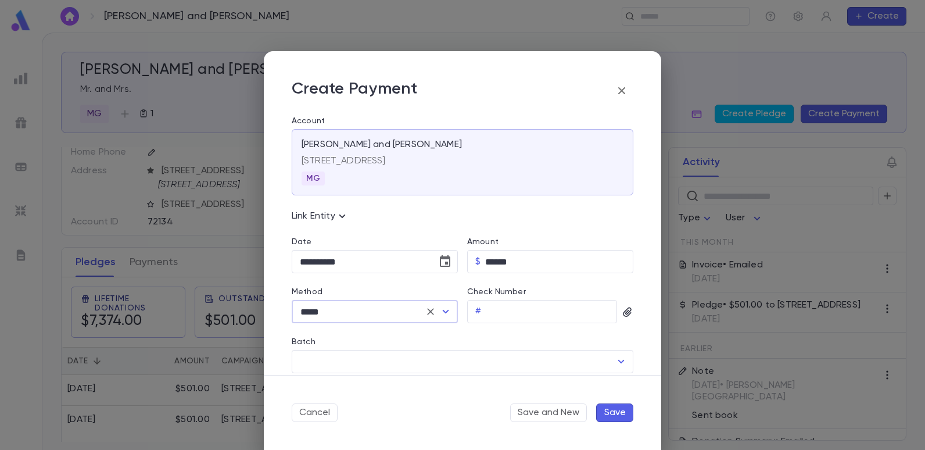
click at [507, 222] on div "Link Entity" at bounding box center [463, 216] width 342 height 14
click at [522, 307] on input "Check Number" at bounding box center [551, 311] width 131 height 23
click at [416, 223] on div "**********" at bounding box center [369, 248] width 175 height 50
click at [623, 312] on icon "button" at bounding box center [627, 311] width 8 height 9
click at [636, 335] on div "Upload Front Image" at bounding box center [672, 331] width 87 height 12
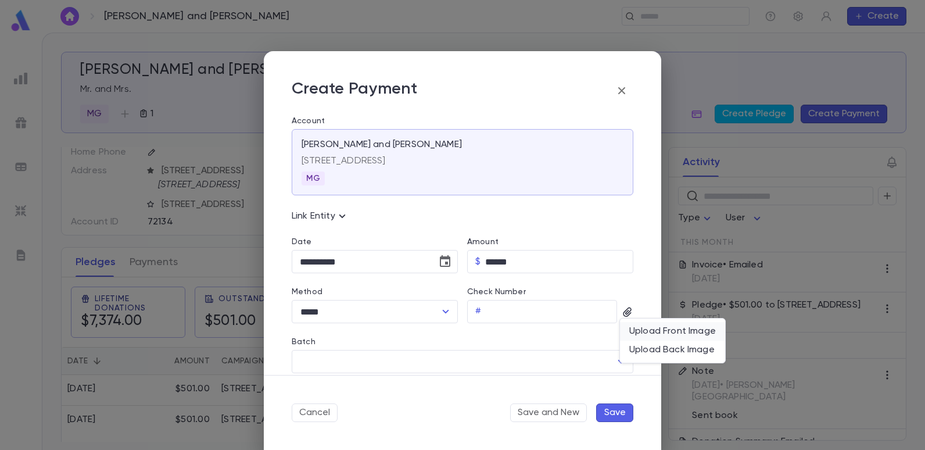
click at [0, 0] on input "Upload Front Image" at bounding box center [0, 0] width 0 height 0
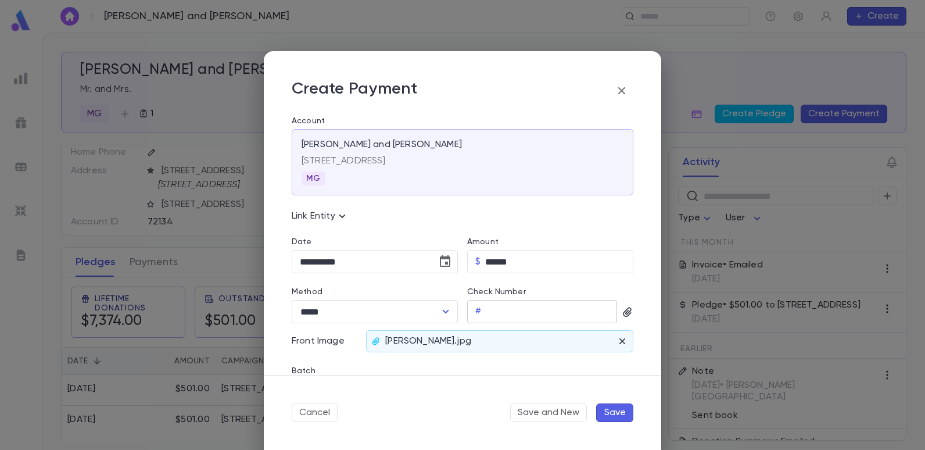
click at [486, 312] on input "Check Number" at bounding box center [551, 311] width 131 height 23
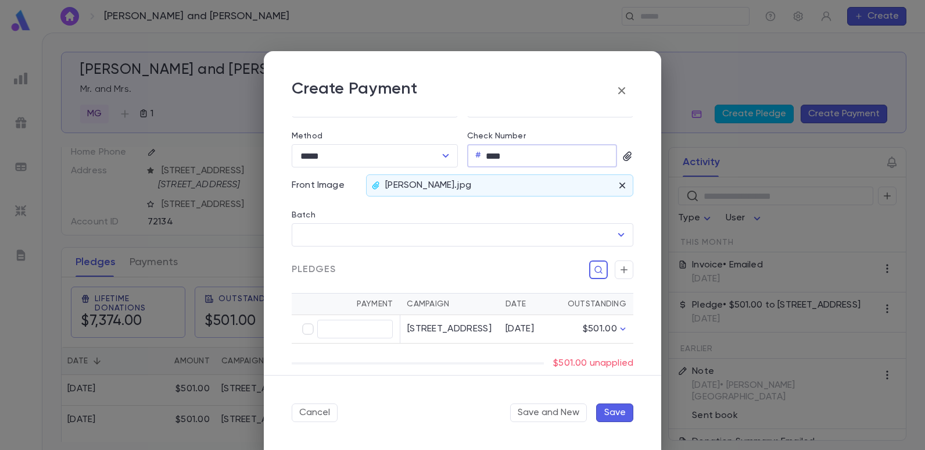
scroll to position [174, 0]
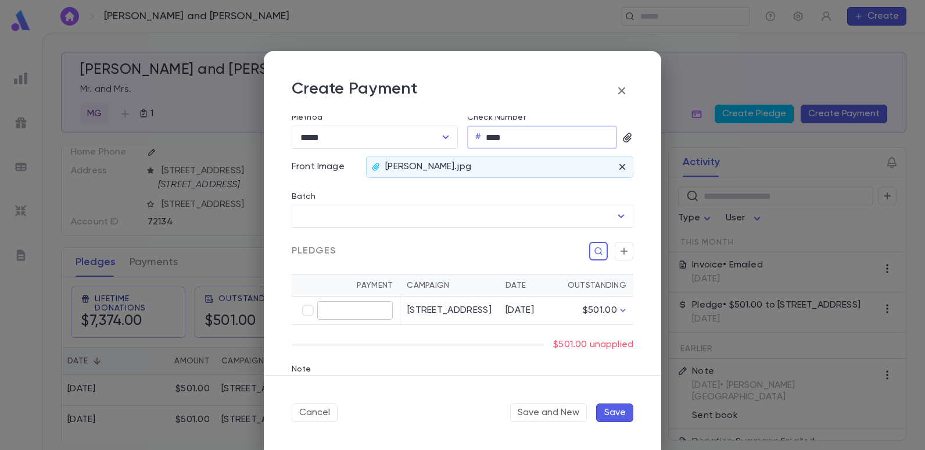
type input "****"
type input "******"
click at [607, 412] on button "Save" at bounding box center [614, 412] width 37 height 19
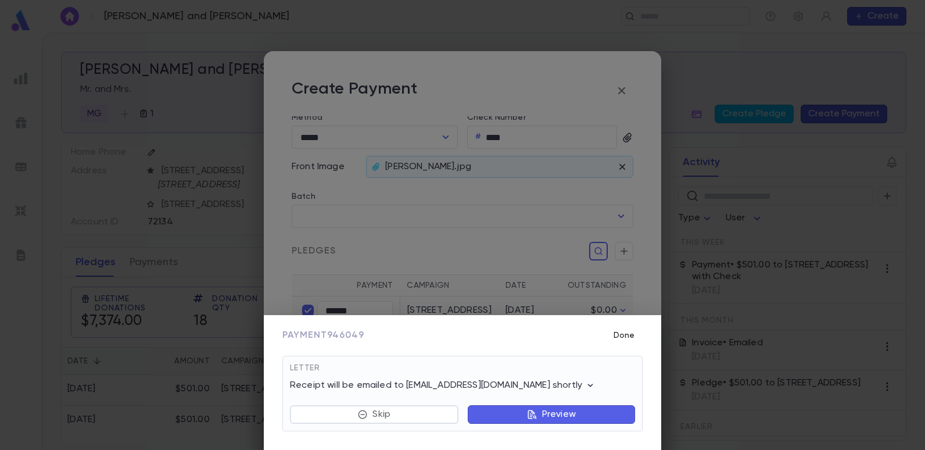
click at [628, 332] on button "Done" at bounding box center [623, 335] width 37 height 22
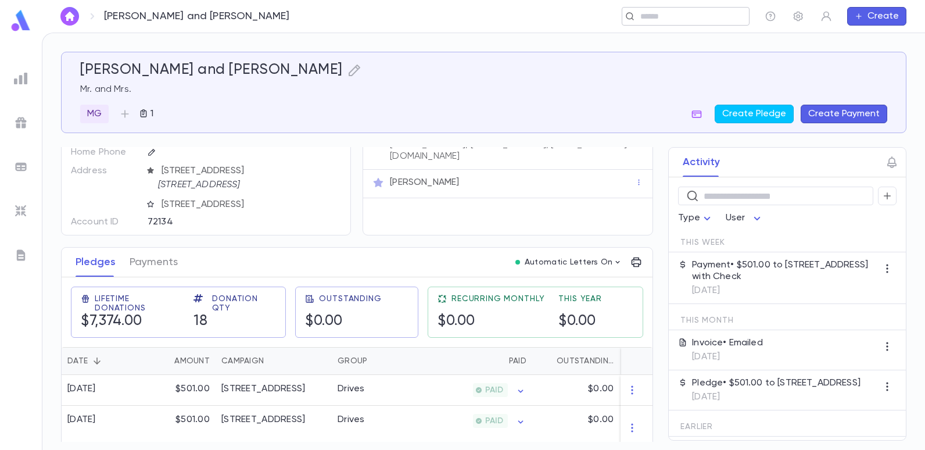
click at [677, 24] on div "​" at bounding box center [685, 16] width 128 height 19
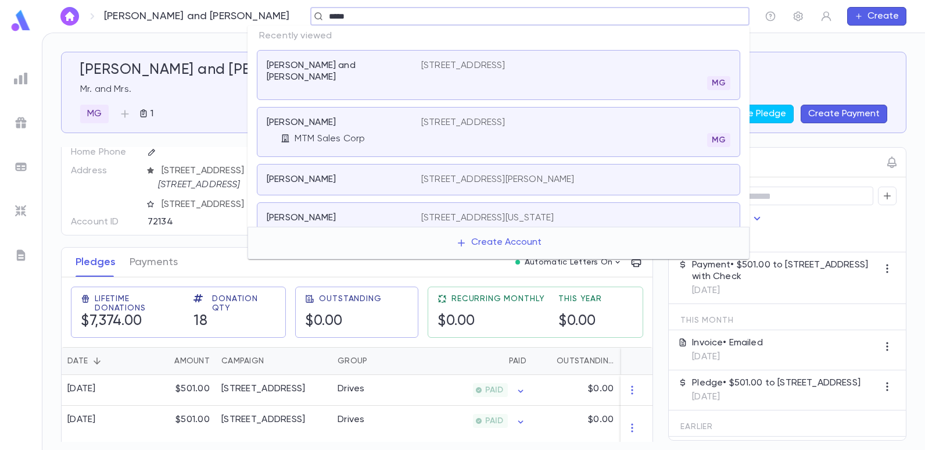
type input "*****"
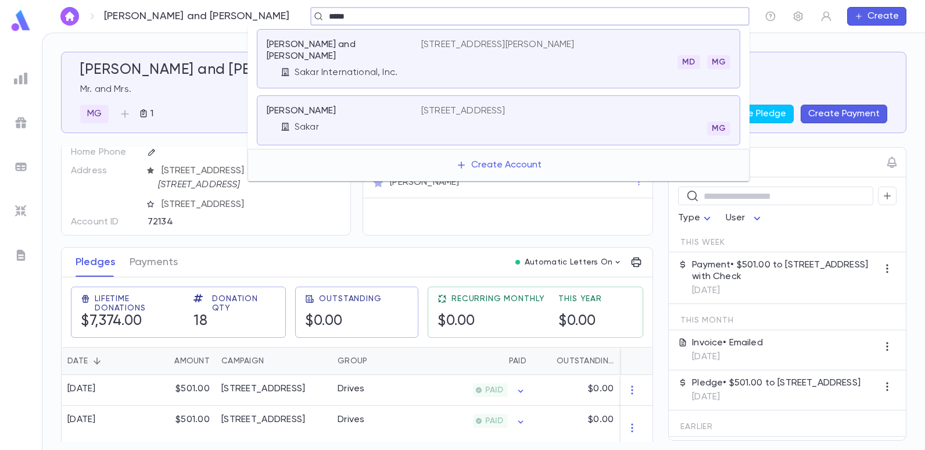
click at [484, 105] on p "[STREET_ADDRESS]" at bounding box center [463, 111] width 84 height 12
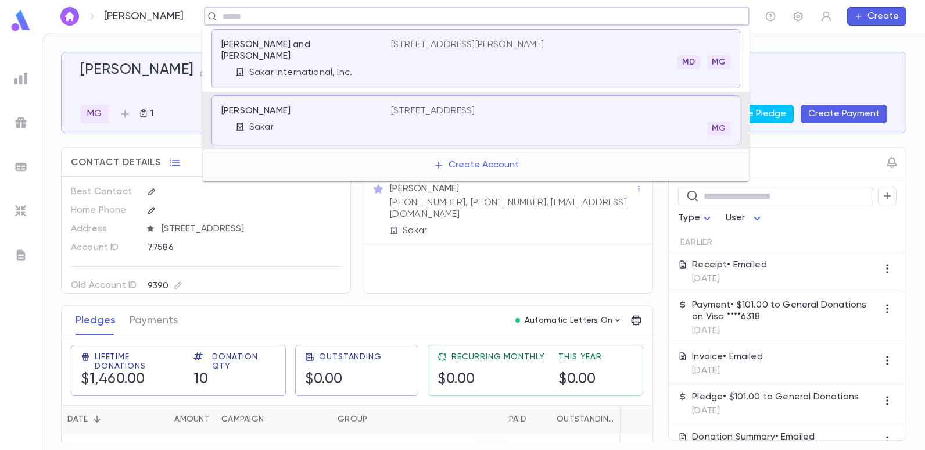
click at [312, 20] on input "text" at bounding box center [473, 16] width 508 height 11
click at [317, 43] on p "[PERSON_NAME] and [PERSON_NAME]" at bounding box center [299, 50] width 156 height 23
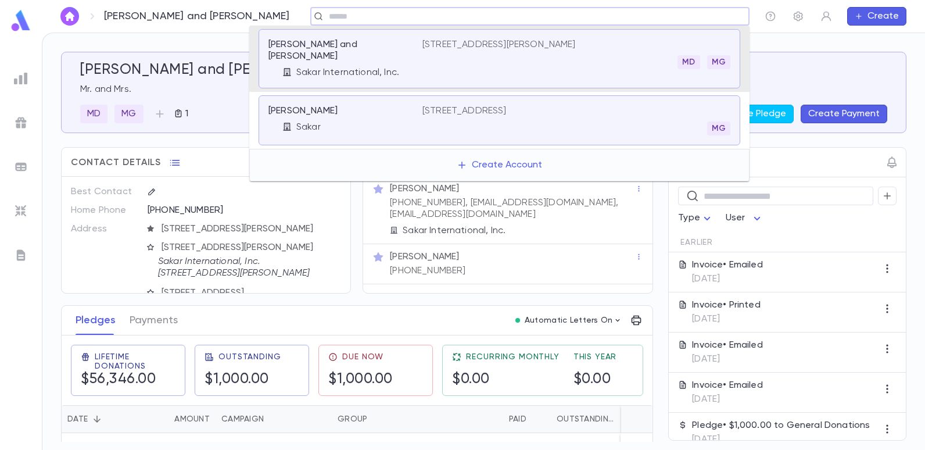
click at [362, 21] on input "text" at bounding box center [525, 16] width 401 height 11
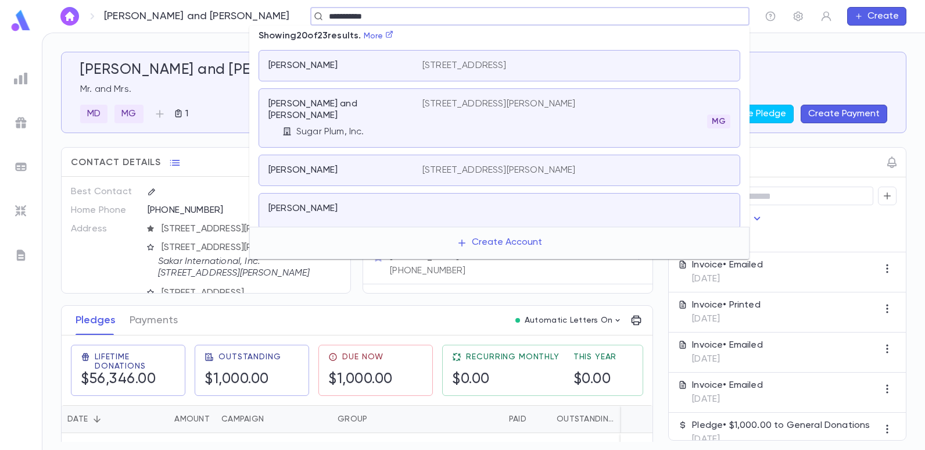
type input "**********"
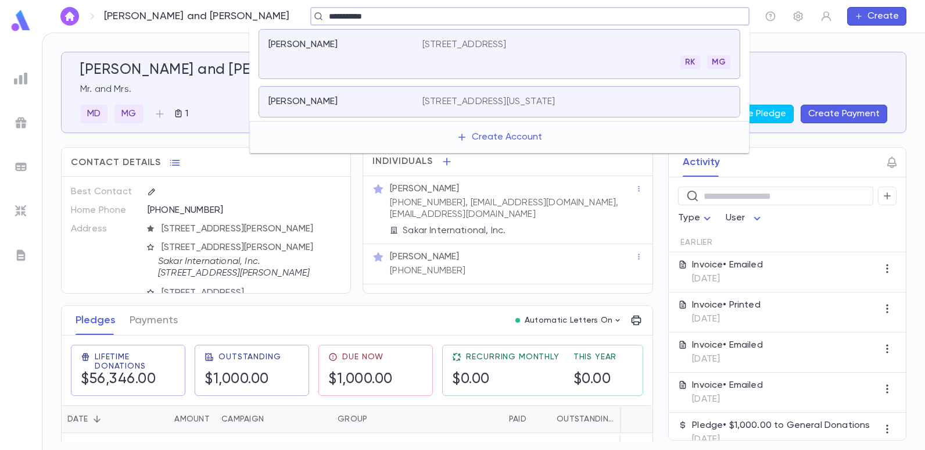
click at [416, 39] on div "[PERSON_NAME]" at bounding box center [345, 54] width 154 height 30
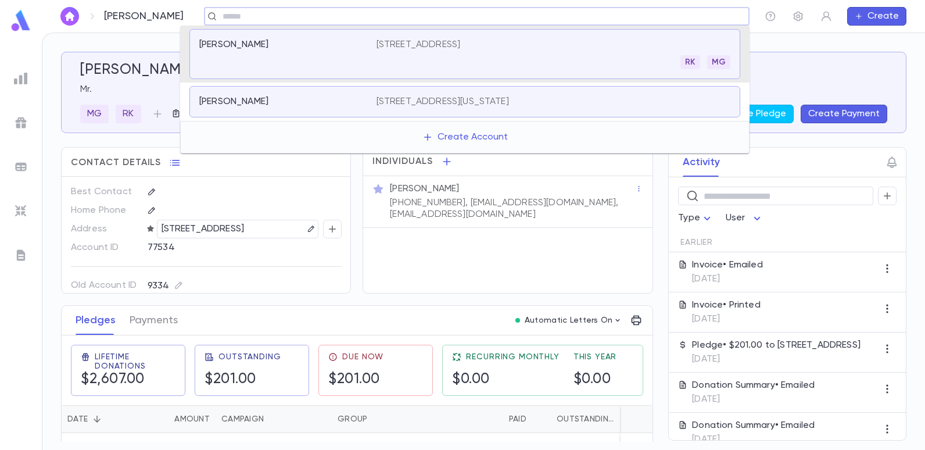
click at [300, 16] on input "text" at bounding box center [473, 16] width 508 height 11
click at [235, 96] on p "[PERSON_NAME]" at bounding box center [233, 102] width 69 height 12
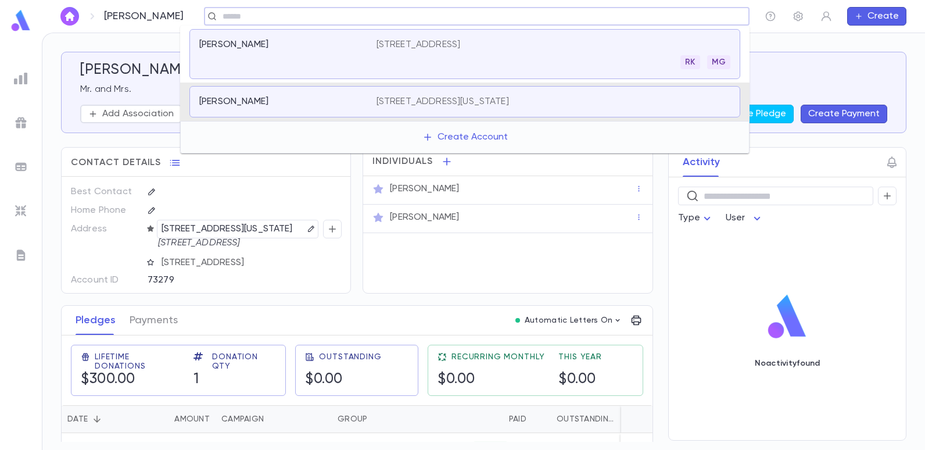
click at [318, 19] on input "text" at bounding box center [473, 16] width 508 height 11
type input "****"
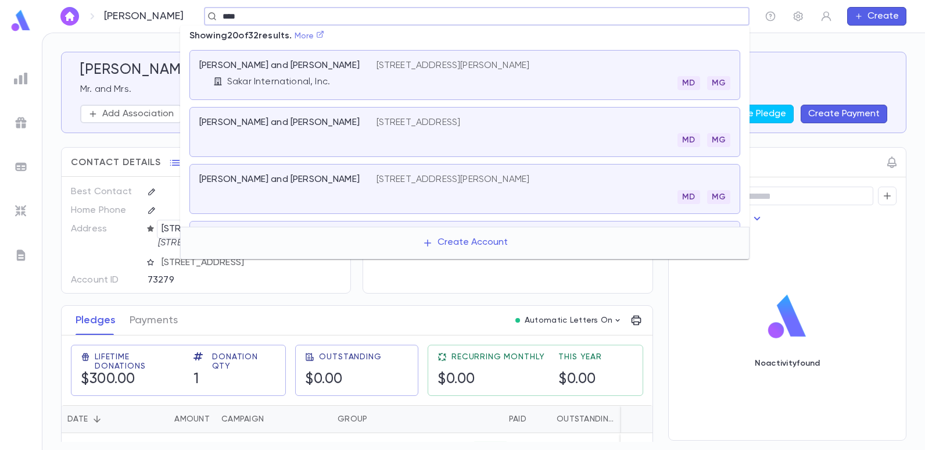
click at [324, 33] on icon at bounding box center [320, 34] width 7 height 7
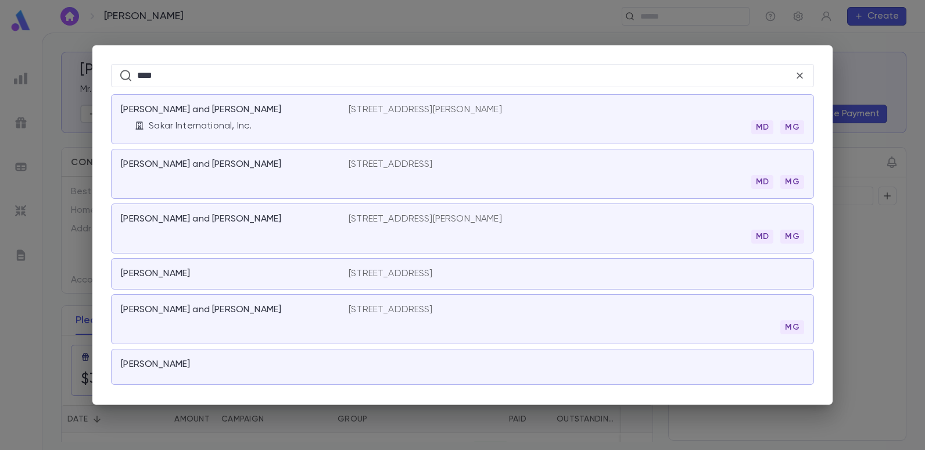
click at [361, 157] on div "[PERSON_NAME] and [PERSON_NAME] [STREET_ADDRESS]" at bounding box center [462, 174] width 703 height 50
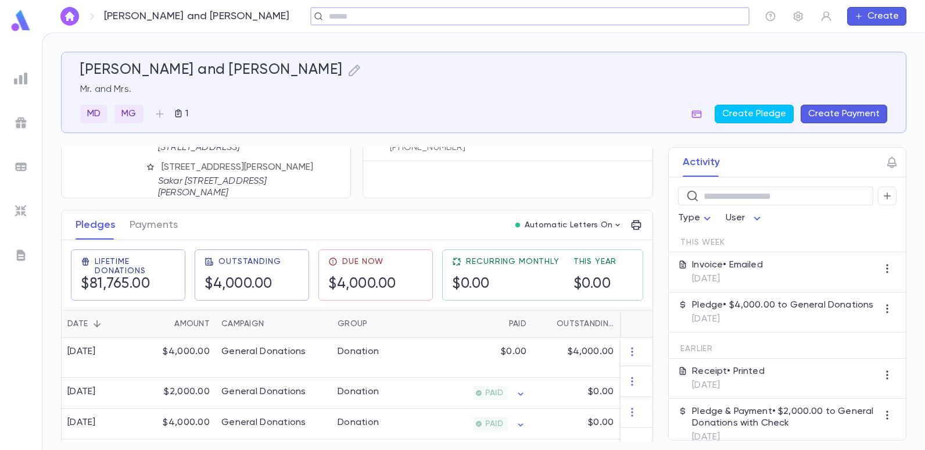
scroll to position [116, 0]
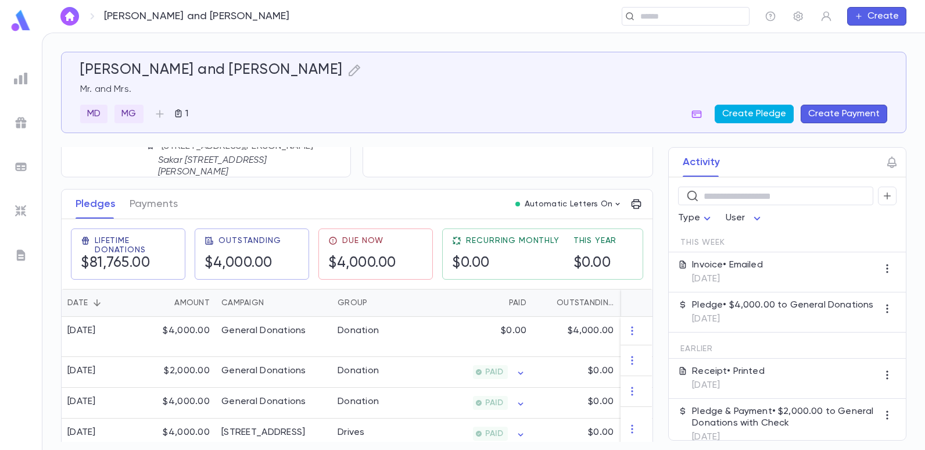
click at [747, 113] on button "Create Pledge" at bounding box center [753, 114] width 79 height 19
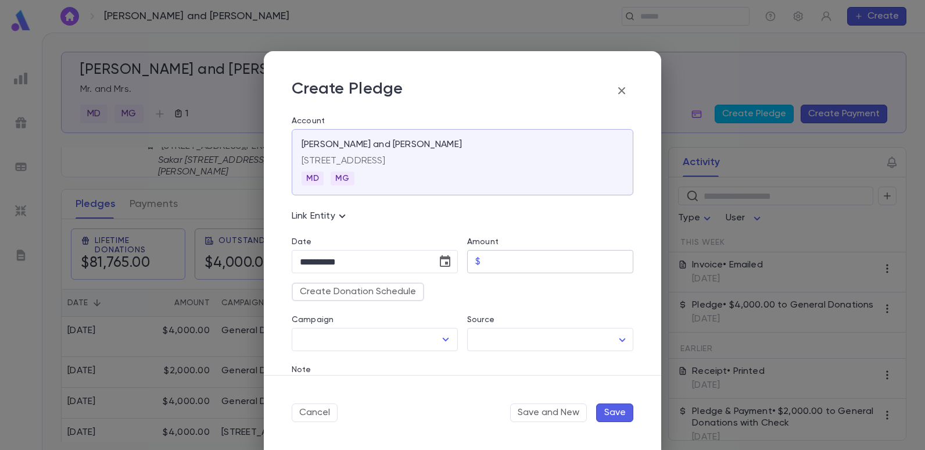
click at [496, 263] on input "Amount" at bounding box center [559, 261] width 148 height 23
click at [485, 261] on input "Amount" at bounding box center [559, 261] width 148 height 23
type input "********"
click at [620, 93] on icon "button" at bounding box center [621, 90] width 7 height 7
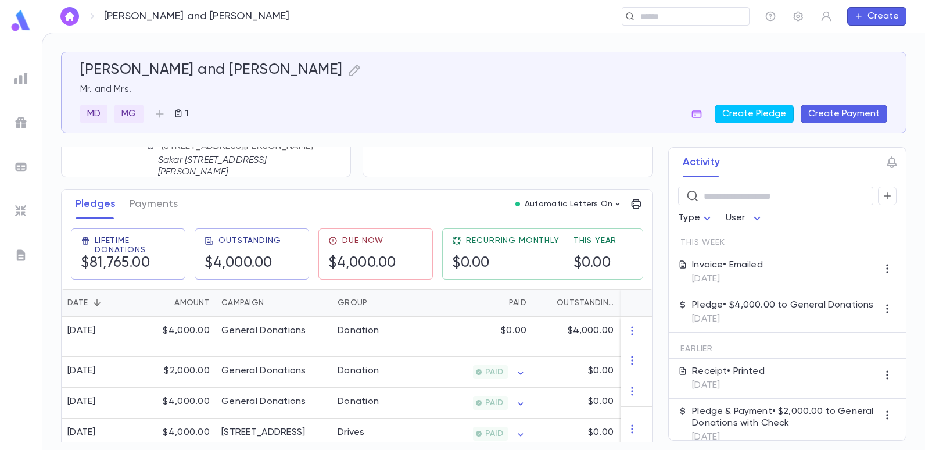
click at [841, 106] on button "Create Payment" at bounding box center [843, 114] width 87 height 19
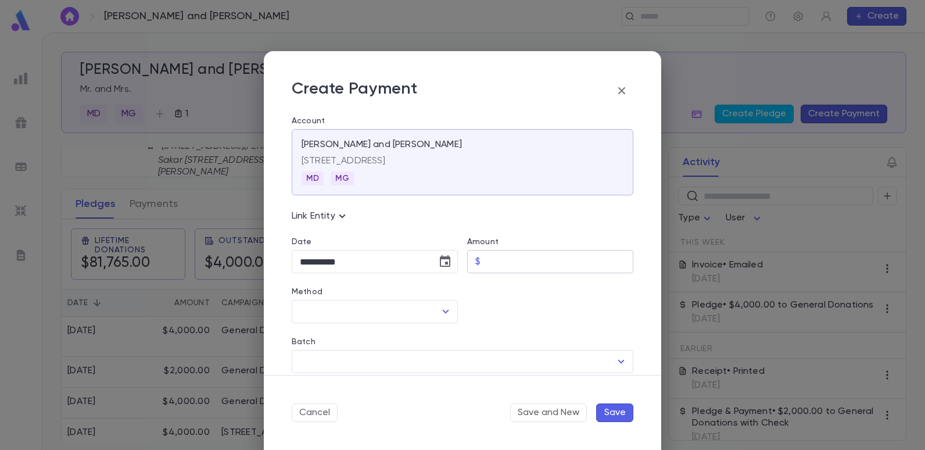
click at [523, 268] on input "Amount" at bounding box center [559, 261] width 148 height 23
type input "********"
click at [505, 306] on div at bounding box center [545, 298] width 175 height 50
click at [443, 310] on icon "Open" at bounding box center [446, 311] width 6 height 3
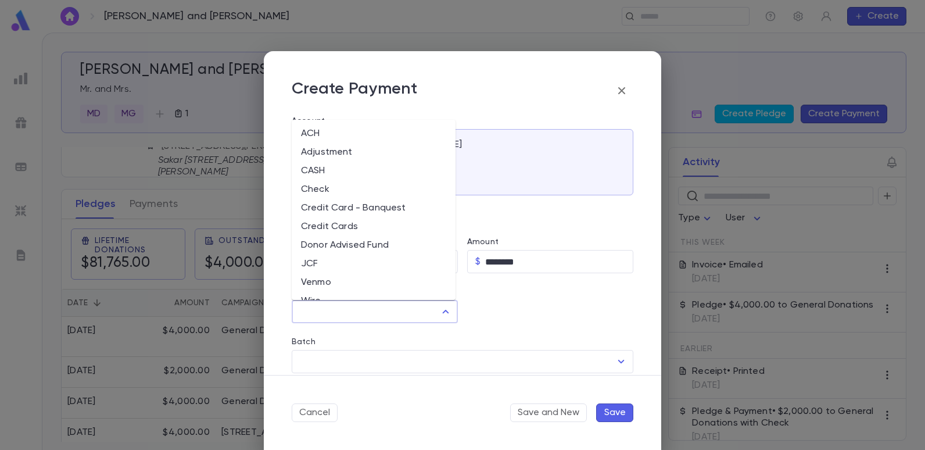
click at [324, 186] on li "Check" at bounding box center [374, 189] width 164 height 19
type input "*****"
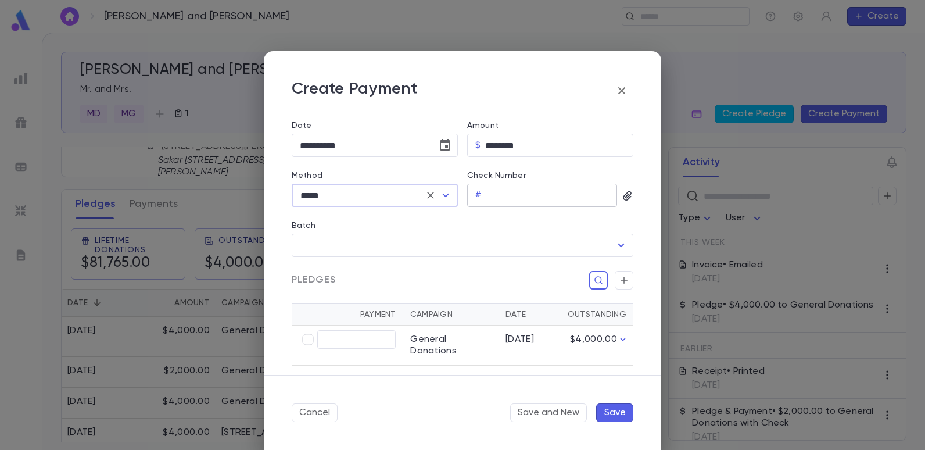
click at [501, 193] on input "Check Number" at bounding box center [551, 195] width 131 height 23
type input "****"
click at [621, 192] on icon "button" at bounding box center [627, 196] width 12 height 12
click at [649, 211] on div "Upload Front Image" at bounding box center [672, 215] width 87 height 12
click at [0, 0] on input "Upload Front Image" at bounding box center [0, 0] width 0 height 0
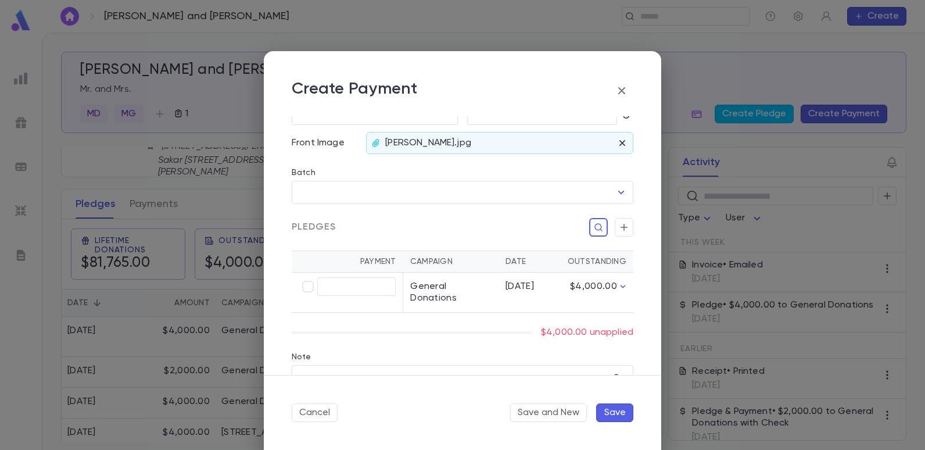
scroll to position [232, 0]
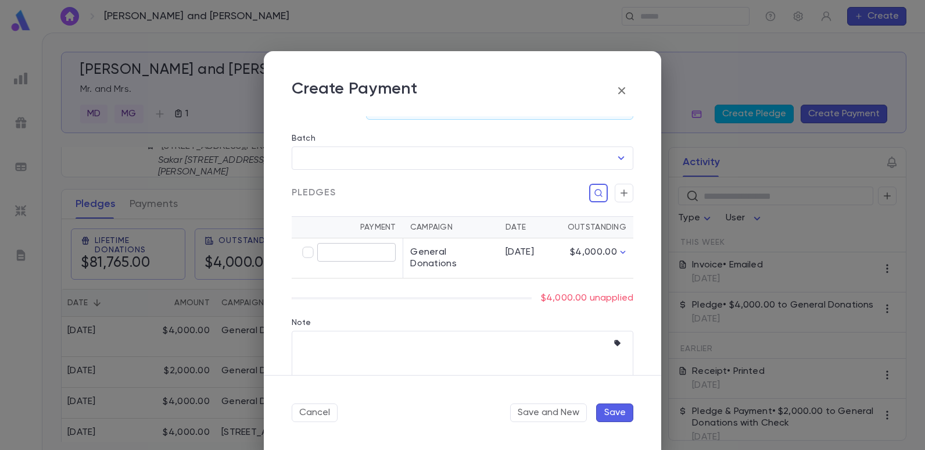
type input "********"
click at [613, 414] on button "Save" at bounding box center [614, 412] width 37 height 19
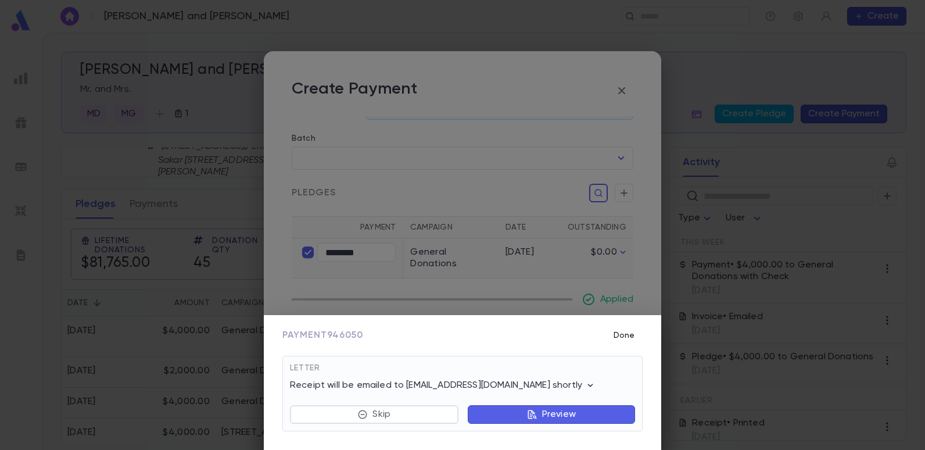
click at [625, 332] on button "Done" at bounding box center [623, 335] width 37 height 22
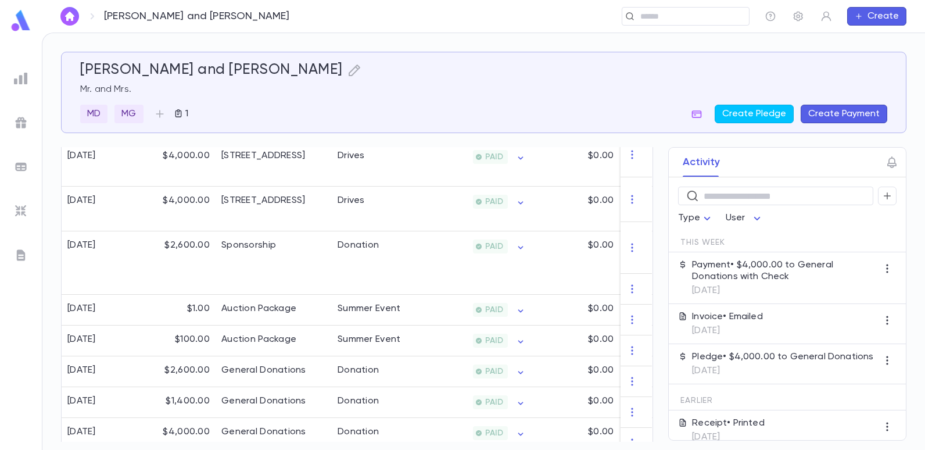
scroll to position [407, 0]
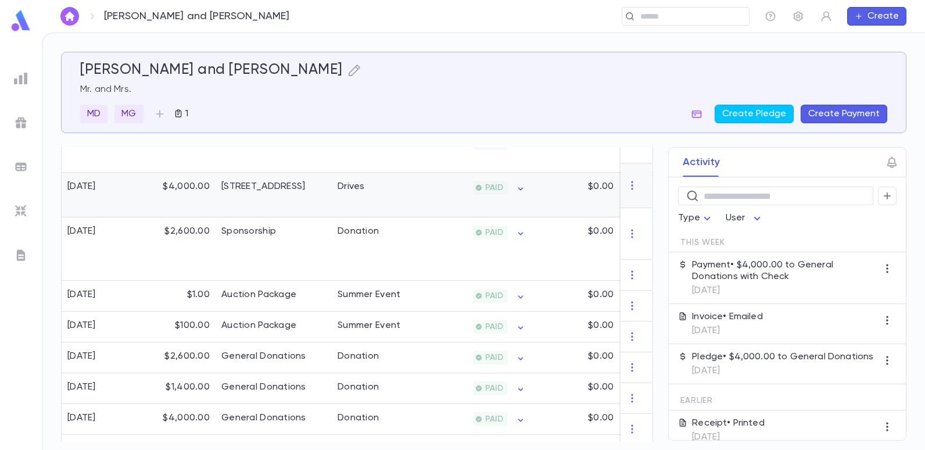
click at [368, 177] on div "Drives" at bounding box center [375, 194] width 87 height 45
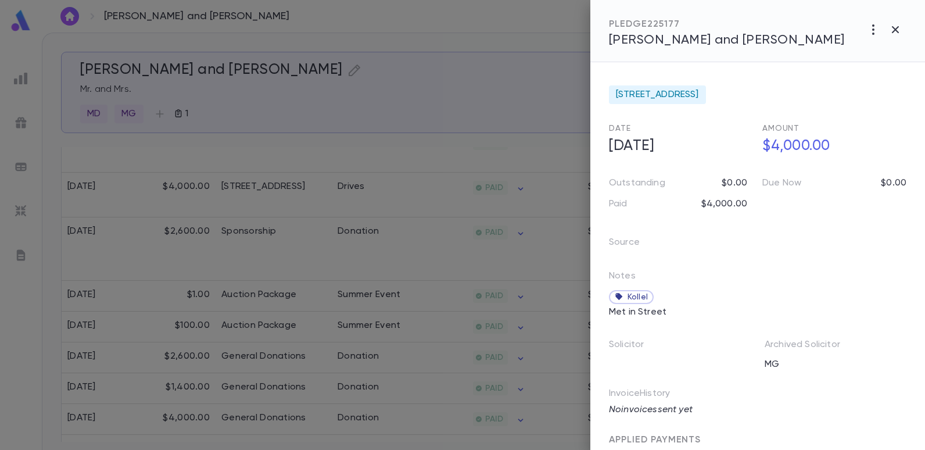
click at [677, 231] on div "Source" at bounding box center [673, 237] width 156 height 37
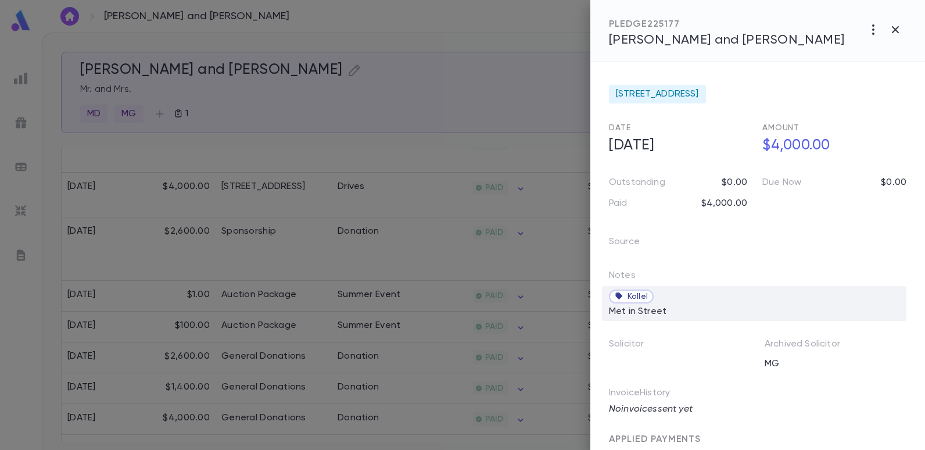
scroll to position [0, 0]
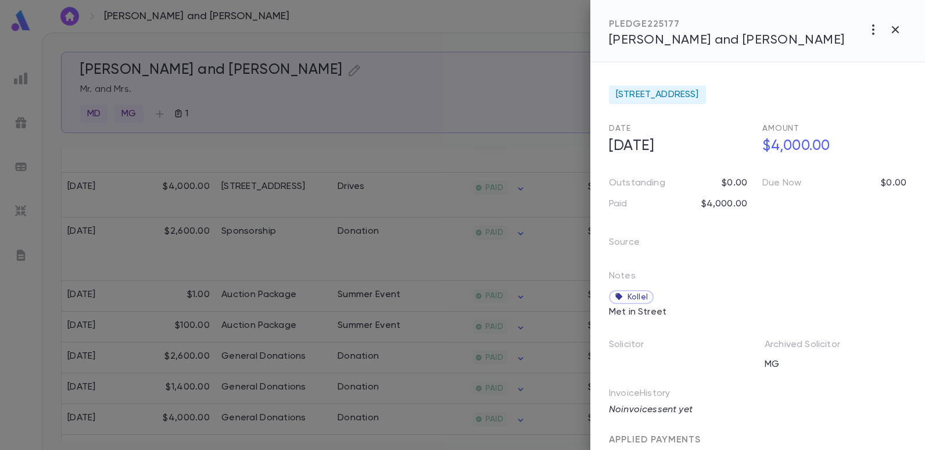
click at [626, 278] on p "Notes" at bounding box center [622, 278] width 27 height 16
click at [842, 77] on div "2022-23 Summer Drive Date [DATE] Amount $4,000.00 Outstanding $0.00 Due Now $0.…" at bounding box center [757, 255] width 335 height 387
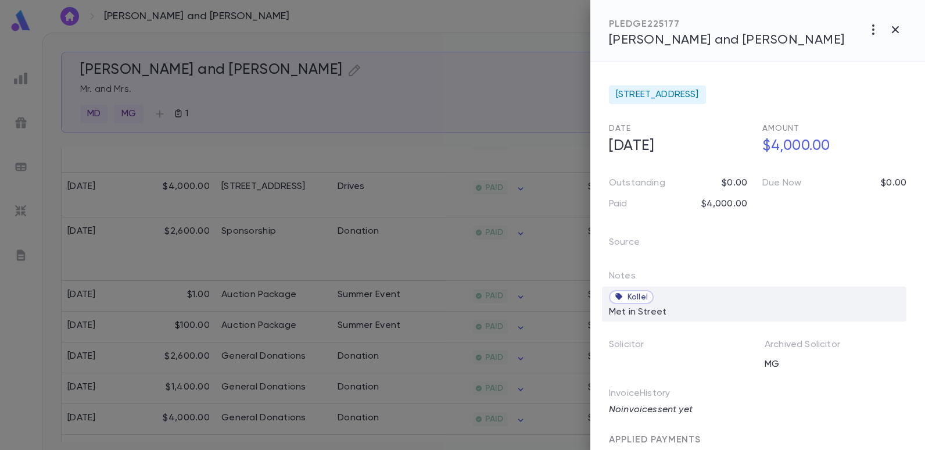
click at [619, 293] on icon at bounding box center [620, 296] width 13 height 13
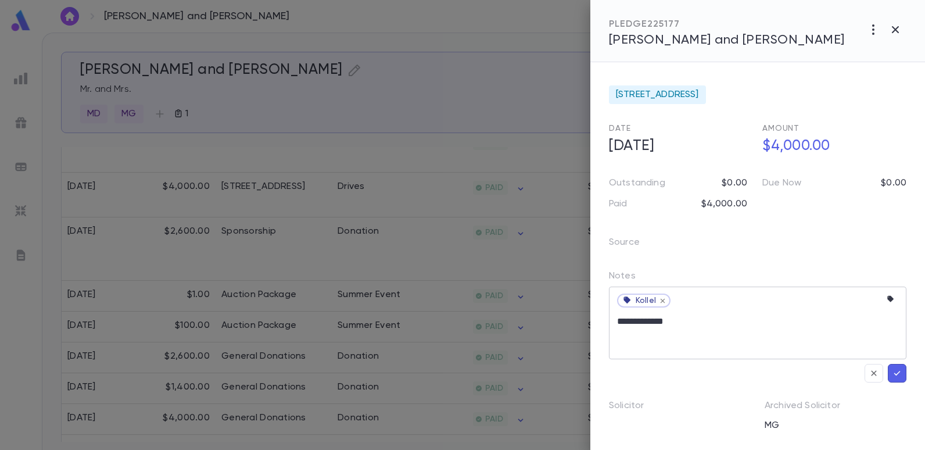
click at [678, 325] on textarea "**********" at bounding box center [755, 334] width 276 height 49
click at [632, 340] on textarea "**********" at bounding box center [755, 334] width 276 height 49
click at [696, 326] on textarea "**********" at bounding box center [755, 334] width 276 height 49
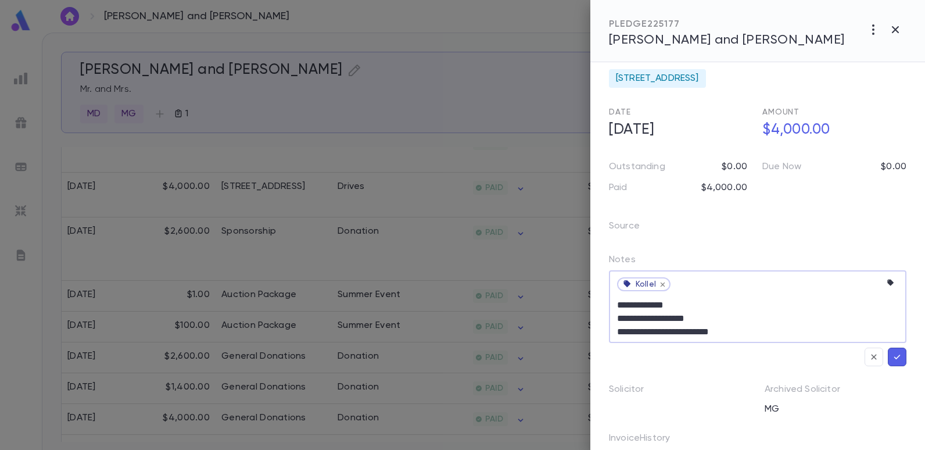
scroll to position [12, 0]
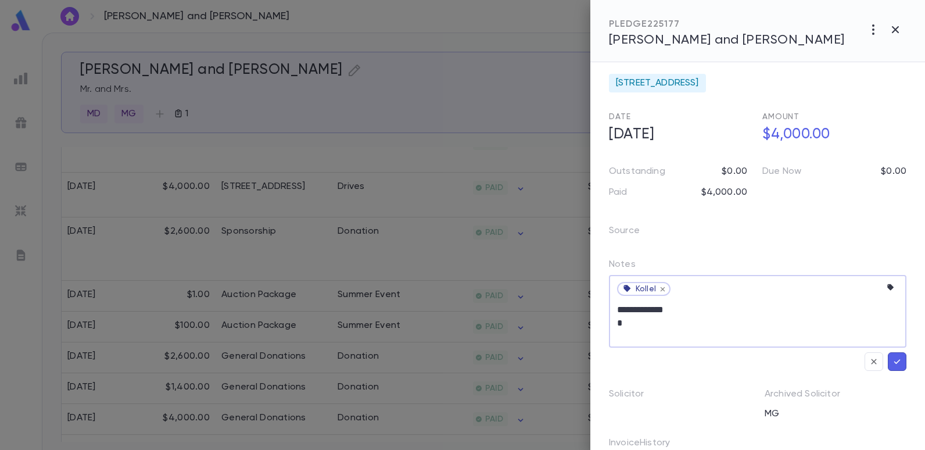
type textarea "**********"
click at [531, 98] on div at bounding box center [462, 225] width 925 height 450
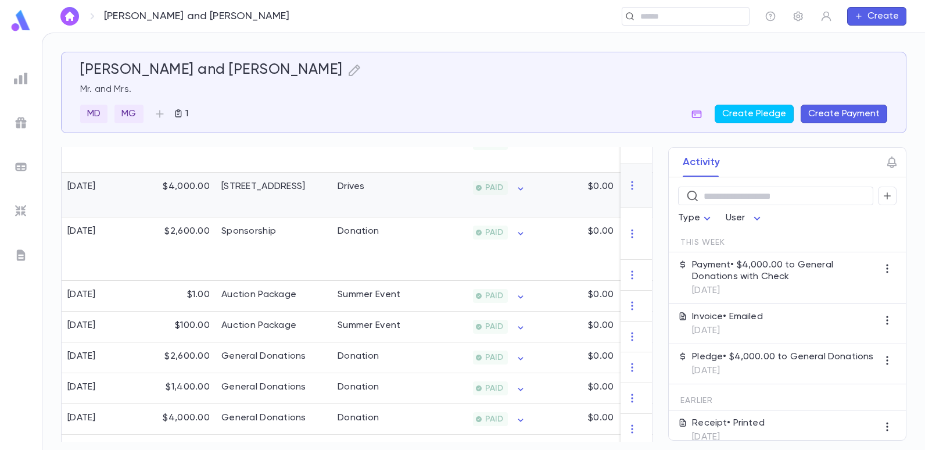
click at [241, 181] on div "[STREET_ADDRESS]" at bounding box center [263, 187] width 84 height 12
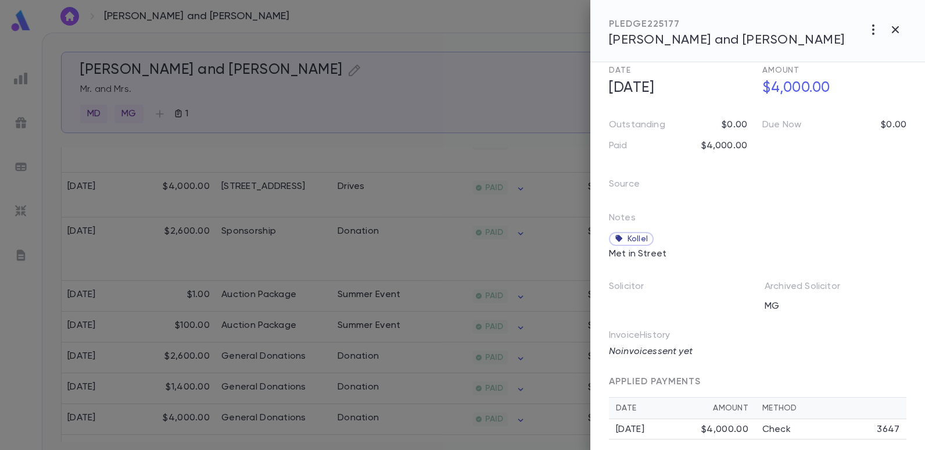
scroll to position [67, 0]
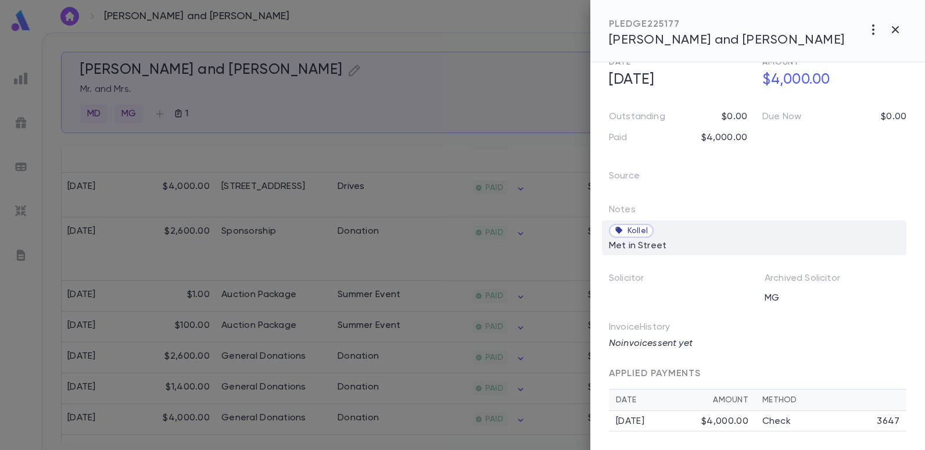
click at [634, 230] on span "Kollel" at bounding box center [637, 230] width 20 height 9
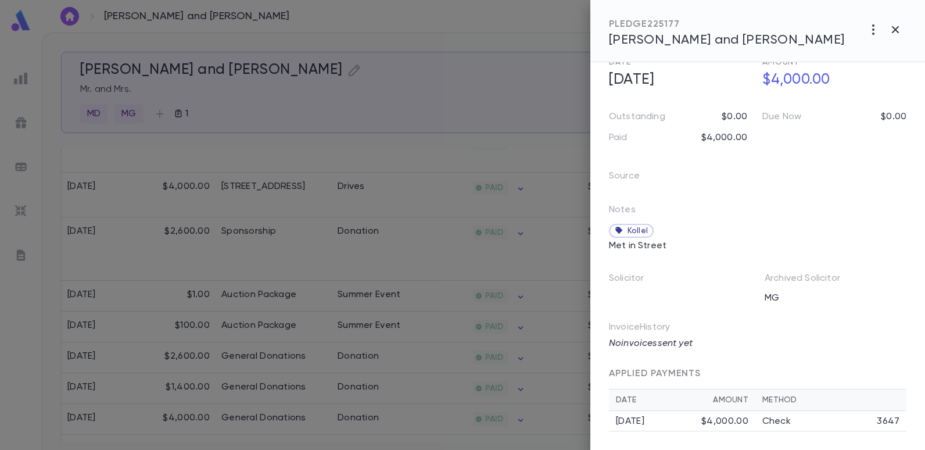
click at [488, 114] on div at bounding box center [462, 225] width 925 height 450
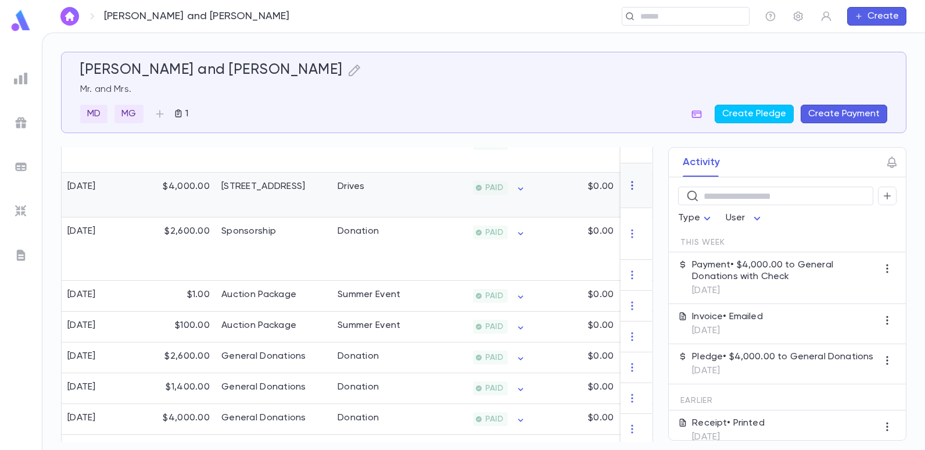
click at [627, 185] on icon "button" at bounding box center [633, 185] width 12 height 12
click at [448, 177] on div at bounding box center [462, 225] width 925 height 450
click at [486, 183] on span "PAID" at bounding box center [493, 187] width 27 height 9
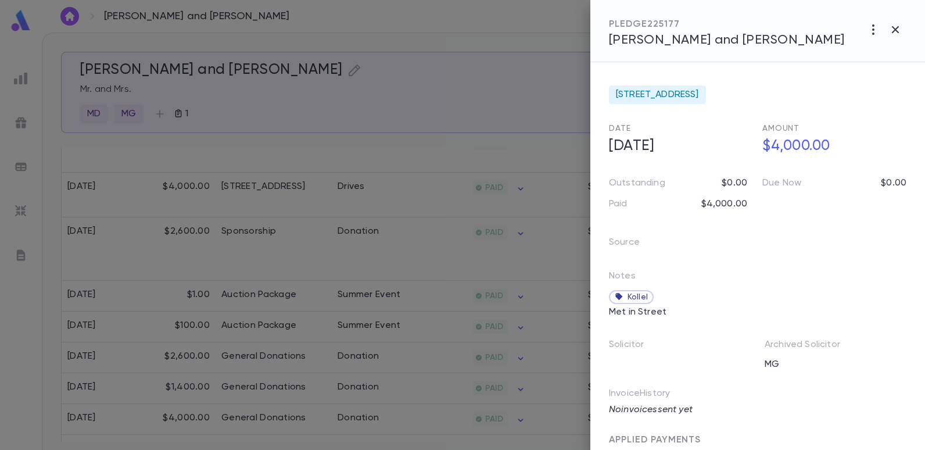
click at [453, 59] on div at bounding box center [462, 225] width 925 height 450
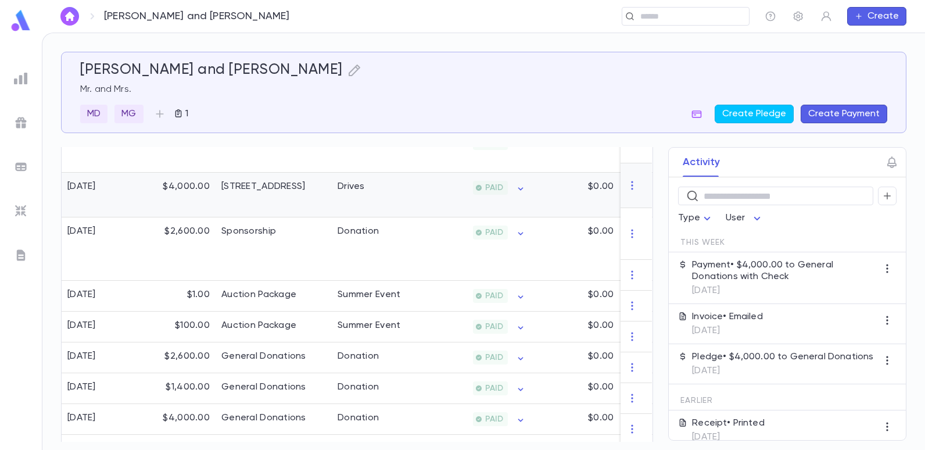
click at [91, 181] on div "[DATE]" at bounding box center [81, 187] width 28 height 12
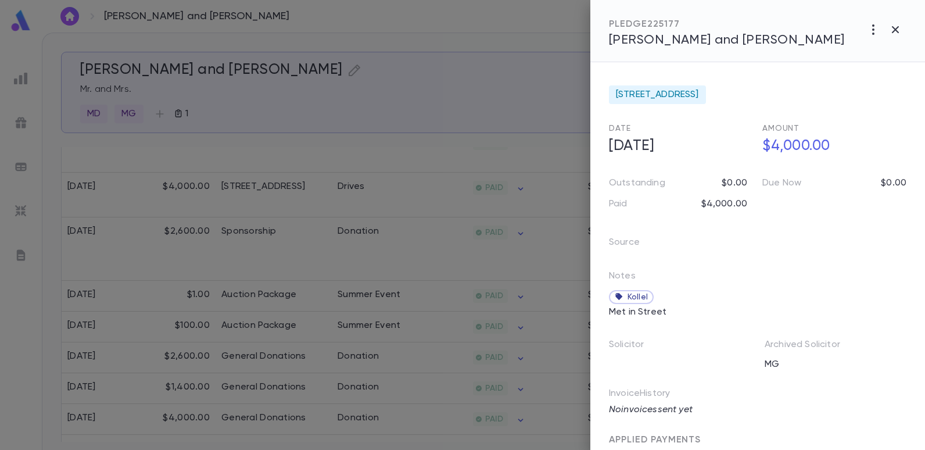
click at [538, 76] on div at bounding box center [462, 225] width 925 height 450
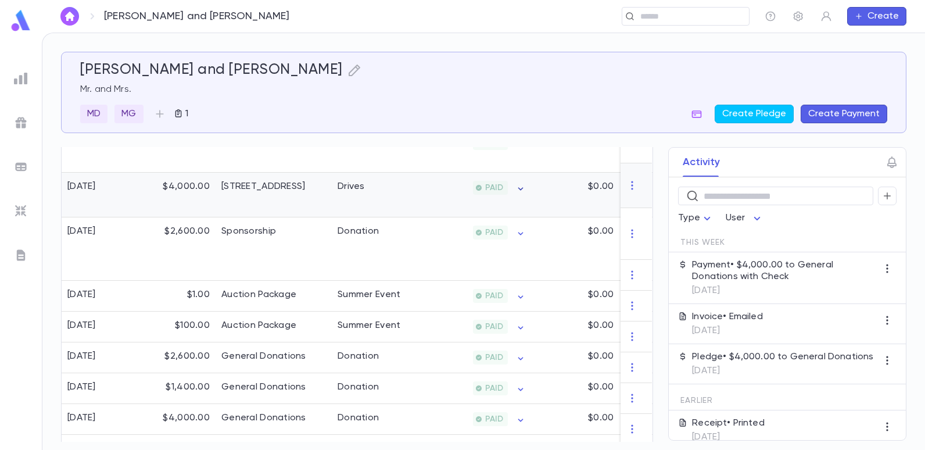
click at [520, 183] on icon "button" at bounding box center [521, 189] width 12 height 12
click at [718, 245] on div "Check" at bounding box center [706, 246] width 67 height 12
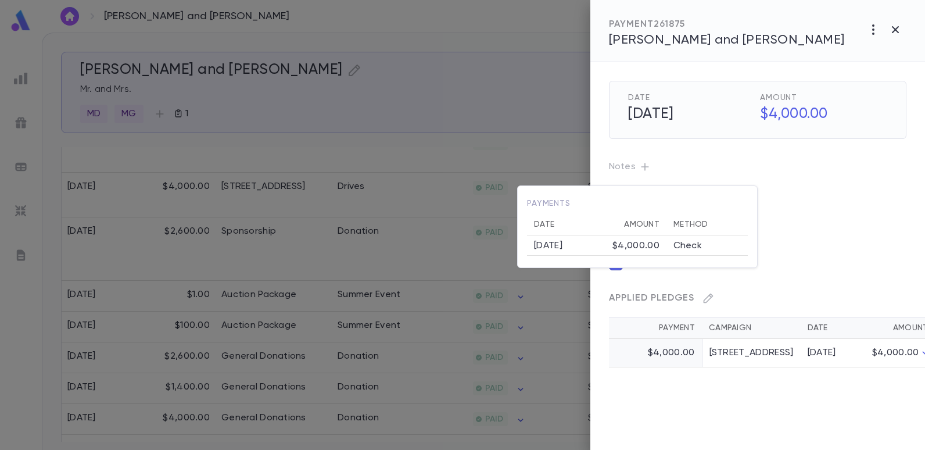
click at [715, 298] on div at bounding box center [462, 225] width 925 height 450
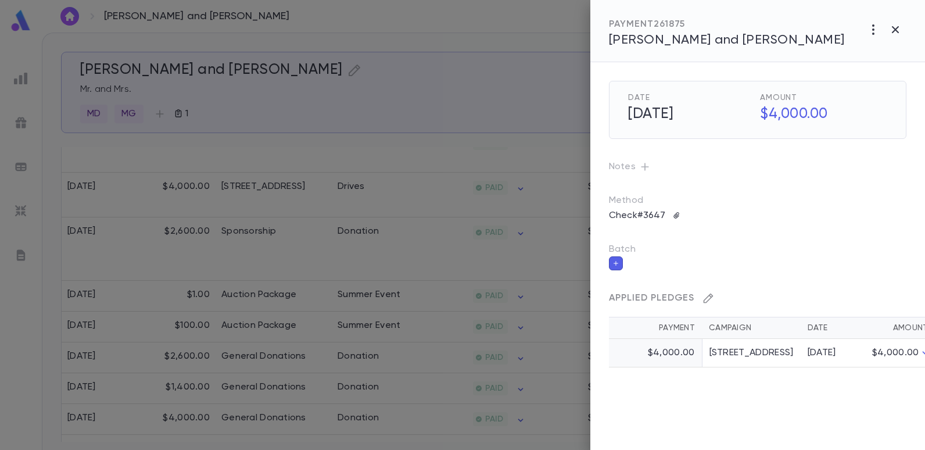
click at [711, 297] on icon "button" at bounding box center [708, 298] width 10 height 10
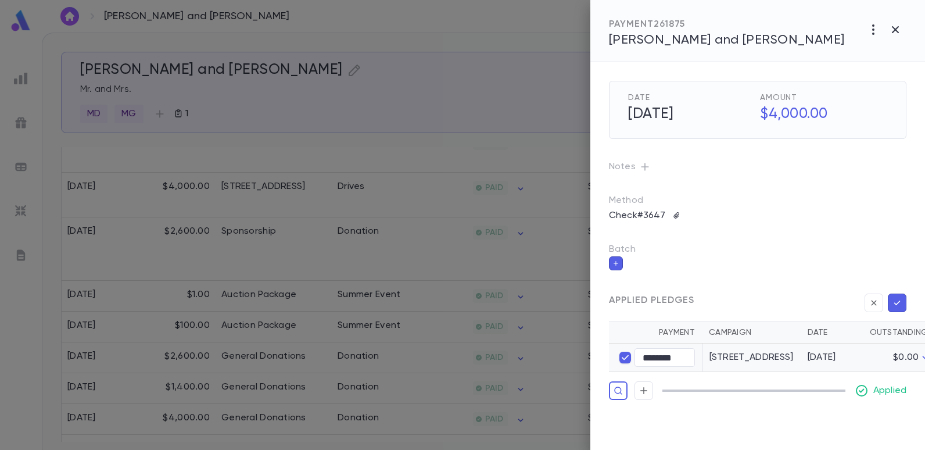
click at [651, 252] on p "Batch" at bounding box center [757, 249] width 297 height 12
click at [637, 163] on button "button" at bounding box center [644, 166] width 19 height 19
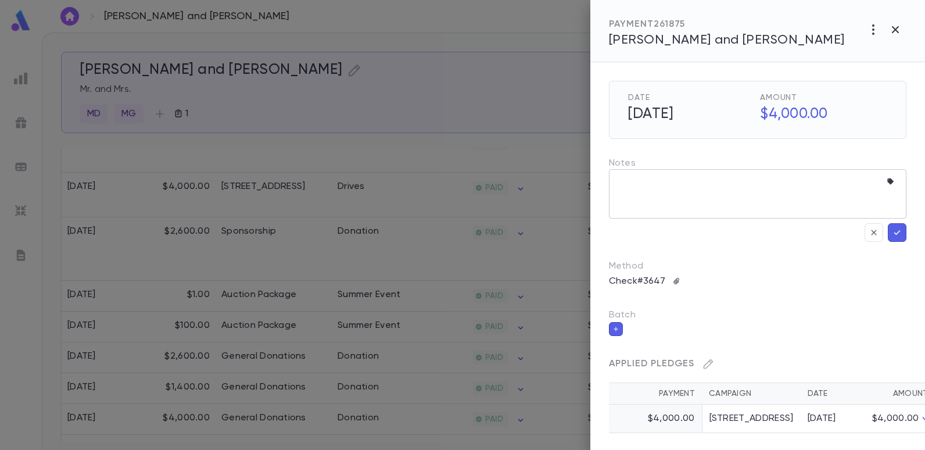
click at [638, 182] on textarea at bounding box center [749, 193] width 264 height 49
type textarea "**********"
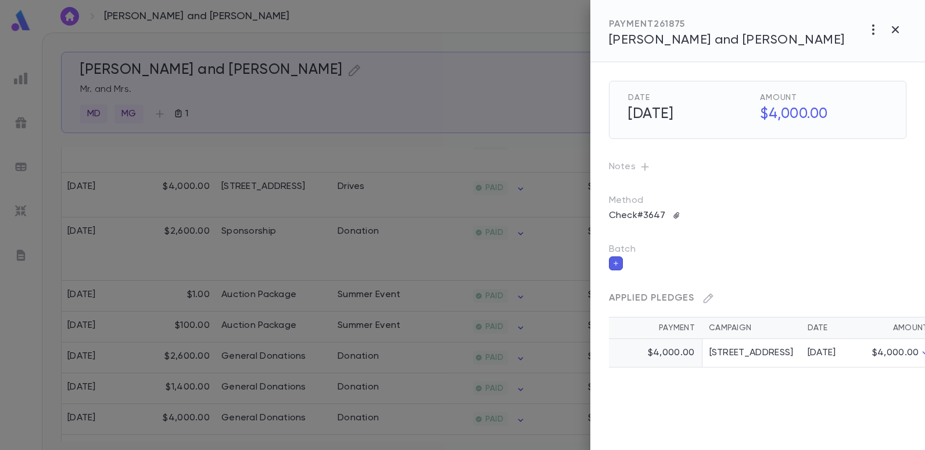
click at [797, 292] on div "Date [DATE] Amount $4,000.00 Notes Method Check #3647 Batch Applied Pledges Pay…" at bounding box center [748, 214] width 316 height 305
click at [440, 102] on div at bounding box center [462, 225] width 925 height 450
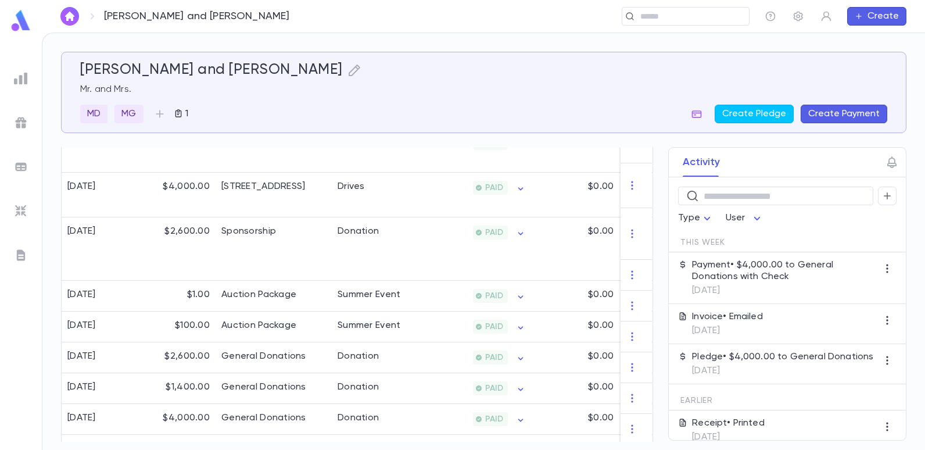
click at [815, 107] on button "Create Payment" at bounding box center [843, 114] width 87 height 19
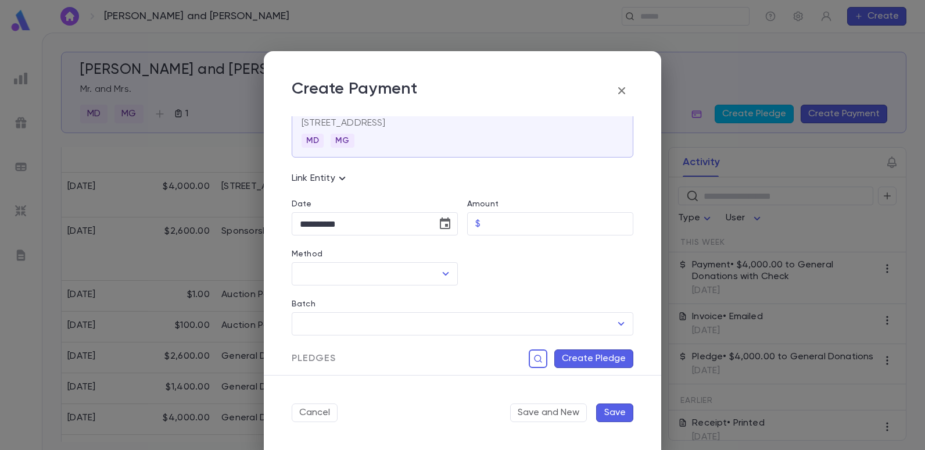
scroll to position [30, 0]
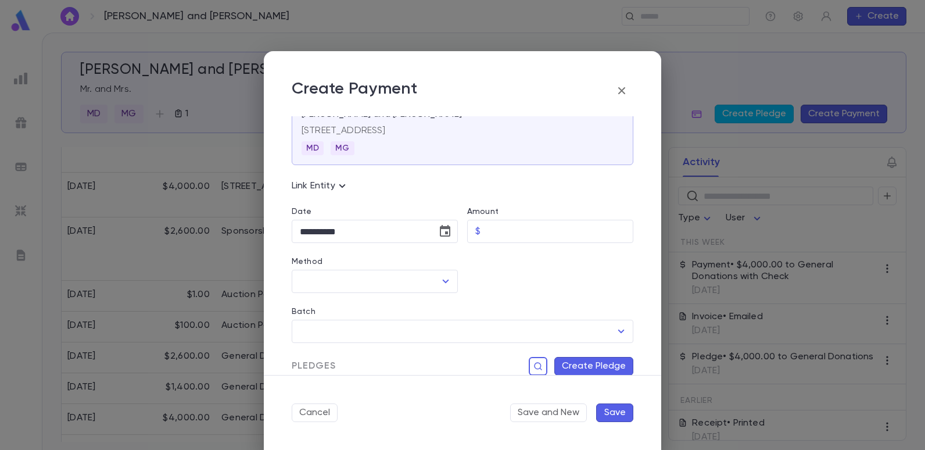
click at [681, 83] on div "**********" at bounding box center [462, 225] width 925 height 450
click at [624, 87] on icon "button" at bounding box center [621, 91] width 14 height 14
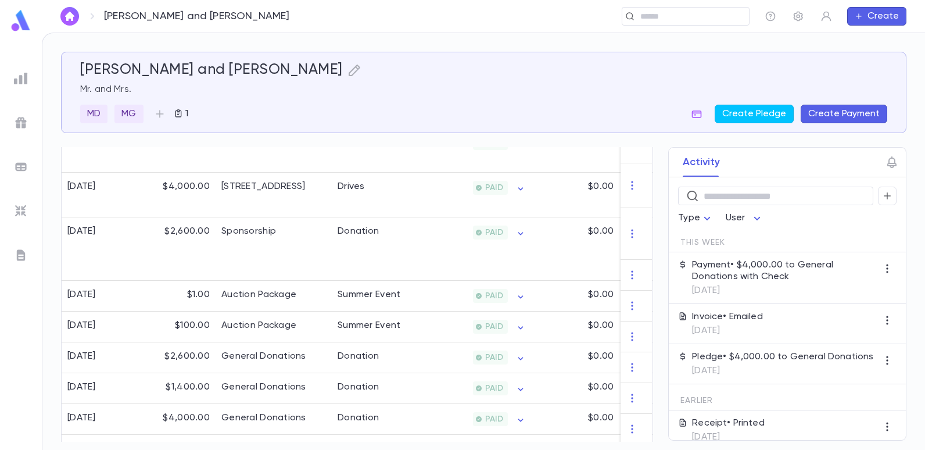
click at [714, 275] on p "Payment • $4,000.00 to General Donations with Check" at bounding box center [785, 270] width 186 height 23
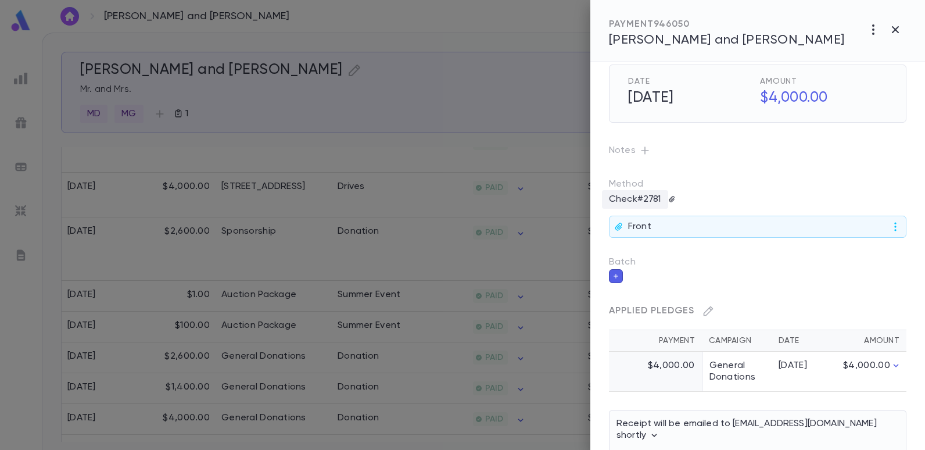
scroll to position [0, 0]
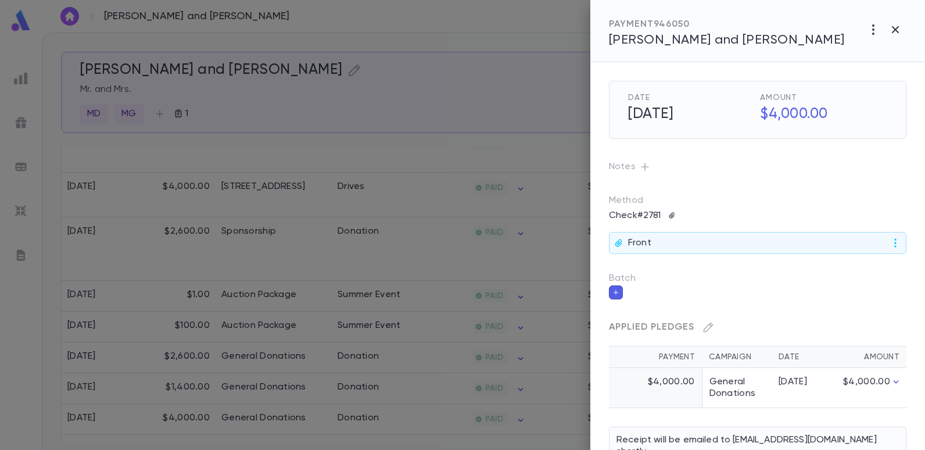
click at [641, 164] on icon "button" at bounding box center [645, 167] width 12 height 12
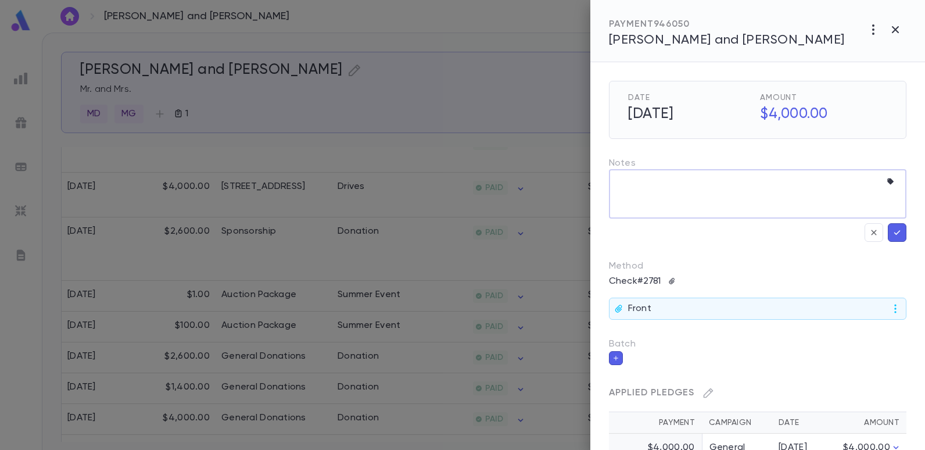
click at [660, 182] on textarea at bounding box center [749, 193] width 264 height 49
type textarea "**********"
click at [683, 268] on div "**********" at bounding box center [748, 312] width 316 height 501
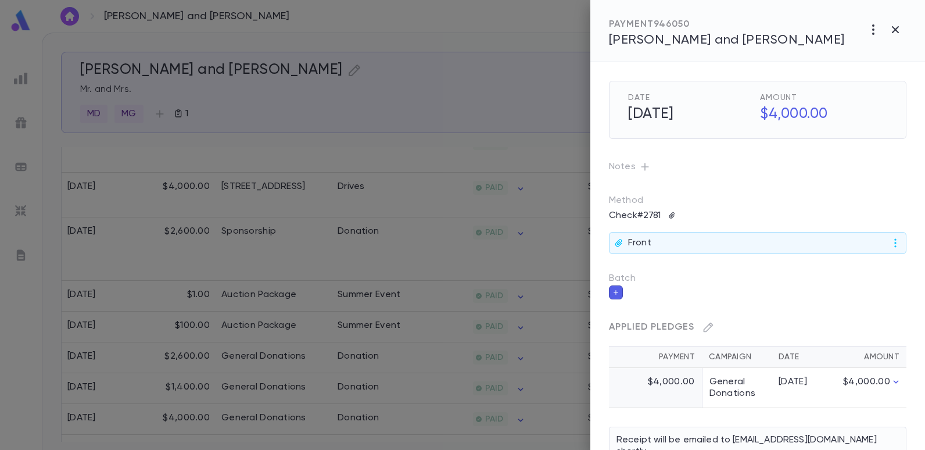
click at [647, 161] on icon "button" at bounding box center [645, 167] width 12 height 12
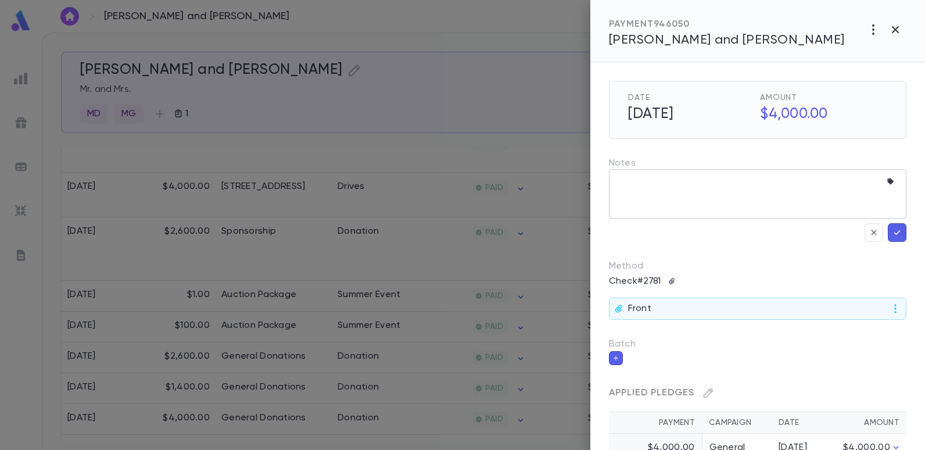
click at [654, 182] on textarea at bounding box center [749, 193] width 264 height 49
type textarea "**********"
click at [895, 235] on icon "button" at bounding box center [897, 233] width 10 height 12
click at [894, 231] on icon "button" at bounding box center [897, 233] width 10 height 12
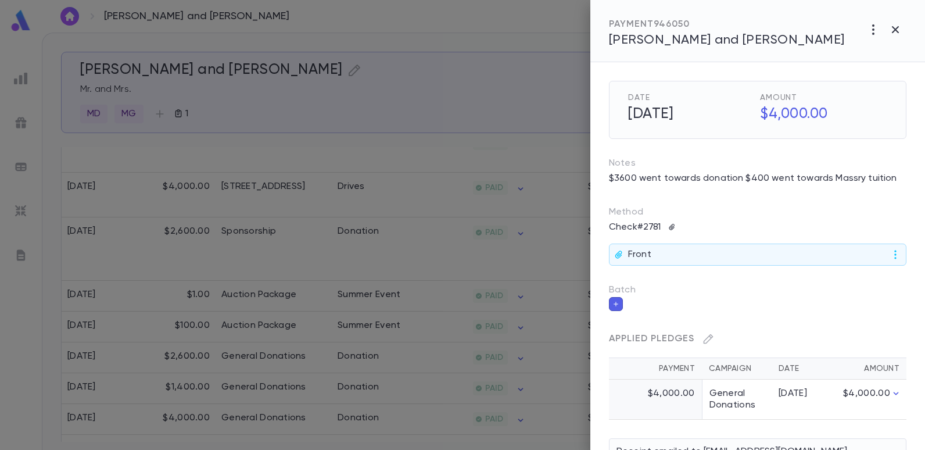
click at [511, 89] on div at bounding box center [462, 225] width 925 height 450
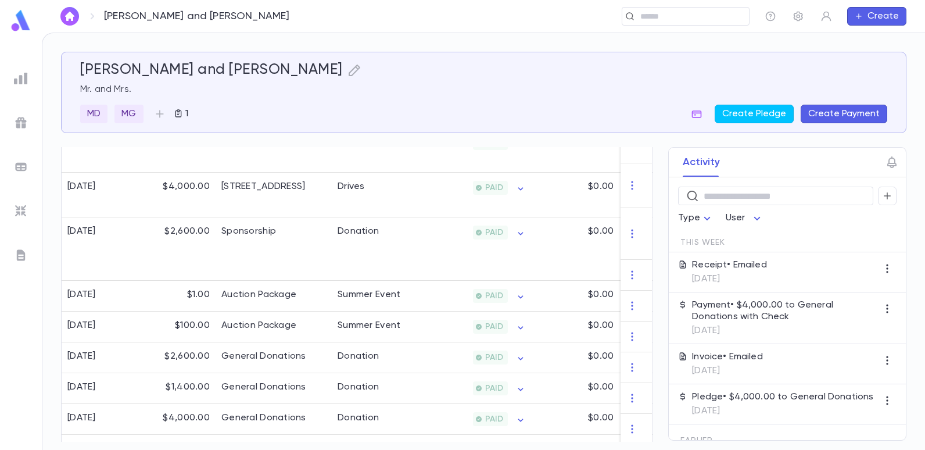
click at [739, 314] on p "Payment • $4,000.00 to General Donations with Check" at bounding box center [785, 310] width 186 height 23
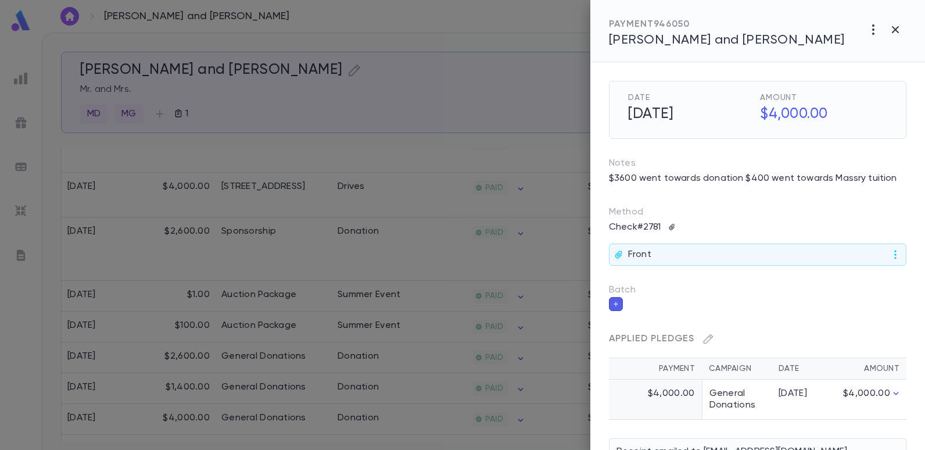
click at [542, 112] on div at bounding box center [462, 225] width 925 height 450
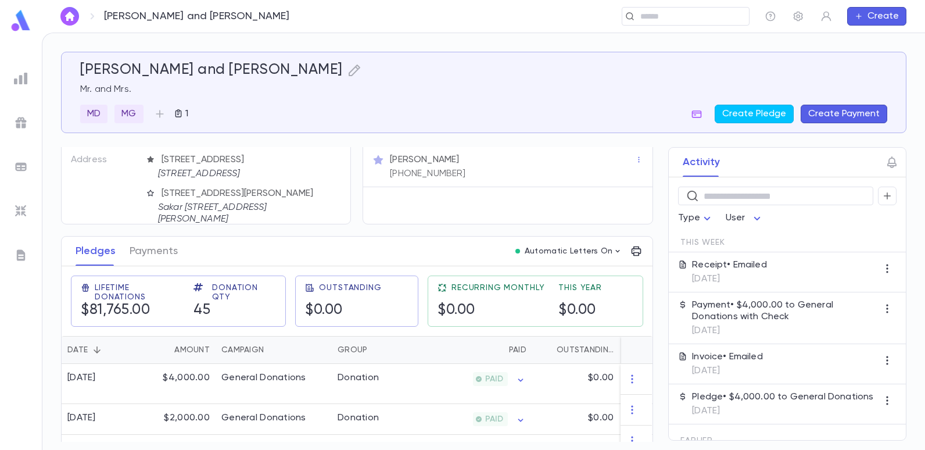
scroll to position [58, 0]
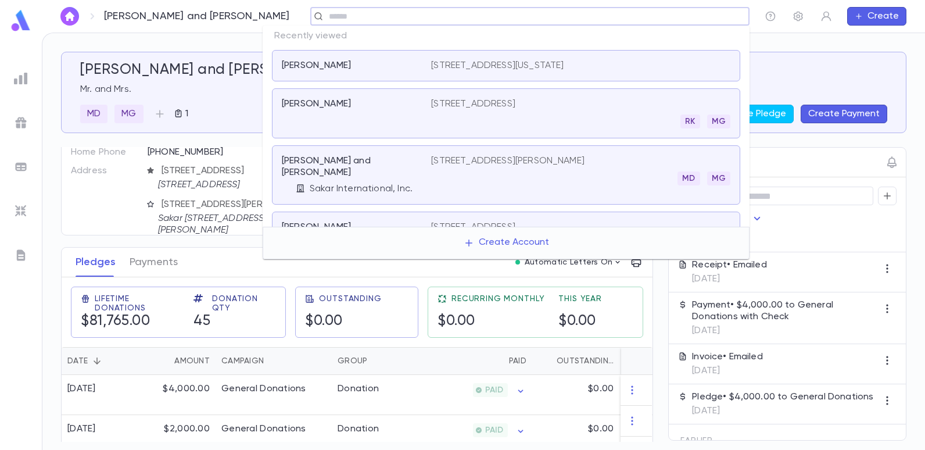
click at [672, 21] on input "text" at bounding box center [525, 16] width 401 height 11
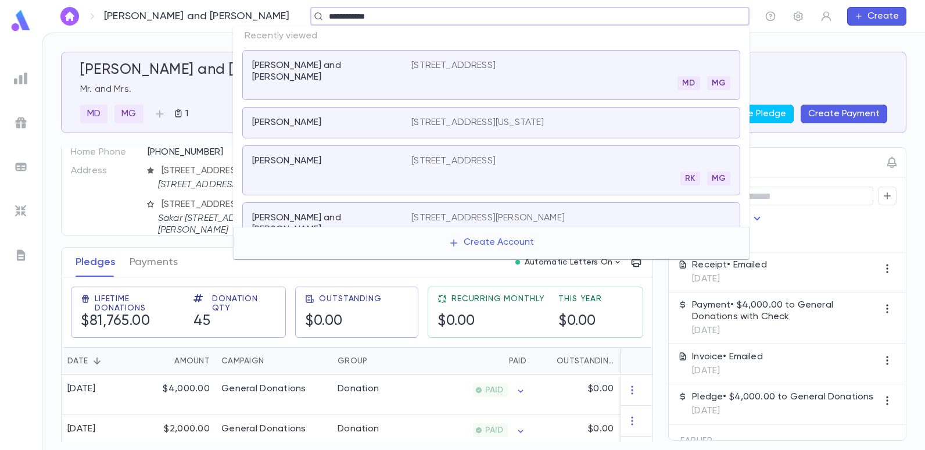
type input "**********"
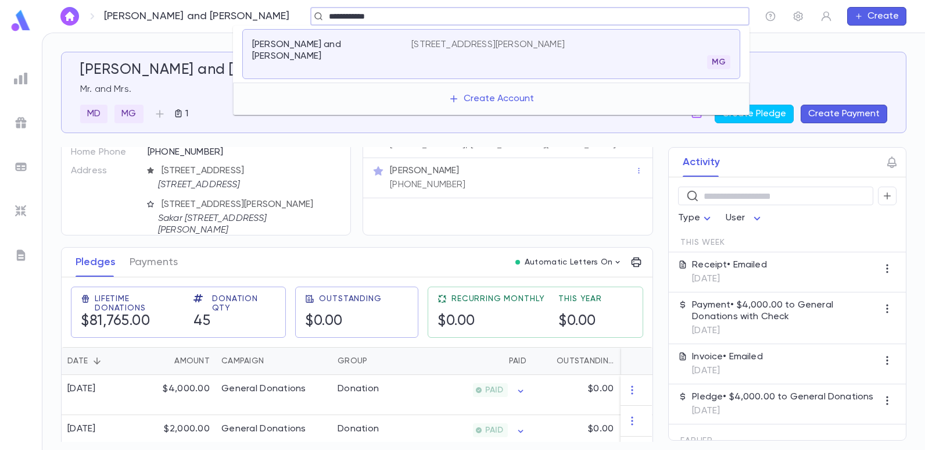
click at [330, 49] on p "[PERSON_NAME] and [PERSON_NAME]" at bounding box center [324, 50] width 145 height 23
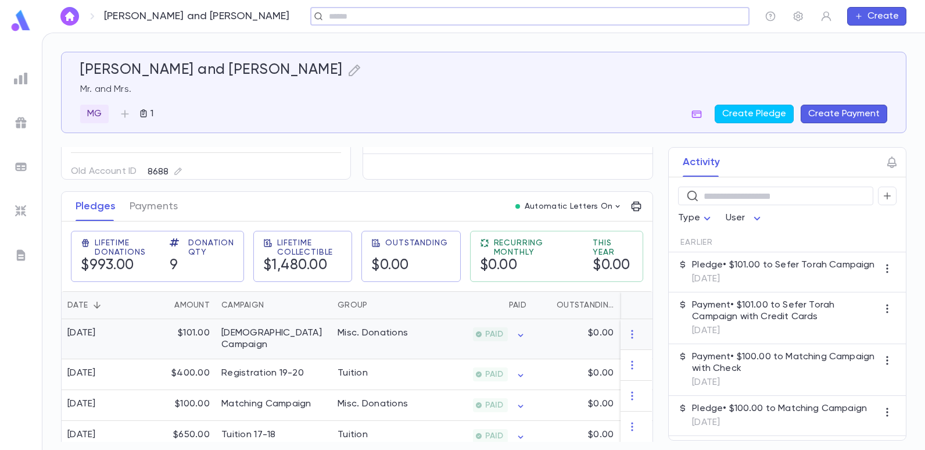
scroll to position [116, 0]
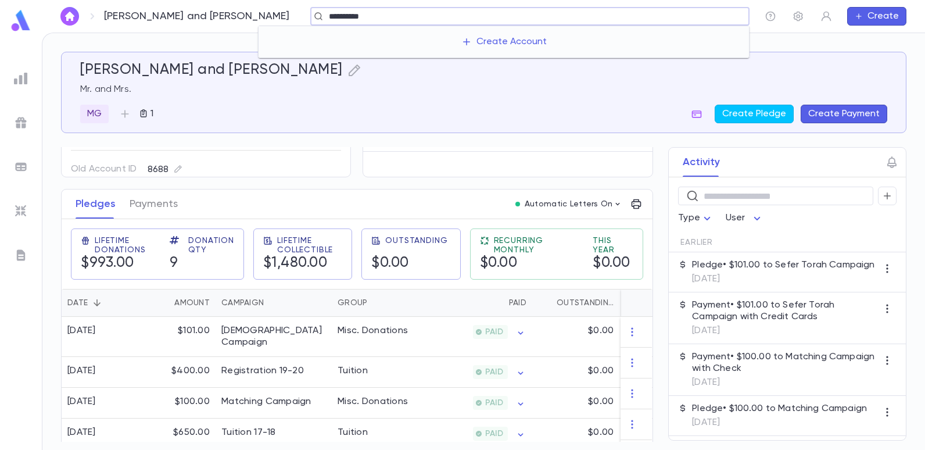
type input "**********"
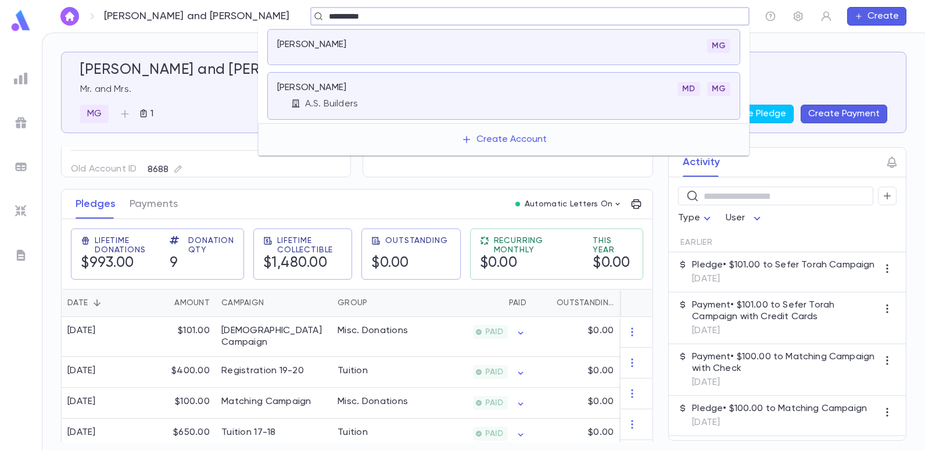
click at [325, 43] on p "[PERSON_NAME]" at bounding box center [311, 45] width 69 height 12
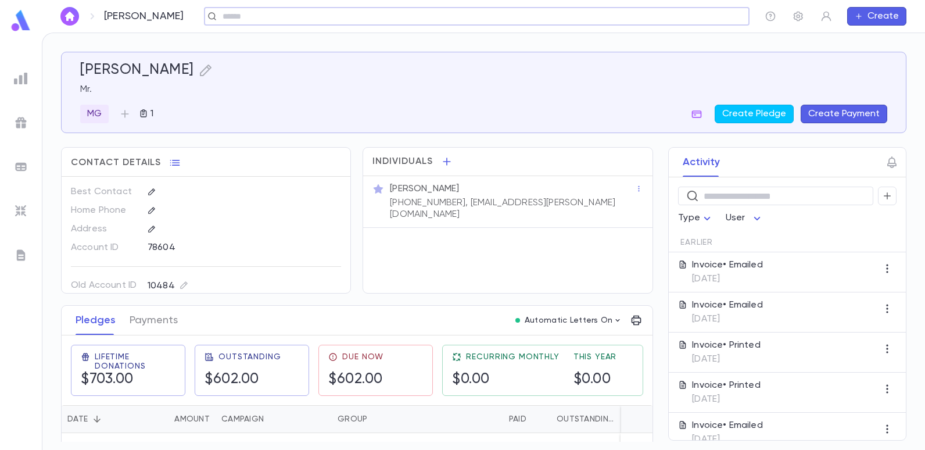
click at [328, 9] on div "​" at bounding box center [476, 16] width 545 height 19
click at [326, 20] on input "text" at bounding box center [473, 16] width 508 height 11
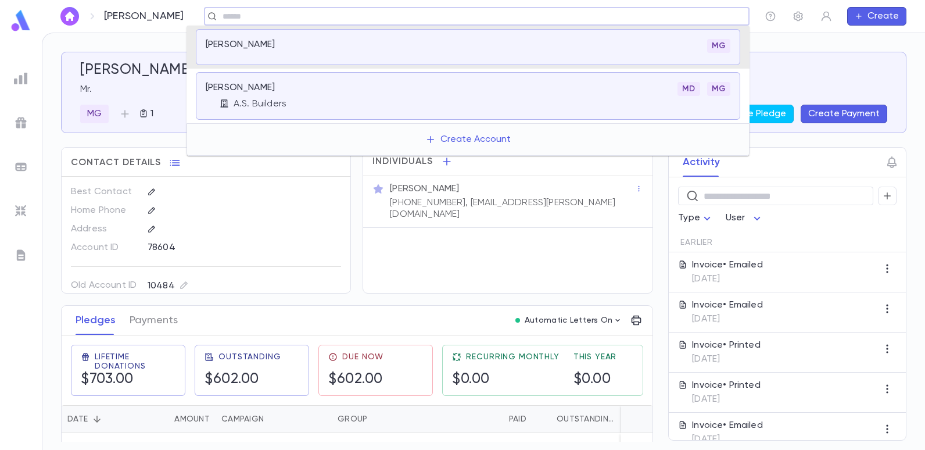
click at [234, 39] on p "[PERSON_NAME]" at bounding box center [240, 45] width 69 height 12
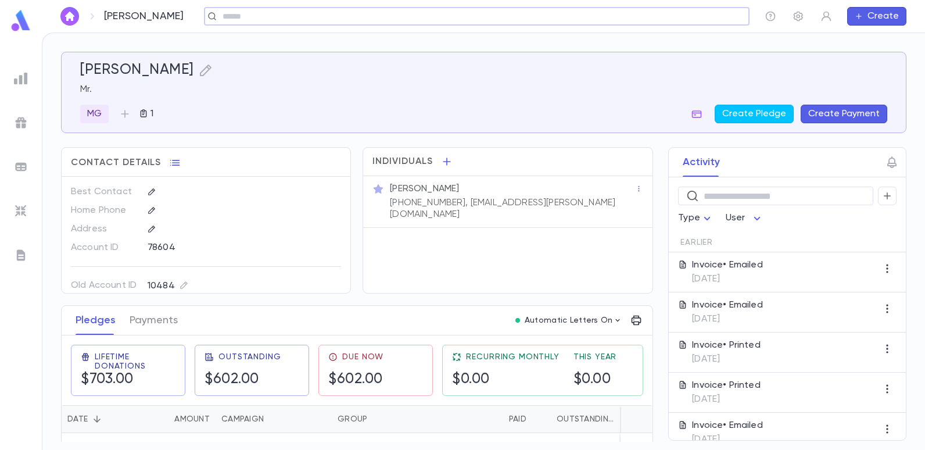
click at [308, 19] on input "text" at bounding box center [473, 16] width 508 height 11
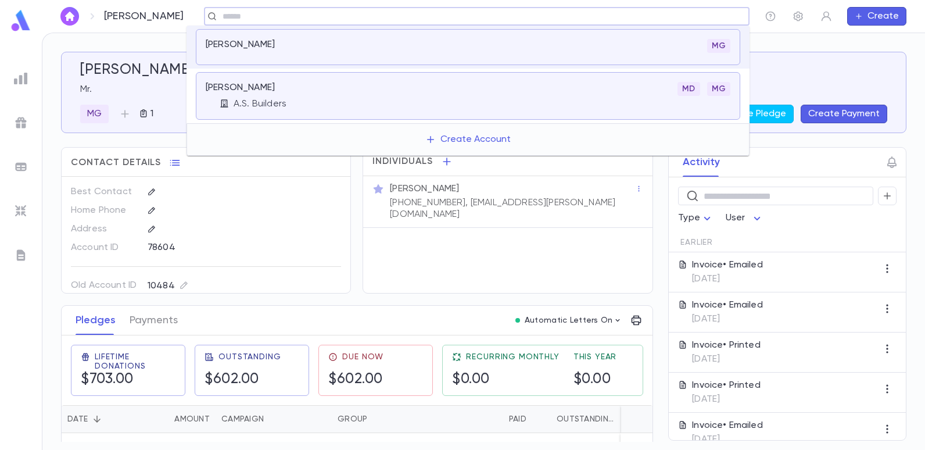
click at [269, 99] on p "A.S. Builders" at bounding box center [259, 104] width 53 height 12
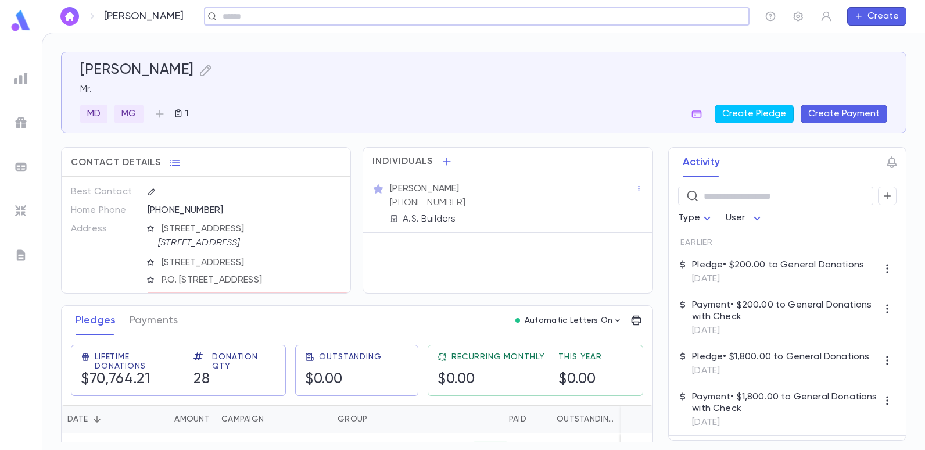
click at [249, 15] on input "text" at bounding box center [473, 16] width 508 height 11
type input "*"
click at [262, 21] on input "text" at bounding box center [481, 16] width 525 height 11
type input "******"
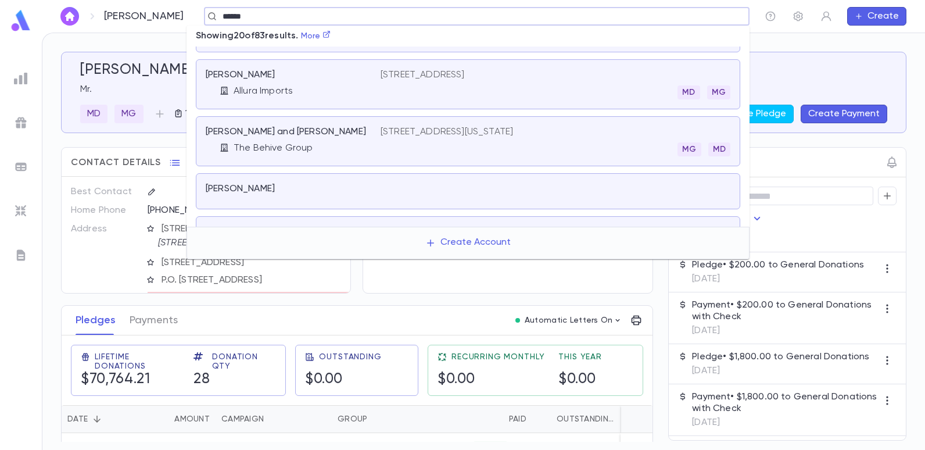
scroll to position [503, 0]
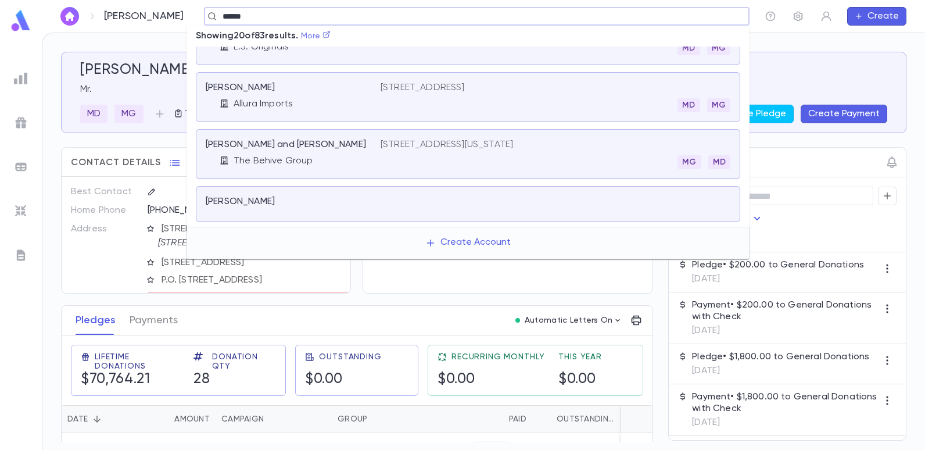
click at [330, 37] on icon at bounding box center [326, 34] width 8 height 8
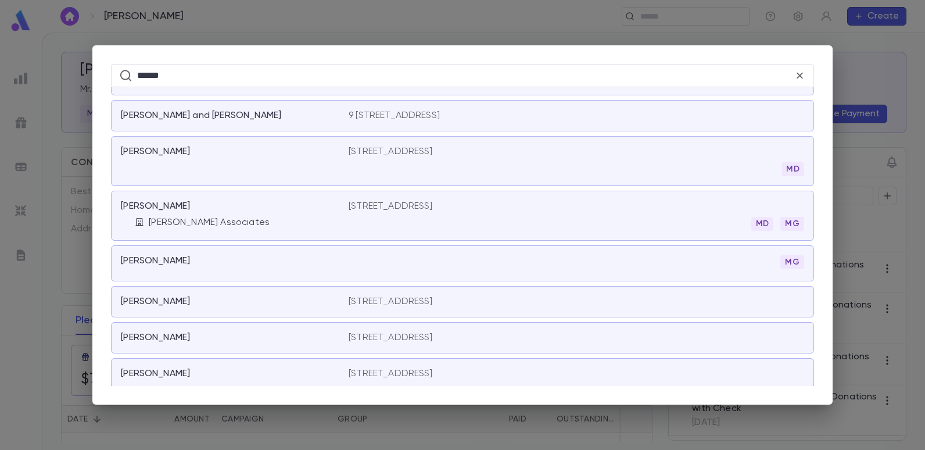
scroll to position [886, 0]
click at [293, 255] on div "[PERSON_NAME]" at bounding box center [228, 260] width 214 height 12
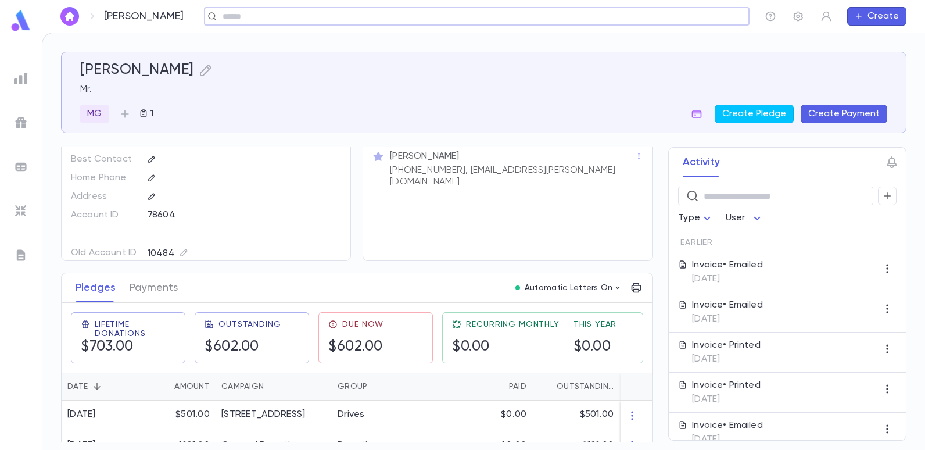
scroll to position [87, 0]
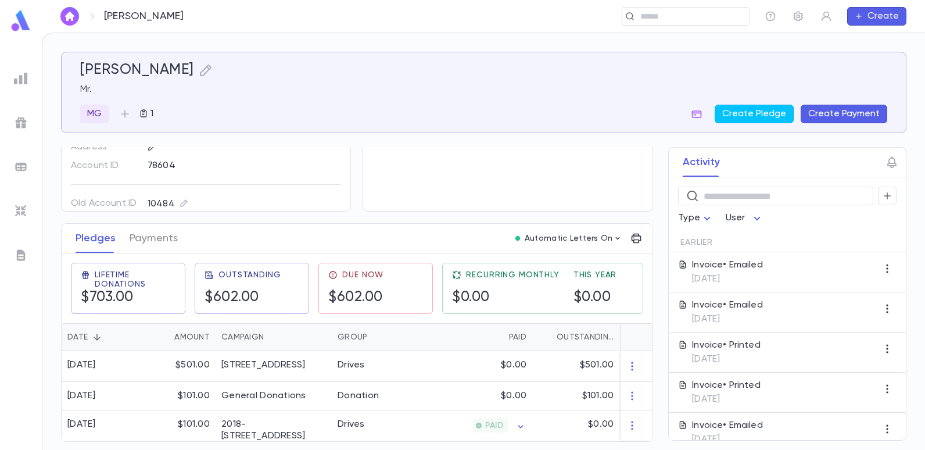
click at [868, 9] on button "Create" at bounding box center [876, 16] width 59 height 19
click at [872, 35] on li "Account" at bounding box center [879, 39] width 59 height 19
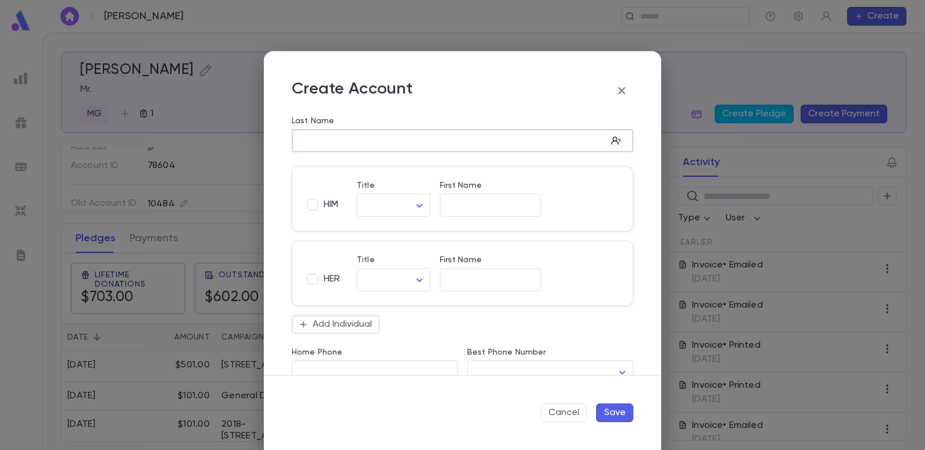
click at [394, 141] on input "Last Name" at bounding box center [449, 140] width 315 height 13
type input "******"
click at [454, 206] on input "First Name" at bounding box center [490, 205] width 101 height 13
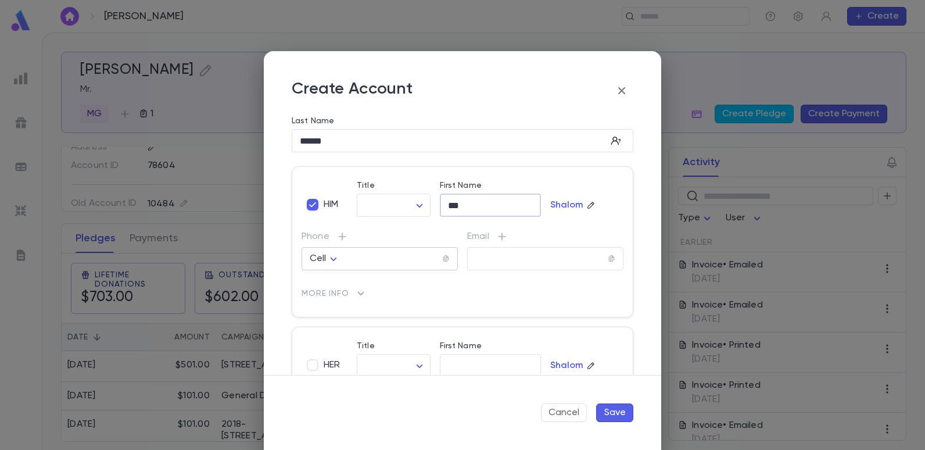
type input "***"
click at [343, 263] on div "Cell ****" at bounding box center [327, 259] width 34 height 12
click at [343, 256] on div "Cell ****" at bounding box center [327, 259] width 34 height 12
click at [333, 256] on body "[PERSON_NAME] ​ Create [PERSON_NAME] Mr. MG 1 Create Pledge Create Payment Cont…" at bounding box center [462, 241] width 925 height 417
click at [320, 281] on span "Cell" at bounding box center [327, 284] width 23 height 12
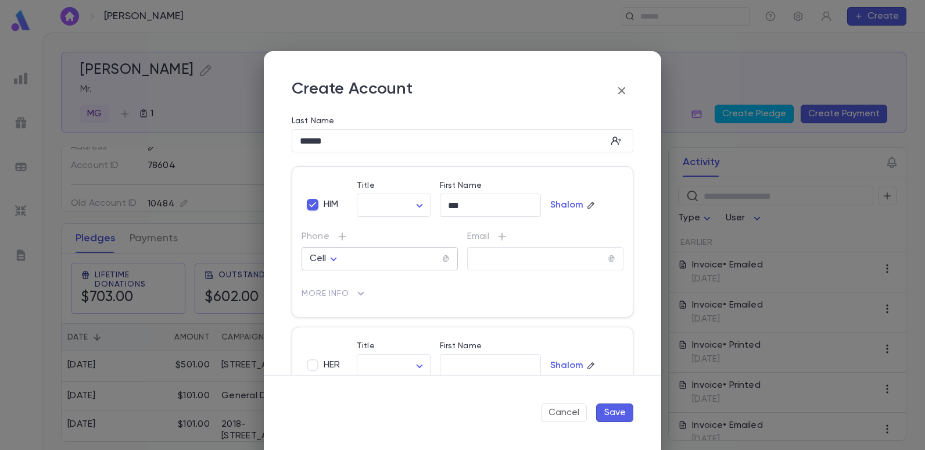
click at [333, 253] on body "[PERSON_NAME] ​ Create [PERSON_NAME] Mr. MG 1 Create Pledge Create Payment Cont…" at bounding box center [462, 241] width 925 height 417
click at [362, 251] on div at bounding box center [462, 225] width 925 height 450
click at [413, 251] on div "Cell **** ​" at bounding box center [379, 258] width 156 height 23
click at [412, 257] on input "tel" at bounding box center [393, 258] width 98 height 13
type input "**********"
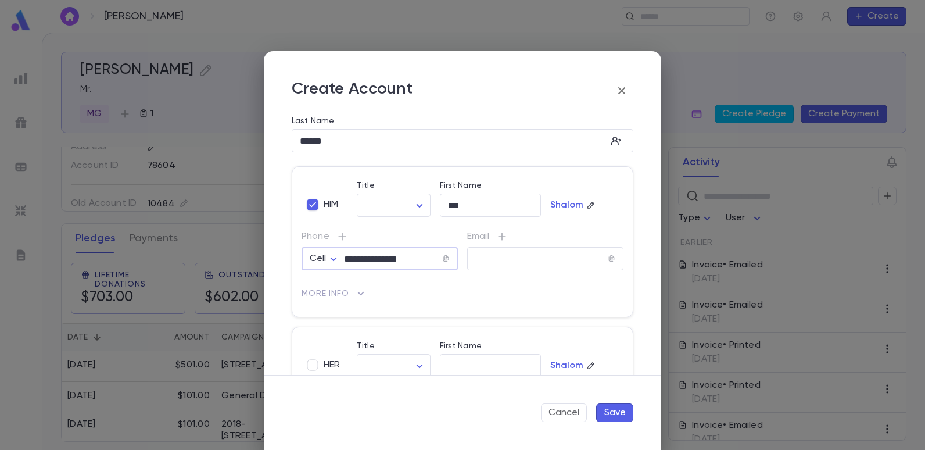
click at [461, 292] on p "More Info" at bounding box center [462, 293] width 322 height 19
click at [487, 260] on input "text" at bounding box center [537, 258] width 141 height 13
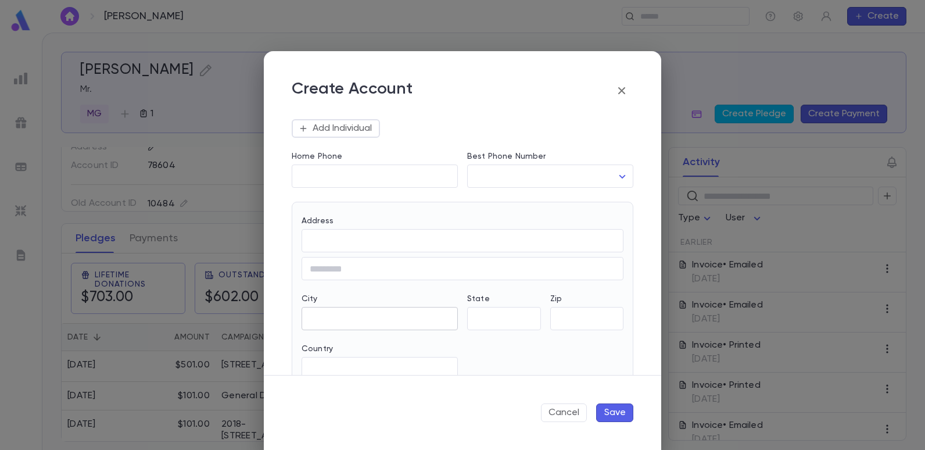
scroll to position [290, 0]
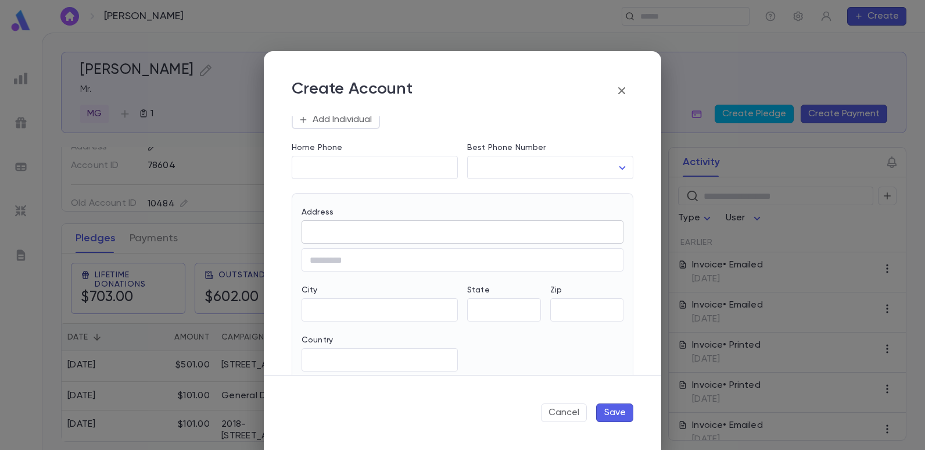
type input "**********"
click at [341, 238] on input "Address" at bounding box center [462, 231] width 322 height 13
click at [385, 257] on div "[STREET_ADDRESS]" at bounding box center [468, 254] width 287 height 10
type input "**********"
type input "**"
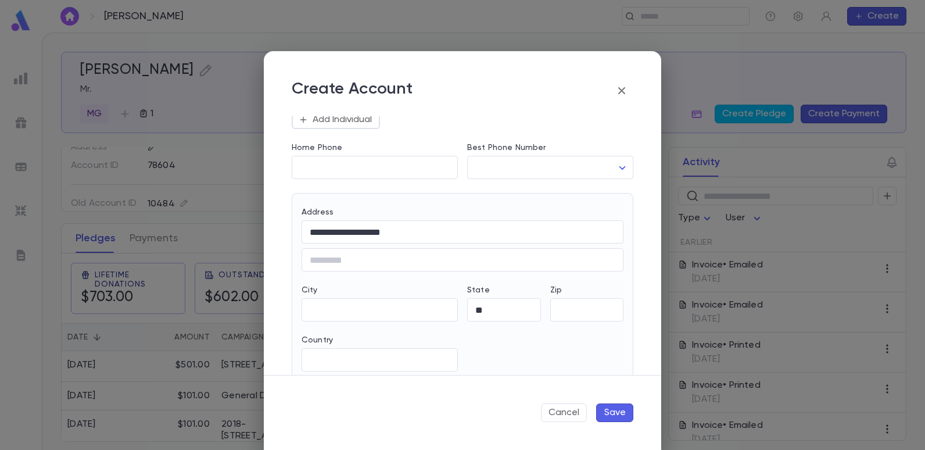
type input "********"
type input "**********"
type input "*****"
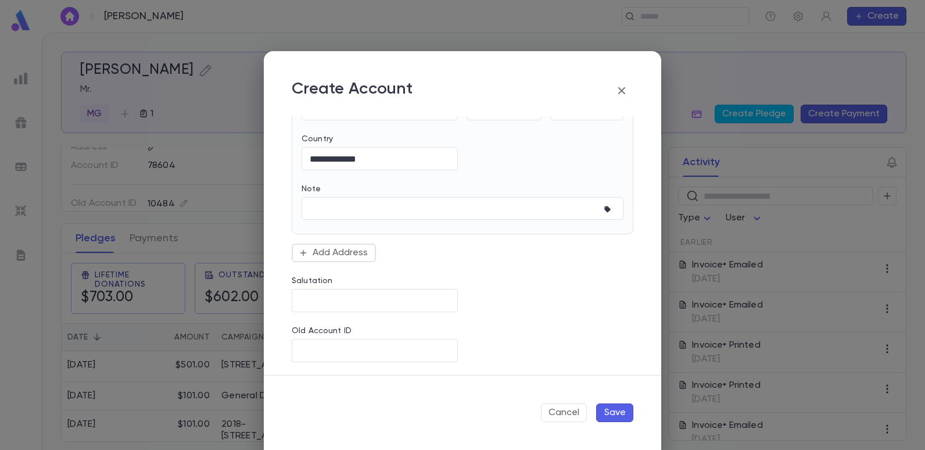
scroll to position [493, 0]
click at [603, 412] on button "Save" at bounding box center [614, 412] width 37 height 19
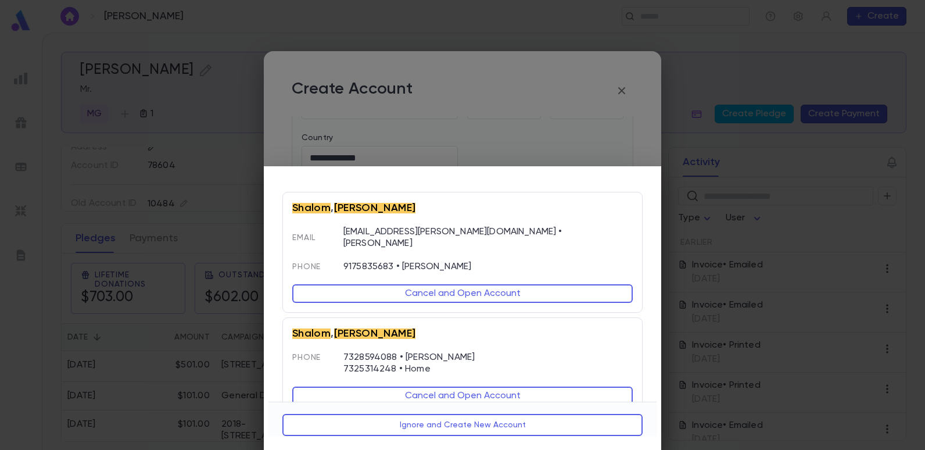
scroll to position [16, 0]
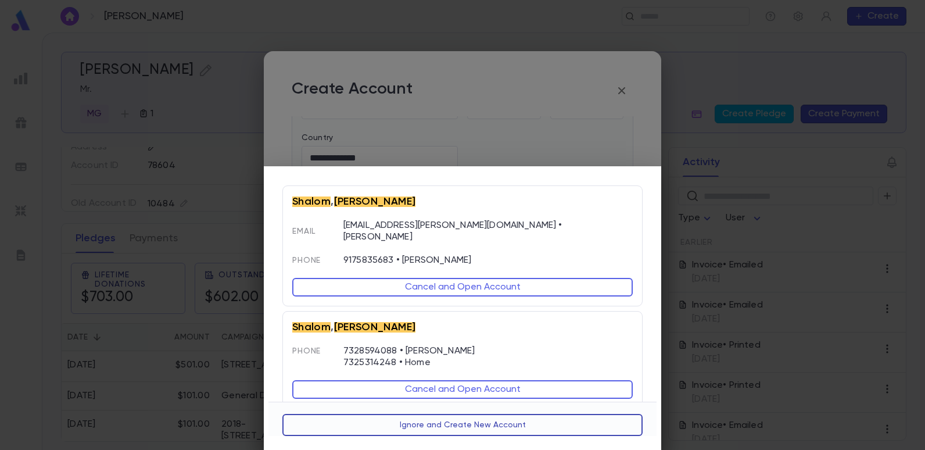
click at [474, 422] on button "Ignore and Create New Account" at bounding box center [462, 425] width 360 height 22
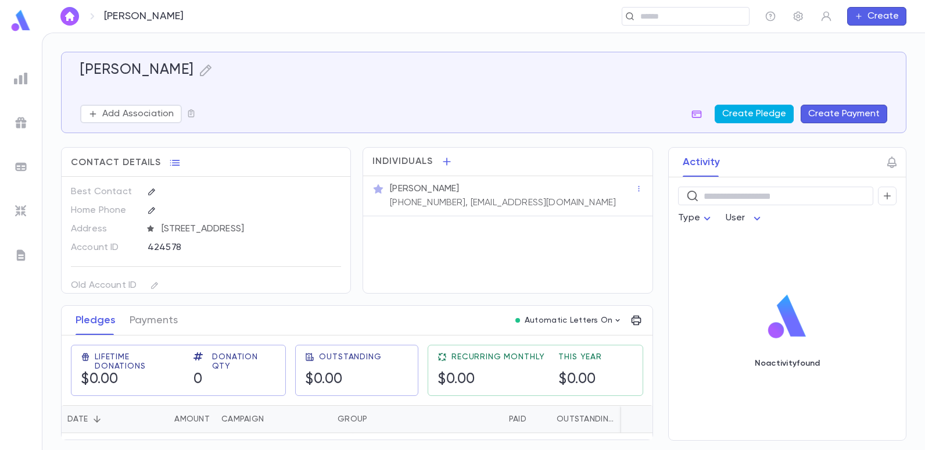
click at [736, 113] on button "Create Pledge" at bounding box center [753, 114] width 79 height 19
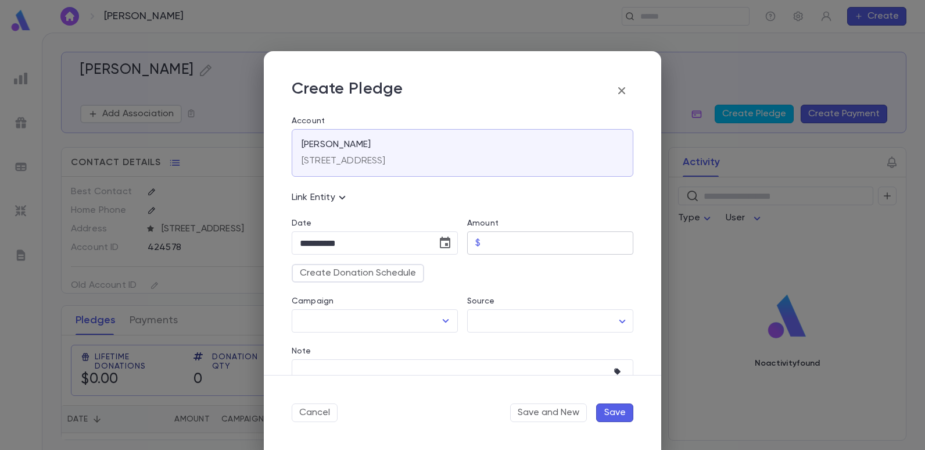
click at [513, 236] on input "Amount" at bounding box center [559, 243] width 148 height 23
type input "*****"
click at [379, 353] on div "Note" at bounding box center [463, 352] width 342 height 13
click at [440, 317] on icon "Open" at bounding box center [446, 321] width 14 height 14
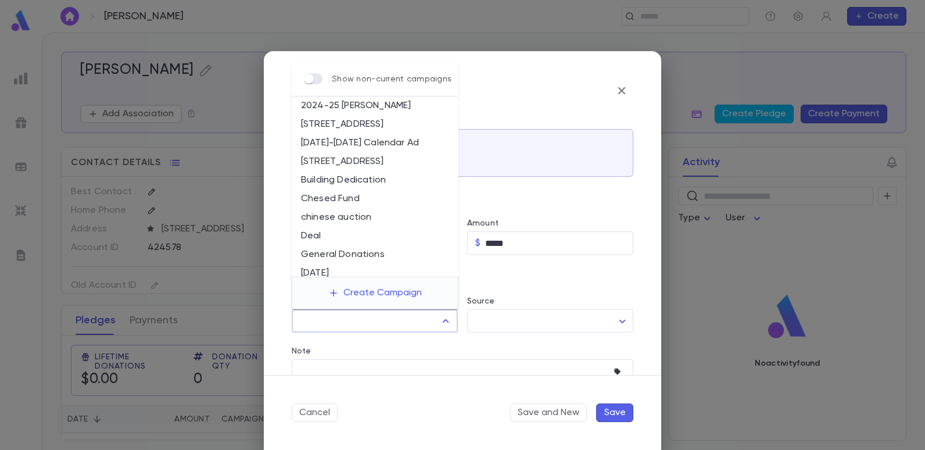
click at [350, 162] on li "[STREET_ADDRESS]" at bounding box center [375, 161] width 167 height 19
type input "**********"
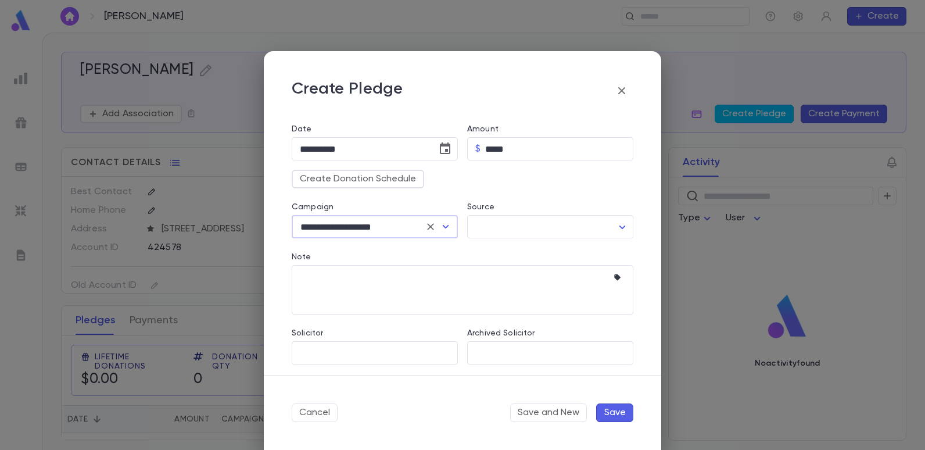
scroll to position [98, 0]
click at [614, 271] on icon "button" at bounding box center [617, 274] width 6 height 6
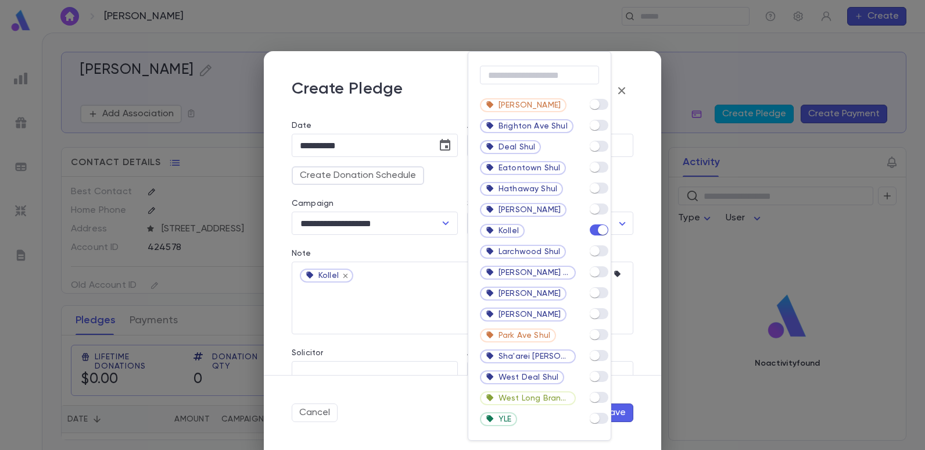
click at [393, 310] on div at bounding box center [462, 225] width 925 height 450
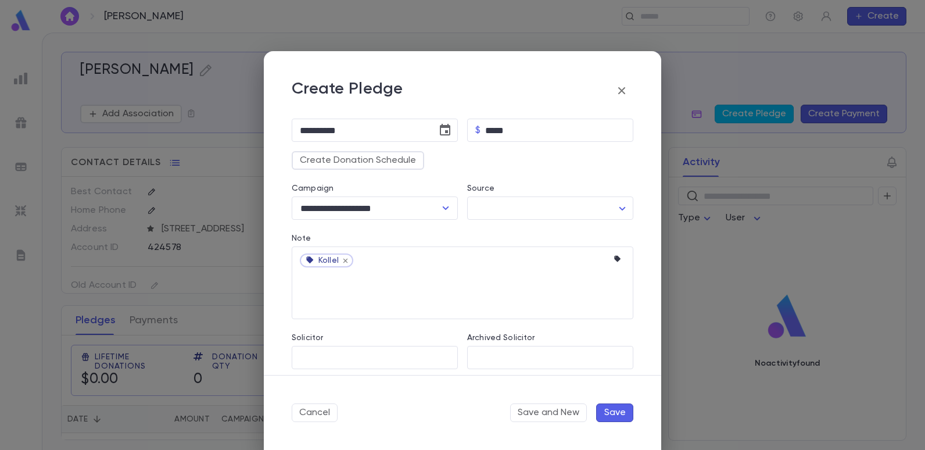
scroll to position [121, 0]
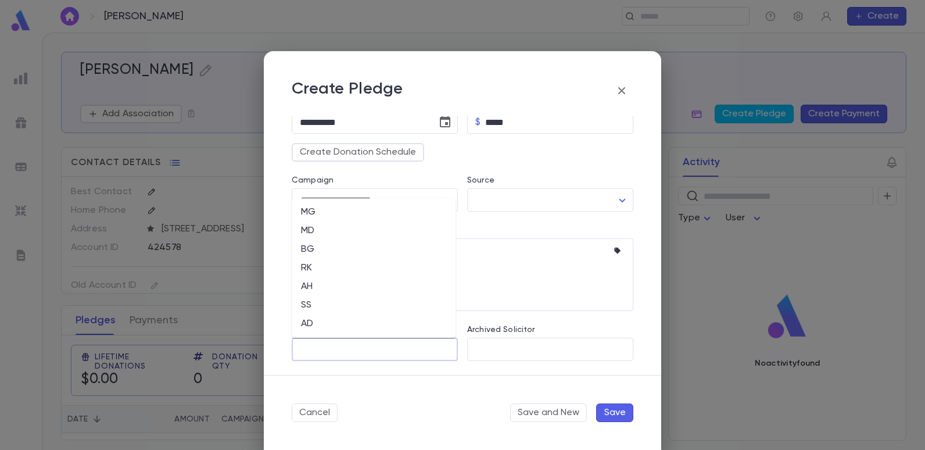
click at [374, 350] on input "Solicitor" at bounding box center [375, 349] width 156 height 22
click at [314, 210] on li "MG" at bounding box center [374, 212] width 164 height 19
type input "**"
click at [617, 418] on button "Save" at bounding box center [614, 412] width 37 height 19
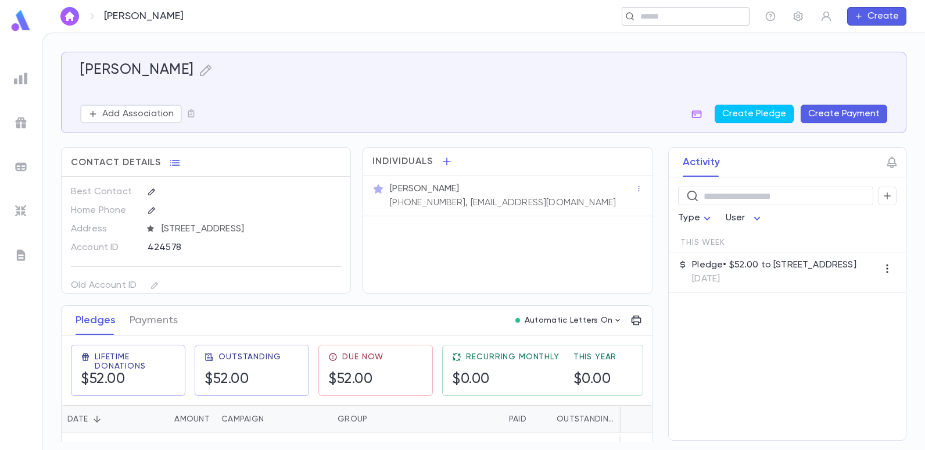
click at [651, 19] on input "text" at bounding box center [690, 16] width 107 height 11
type input "*"
type input "******"
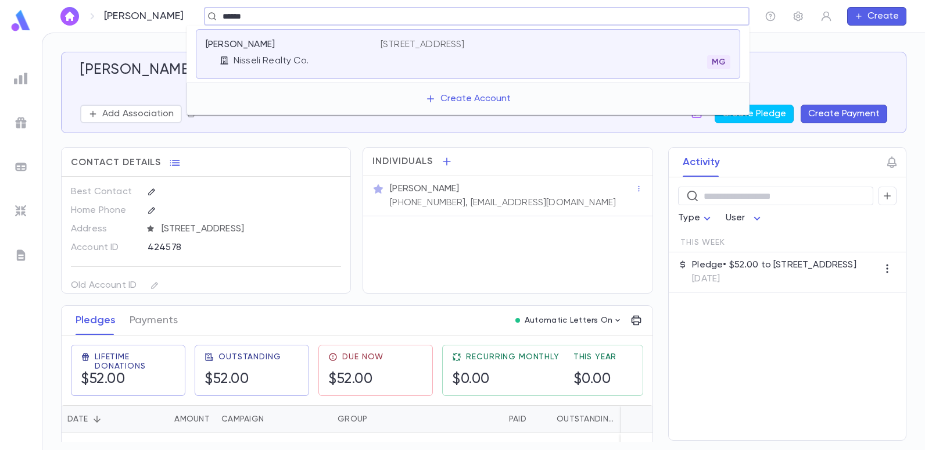
click at [387, 41] on p "[STREET_ADDRESS]" at bounding box center [422, 45] width 84 height 12
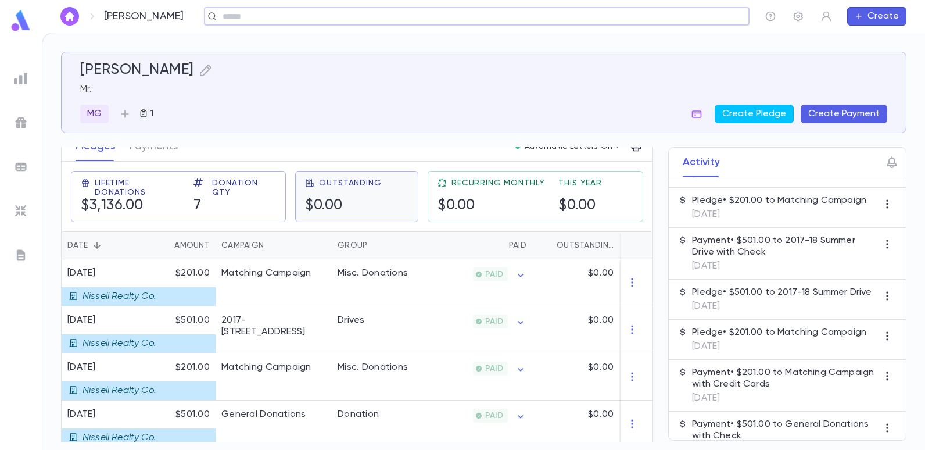
scroll to position [174, 0]
click at [285, 325] on div "2017-[STREET_ADDRESS]" at bounding box center [273, 325] width 105 height 23
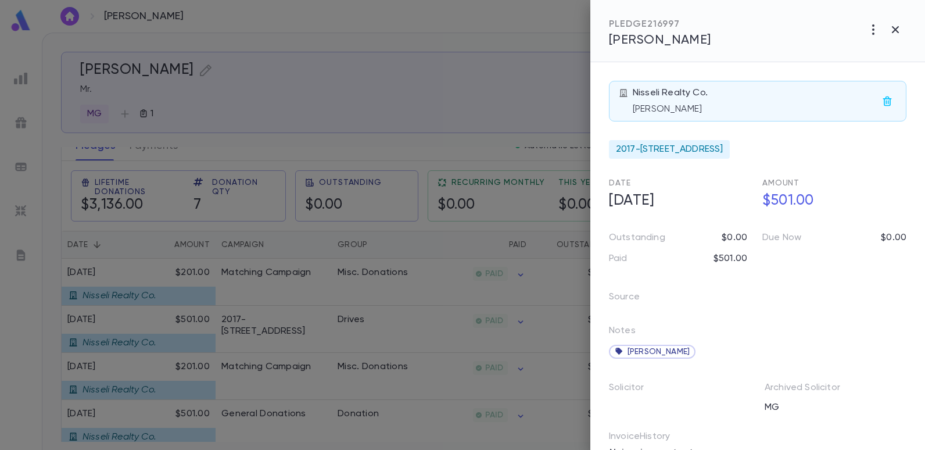
click at [344, 149] on div at bounding box center [462, 225] width 925 height 450
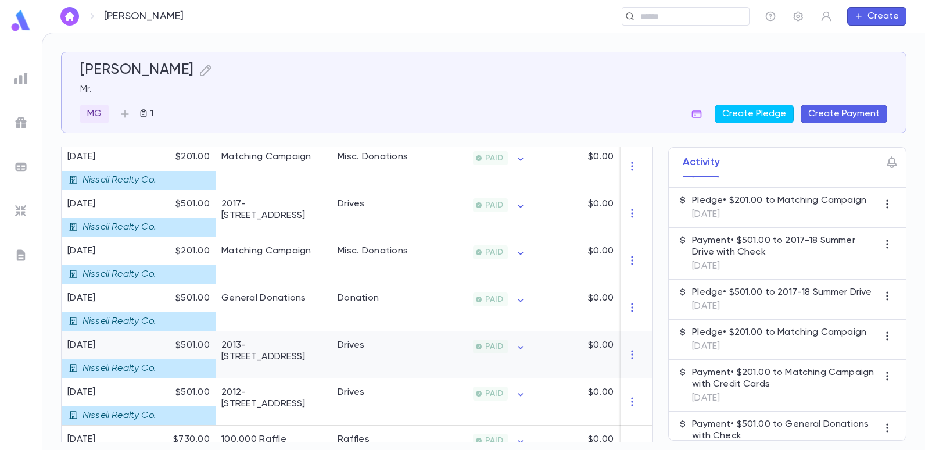
scroll to position [290, 0]
click at [287, 350] on div "2013-[STREET_ADDRESS]" at bounding box center [273, 353] width 116 height 47
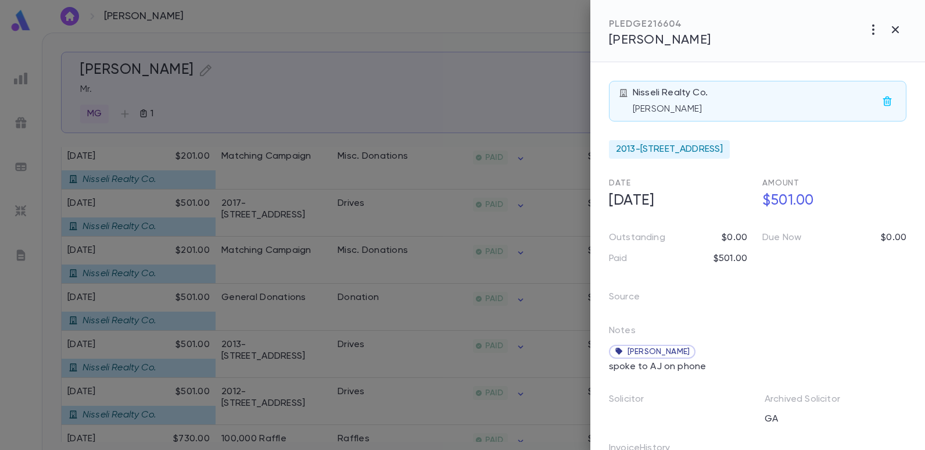
click at [431, 98] on div at bounding box center [462, 225] width 925 height 450
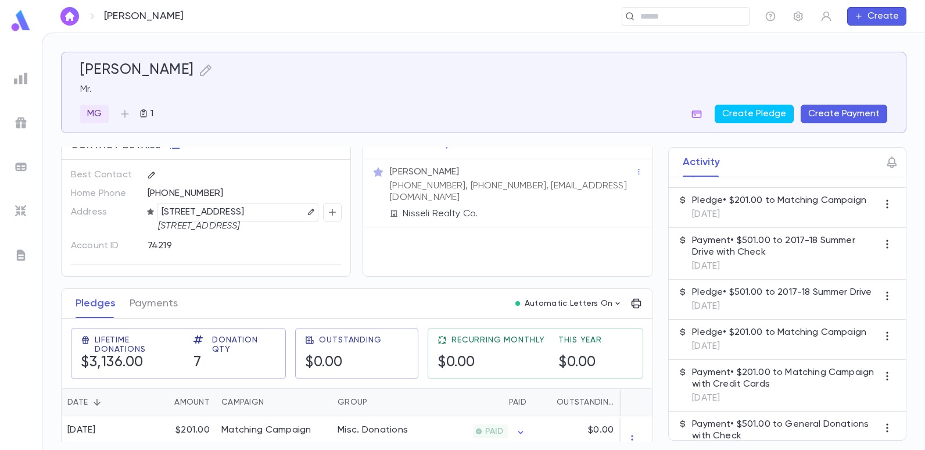
scroll to position [0, 0]
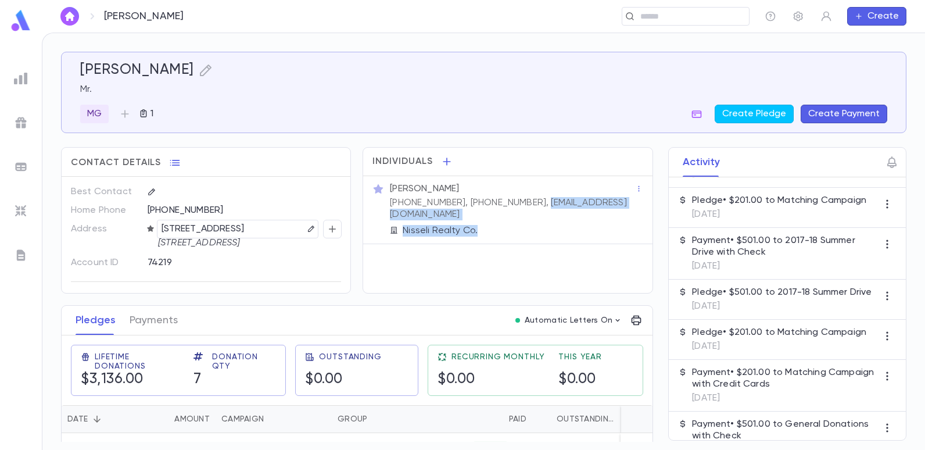
drag, startPoint x: 524, startPoint y: 201, endPoint x: 637, endPoint y: 215, distance: 113.5
click at [637, 215] on div "[PERSON_NAME] [PHONE_NUMBER], [PHONE_NUMBER], [EMAIL_ADDRESS][DOMAIN_NAME] Niss…" at bounding box center [507, 209] width 270 height 53
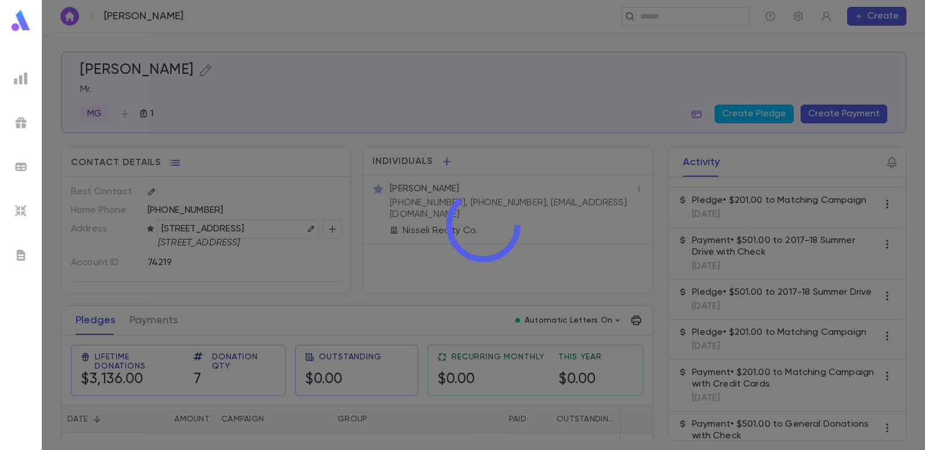
click at [586, 228] on div at bounding box center [483, 225] width 883 height 450
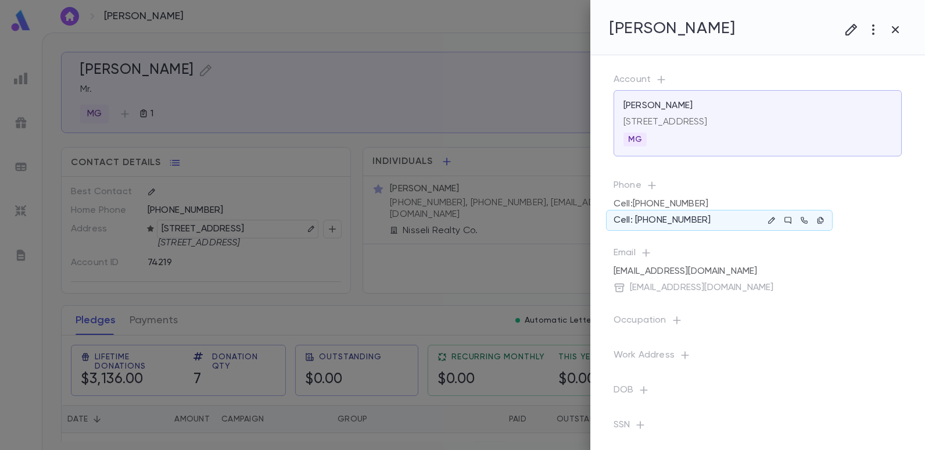
click at [471, 44] on div at bounding box center [462, 225] width 925 height 450
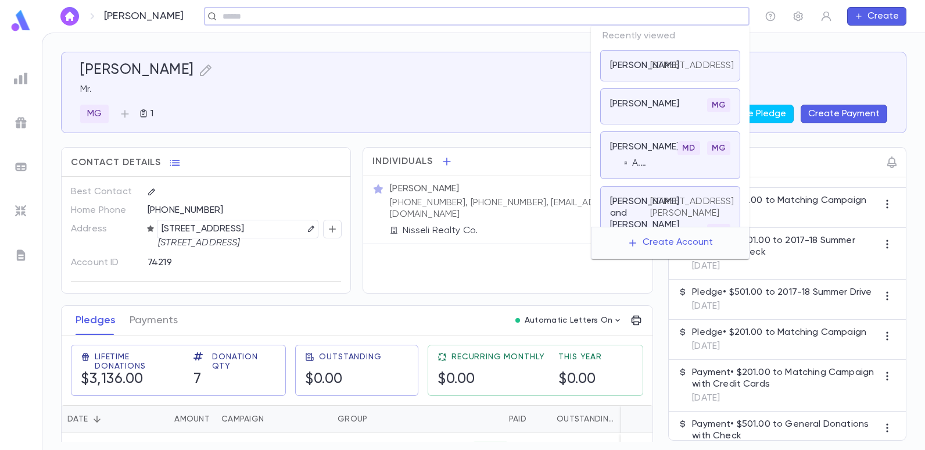
click at [688, 17] on input "text" at bounding box center [473, 16] width 508 height 11
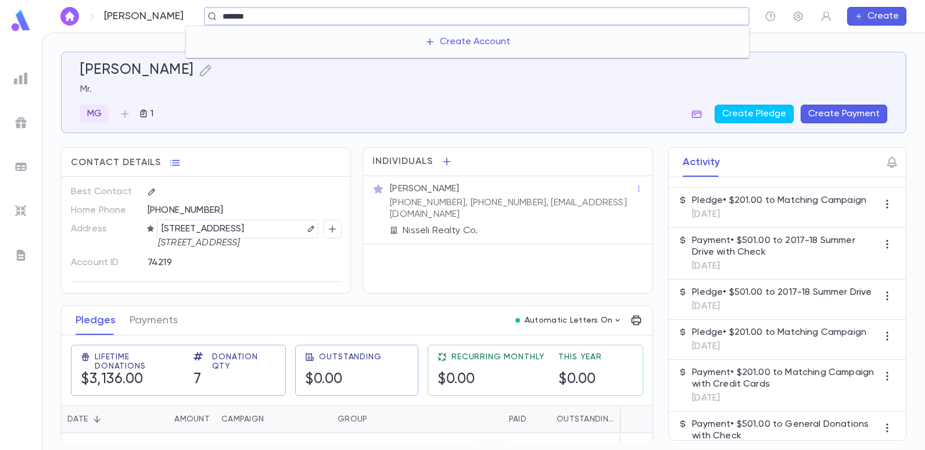
type input "******"
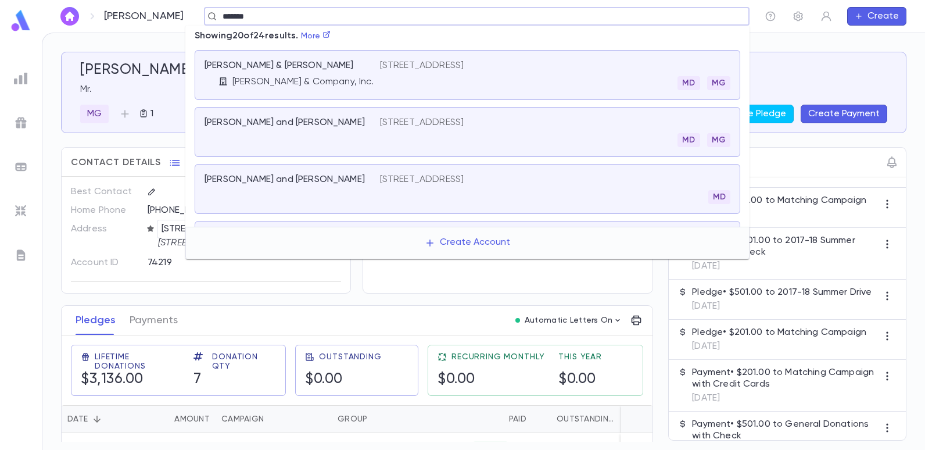
click at [452, 63] on p "[STREET_ADDRESS]" at bounding box center [422, 66] width 84 height 12
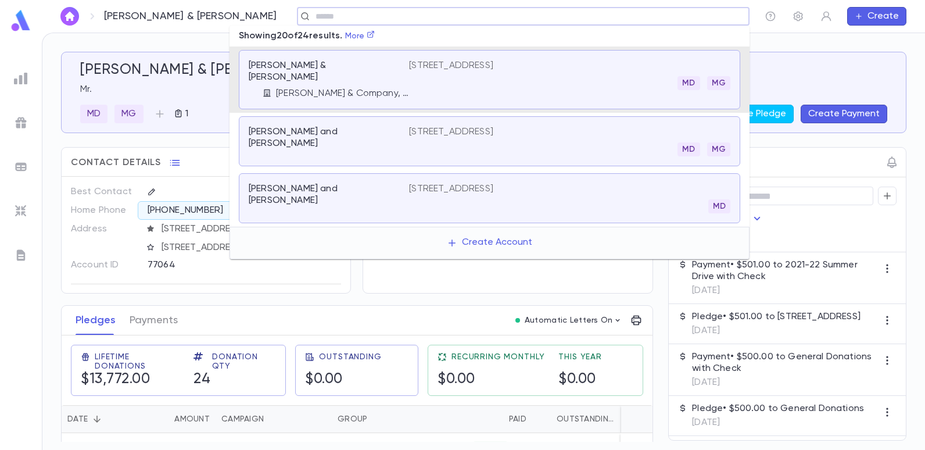
click at [312, 14] on input "text" at bounding box center [519, 16] width 415 height 11
click at [373, 37] on icon at bounding box center [370, 34] width 7 height 7
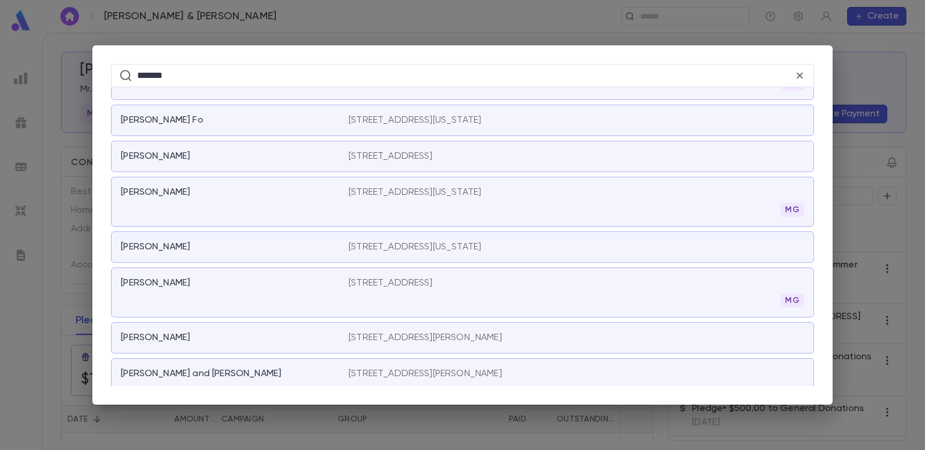
scroll to position [174, 0]
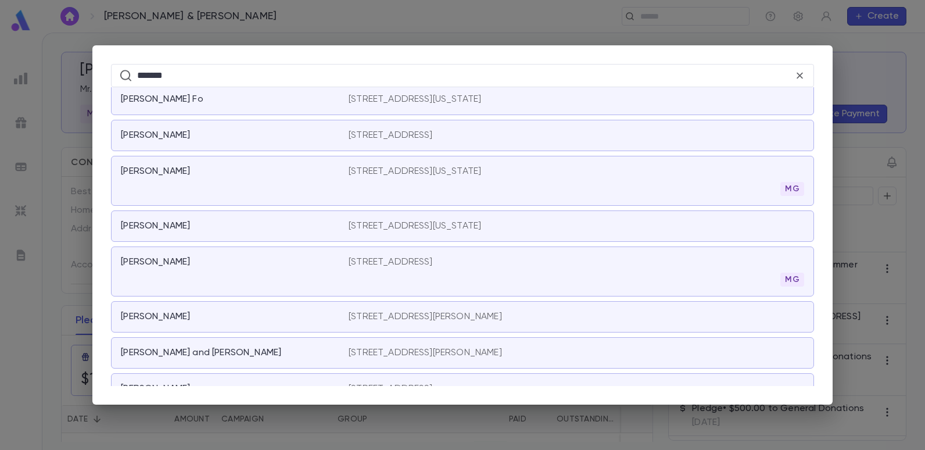
click at [400, 259] on p "[STREET_ADDRESS]" at bounding box center [390, 262] width 84 height 12
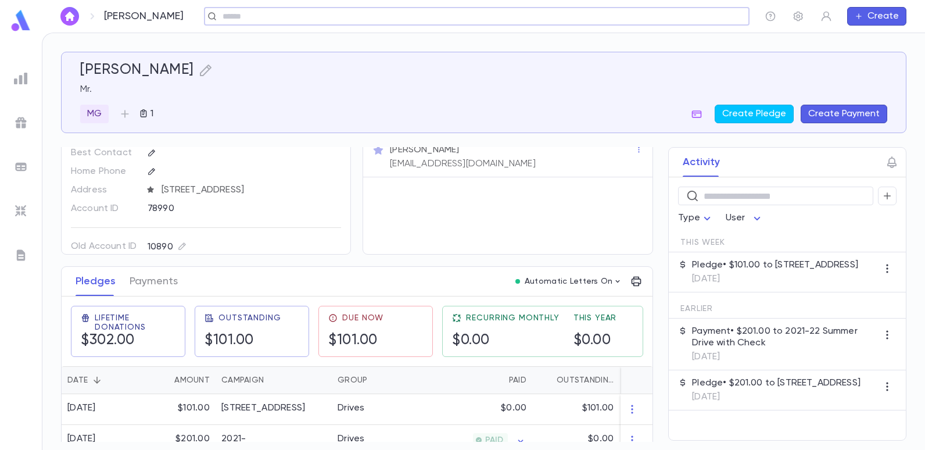
scroll to position [58, 0]
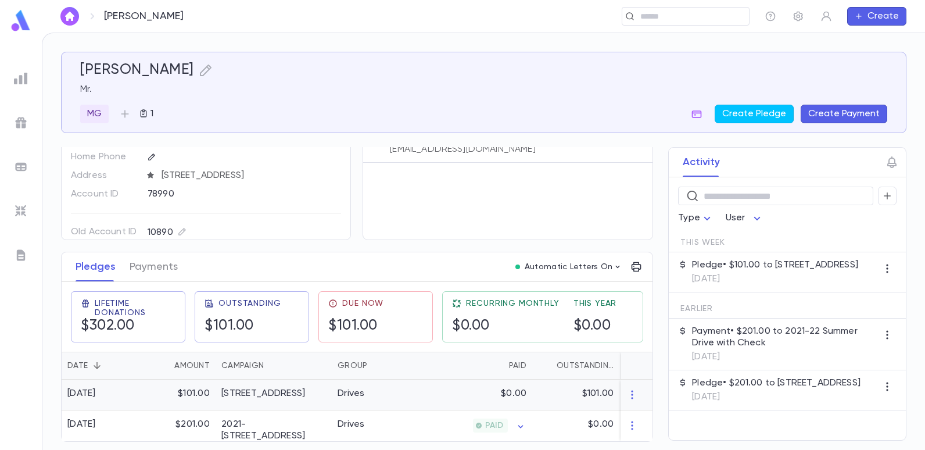
click at [343, 391] on div "Drives" at bounding box center [350, 393] width 27 height 12
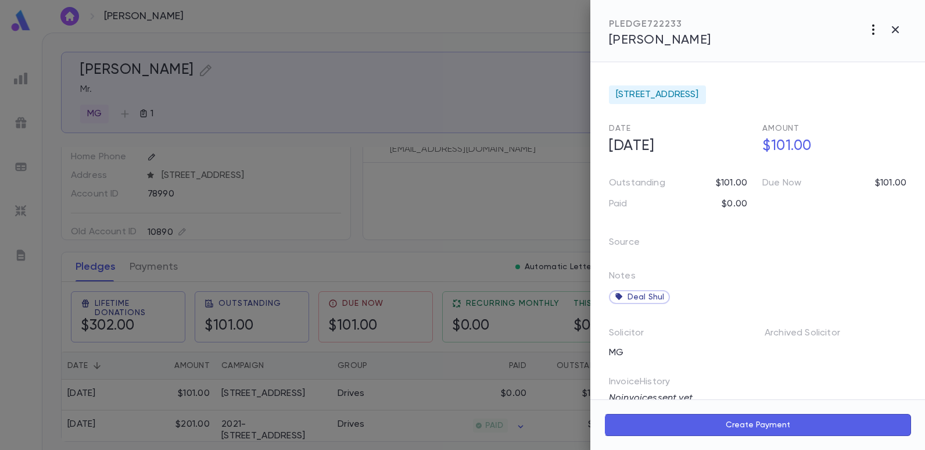
click at [872, 27] on icon "button" at bounding box center [873, 30] width 14 height 14
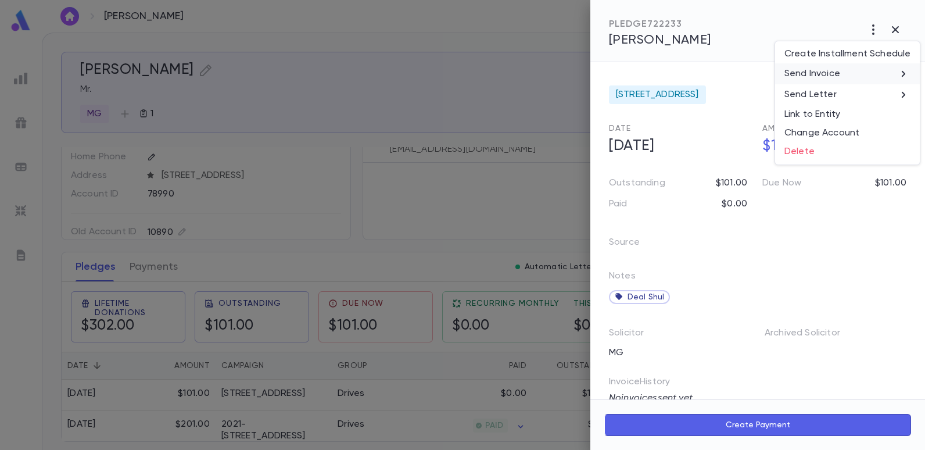
click at [838, 73] on p "Send Invoice" at bounding box center [812, 74] width 56 height 12
click at [888, 72] on li "Email" at bounding box center [895, 74] width 41 height 21
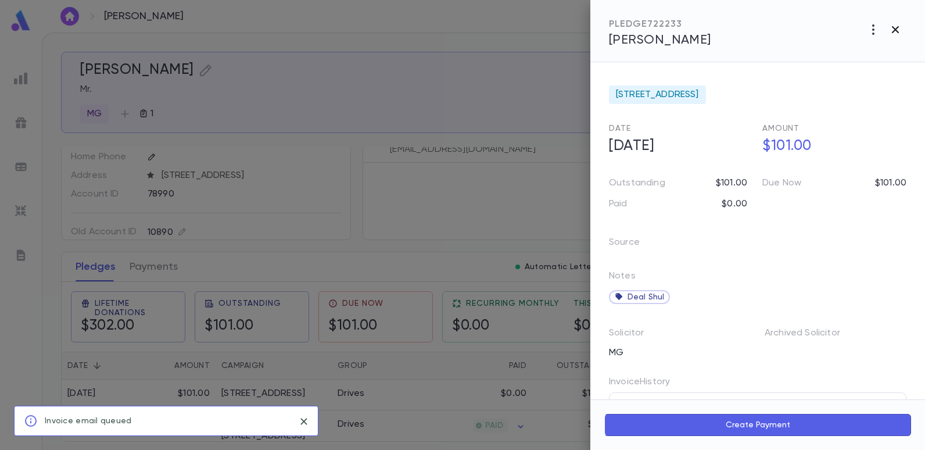
click at [896, 26] on icon "button" at bounding box center [895, 30] width 14 height 14
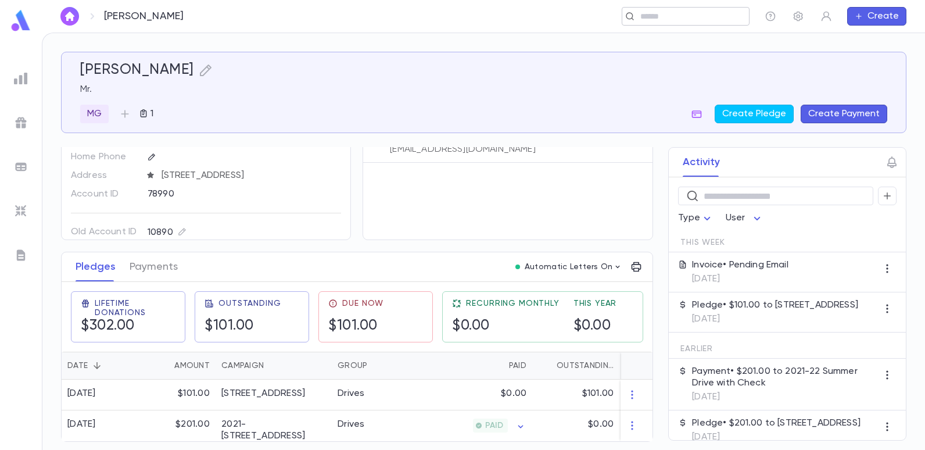
drag, startPoint x: 677, startPoint y: 16, endPoint x: 671, endPoint y: 18, distance: 6.1
click at [677, 16] on input "text" at bounding box center [682, 16] width 90 height 11
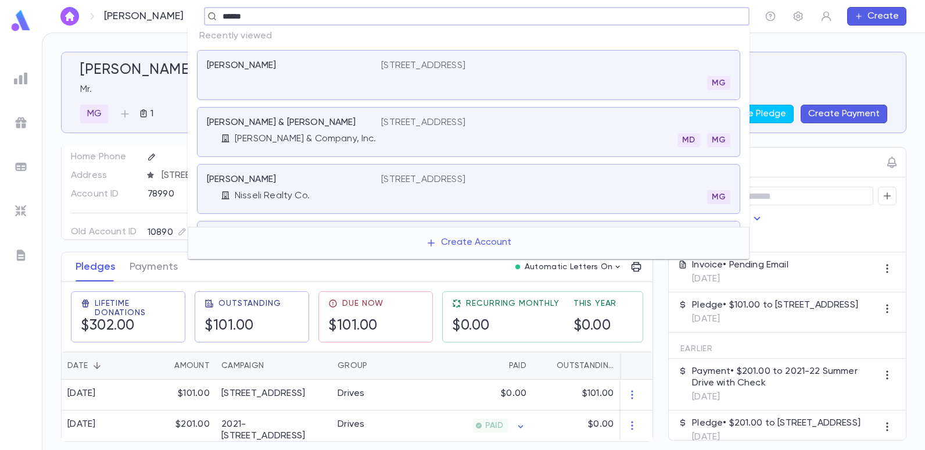
type input "******"
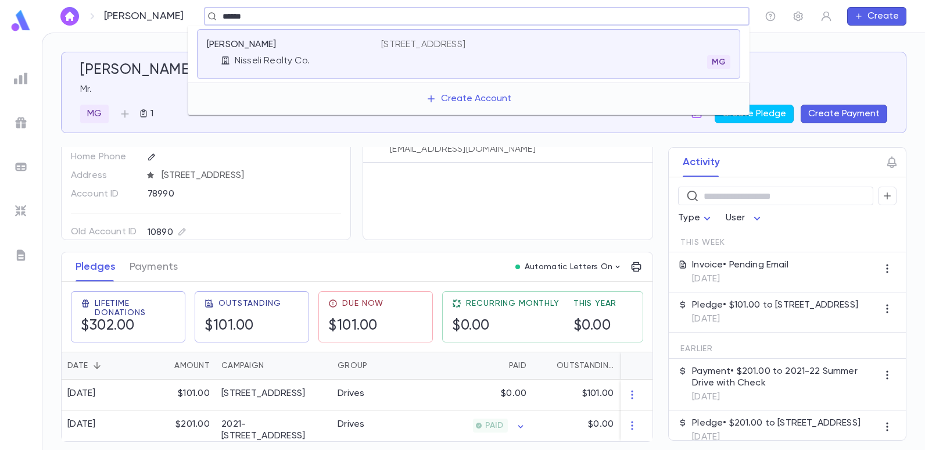
click at [465, 42] on p "[STREET_ADDRESS]" at bounding box center [423, 45] width 84 height 12
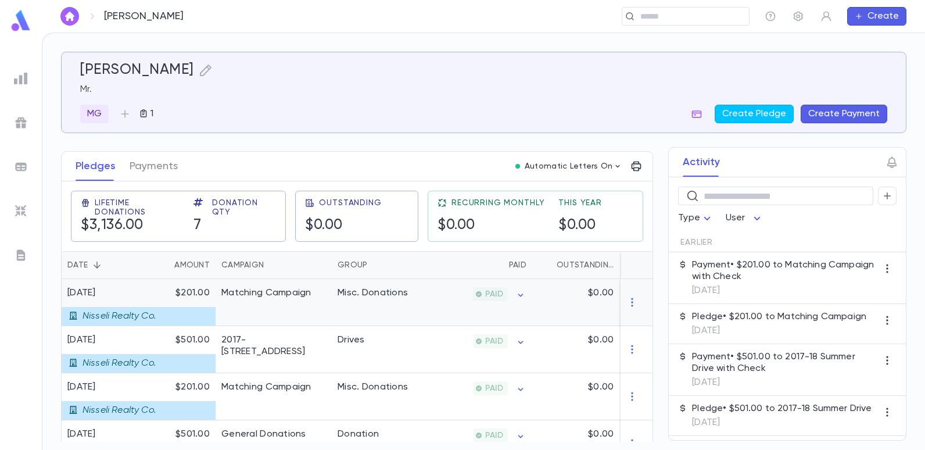
scroll to position [174, 0]
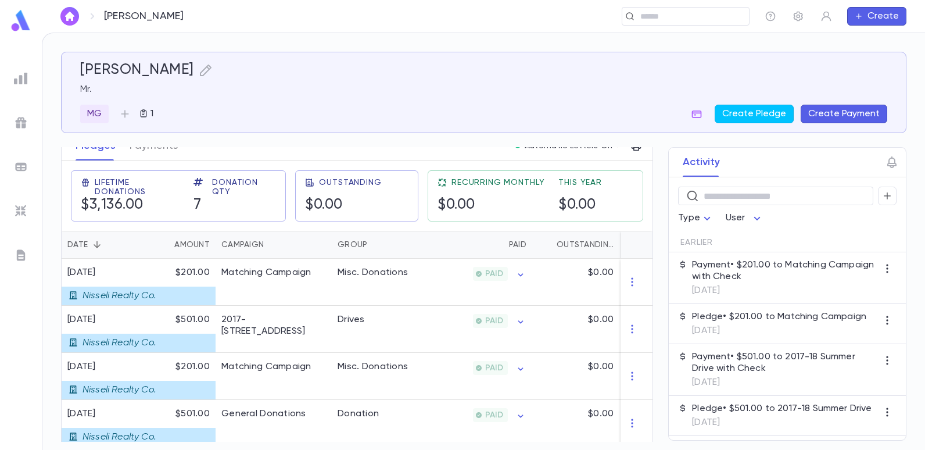
click at [448, 74] on div "[PERSON_NAME]" at bounding box center [483, 70] width 807 height 17
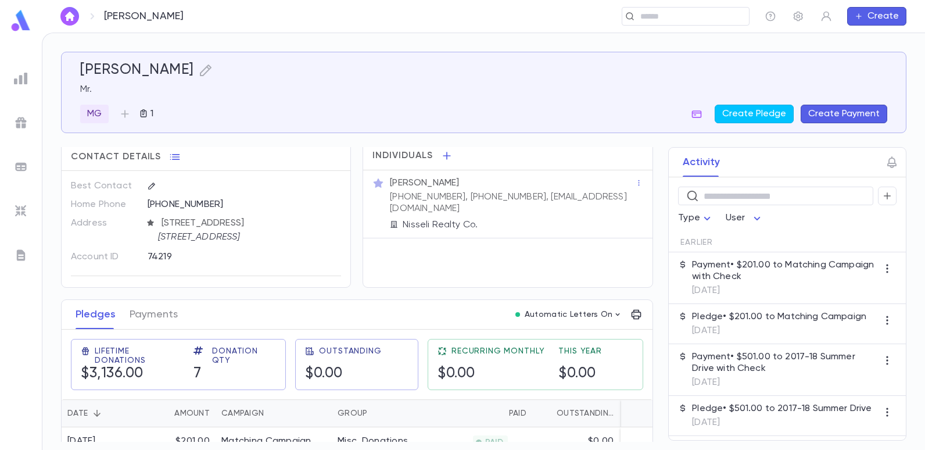
scroll to position [0, 0]
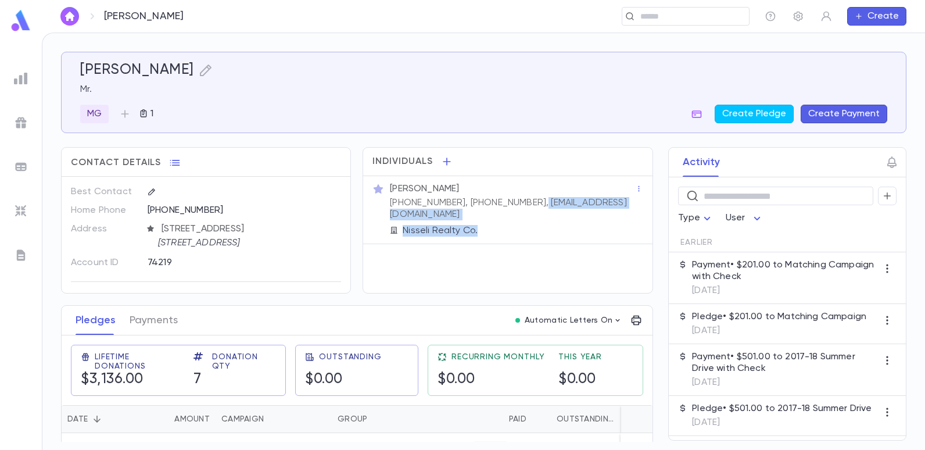
drag, startPoint x: 521, startPoint y: 203, endPoint x: 629, endPoint y: 209, distance: 108.2
click at [629, 209] on div "[PERSON_NAME] [PHONE_NUMBER], [PHONE_NUMBER], [EMAIL_ADDRESS][DOMAIN_NAME] Niss…" at bounding box center [510, 209] width 247 height 56
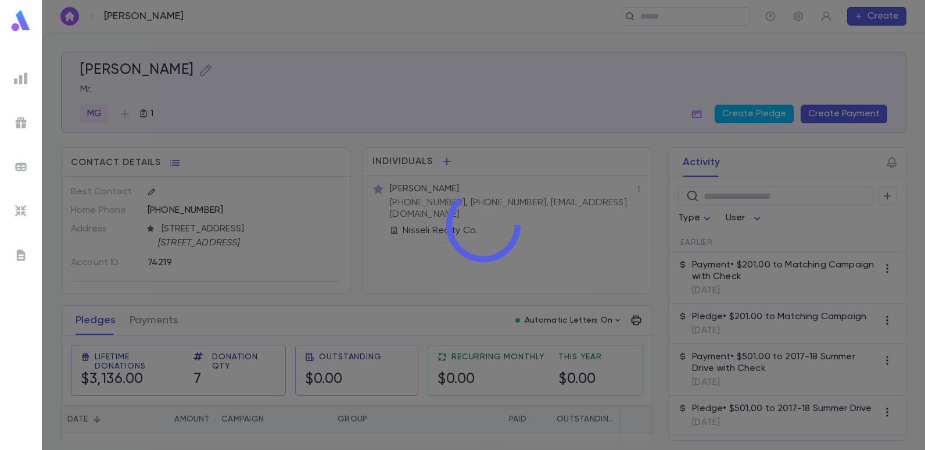
drag, startPoint x: 629, startPoint y: 209, endPoint x: 581, endPoint y: 227, distance: 50.7
click at [581, 227] on div at bounding box center [483, 225] width 883 height 450
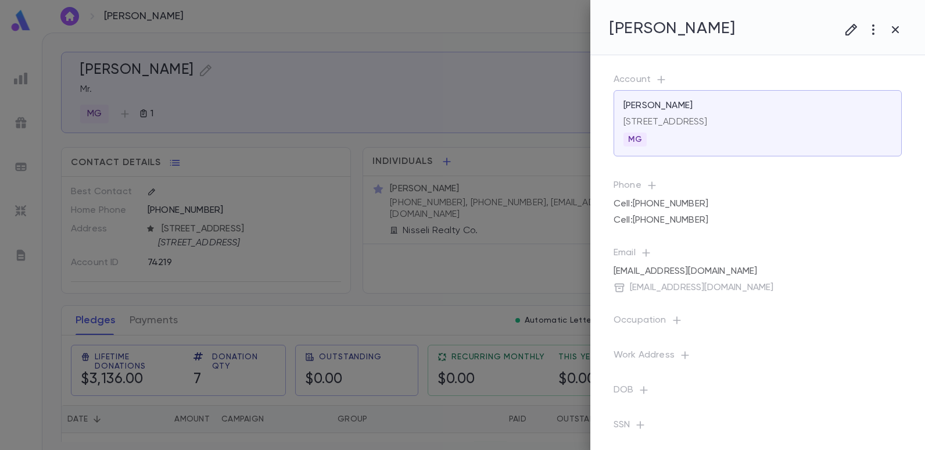
click at [531, 222] on div at bounding box center [462, 225] width 925 height 450
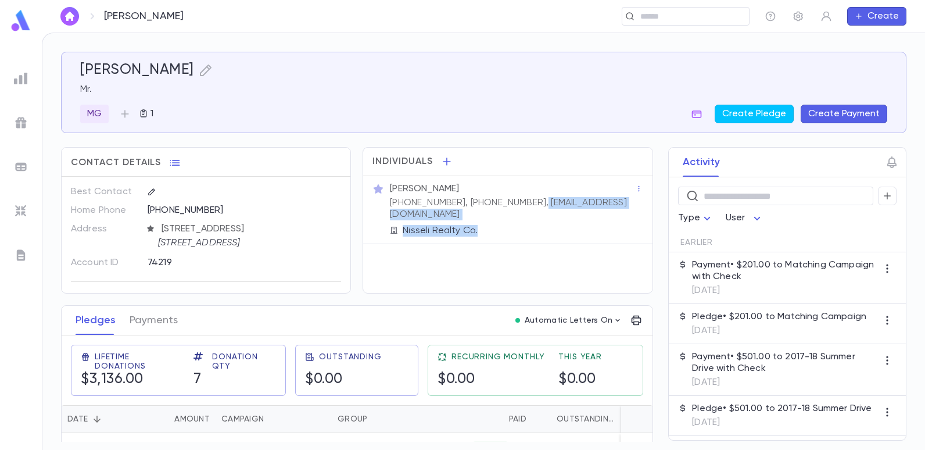
drag, startPoint x: 522, startPoint y: 203, endPoint x: 589, endPoint y: 212, distance: 67.4
click at [589, 212] on div "[PERSON_NAME] [PHONE_NUMBER], [PHONE_NUMBER], [EMAIL_ADDRESS][DOMAIN_NAME] Niss…" at bounding box center [510, 209] width 247 height 56
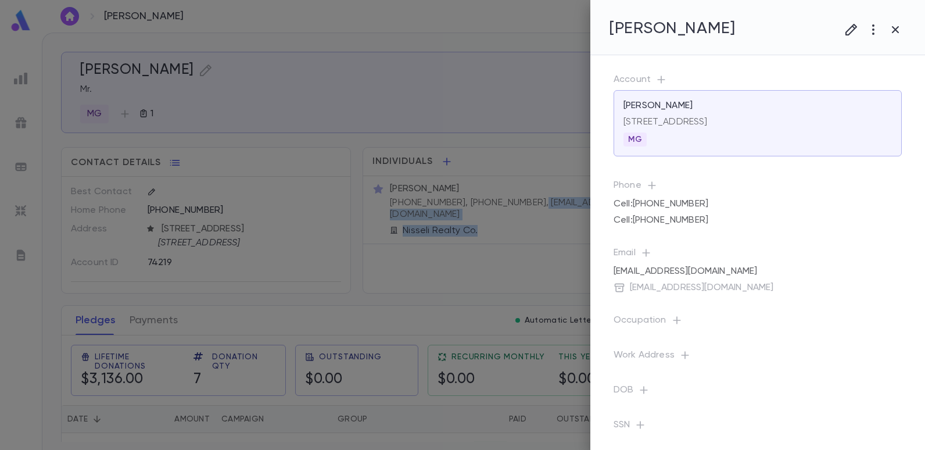
copy div "[EMAIL_ADDRESS][DOMAIN_NAME] Nisseli Realty Co."
click at [463, 26] on div at bounding box center [462, 225] width 925 height 450
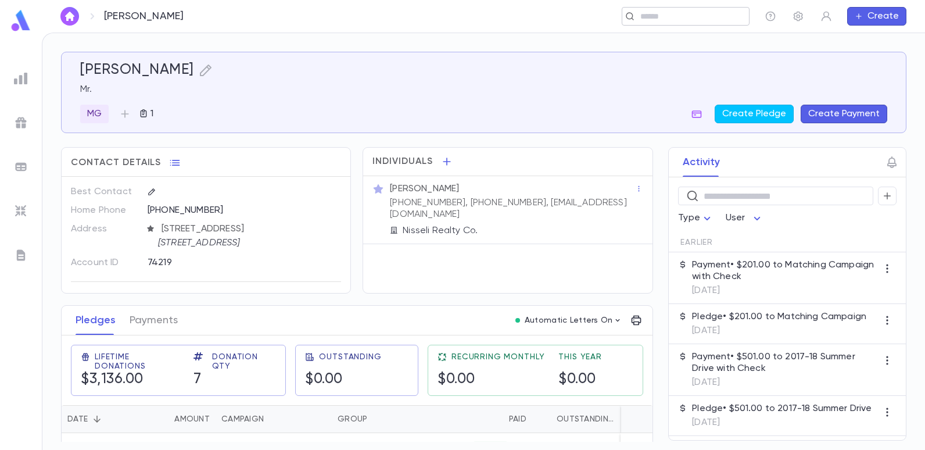
click at [659, 23] on div "​" at bounding box center [685, 16] width 128 height 19
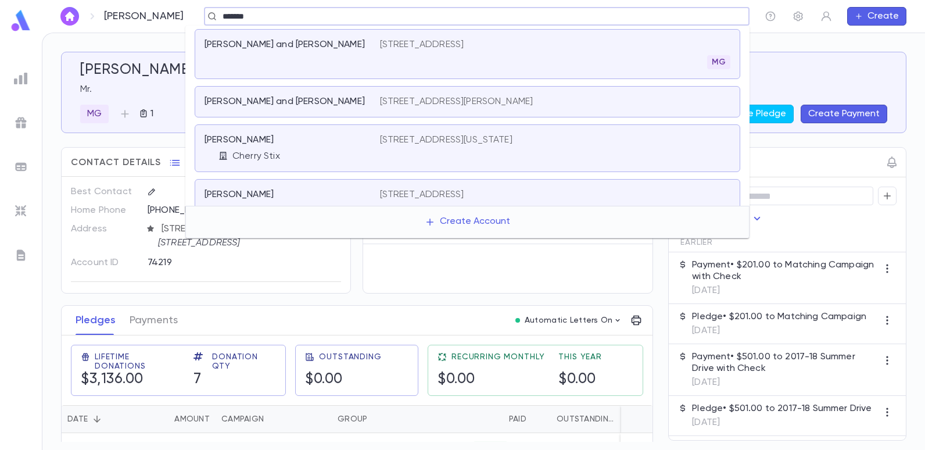
click at [278, 17] on input "******" at bounding box center [473, 16] width 508 height 11
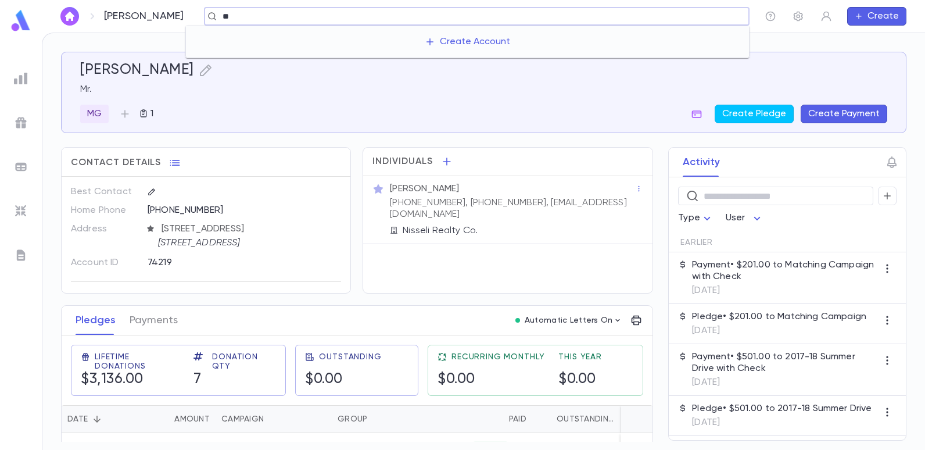
type input "*"
type input "**********"
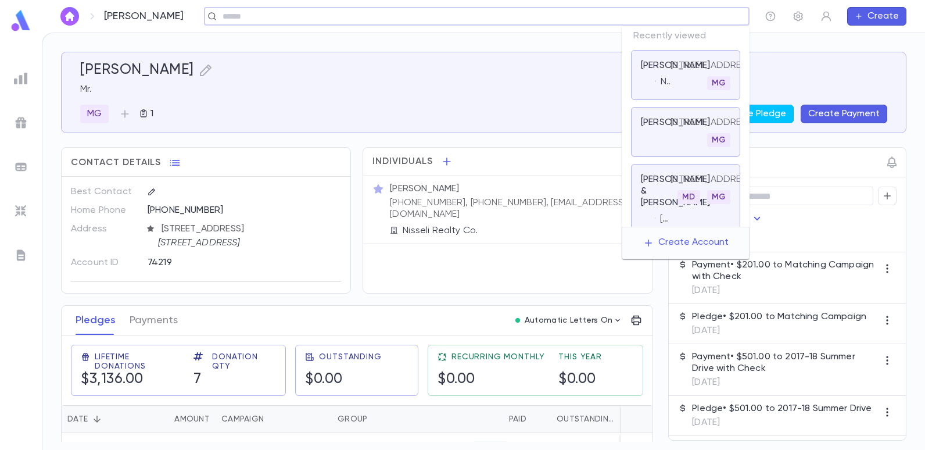
click at [682, 13] on input "text" at bounding box center [481, 16] width 525 height 11
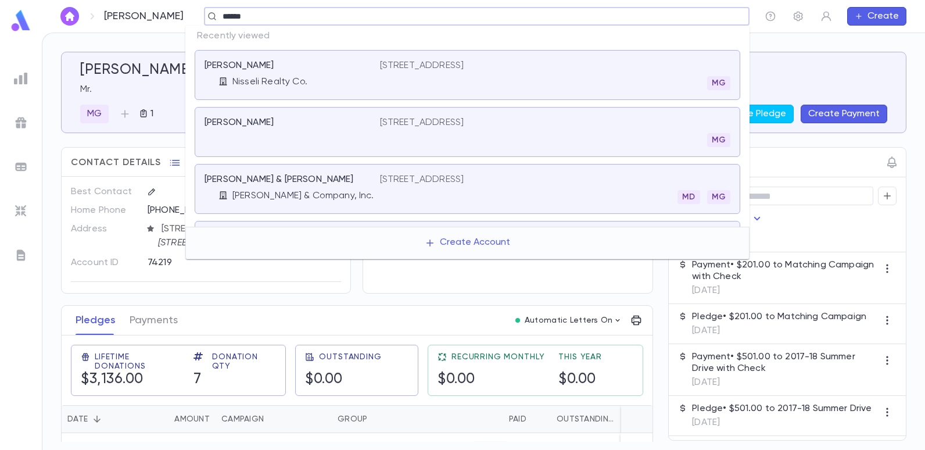
type input "******"
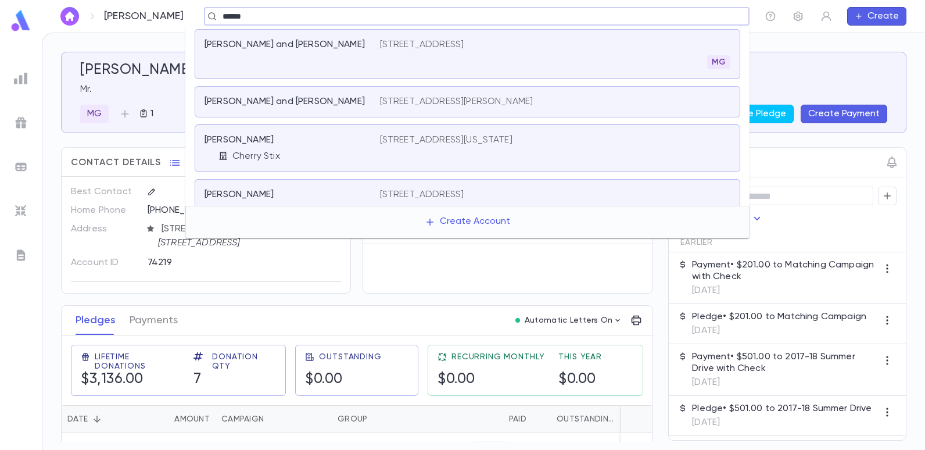
click at [352, 7] on div "****** ​" at bounding box center [476, 16] width 545 height 19
click at [352, 15] on input "******" at bounding box center [473, 16] width 508 height 11
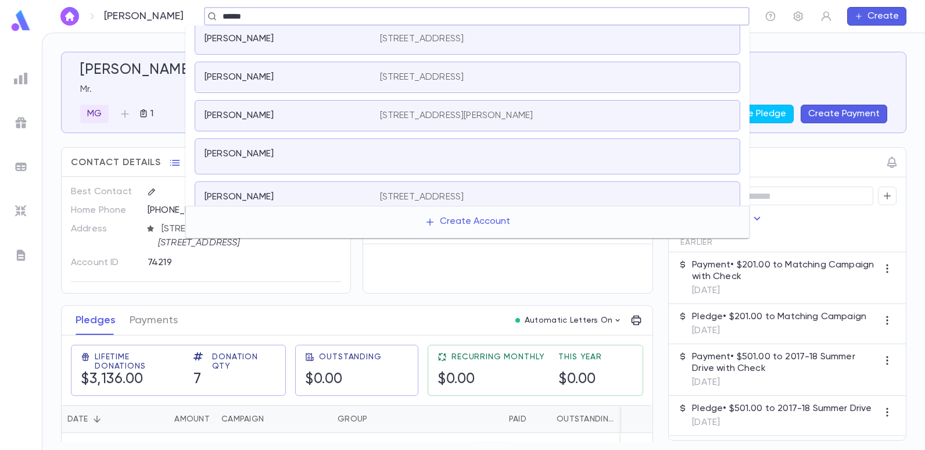
scroll to position [261, 0]
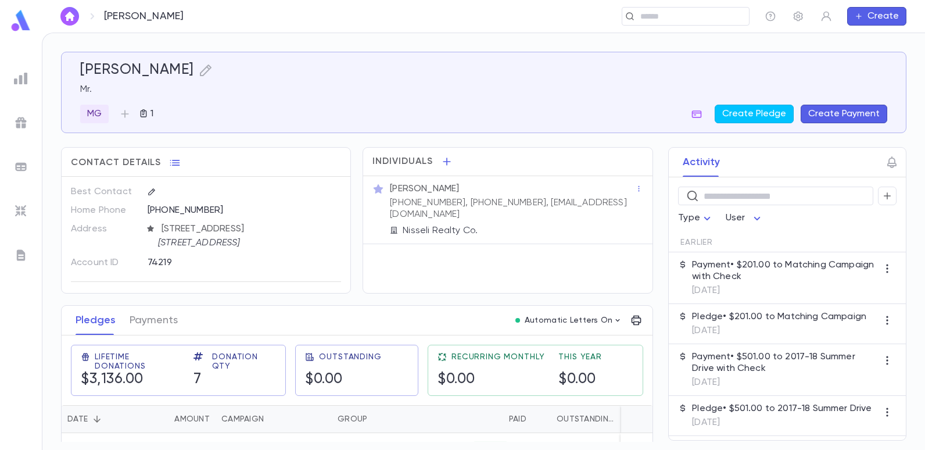
click at [767, 34] on div "[PERSON_NAME] Mr. MG 1 Create Pledge Create Payment Contact Details Best Contac…" at bounding box center [483, 241] width 882 height 416
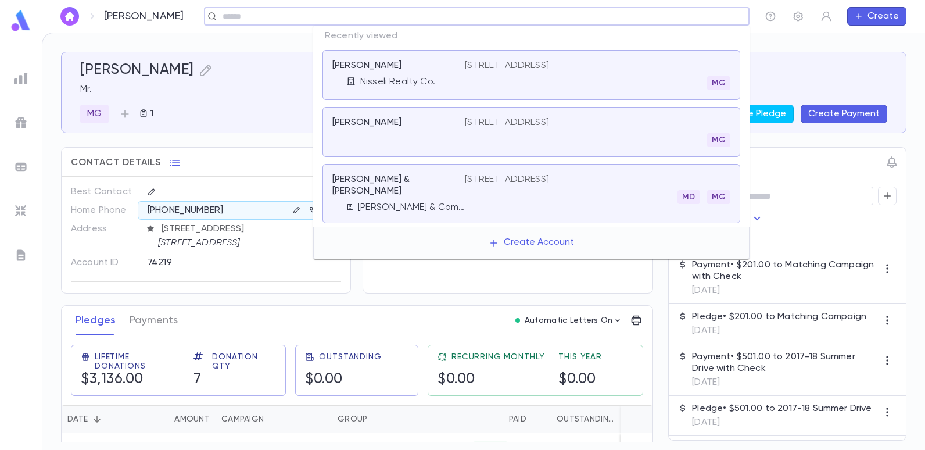
click at [670, 17] on input "text" at bounding box center [481, 16] width 525 height 11
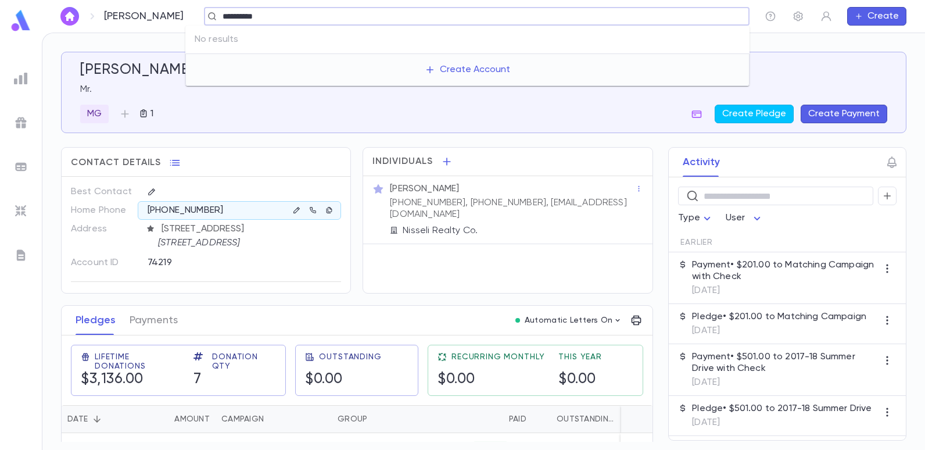
click at [272, 23] on div "**********" at bounding box center [476, 16] width 545 height 19
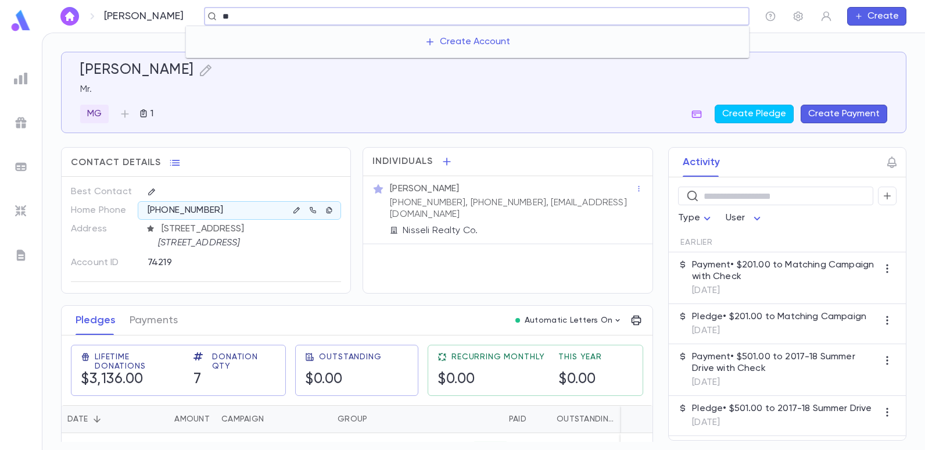
type input "*"
click at [348, 17] on input "text" at bounding box center [481, 16] width 525 height 11
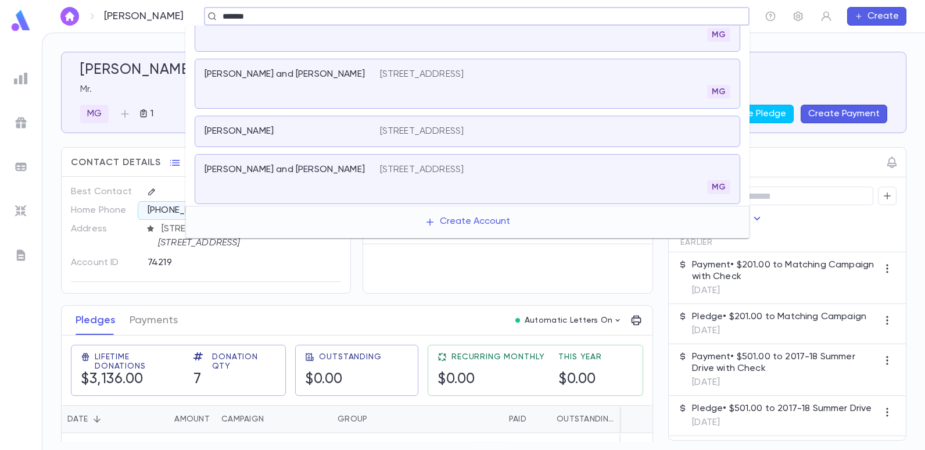
scroll to position [529, 0]
click at [280, 19] on input "******" at bounding box center [473, 16] width 508 height 11
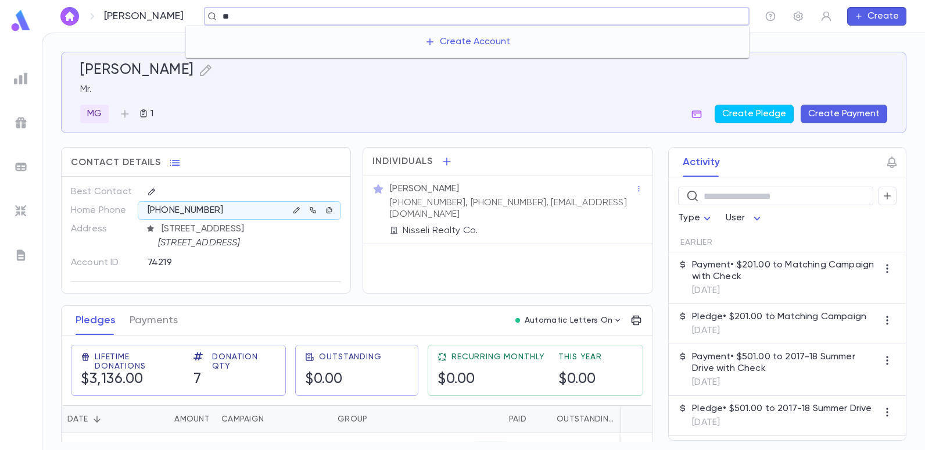
type input "*"
type input "******"
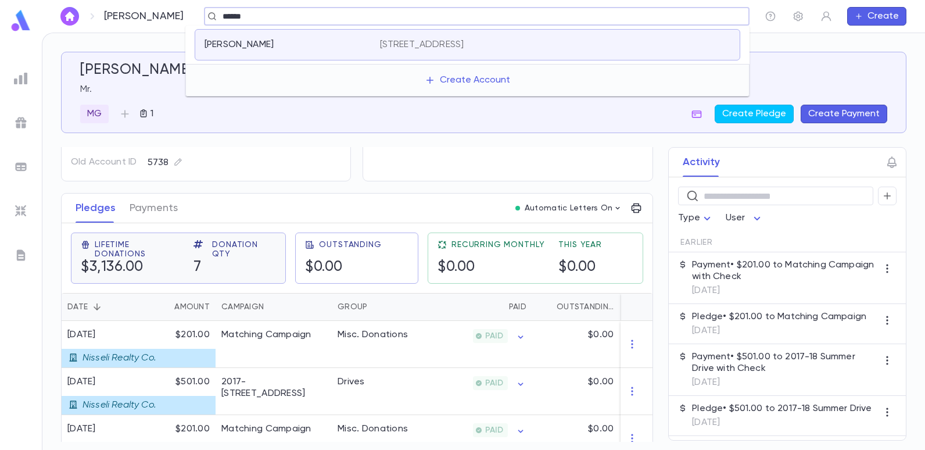
scroll to position [116, 0]
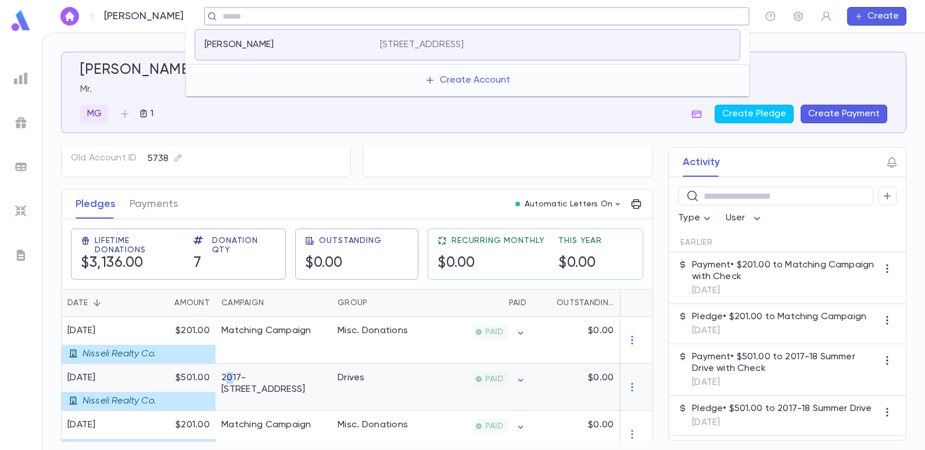
click at [231, 378] on div "2017-[STREET_ADDRESS]" at bounding box center [273, 383] width 105 height 23
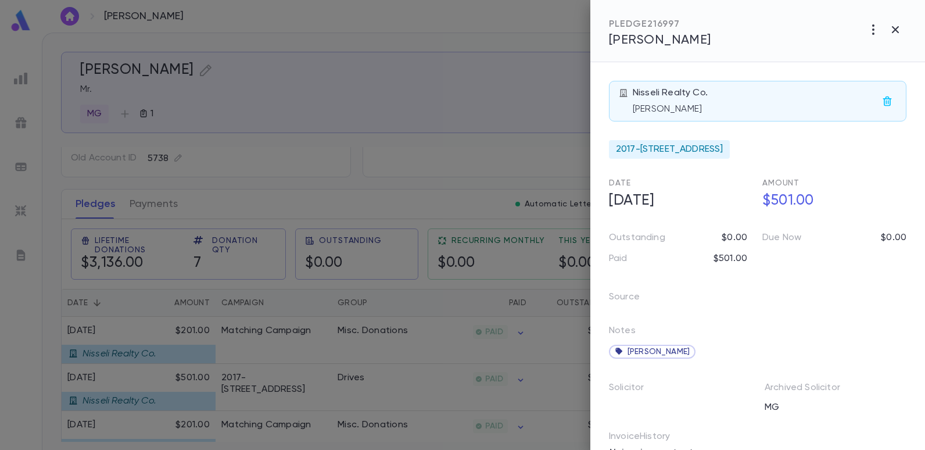
click at [410, 41] on div at bounding box center [462, 225] width 925 height 450
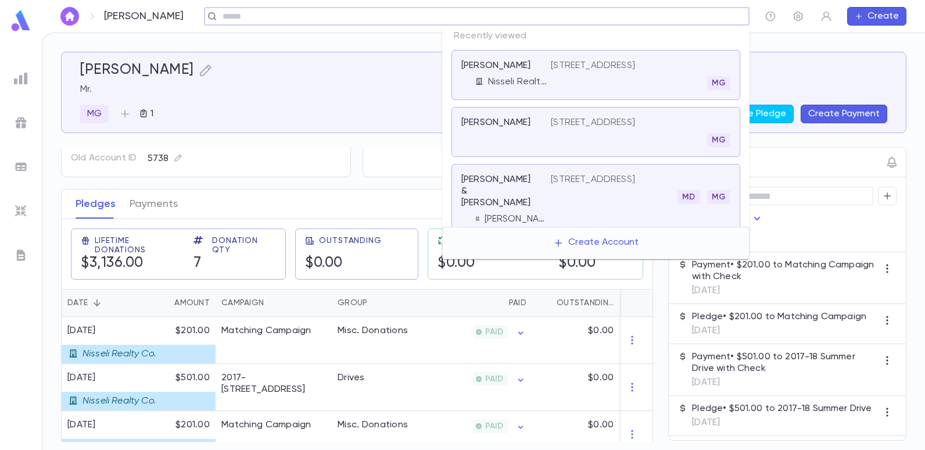
click at [659, 17] on input "text" at bounding box center [481, 16] width 525 height 11
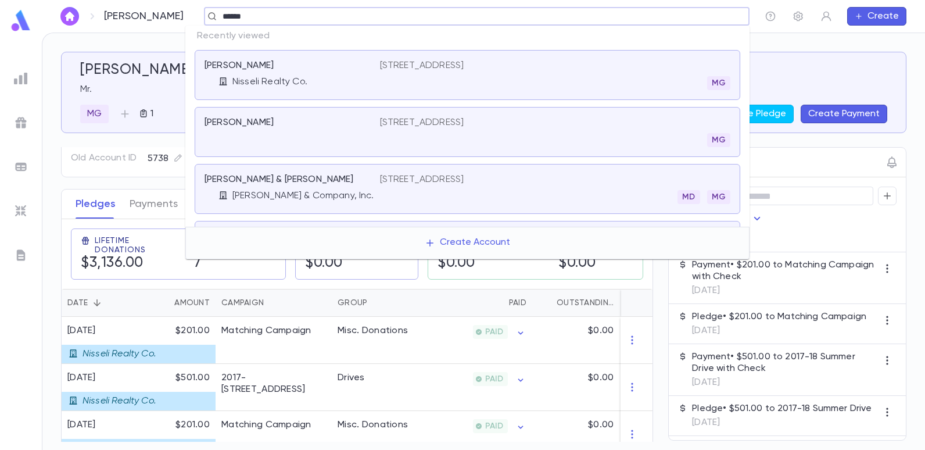
type input "******"
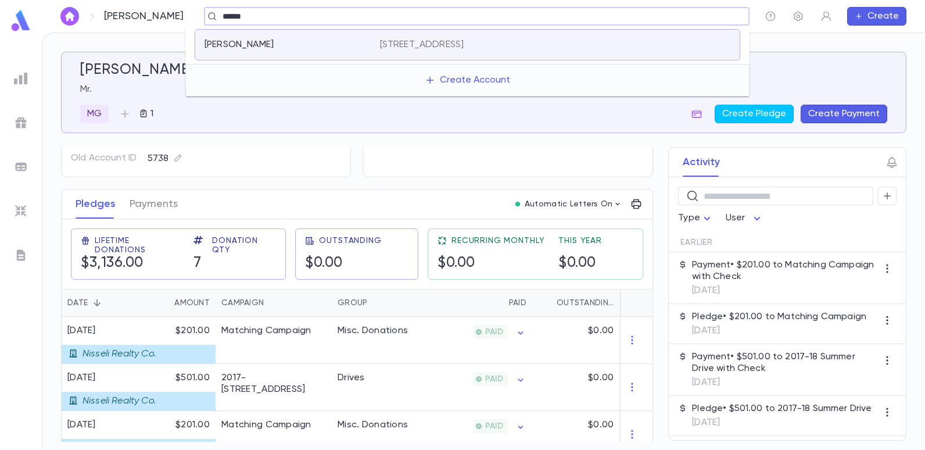
click at [444, 50] on p "[STREET_ADDRESS]" at bounding box center [422, 45] width 84 height 12
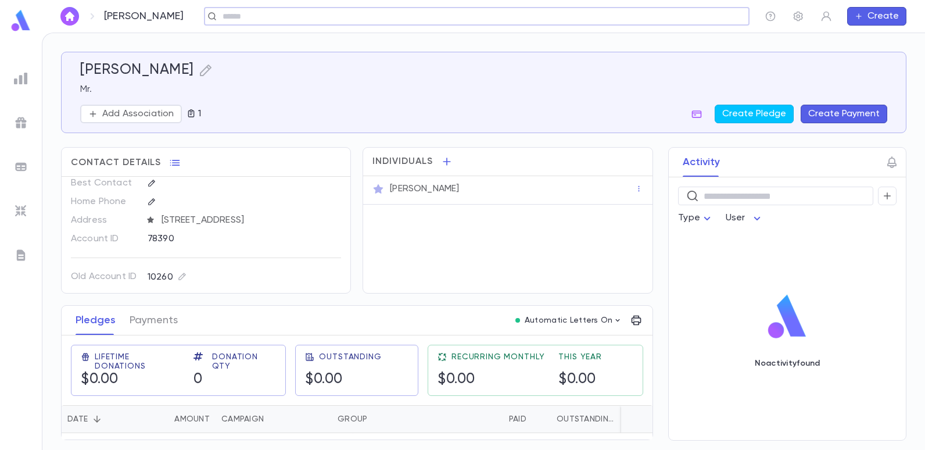
scroll to position [11, 0]
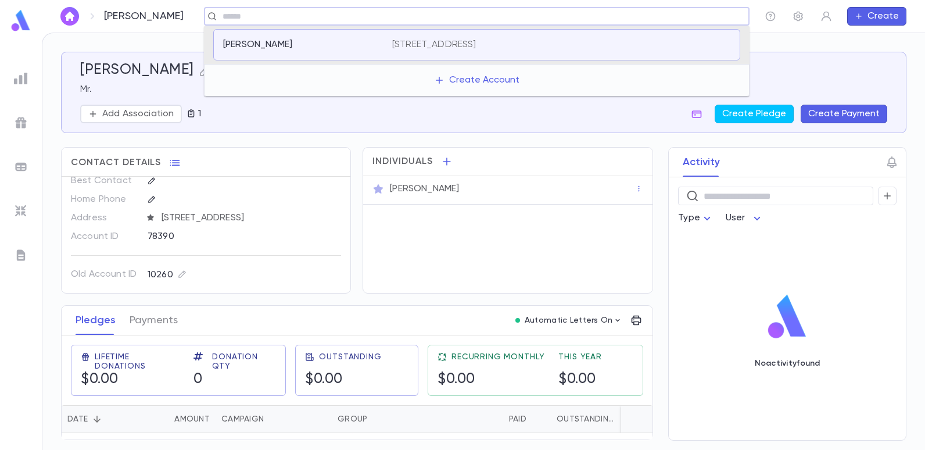
click at [278, 15] on input "text" at bounding box center [473, 16] width 508 height 11
type input "*******"
click at [283, 41] on div "[PERSON_NAME]" at bounding box center [300, 45] width 155 height 12
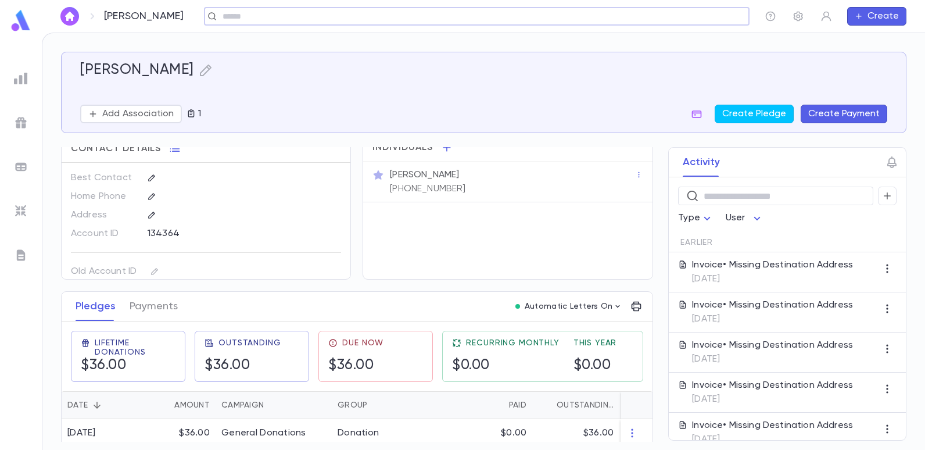
scroll to position [25, 0]
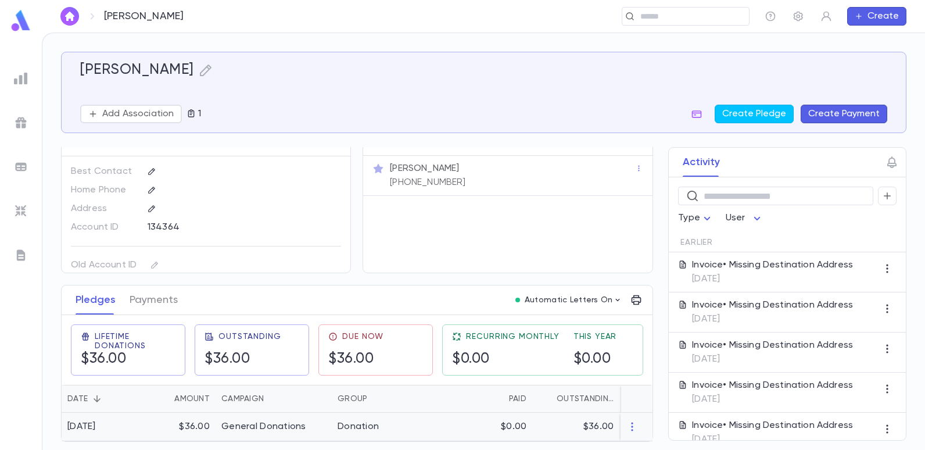
click at [287, 421] on div "General Donations" at bounding box center [263, 427] width 85 height 12
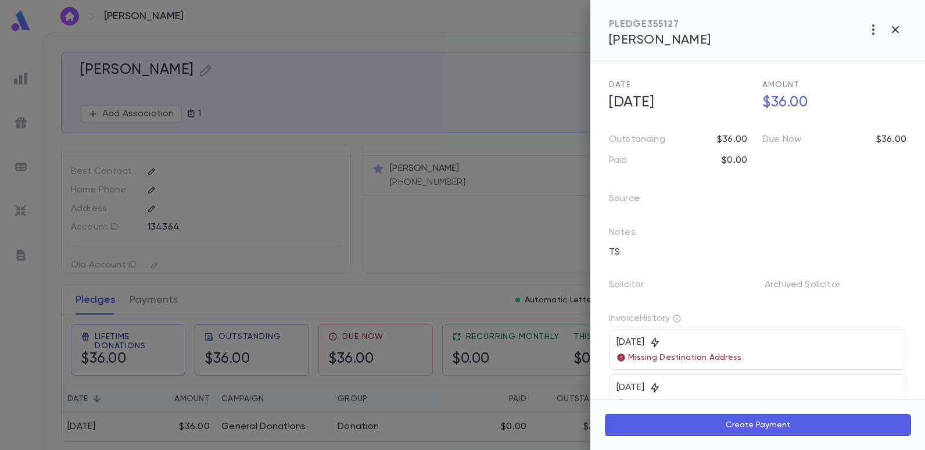
scroll to position [174, 0]
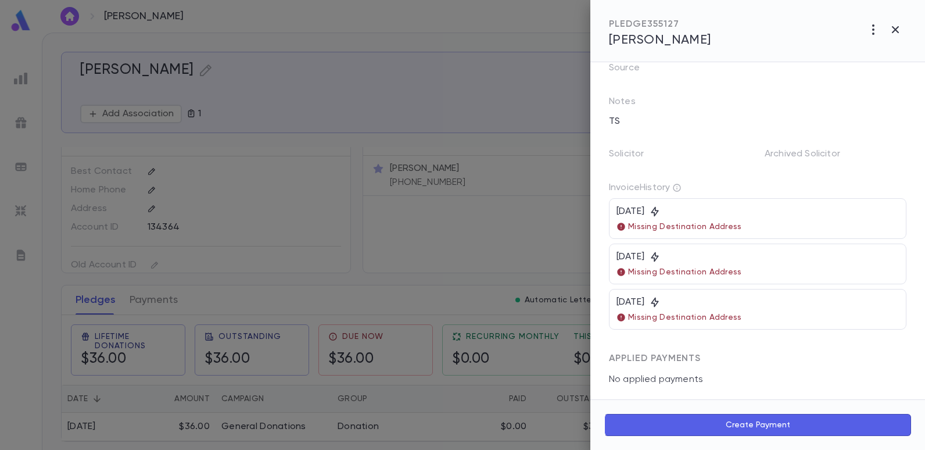
click at [513, 107] on div at bounding box center [462, 225] width 925 height 450
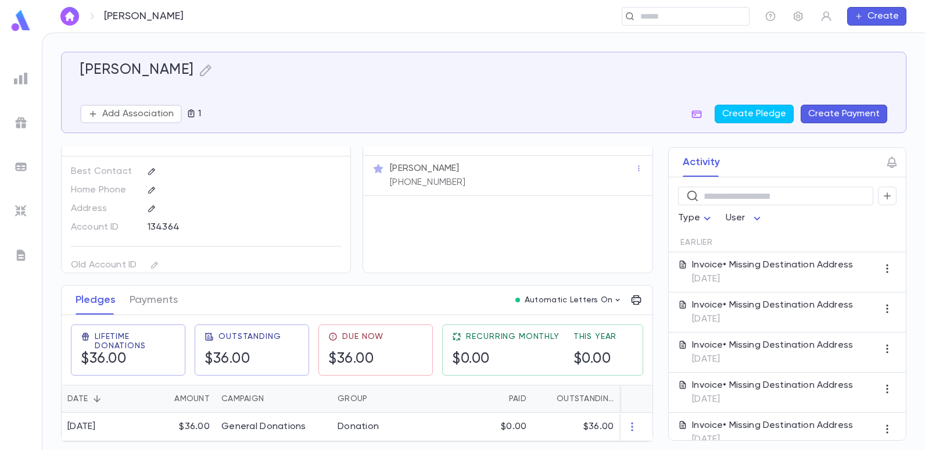
click at [845, 114] on button "Create Payment" at bounding box center [843, 114] width 87 height 19
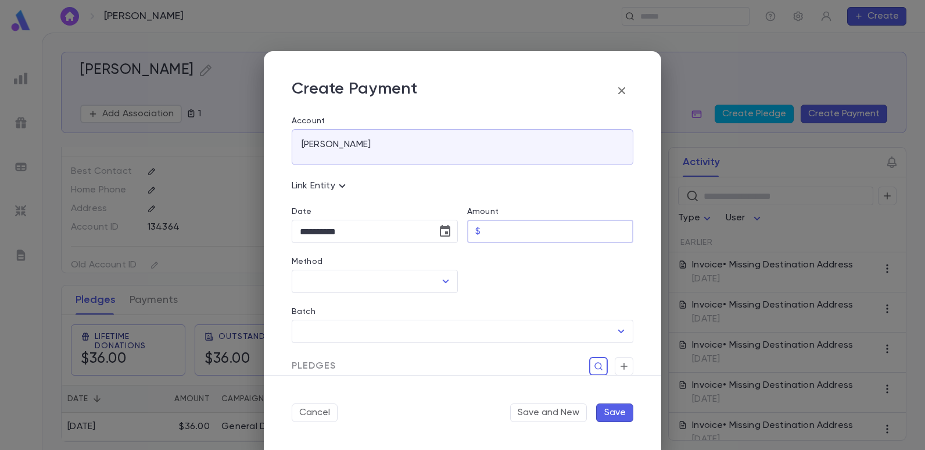
click at [503, 232] on input "Amount" at bounding box center [559, 231] width 148 height 23
click at [444, 282] on icon "Open" at bounding box center [446, 280] width 6 height 3
type input "*****"
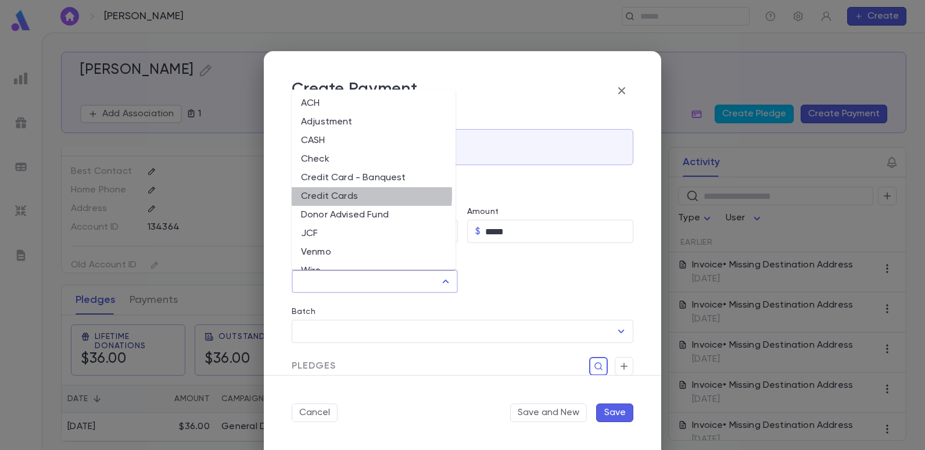
click at [319, 194] on li "Credit Cards" at bounding box center [374, 196] width 164 height 19
type input "**********"
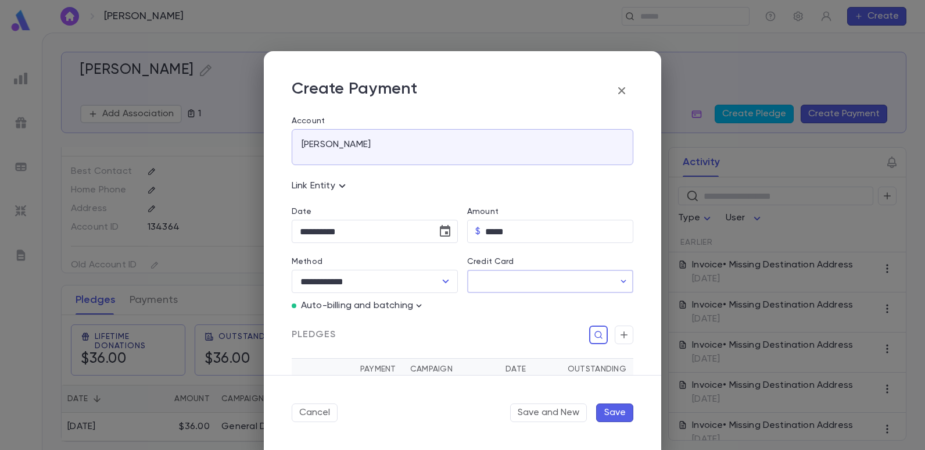
click at [498, 281] on input "Credit Card" at bounding box center [540, 281] width 147 height 23
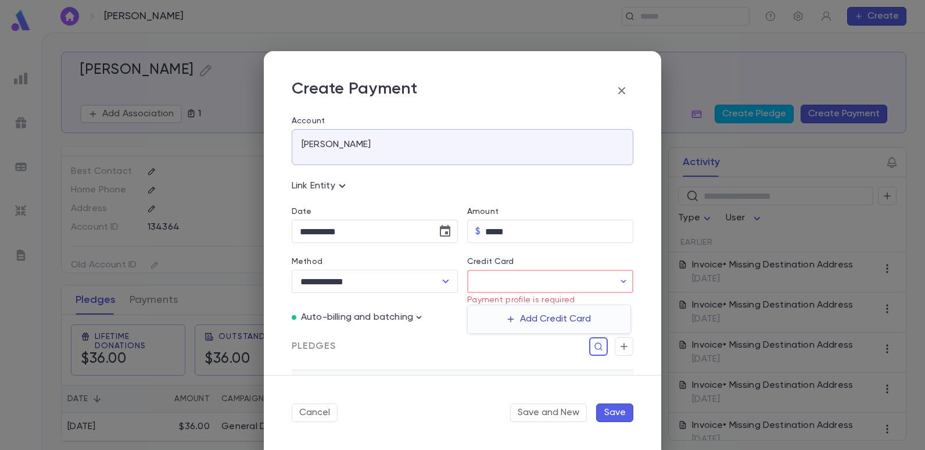
click at [538, 318] on button "Add Credit Card" at bounding box center [549, 319] width 98 height 19
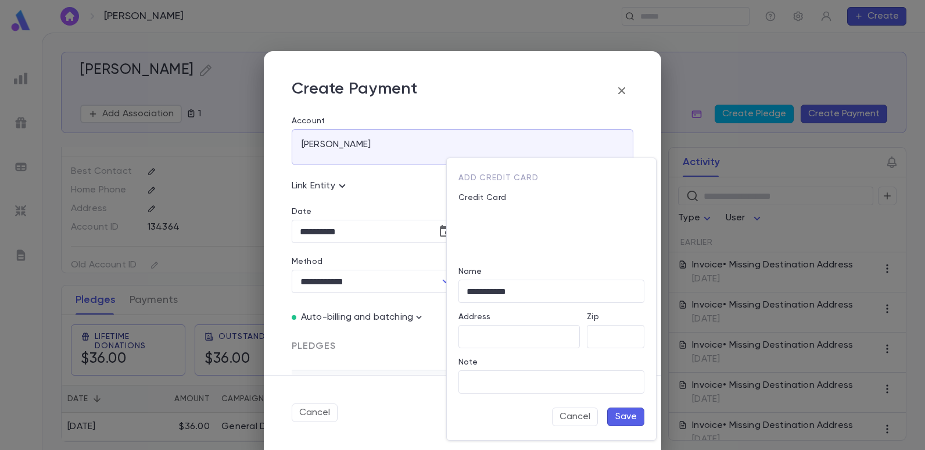
click at [629, 416] on button "Save" at bounding box center [625, 416] width 37 height 19
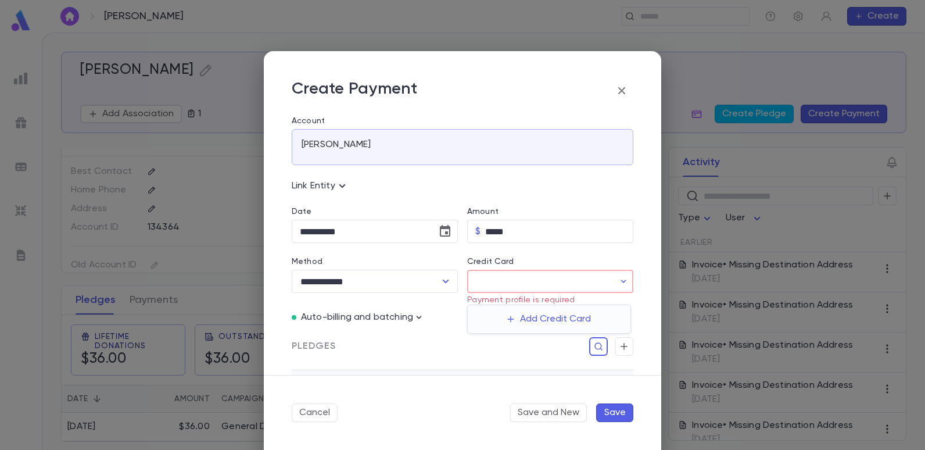
type input "********"
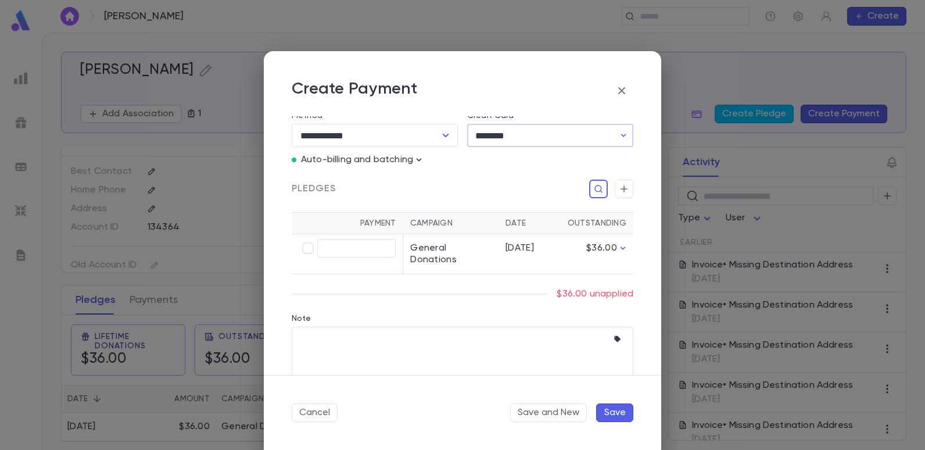
scroll to position [103, 0]
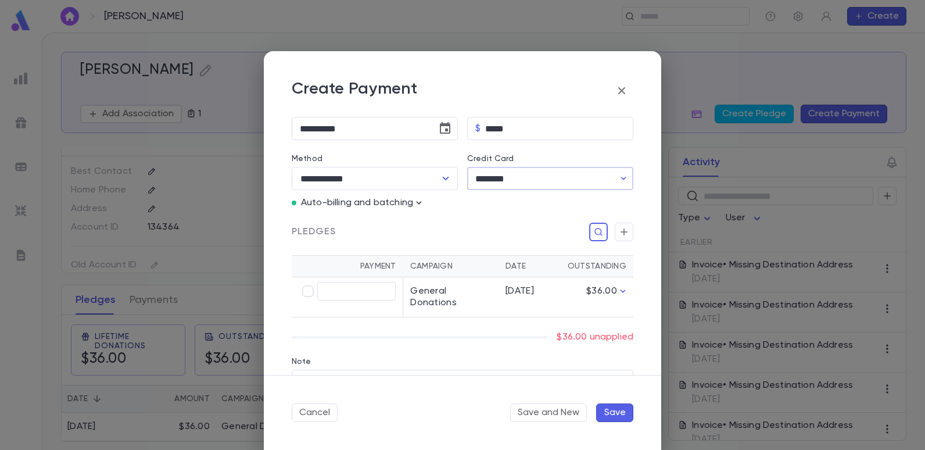
type input "*****"
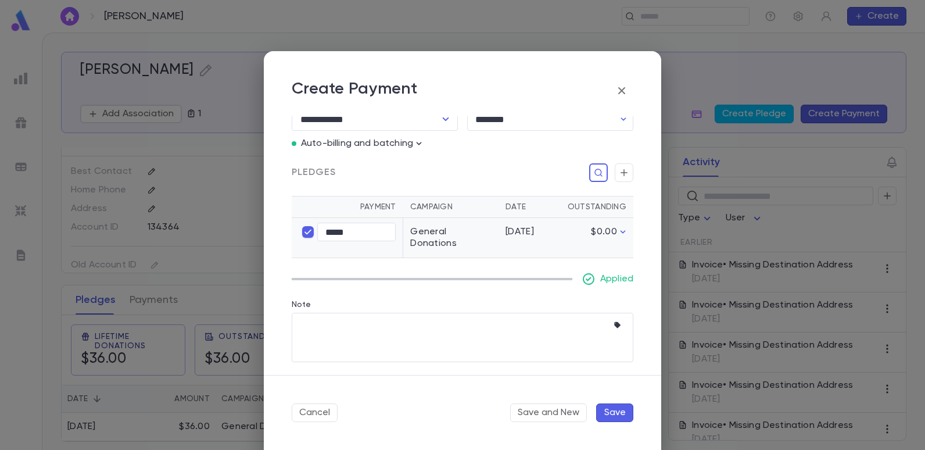
scroll to position [163, 0]
click at [603, 411] on button "Save" at bounding box center [614, 412] width 37 height 19
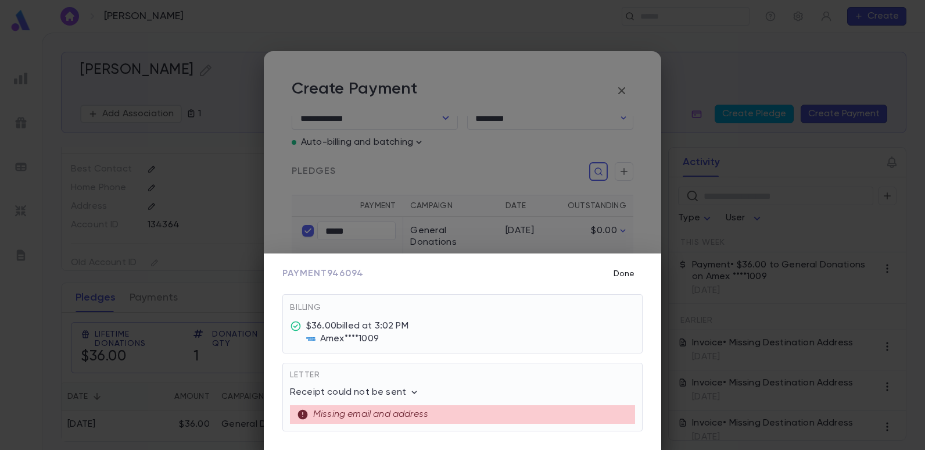
click at [631, 275] on button "Done" at bounding box center [623, 274] width 37 height 22
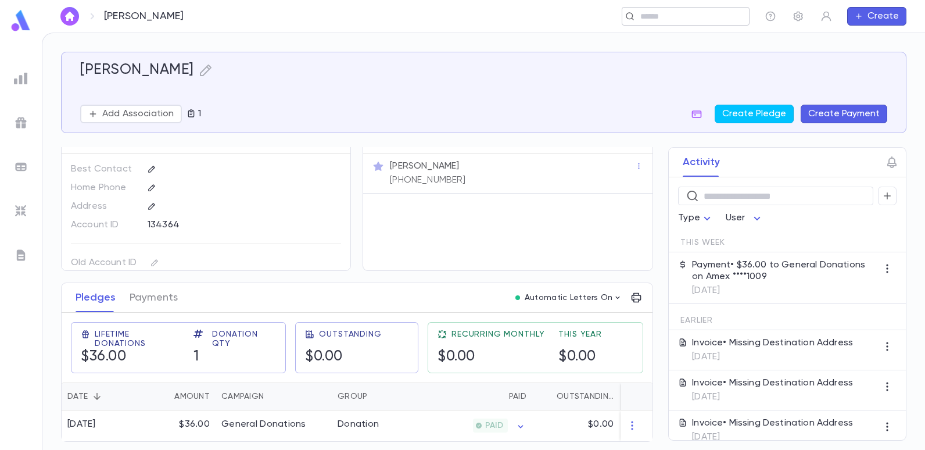
click at [671, 21] on input "text" at bounding box center [682, 16] width 90 height 11
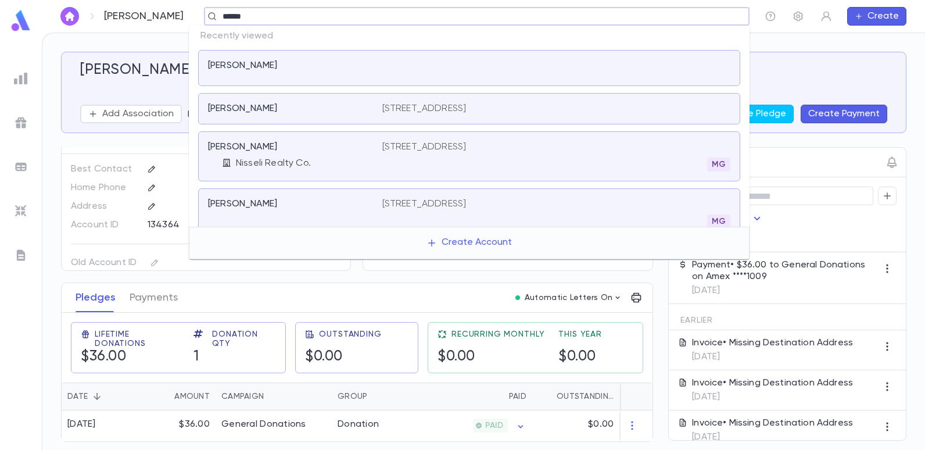
type input "******"
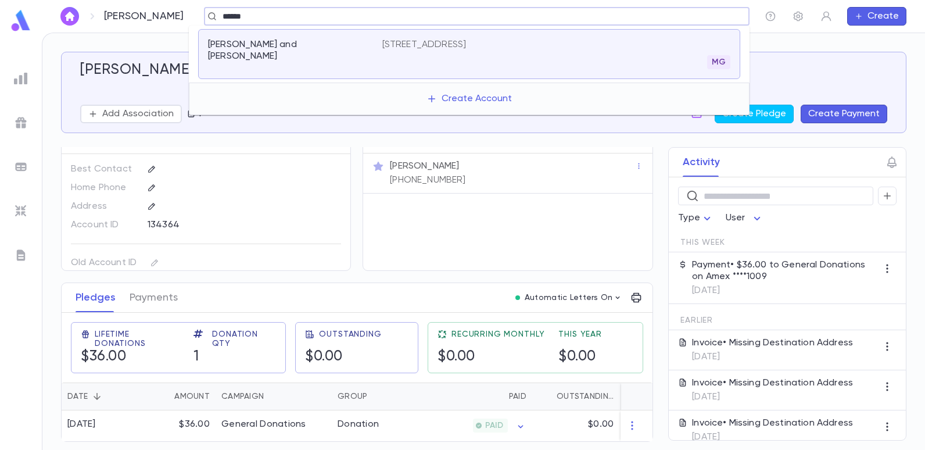
click at [466, 44] on p "[STREET_ADDRESS]" at bounding box center [424, 45] width 84 height 12
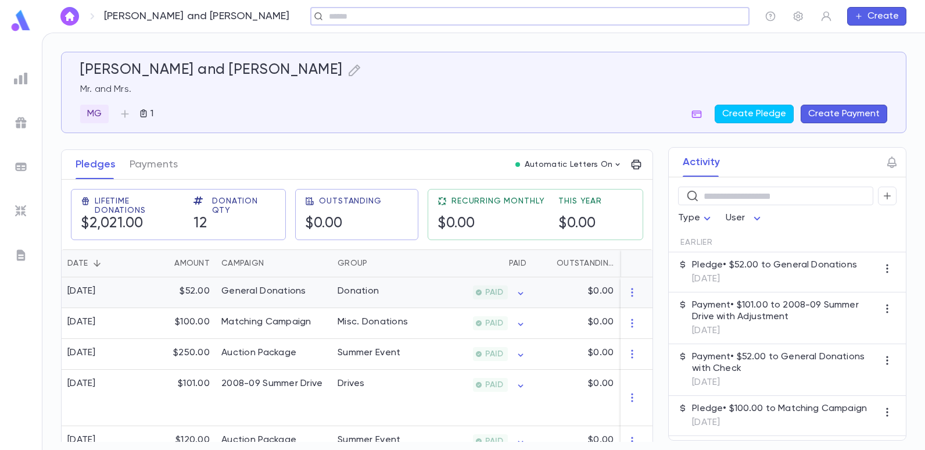
scroll to position [174, 0]
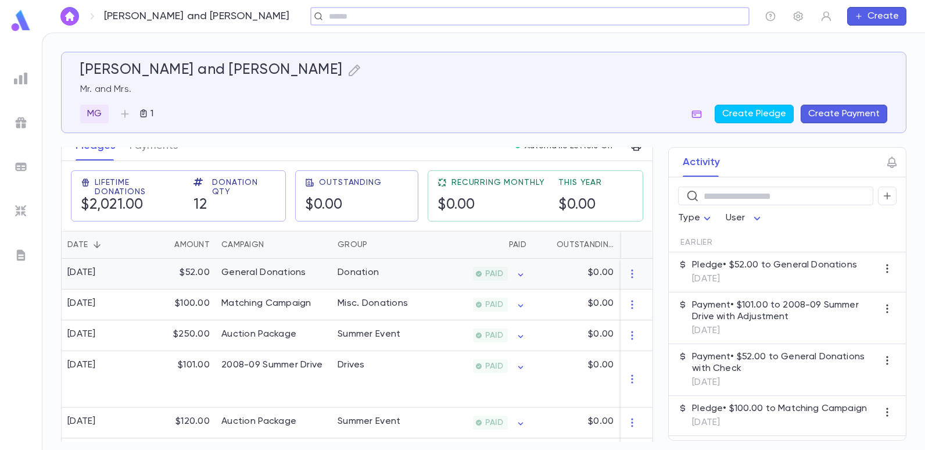
click at [256, 271] on div "General Donations" at bounding box center [263, 273] width 85 height 12
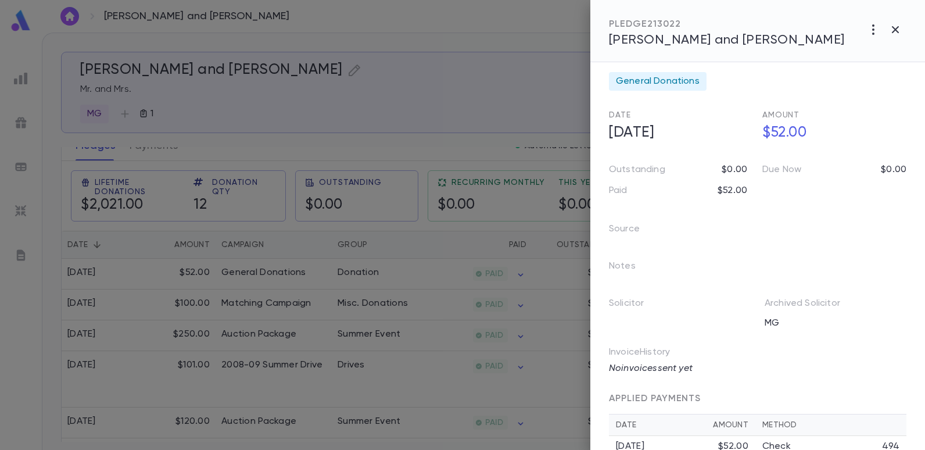
scroll to position [0, 0]
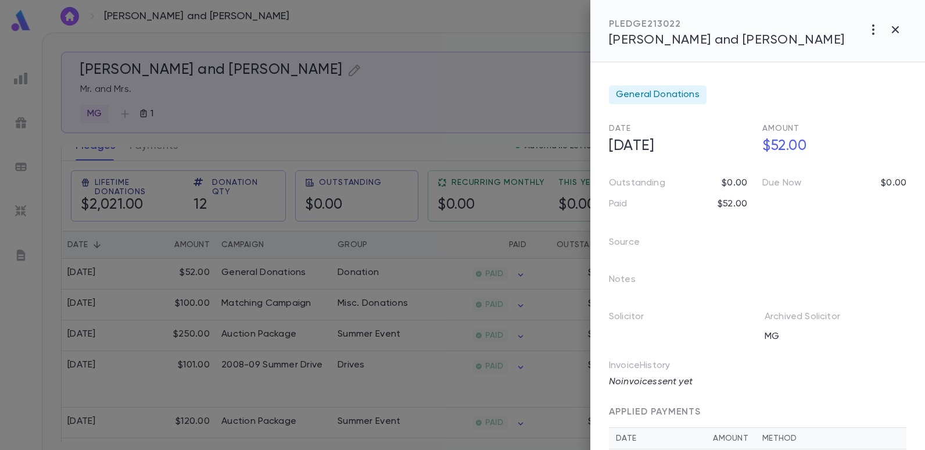
click at [461, 110] on div at bounding box center [462, 225] width 925 height 450
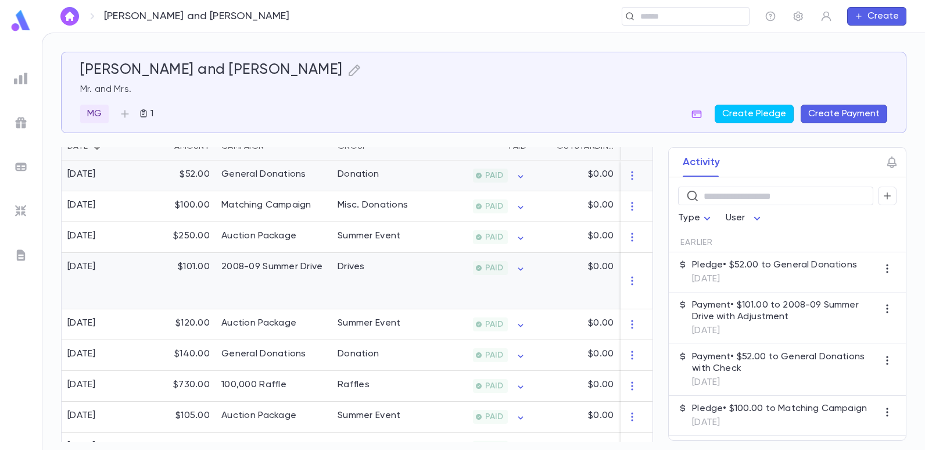
scroll to position [290, 0]
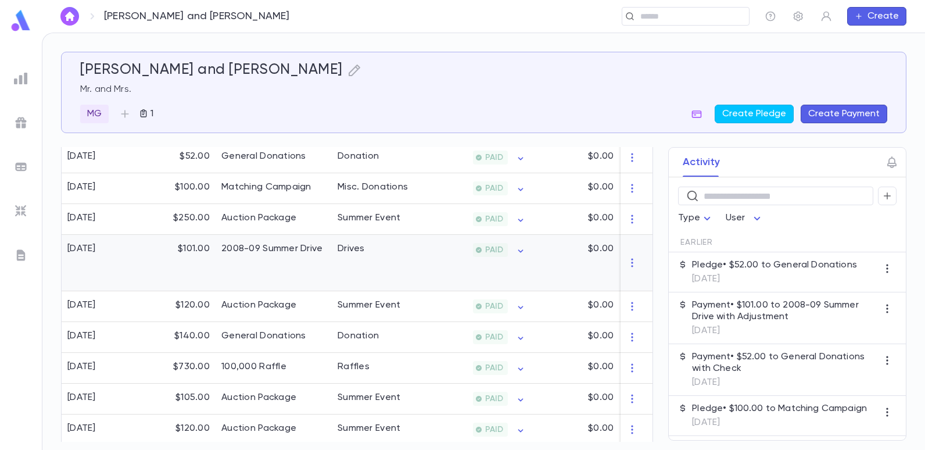
click at [310, 259] on div "2008-09 Summer Drive" at bounding box center [273, 263] width 116 height 56
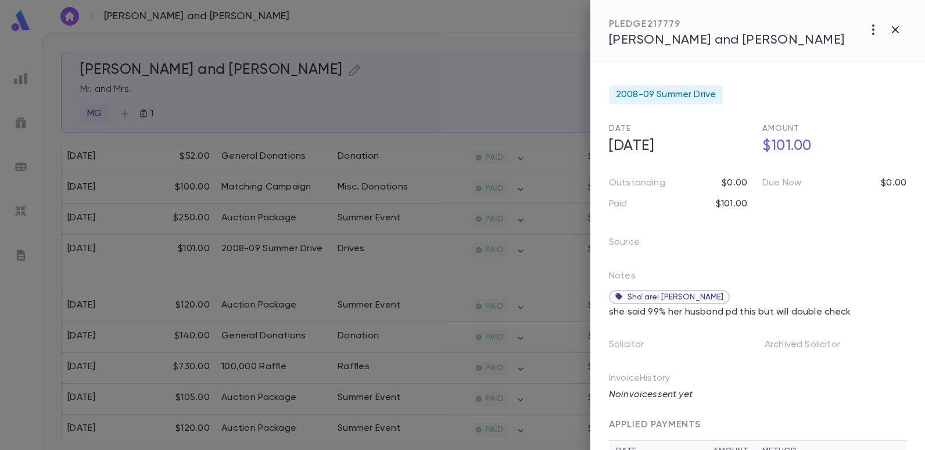
click at [466, 104] on div at bounding box center [462, 225] width 925 height 450
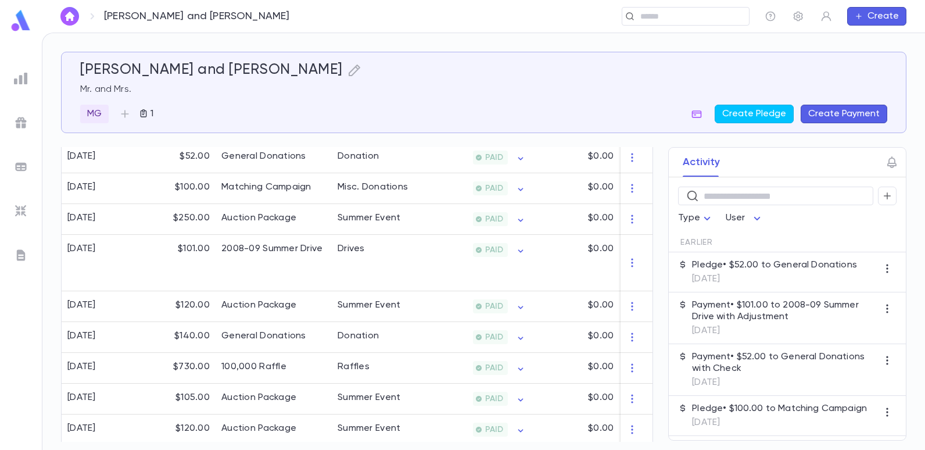
click at [445, 25] on div "​" at bounding box center [529, 16] width 439 height 19
click at [481, 36] on div "[PERSON_NAME] and [PERSON_NAME] Mr. and Mrs. MG 1 Create Pledge Create Payment …" at bounding box center [483, 241] width 882 height 416
click at [387, 242] on div "Drives" at bounding box center [375, 263] width 87 height 56
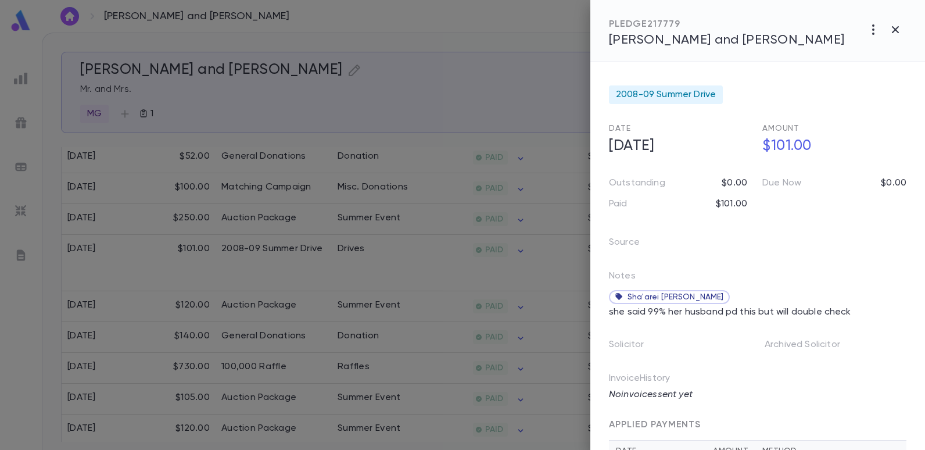
click at [460, 44] on div at bounding box center [462, 225] width 925 height 450
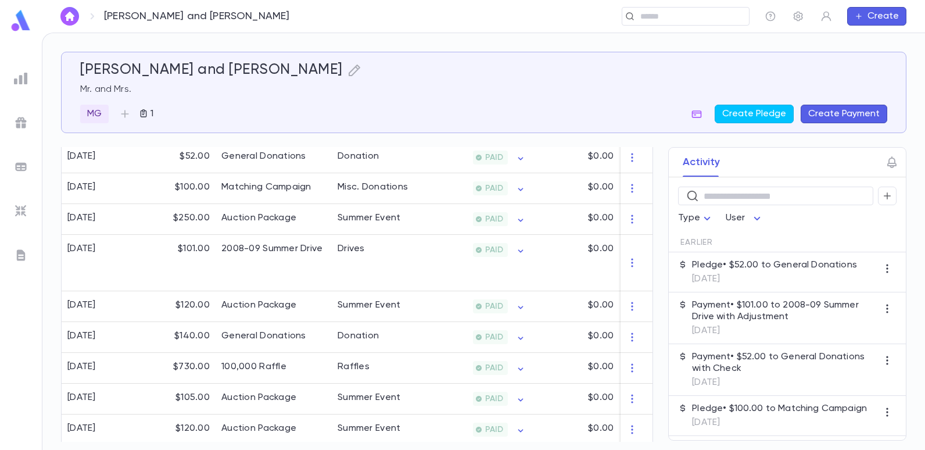
click at [461, 27] on div "[PERSON_NAME] and [PERSON_NAME] ​ Create" at bounding box center [483, 16] width 883 height 33
click at [689, 41] on div "[PERSON_NAME] and [PERSON_NAME] Mr. and Mrs. MG 1 Create Pledge Create Payment …" at bounding box center [483, 241] width 882 height 416
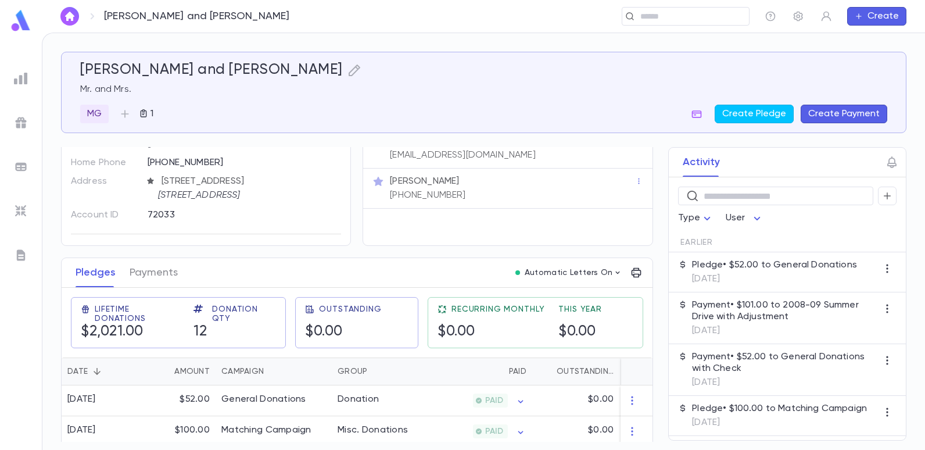
scroll to position [0, 0]
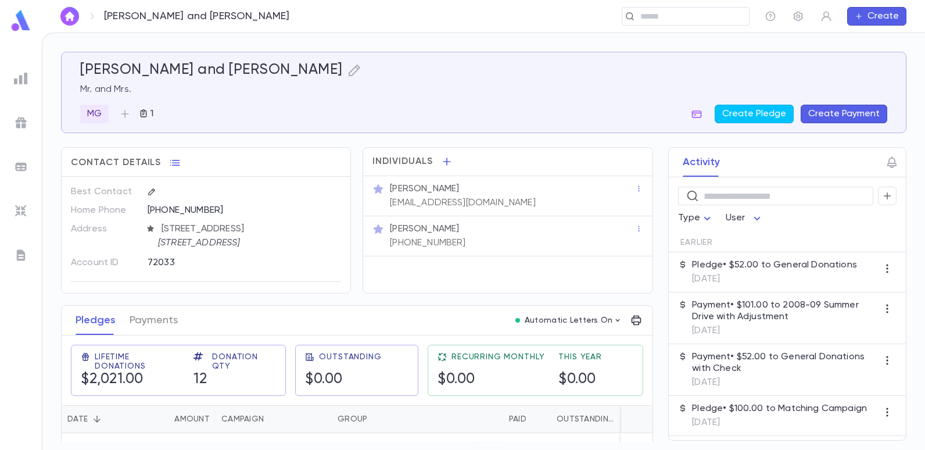
click at [375, 199] on div "[PERSON_NAME] [EMAIL_ADDRESS][DOMAIN_NAME]" at bounding box center [507, 196] width 270 height 26
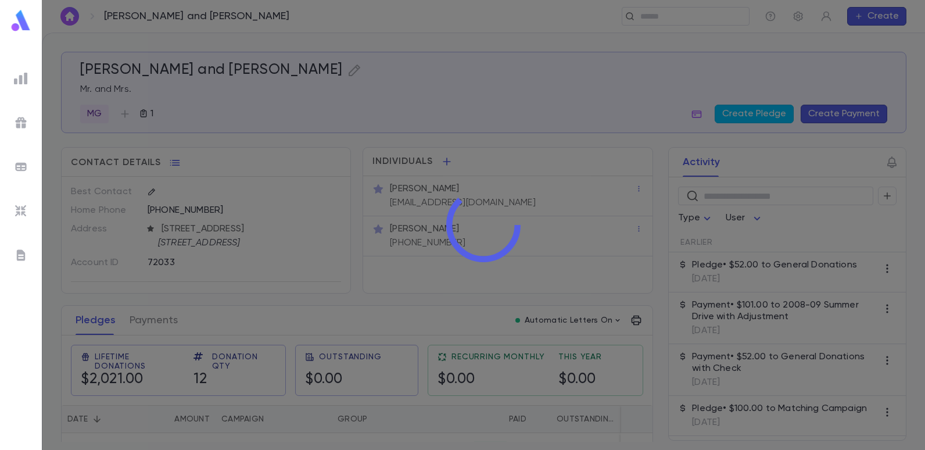
click at [375, 199] on div at bounding box center [483, 225] width 883 height 450
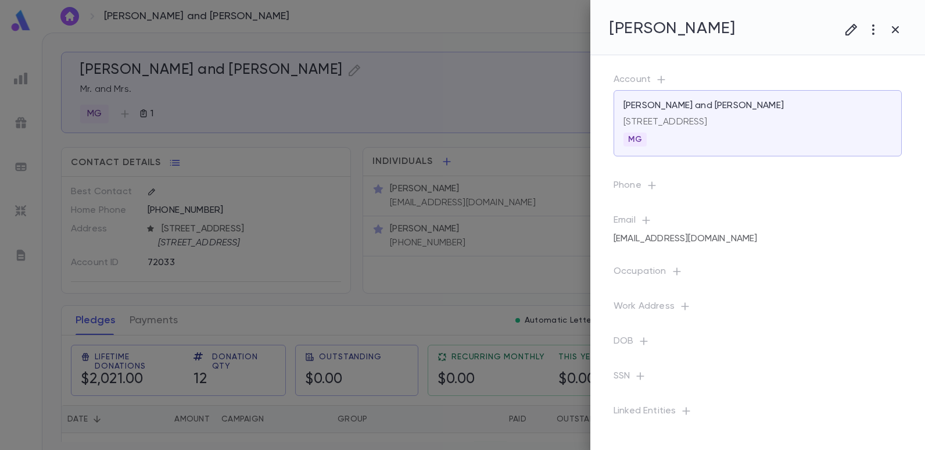
click at [390, 113] on div at bounding box center [462, 225] width 925 height 450
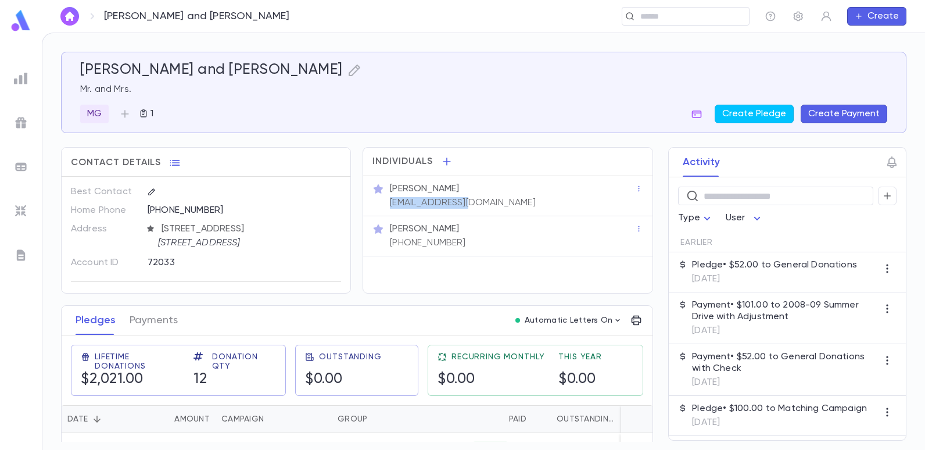
drag, startPoint x: 383, startPoint y: 199, endPoint x: 469, endPoint y: 209, distance: 86.5
click at [469, 209] on div "[PERSON_NAME] [EMAIL_ADDRESS][DOMAIN_NAME]" at bounding box center [507, 196] width 289 height 40
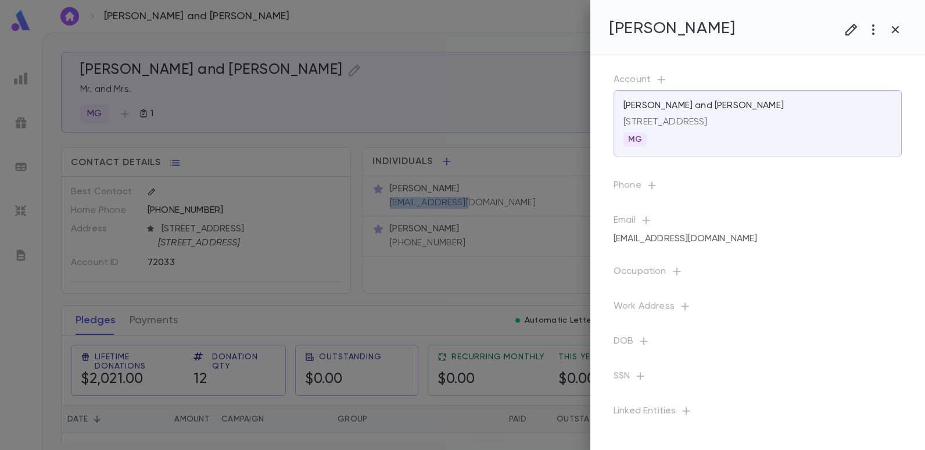
copy p "[EMAIL_ADDRESS][DOMAIN_NAME]"
click at [306, 30] on div at bounding box center [462, 225] width 925 height 450
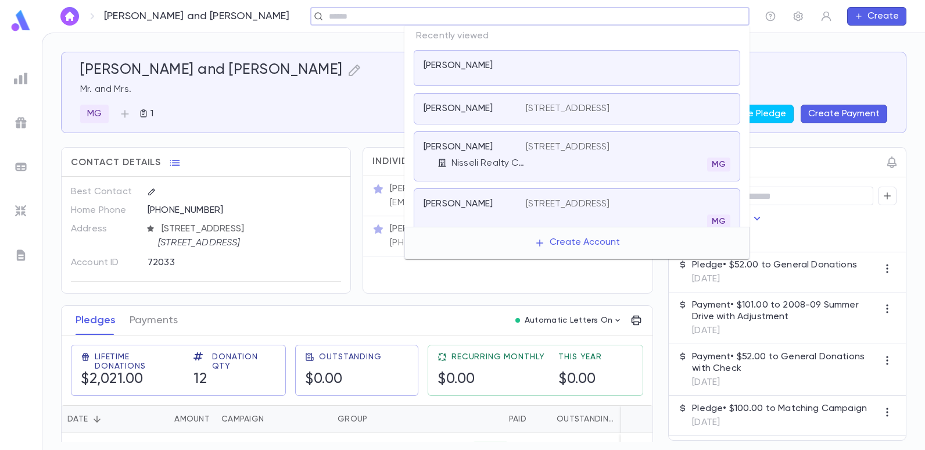
click at [652, 19] on input "text" at bounding box center [525, 16] width 401 height 11
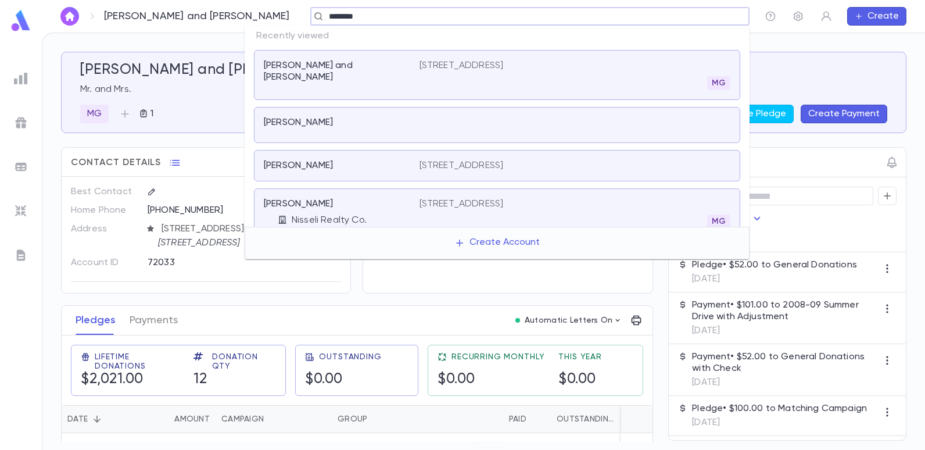
type input "*******"
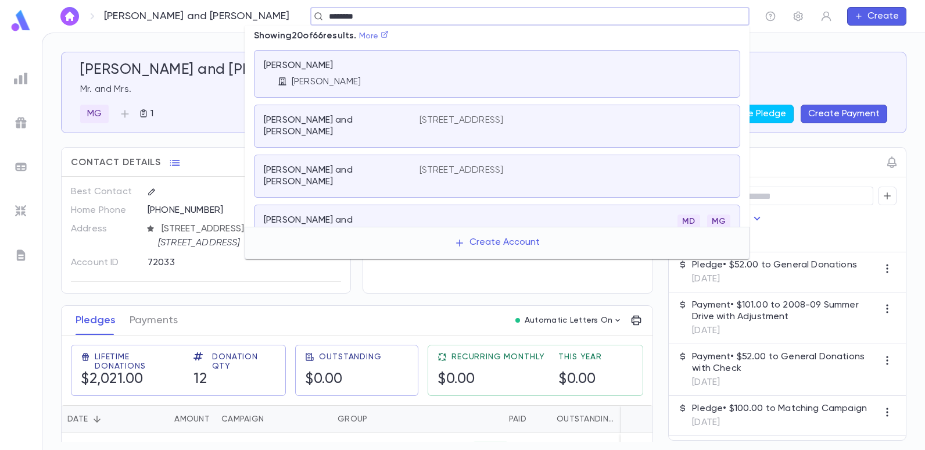
click at [383, 34] on link "More" at bounding box center [374, 36] width 30 height 8
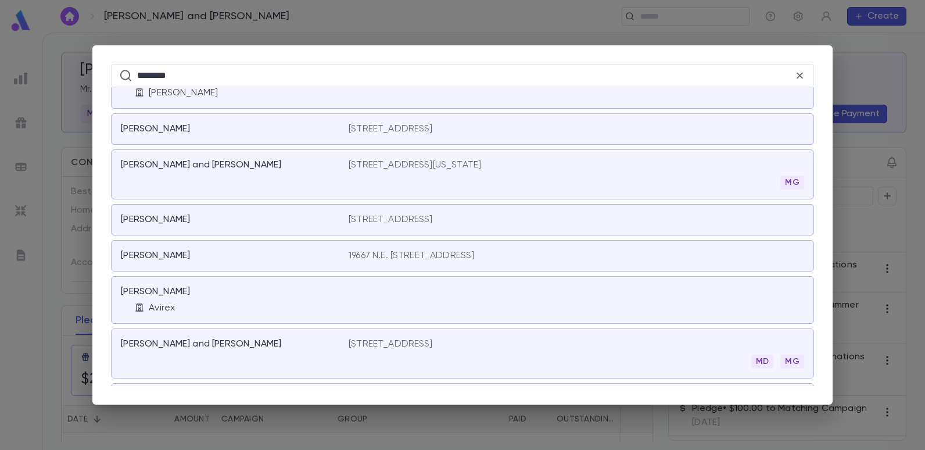
scroll to position [232, 0]
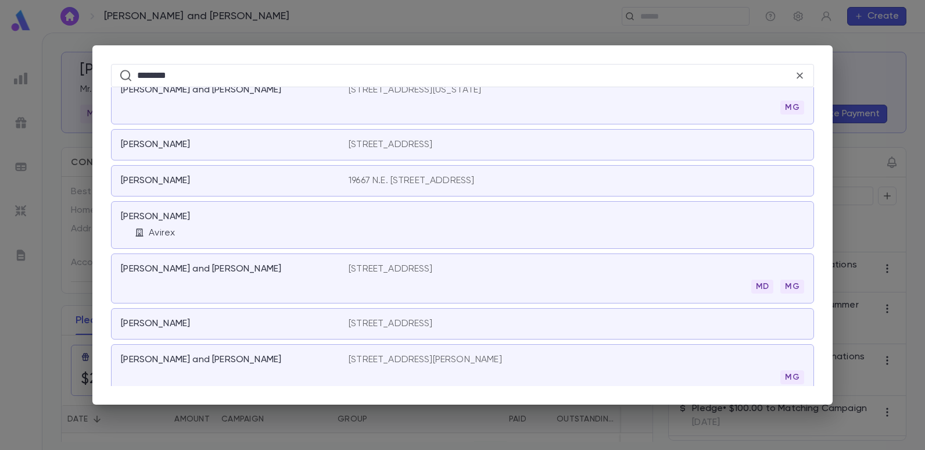
click at [433, 271] on p "[STREET_ADDRESS]" at bounding box center [390, 269] width 84 height 12
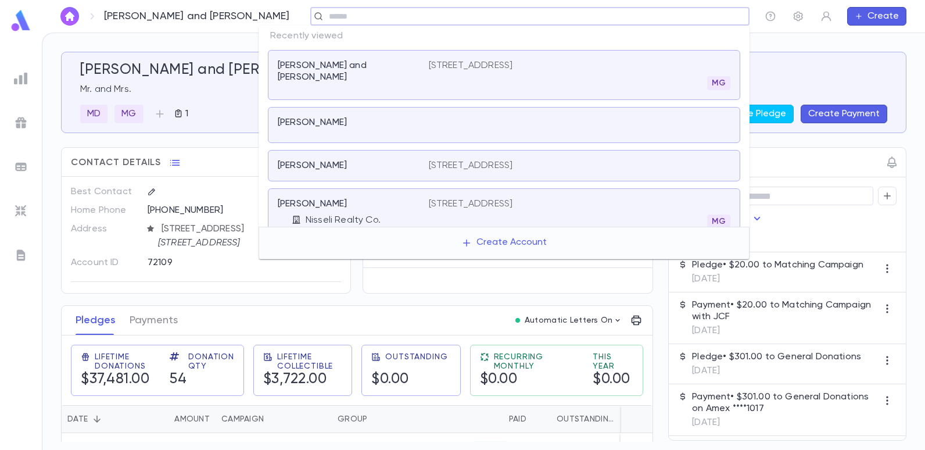
click at [325, 19] on input "text" at bounding box center [525, 16] width 401 height 11
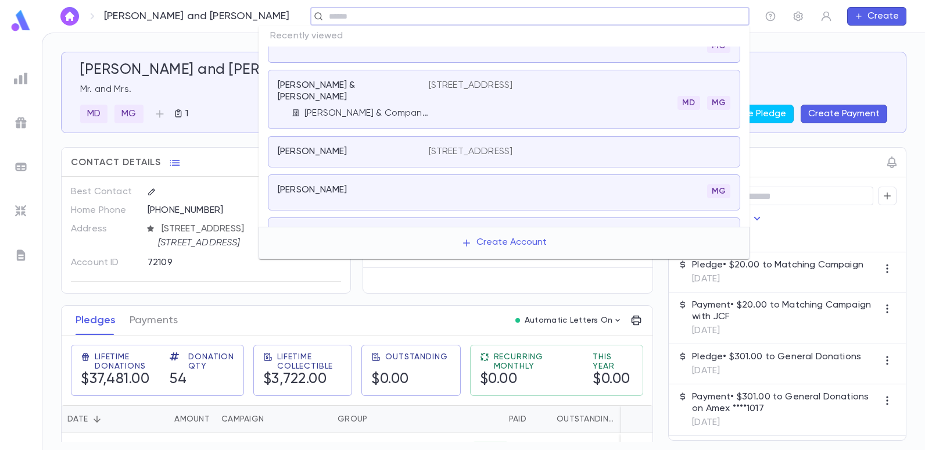
scroll to position [265, 0]
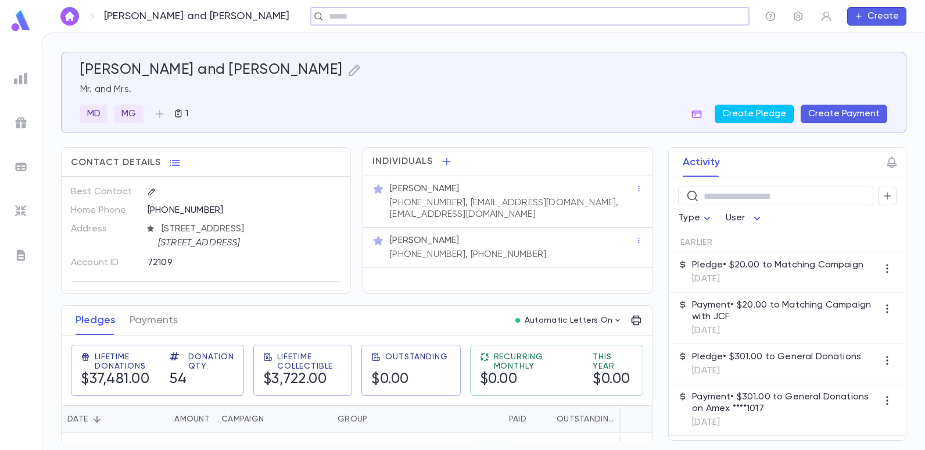
click at [325, 14] on input "text" at bounding box center [525, 16] width 401 height 11
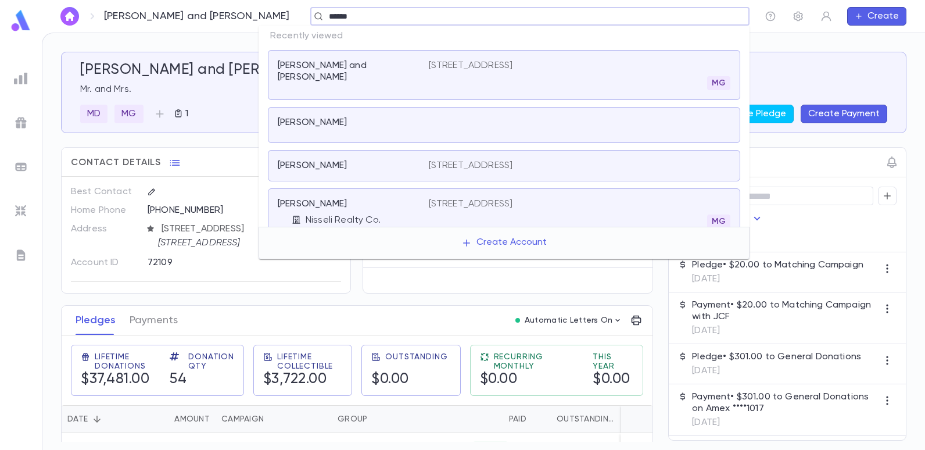
type input "******"
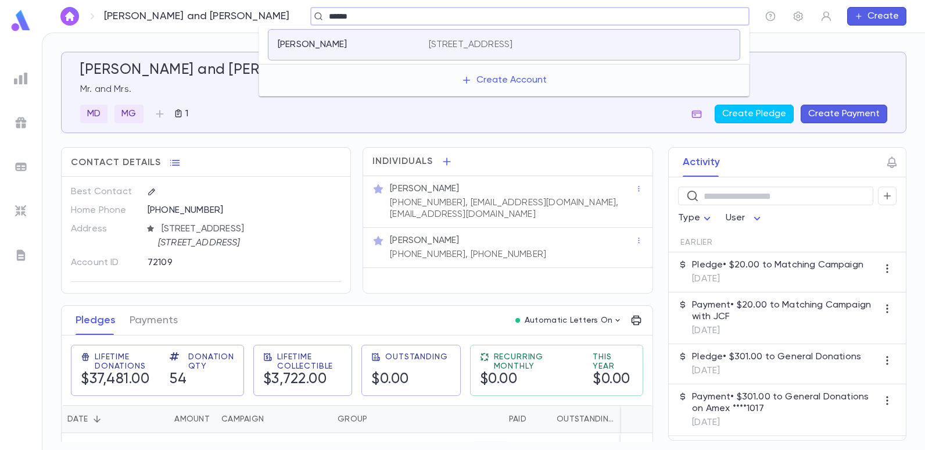
click at [445, 45] on p "[STREET_ADDRESS]" at bounding box center [471, 45] width 84 height 12
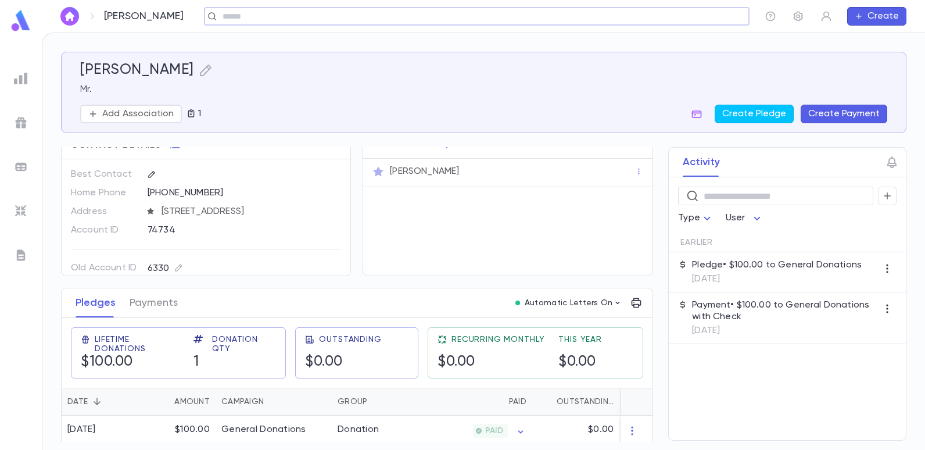
scroll to position [27, 0]
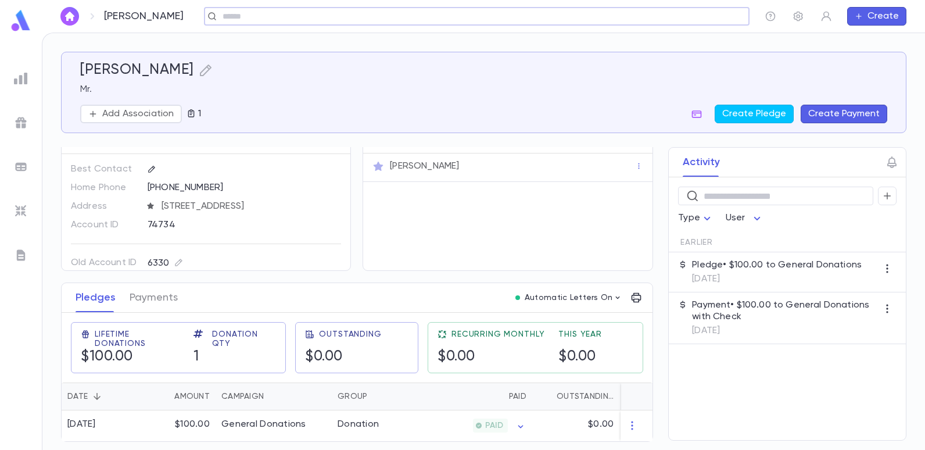
click at [268, 13] on input "text" at bounding box center [473, 16] width 508 height 11
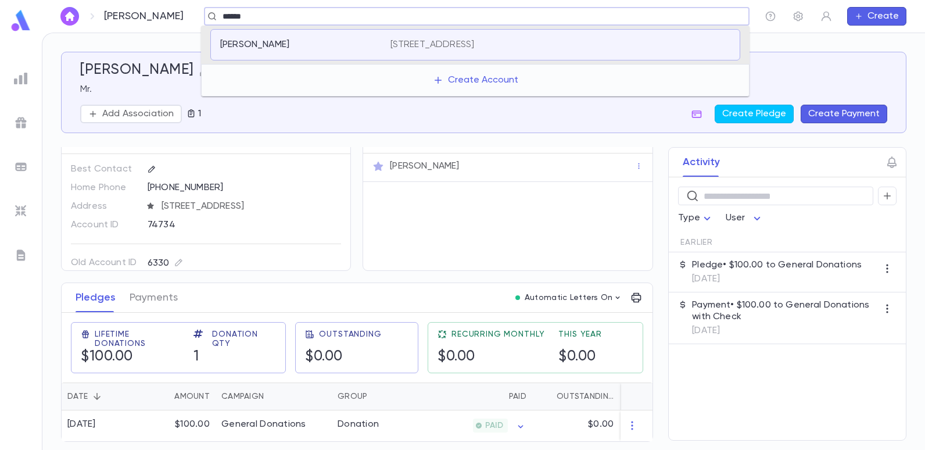
type input "******"
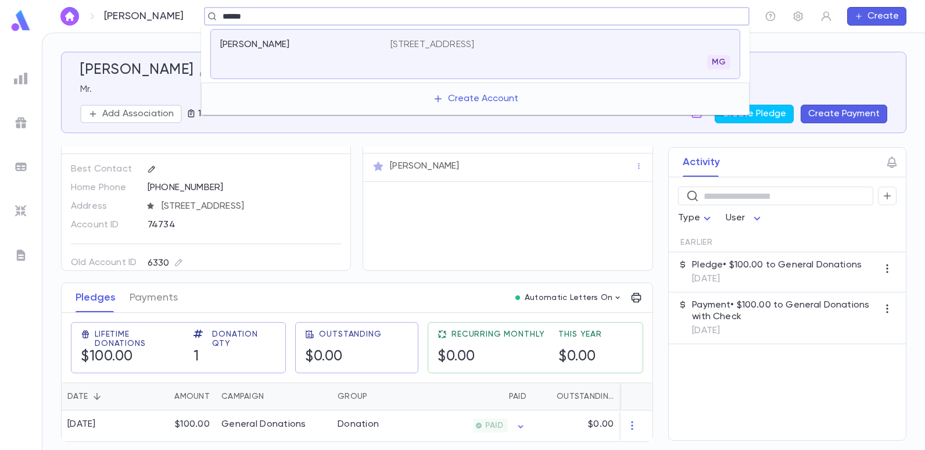
click at [450, 40] on p "[STREET_ADDRESS]" at bounding box center [432, 45] width 84 height 12
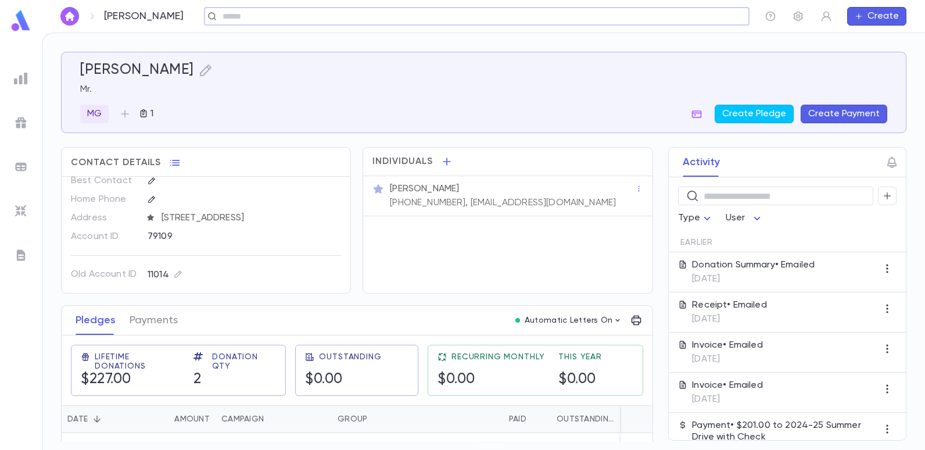
scroll to position [58, 0]
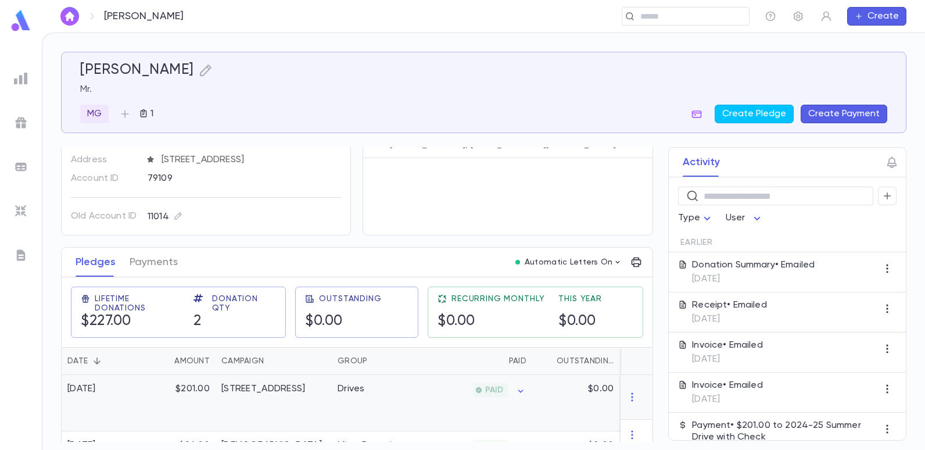
click at [323, 393] on div "[STREET_ADDRESS]" at bounding box center [273, 403] width 116 height 56
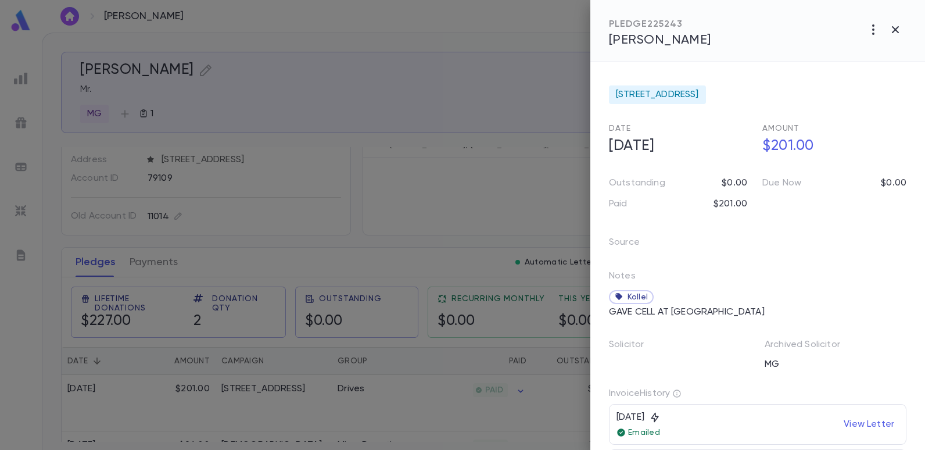
click at [418, 144] on div at bounding box center [462, 225] width 925 height 450
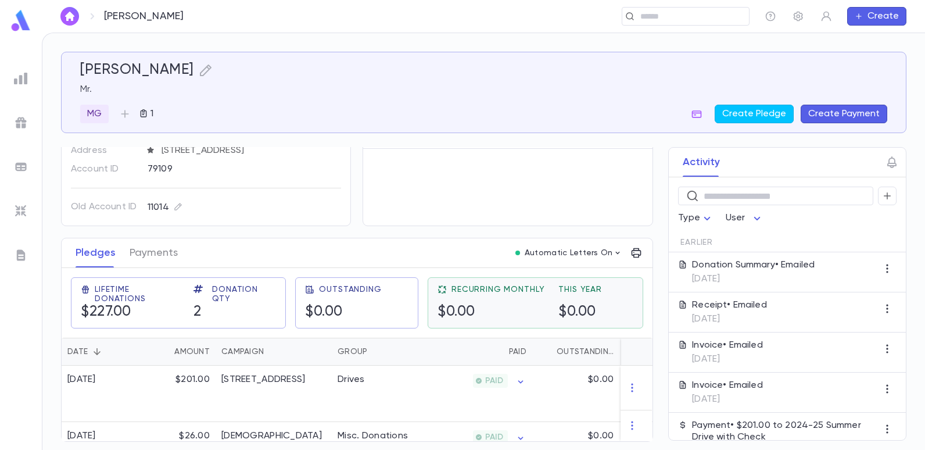
scroll to position [72, 0]
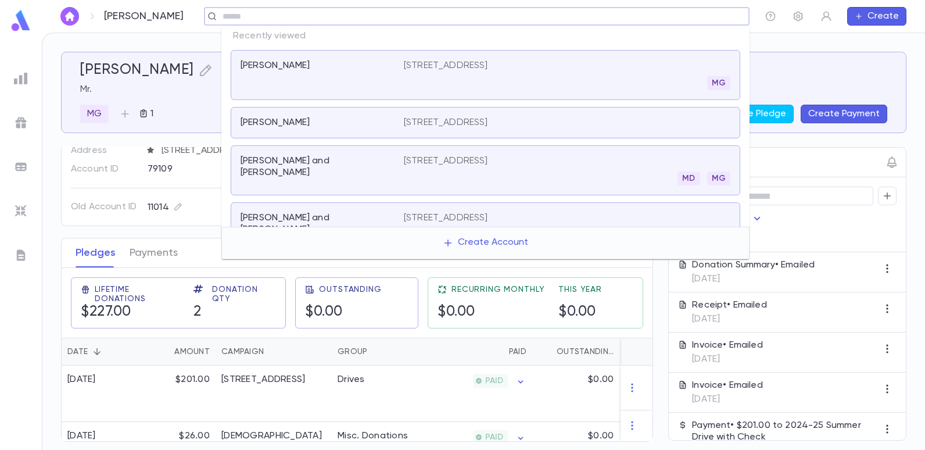
click at [642, 19] on input "text" at bounding box center [473, 16] width 508 height 11
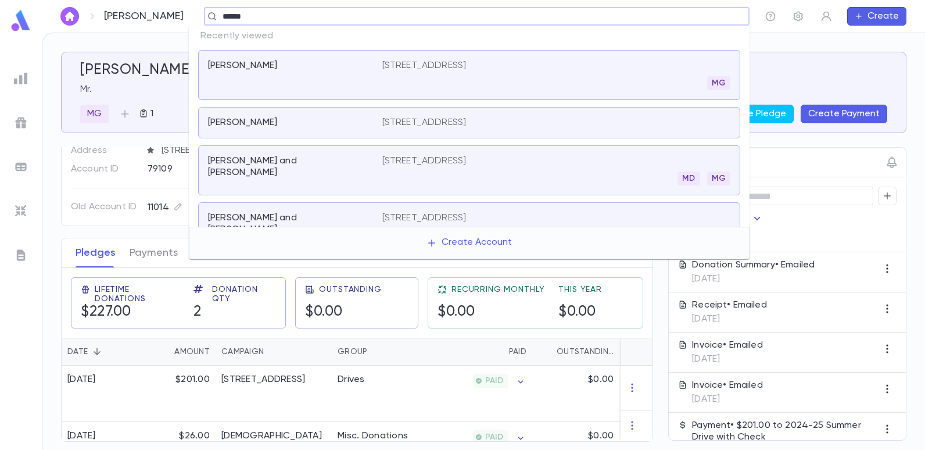
type input "******"
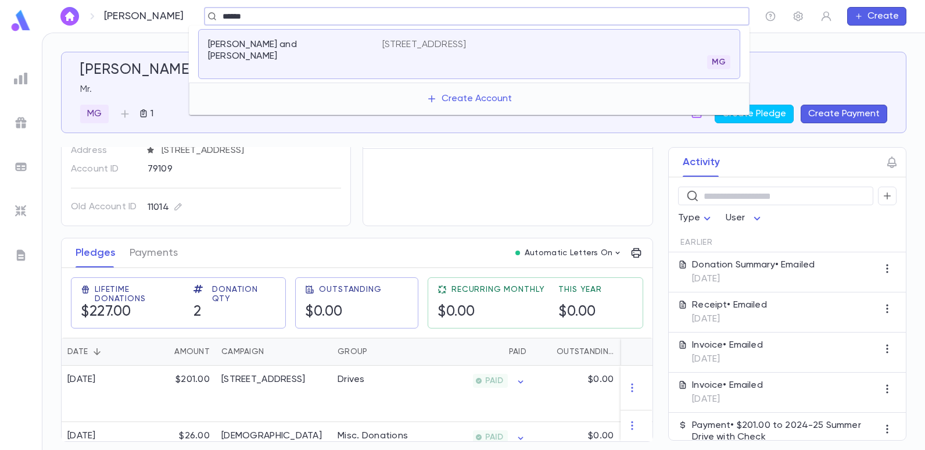
click at [493, 37] on div "[PERSON_NAME] and [PERSON_NAME] [STREET_ADDRESS]" at bounding box center [469, 54] width 542 height 50
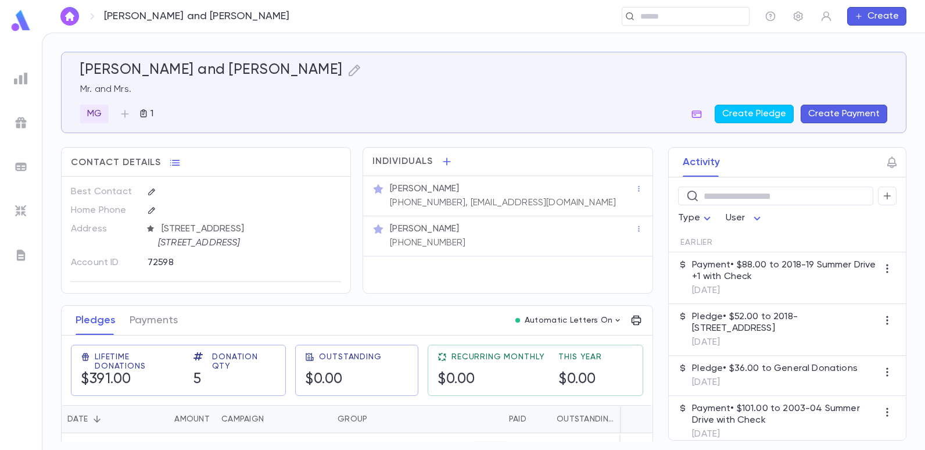
drag, startPoint x: 455, startPoint y: 199, endPoint x: 591, endPoint y: 223, distance: 138.0
click at [591, 223] on div "[PERSON_NAME] [PHONE_NUMBER], [EMAIL_ADDRESS][DOMAIN_NAME] [PERSON_NAME] [PHONE…" at bounding box center [507, 216] width 289 height 80
drag, startPoint x: 591, startPoint y: 223, endPoint x: 530, endPoint y: 242, distance: 63.2
click at [530, 242] on div "[PERSON_NAME] [PHONE_NUMBER]" at bounding box center [510, 235] width 247 height 28
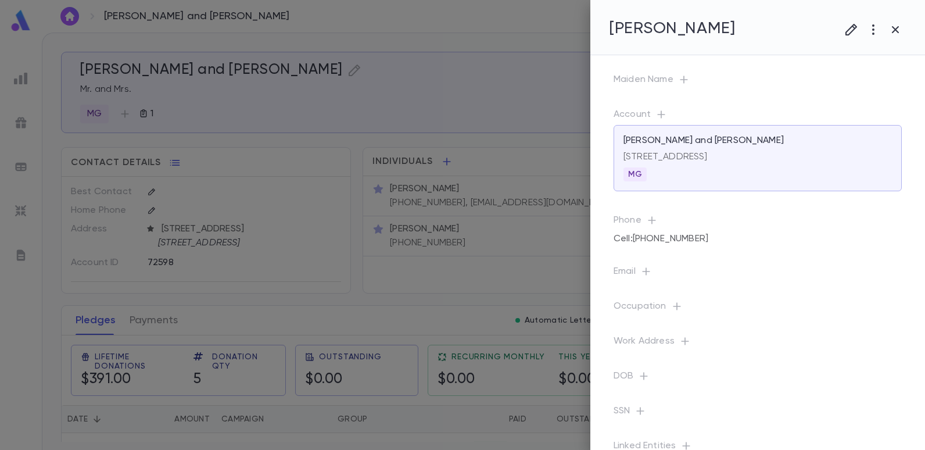
click at [477, 245] on div at bounding box center [462, 225] width 925 height 450
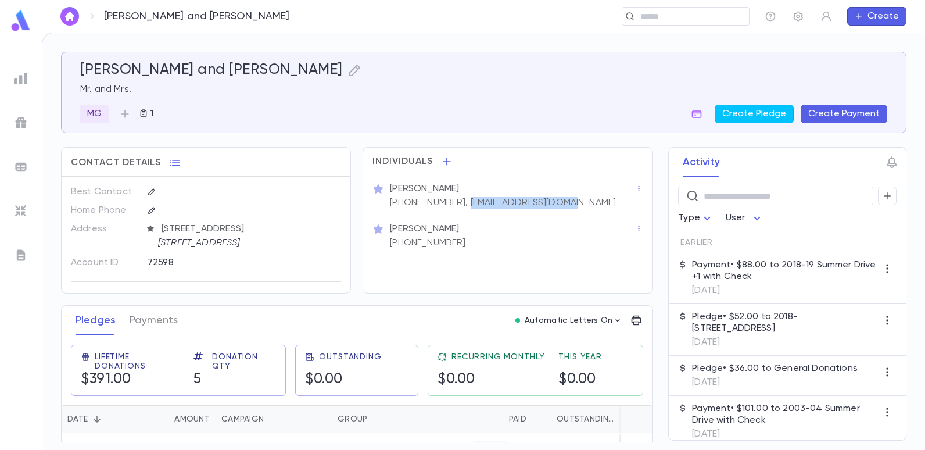
drag, startPoint x: 458, startPoint y: 202, endPoint x: 563, endPoint y: 208, distance: 105.3
click at [563, 208] on div "[PERSON_NAME] [PHONE_NUMBER], [EMAIL_ADDRESS][DOMAIN_NAME]" at bounding box center [510, 195] width 247 height 28
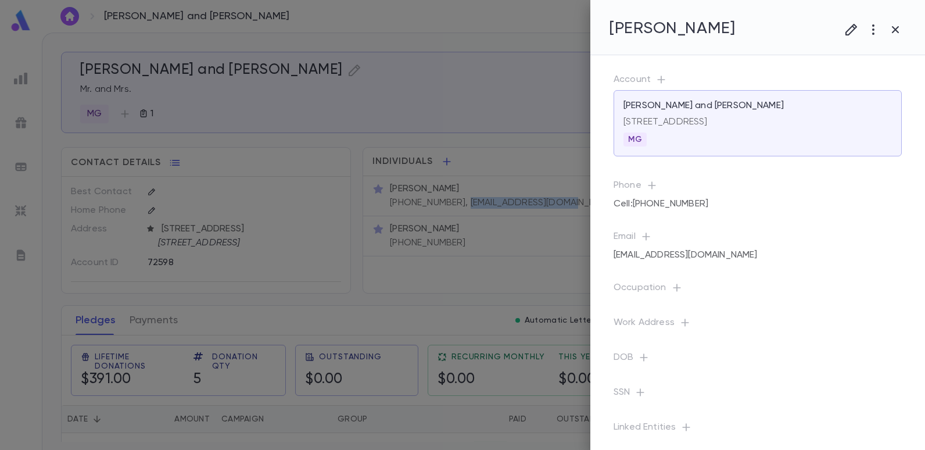
copy p "[EMAIL_ADDRESS][DOMAIN_NAME]"
drag, startPoint x: 499, startPoint y: 198, endPoint x: 473, endPoint y: 242, distance: 50.8
click at [472, 242] on div at bounding box center [462, 225] width 925 height 450
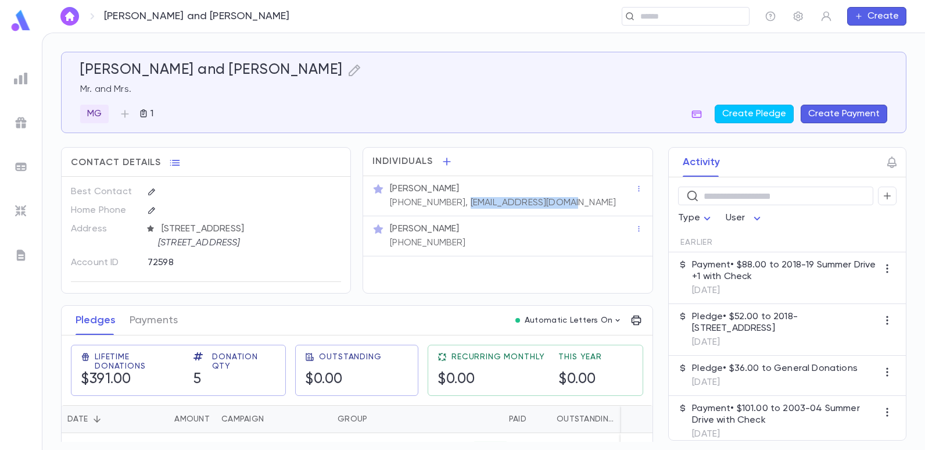
drag, startPoint x: 561, startPoint y: 197, endPoint x: 458, endPoint y: 201, distance: 103.4
click at [458, 201] on div "[PERSON_NAME] [PHONE_NUMBER], [EMAIL_ADDRESS][DOMAIN_NAME]" at bounding box center [510, 195] width 247 height 28
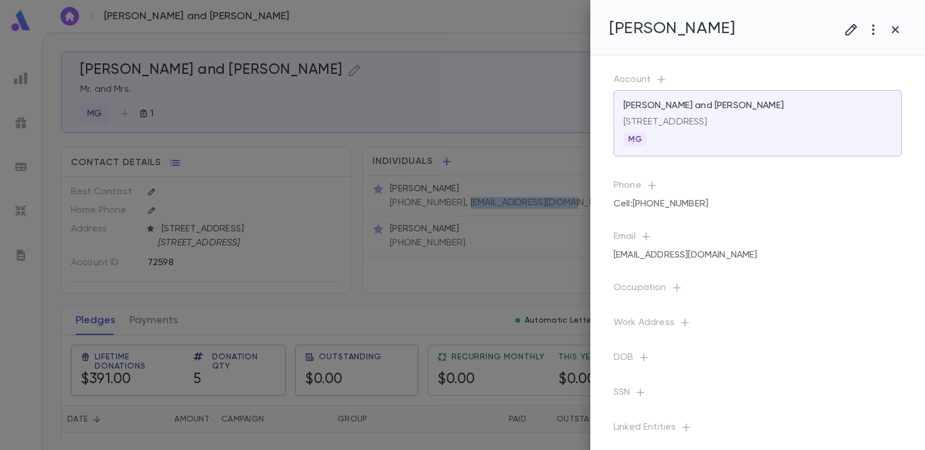
copy p "[EMAIL_ADDRESS][DOMAIN_NAME]"
click at [310, 37] on div at bounding box center [462, 225] width 925 height 450
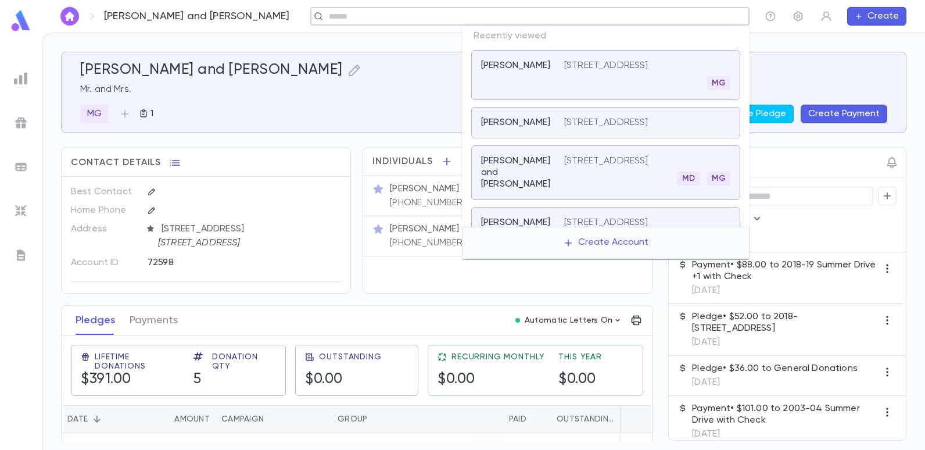
click at [667, 13] on input "text" at bounding box center [525, 16] width 401 height 11
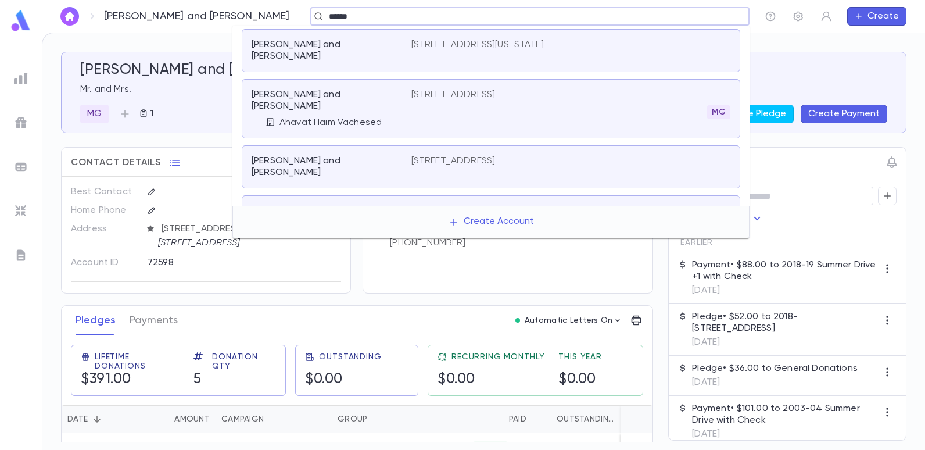
click at [325, 21] on input "*****" at bounding box center [525, 16] width 401 height 11
type input "*"
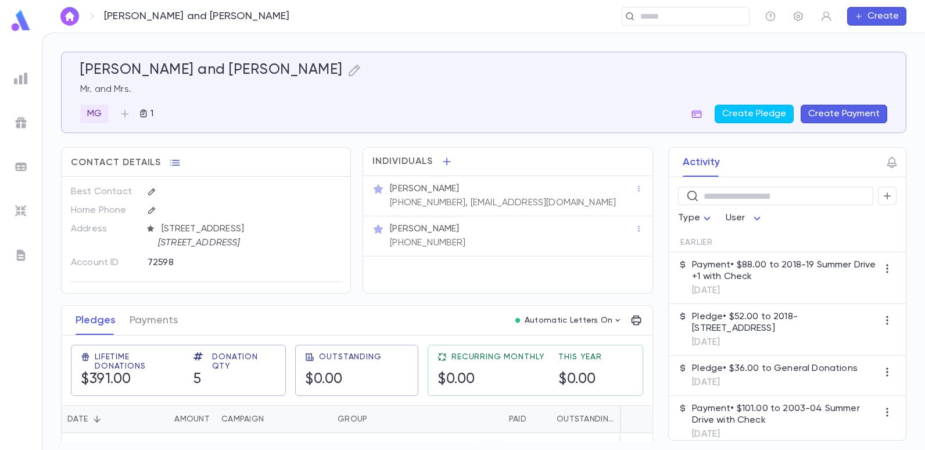
click at [182, 158] on div "Contact Details" at bounding box center [206, 160] width 289 height 24
click at [691, 16] on input "text" at bounding box center [690, 16] width 107 height 11
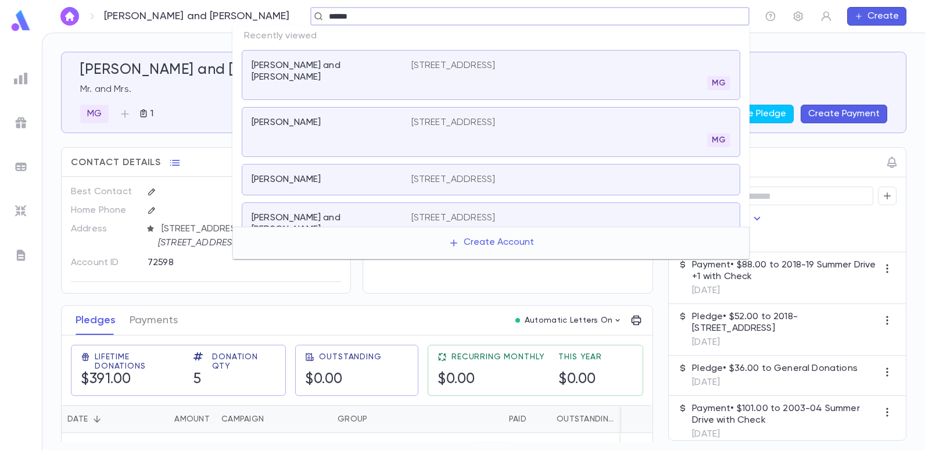
type input "******"
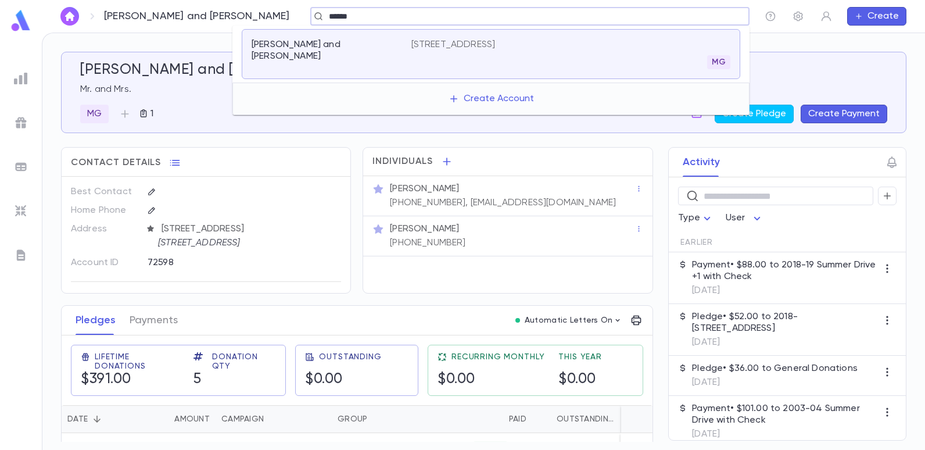
click at [476, 33] on div "[PERSON_NAME] and [PERSON_NAME] [STREET_ADDRESS]" at bounding box center [491, 54] width 498 height 50
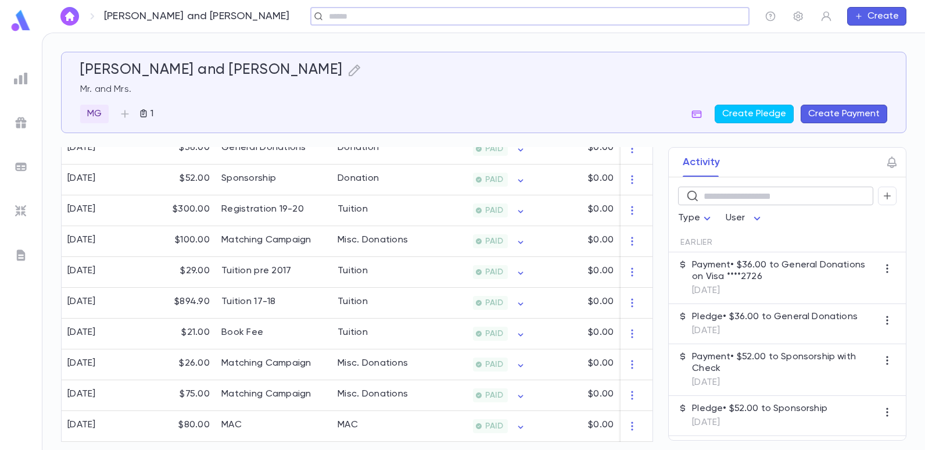
scroll to position [232, 0]
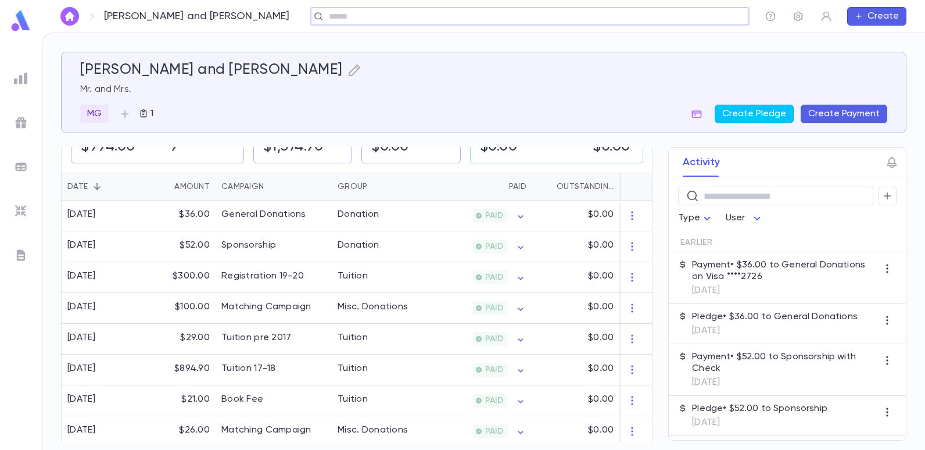
click at [347, 12] on input "text" at bounding box center [525, 16] width 401 height 11
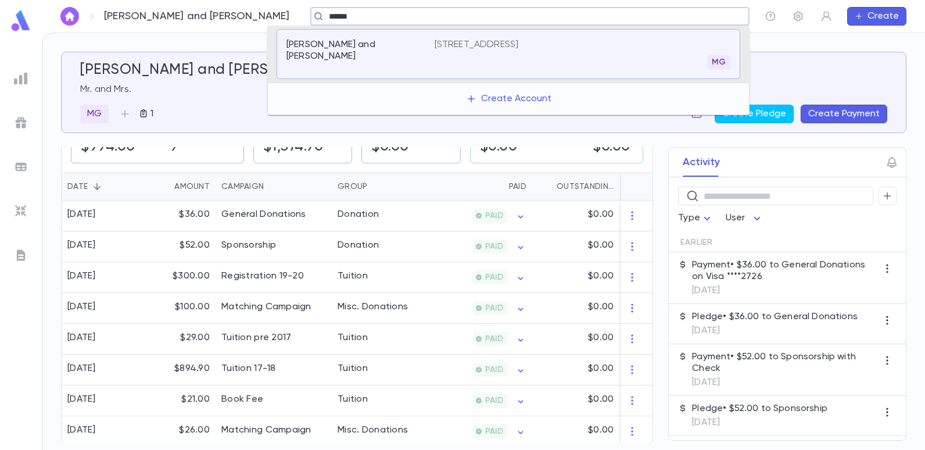
type input "******"
click at [466, 49] on p "[STREET_ADDRESS]" at bounding box center [476, 45] width 84 height 12
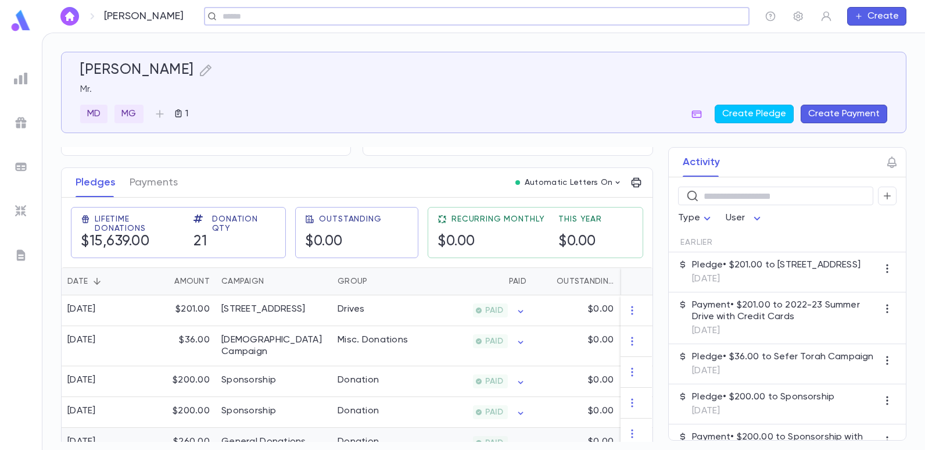
scroll to position [174, 0]
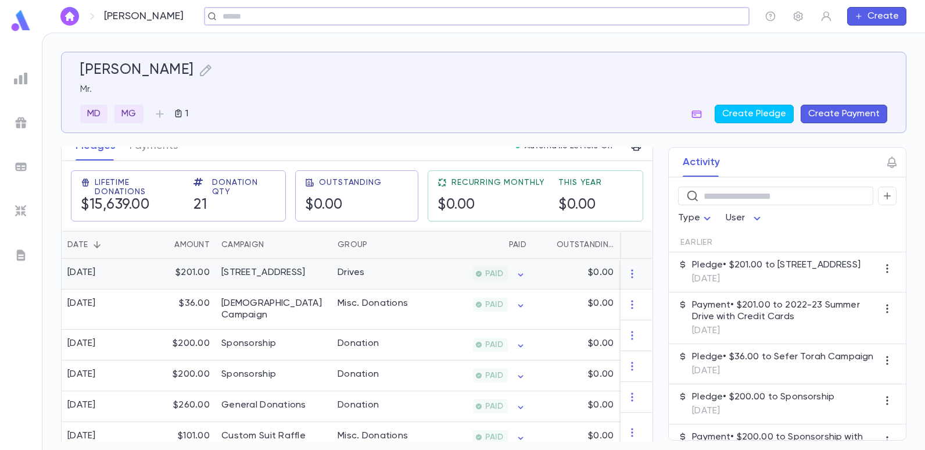
click at [215, 271] on div "[STREET_ADDRESS]" at bounding box center [273, 273] width 116 height 31
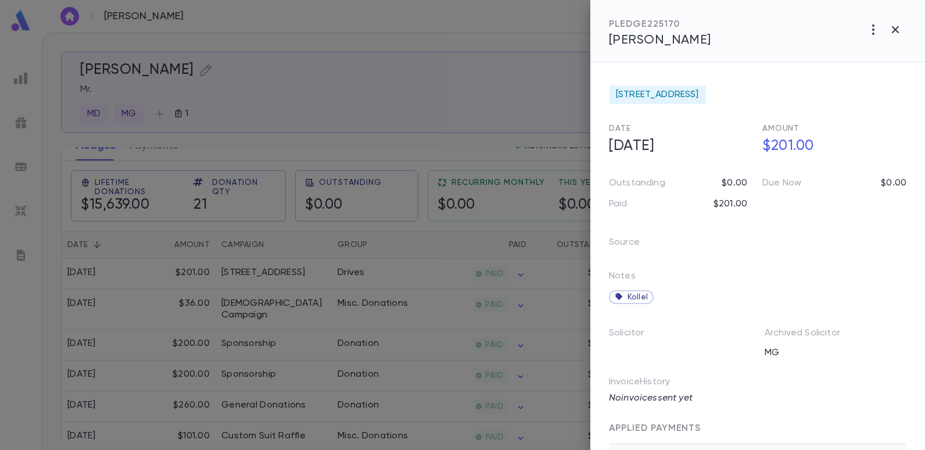
click at [451, 63] on div at bounding box center [462, 225] width 925 height 450
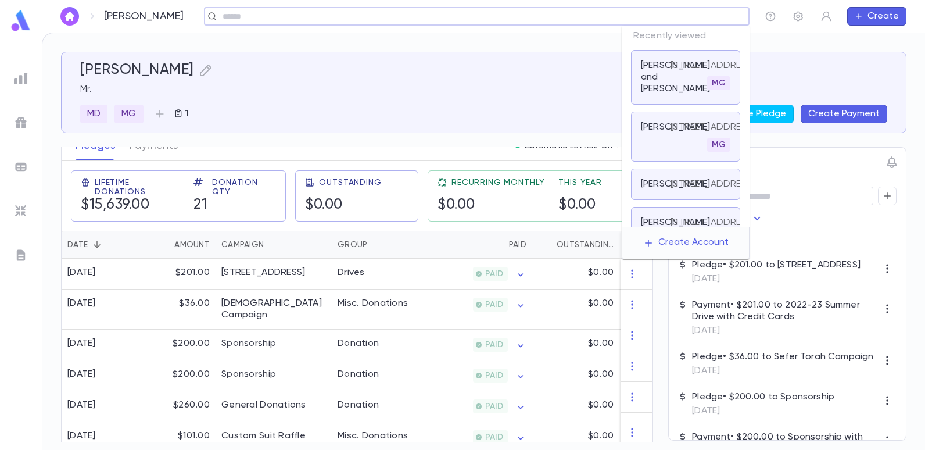
click at [656, 20] on input "text" at bounding box center [473, 16] width 508 height 11
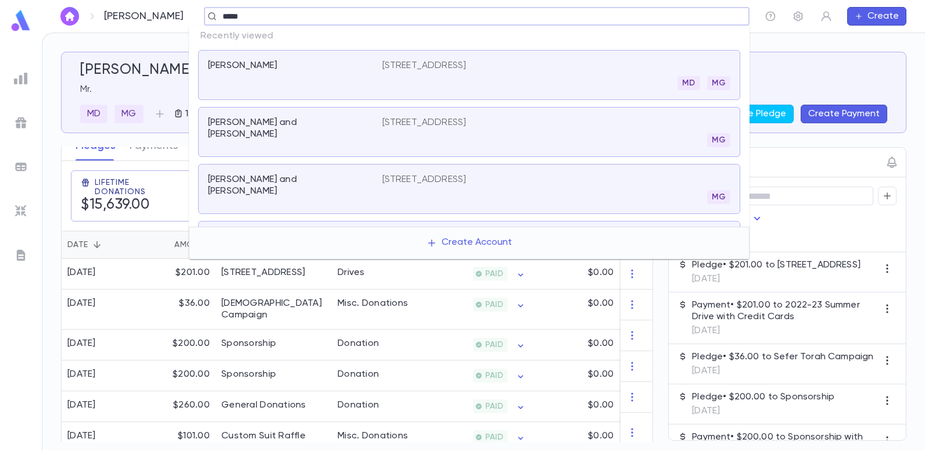
type input "****"
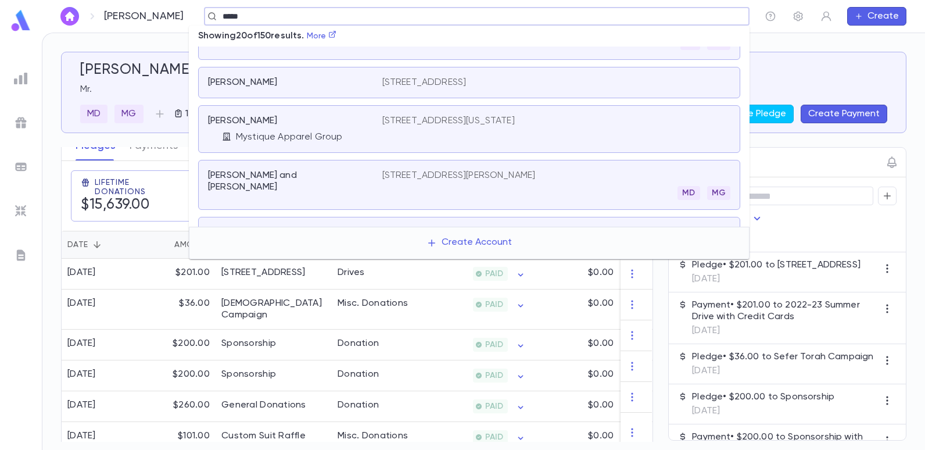
scroll to position [52, 0]
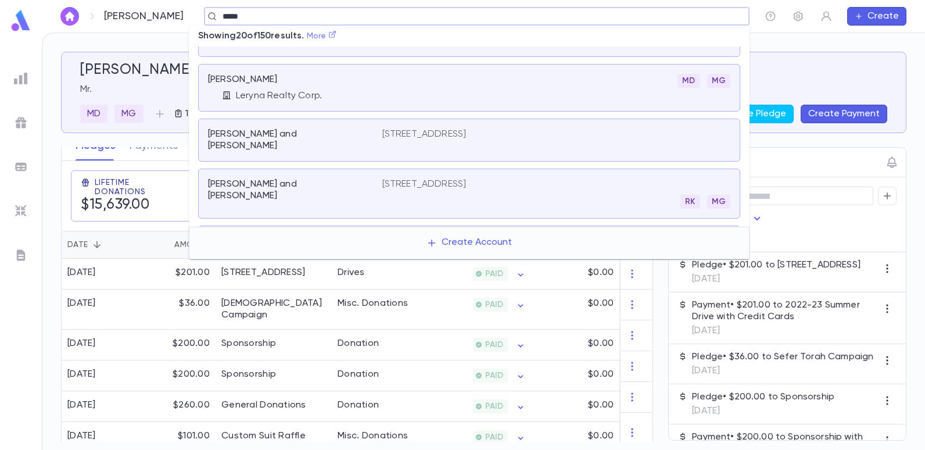
click at [323, 34] on link "More" at bounding box center [322, 36] width 30 height 8
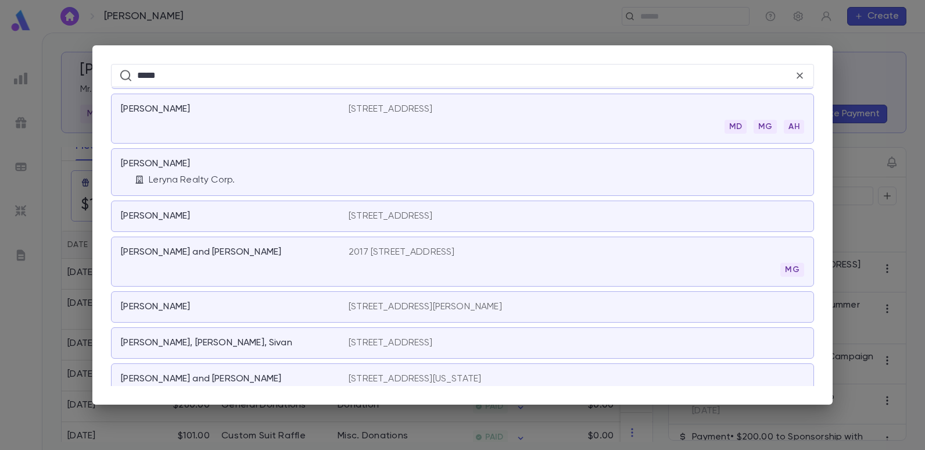
scroll to position [3059, 0]
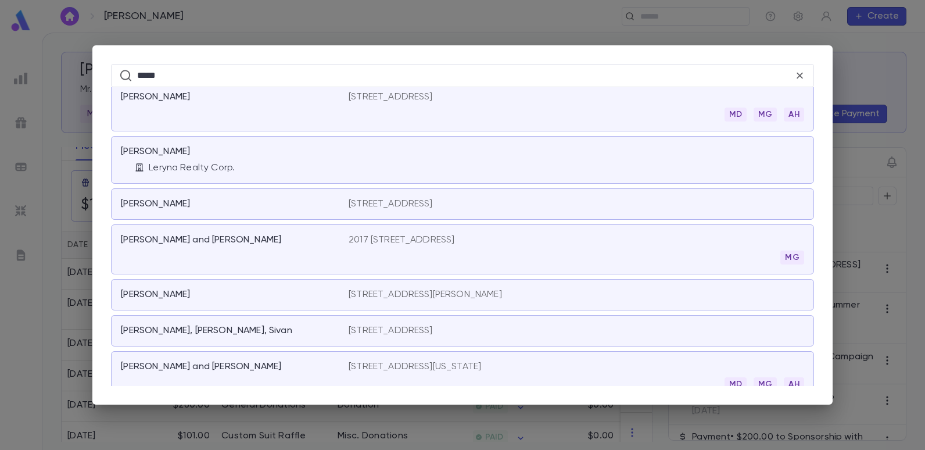
click at [386, 209] on p "[STREET_ADDRESS]" at bounding box center [390, 204] width 84 height 12
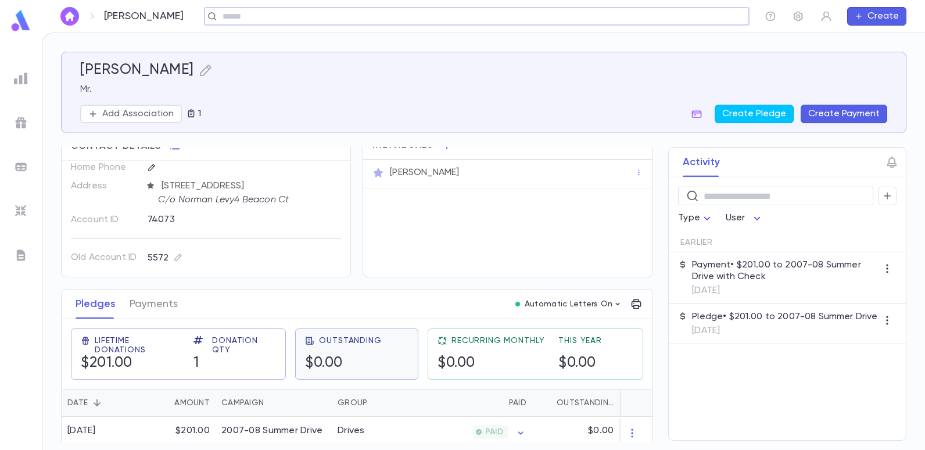
scroll to position [30, 0]
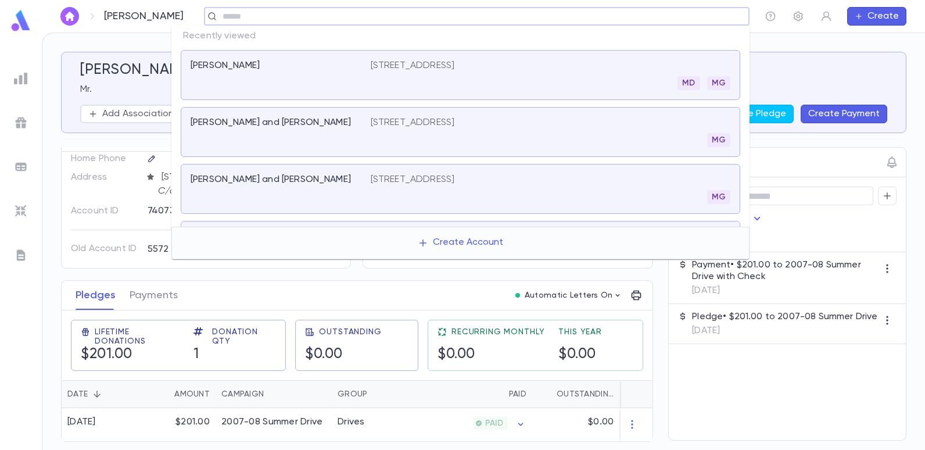
click at [266, 19] on input "text" at bounding box center [473, 16] width 508 height 11
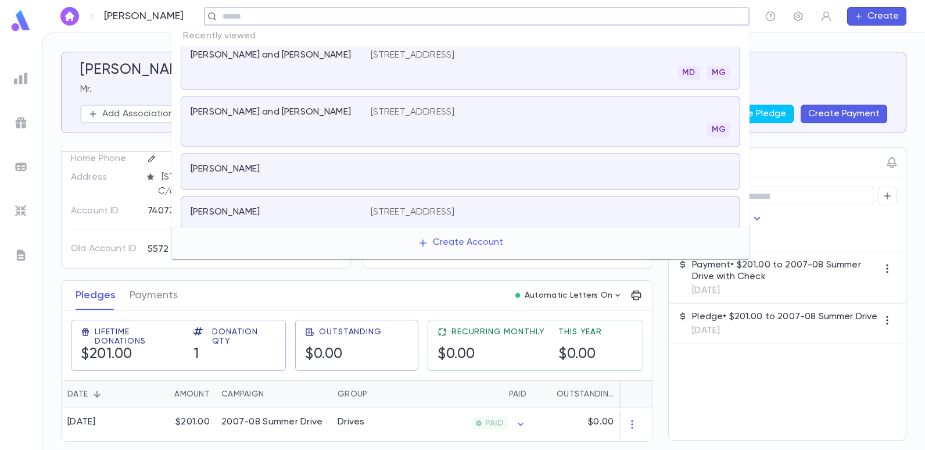
scroll to position [281, 0]
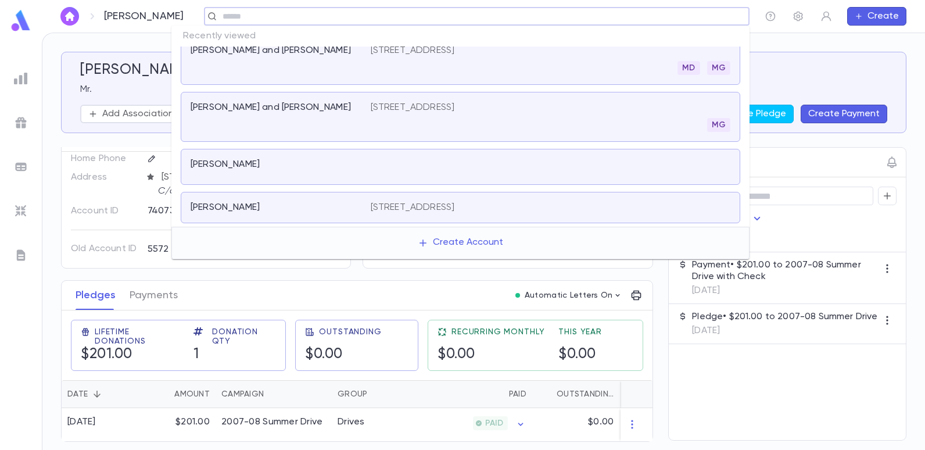
click at [88, 27] on div "[PERSON_NAME] ​ Create" at bounding box center [483, 16] width 883 height 33
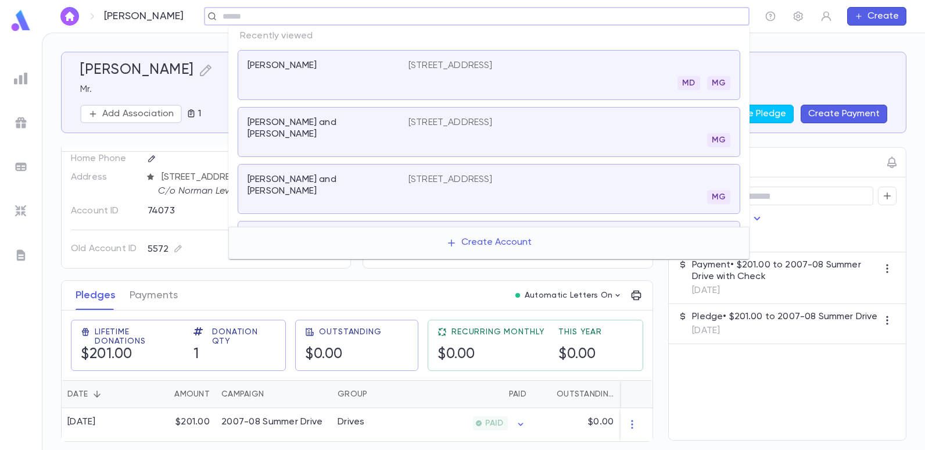
click at [689, 18] on input "text" at bounding box center [473, 16] width 508 height 11
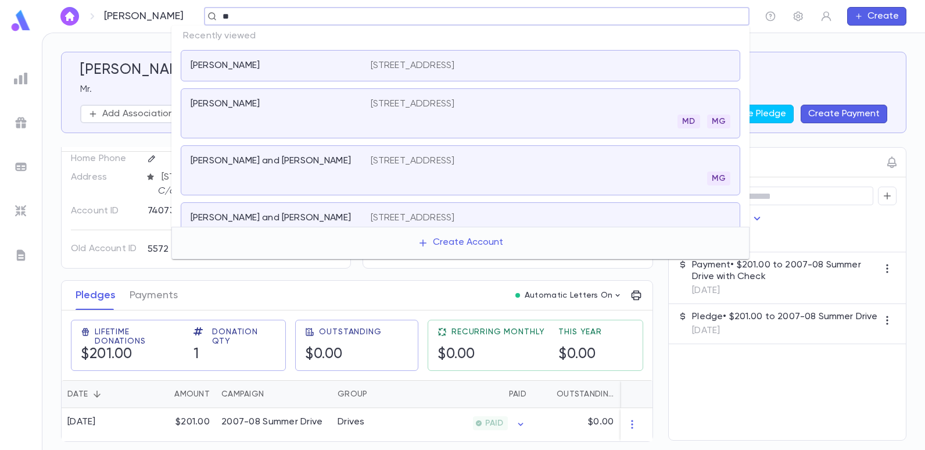
type input "*"
type input "*******"
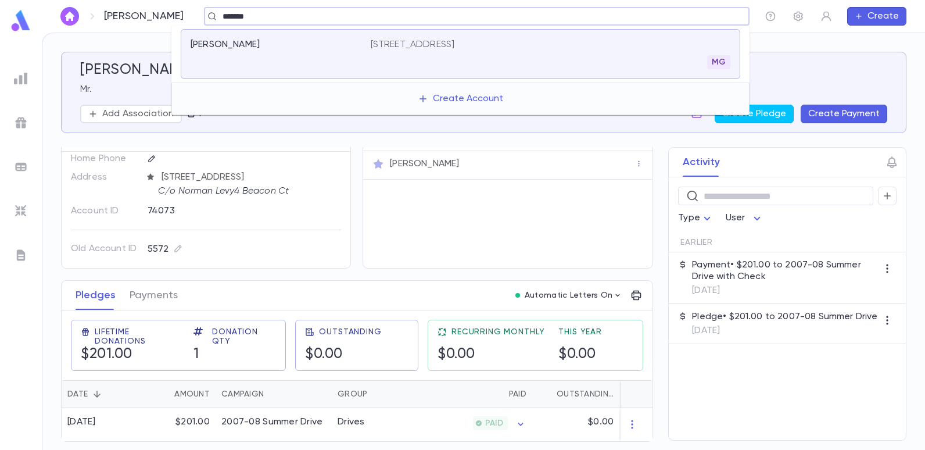
click at [393, 44] on p "[STREET_ADDRESS]" at bounding box center [413, 45] width 84 height 12
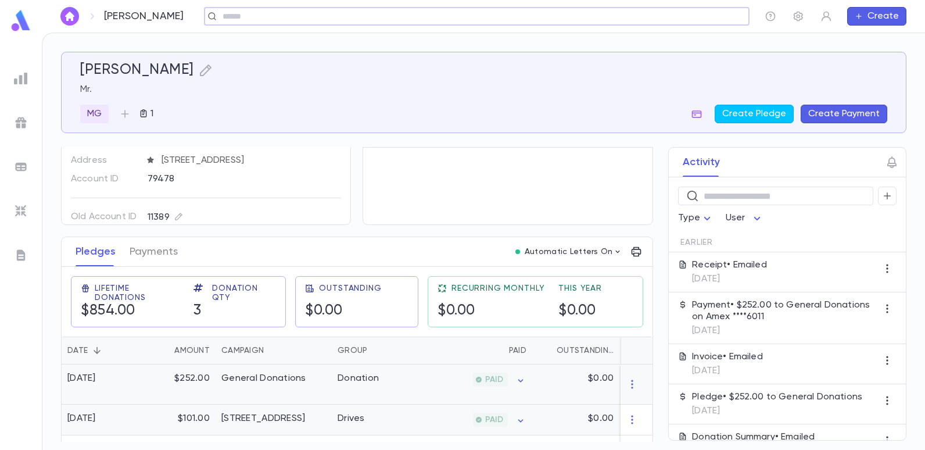
scroll to position [98, 0]
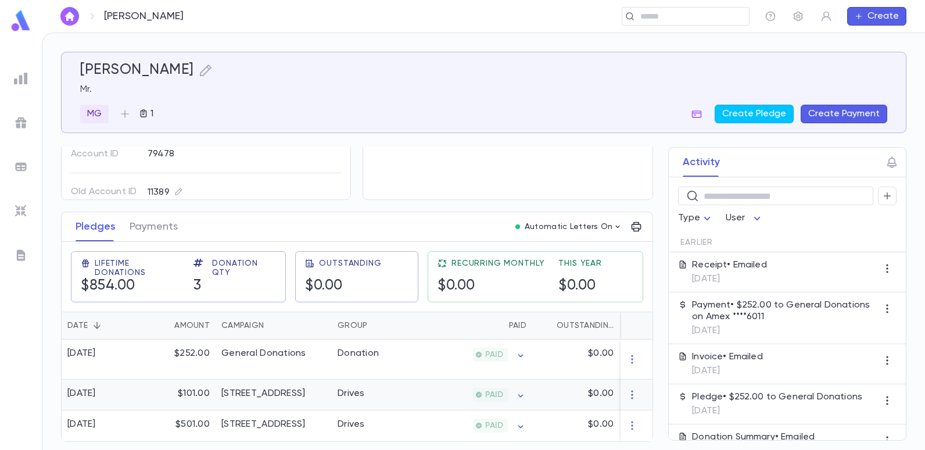
click at [283, 390] on div "[STREET_ADDRESS]" at bounding box center [263, 393] width 84 height 12
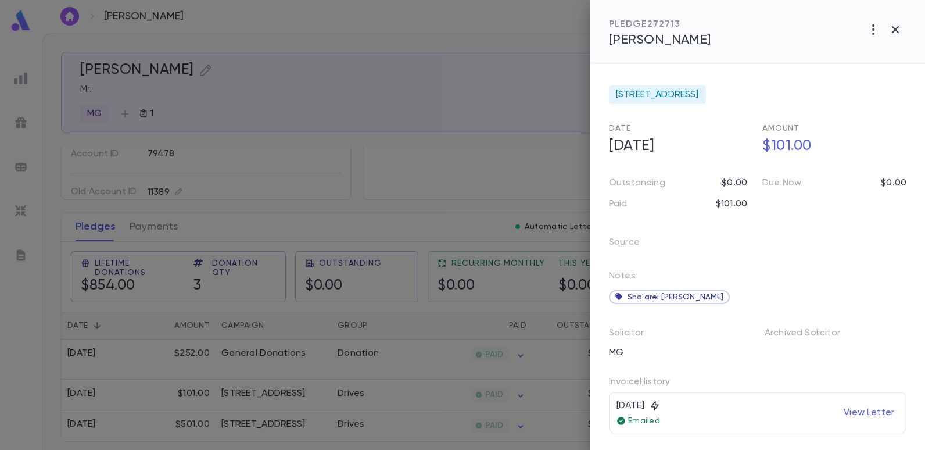
click at [398, 93] on div at bounding box center [462, 225] width 925 height 450
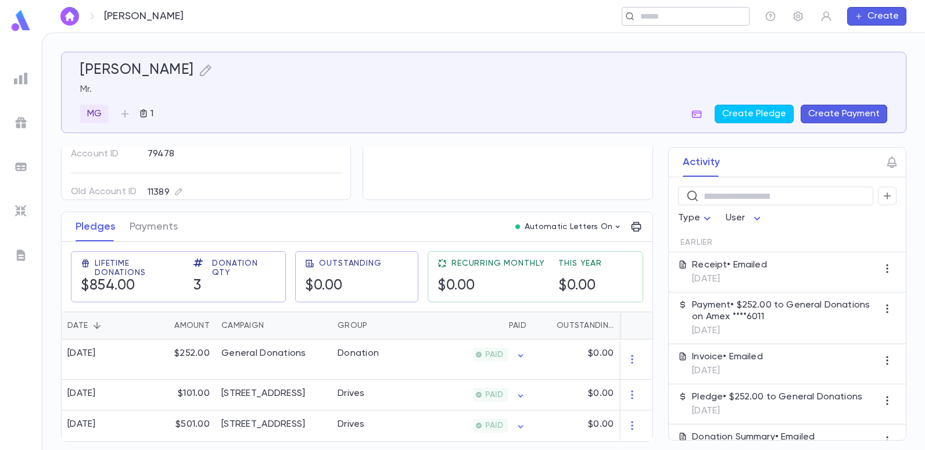
click at [686, 15] on input "text" at bounding box center [682, 16] width 90 height 11
type input "*"
click at [220, 171] on div "Old Account ID 11389" at bounding box center [206, 182] width 270 height 38
click at [27, 72] on img at bounding box center [21, 78] width 14 height 14
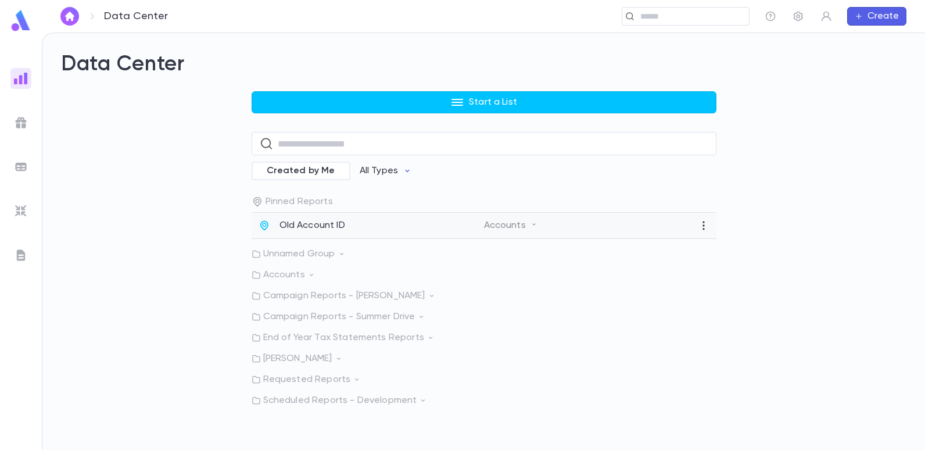
click at [317, 225] on p "Old Account ID" at bounding box center [312, 226] width 66 height 12
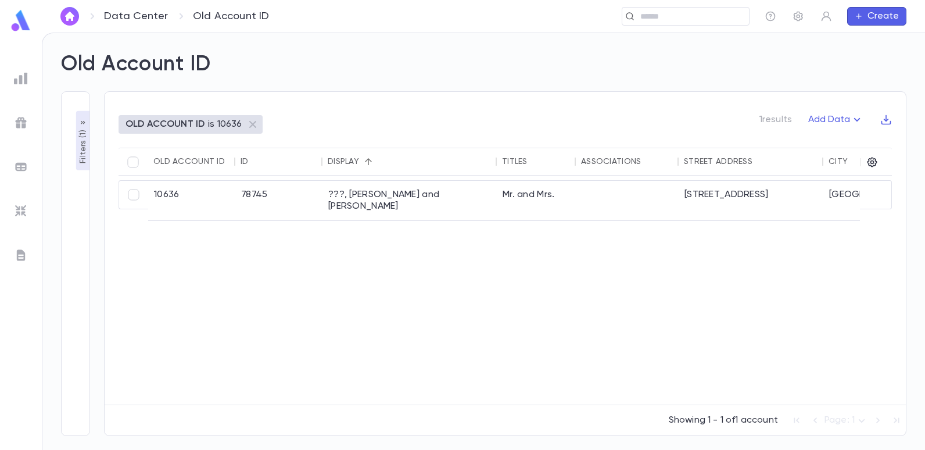
click at [189, 124] on p "OLD ACCOUNT ID" at bounding box center [164, 124] width 79 height 12
click at [17, 77] on img at bounding box center [21, 78] width 14 height 14
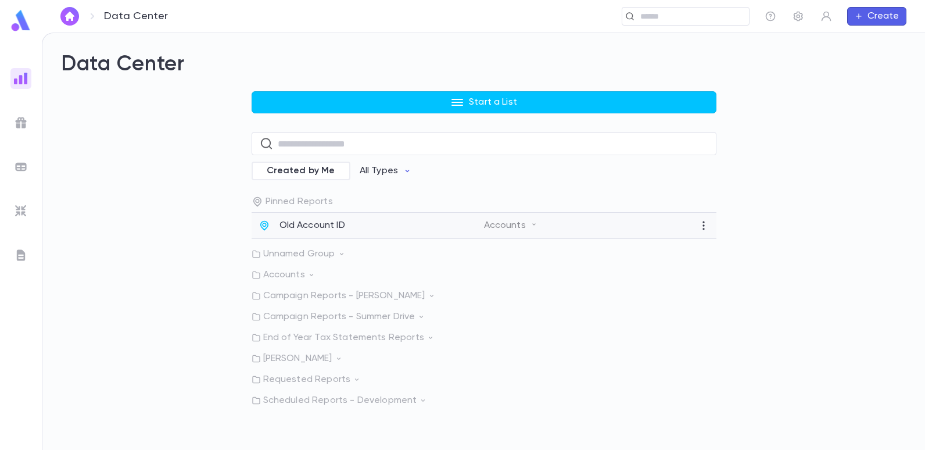
click at [300, 219] on div "Old Account ID Accounts" at bounding box center [483, 226] width 465 height 26
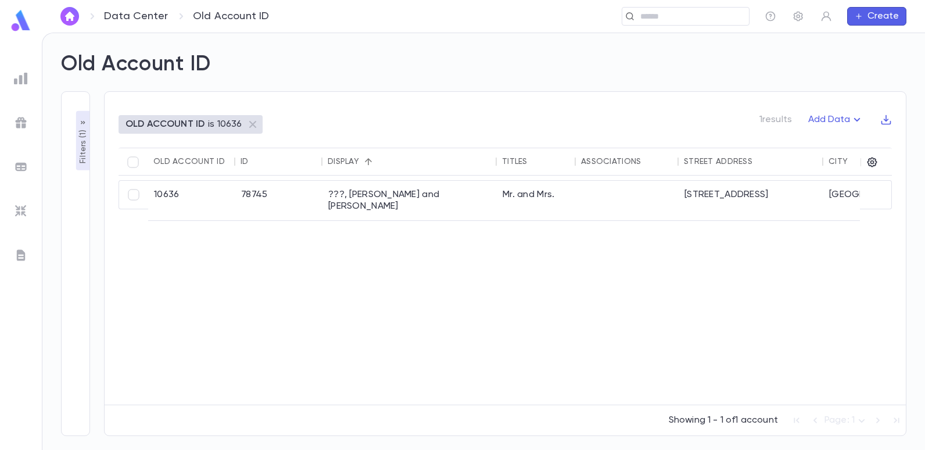
click at [19, 80] on img at bounding box center [21, 78] width 14 height 14
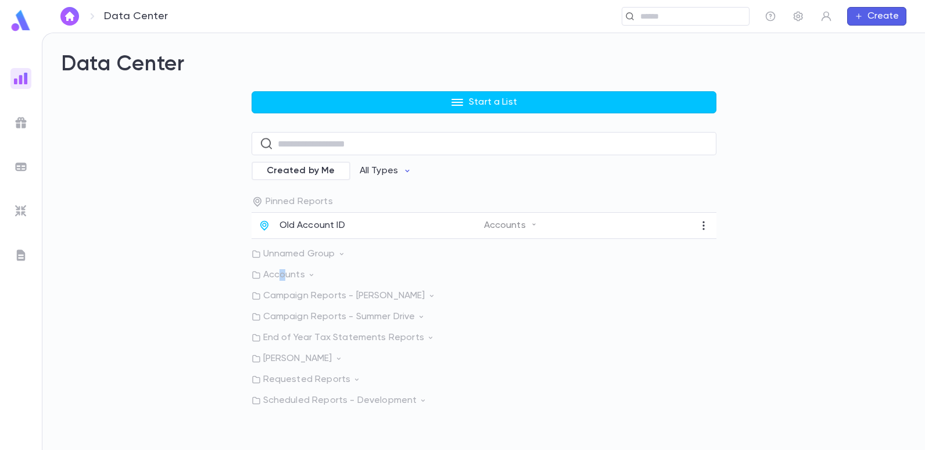
click at [282, 272] on p "Accounts" at bounding box center [483, 275] width 465 height 12
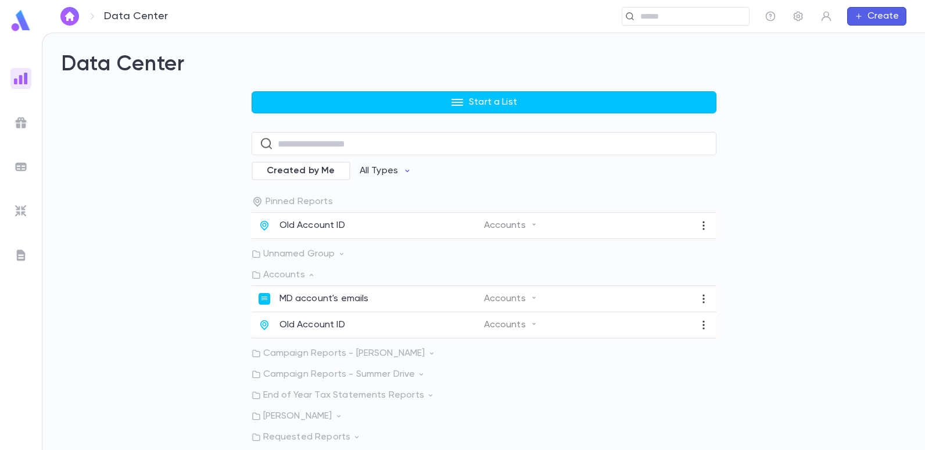
drag, startPoint x: 282, startPoint y: 272, endPoint x: 220, endPoint y: 210, distance: 88.3
click at [220, 210] on div "Start a List ​ Created by Me All Types Pinned Reports Old Account ID Accounts U…" at bounding box center [483, 277] width 845 height 372
click at [23, 81] on img at bounding box center [21, 78] width 14 height 14
click at [318, 216] on div "Old Account ID Accounts" at bounding box center [483, 226] width 465 height 26
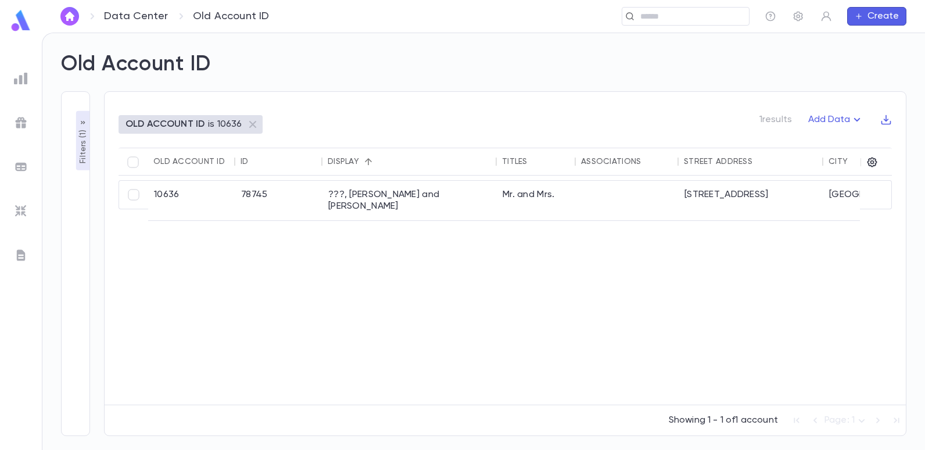
click at [78, 133] on p "Filters ( 1 )" at bounding box center [83, 145] width 12 height 36
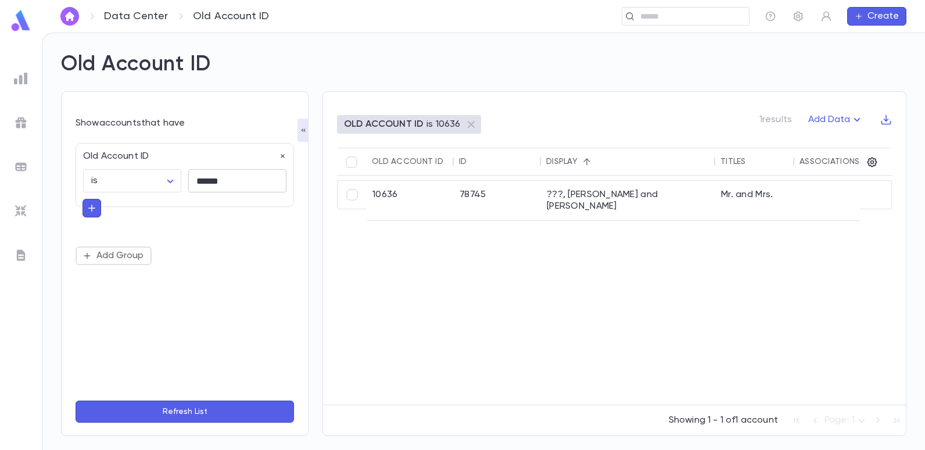
click at [245, 177] on input "******" at bounding box center [237, 181] width 98 height 23
type input "*"
type input "***"
click at [76, 400] on button "Refresh List" at bounding box center [185, 411] width 218 height 22
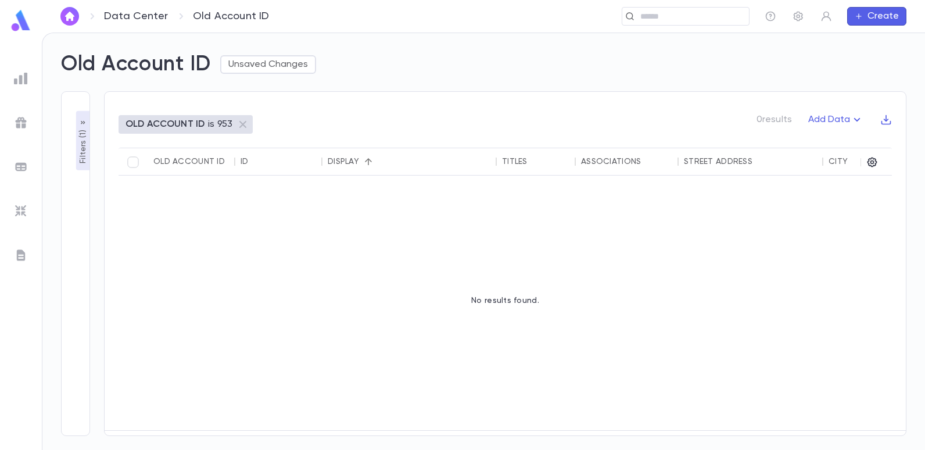
click at [84, 151] on p "Filters ( 1 )" at bounding box center [83, 145] width 12 height 36
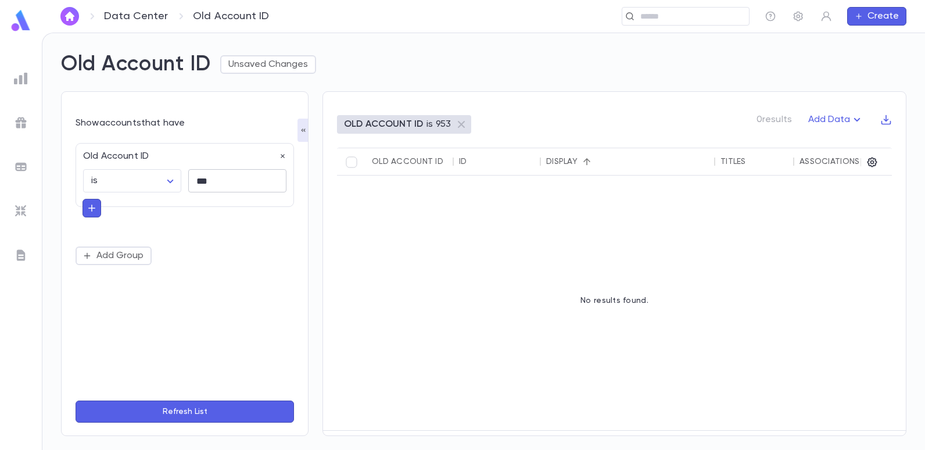
click at [217, 183] on input "***" at bounding box center [237, 181] width 98 height 23
type input "*"
type input "*****"
click at [76, 400] on button "Refresh List" at bounding box center [185, 411] width 218 height 22
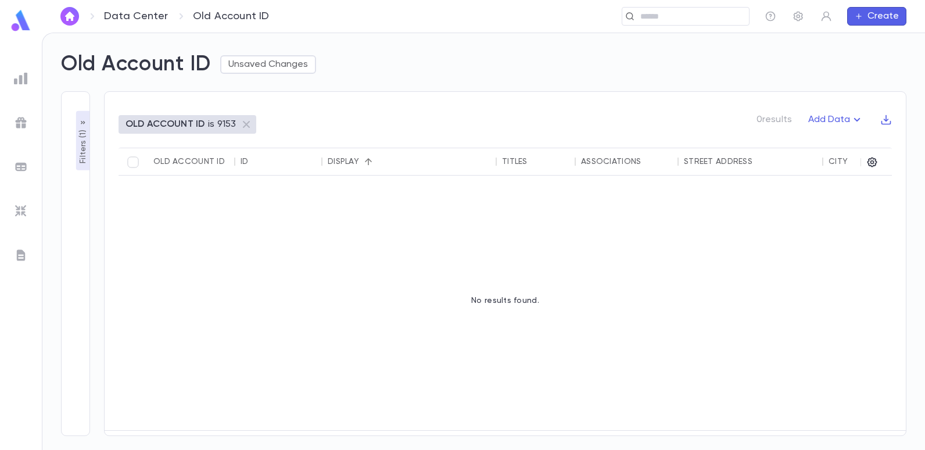
click at [196, 163] on div "Old Account ID" at bounding box center [188, 161] width 71 height 9
click at [221, 246] on div "No results found." at bounding box center [504, 300] width 773 height 250
click at [667, 20] on input "text" at bounding box center [690, 16] width 107 height 11
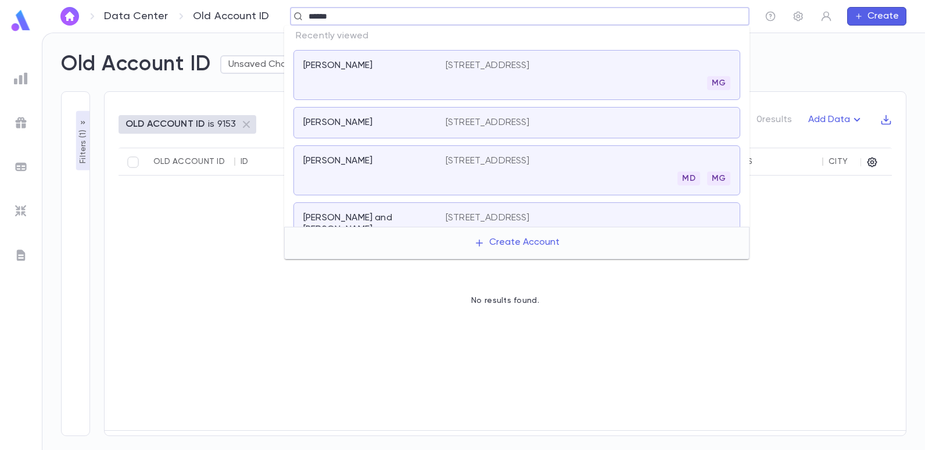
type input "******"
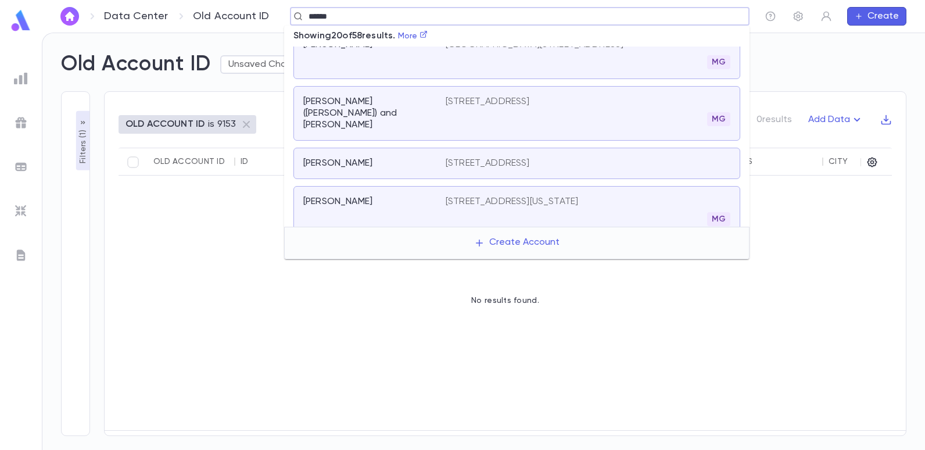
scroll to position [647, 0]
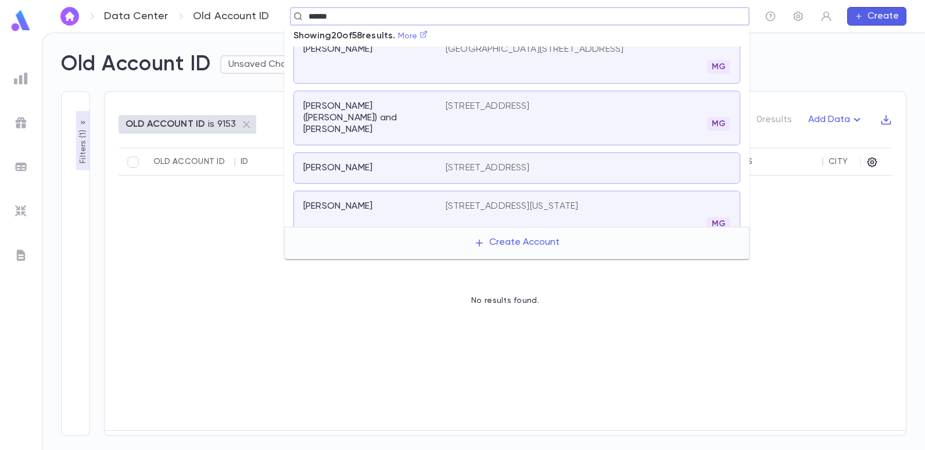
click at [421, 40] on link "More" at bounding box center [413, 36] width 30 height 8
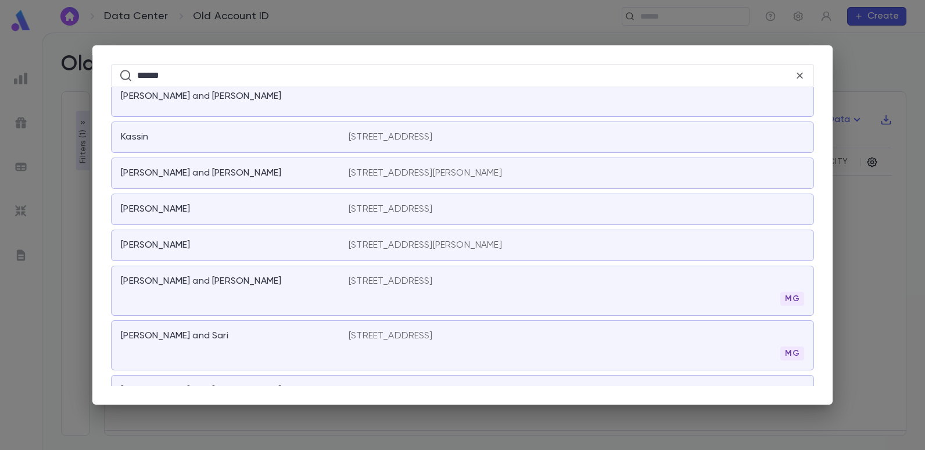
scroll to position [987, 0]
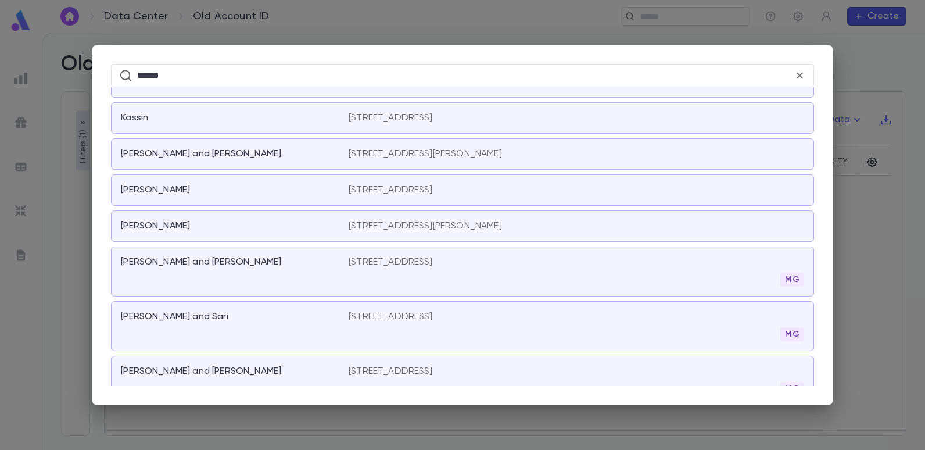
click at [332, 265] on div "[PERSON_NAME] and [PERSON_NAME]" at bounding box center [228, 262] width 214 height 12
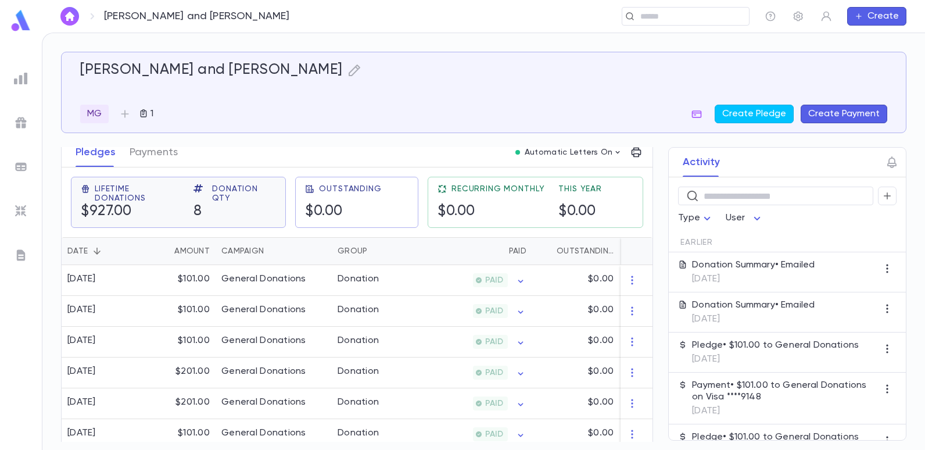
scroll to position [174, 0]
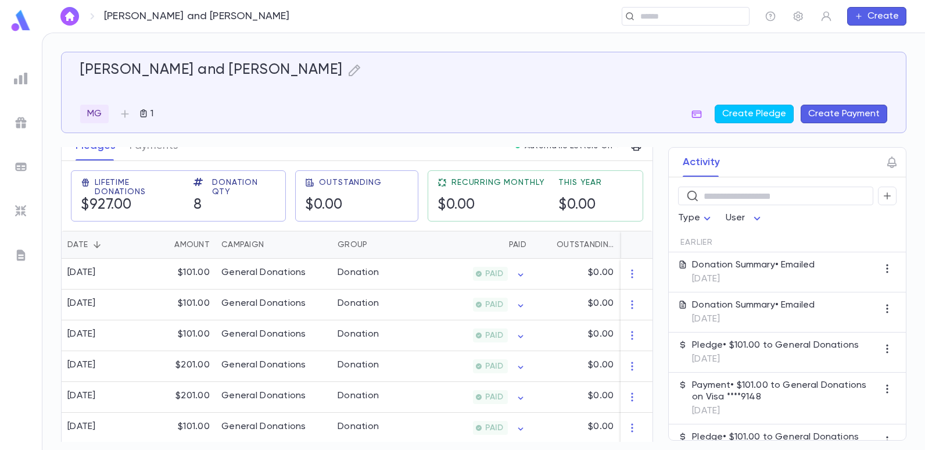
click at [431, 138] on div "[PERSON_NAME] and [PERSON_NAME] MG 1 Create Pledge Create Payment Contact Detai…" at bounding box center [483, 247] width 845 height 390
click at [641, 78] on div "[PERSON_NAME] and [PERSON_NAME]" at bounding box center [483, 70] width 807 height 17
click at [725, 145] on div "[PERSON_NAME] and [PERSON_NAME] MG 1 Create Pledge Create Payment Contact Detai…" at bounding box center [483, 247] width 845 height 390
drag, startPoint x: 725, startPoint y: 142, endPoint x: 681, endPoint y: 123, distance: 48.7
click at [720, 138] on div "[PERSON_NAME] and [PERSON_NAME] MG 1 Create Pledge Create Payment Contact Detai…" at bounding box center [483, 247] width 845 height 390
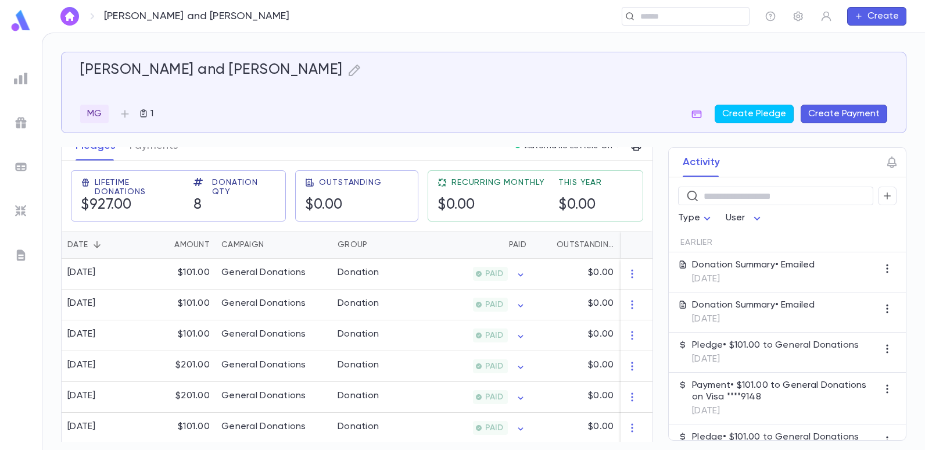
click at [391, 64] on div "[PERSON_NAME] and [PERSON_NAME]" at bounding box center [483, 70] width 807 height 17
click at [379, 92] on p at bounding box center [483, 90] width 807 height 12
click at [378, 42] on div "[PERSON_NAME] and [PERSON_NAME] MG 1 Create Pledge Create Payment Contact Detai…" at bounding box center [483, 241] width 882 height 416
click at [384, 149] on div "Pledges Payments Automatic Letters On" at bounding box center [357, 146] width 591 height 30
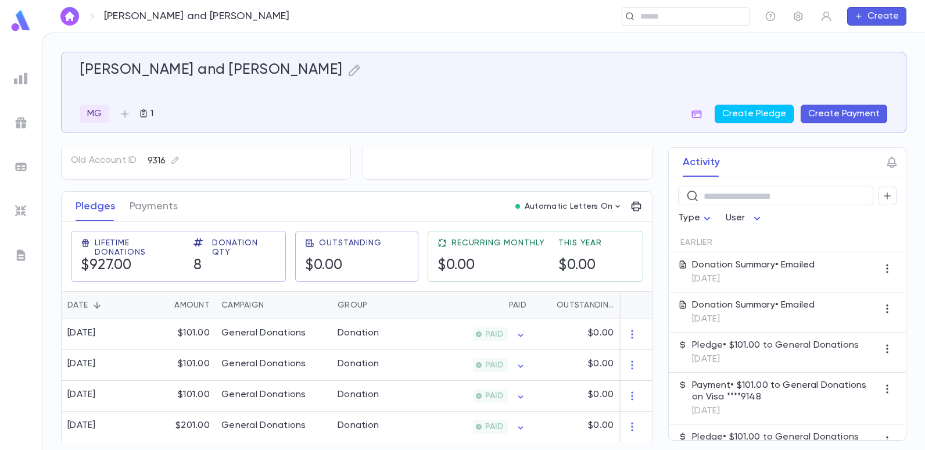
scroll to position [0, 0]
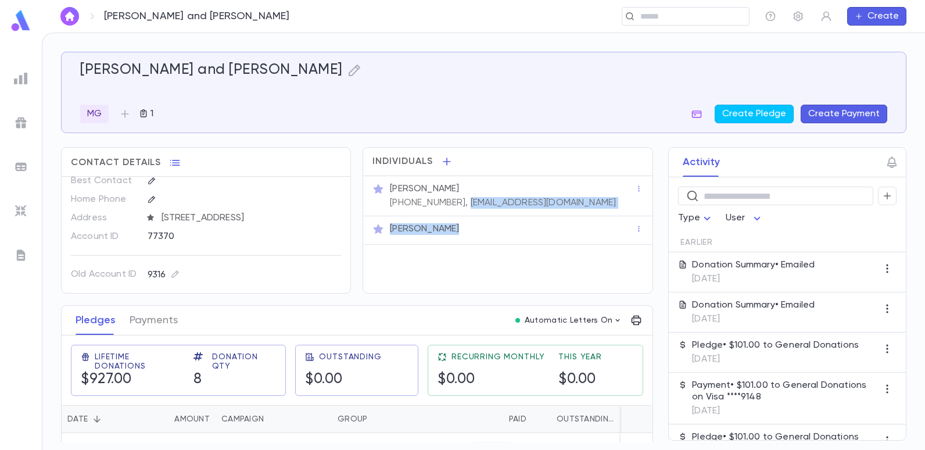
drag, startPoint x: 451, startPoint y: 199, endPoint x: 520, endPoint y: 217, distance: 70.9
click at [520, 217] on div "[PERSON_NAME] [PHONE_NUMBER], [EMAIL_ADDRESS][DOMAIN_NAME] [PERSON_NAME]" at bounding box center [507, 210] width 289 height 69
click at [520, 219] on div "[PERSON_NAME]" at bounding box center [507, 230] width 289 height 28
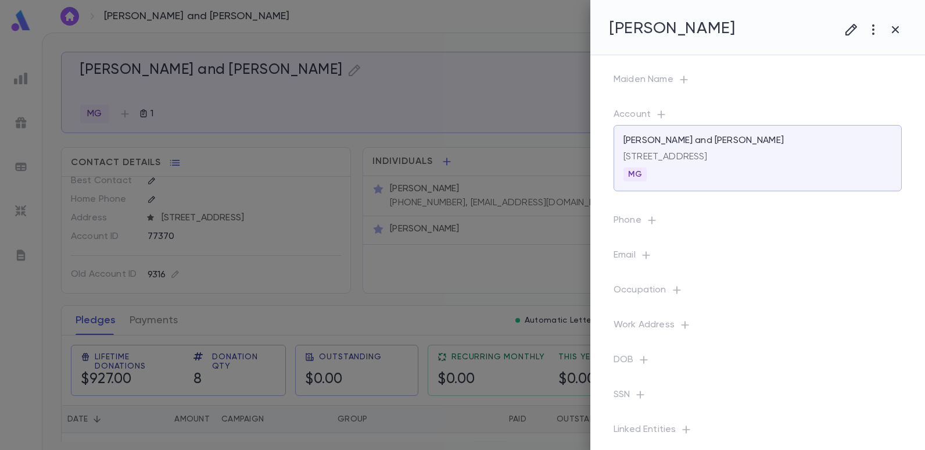
click at [541, 131] on div at bounding box center [462, 225] width 925 height 450
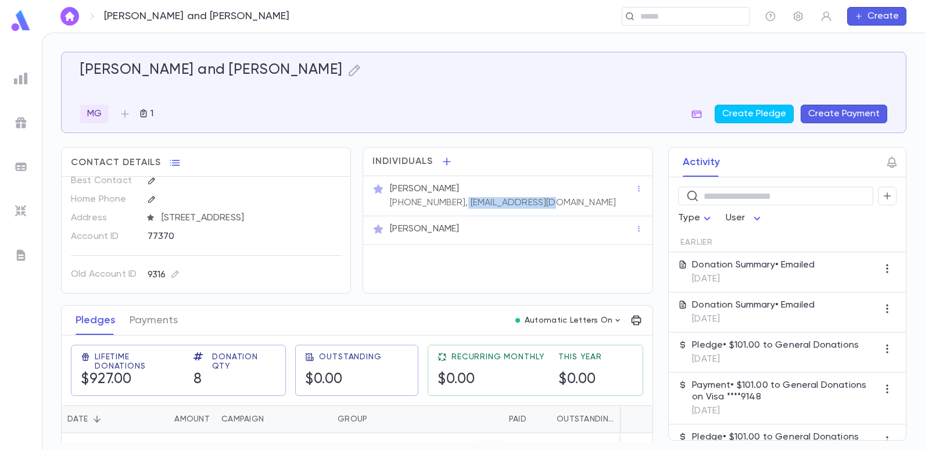
drag, startPoint x: 527, startPoint y: 199, endPoint x: 447, endPoint y: 208, distance: 80.0
click at [447, 208] on p "[PHONE_NUMBER], [EMAIL_ADDRESS][DOMAIN_NAME]" at bounding box center [503, 203] width 226 height 12
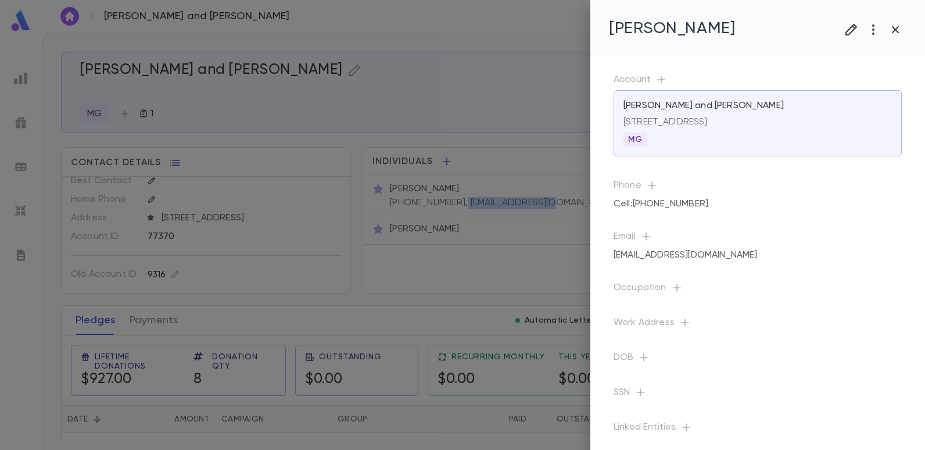
copy p "[EMAIL_ADDRESS][DOMAIN_NAME]"
click at [320, 28] on div at bounding box center [462, 225] width 925 height 450
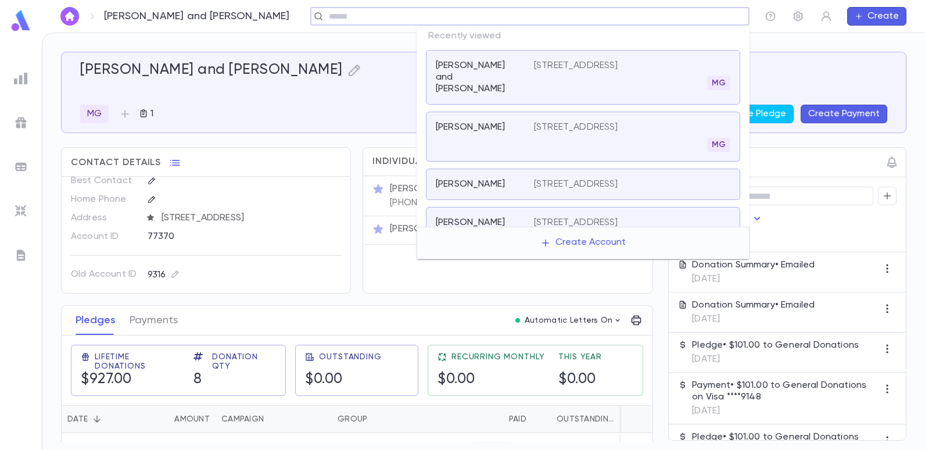
click at [680, 19] on input "text" at bounding box center [534, 16] width 419 height 11
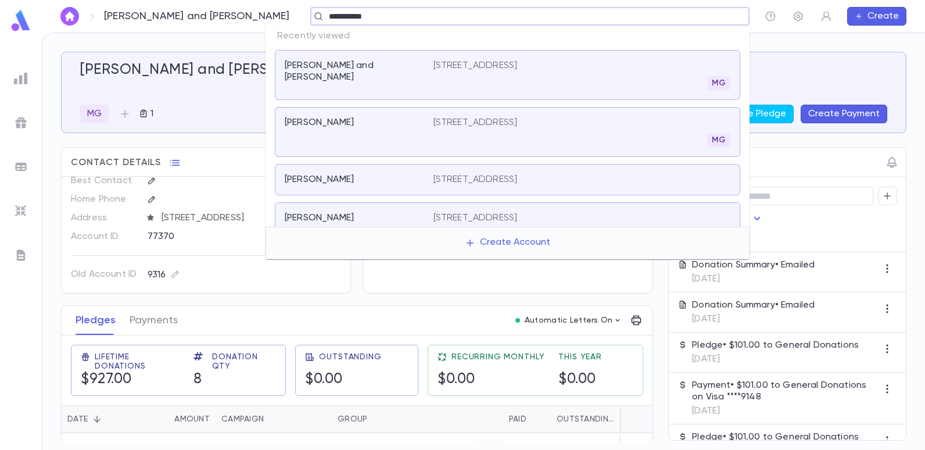
type input "**********"
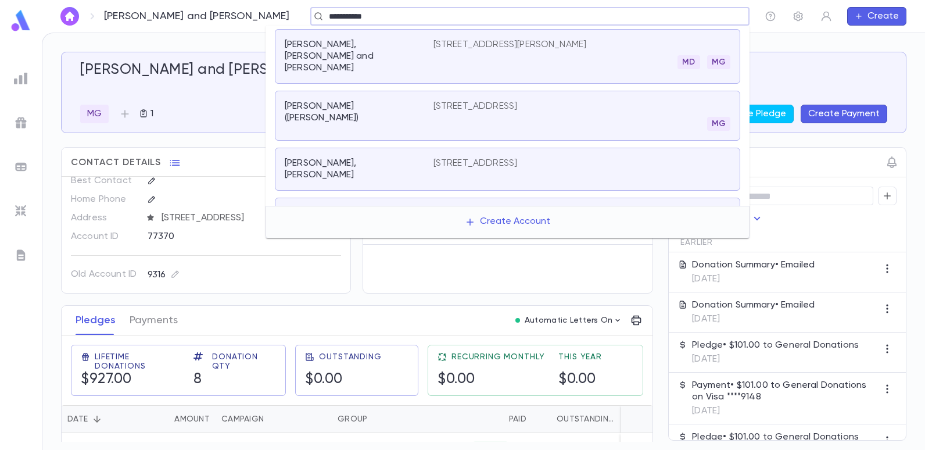
click at [433, 101] on p "[STREET_ADDRESS]" at bounding box center [475, 106] width 84 height 12
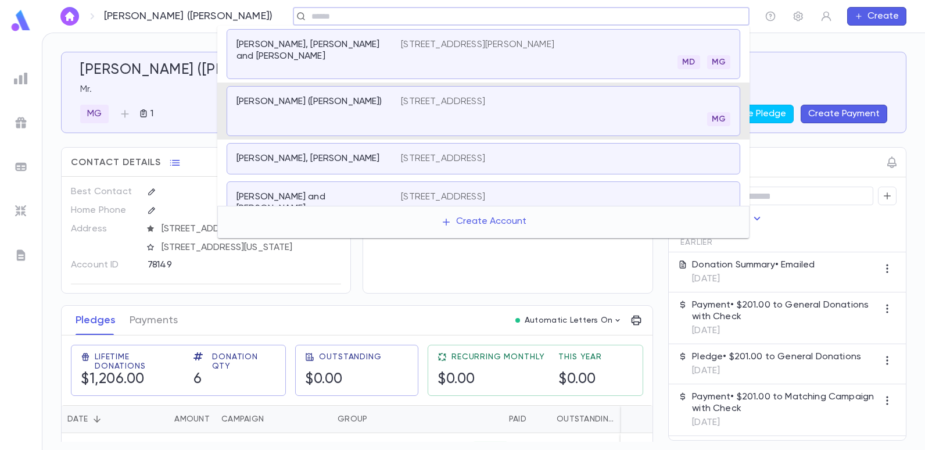
click at [308, 15] on input "text" at bounding box center [517, 16] width 419 height 11
click at [267, 40] on p "[PERSON_NAME], [PERSON_NAME] and [PERSON_NAME]" at bounding box center [311, 50] width 150 height 23
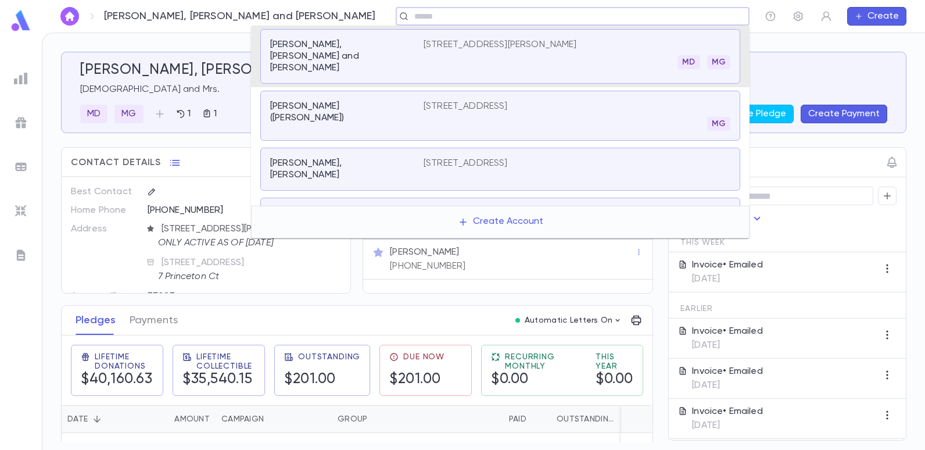
click at [411, 19] on input "text" at bounding box center [569, 16] width 316 height 11
click at [304, 159] on p "[PERSON_NAME], [PERSON_NAME]" at bounding box center [339, 168] width 139 height 23
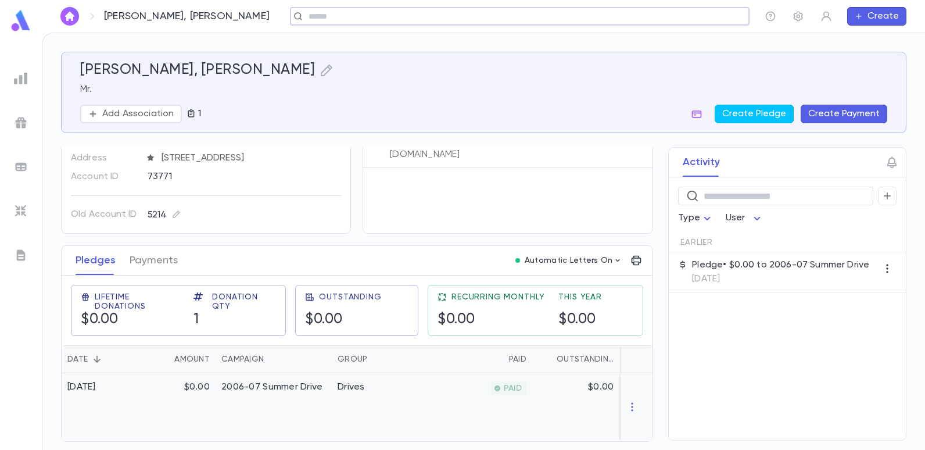
scroll to position [64, 0]
click at [498, 178] on div "Individuals [PERSON_NAME] [PHONE_NUMBER], [PERSON_NAME][EMAIL_ADDRESS][DOMAIN_N…" at bounding box center [507, 160] width 290 height 146
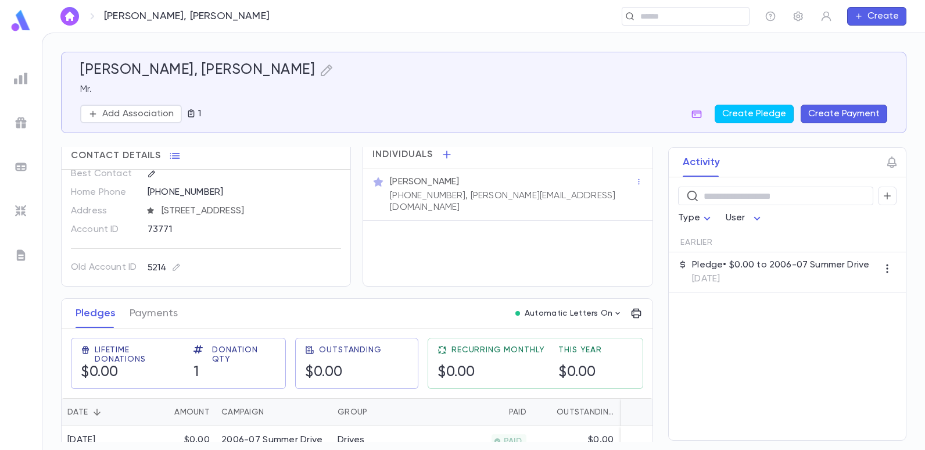
scroll to position [0, 0]
